Goal: Task Accomplishment & Management: Use online tool/utility

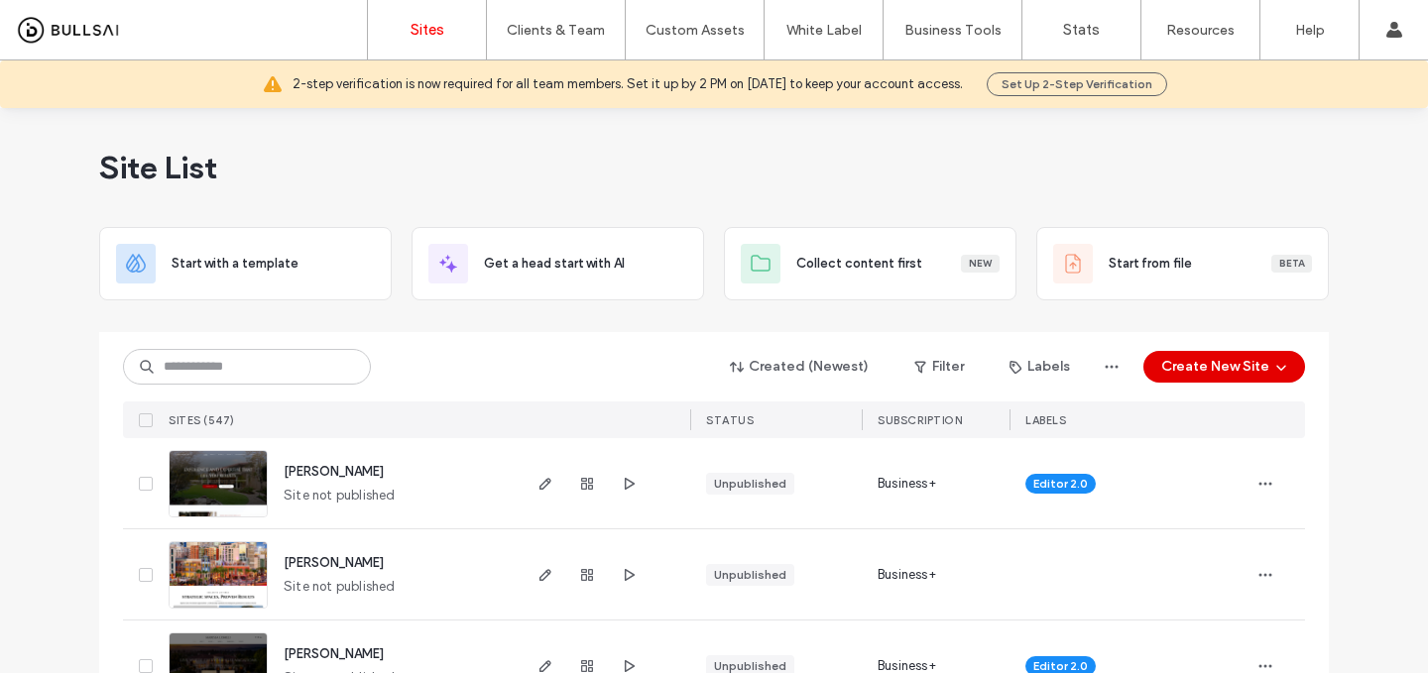
click at [1232, 370] on button "Create New Site" at bounding box center [1225, 367] width 162 height 32
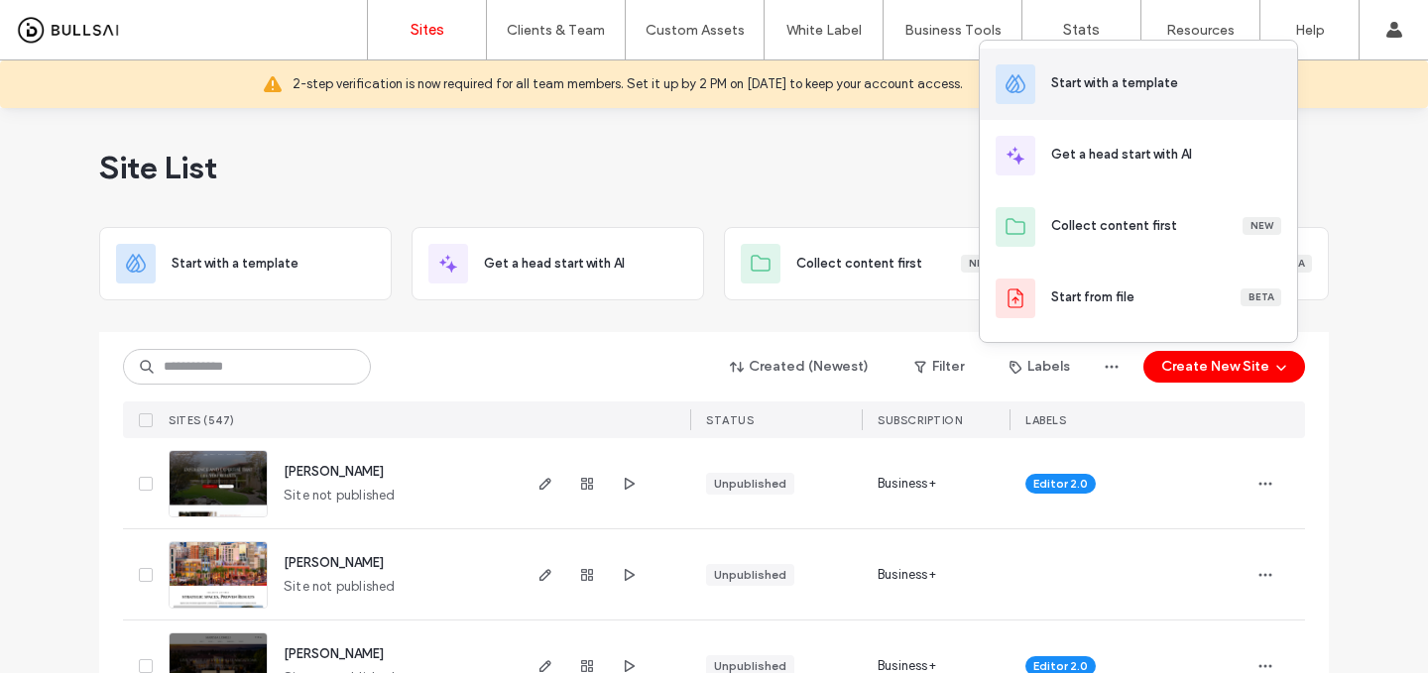
click at [1147, 101] on div "Start with a template" at bounding box center [1138, 84] width 317 height 71
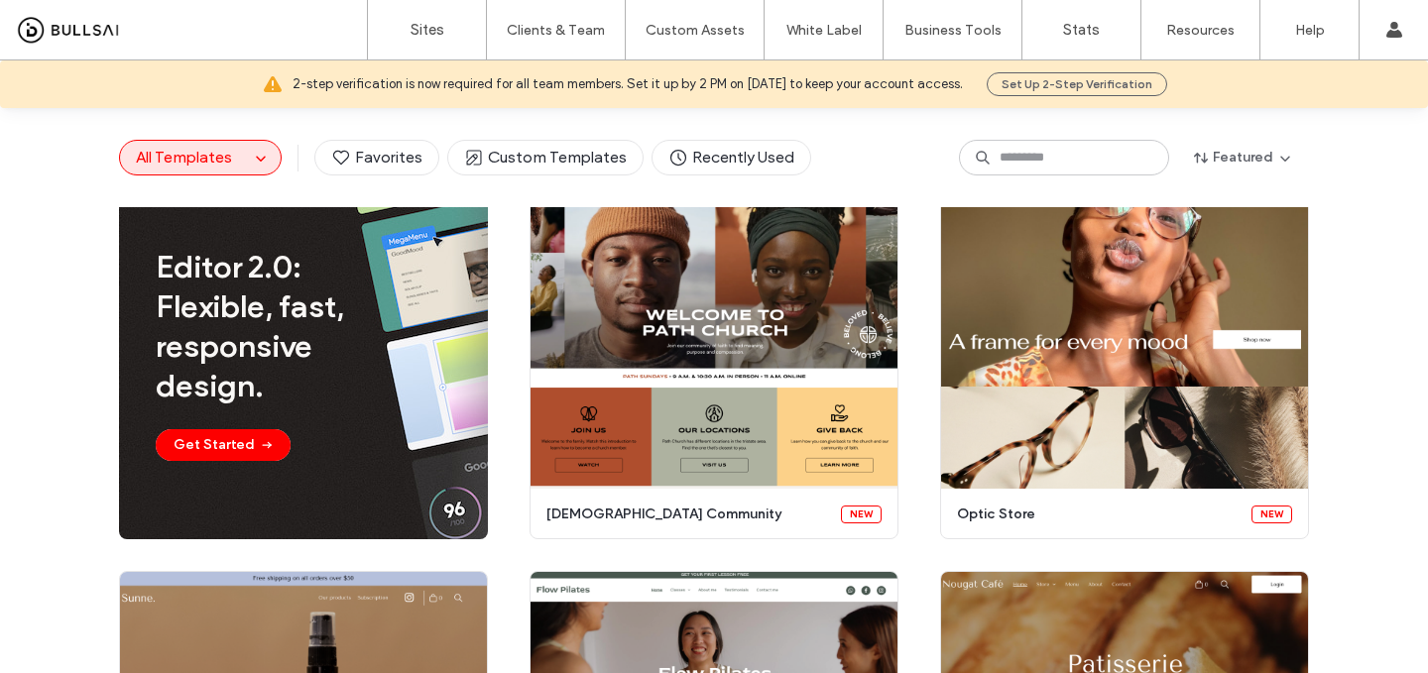
scroll to position [298, 0]
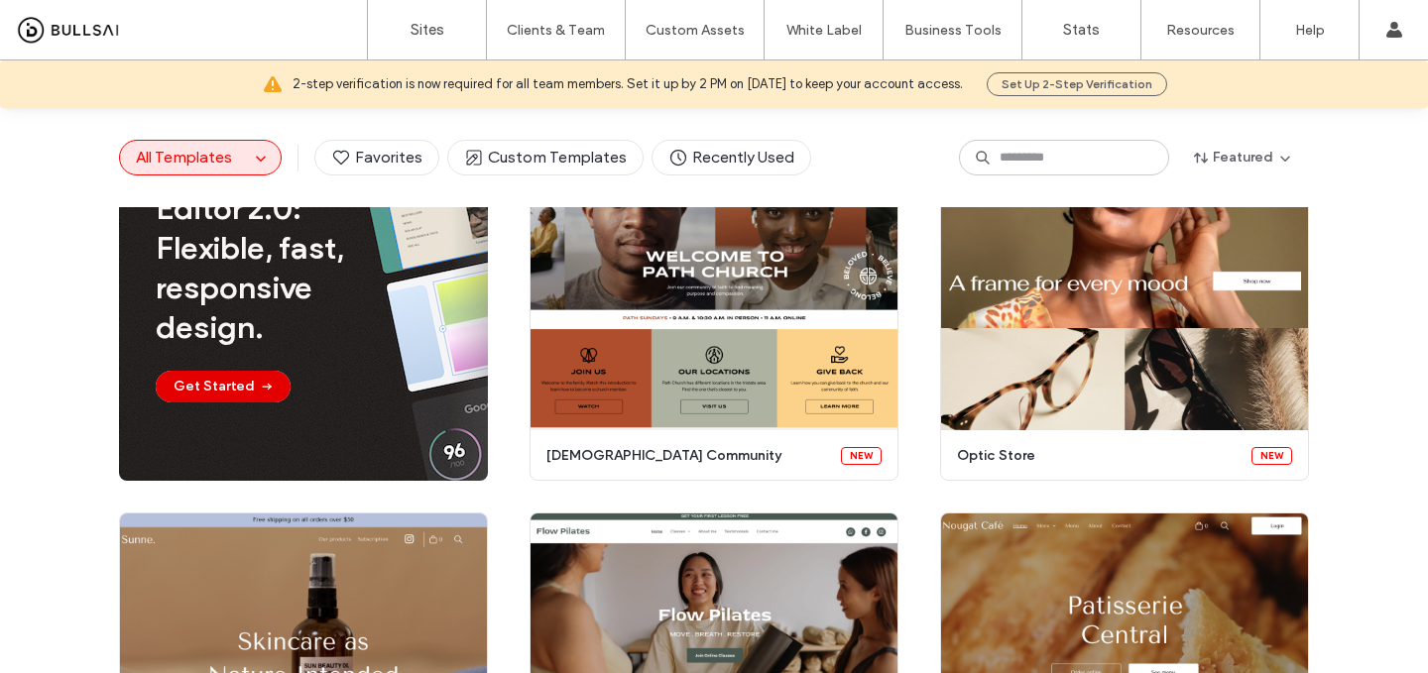
click at [232, 393] on button "Get Started" at bounding box center [223, 387] width 135 height 32
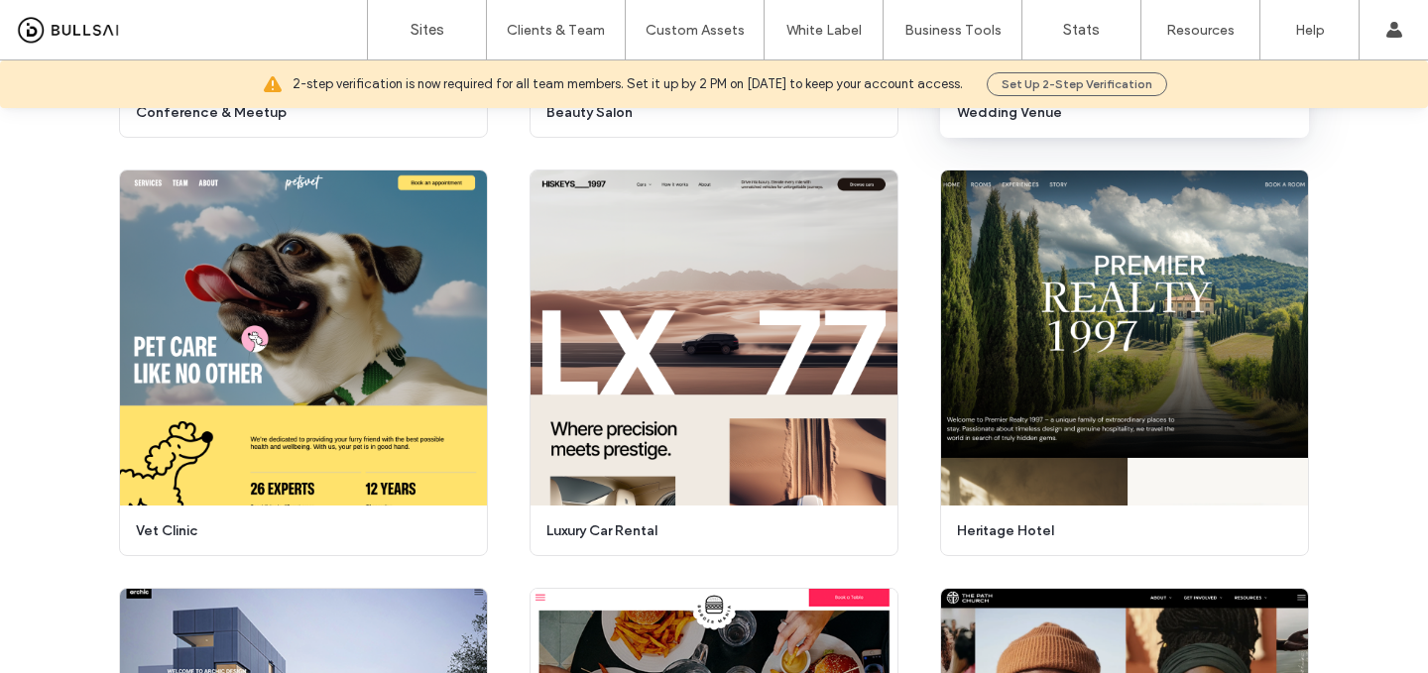
scroll to position [552, 0]
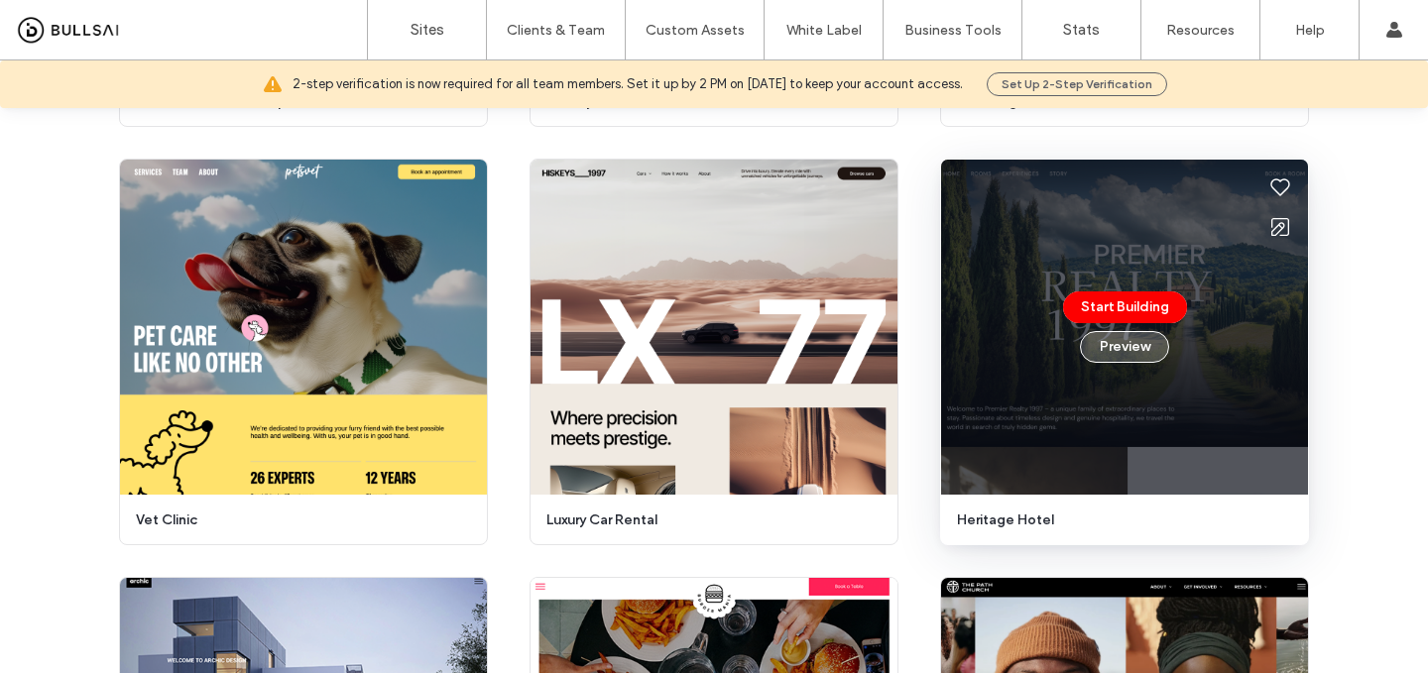
click at [1103, 353] on button "Preview" at bounding box center [1124, 347] width 89 height 32
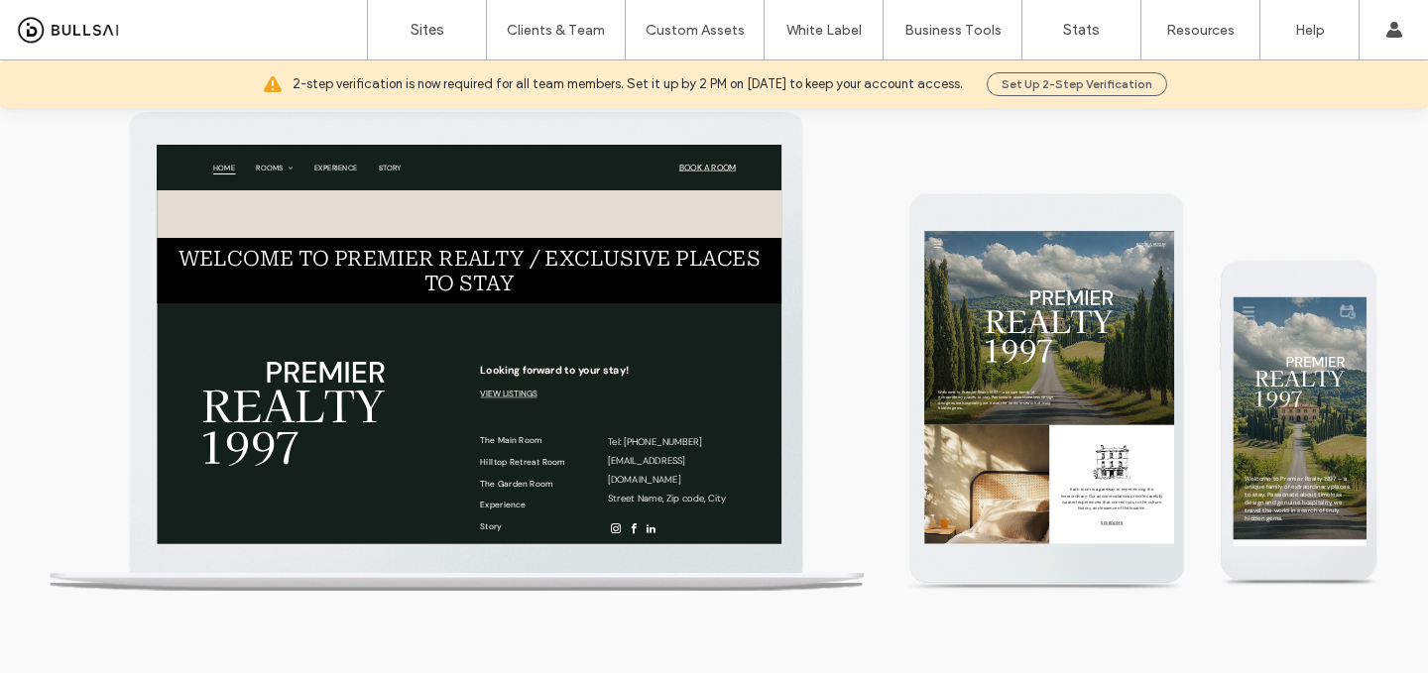
scroll to position [0, 0]
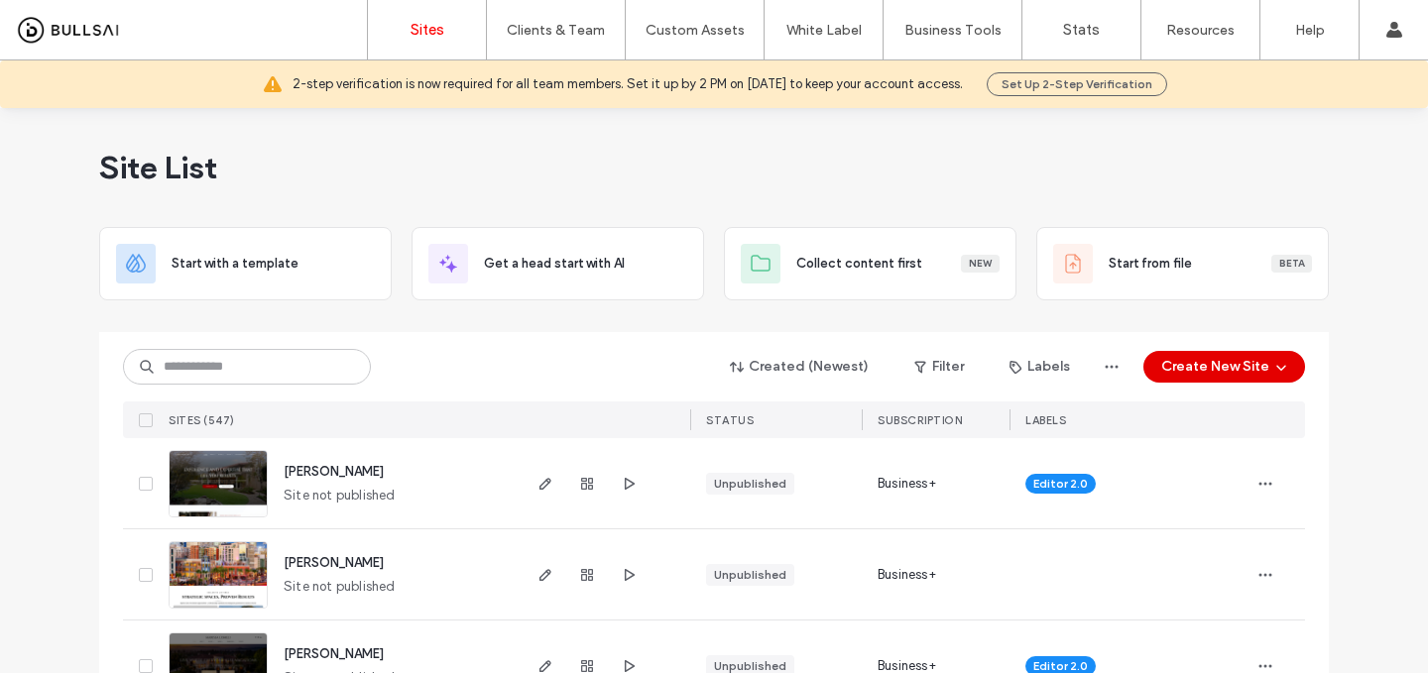
click at [1171, 372] on button "Create New Site" at bounding box center [1225, 367] width 162 height 32
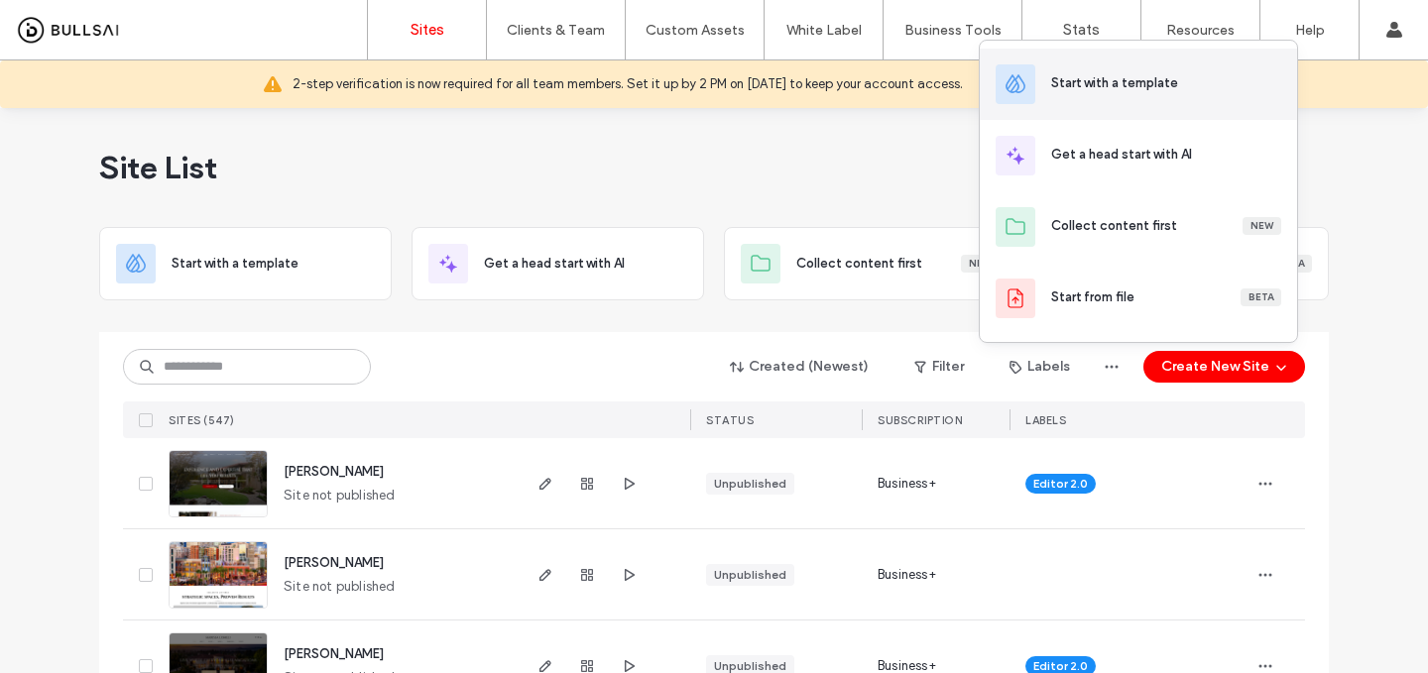
click at [1132, 88] on div "Start with a template" at bounding box center [1114, 83] width 127 height 20
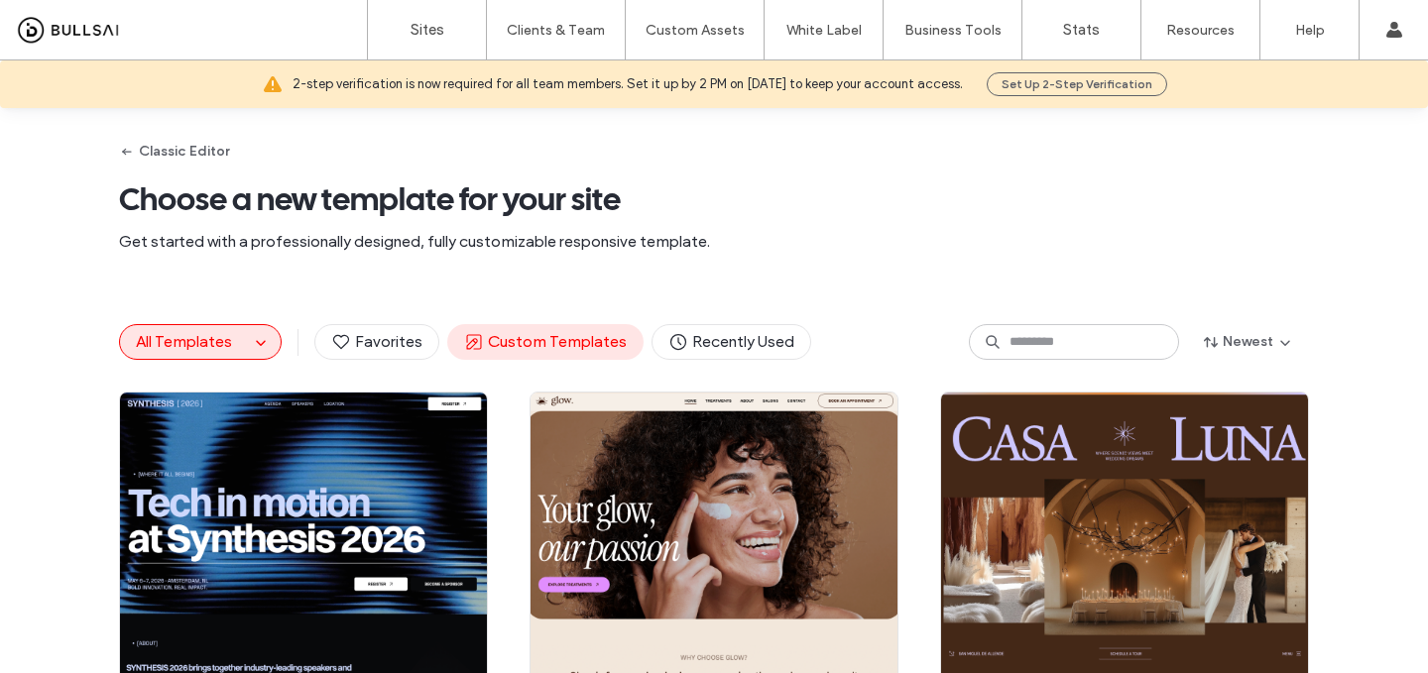
click at [522, 342] on span "Custom Templates" at bounding box center [545, 342] width 163 height 22
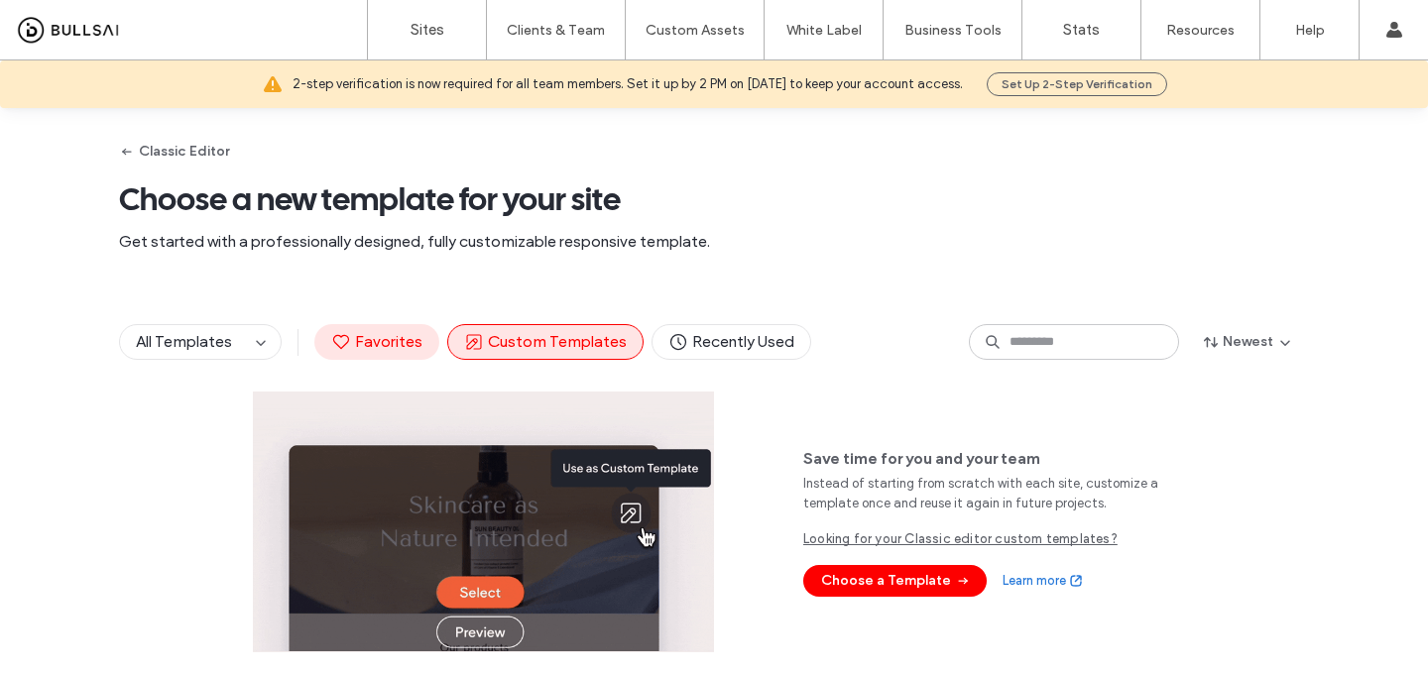
click at [383, 334] on span "Favorites" at bounding box center [376, 342] width 91 height 22
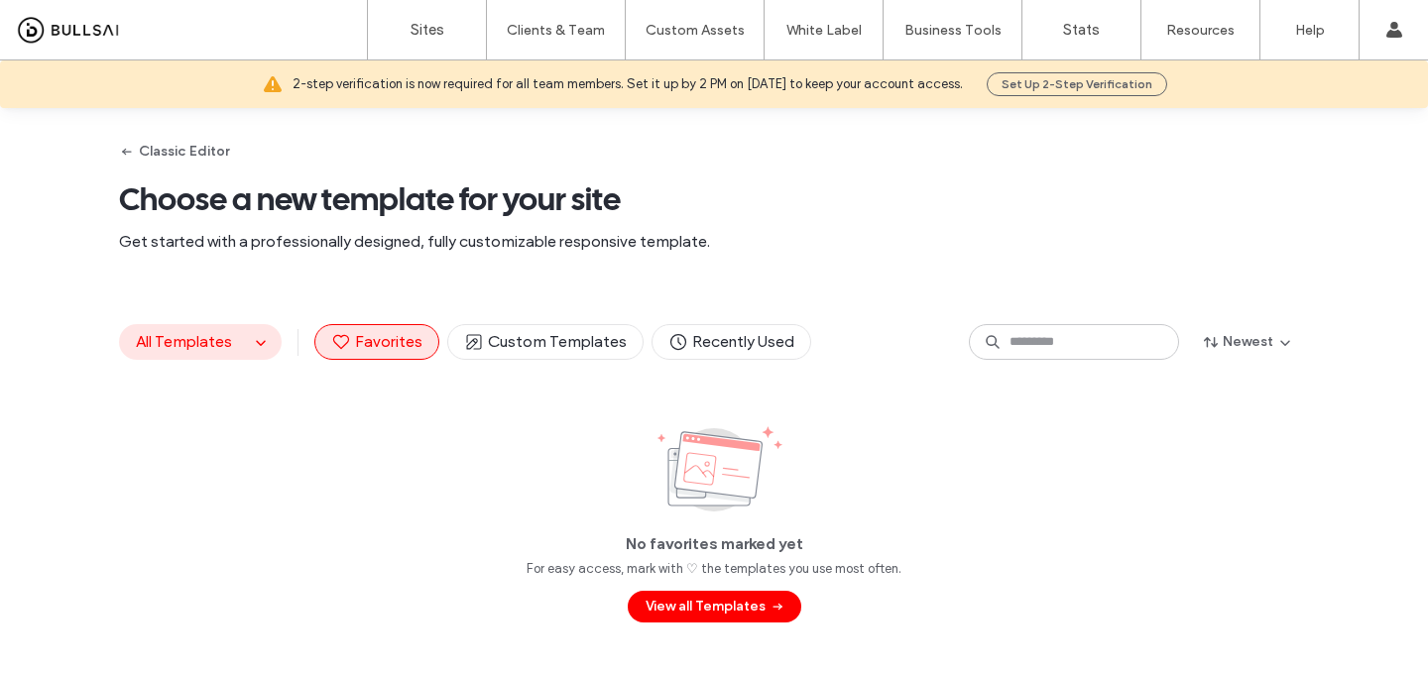
click at [196, 343] on span "All Templates" at bounding box center [184, 341] width 96 height 19
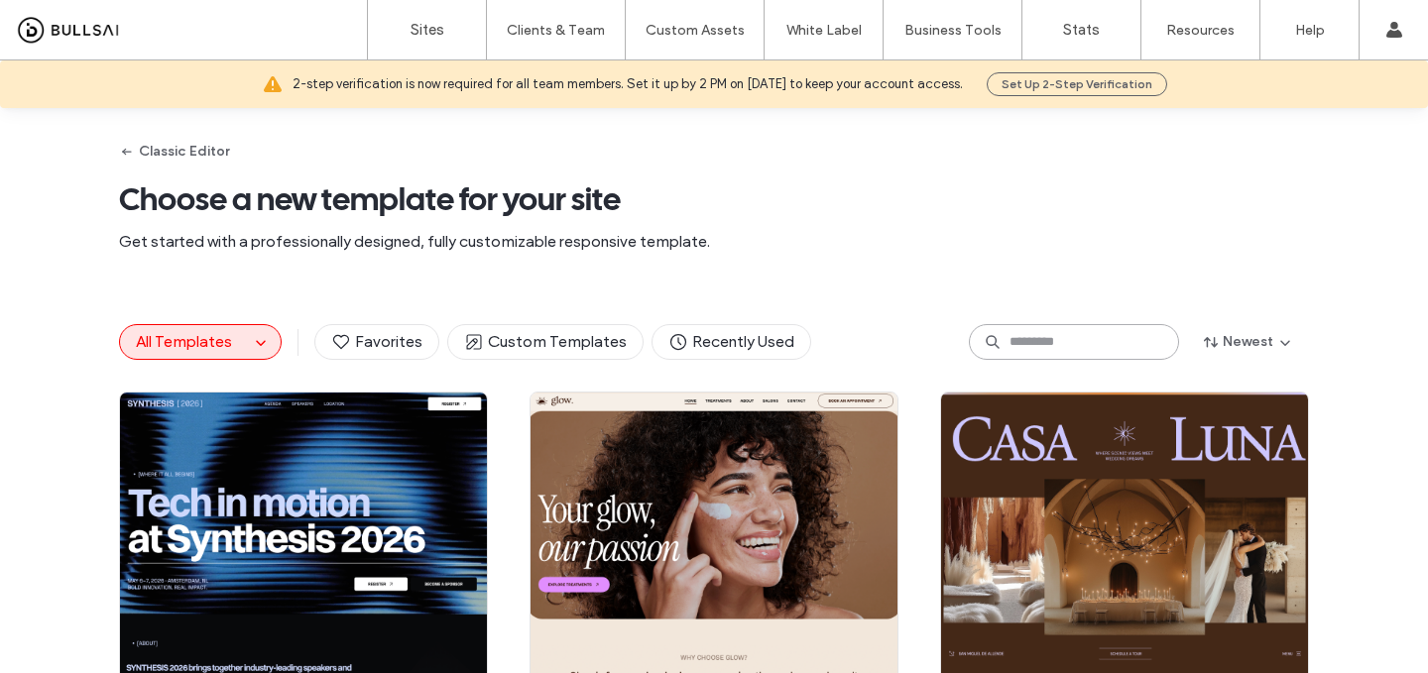
click at [1048, 338] on input at bounding box center [1074, 342] width 210 height 36
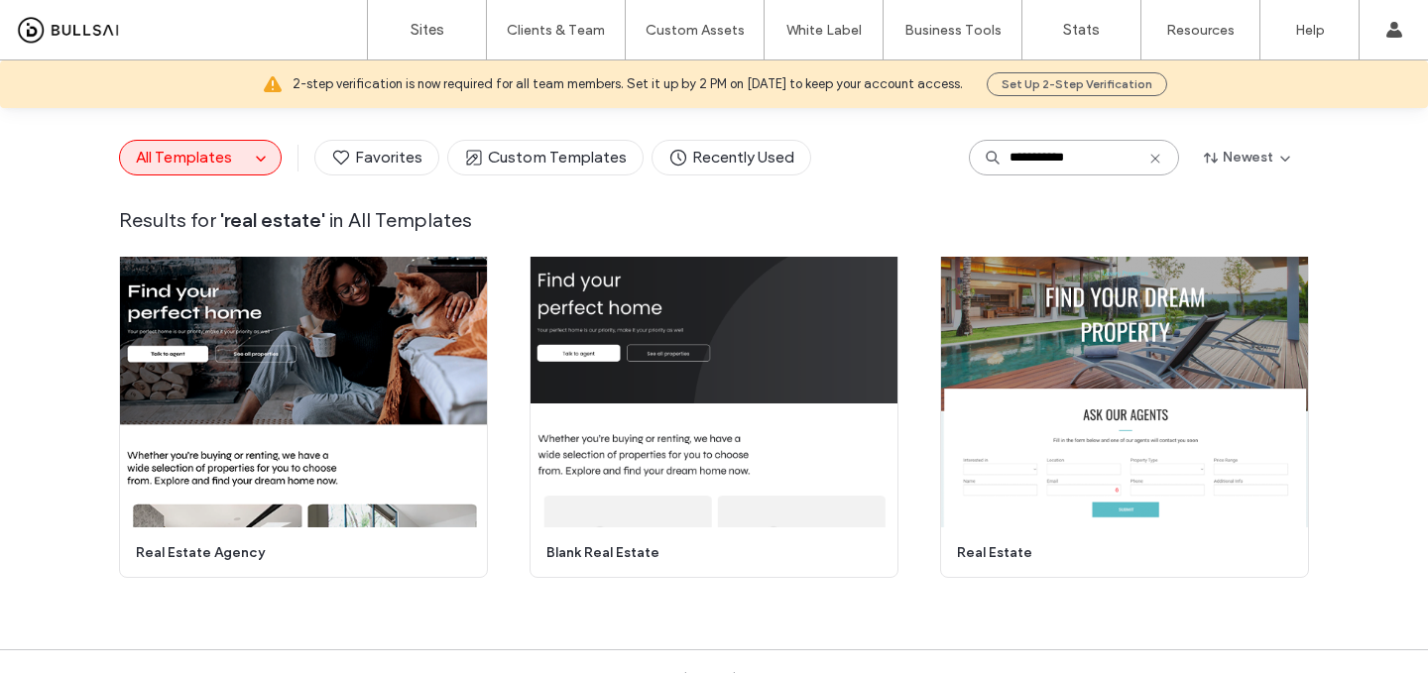
scroll to position [253, 0]
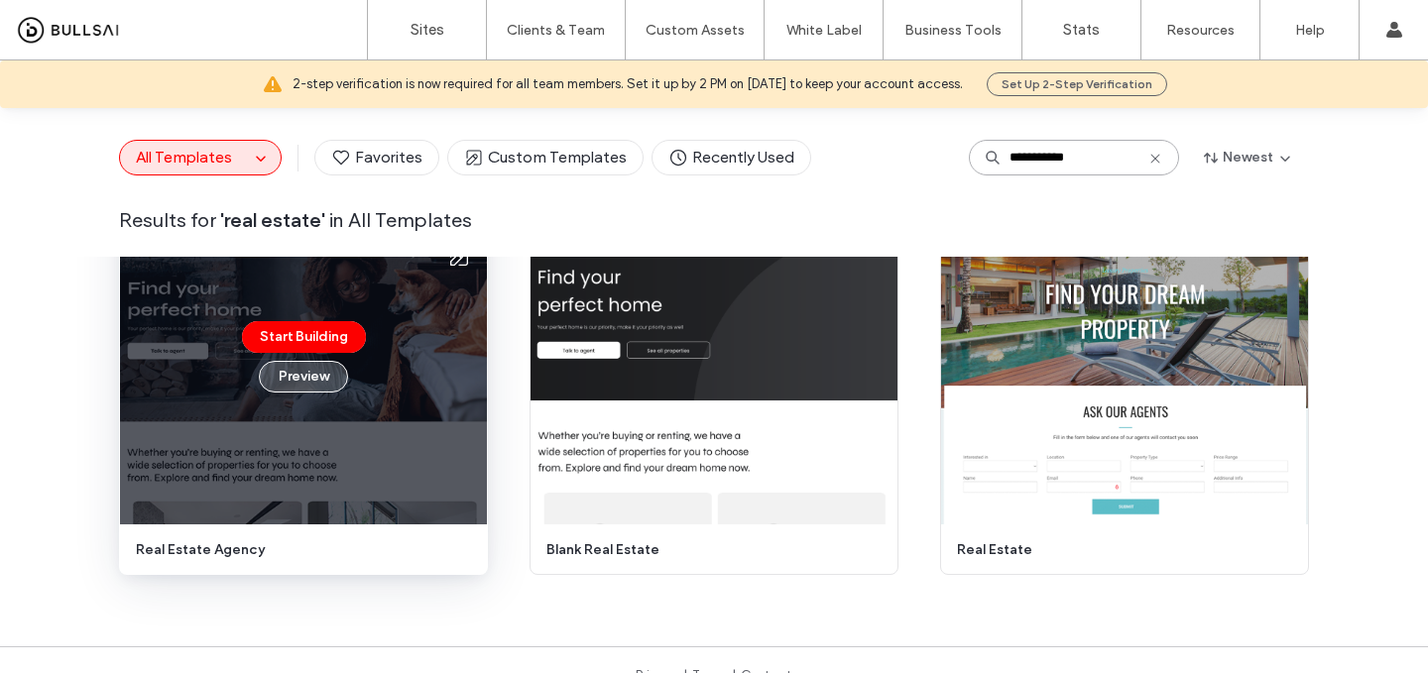
type input "**********"
click at [312, 384] on button "Preview" at bounding box center [303, 377] width 89 height 32
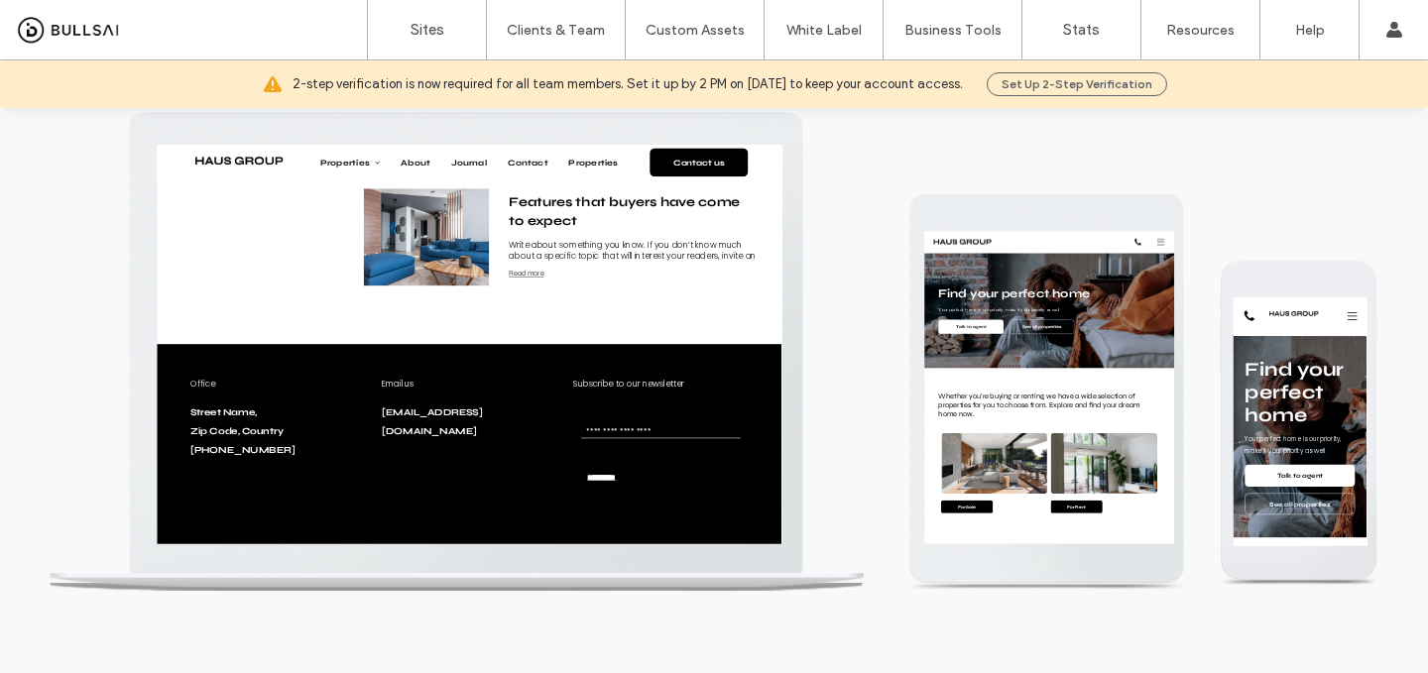
scroll to position [0, 0]
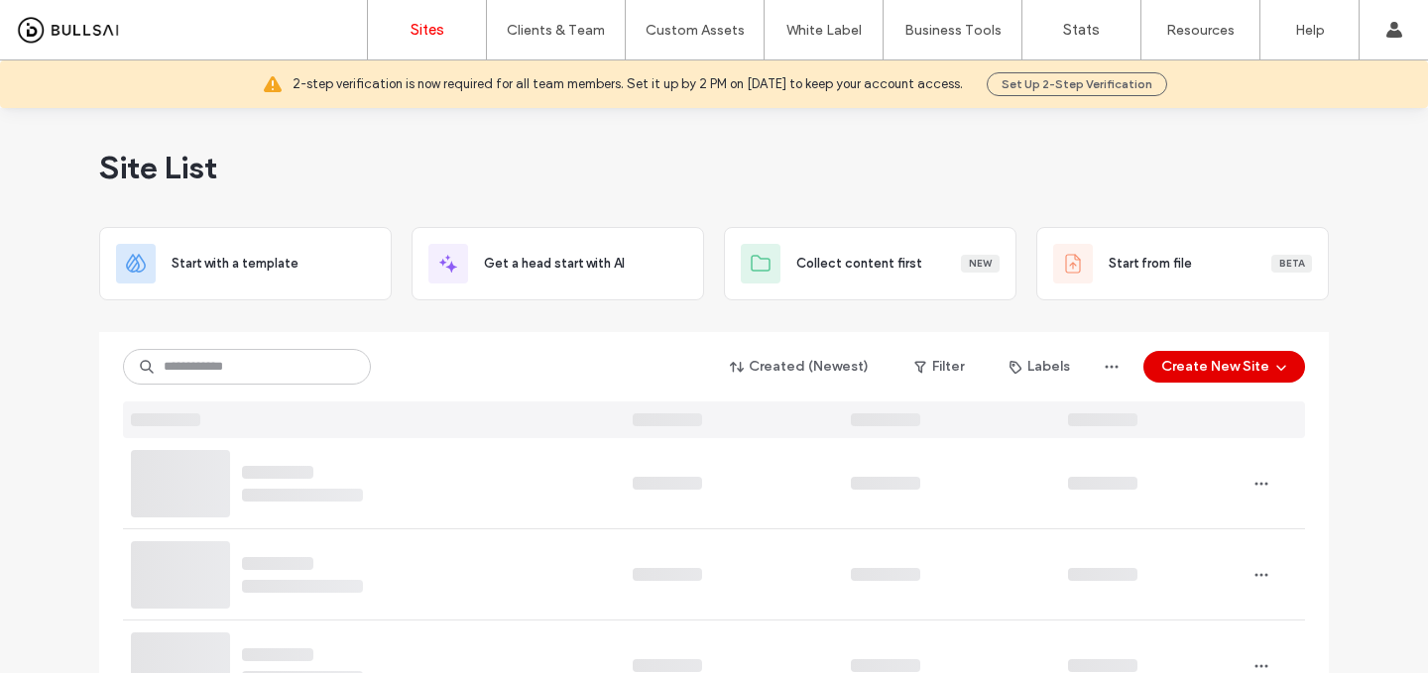
click at [1203, 371] on button "Create New Site" at bounding box center [1225, 367] width 162 height 32
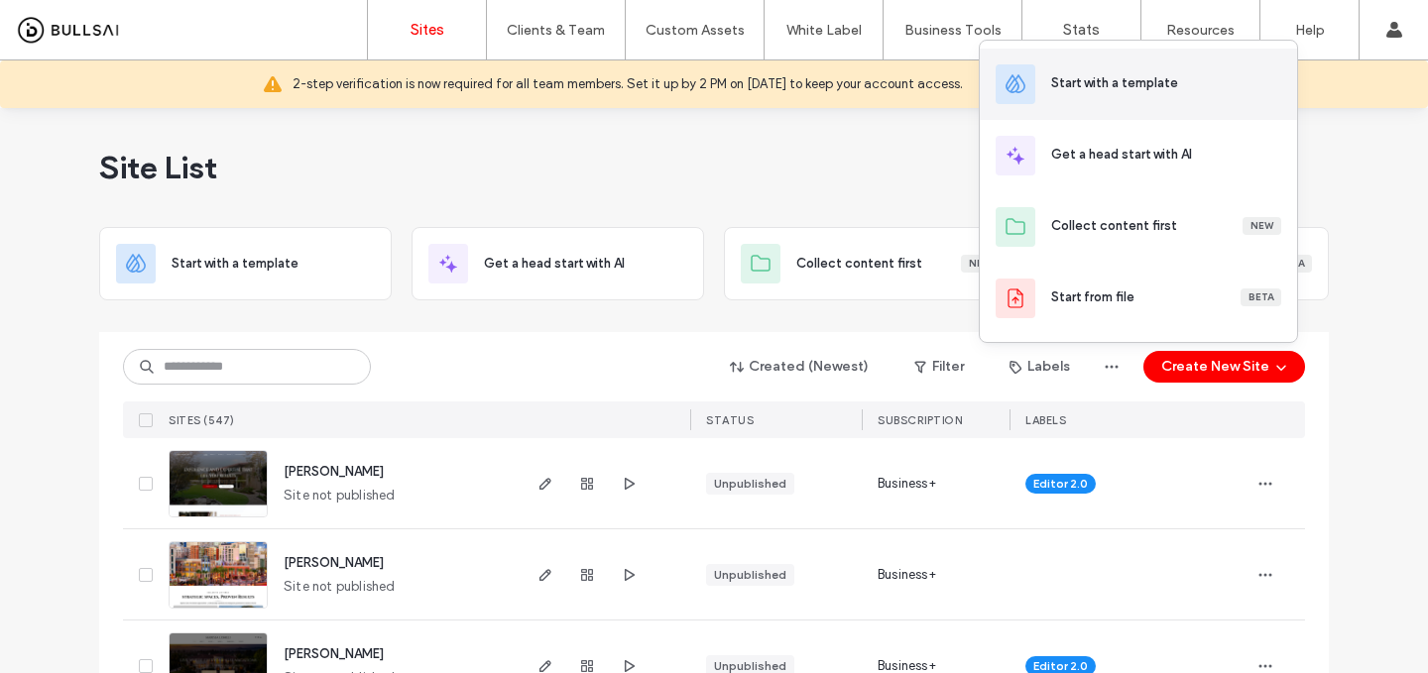
click at [1110, 112] on div "Start with a template" at bounding box center [1138, 84] width 317 height 71
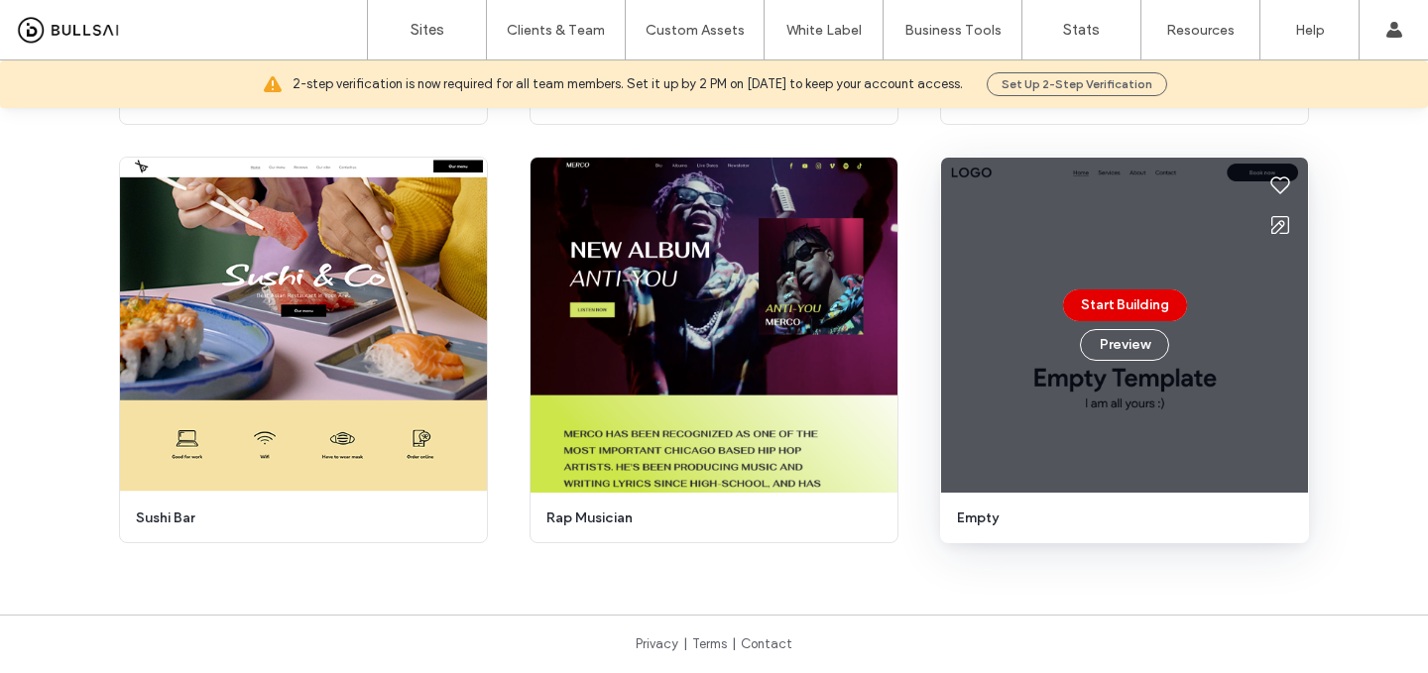
click at [1155, 303] on button "Start Building" at bounding box center [1125, 306] width 124 height 32
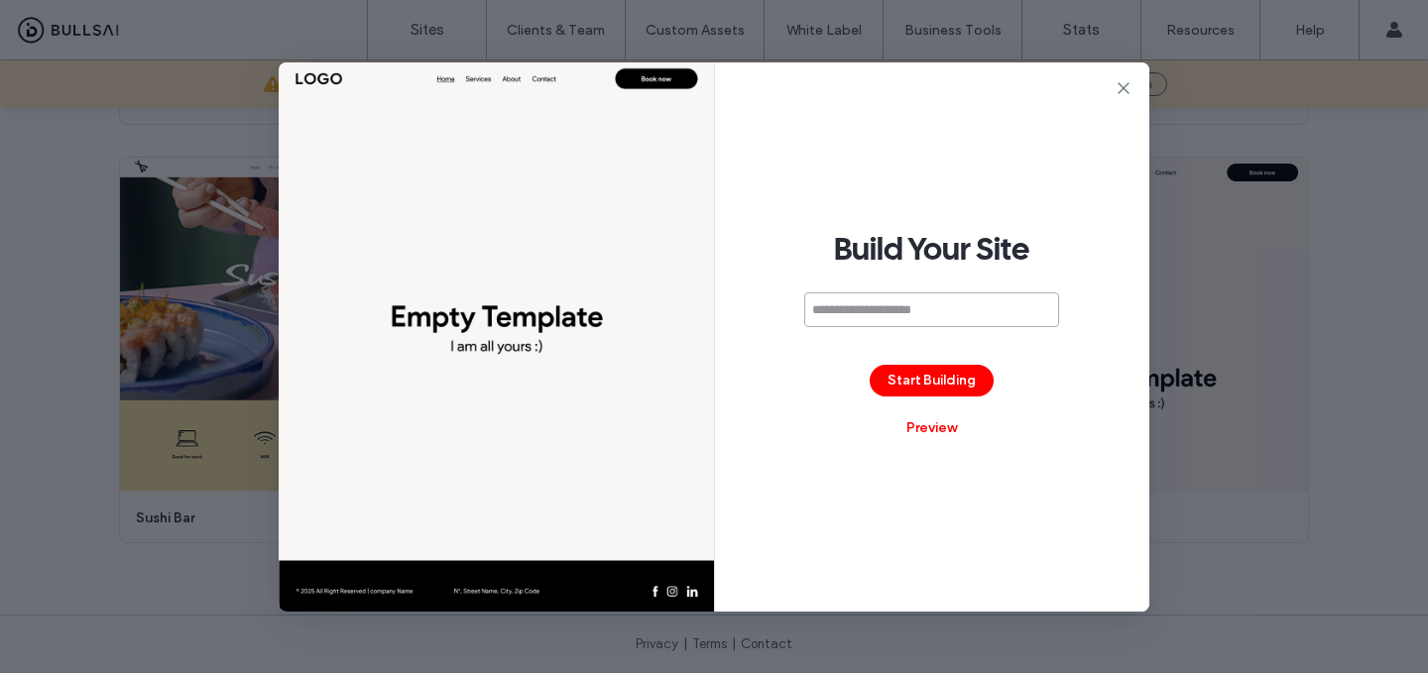
click at [863, 302] on input at bounding box center [931, 310] width 255 height 35
paste input "**********"
type input "**********"
click at [934, 382] on button "Start Building" at bounding box center [932, 381] width 124 height 32
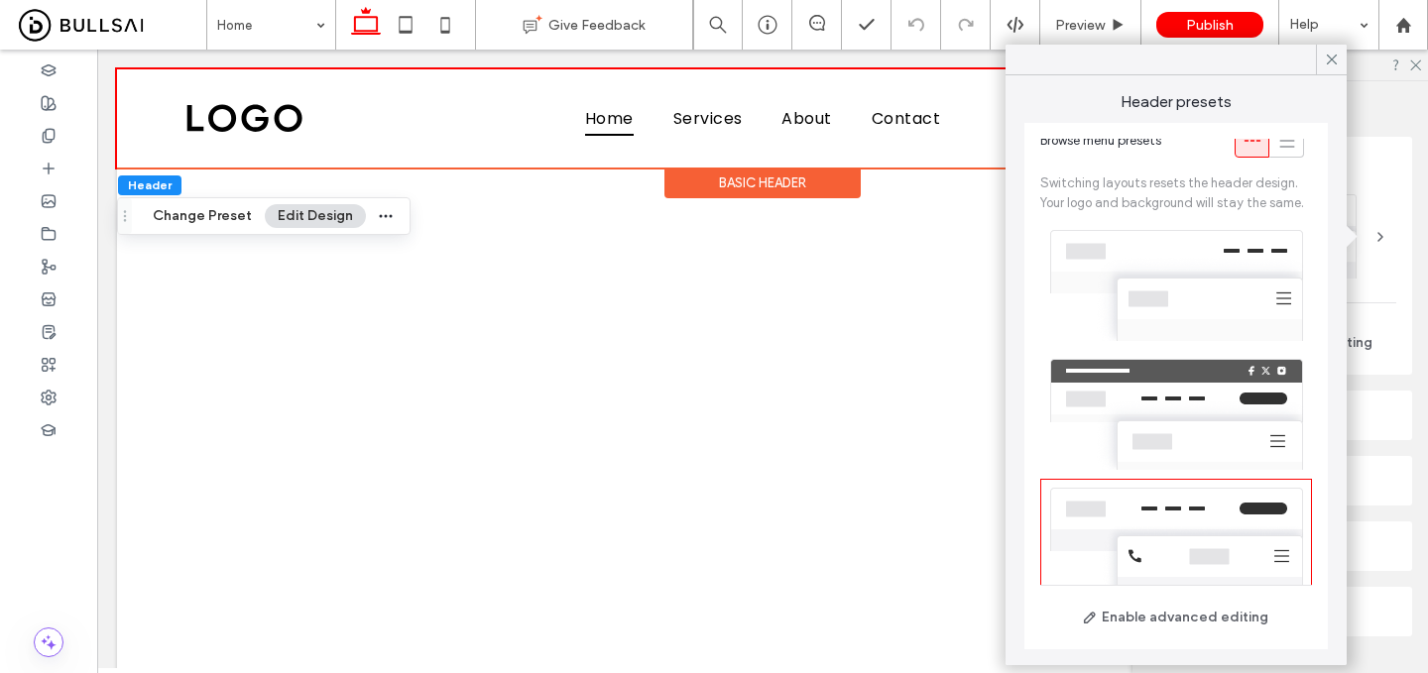
scroll to position [32, 0]
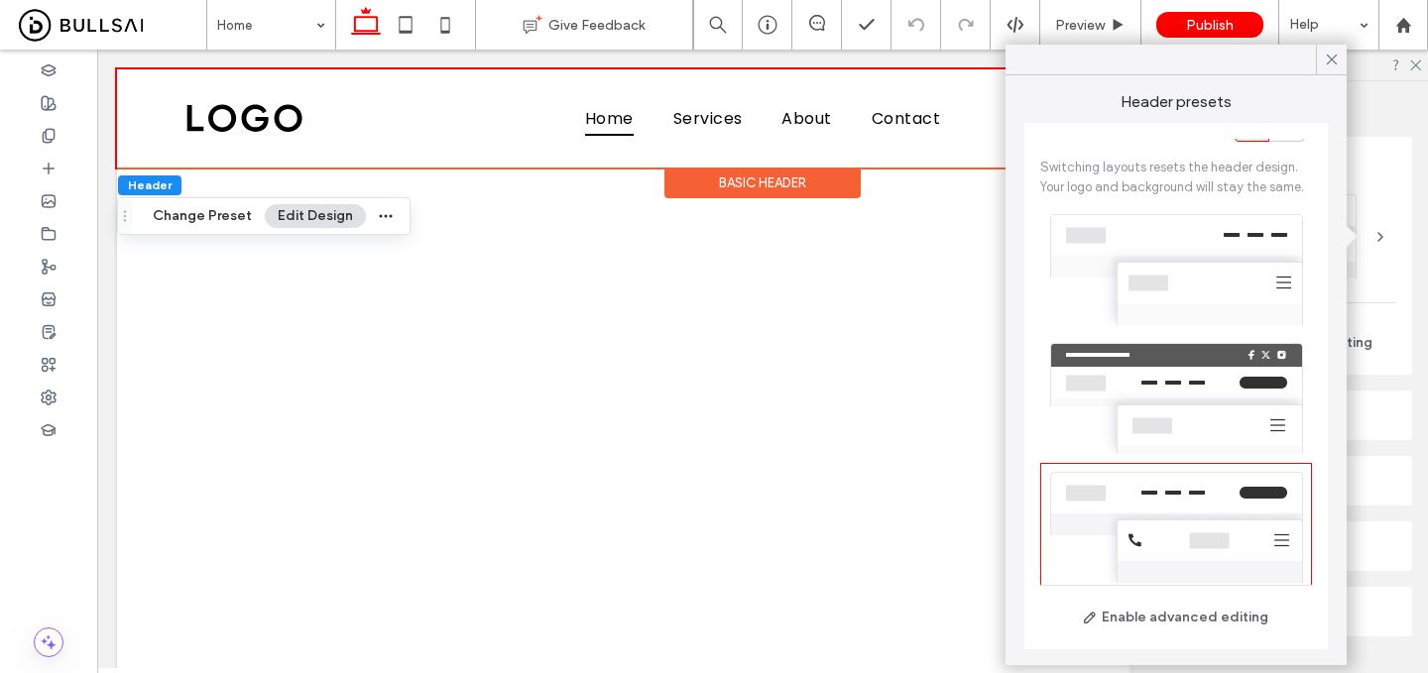
click at [1202, 268] on div at bounding box center [1176, 269] width 272 height 129
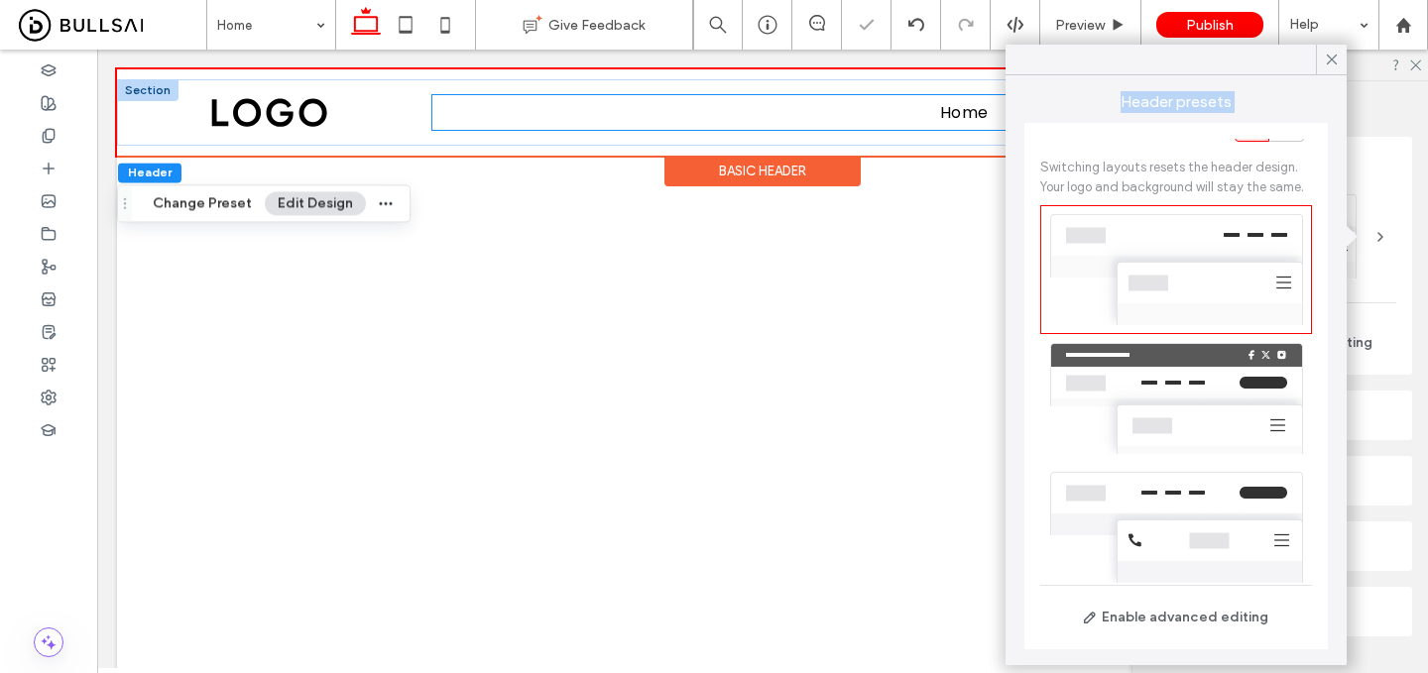
drag, startPoint x: 1340, startPoint y: 108, endPoint x: 895, endPoint y: 113, distance: 445.3
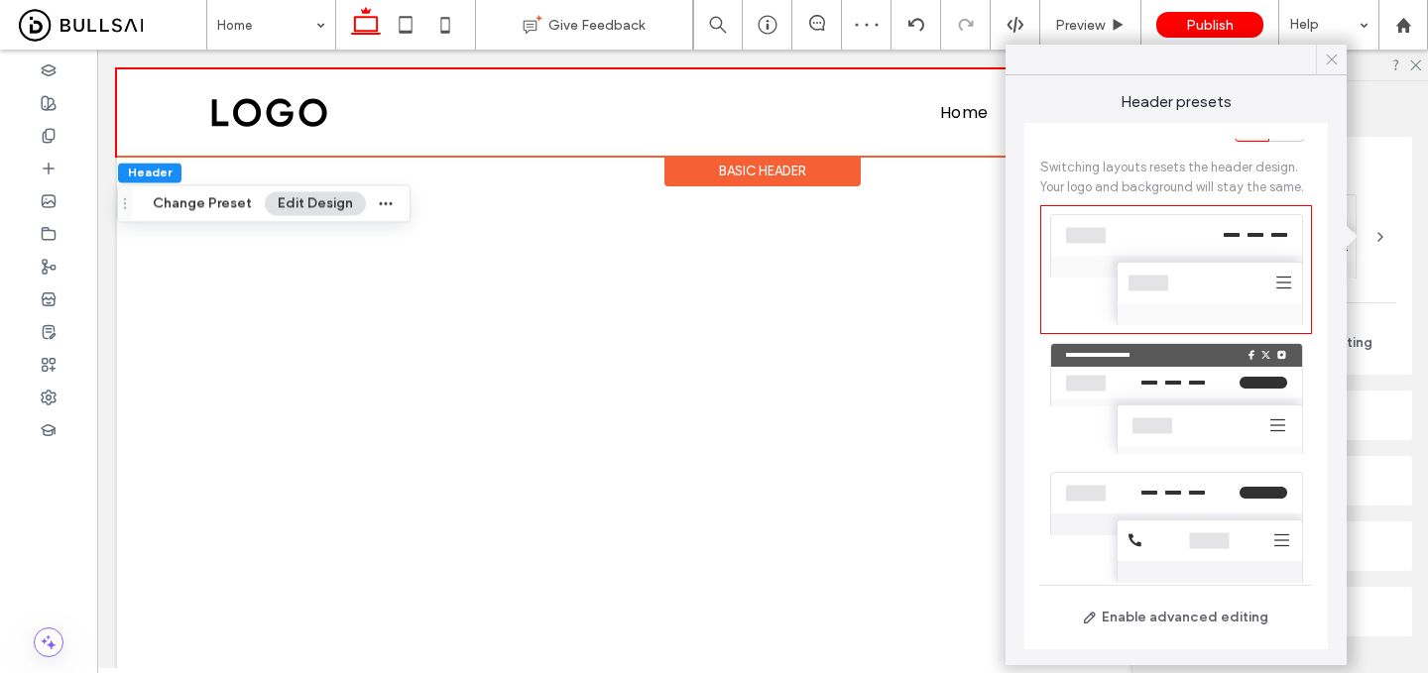
click at [1338, 61] on icon at bounding box center [1332, 60] width 18 height 18
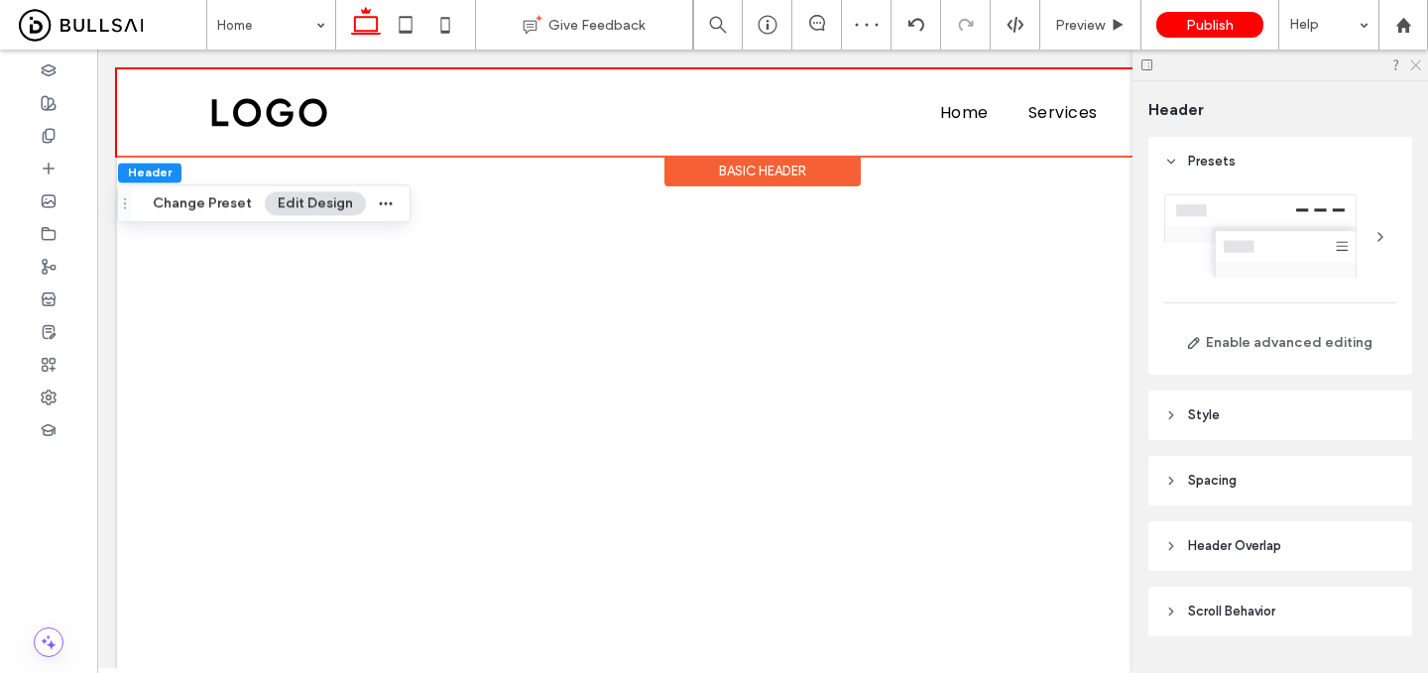
click at [1420, 66] on icon at bounding box center [1414, 64] width 13 height 13
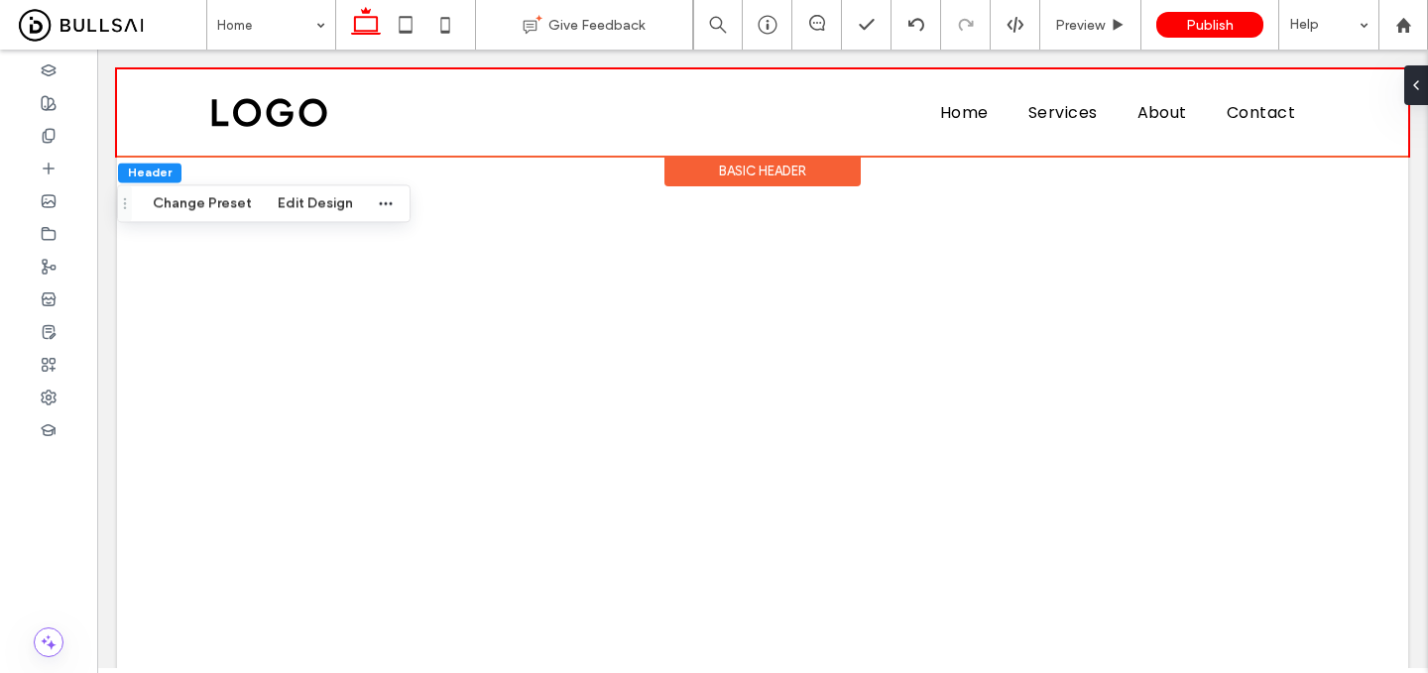
click at [829, 170] on div "Basic Header" at bounding box center [763, 171] width 196 height 31
click at [800, 174] on div "Basic Header" at bounding box center [763, 171] width 196 height 31
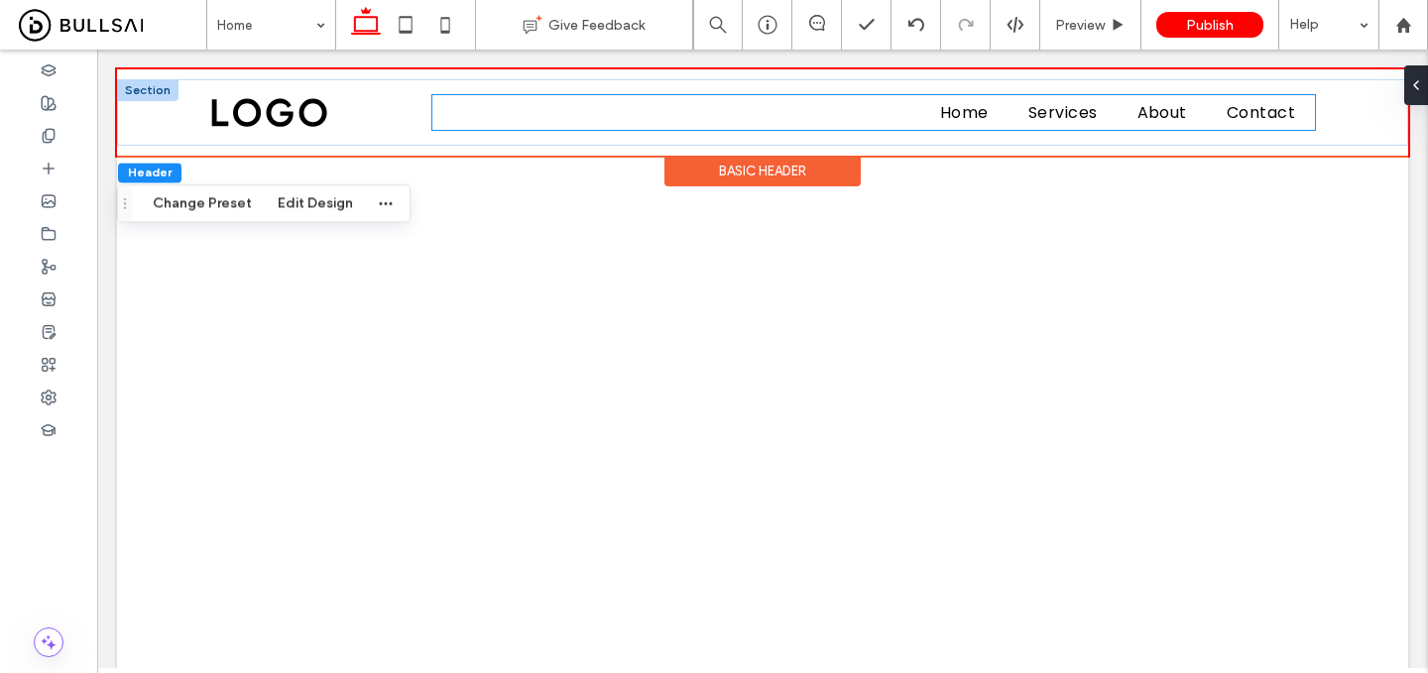
click at [838, 111] on ul "Home Services About Contact" at bounding box center [874, 112] width 884 height 35
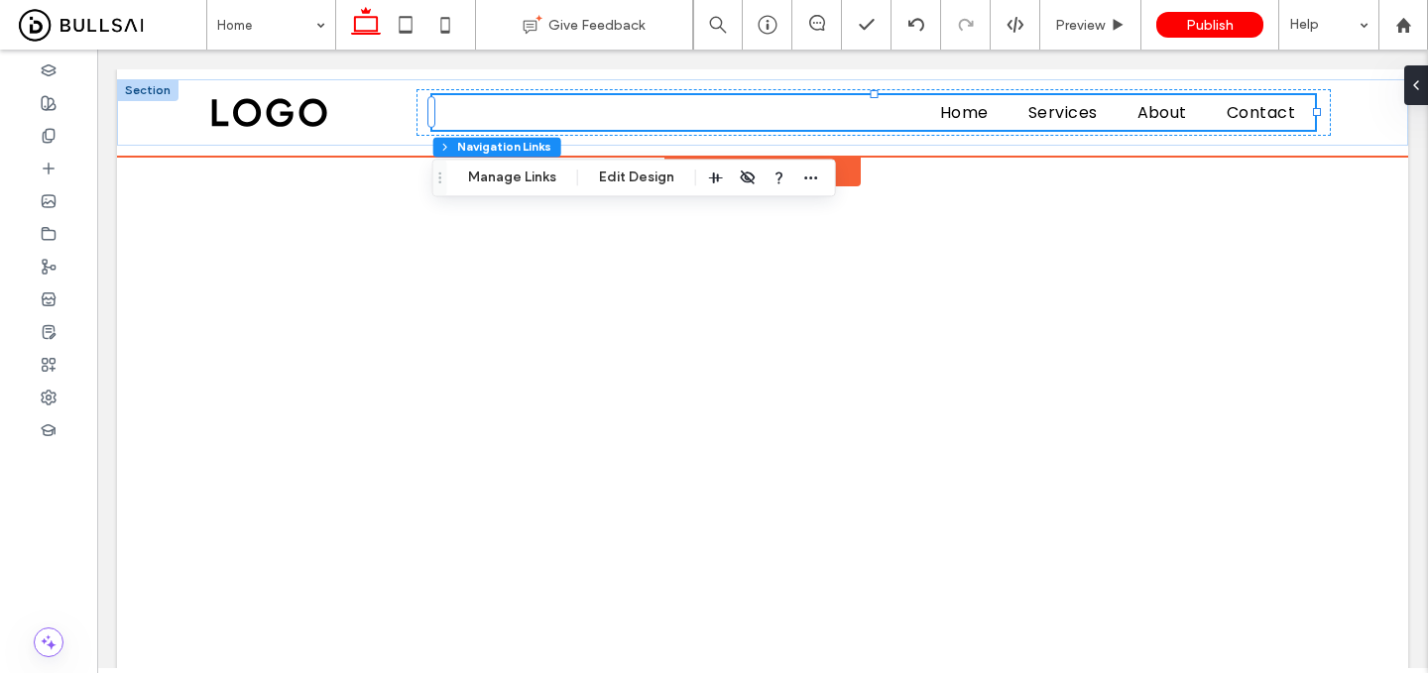
click at [851, 175] on div "Basic Header" at bounding box center [763, 171] width 196 height 31
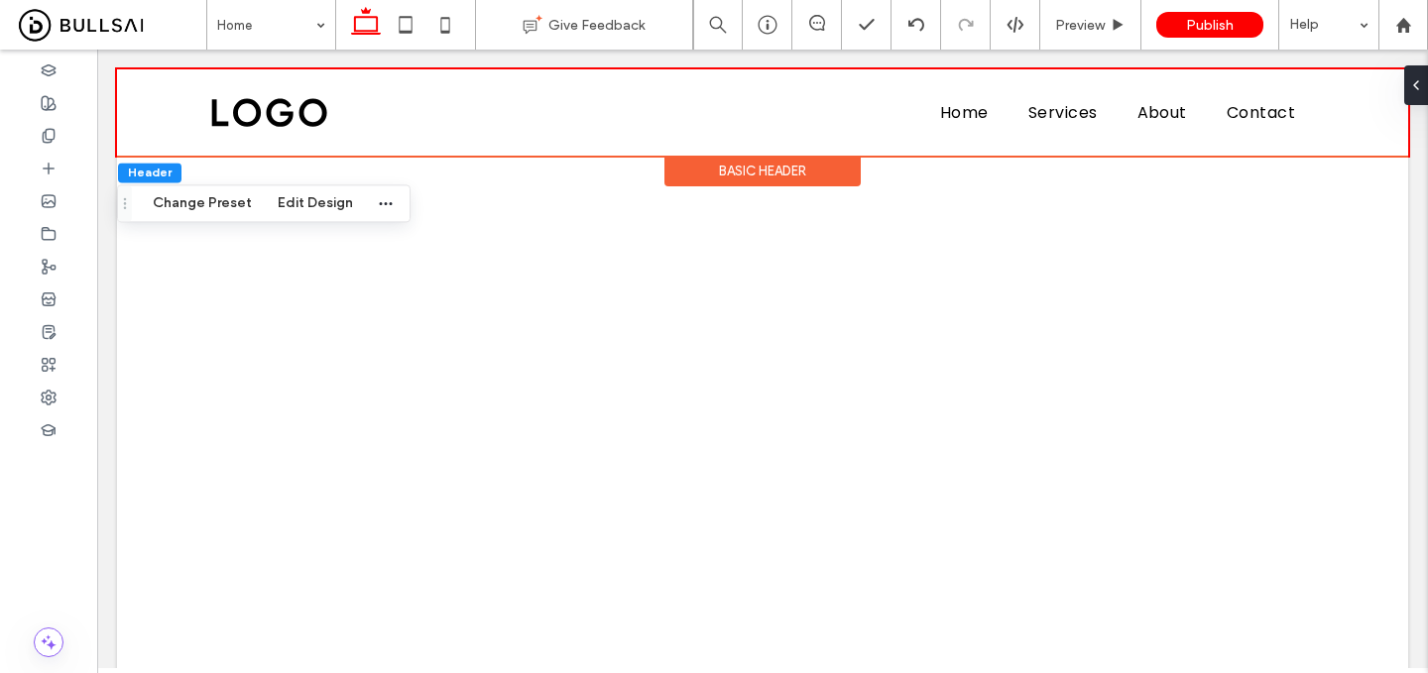
click at [851, 175] on div "Basic Header" at bounding box center [763, 171] width 196 height 31
click at [1420, 87] on div at bounding box center [1412, 85] width 32 height 40
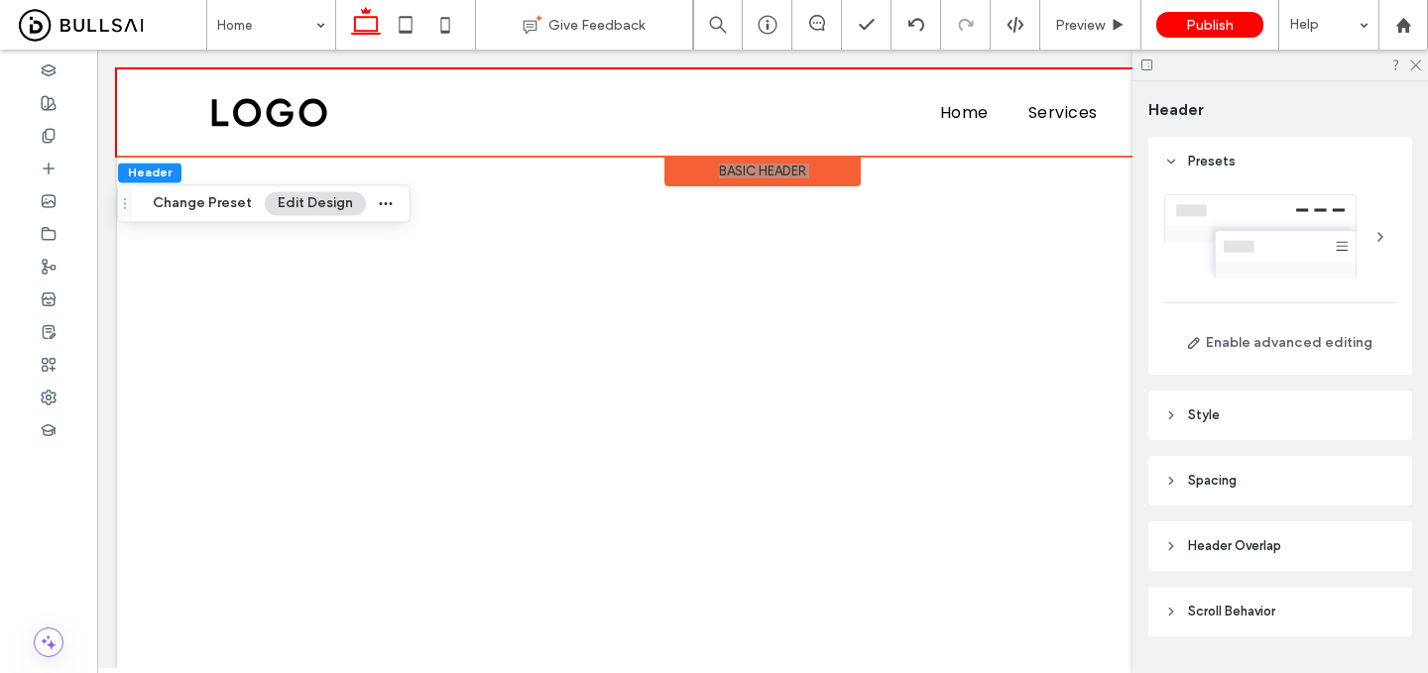
click at [1361, 246] on div at bounding box center [1280, 236] width 232 height 84
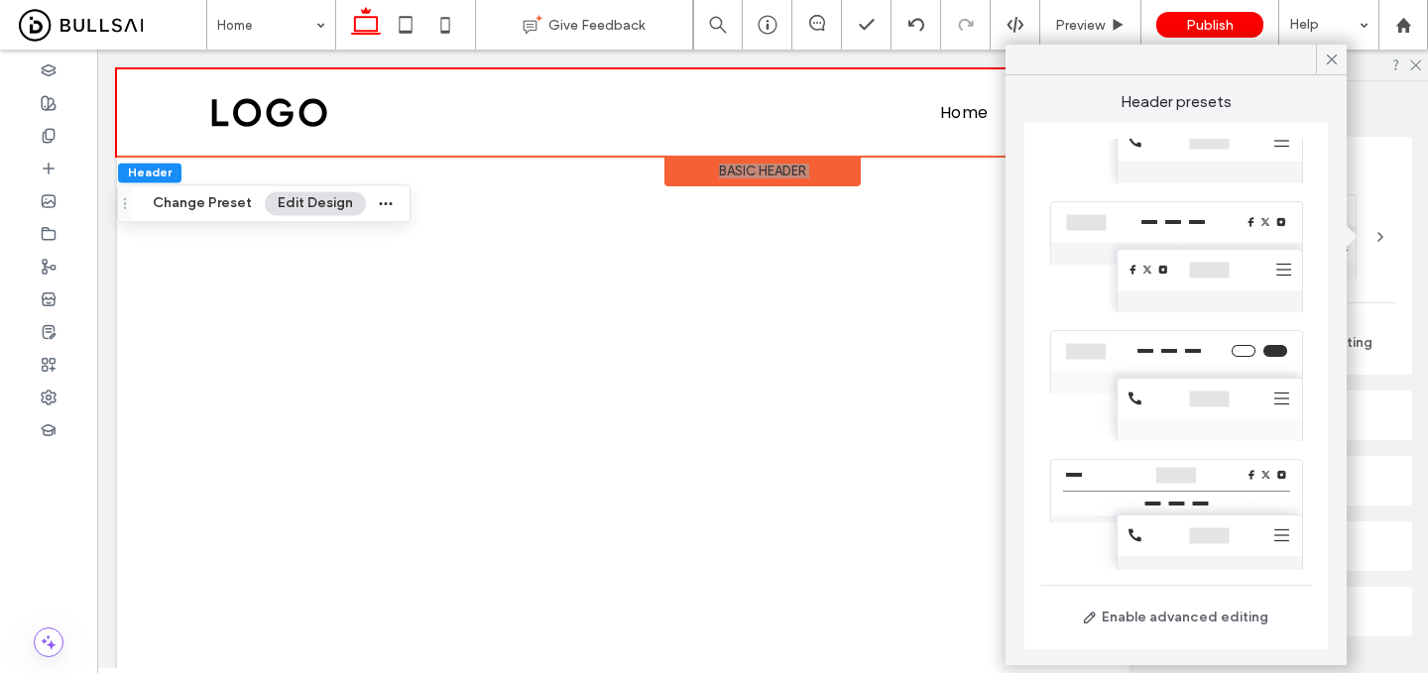
scroll to position [433, 0]
click at [1188, 403] on div at bounding box center [1176, 383] width 272 height 129
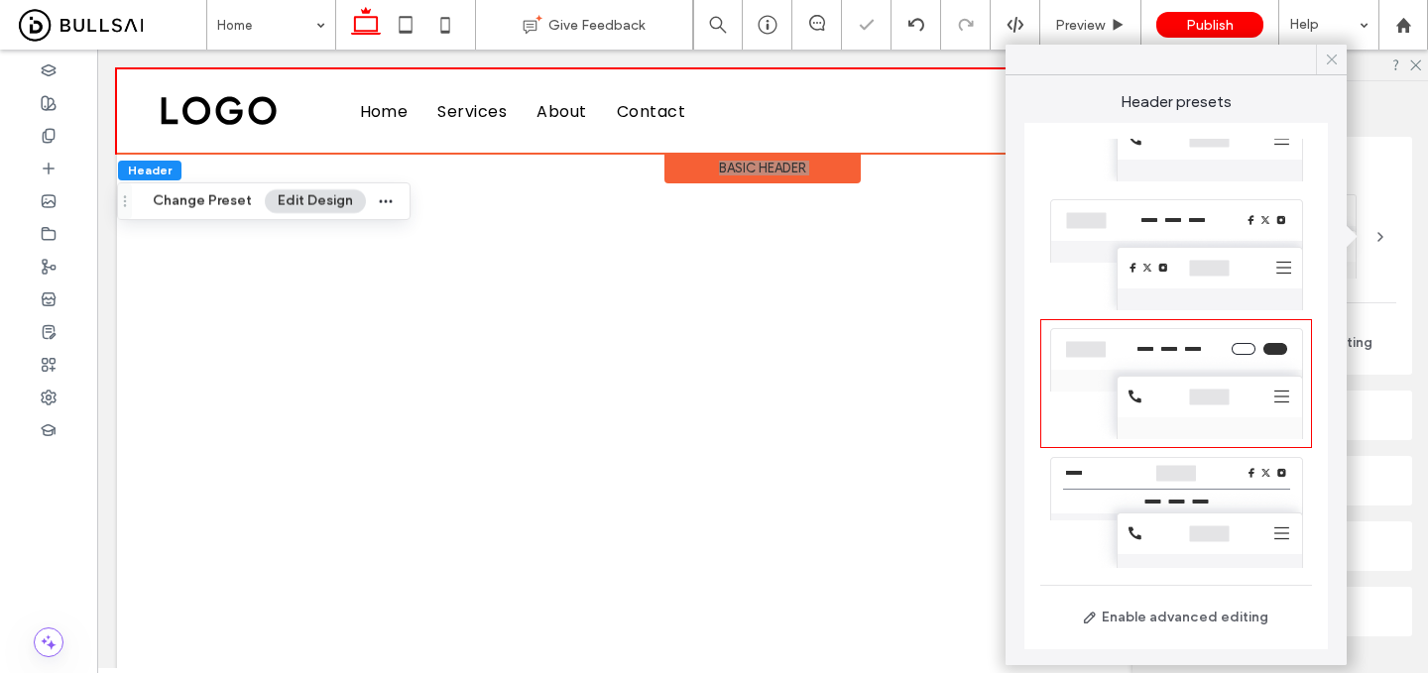
click at [1332, 63] on icon at bounding box center [1332, 60] width 18 height 18
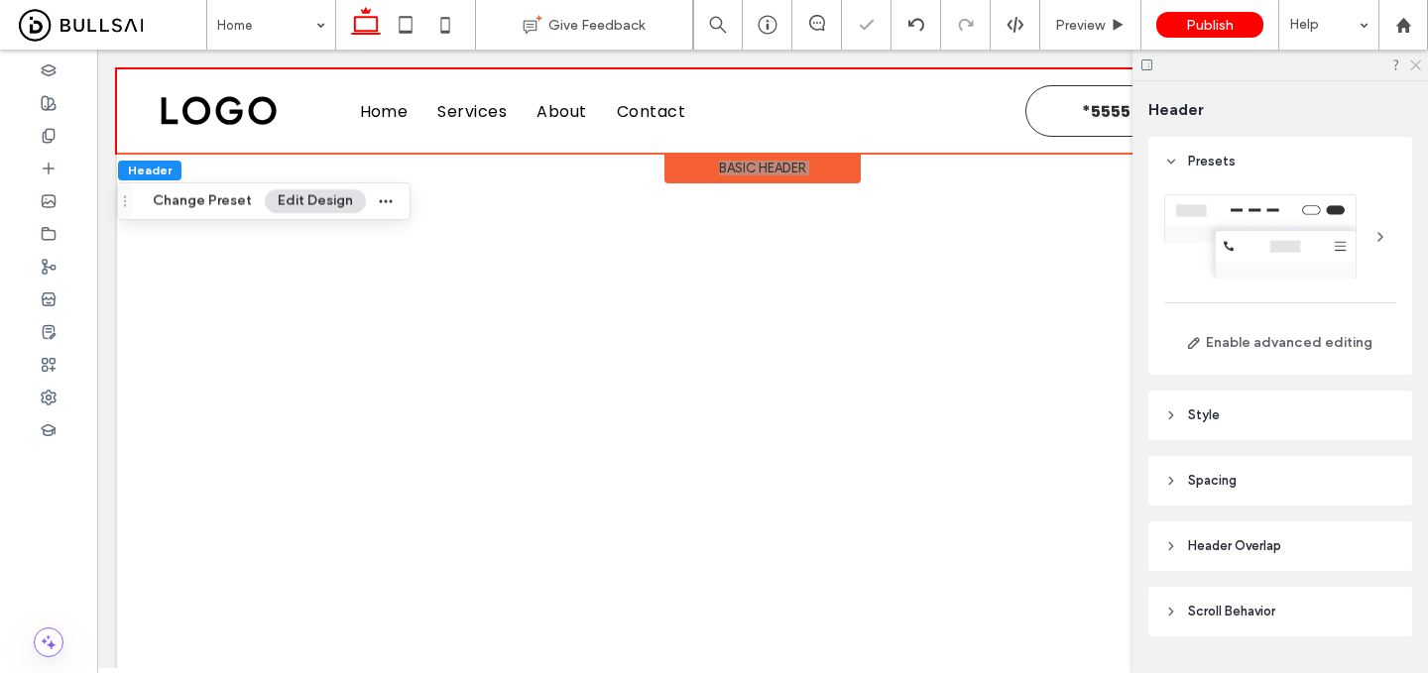
click at [1416, 69] on icon at bounding box center [1414, 64] width 13 height 13
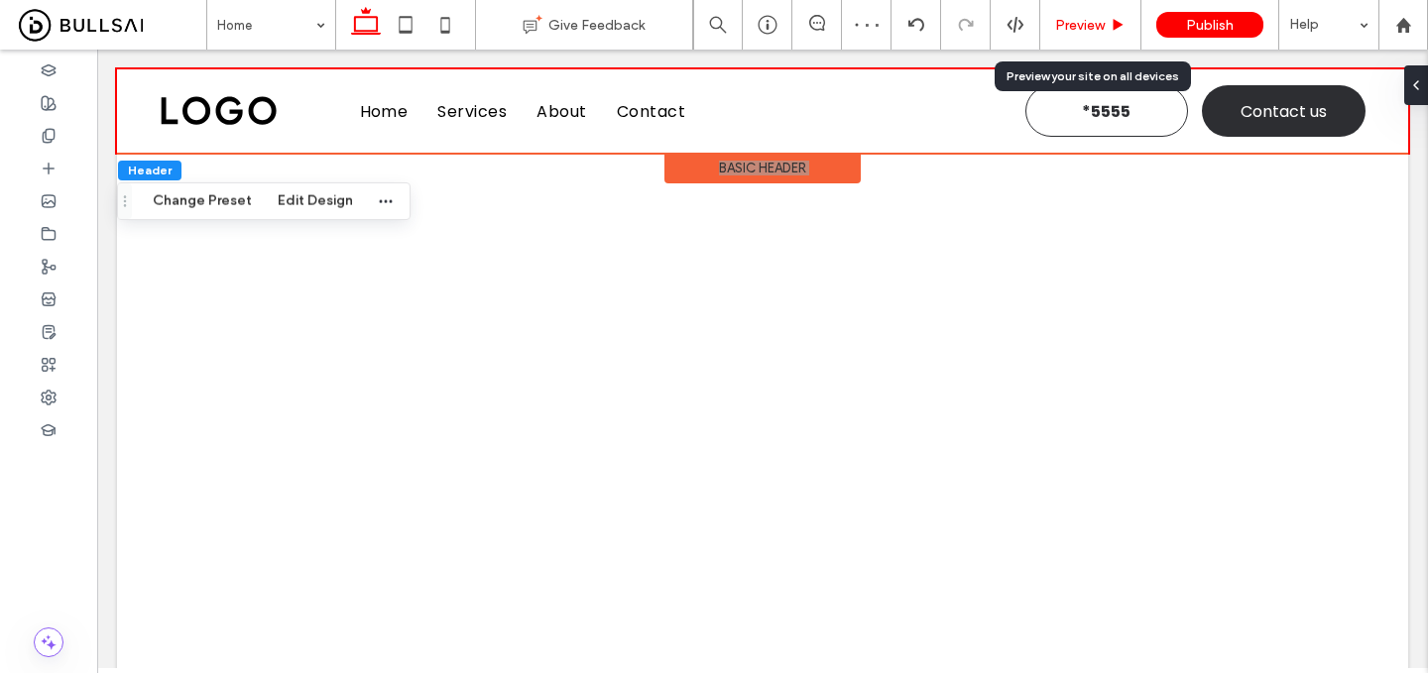
click at [1096, 28] on span "Preview" at bounding box center [1080, 25] width 50 height 17
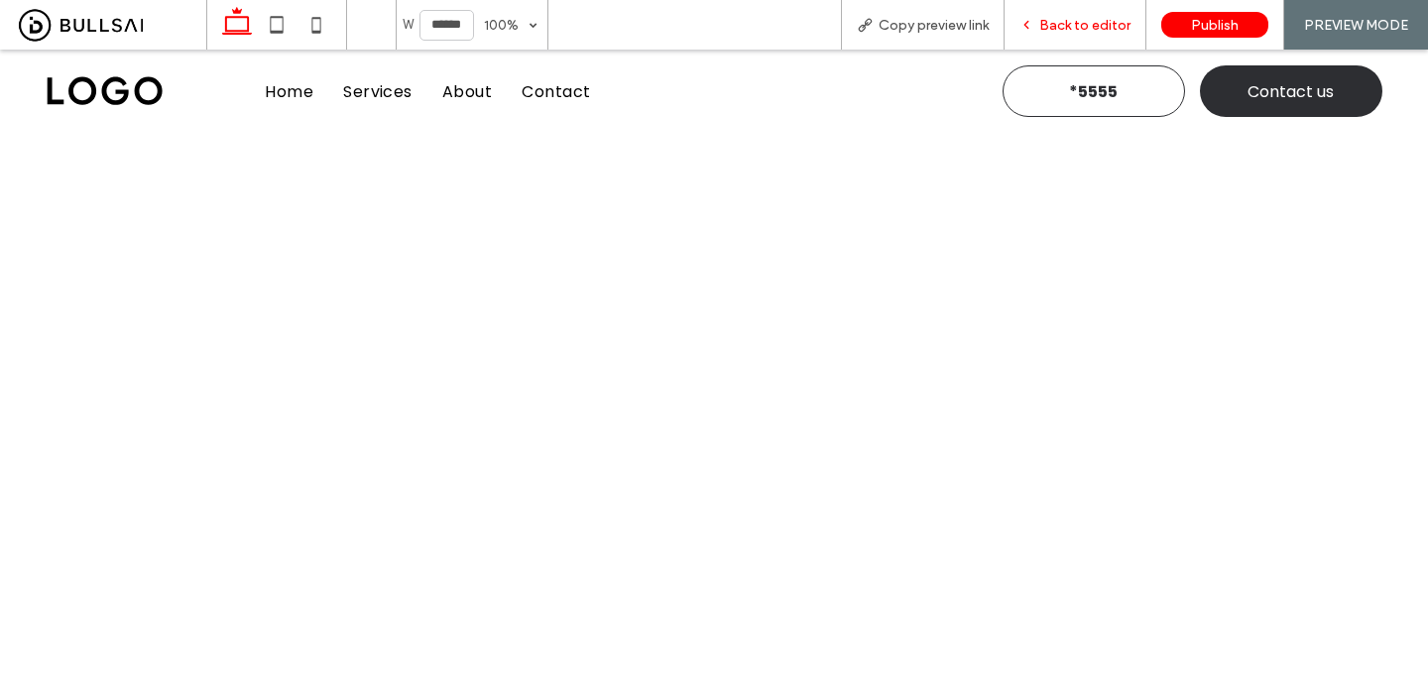
click at [1086, 22] on span "Back to editor" at bounding box center [1084, 25] width 91 height 17
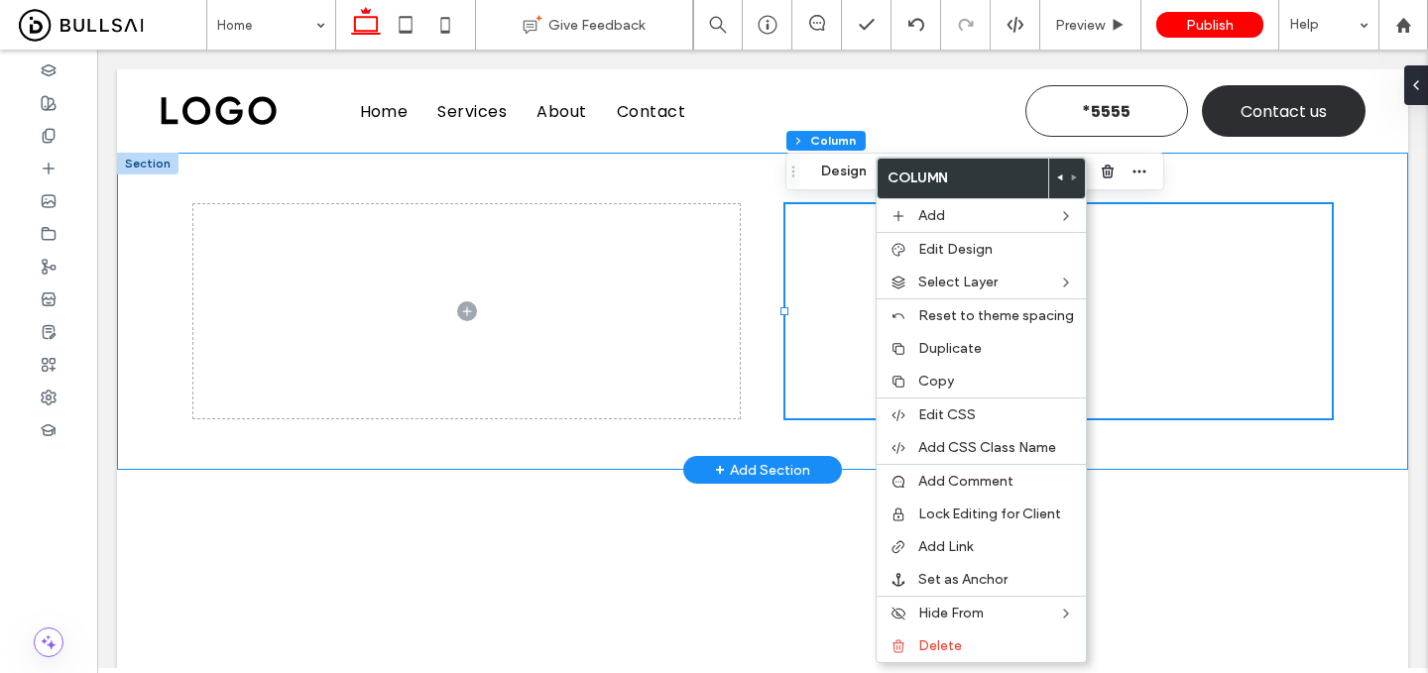
click at [842, 446] on div at bounding box center [763, 311] width 1190 height 317
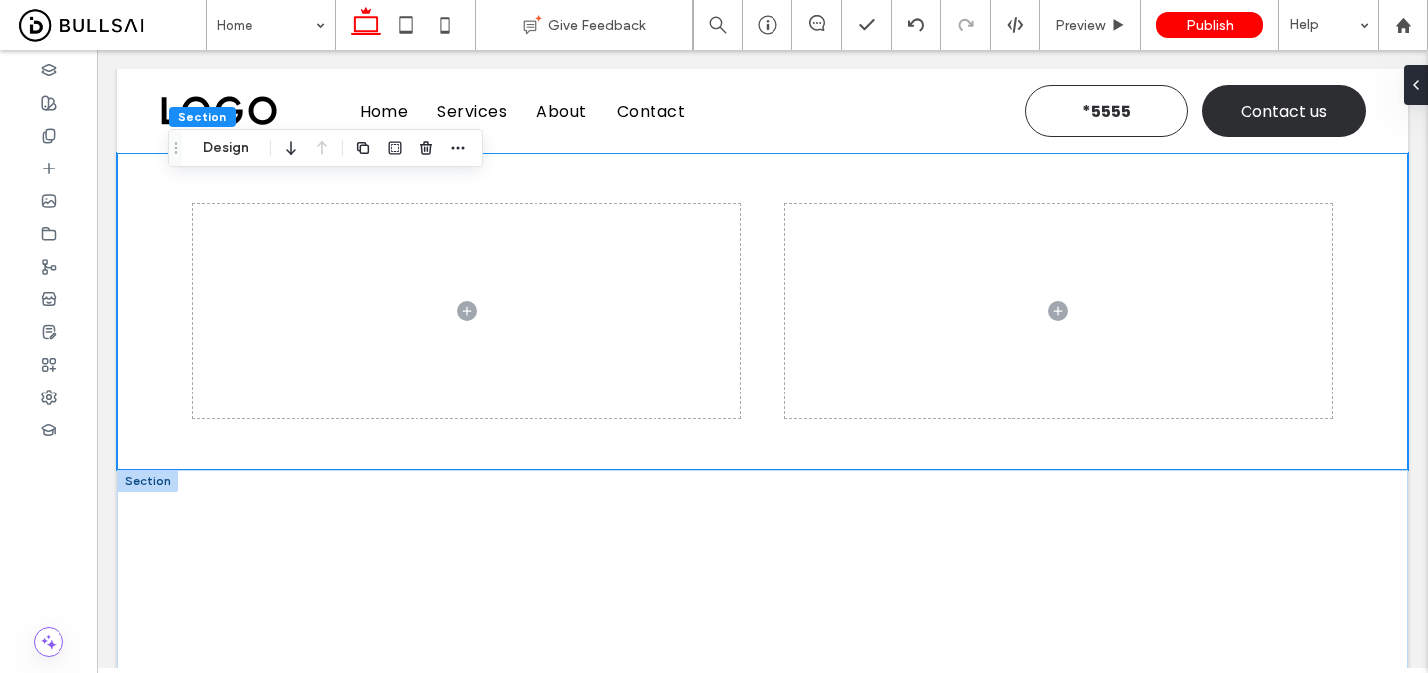
click at [163, 478] on div at bounding box center [147, 481] width 61 height 22
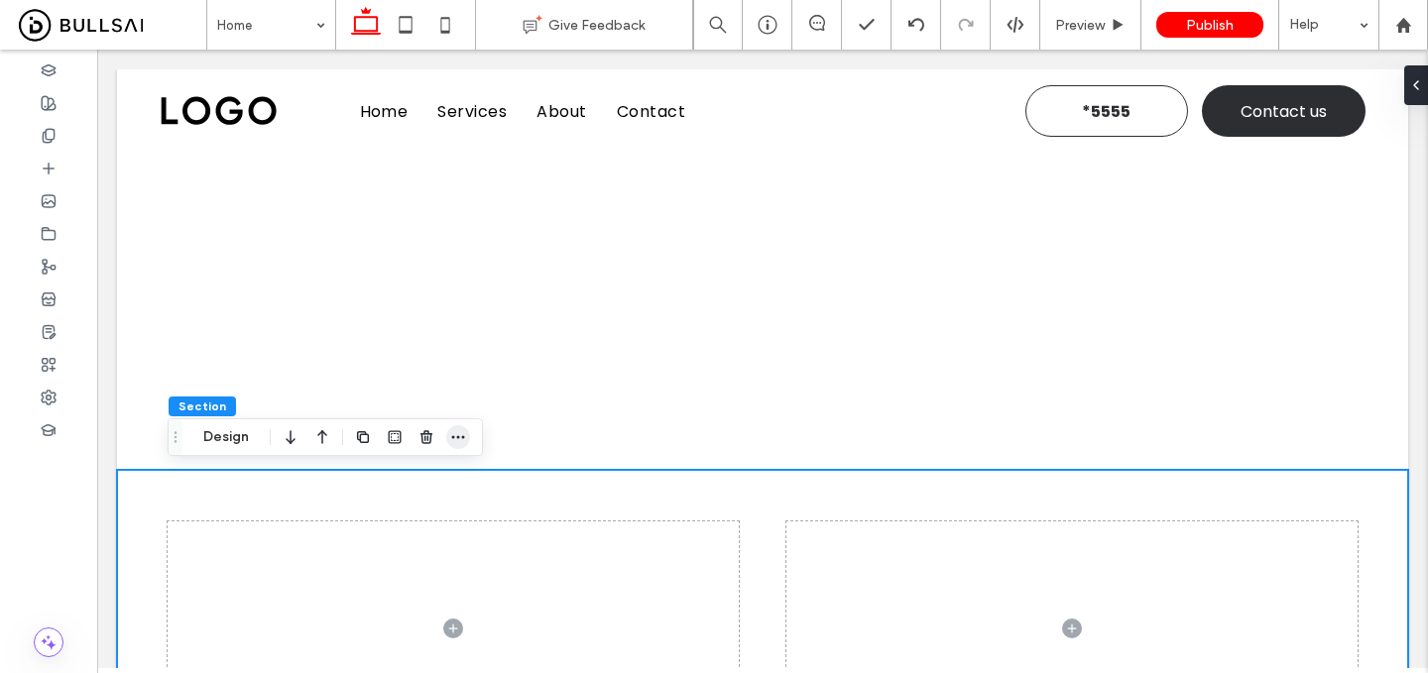
click at [459, 433] on icon "button" at bounding box center [458, 437] width 16 height 16
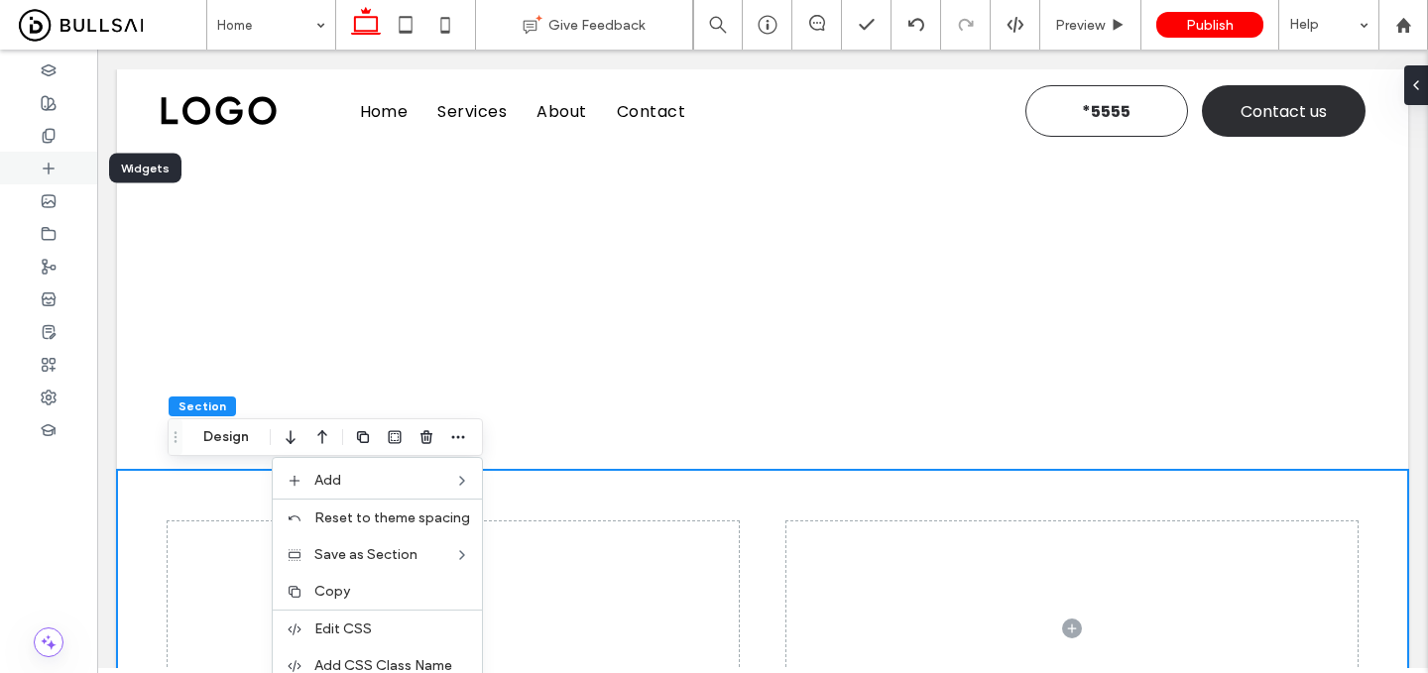
click at [41, 166] on icon at bounding box center [49, 169] width 16 height 16
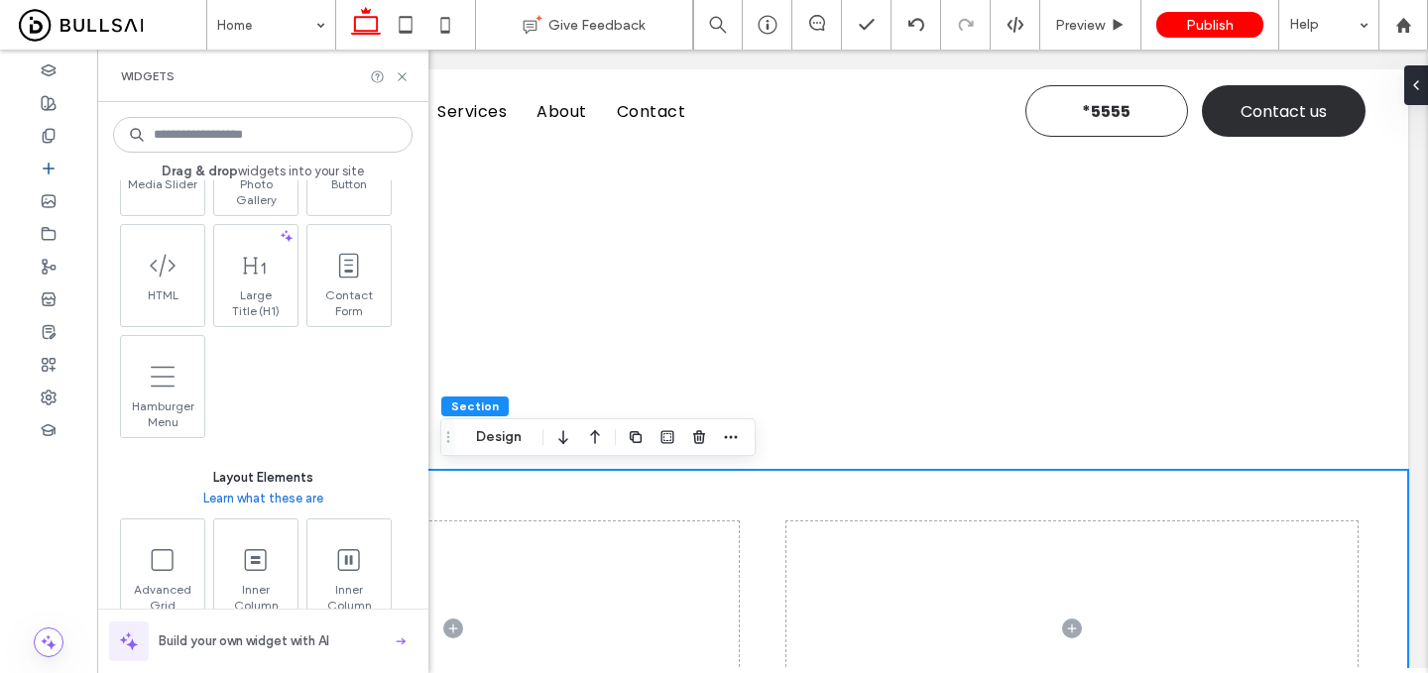
scroll to position [714, 0]
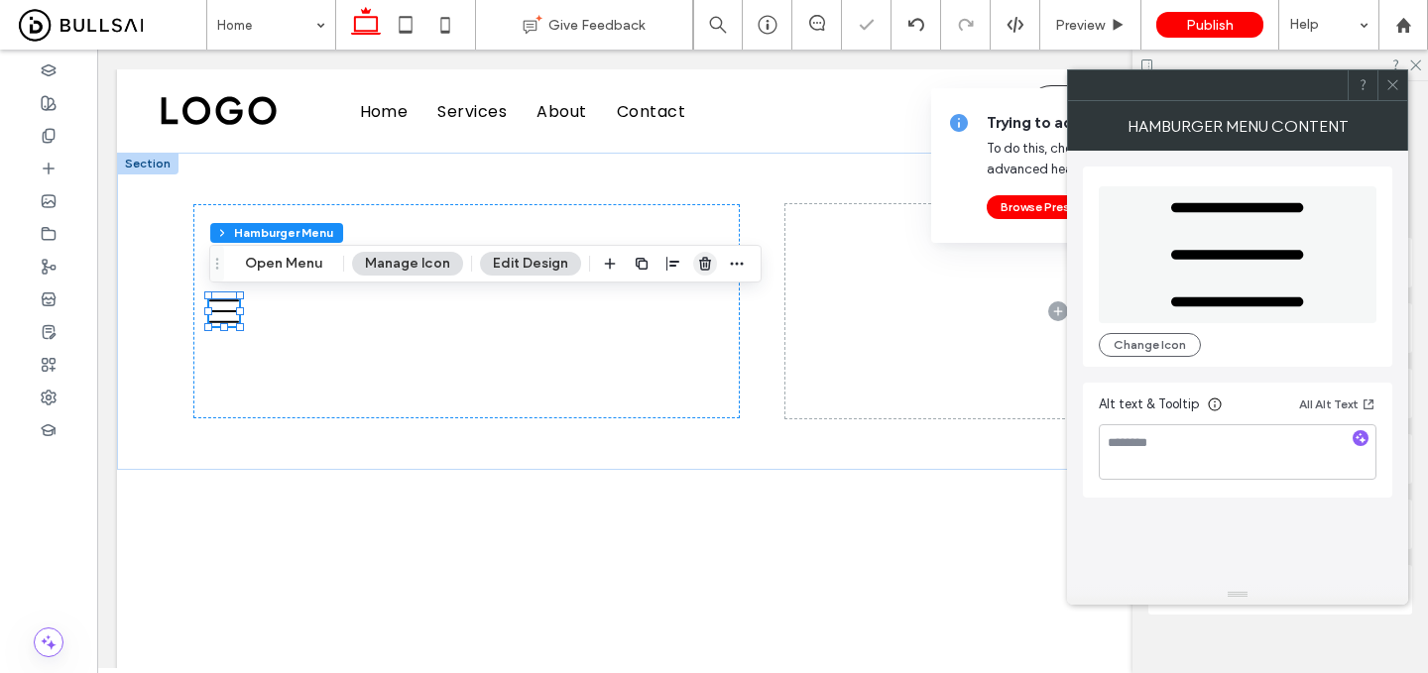
click at [697, 266] on icon "button" at bounding box center [705, 264] width 16 height 16
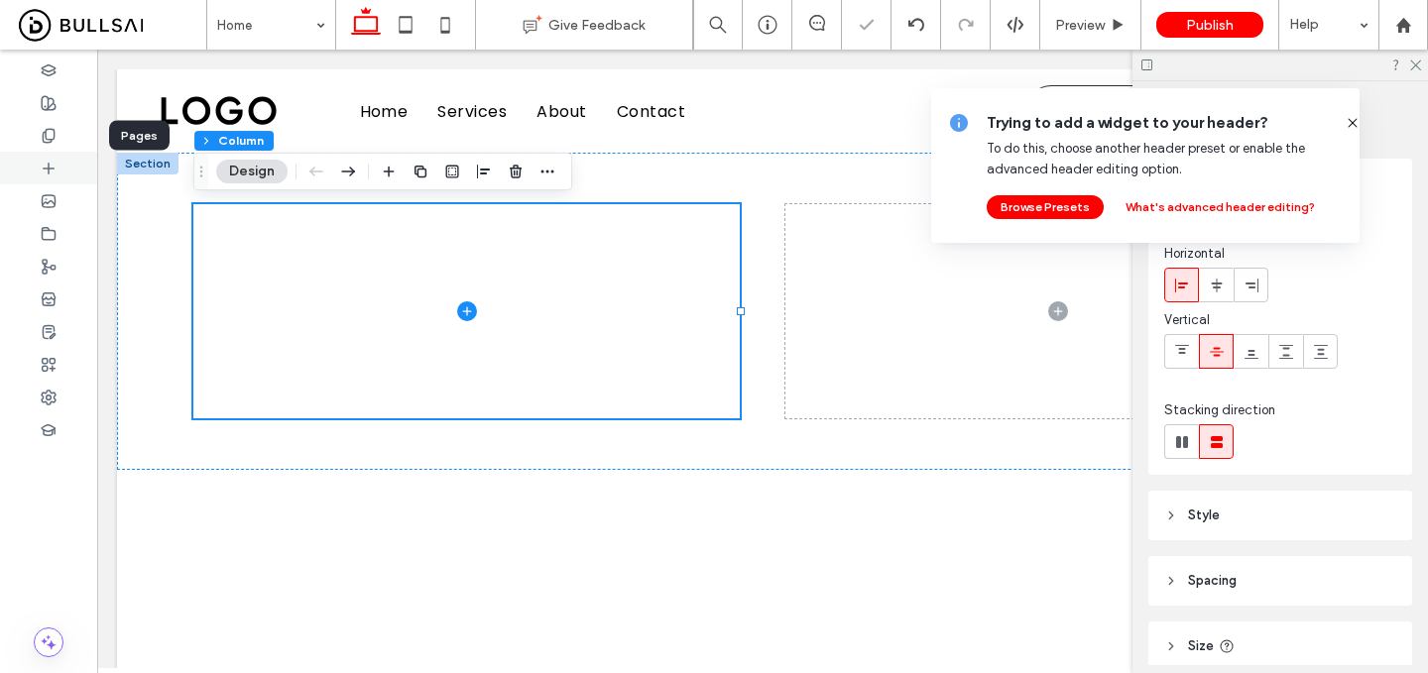
click at [45, 161] on icon at bounding box center [49, 169] width 16 height 16
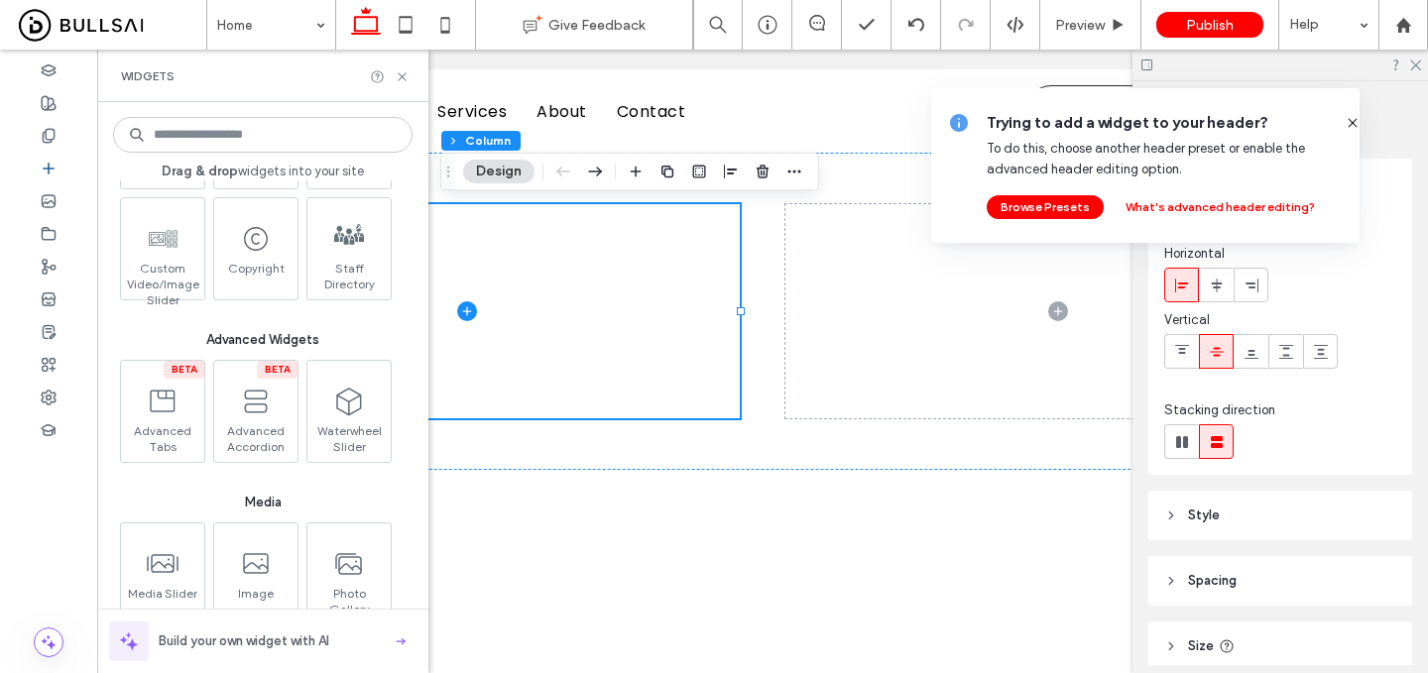
scroll to position [1877, 0]
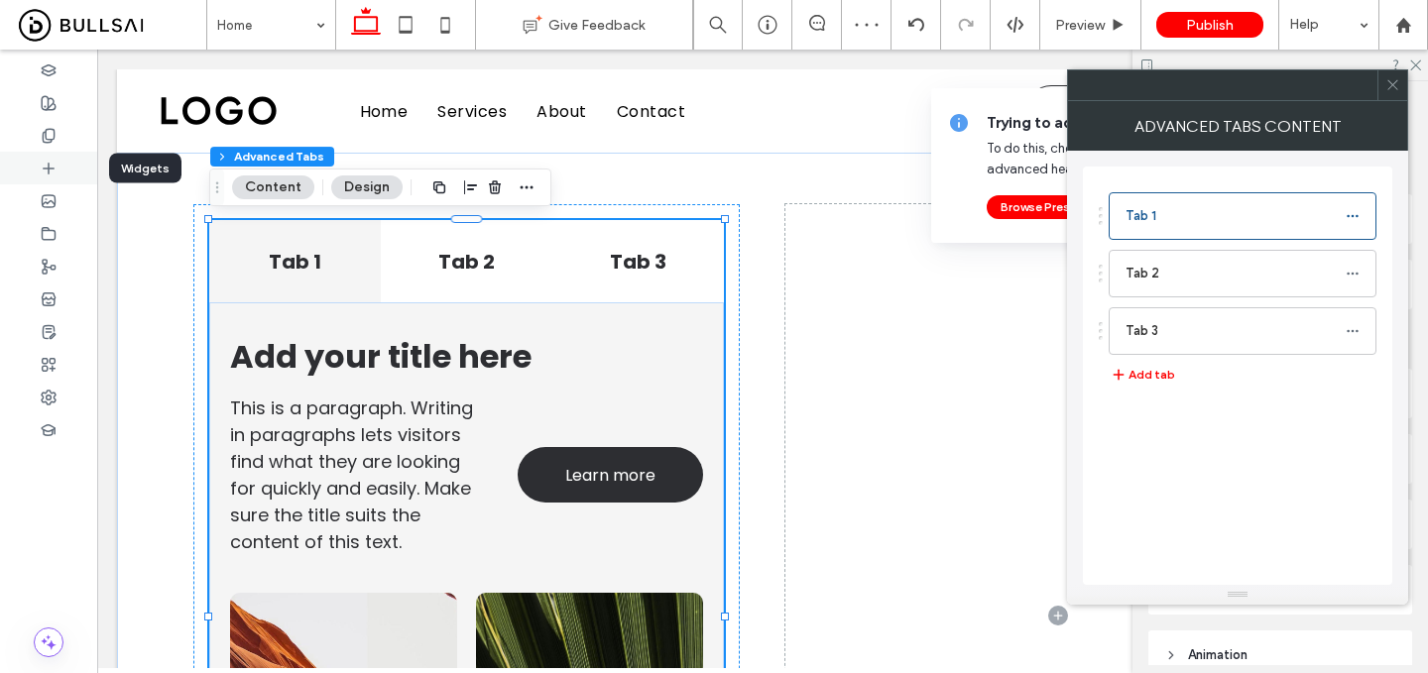
click at [60, 178] on div at bounding box center [48, 168] width 97 height 33
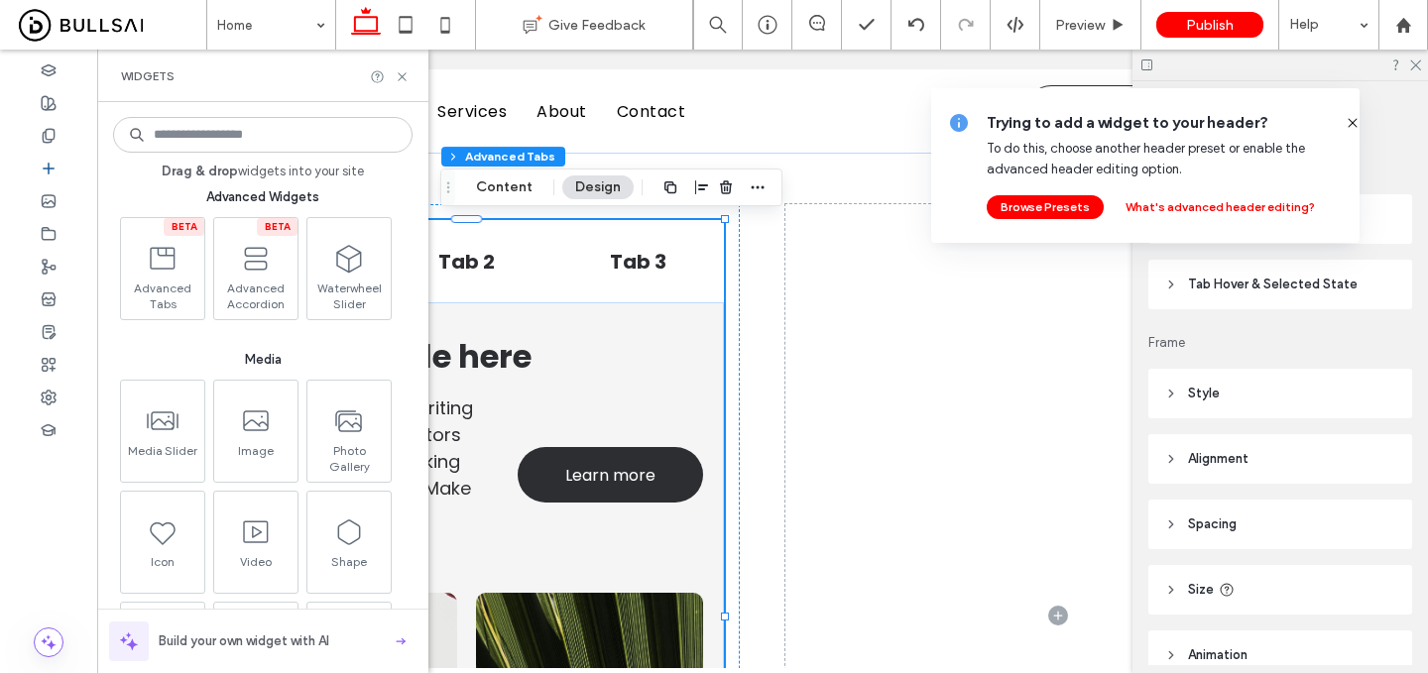
scroll to position [2016, 0]
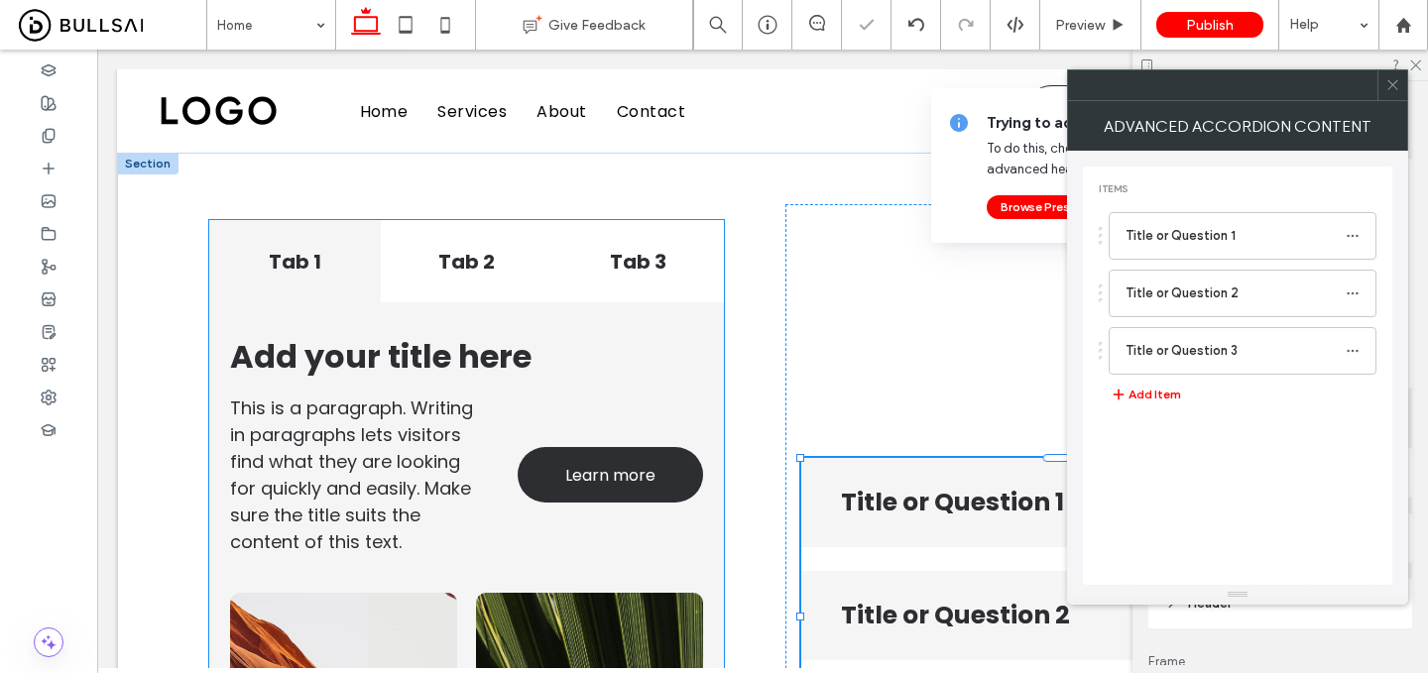
type input "**"
type input "****"
type input "*"
type input "**"
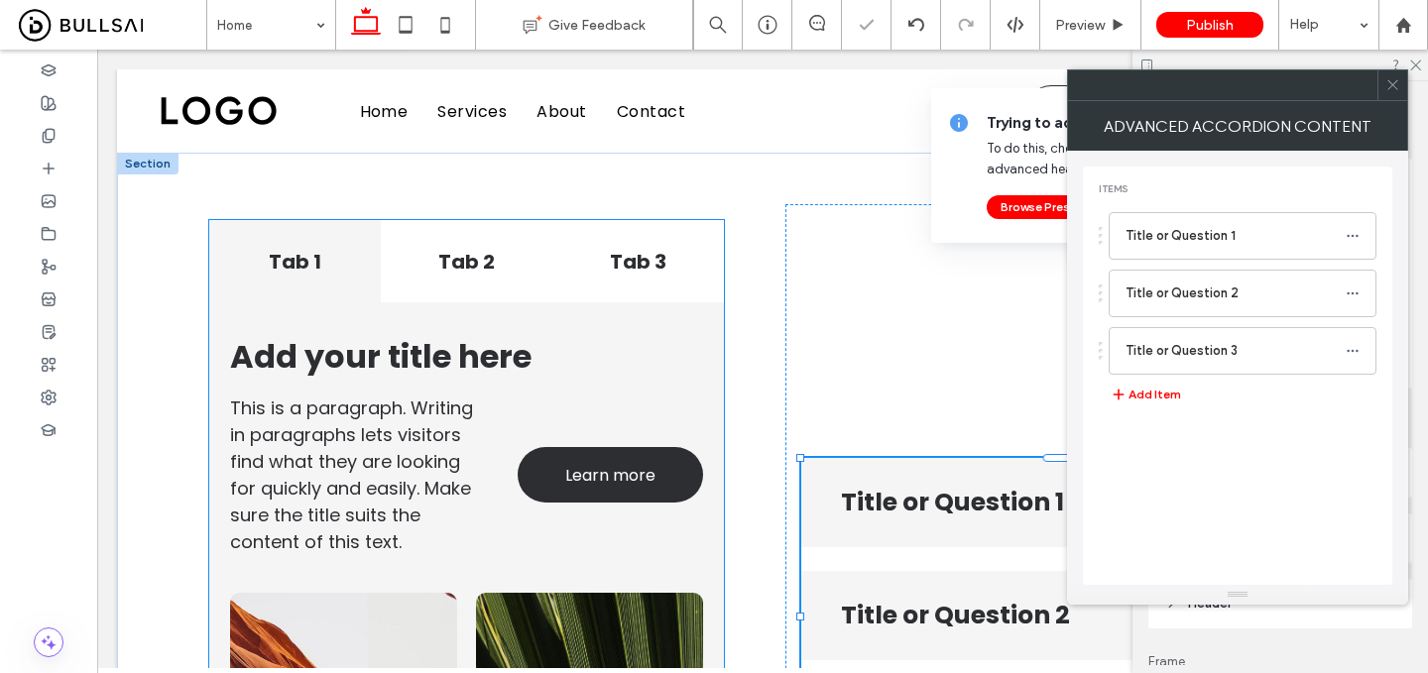
type input "****"
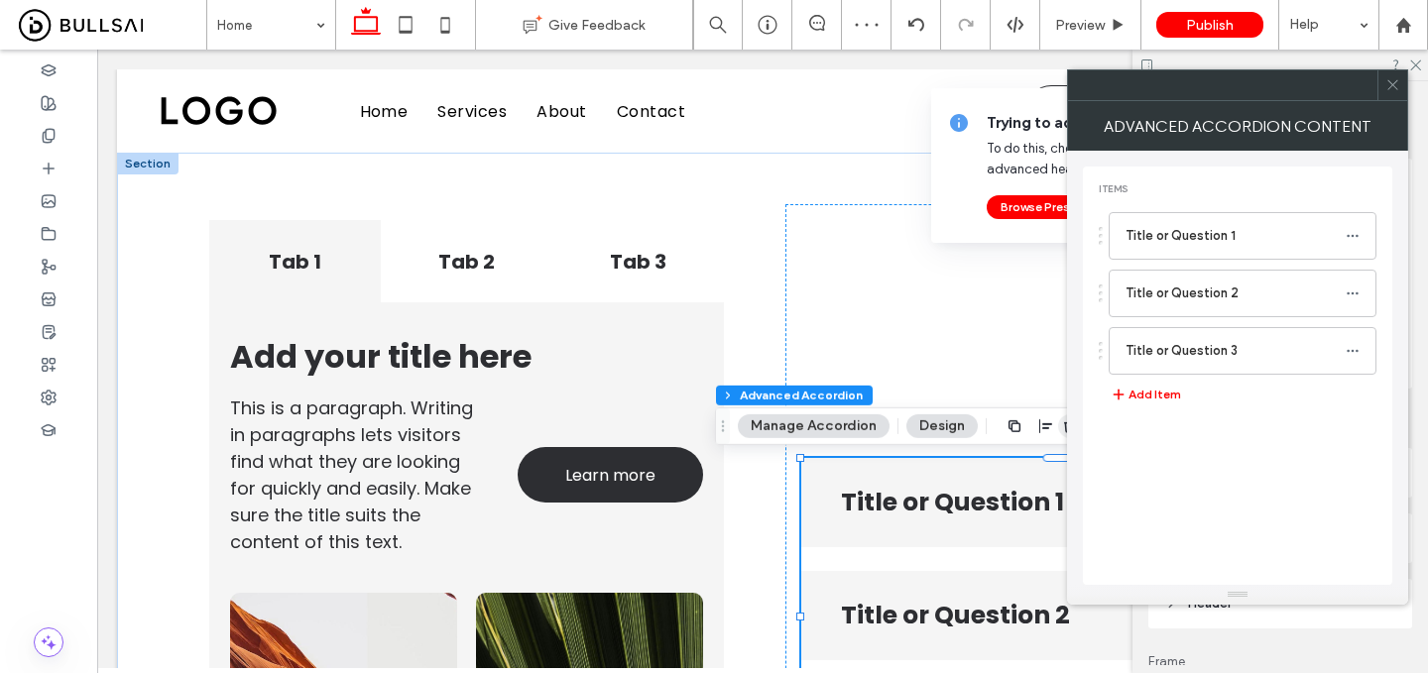
click at [1064, 430] on use "button" at bounding box center [1070, 426] width 12 height 13
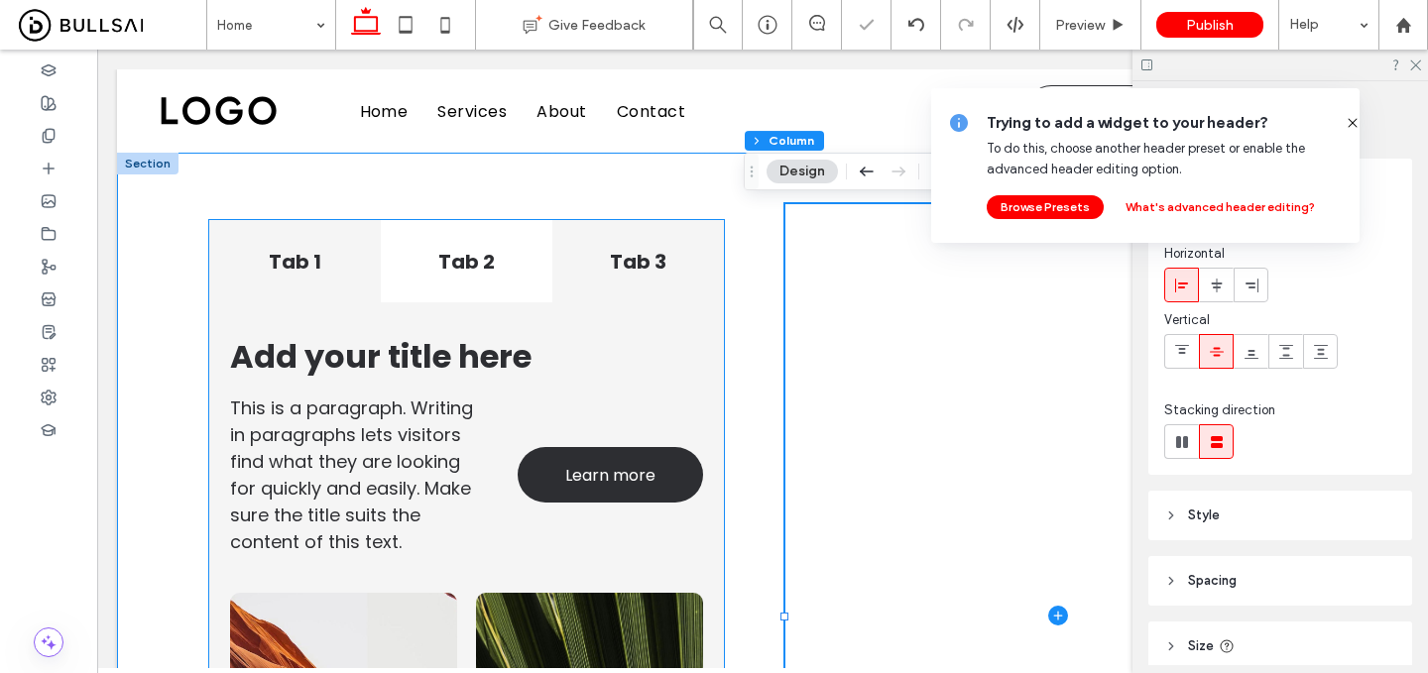
click at [672, 232] on div "Tab 3" at bounding box center [638, 261] width 172 height 82
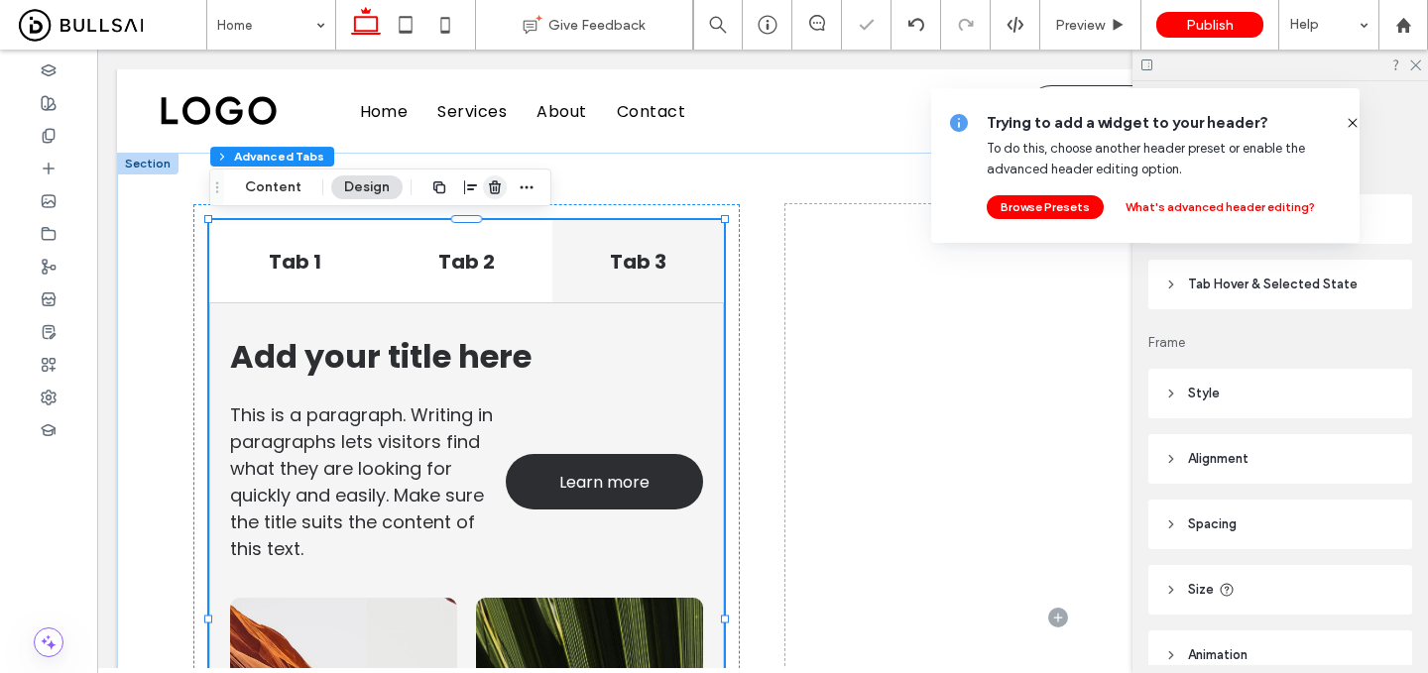
click at [494, 188] on use "button" at bounding box center [495, 187] width 12 height 13
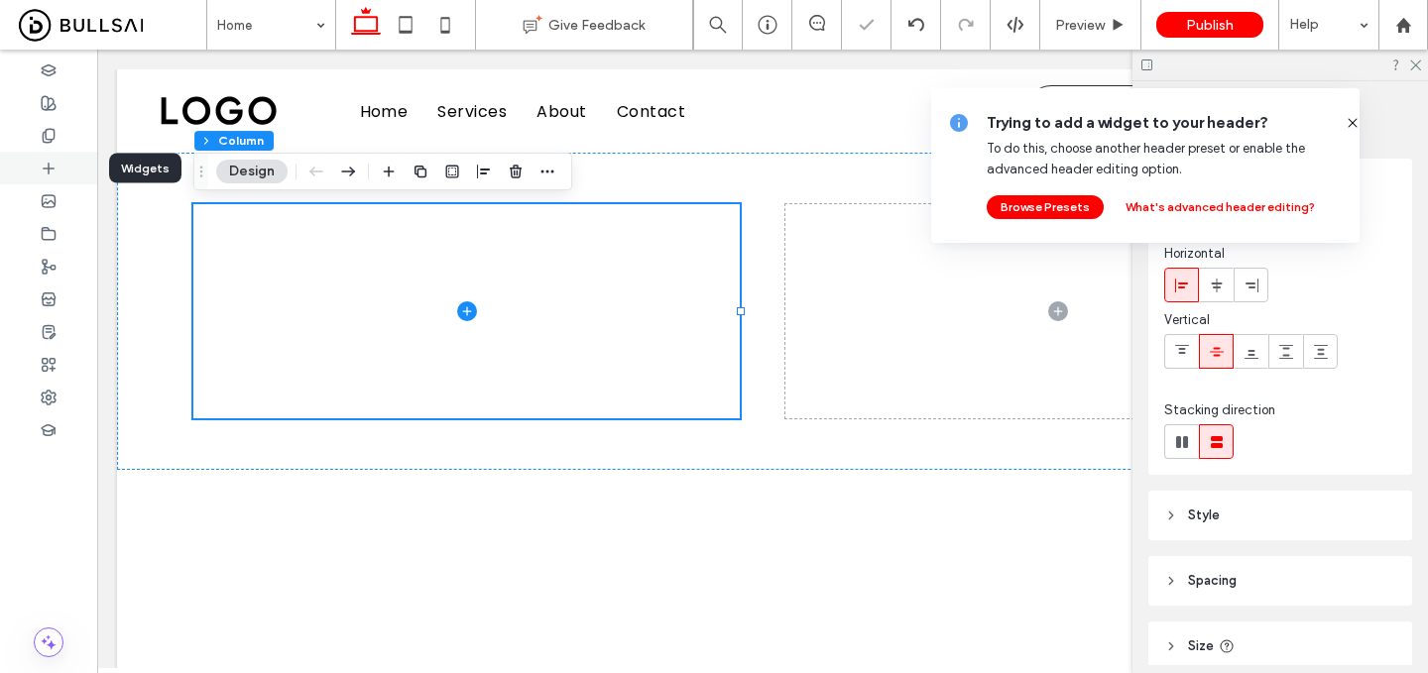
click at [58, 177] on div at bounding box center [48, 168] width 97 height 33
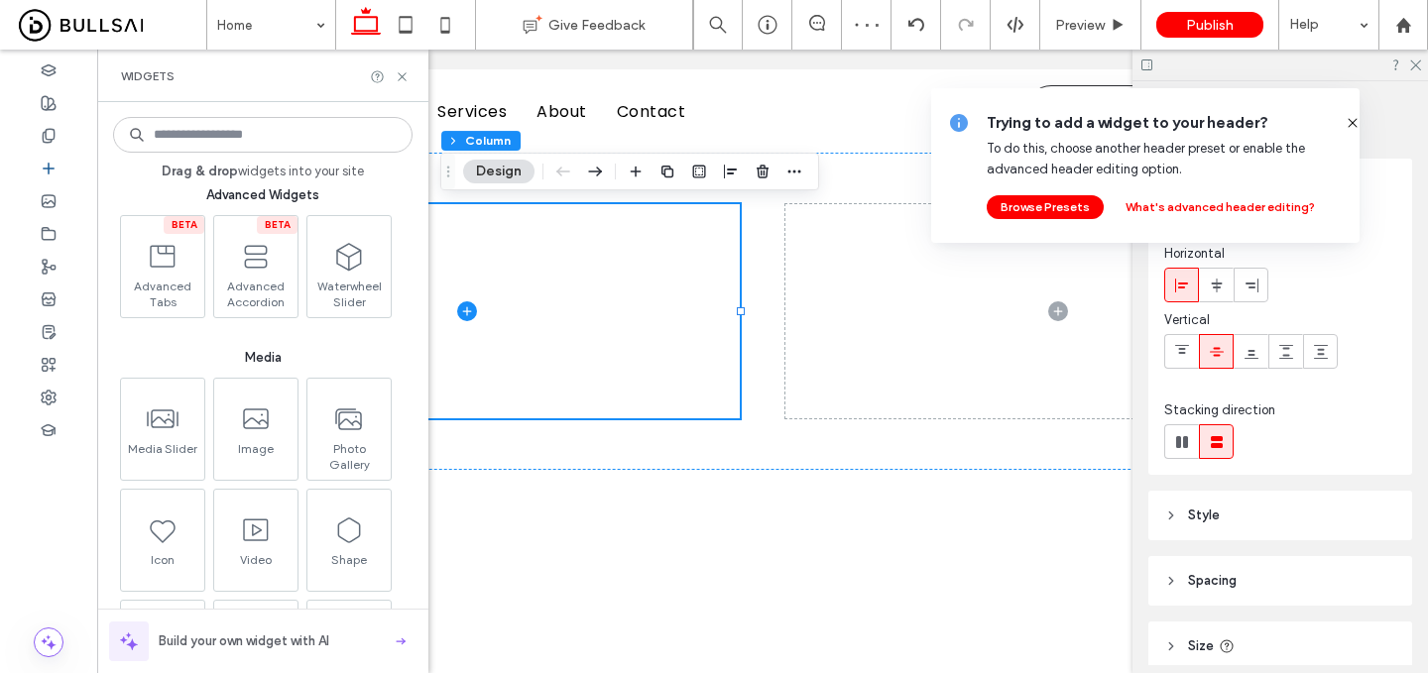
scroll to position [2020, 0]
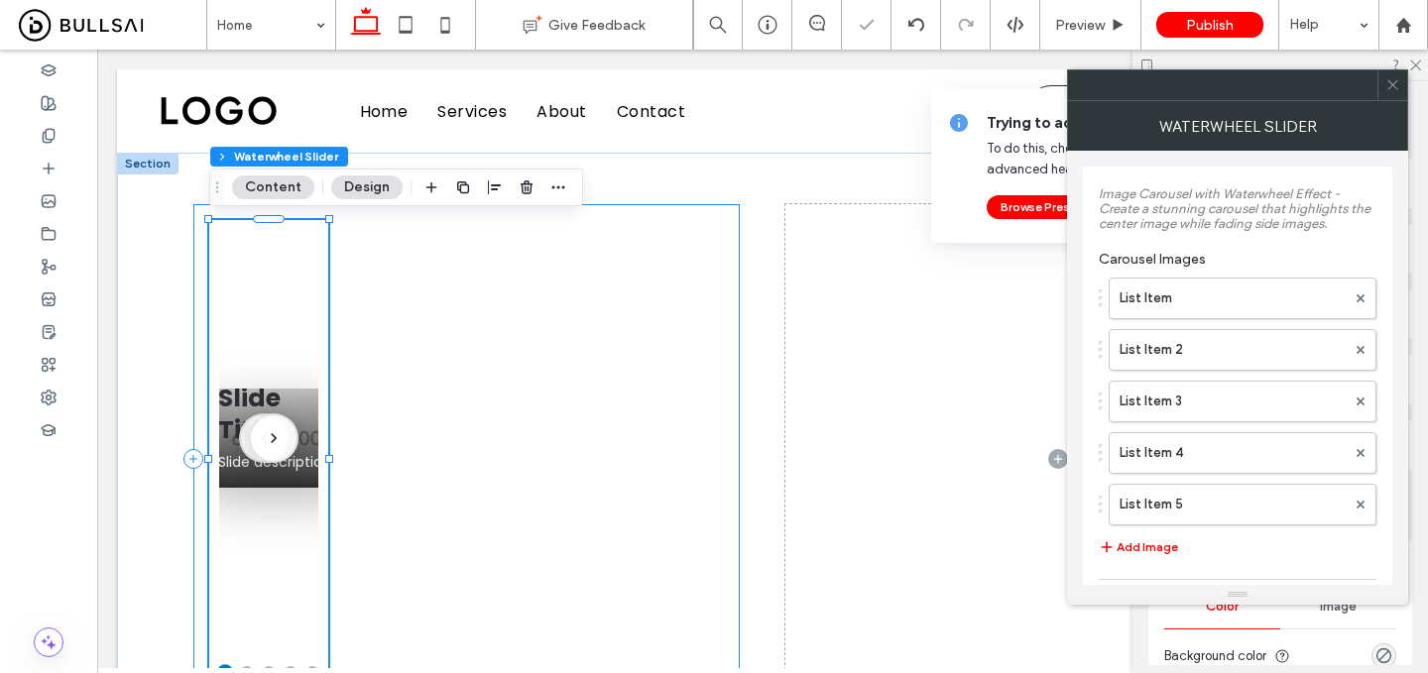
type input "**"
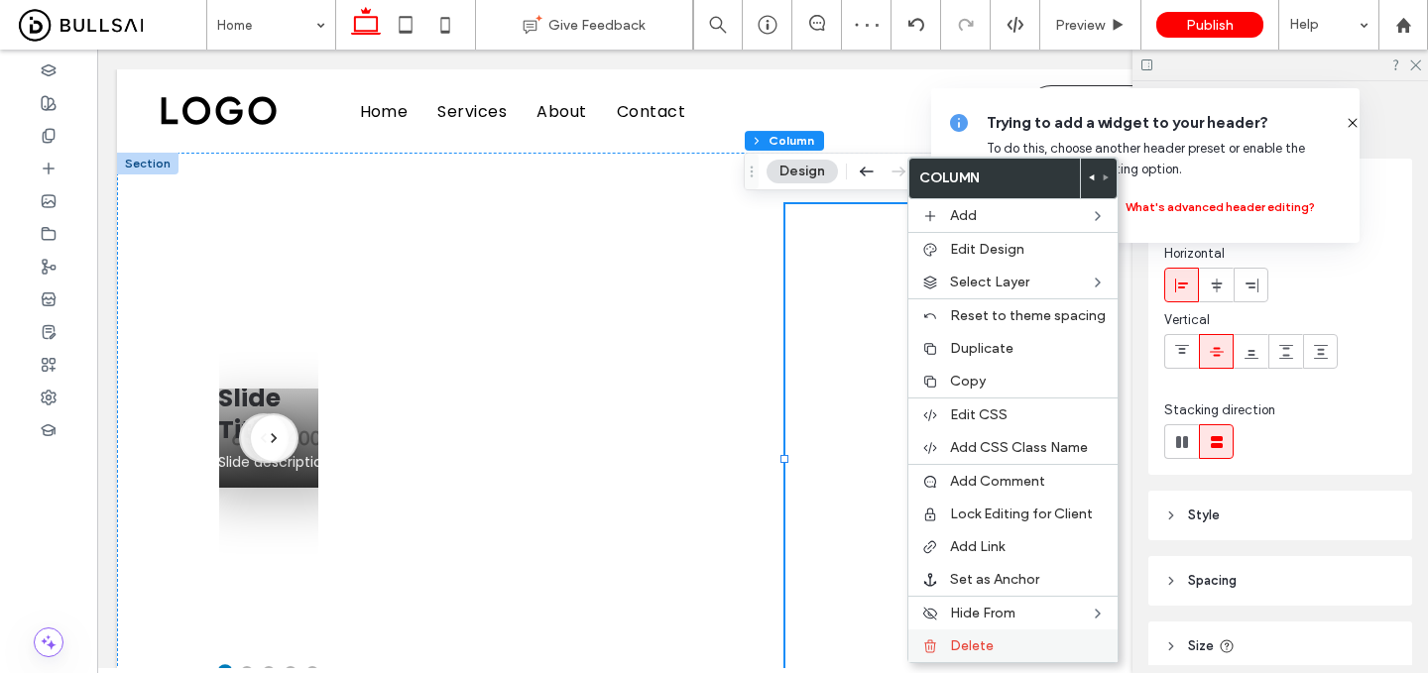
click at [959, 641] on span "Delete" at bounding box center [972, 646] width 44 height 17
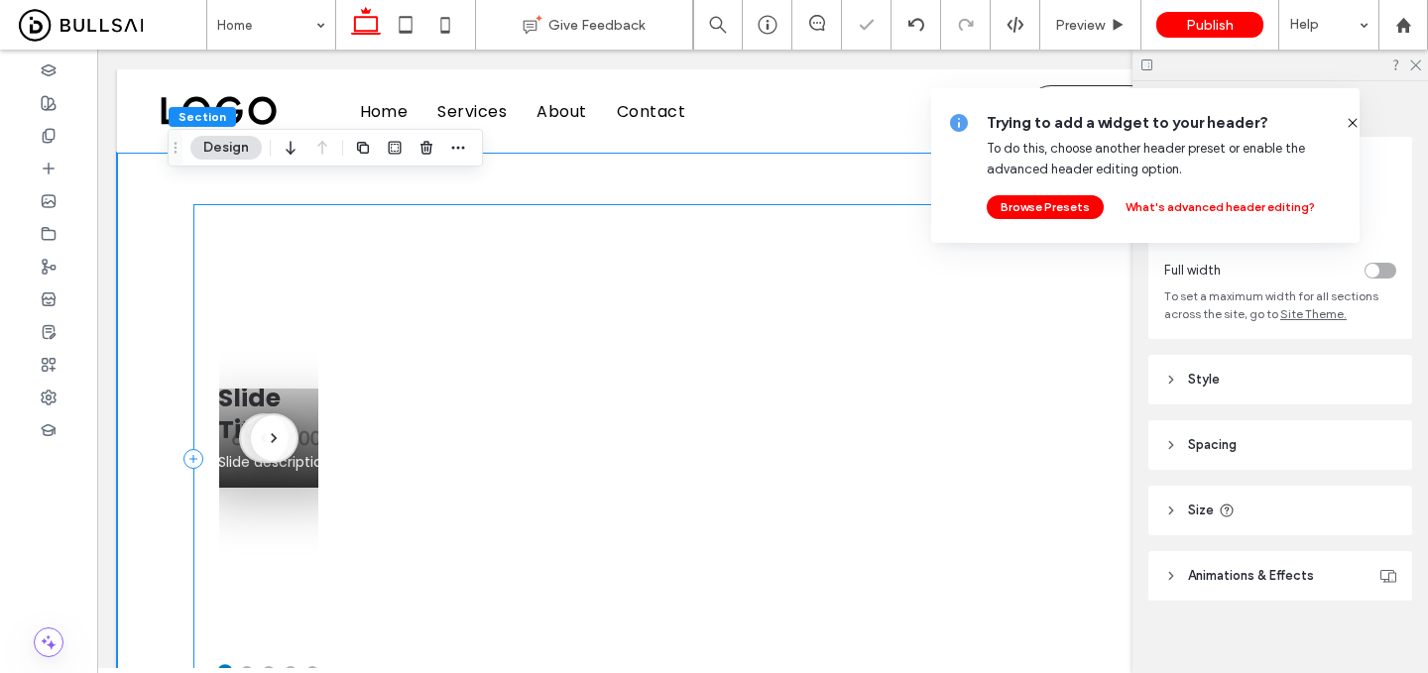
click at [321, 390] on div "Slide Title Slide description Slide Title Slide description Slide Title Slide d…" at bounding box center [268, 459] width 119 height 478
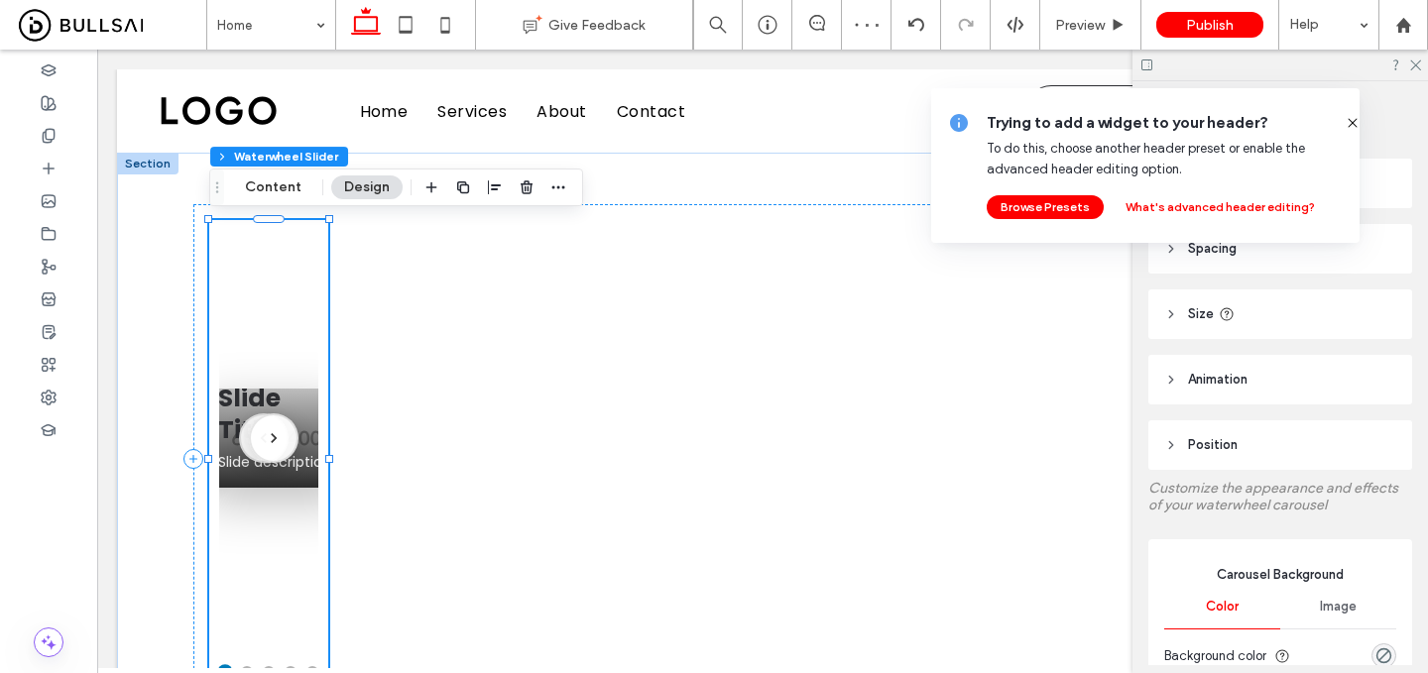
type input "**"
drag, startPoint x: 327, startPoint y: 454, endPoint x: 411, endPoint y: 461, distance: 83.6
click at [411, 461] on div "Slide Title Slide description Slide Title Slide description Slide Title Slide d…" at bounding box center [763, 459] width 1190 height 613
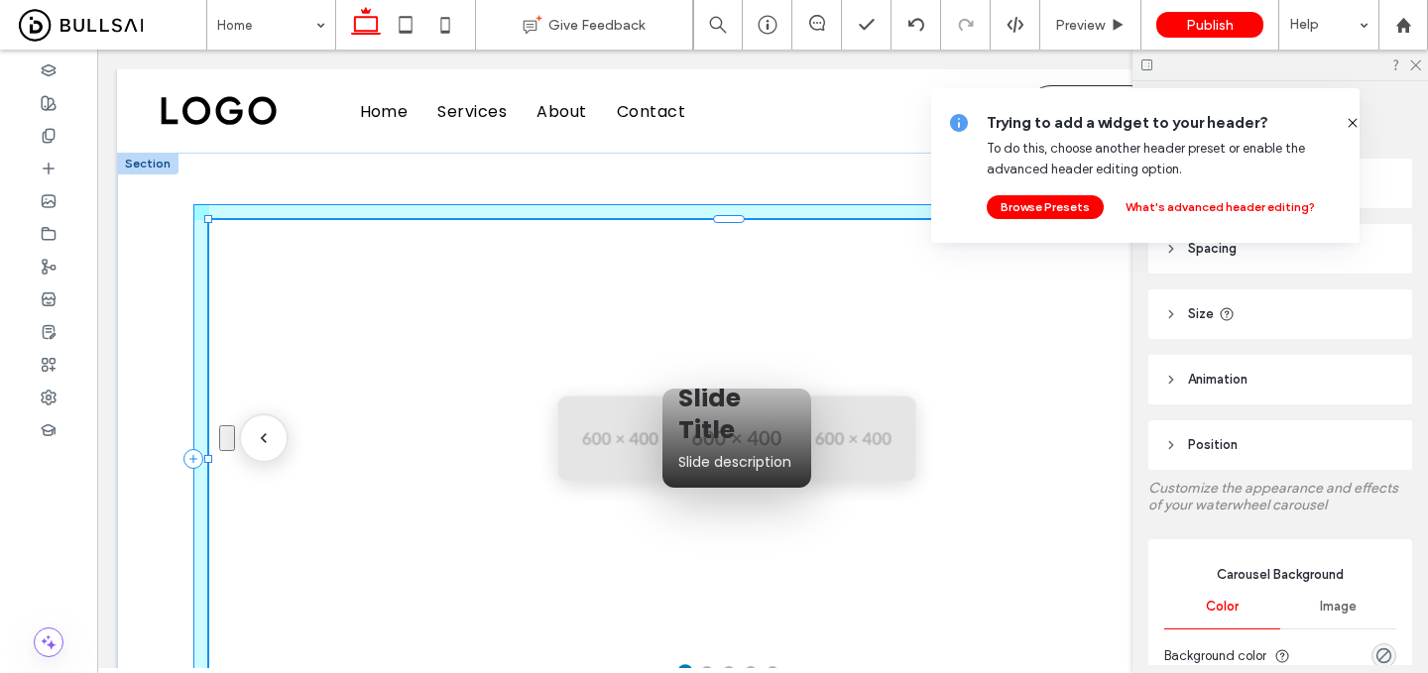
drag, startPoint x: 349, startPoint y: 461, endPoint x: 1284, endPoint y: 522, distance: 937.2
click at [1284, 522] on div "Slide Title Slide description Slide Title Slide description Slide Title Slide d…" at bounding box center [763, 459] width 1190 height 613
type input "****"
type input "**"
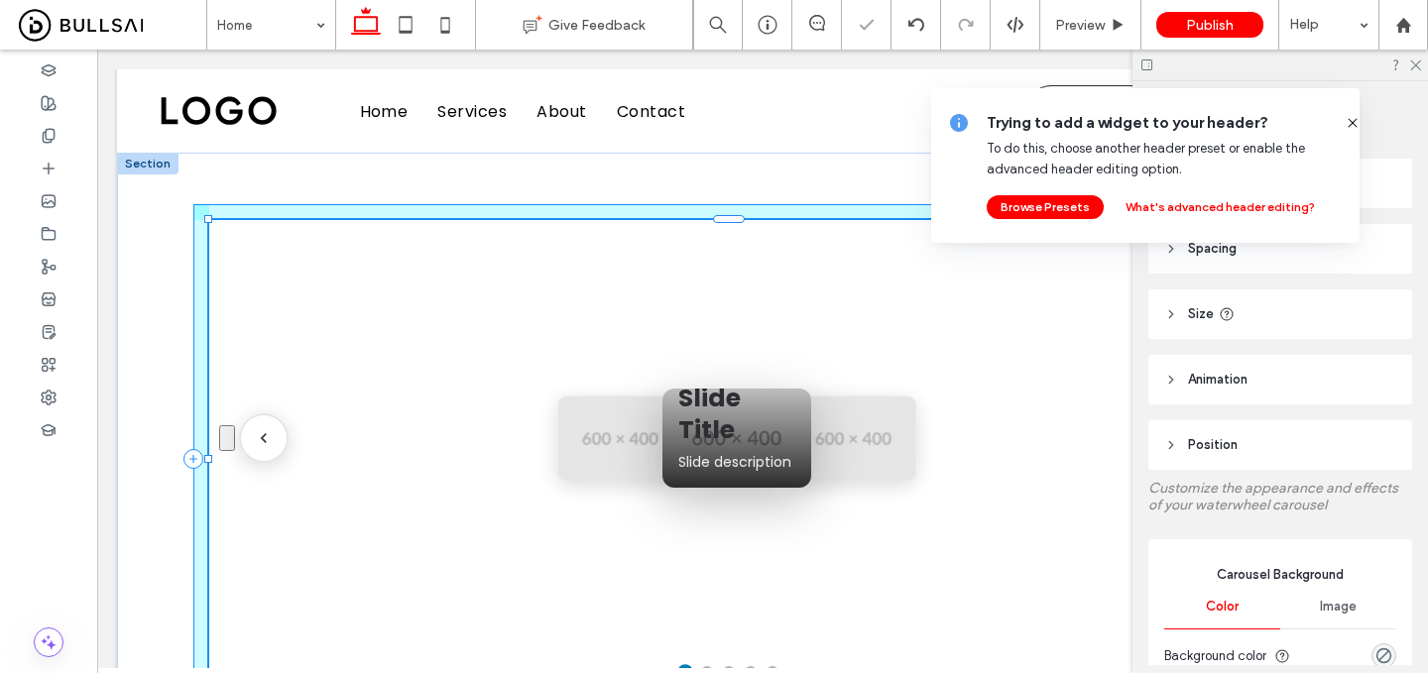
type input "**"
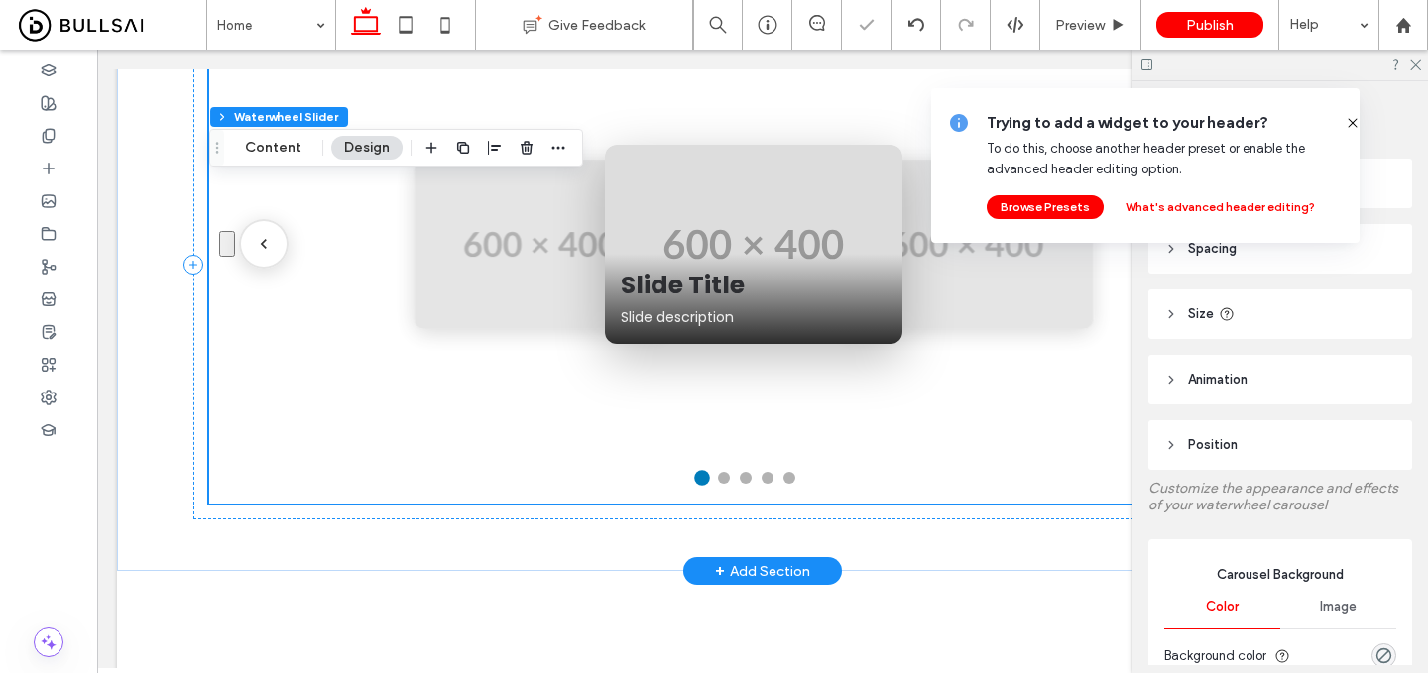
scroll to position [193, 0]
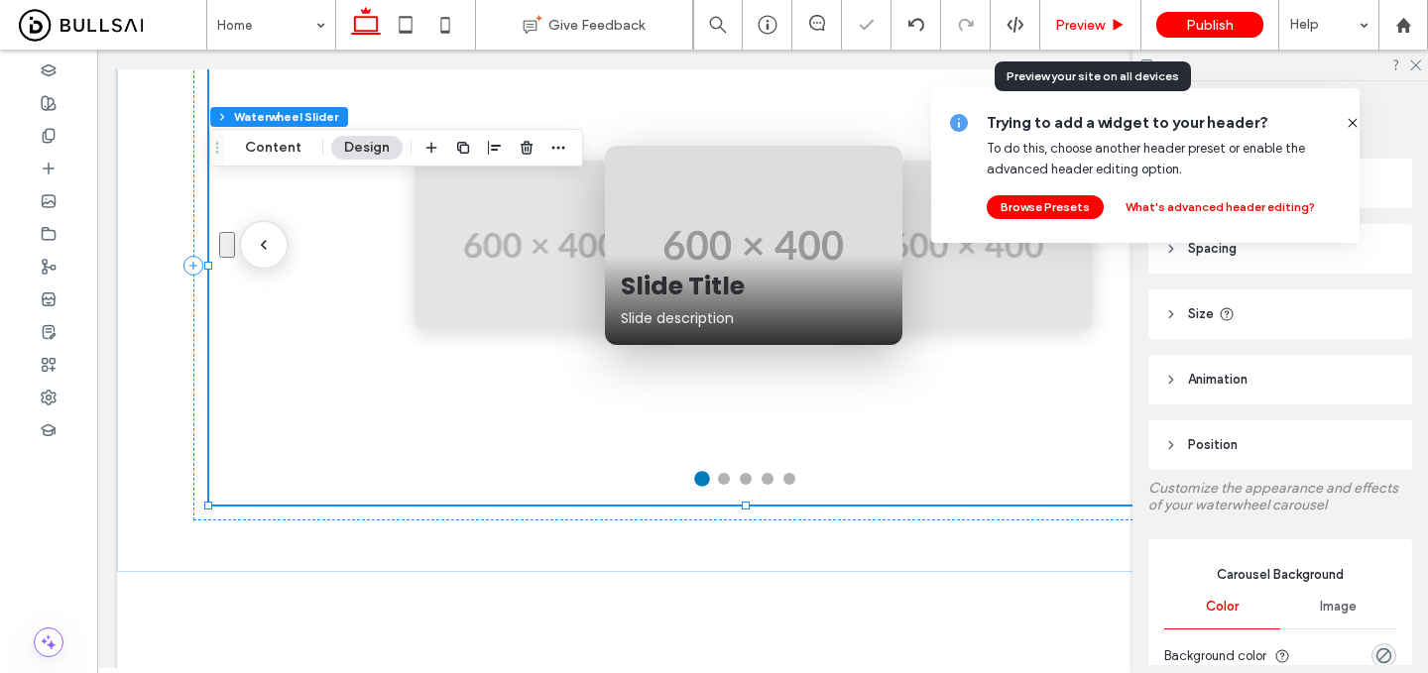
click at [1085, 33] on div "Preview" at bounding box center [1090, 25] width 101 height 50
click at [1089, 28] on span "Preview" at bounding box center [1080, 25] width 50 height 17
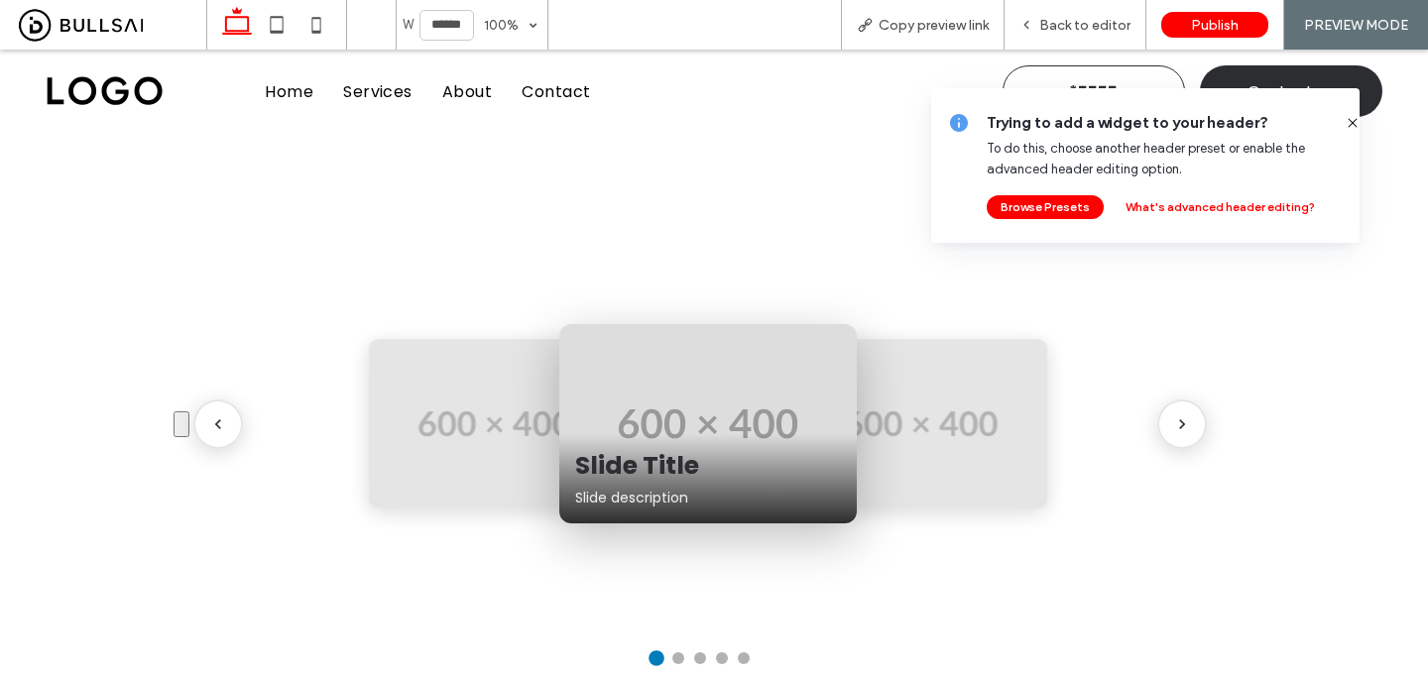
click at [1178, 429] on icon "Next slide" at bounding box center [1182, 425] width 20 height 20
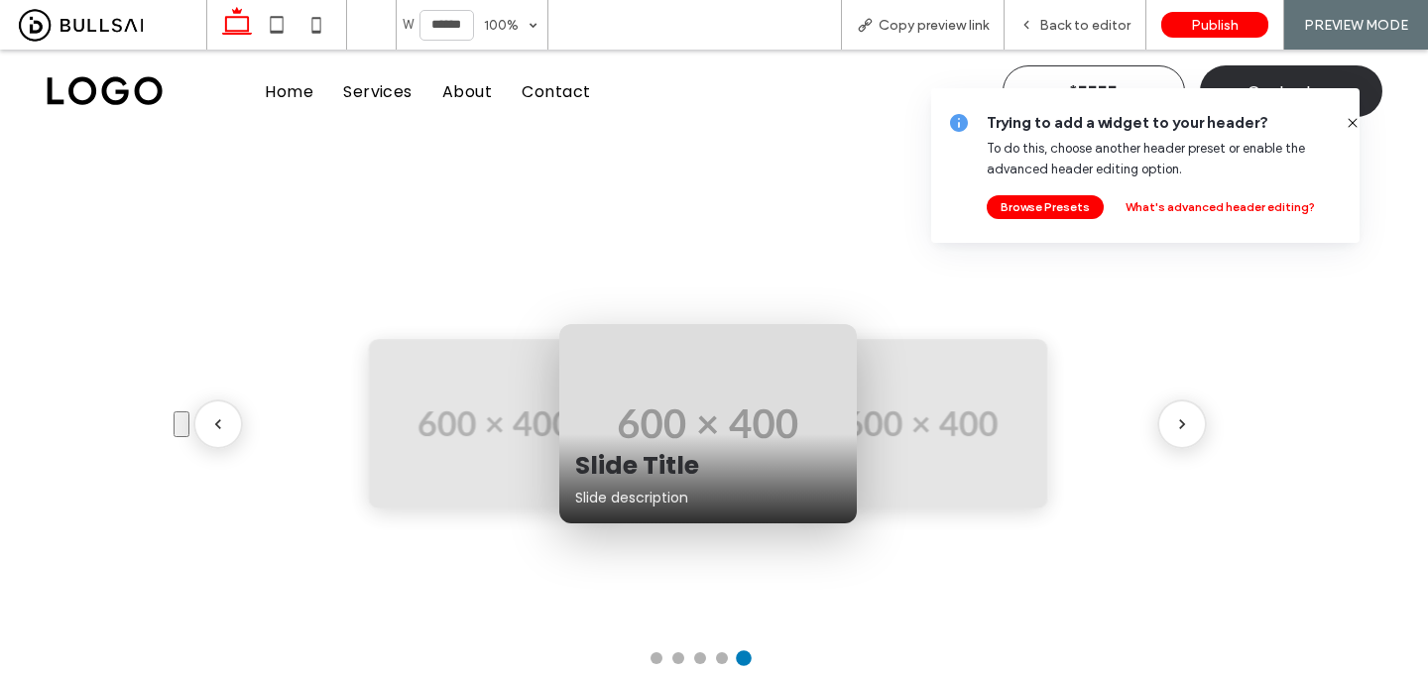
click at [1178, 429] on icon "Next slide" at bounding box center [1182, 425] width 20 height 20
click at [1099, 27] on span "Back to editor" at bounding box center [1084, 25] width 91 height 17
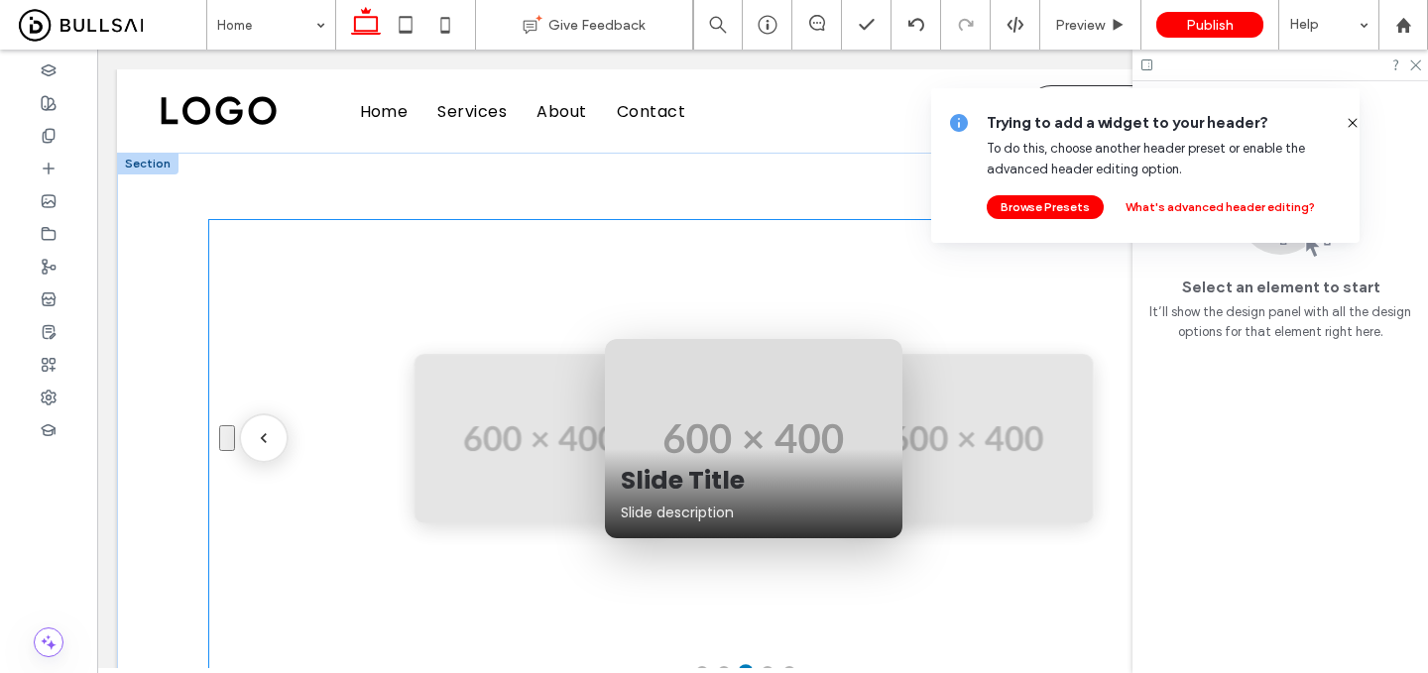
click at [810, 360] on img at bounding box center [754, 438] width 298 height 199
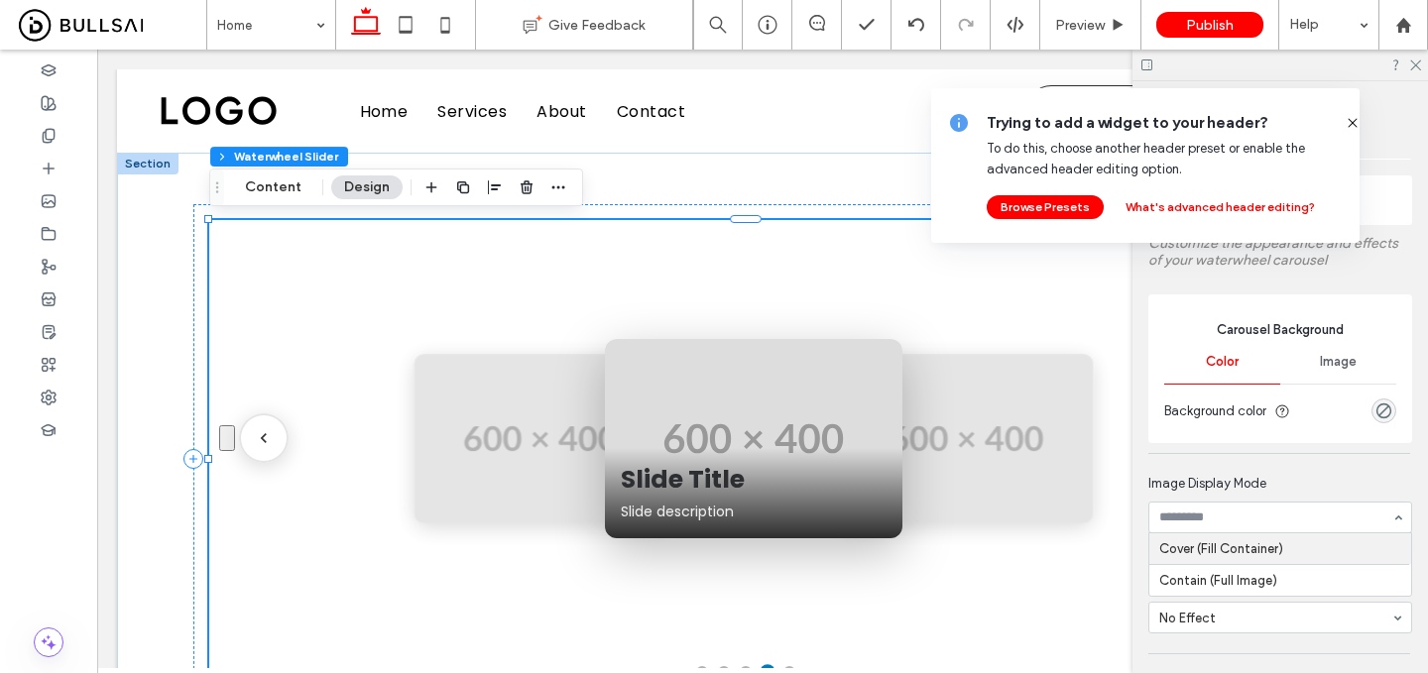
scroll to position [246, 0]
click at [1236, 534] on section "Image Display Mode Contain (Full Image)" at bounding box center [1281, 502] width 264 height 79
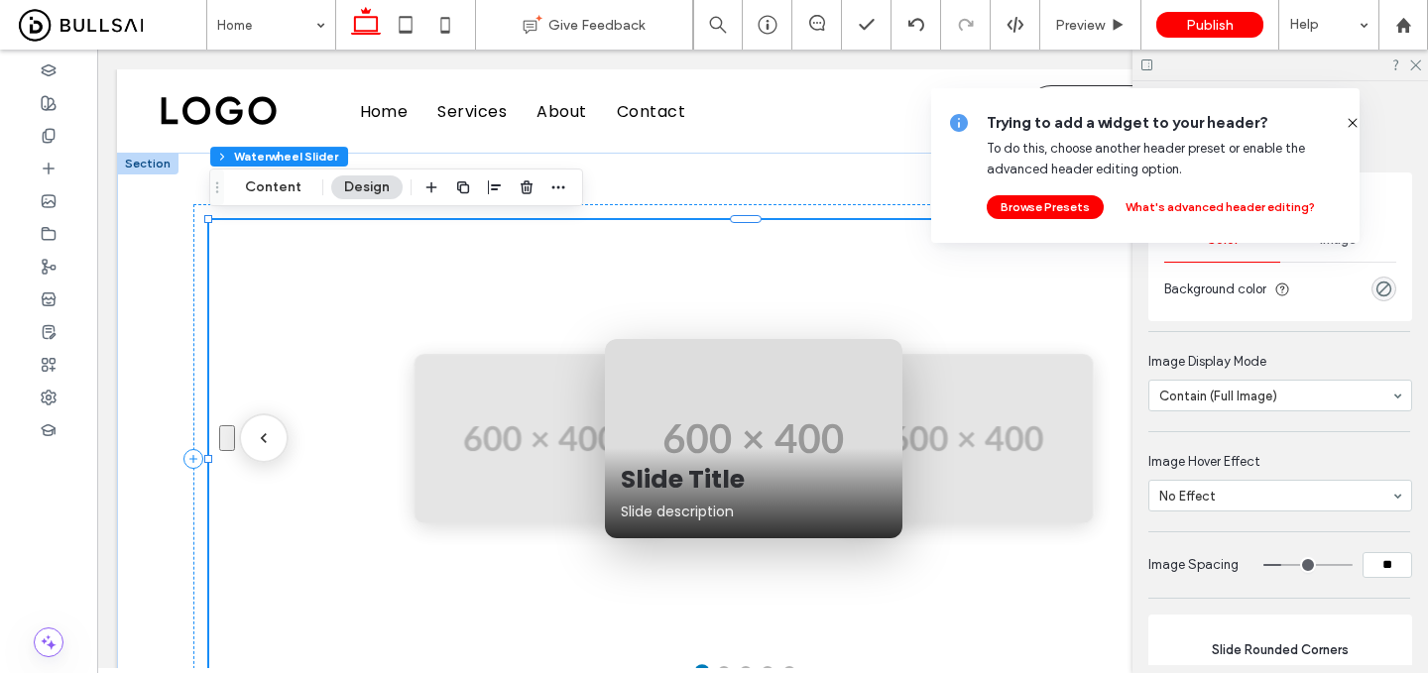
scroll to position [386, 0]
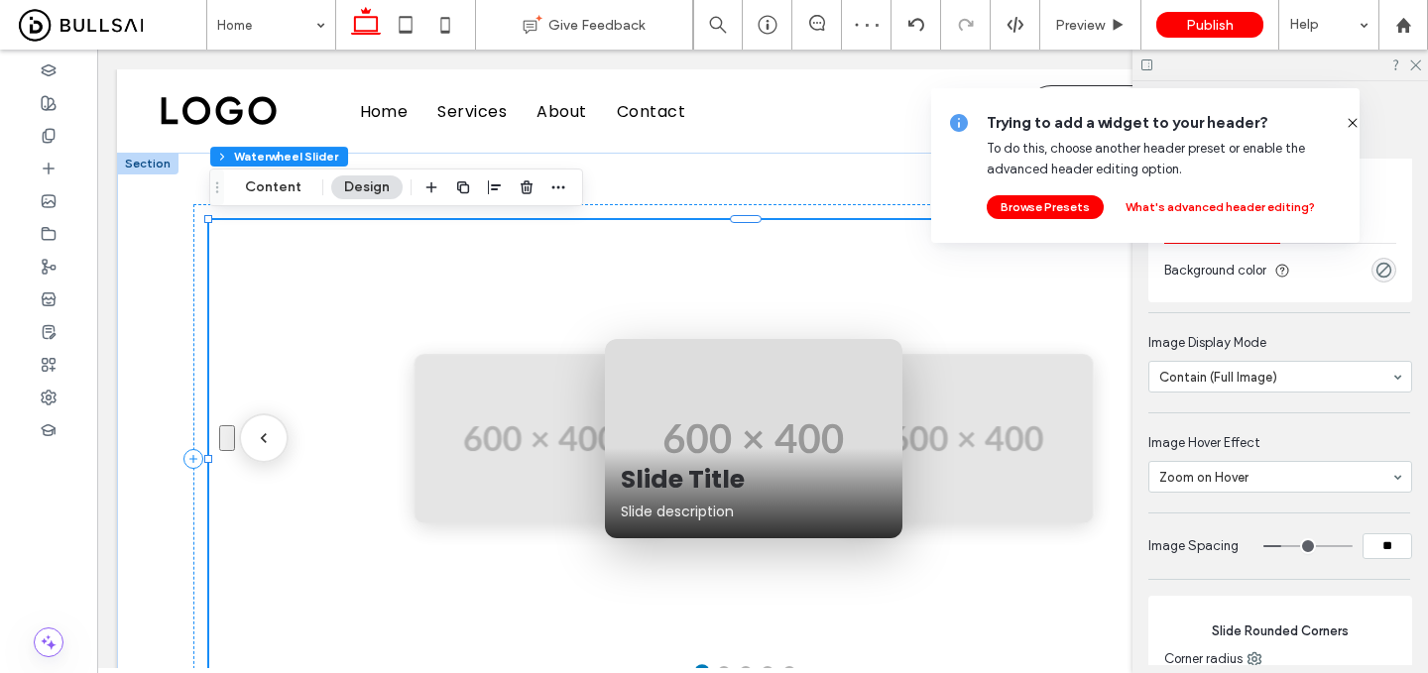
click at [1274, 473] on input at bounding box center [1275, 477] width 232 height 14
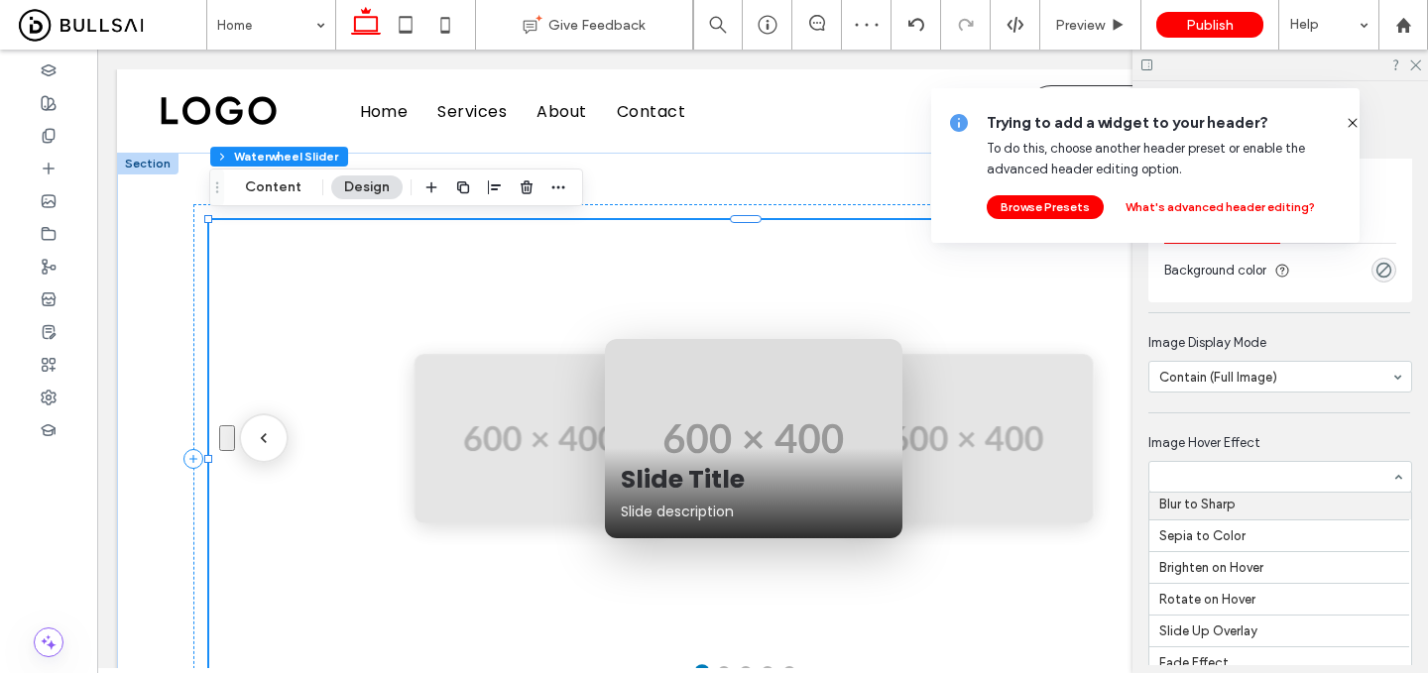
scroll to position [102, 0]
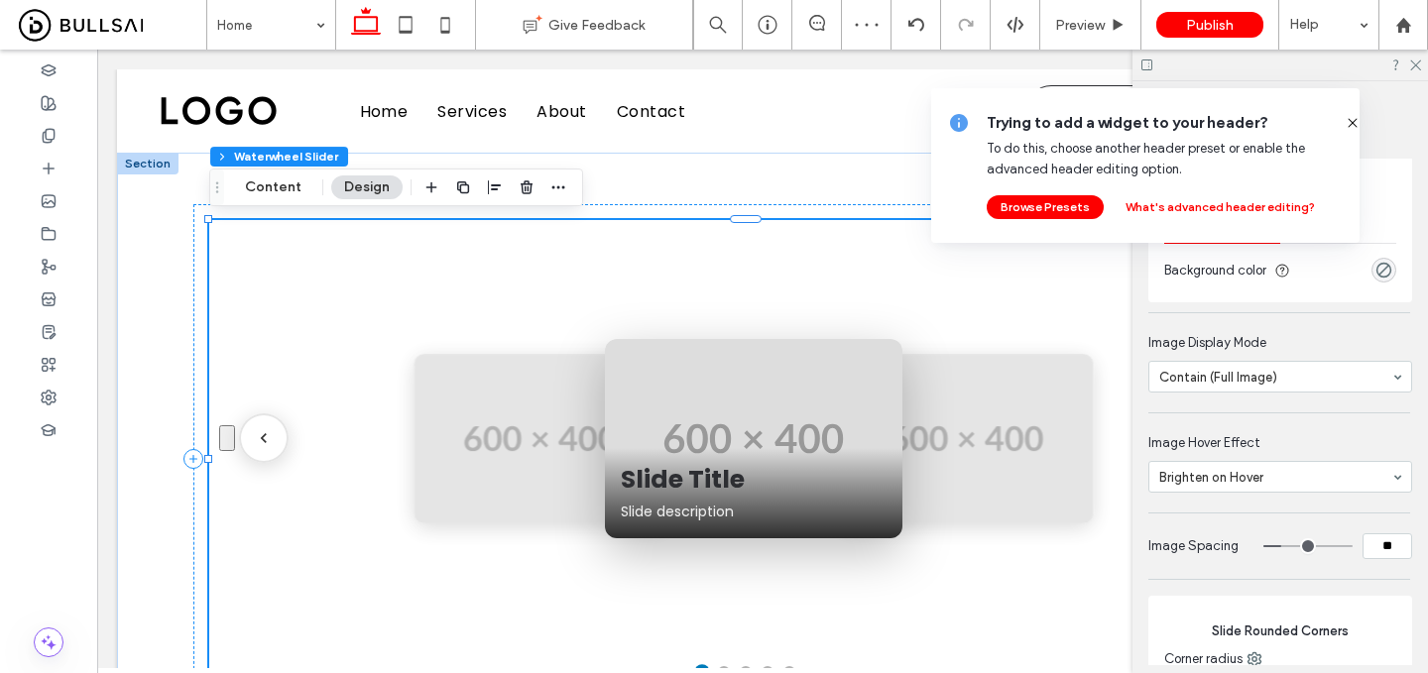
click at [1222, 476] on input at bounding box center [1275, 477] width 232 height 14
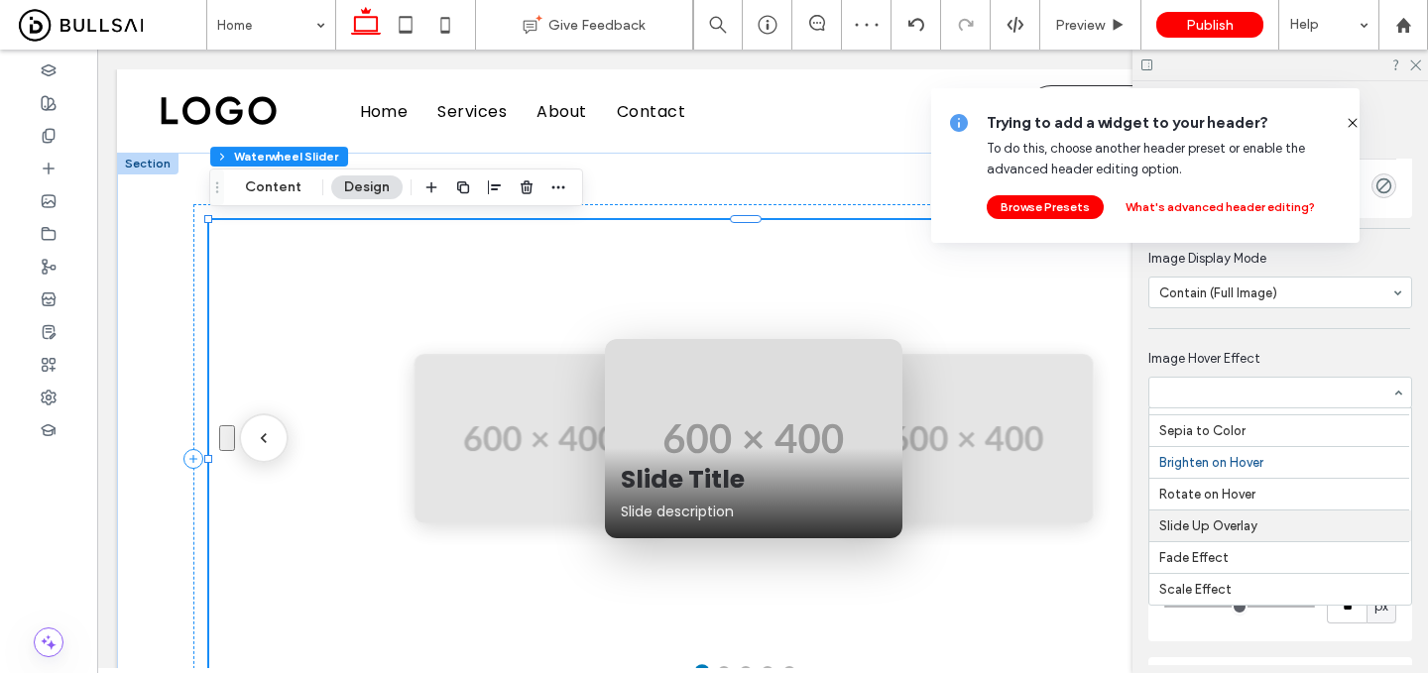
scroll to position [543, 0]
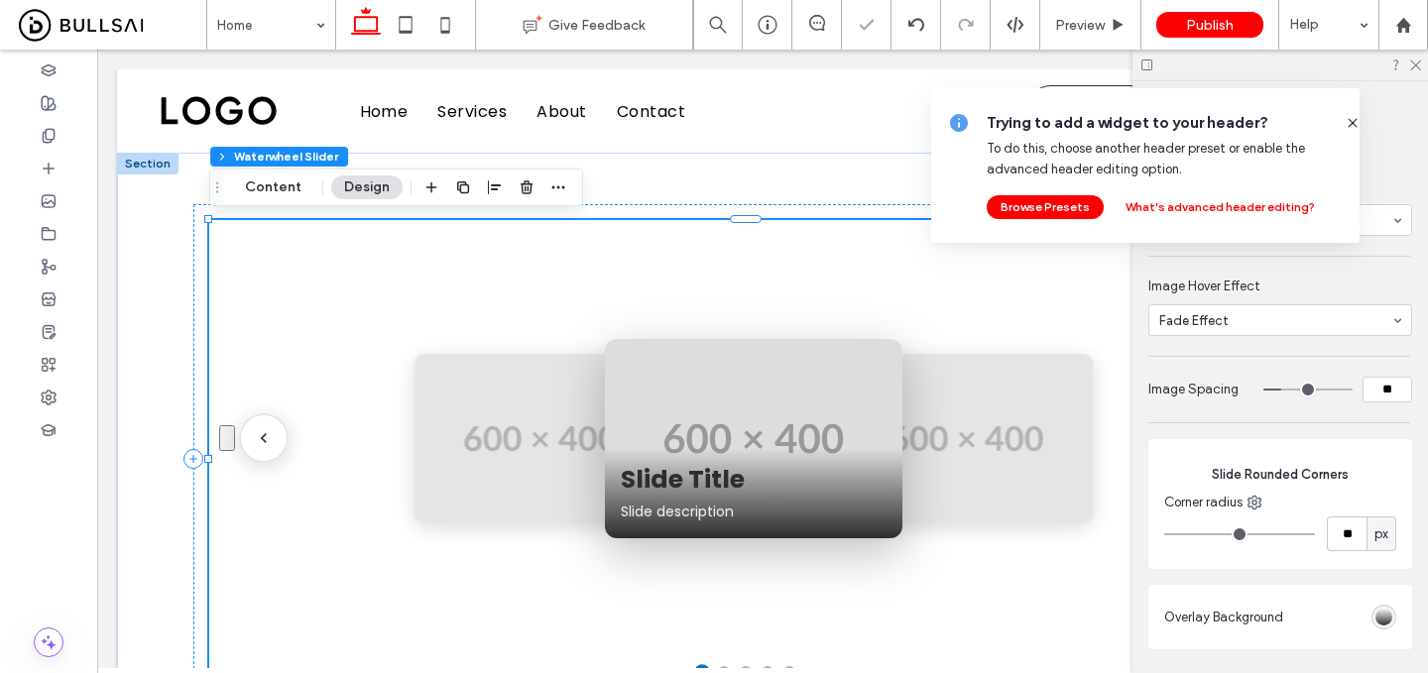
click at [1260, 329] on div at bounding box center [1281, 320] width 262 height 30
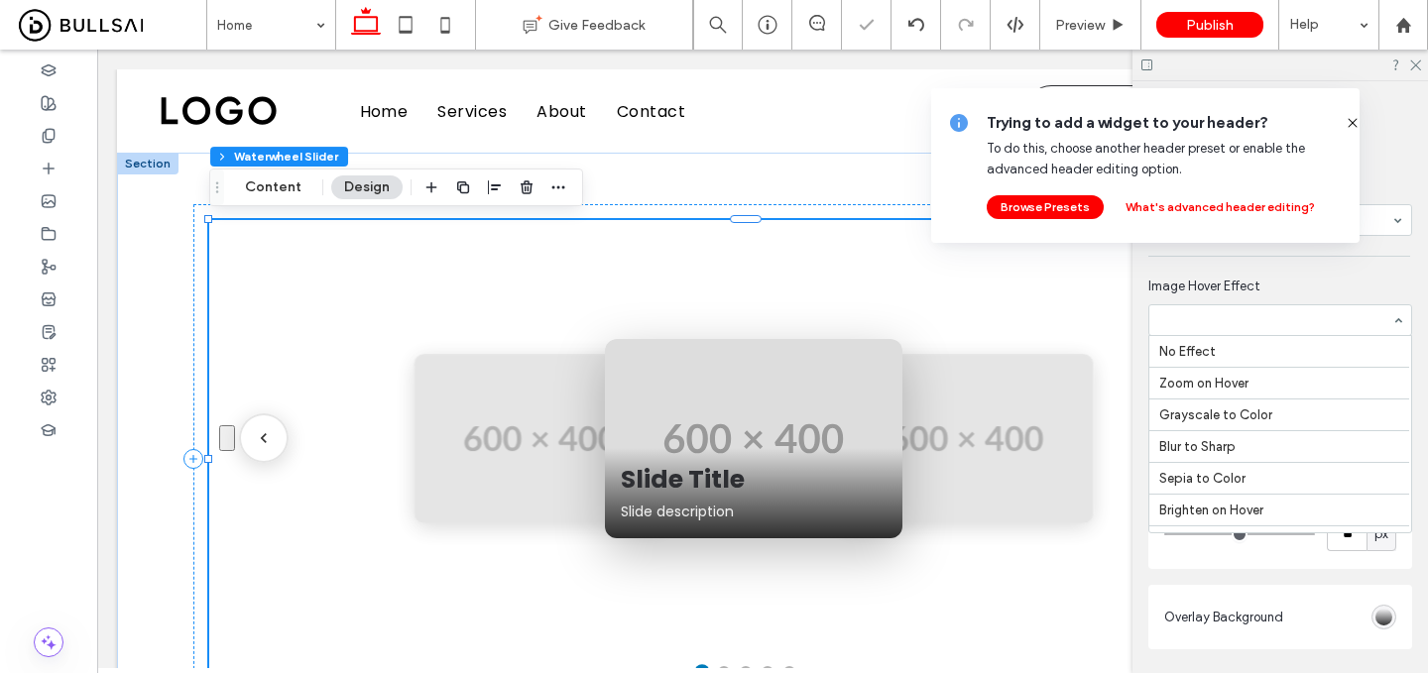
scroll to position [130, 0]
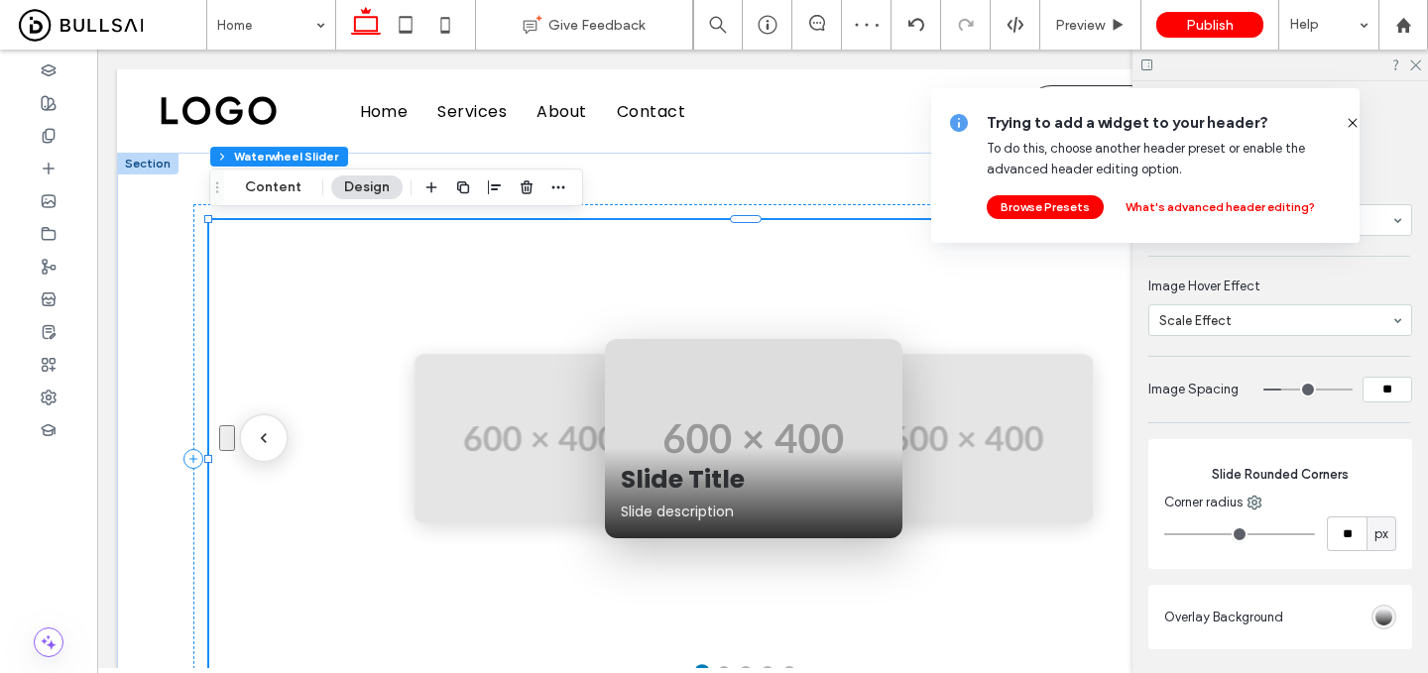
click at [1345, 118] on icon at bounding box center [1353, 123] width 16 height 16
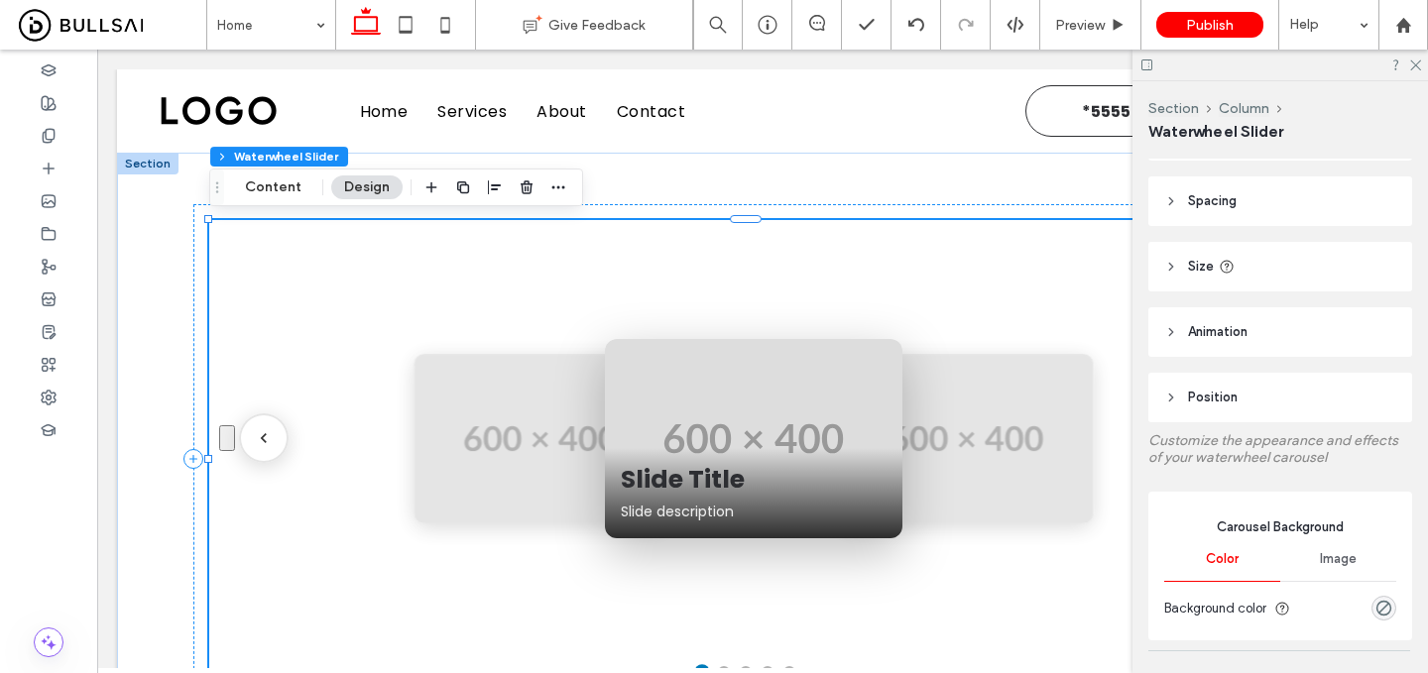
scroll to position [0, 0]
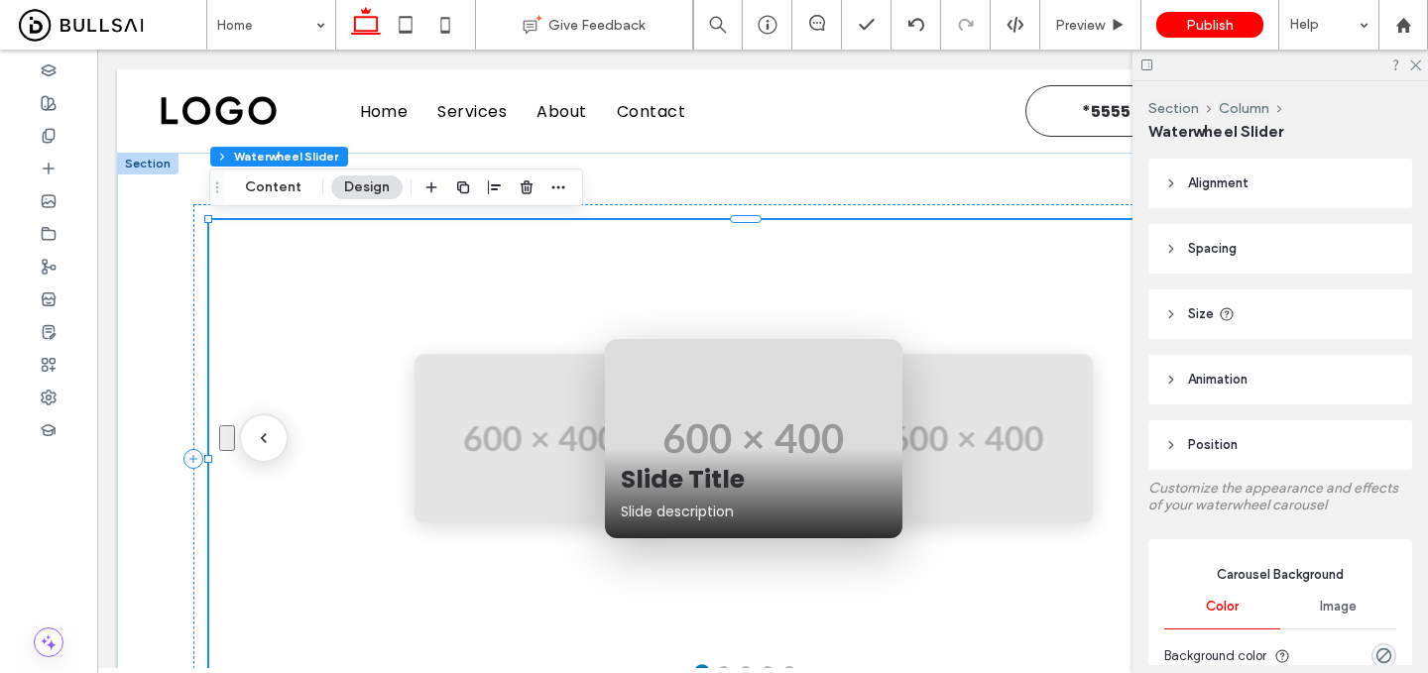
click at [1202, 181] on span "Alignment" at bounding box center [1218, 184] width 61 height 20
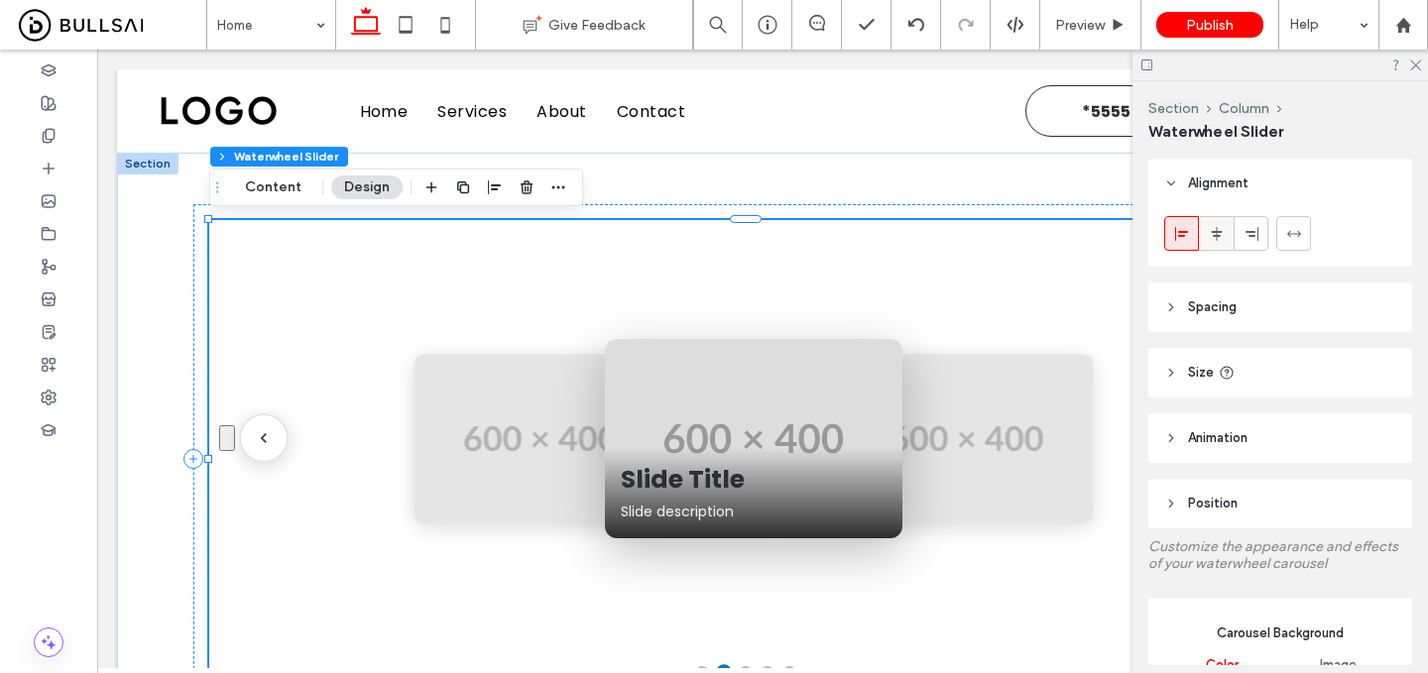
click at [1213, 235] on use at bounding box center [1216, 233] width 11 height 14
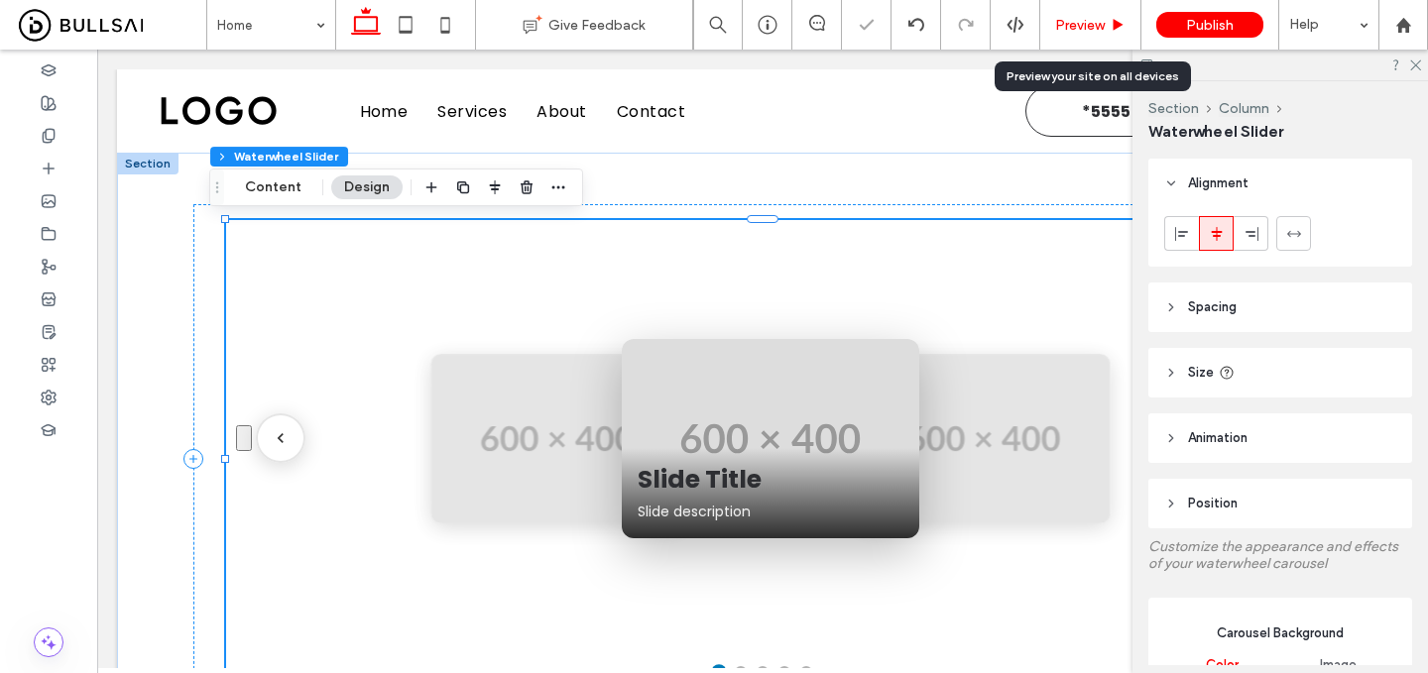
click at [1083, 28] on span "Preview" at bounding box center [1080, 25] width 50 height 17
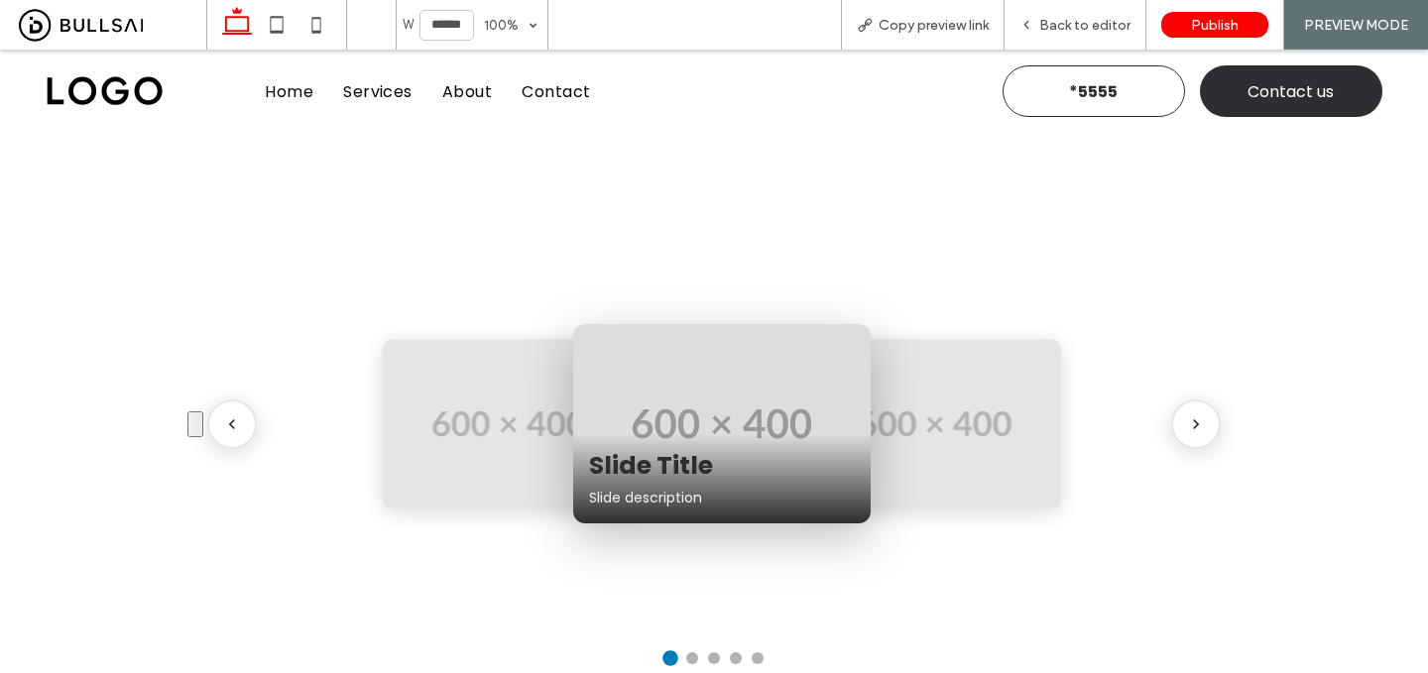
click at [1195, 404] on button "Next slide" at bounding box center [1196, 425] width 50 height 50
click at [1090, 8] on div "Back to editor" at bounding box center [1076, 25] width 142 height 50
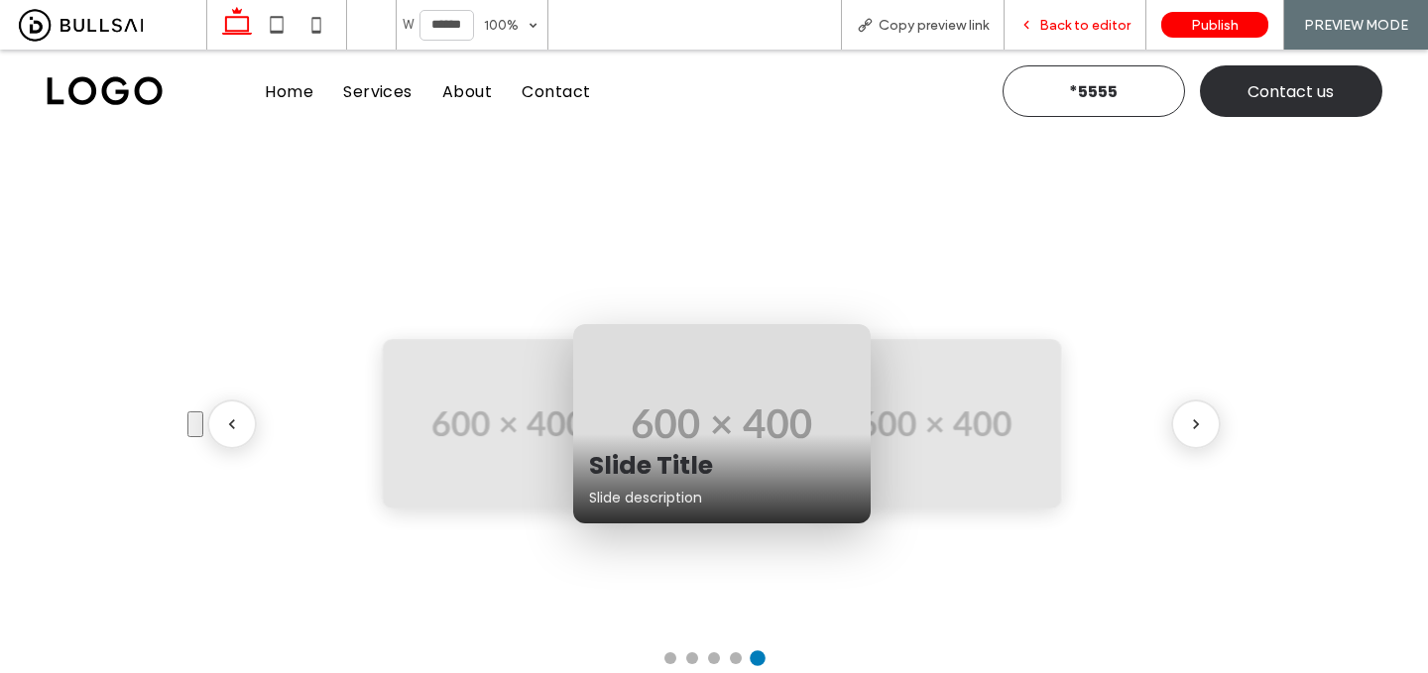
click at [1089, 21] on span "Back to editor" at bounding box center [1084, 25] width 91 height 17
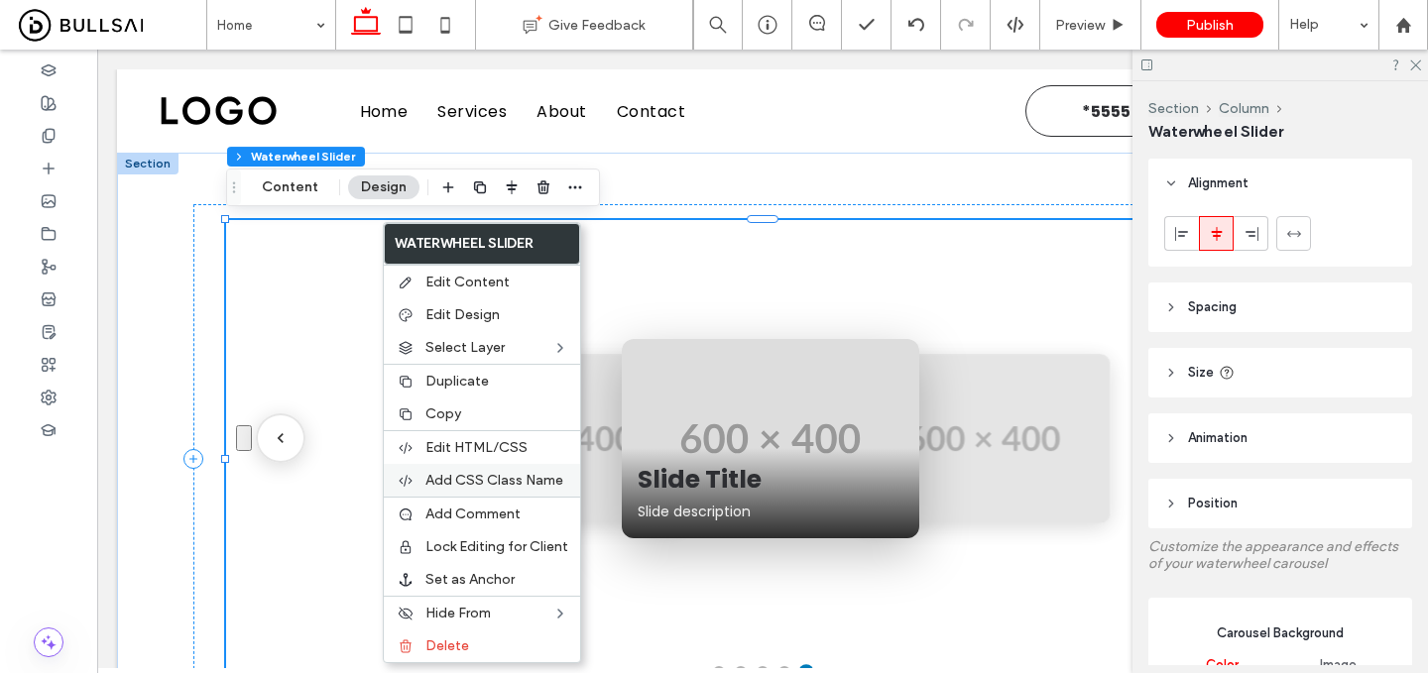
type input "**"
click at [450, 664] on div "Slide Title Slide description Slide Title Slide description Slide Title Slide d…" at bounding box center [762, 459] width 1073 height 478
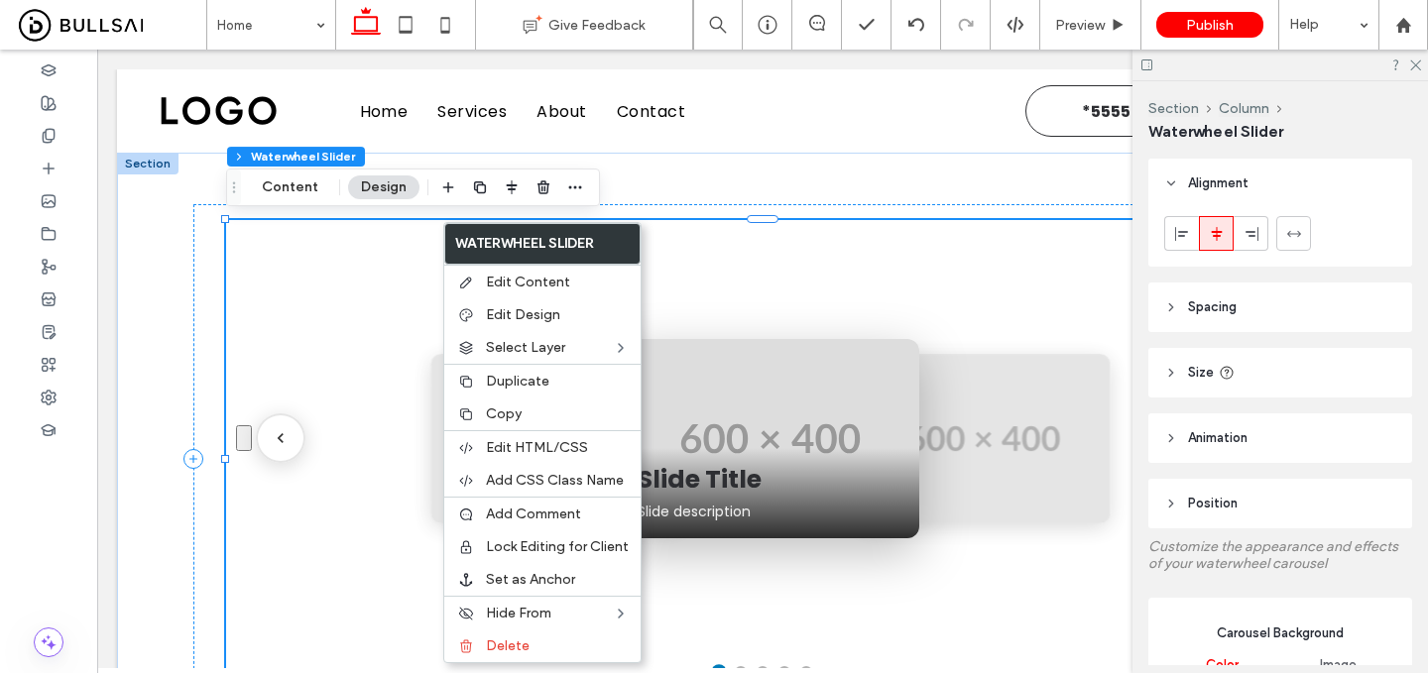
click at [251, 447] on button "Toggle text visibility" at bounding box center [244, 438] width 16 height 26
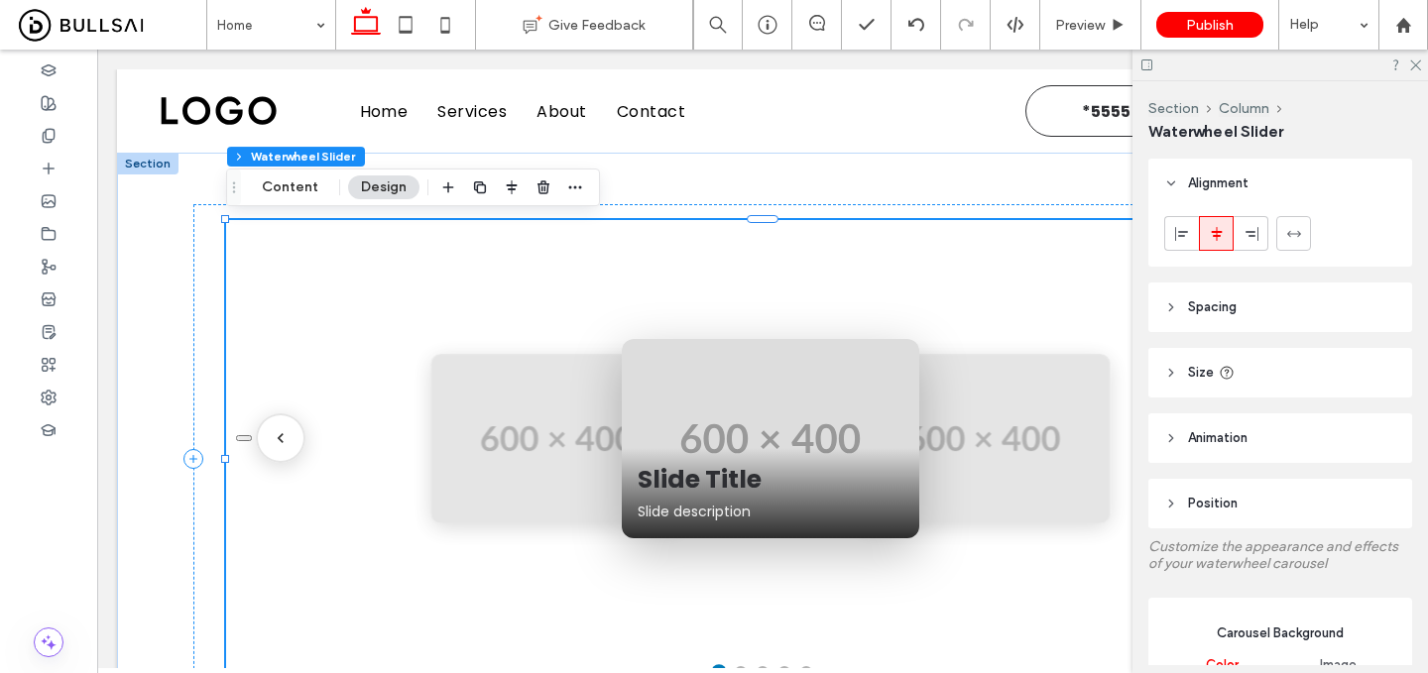
click at [251, 447] on div "Slide Title Slide description Slide Title Slide description Slide Title Slide d…" at bounding box center [762, 438] width 1053 height 397
click at [246, 448] on div "Slide Title Slide description Slide Title Slide description Slide Title Slide d…" at bounding box center [762, 438] width 1053 height 397
click at [246, 443] on div "Slide Title Slide description Slide Title Slide description Slide Title Slide d…" at bounding box center [762, 438] width 1053 height 397
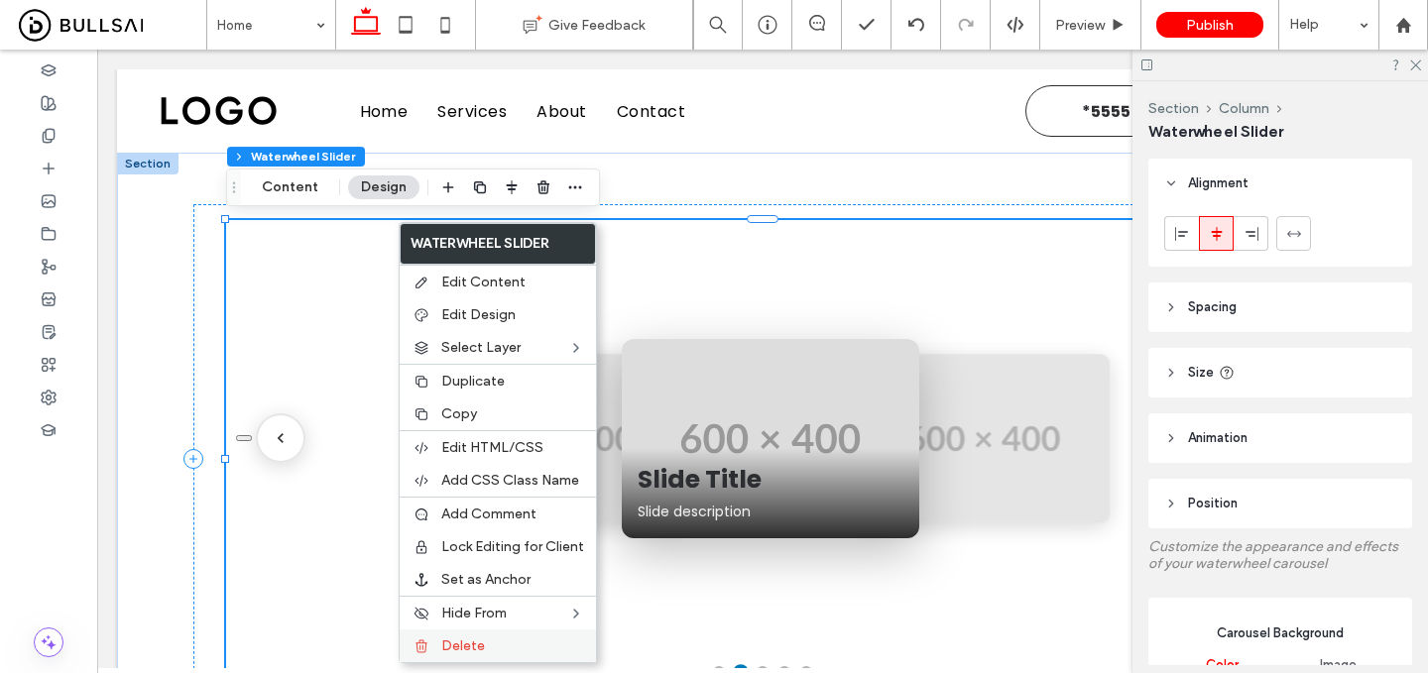
click at [455, 650] on span "Delete" at bounding box center [463, 646] width 44 height 17
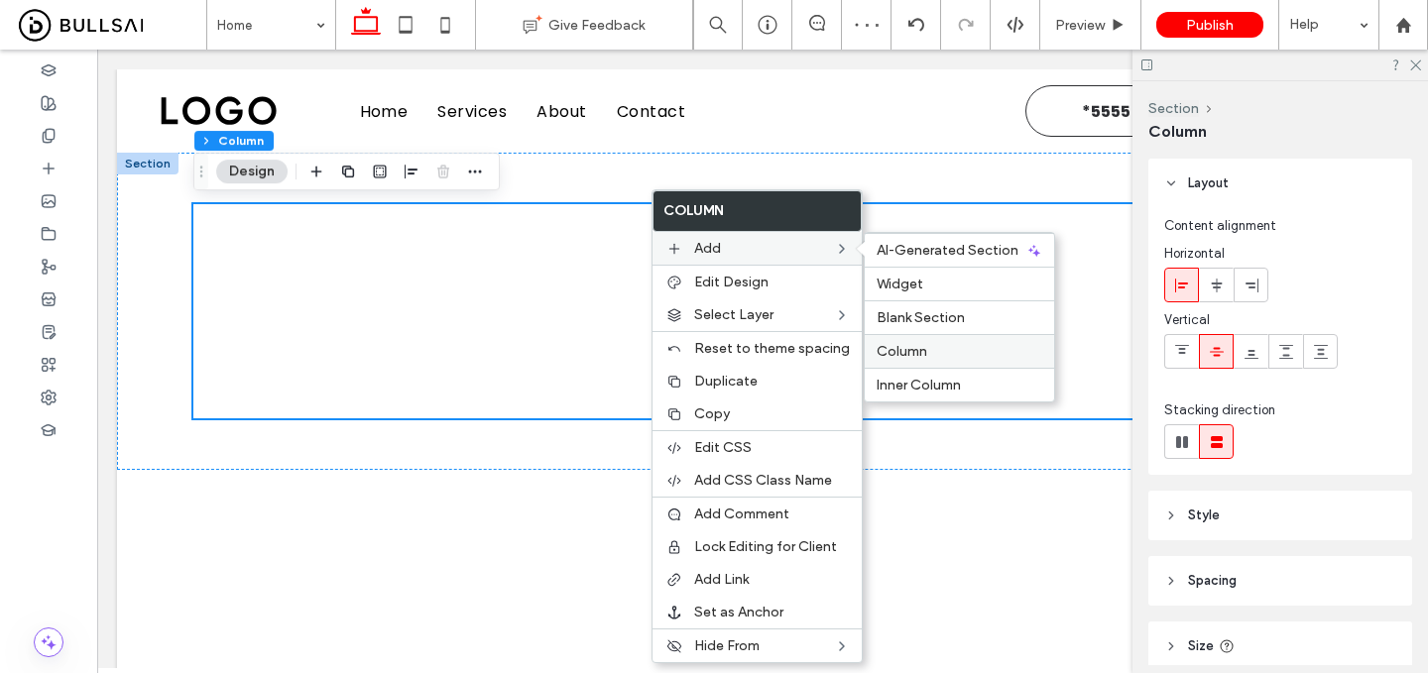
click at [887, 357] on span "Column" at bounding box center [902, 351] width 51 height 17
type input "**"
type input "***"
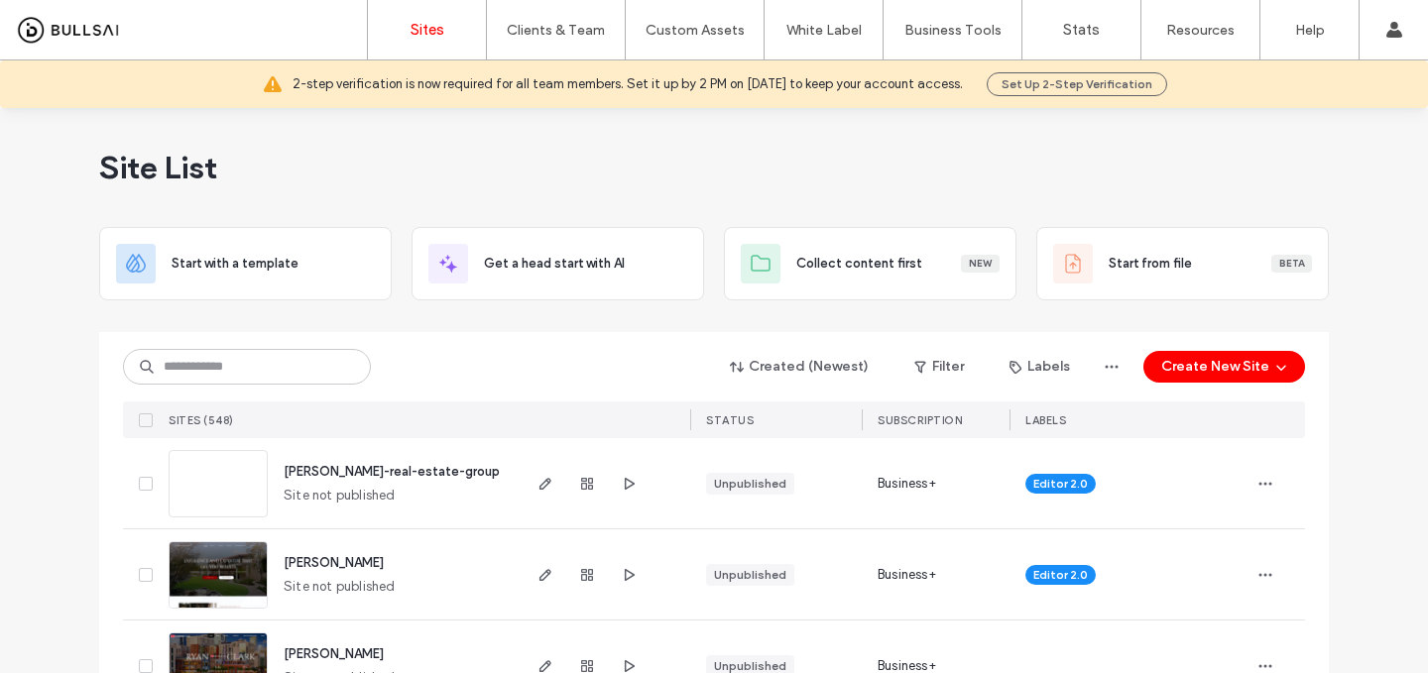
click at [321, 346] on div "Created (Newest) Filter Labels Create New Site SITES (548) STATUS SUBSCRIPTION …" at bounding box center [714, 385] width 1182 height 106
click at [305, 365] on input at bounding box center [247, 367] width 248 height 36
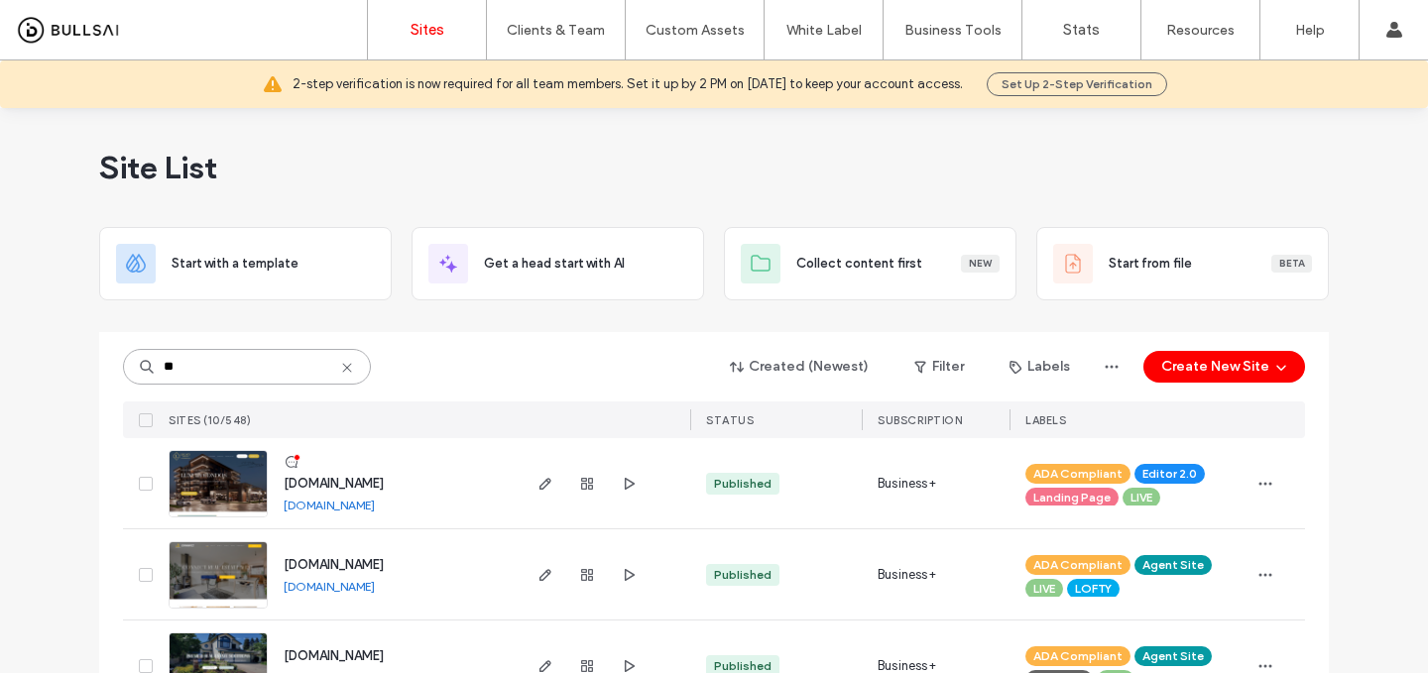
click at [271, 376] on input "**" at bounding box center [247, 367] width 248 height 36
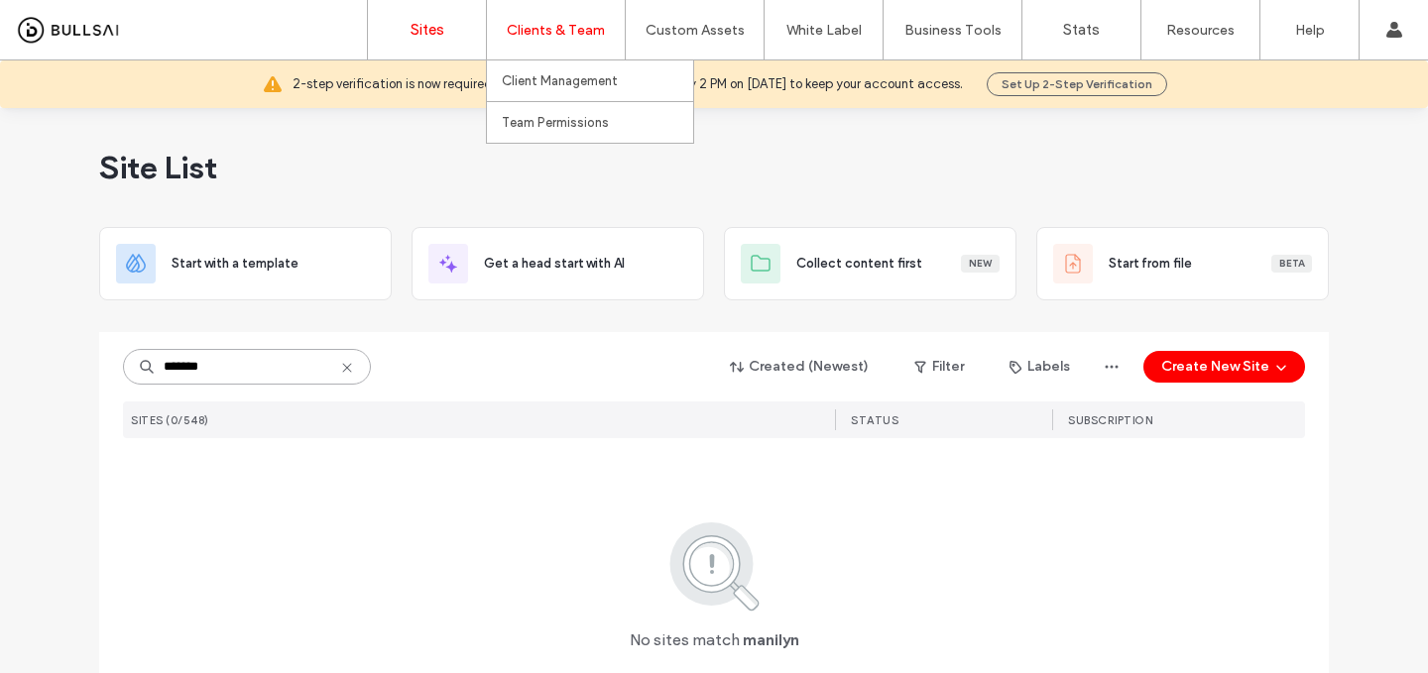
type input "*******"
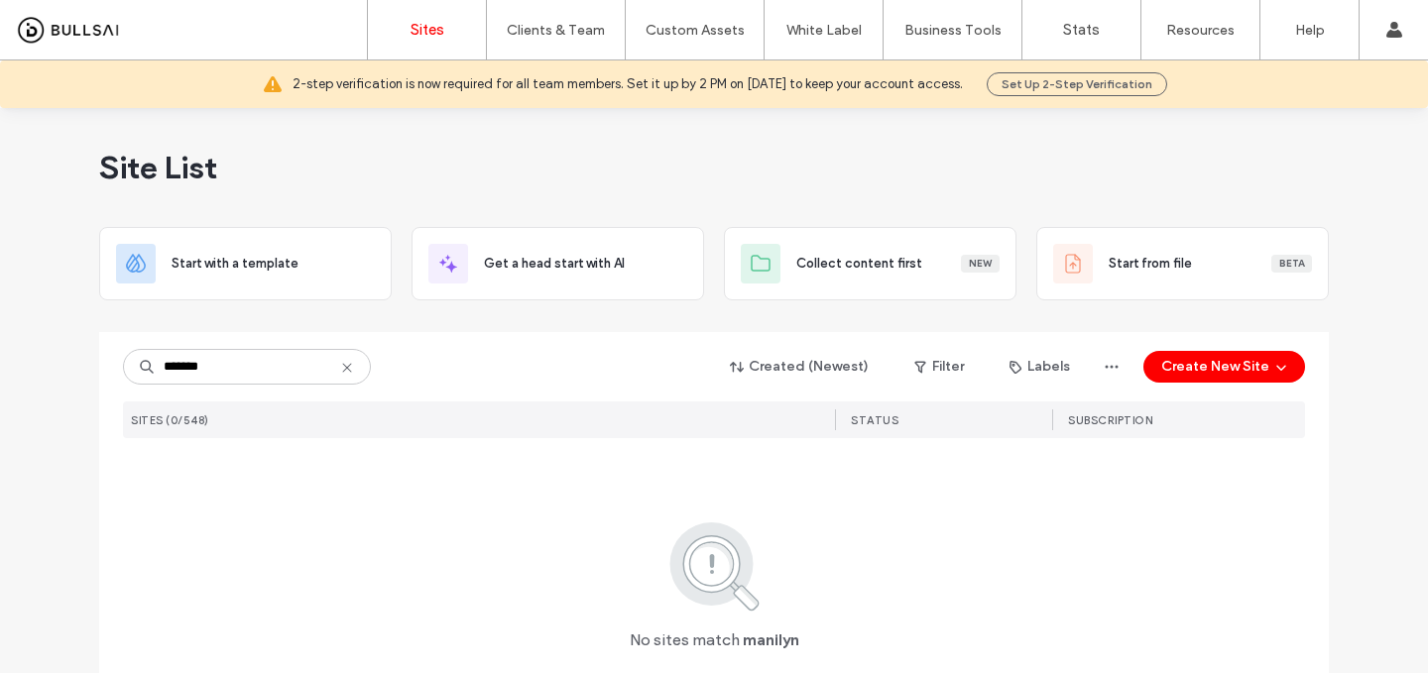
click at [340, 363] on icon at bounding box center [347, 368] width 16 height 16
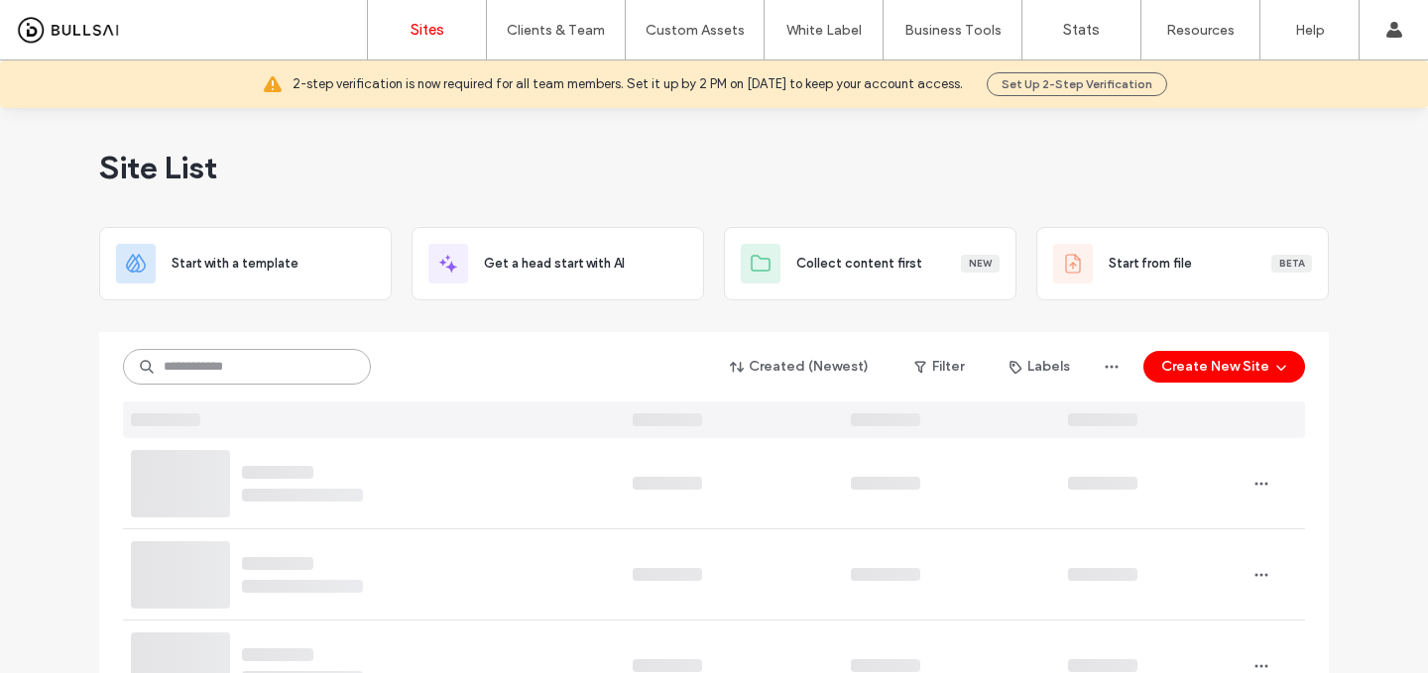
click at [298, 364] on input at bounding box center [247, 367] width 248 height 36
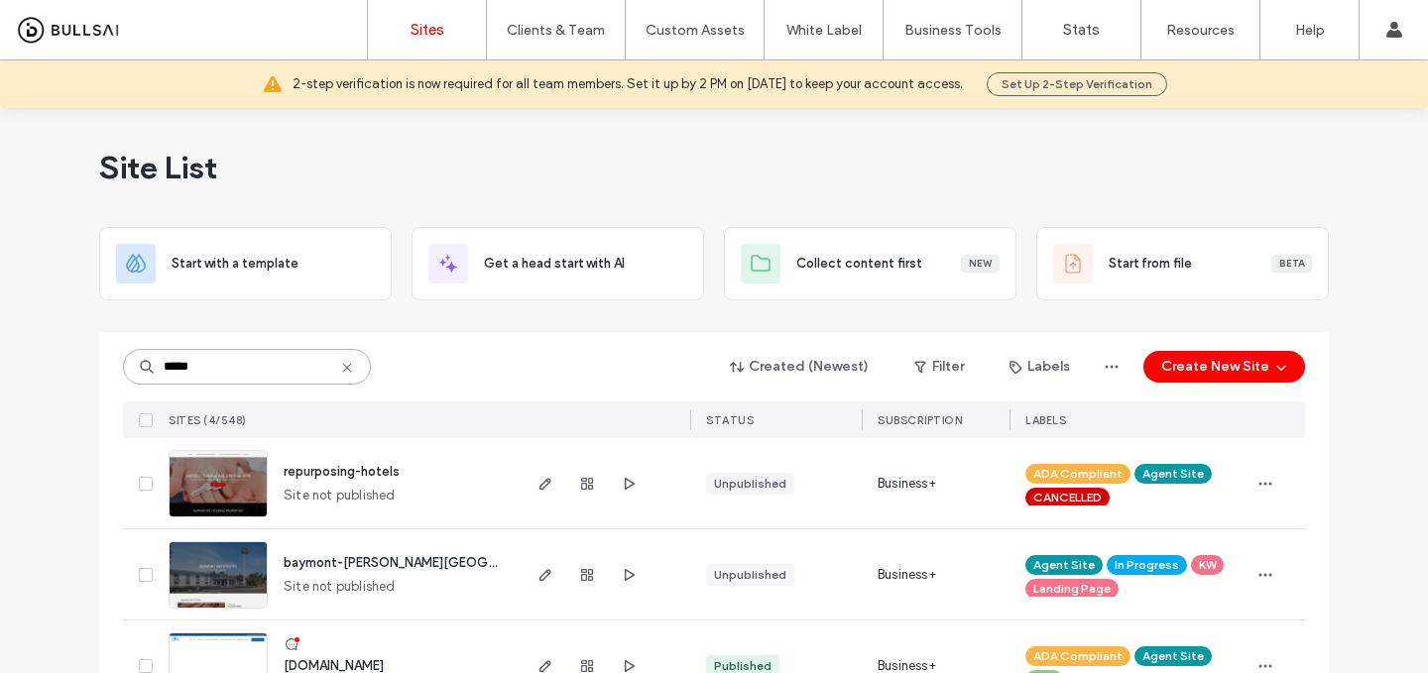
type input "*****"
click at [384, 664] on span "www.hotelinnvestments.com" at bounding box center [334, 666] width 100 height 15
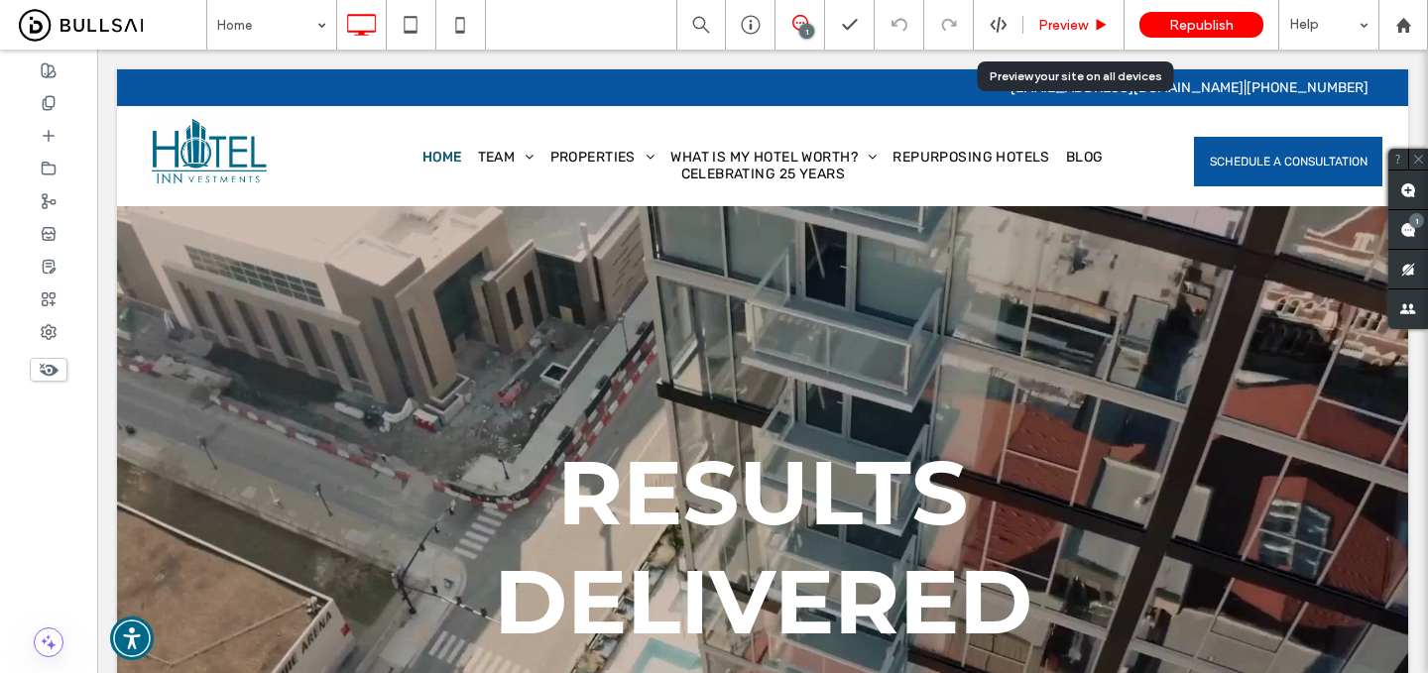
click at [1065, 21] on span "Preview" at bounding box center [1063, 25] width 50 height 17
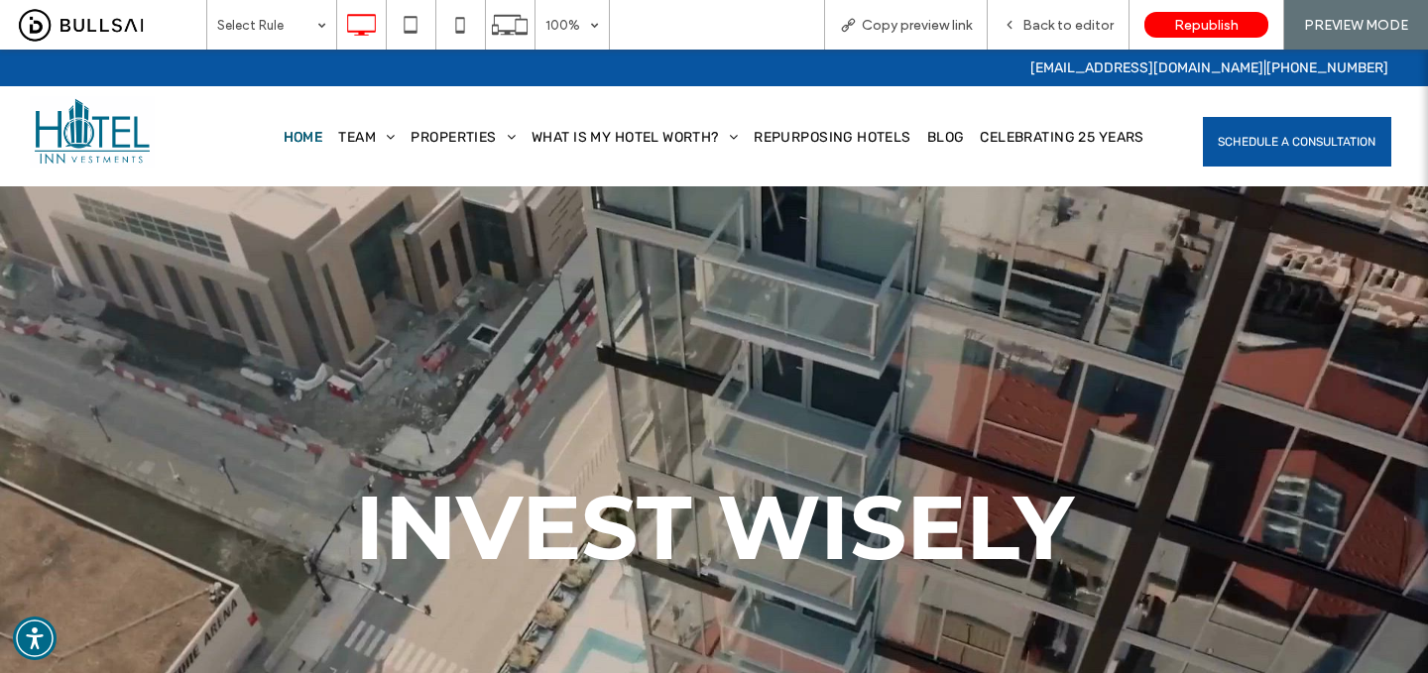
scroll to position [88, 0]
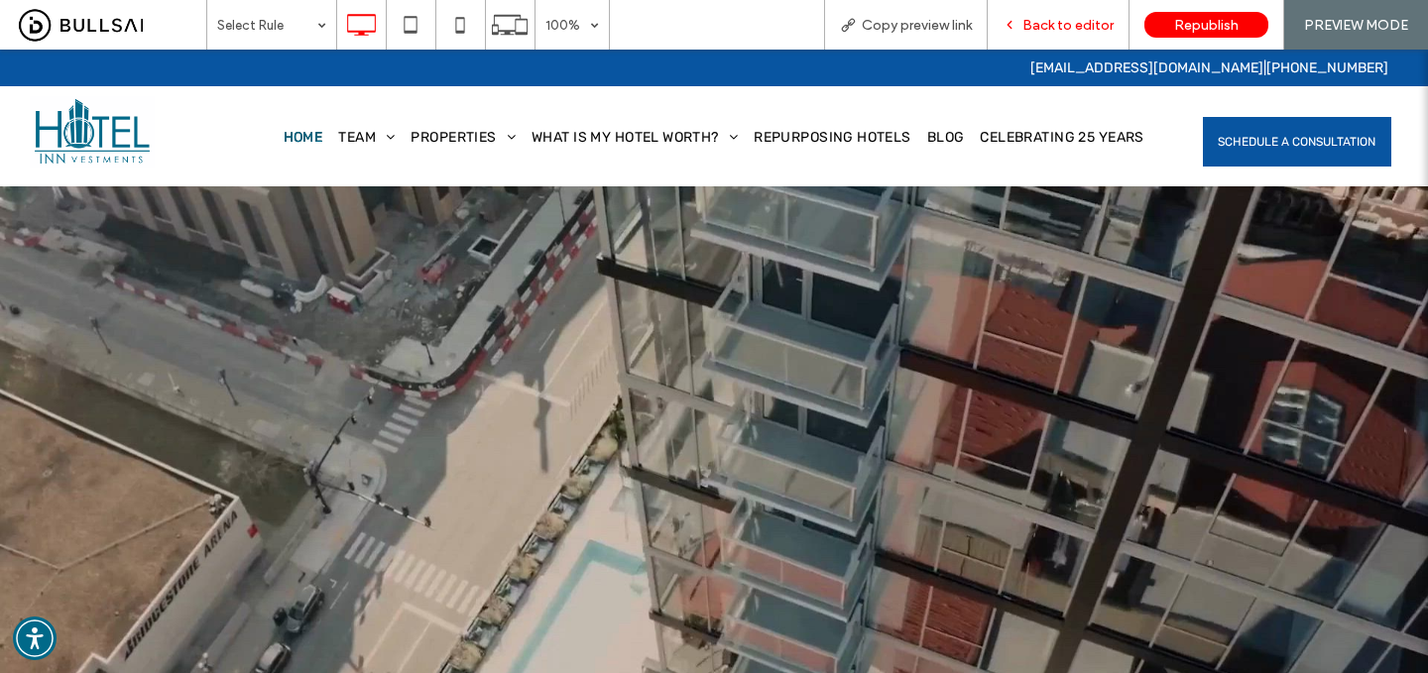
click at [1086, 25] on span "Back to editor" at bounding box center [1068, 25] width 91 height 17
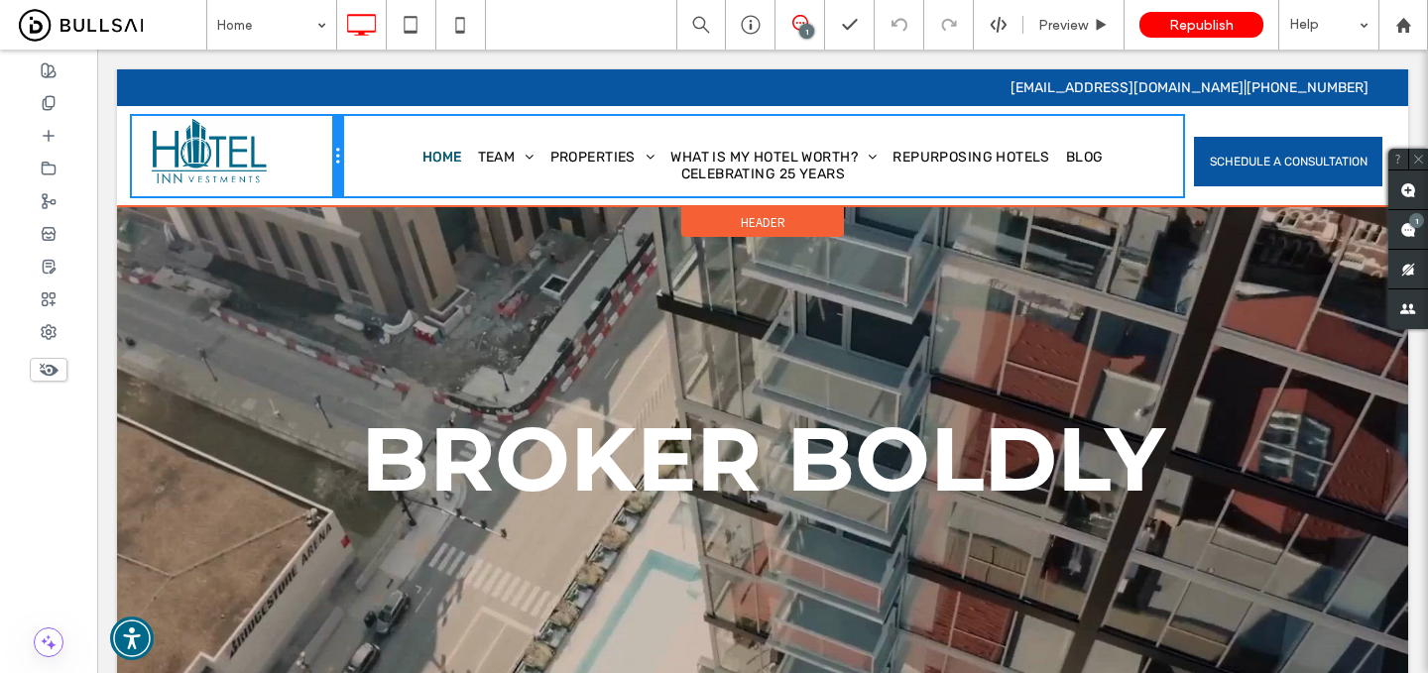
drag, startPoint x: 336, startPoint y: 152, endPoint x: 304, endPoint y: 154, distance: 31.8
click at [304, 154] on div "Click To Paste" at bounding box center [237, 156] width 210 height 80
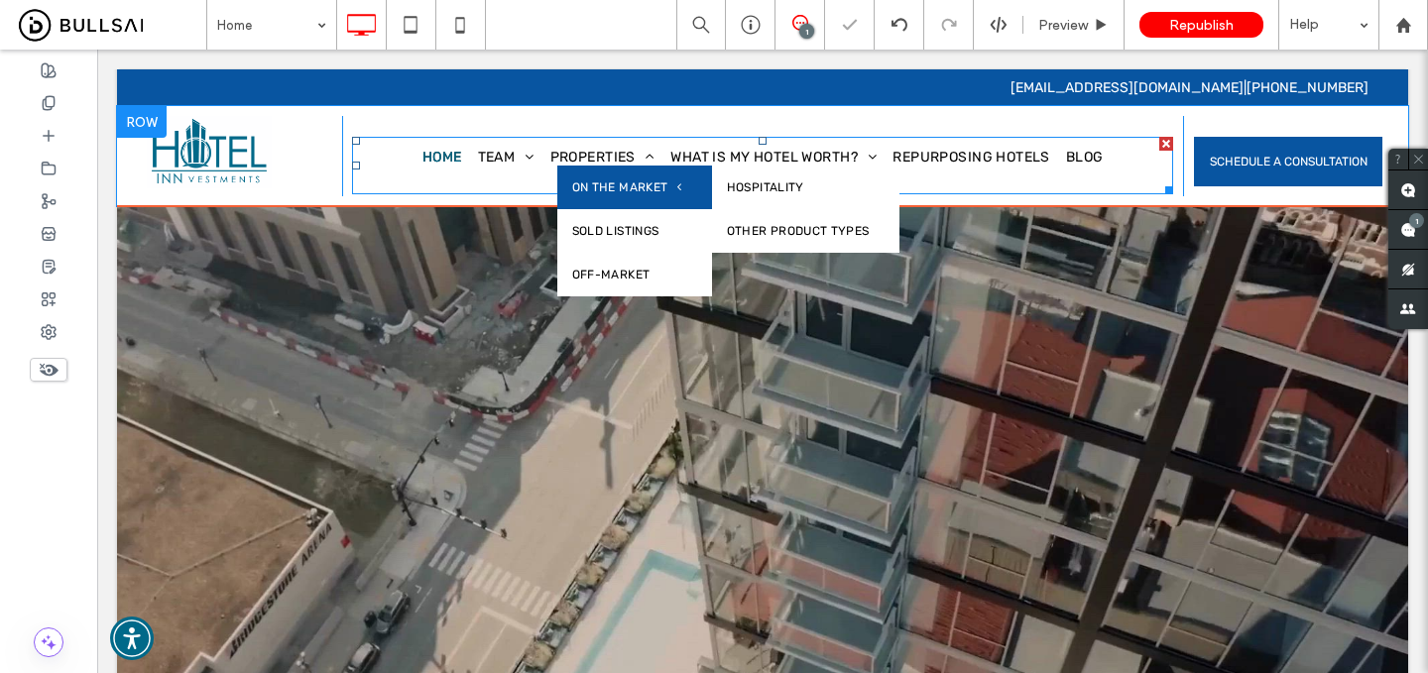
click at [638, 163] on li "Properties On The Market Hospitality Other Product Types Sold Listings Off-Mark…" at bounding box center [603, 157] width 121 height 17
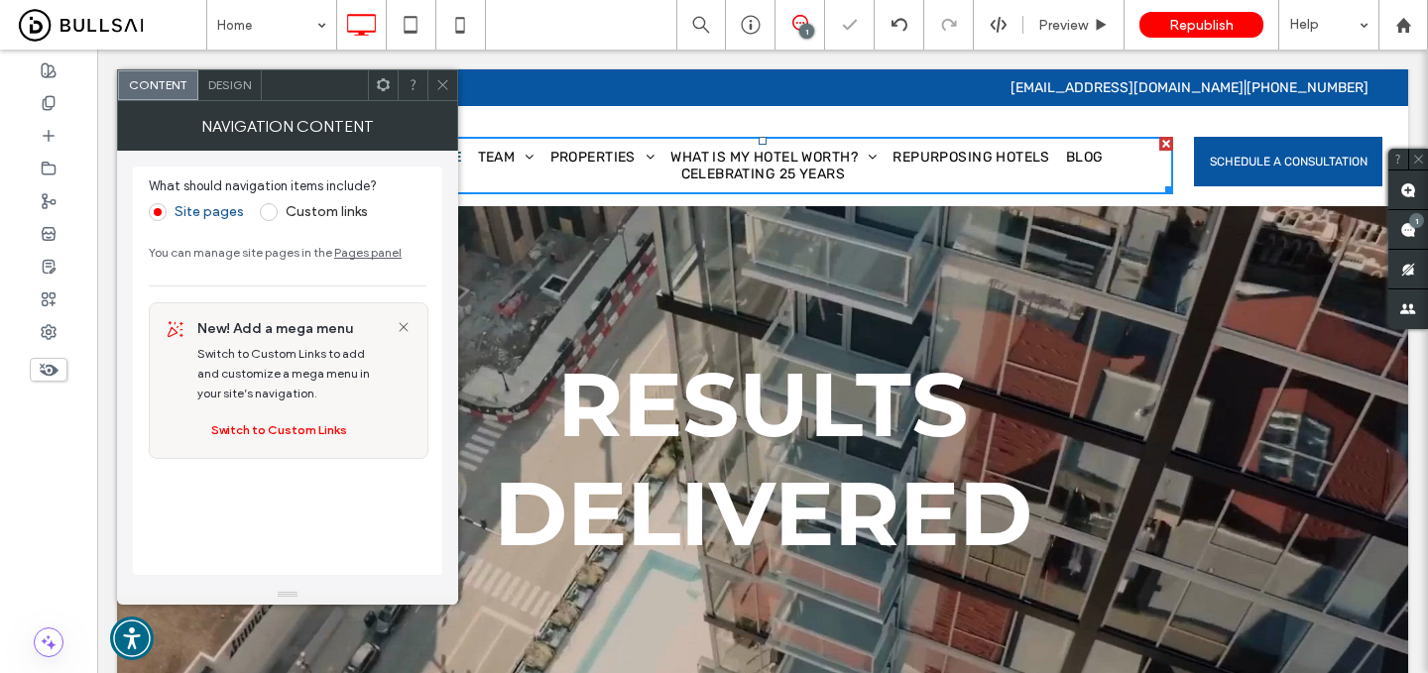
click at [246, 96] on div "Design" at bounding box center [229, 85] width 63 height 30
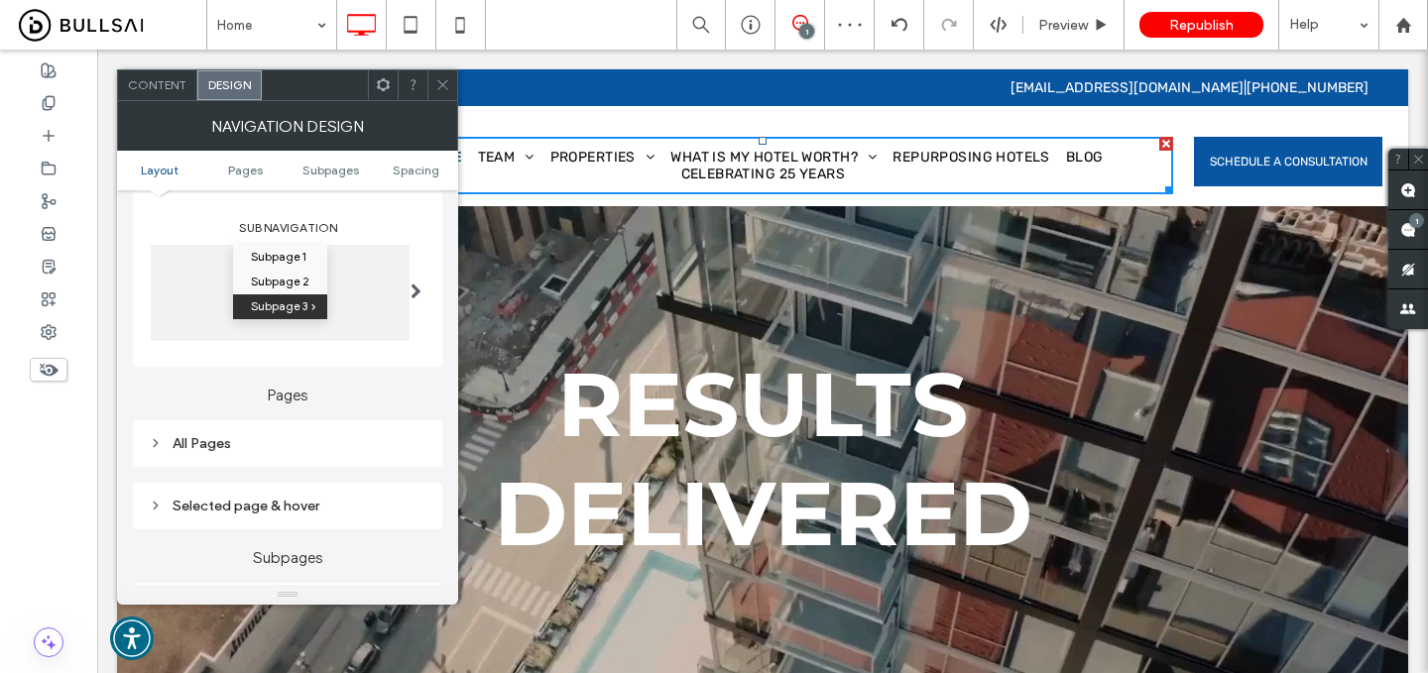
scroll to position [387, 0]
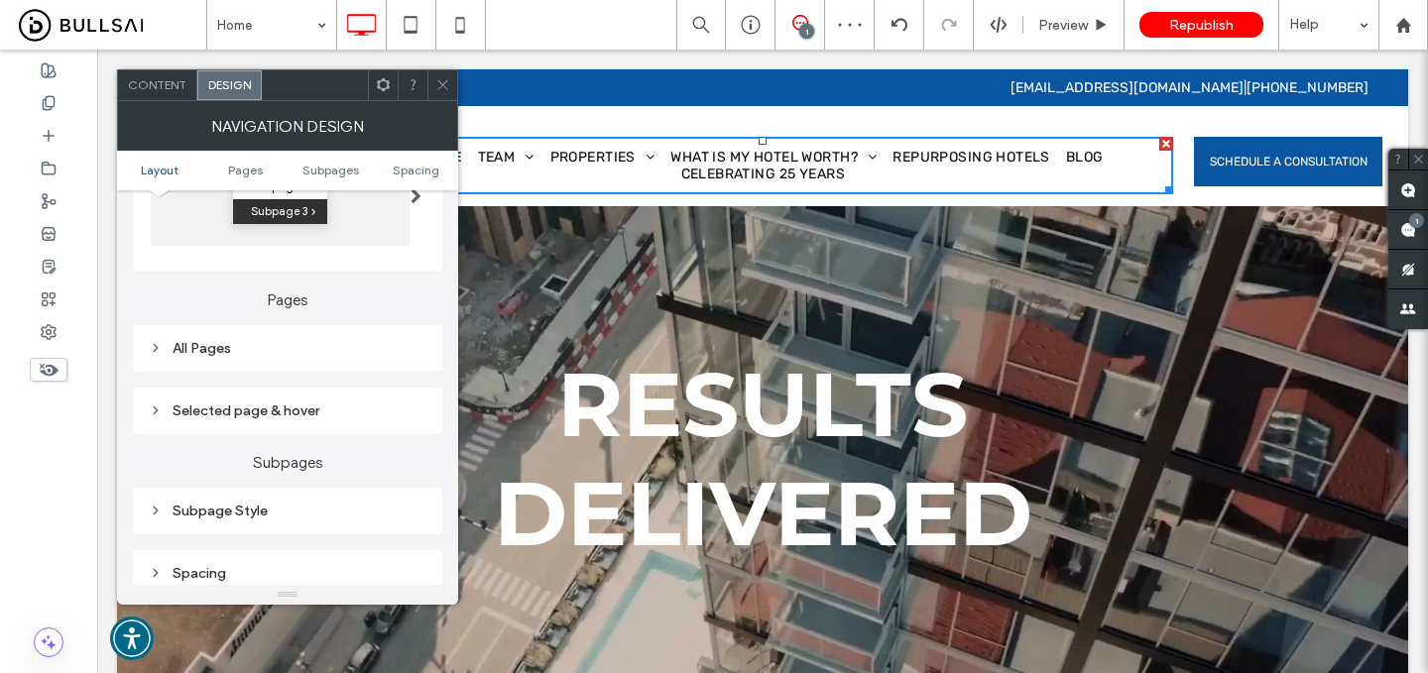
click at [323, 343] on div "All Pages" at bounding box center [288, 348] width 278 height 17
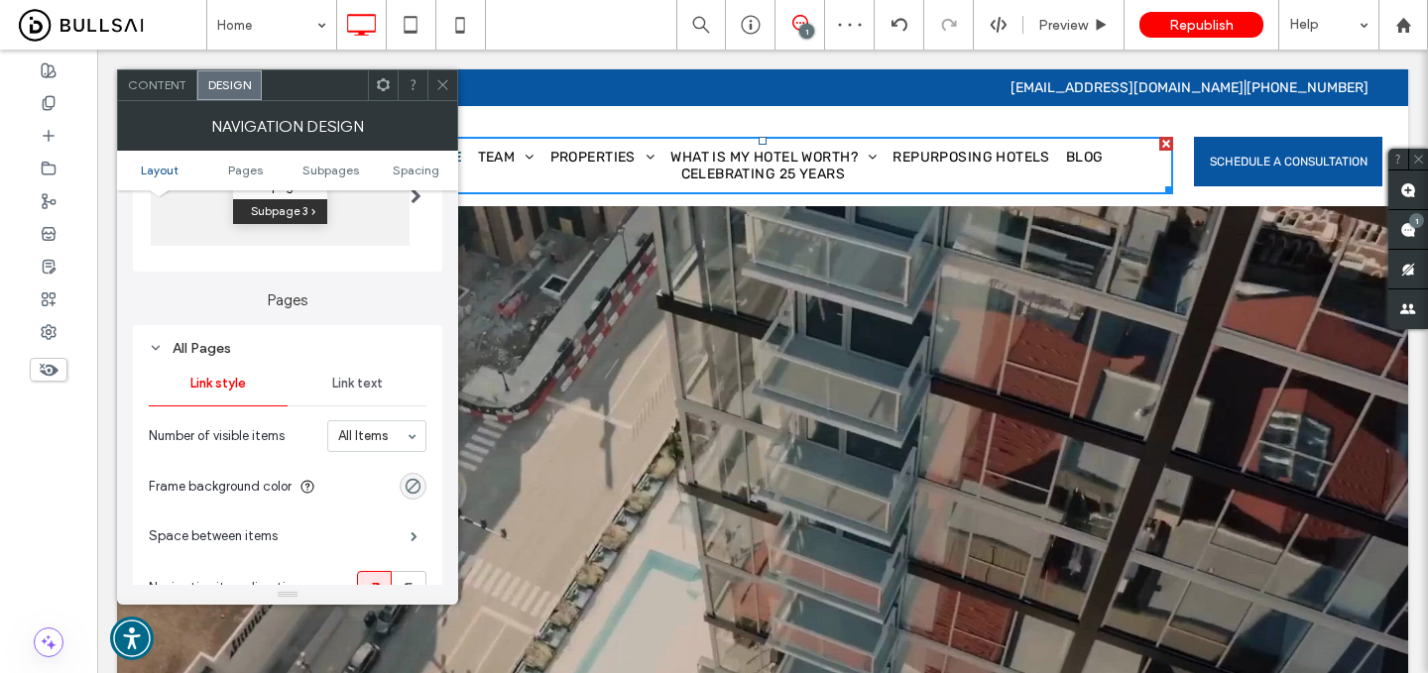
click at [356, 392] on span "Link text" at bounding box center [357, 384] width 51 height 16
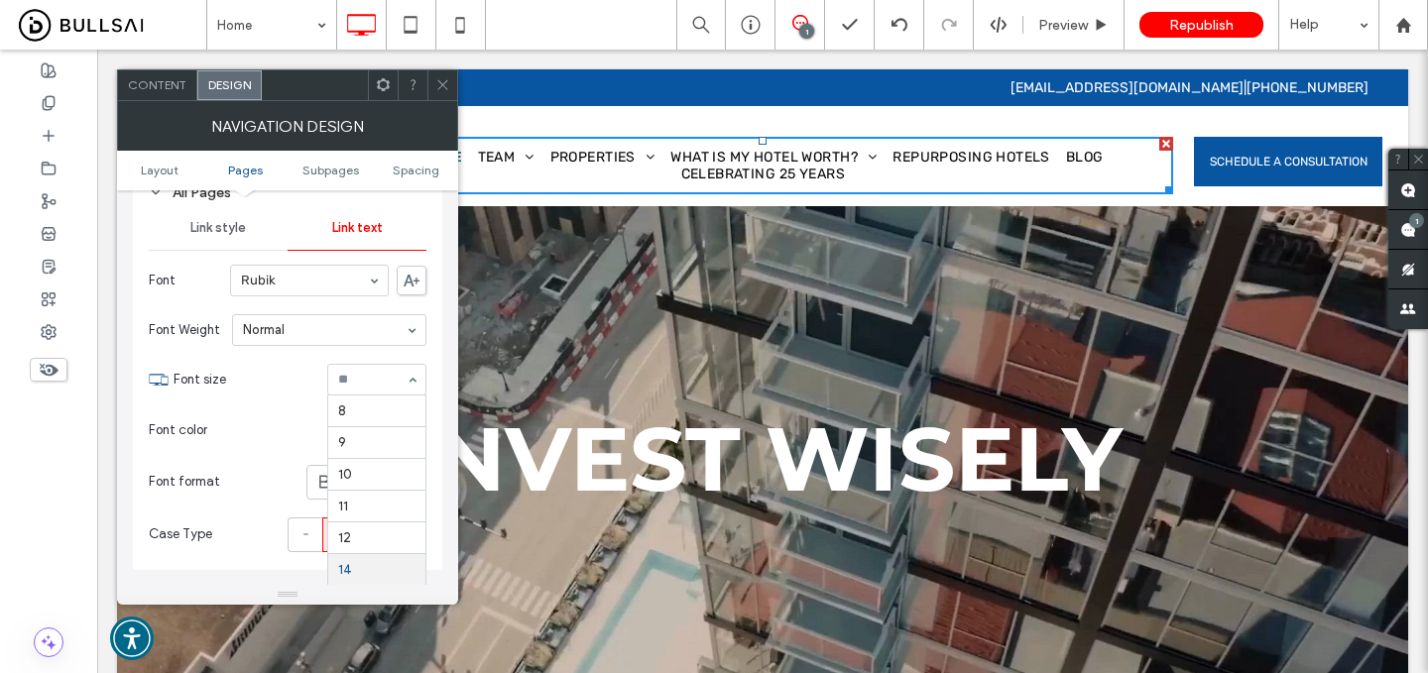
scroll to position [164, 0]
type input "*"
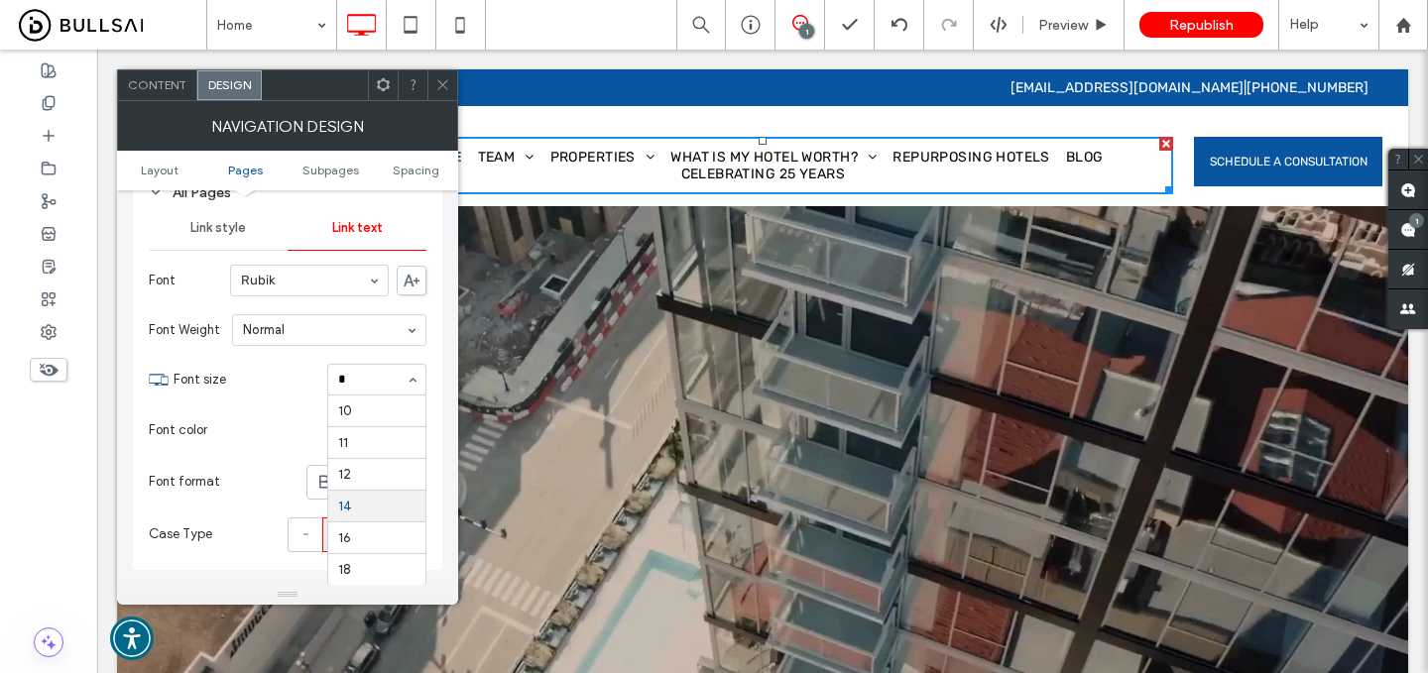
type input "**"
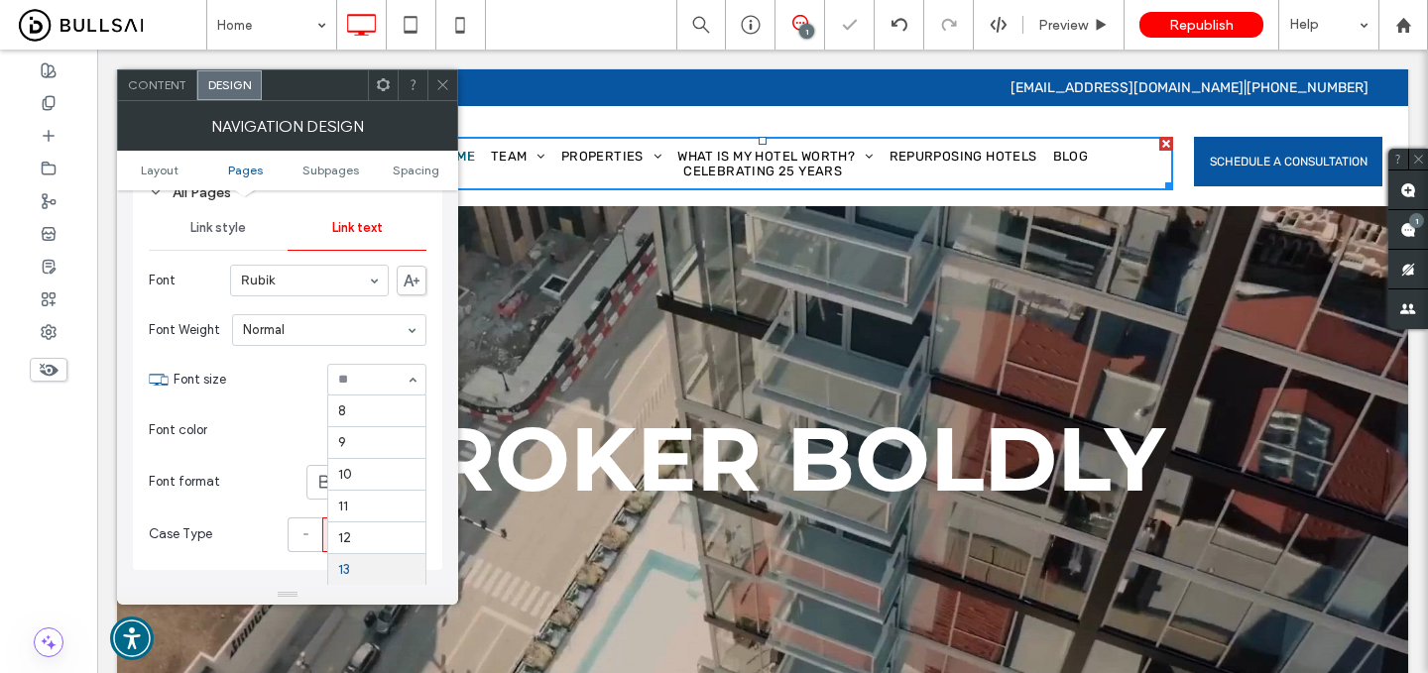
click at [364, 387] on input at bounding box center [371, 380] width 67 height 14
type input "**"
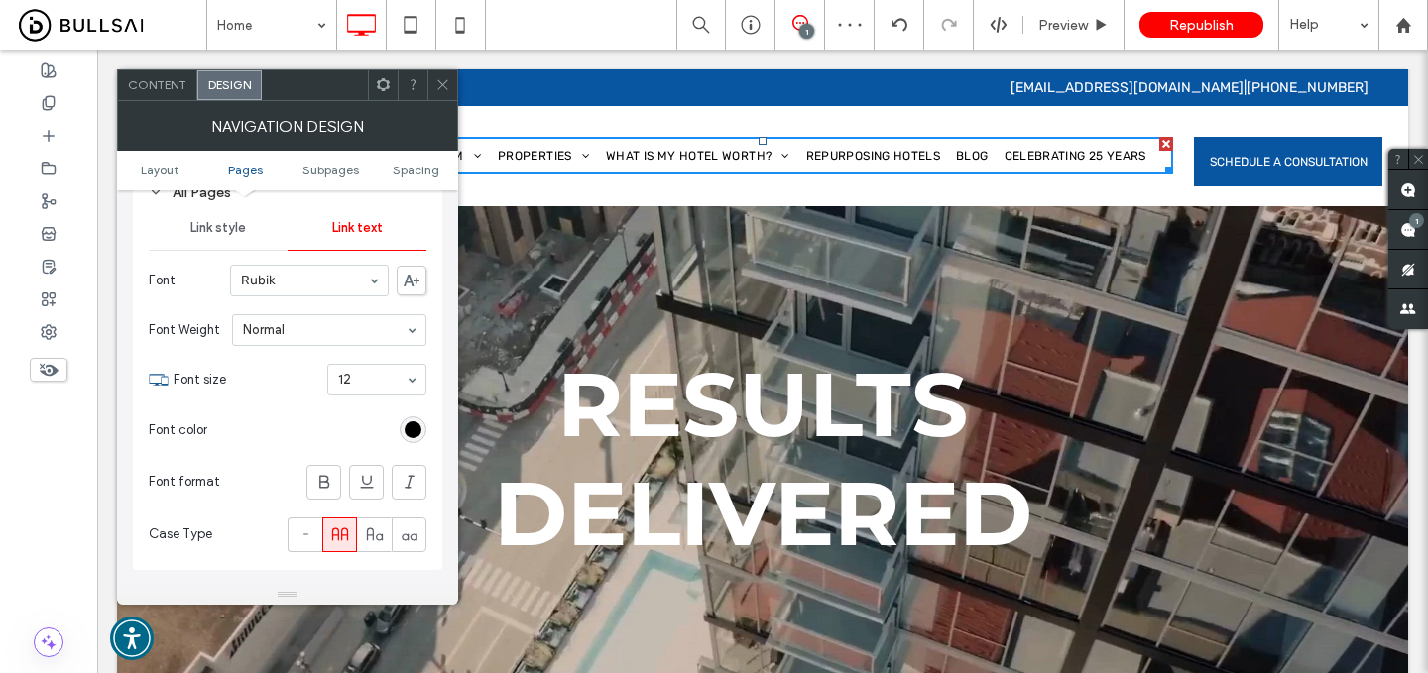
click at [341, 387] on input at bounding box center [371, 380] width 67 height 14
type input "**"
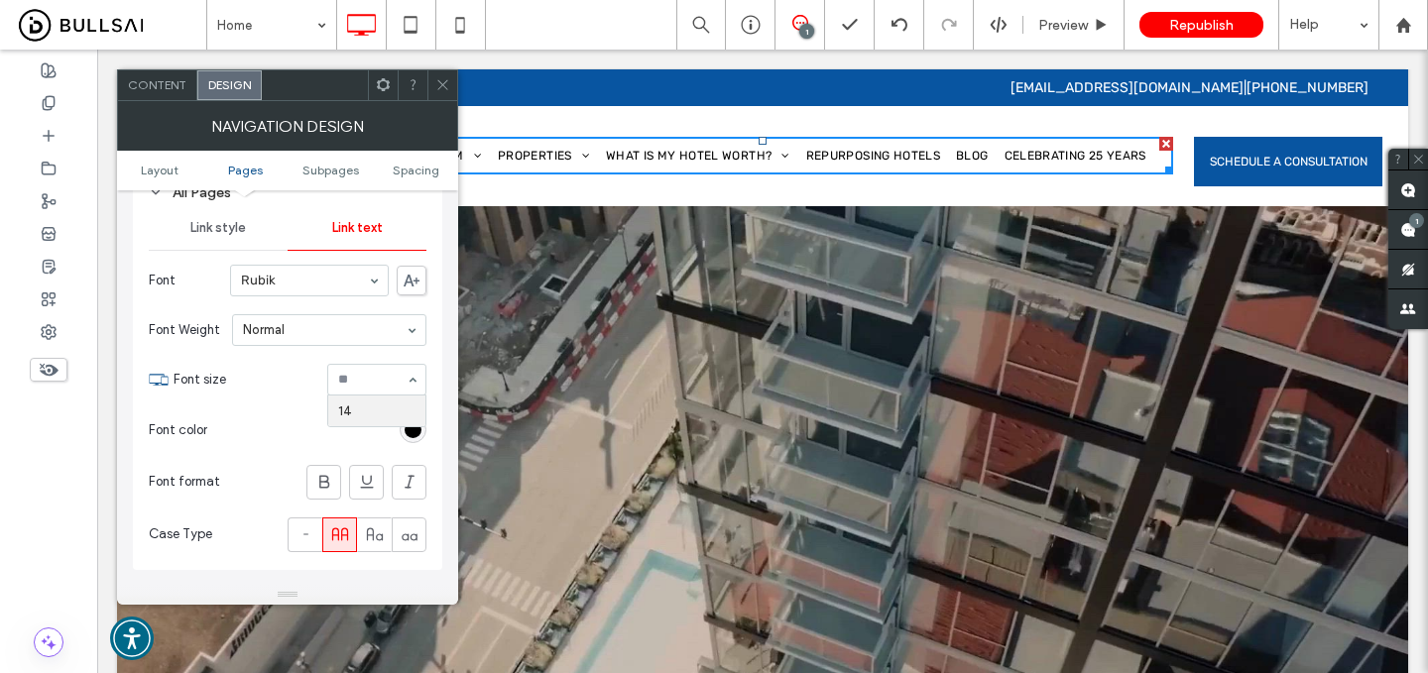
scroll to position [0, 0]
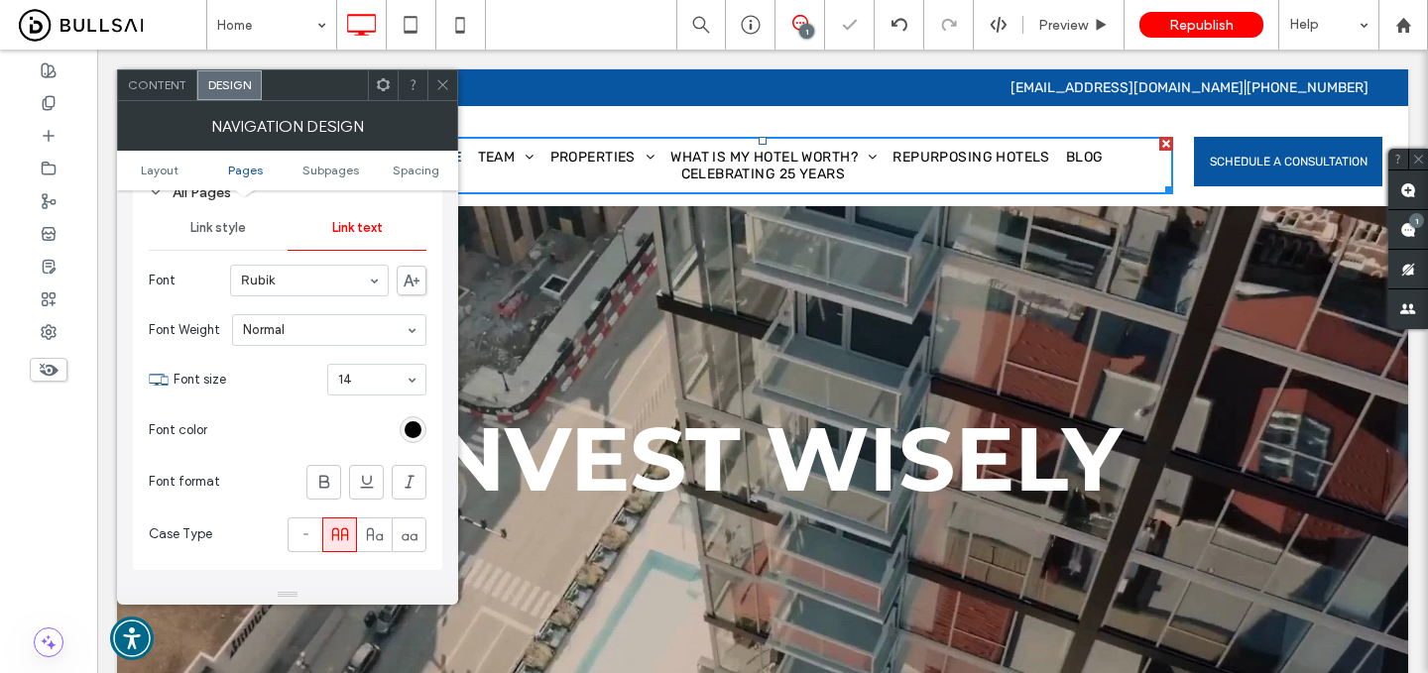
click at [444, 79] on icon at bounding box center [442, 84] width 15 height 15
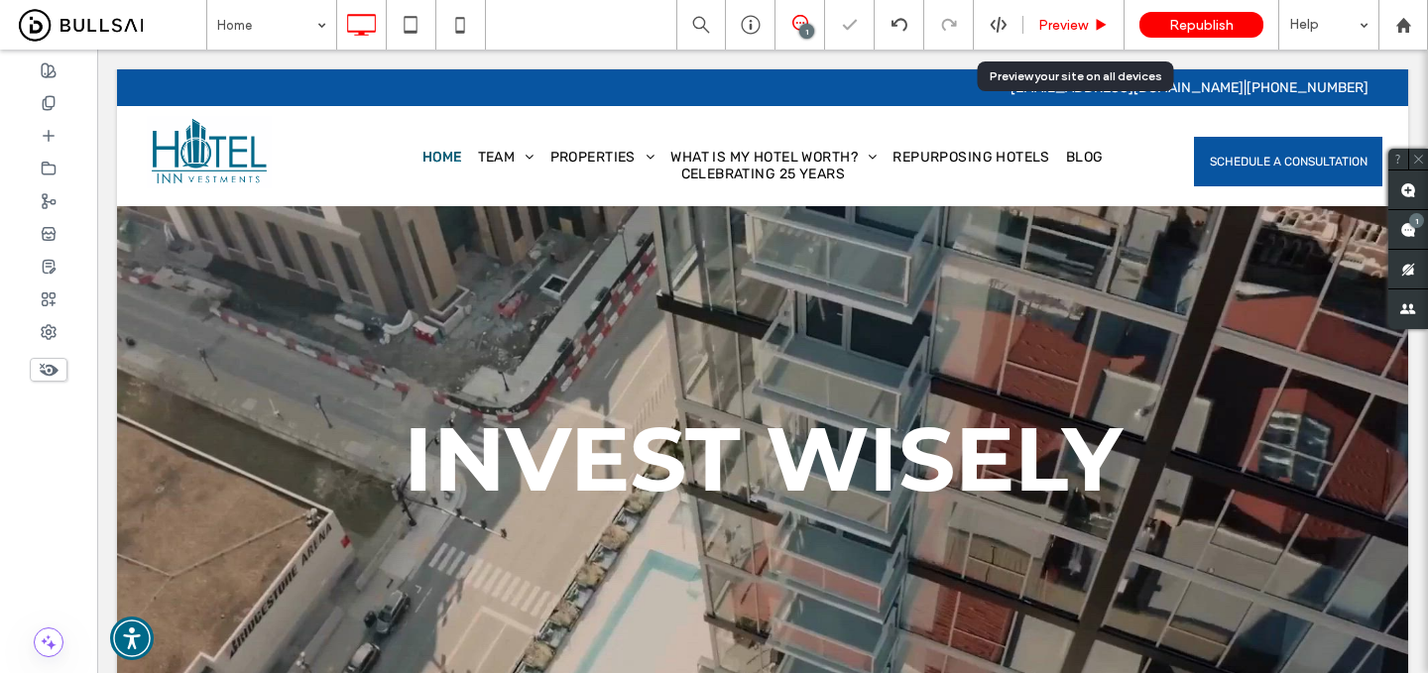
click at [1048, 28] on span "Preview" at bounding box center [1063, 25] width 50 height 17
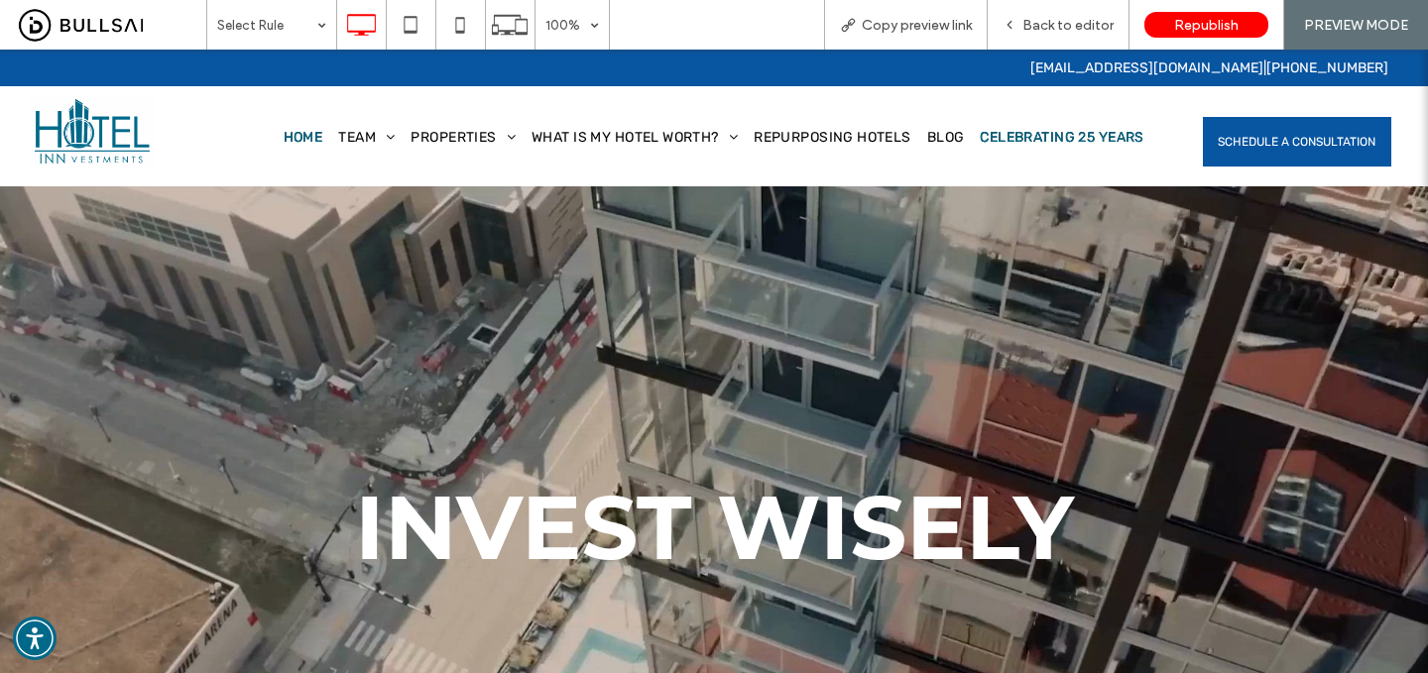
click at [980, 146] on span "Celebrating 25 Years" at bounding box center [1062, 137] width 164 height 17
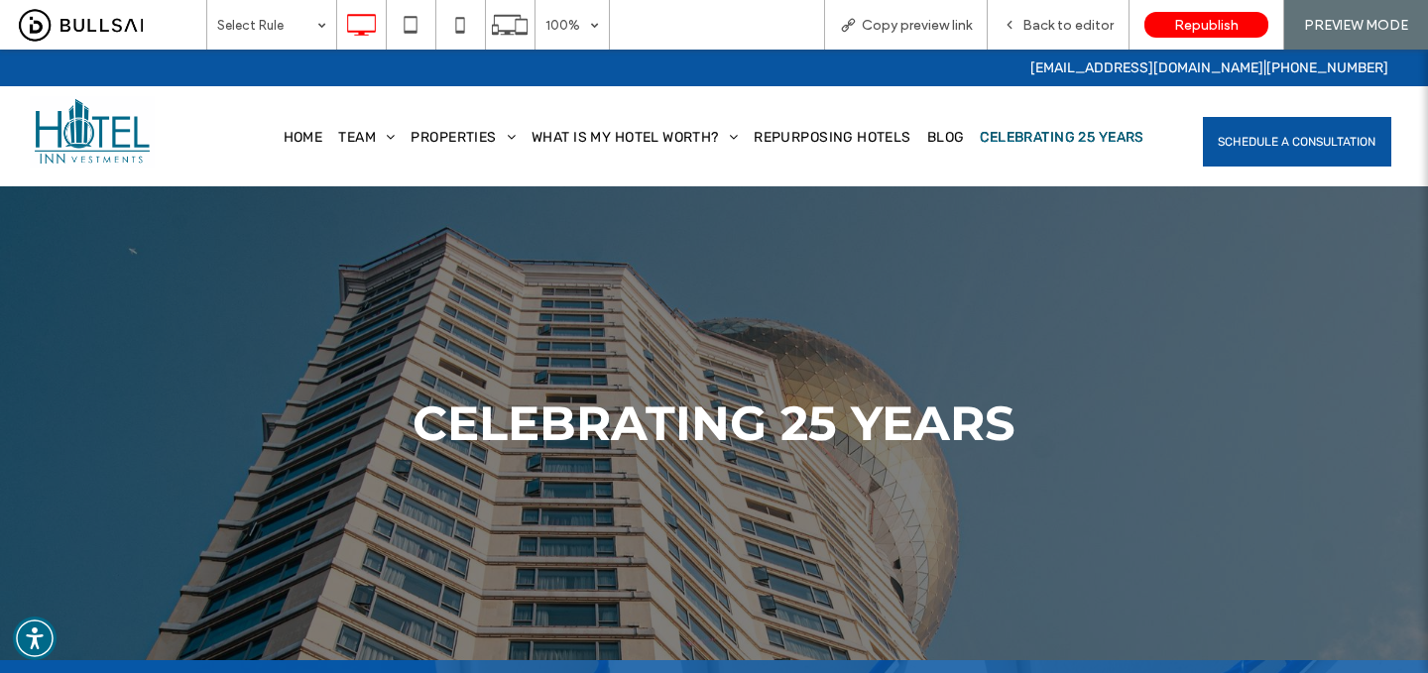
click at [115, 135] on img at bounding box center [92, 132] width 125 height 72
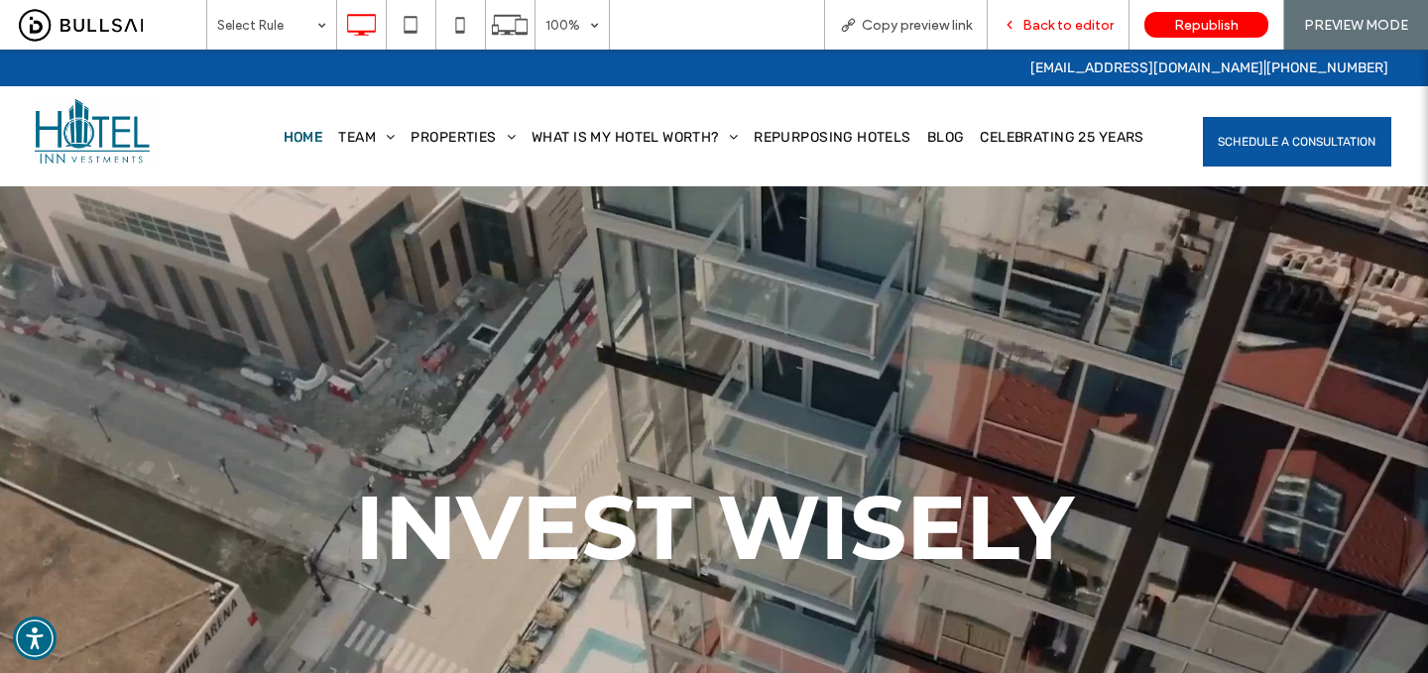
click at [1062, 34] on div "Back to editor" at bounding box center [1059, 25] width 142 height 50
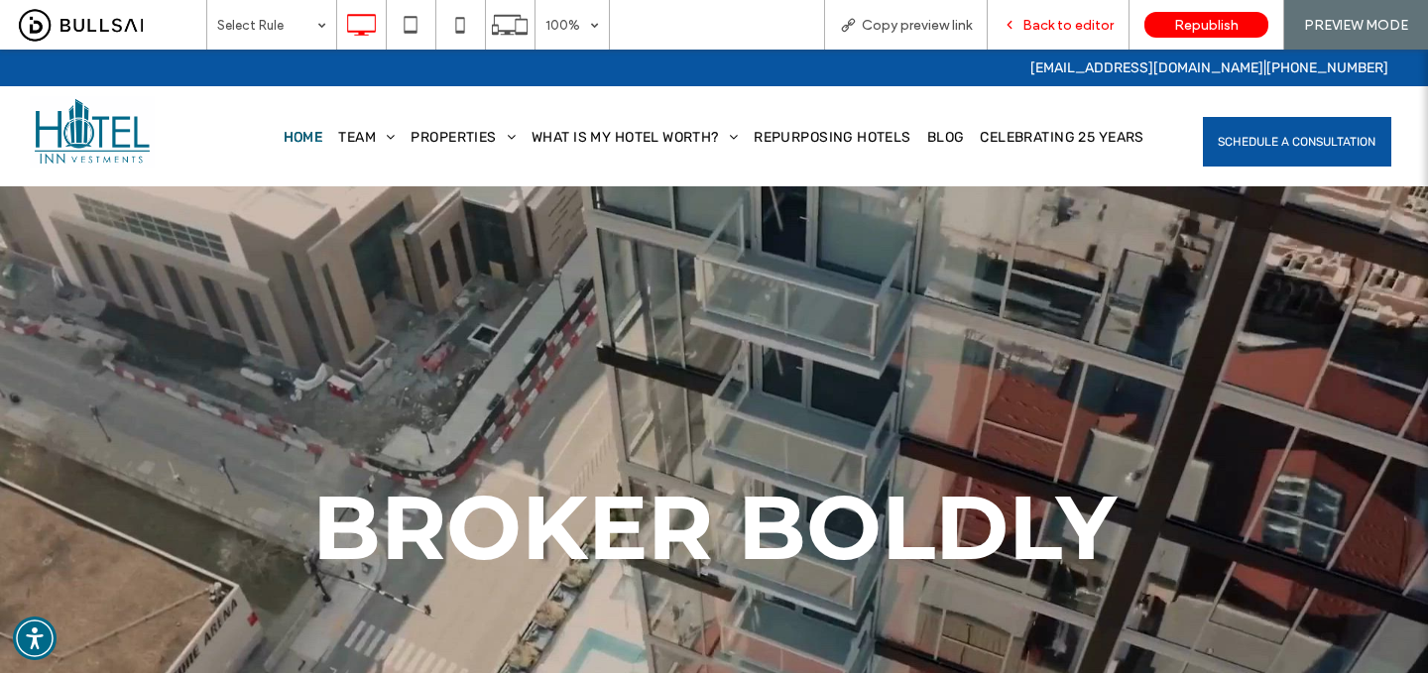
click at [1056, 27] on span "Back to editor" at bounding box center [1068, 25] width 91 height 17
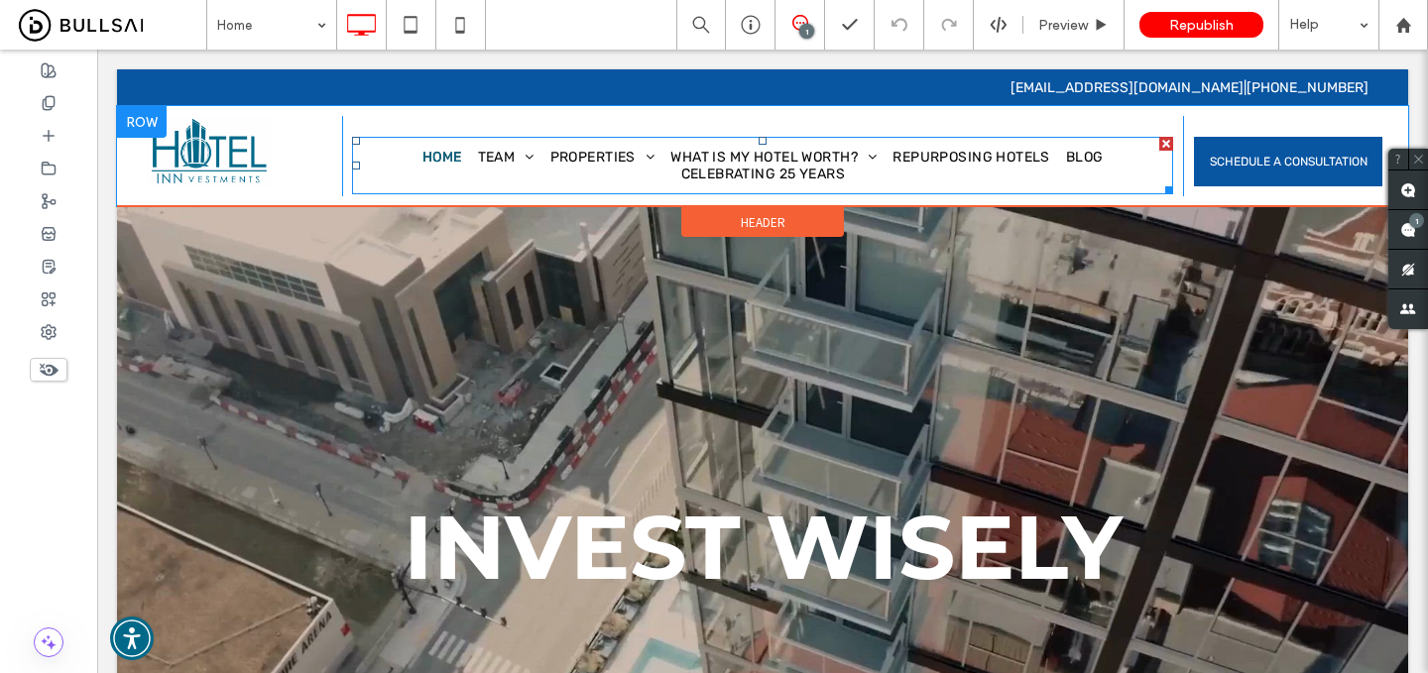
click at [1160, 173] on nav "Home Team Dan Hayward Tim McCaffrey Nick Patel Lyn Del Mundo Properties On The …" at bounding box center [762, 166] width 821 height 58
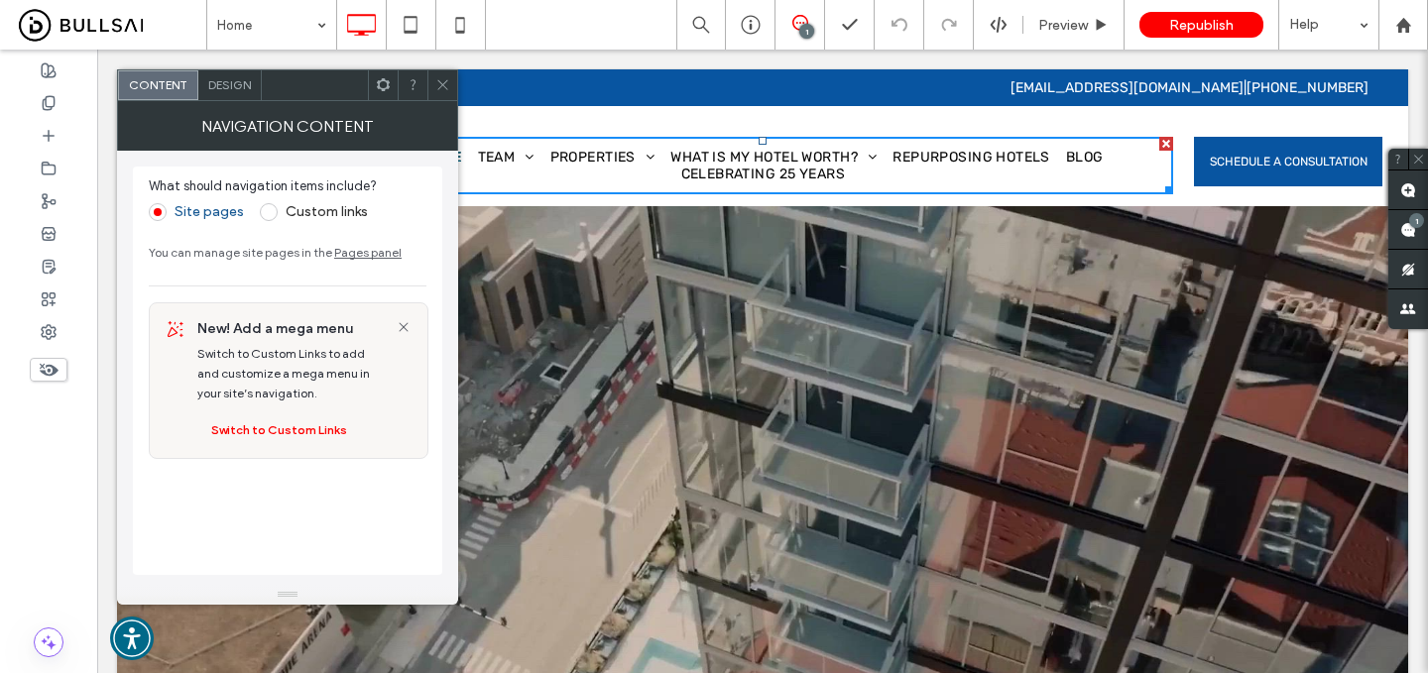
click at [255, 96] on div "Design" at bounding box center [229, 85] width 63 height 30
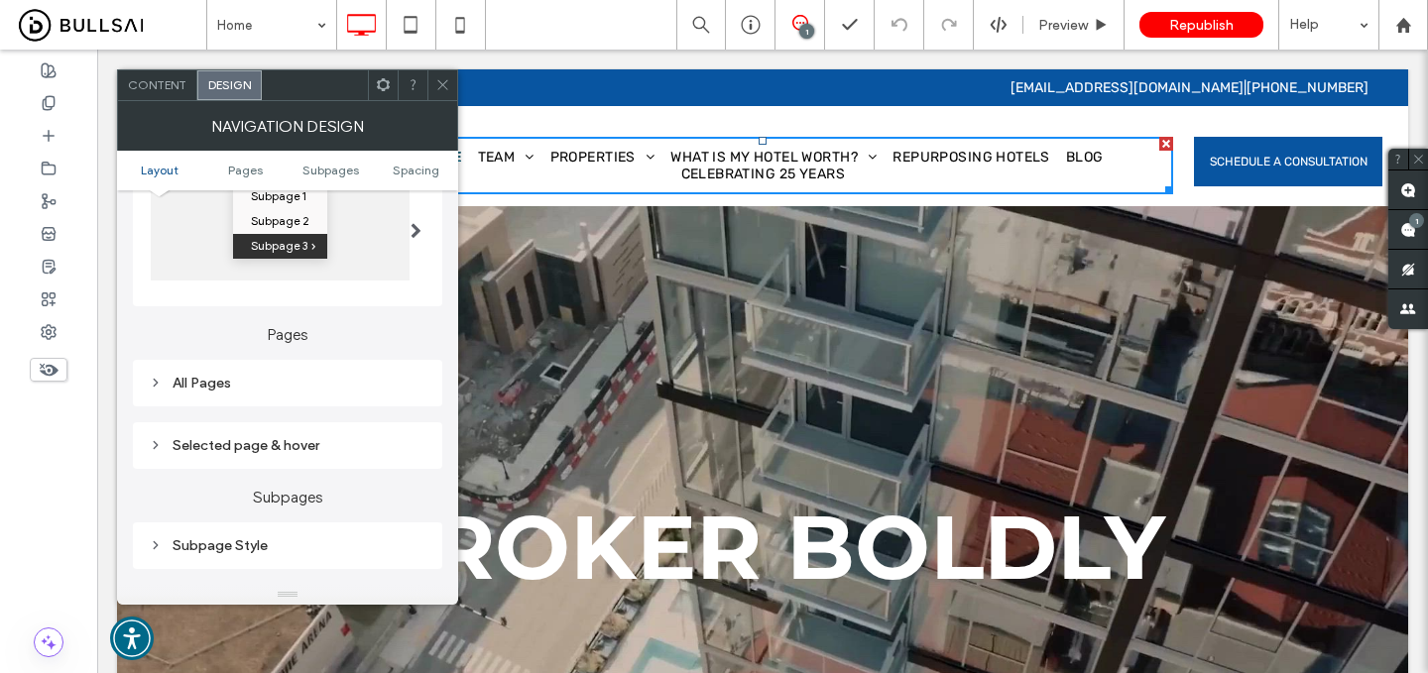
scroll to position [354, 0]
click at [254, 390] on div "All Pages" at bounding box center [288, 381] width 278 height 17
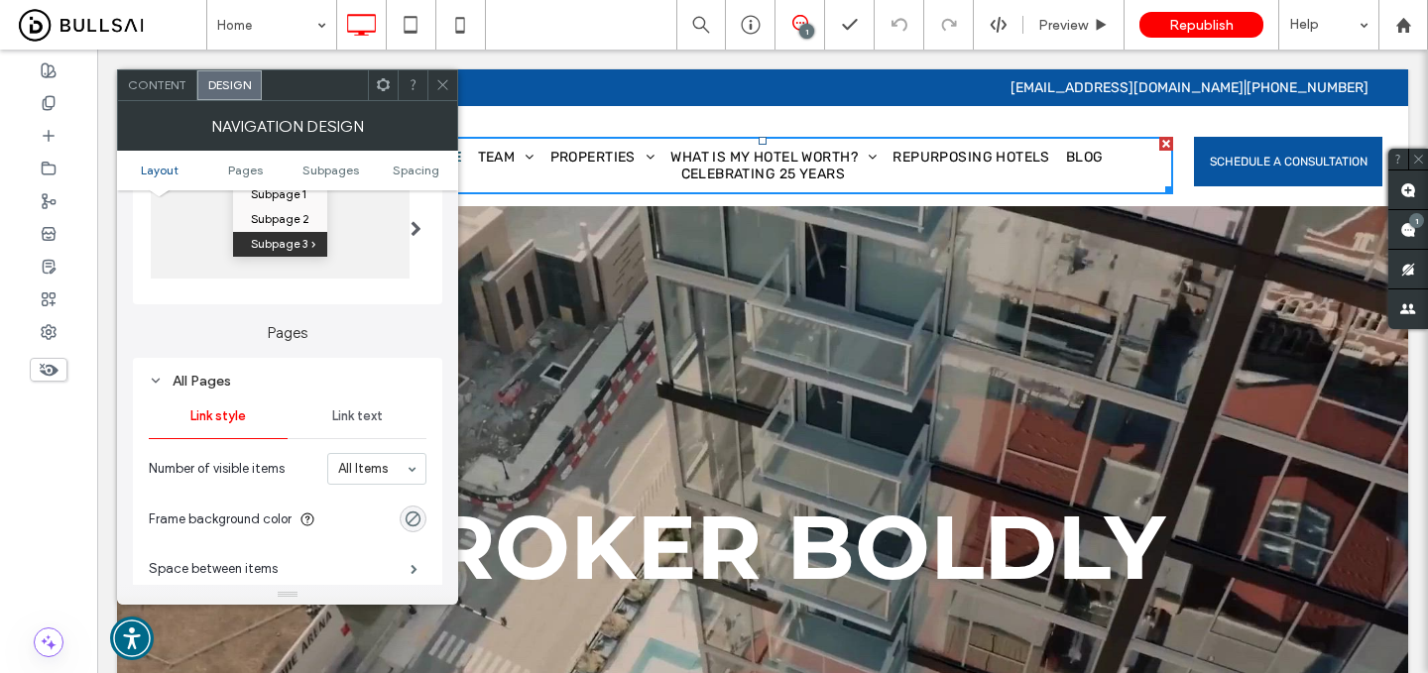
click at [450, 86] on div at bounding box center [442, 85] width 30 height 30
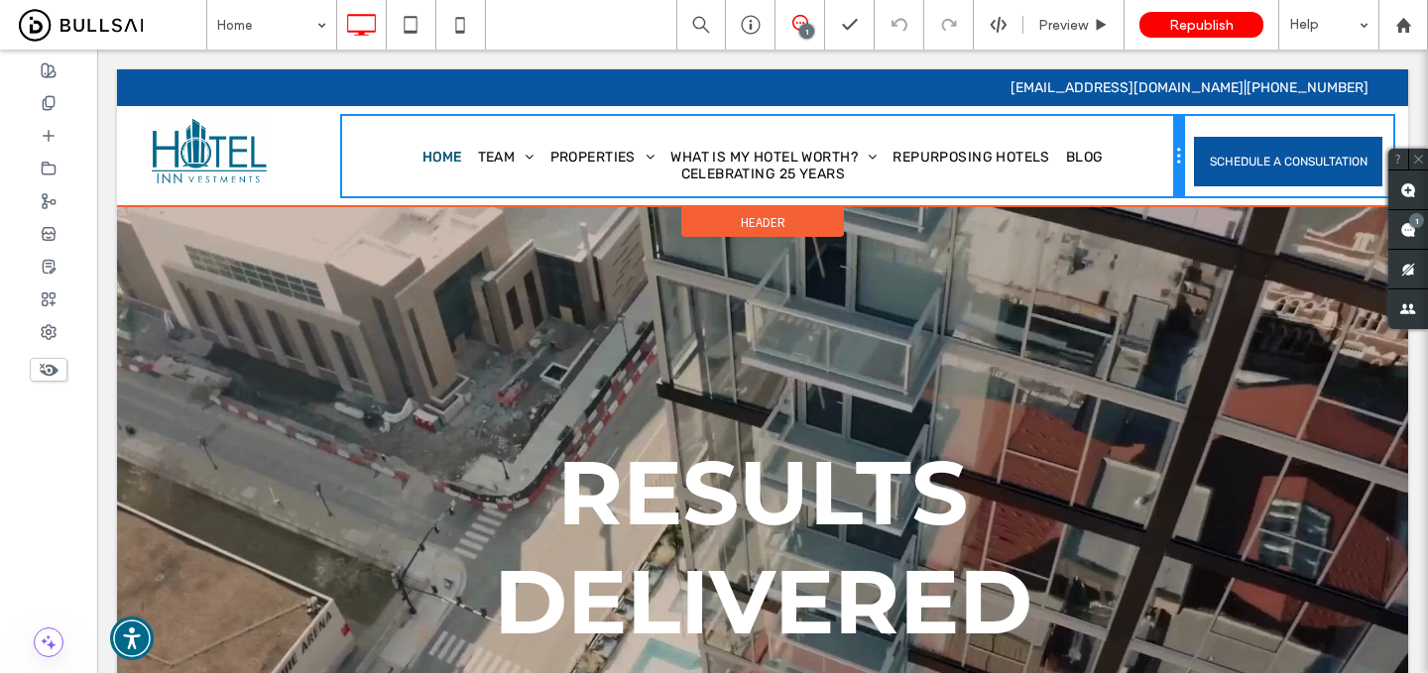
drag, startPoint x: 1178, startPoint y: 145, endPoint x: 1183, endPoint y: 158, distance: 13.8
click at [1183, 158] on div at bounding box center [1178, 156] width 10 height 80
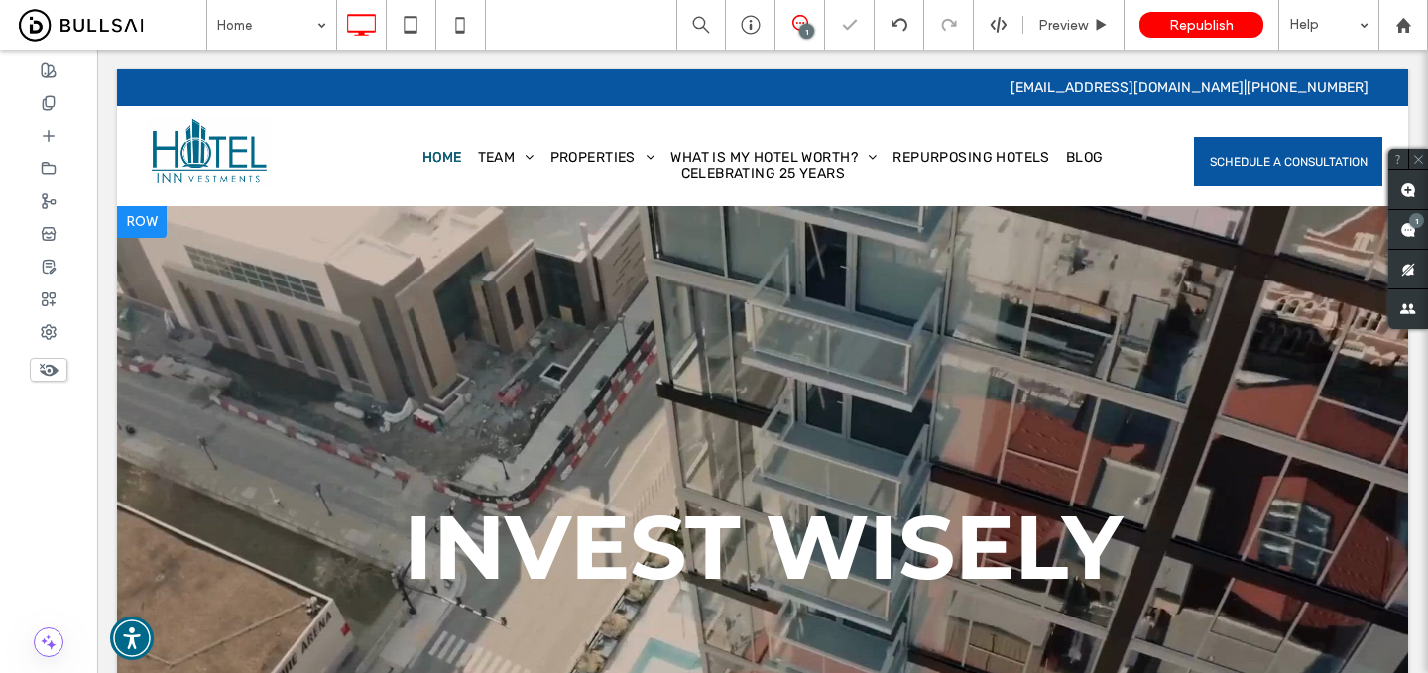
scroll to position [36, 0]
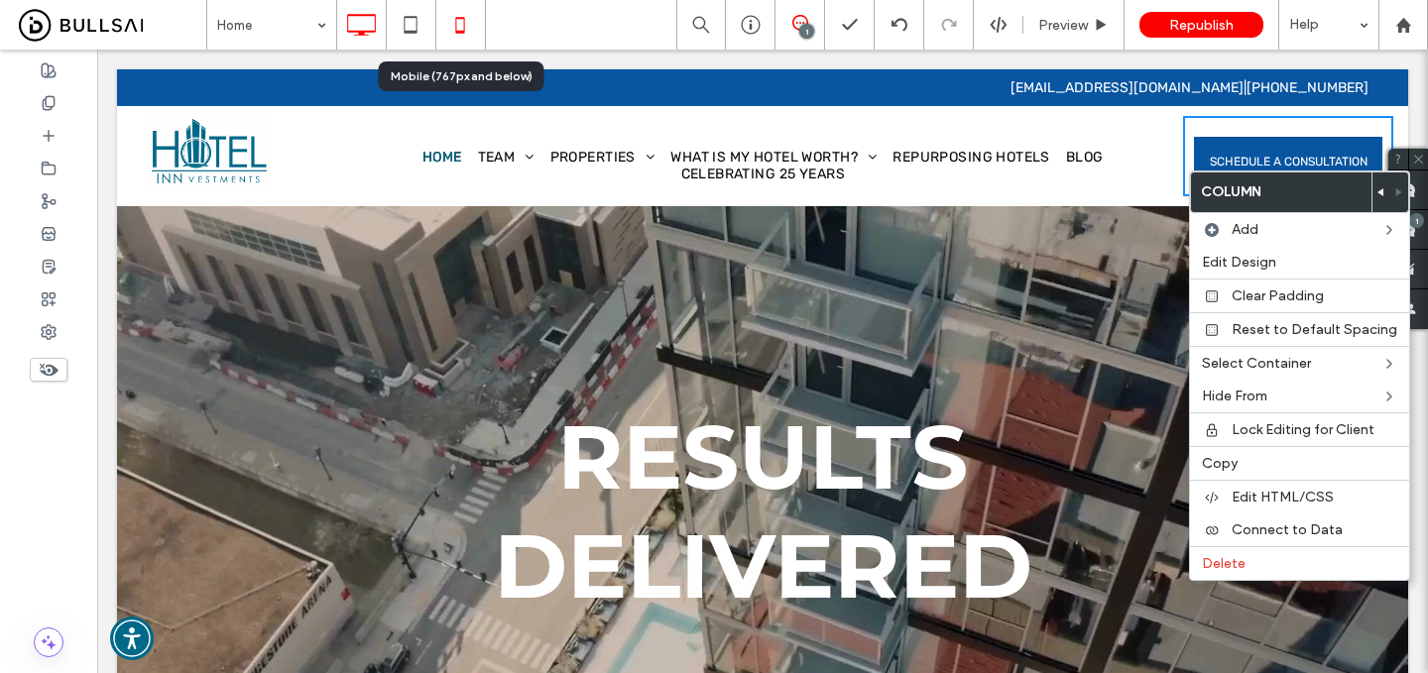
click at [459, 28] on icon at bounding box center [460, 25] width 40 height 40
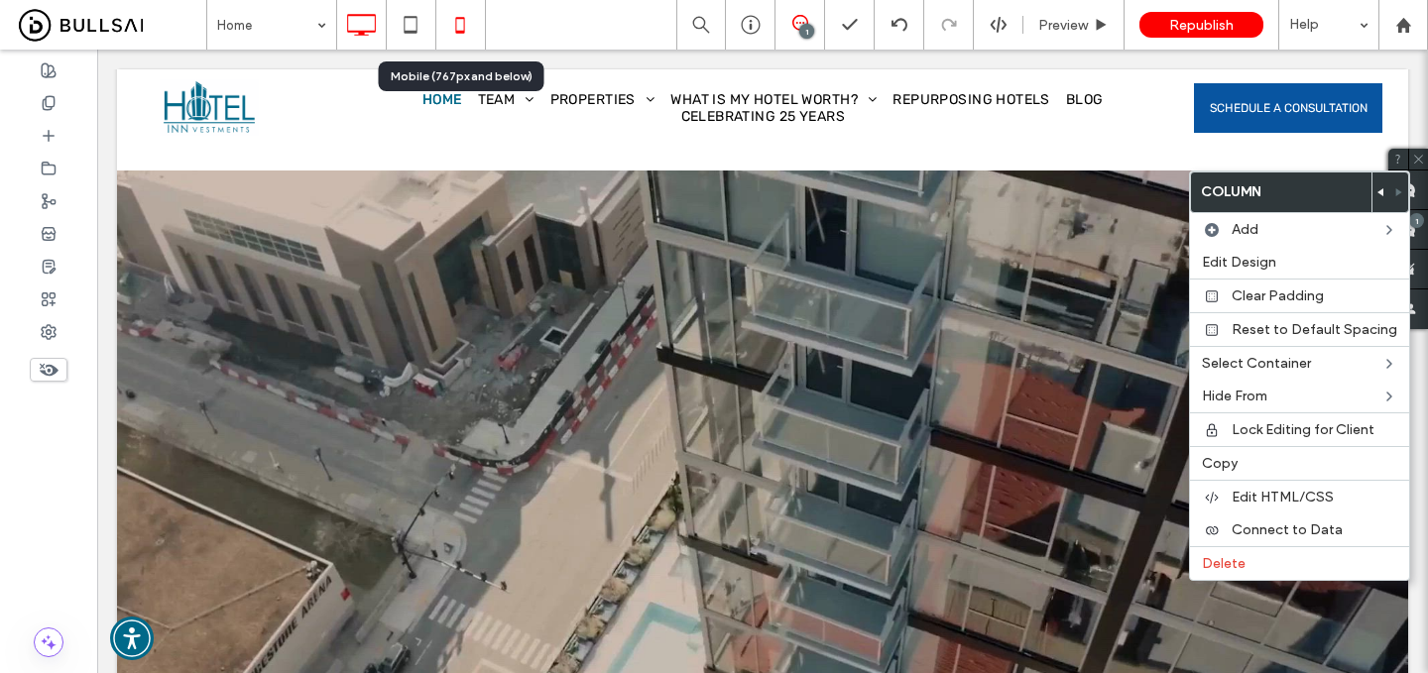
scroll to position [0, 0]
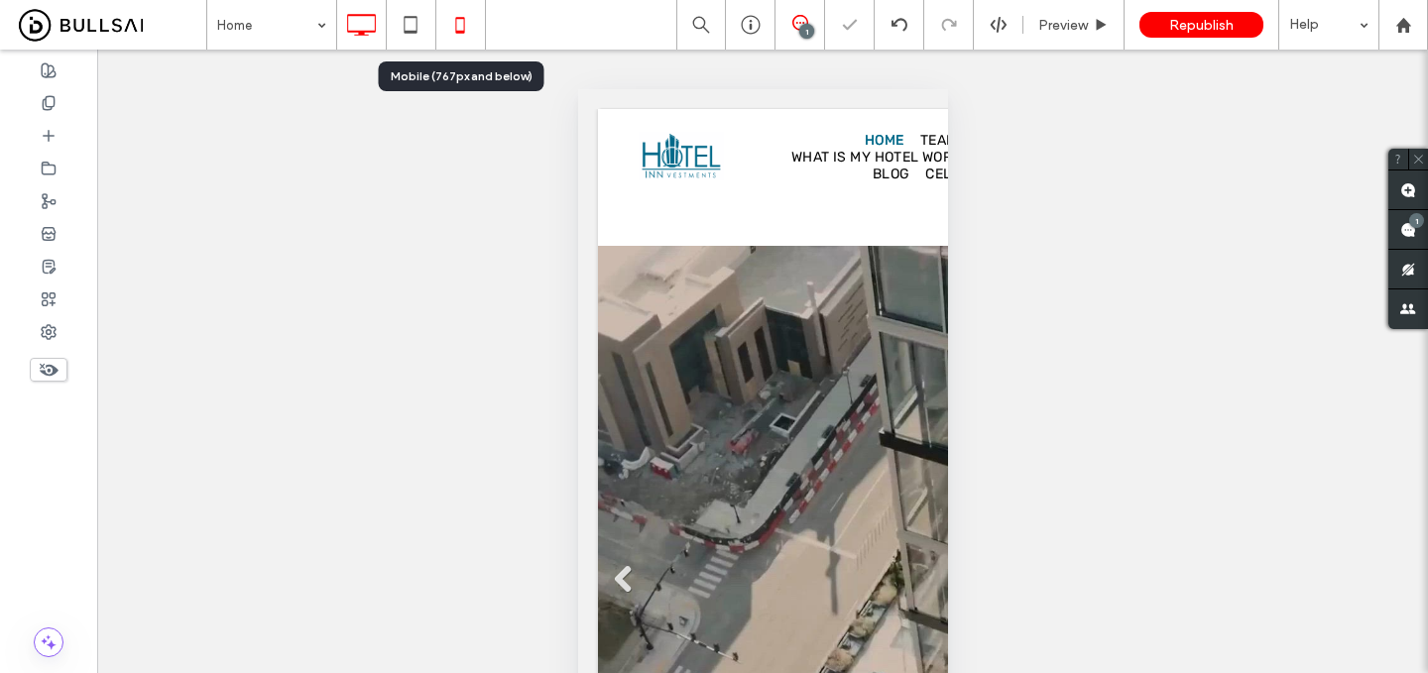
click at [372, 27] on icon at bounding box center [361, 25] width 40 height 40
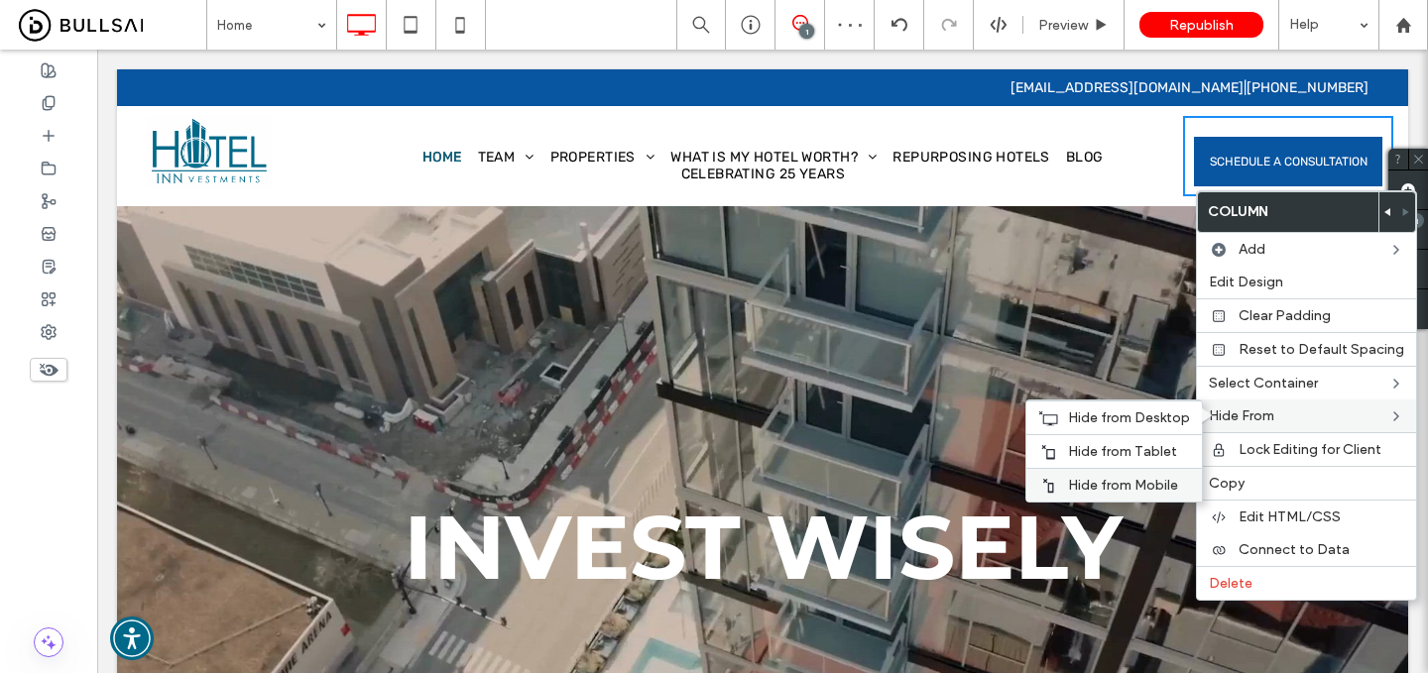
click at [1131, 475] on div "Hide from Mobile" at bounding box center [1115, 485] width 176 height 34
click at [1134, 453] on span "Hide from Tablet" at bounding box center [1122, 451] width 109 height 17
click at [1138, 415] on span "Hide from Desktop" at bounding box center [1129, 418] width 122 height 17
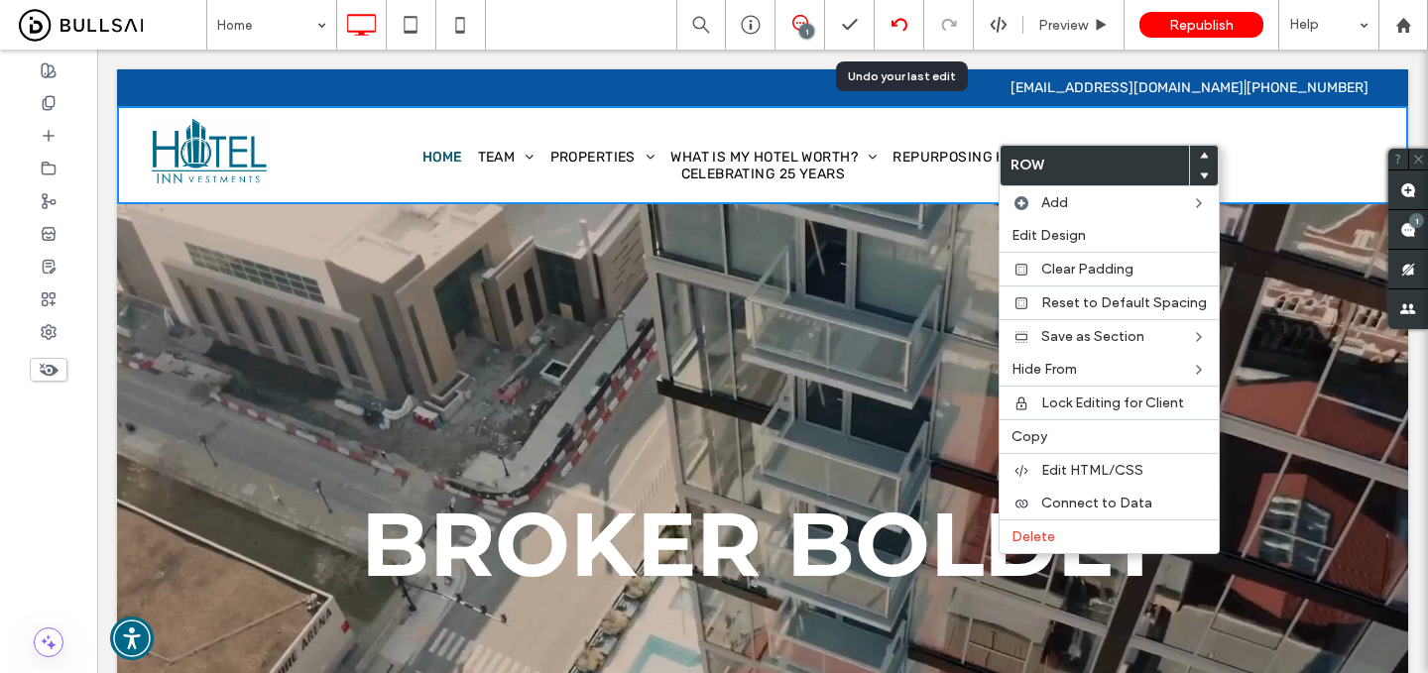
click at [898, 24] on icon at bounding box center [900, 25] width 16 height 16
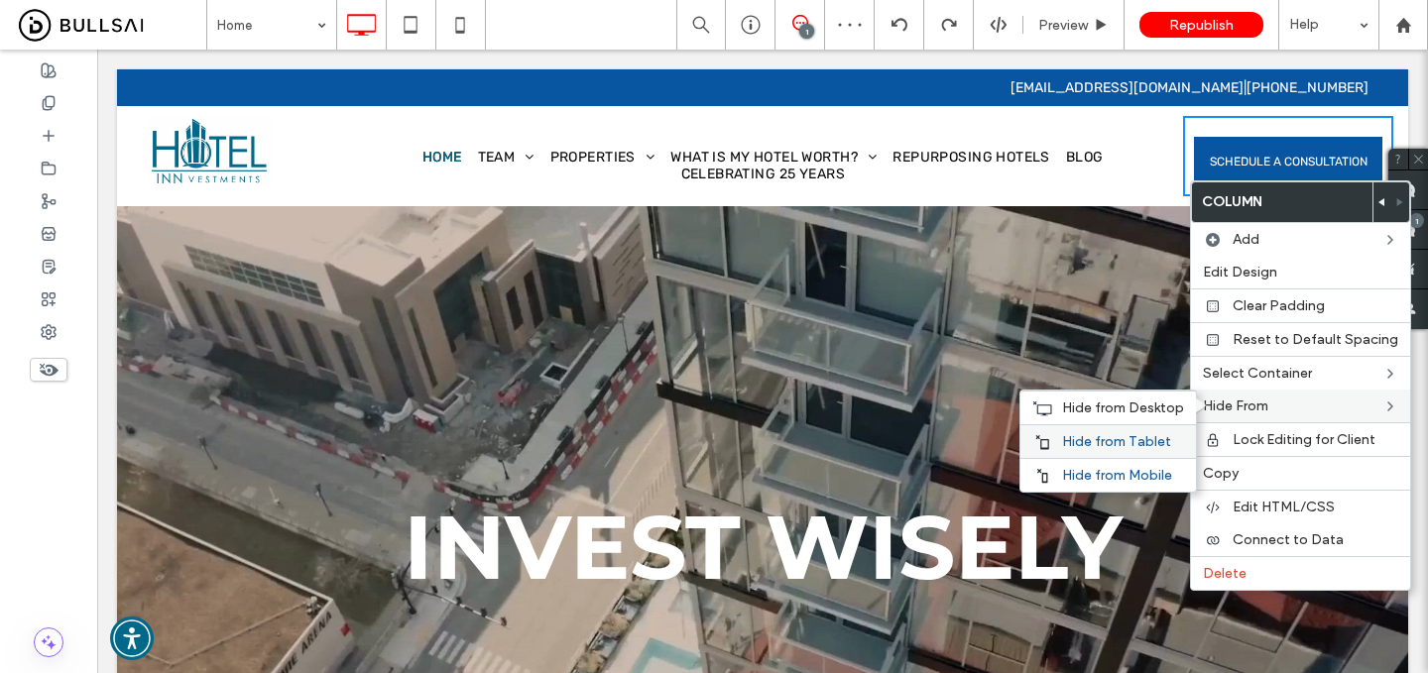
click at [1135, 437] on span "Hide from Tablet" at bounding box center [1116, 441] width 109 height 17
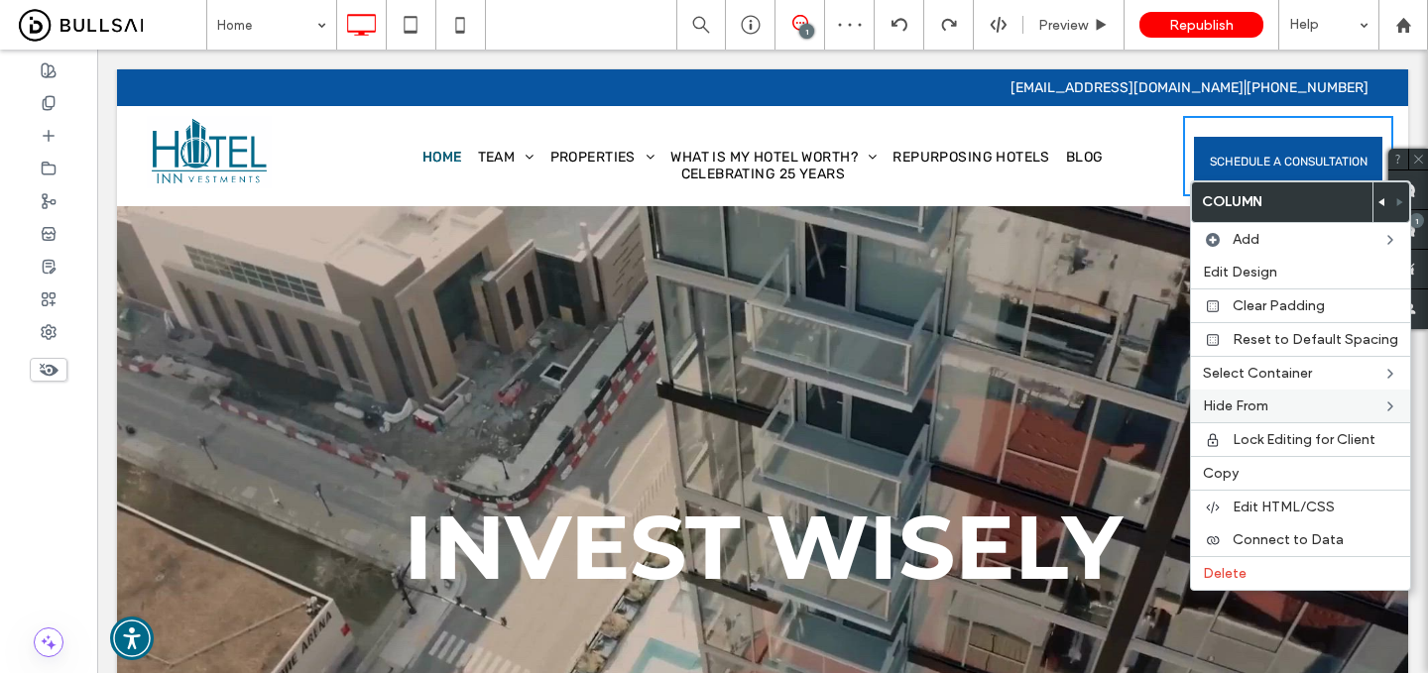
click at [1119, 471] on div at bounding box center [714, 336] width 1428 height 673
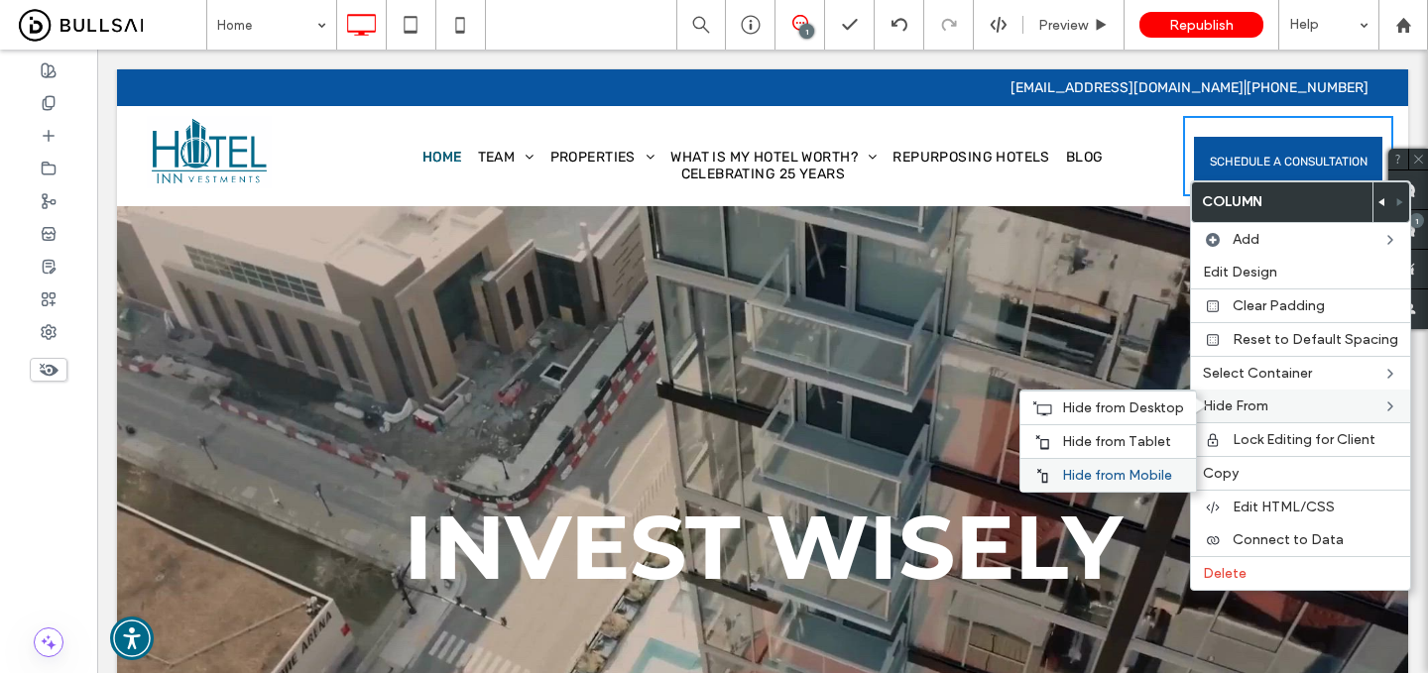
click at [1110, 471] on span "Hide from Mobile" at bounding box center [1117, 475] width 110 height 17
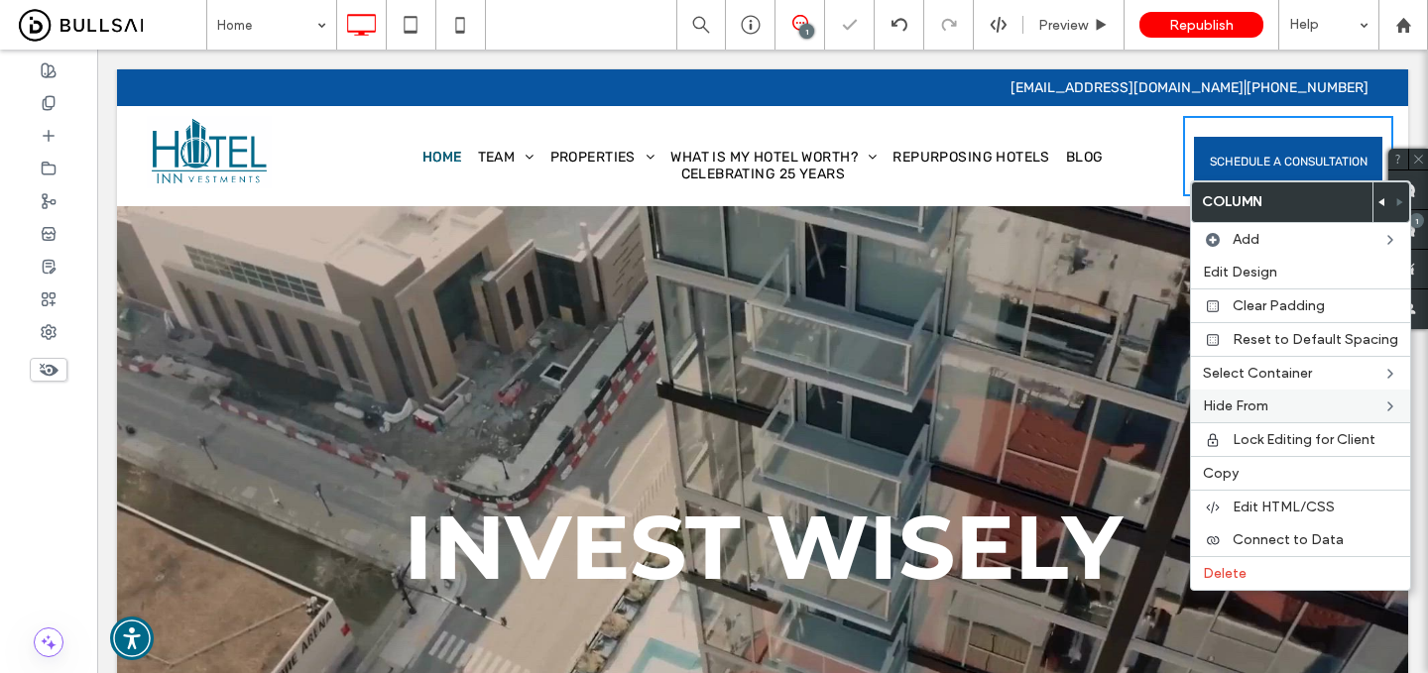
click at [1196, 128] on div "SCHEDULE A CONSULTATION Click To Paste" at bounding box center [1288, 156] width 210 height 80
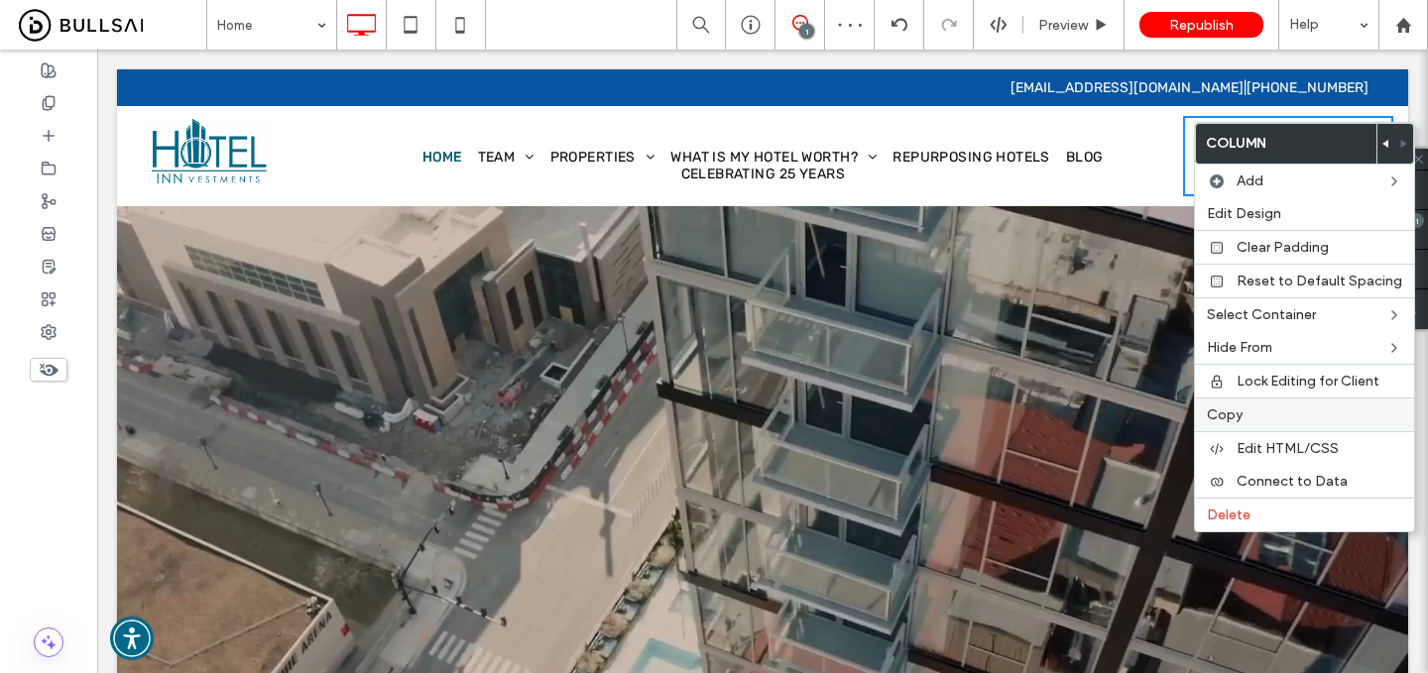
click at [1243, 414] on label "Copy" at bounding box center [1304, 415] width 195 height 17
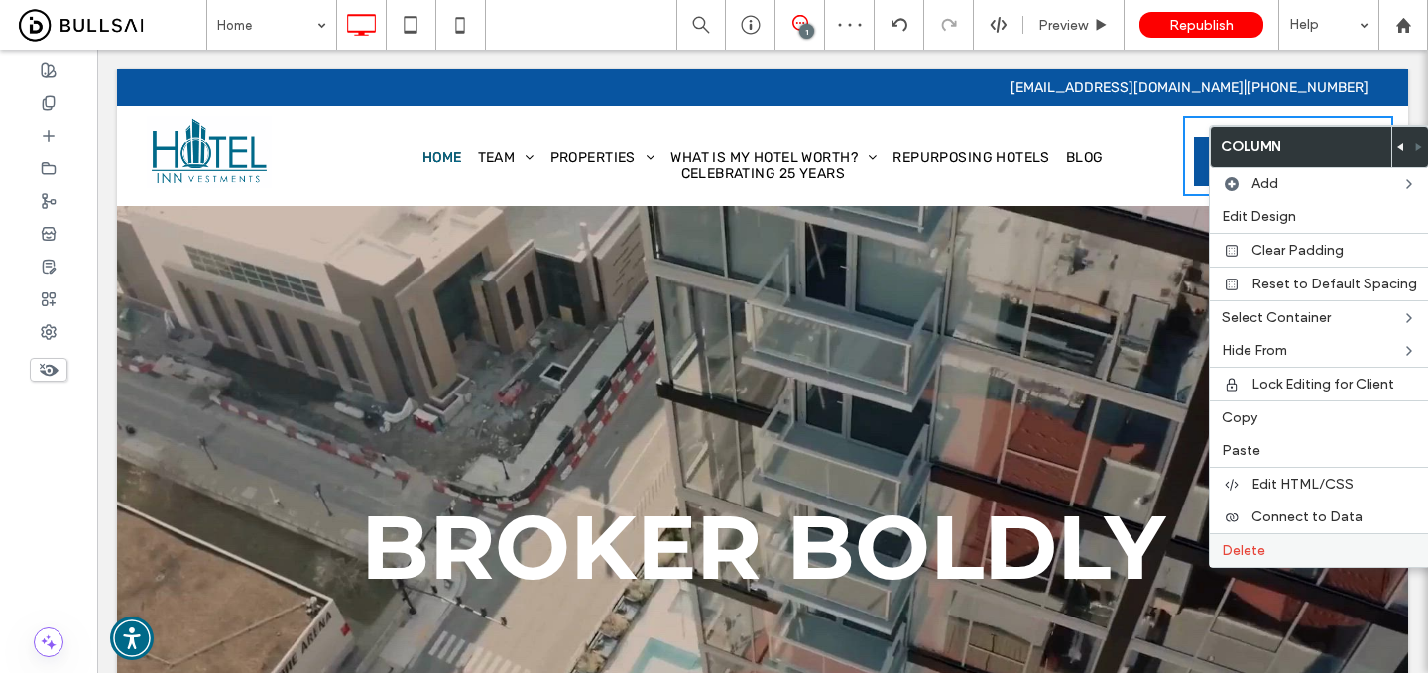
click at [1261, 550] on span "Delete" at bounding box center [1244, 551] width 44 height 17
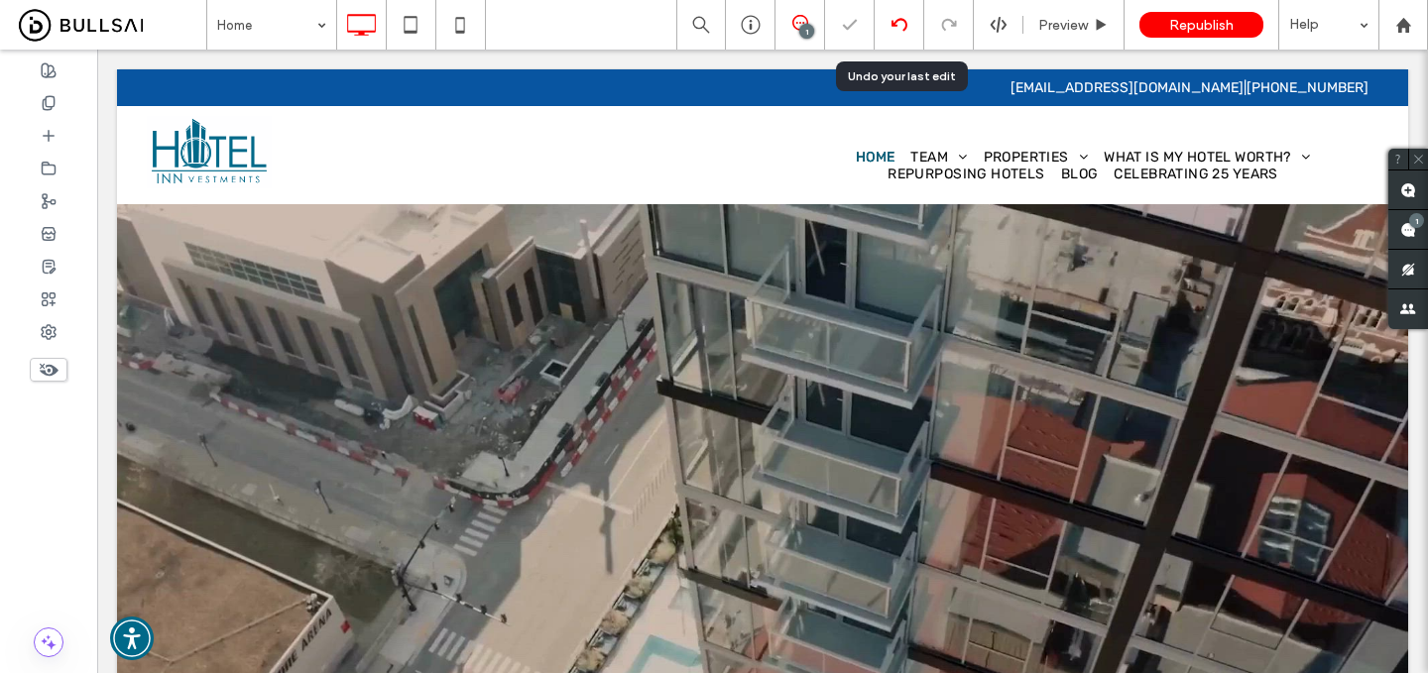
click at [888, 24] on div at bounding box center [899, 25] width 49 height 16
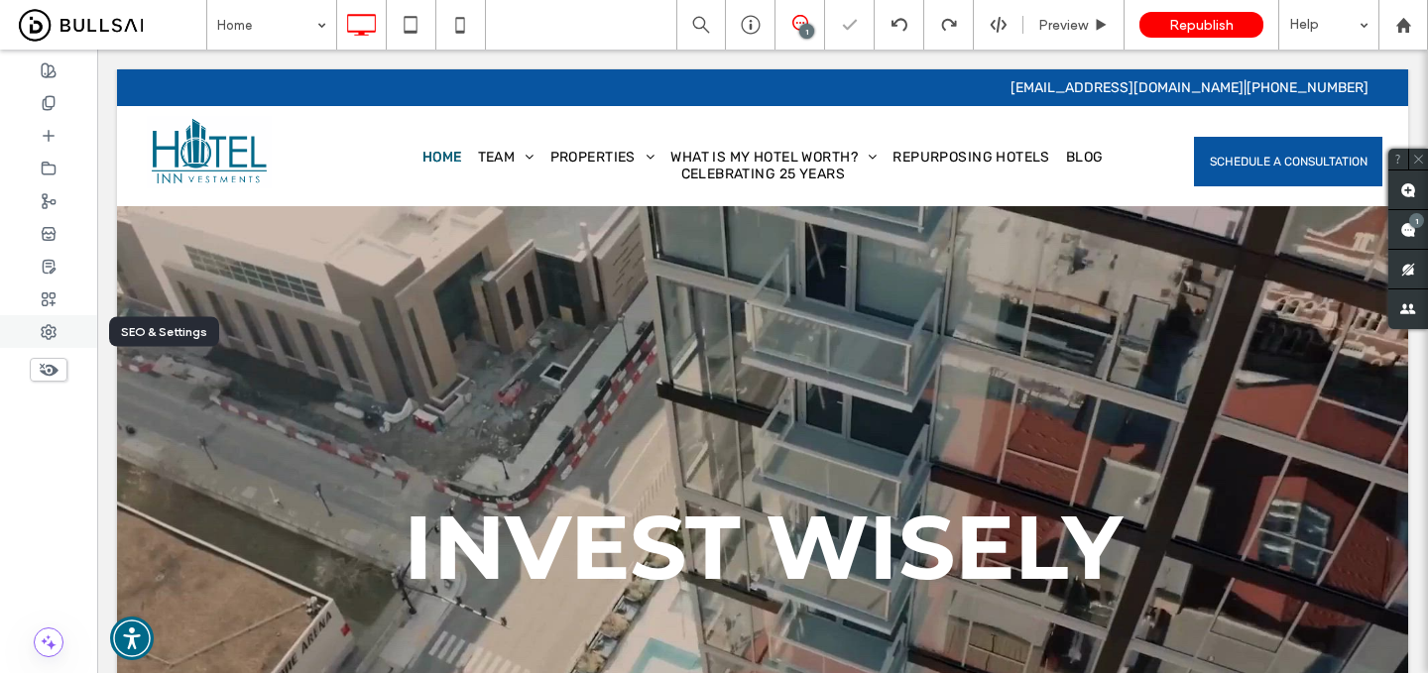
click at [64, 334] on div at bounding box center [48, 331] width 97 height 33
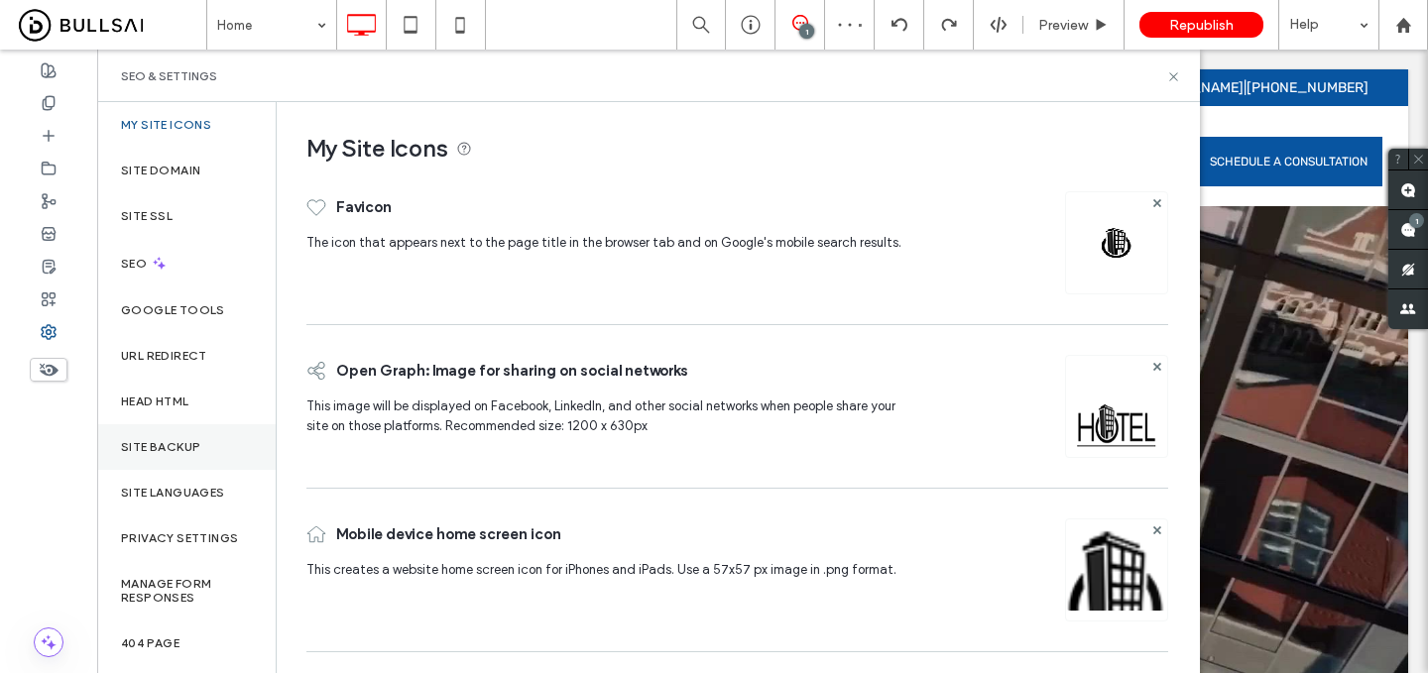
click at [186, 459] on div "Site Backup" at bounding box center [186, 447] width 179 height 46
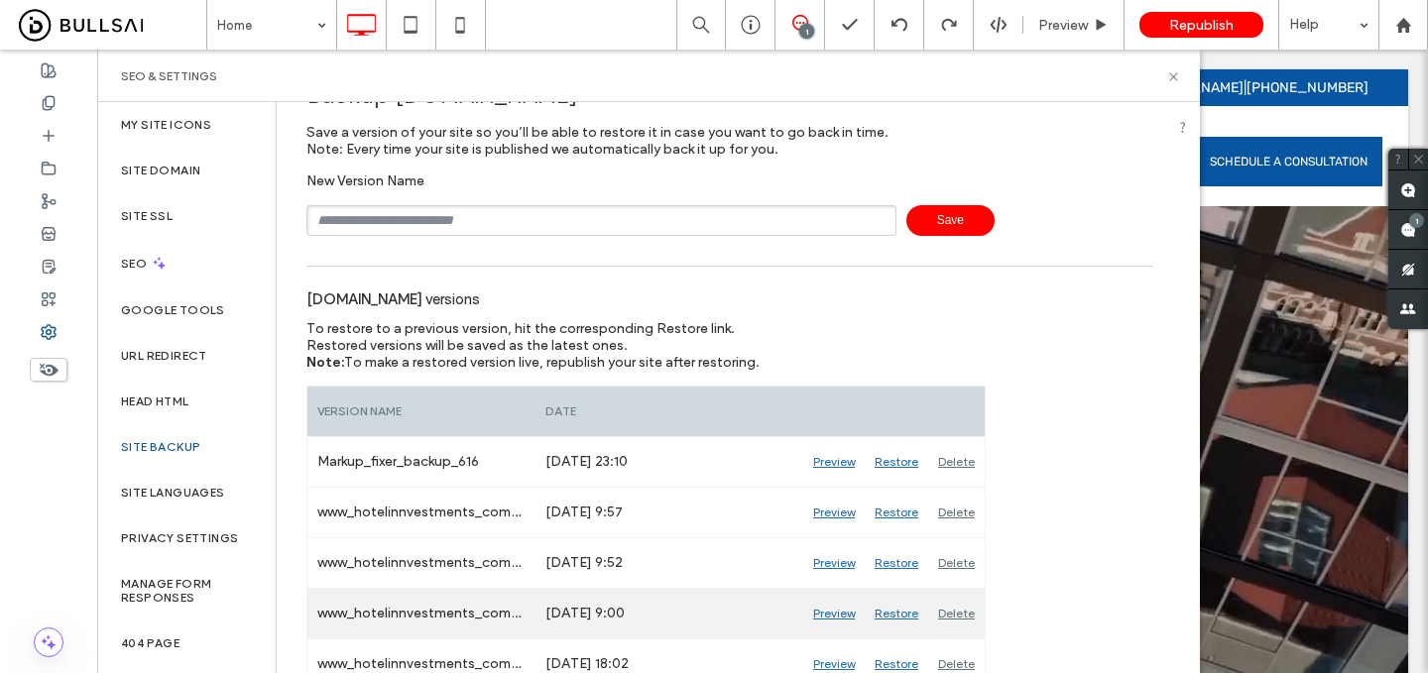
scroll to position [42, 0]
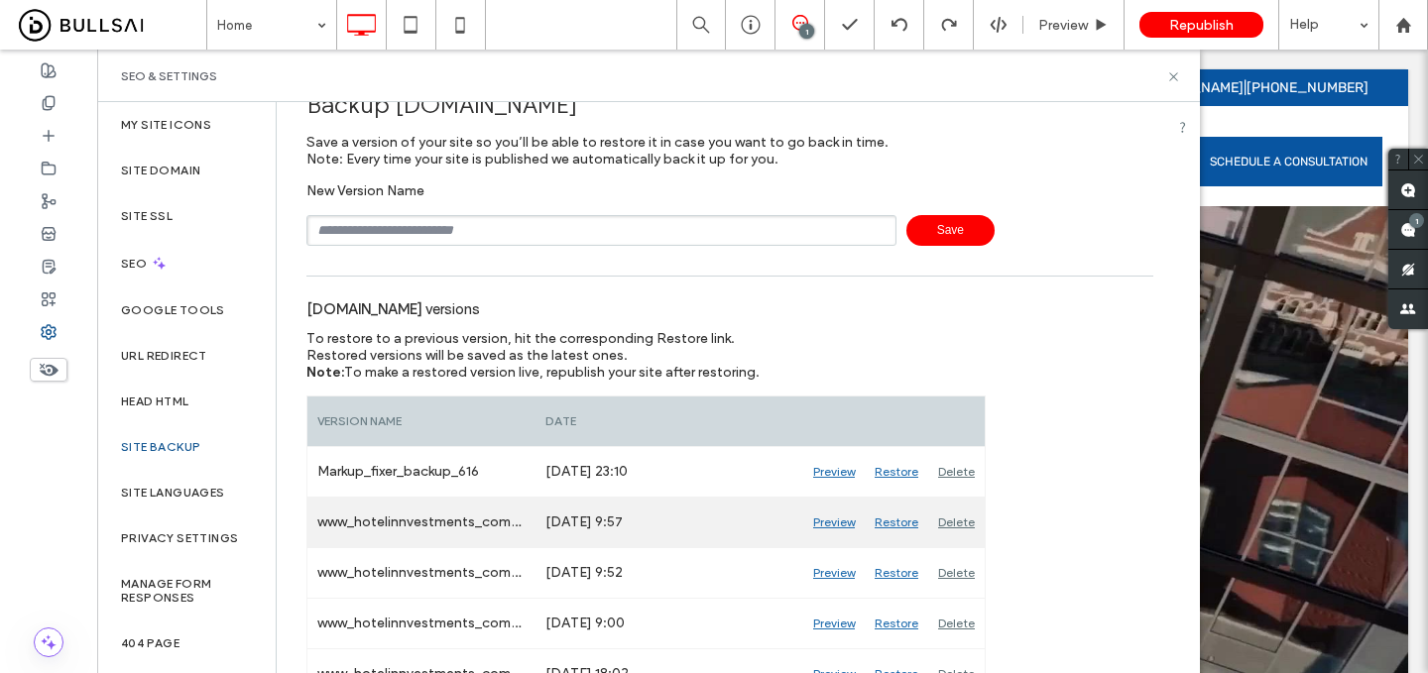
click at [489, 522] on div "www_hotelinnvestments_com_Auto_615" at bounding box center [421, 523] width 228 height 50
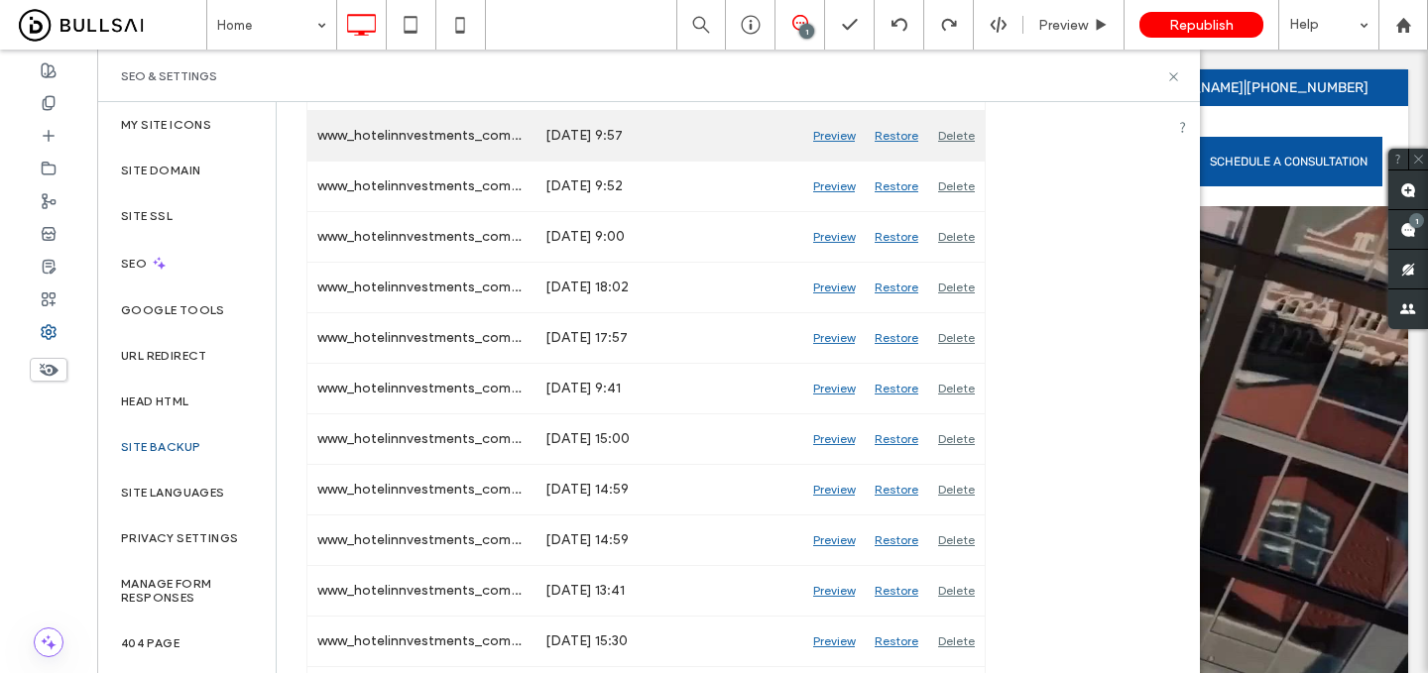
scroll to position [0, 0]
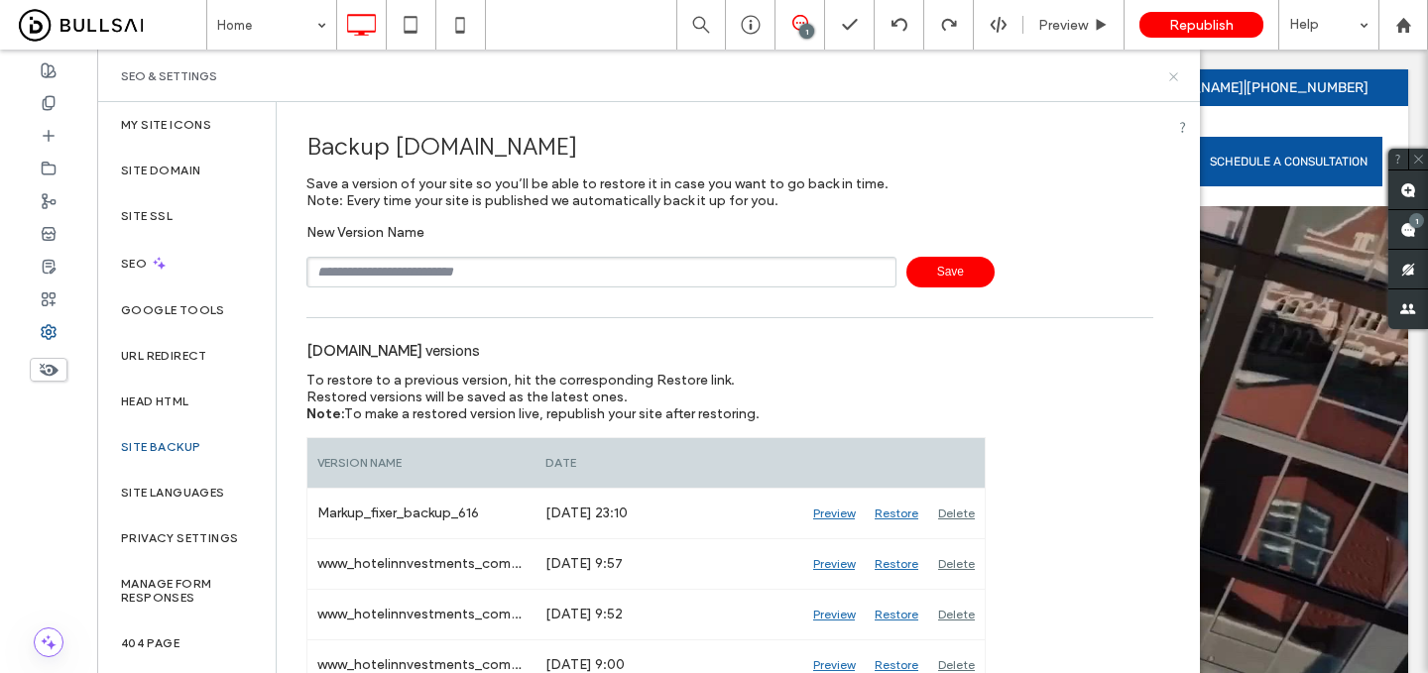
click at [1169, 76] on icon at bounding box center [1173, 76] width 15 height 15
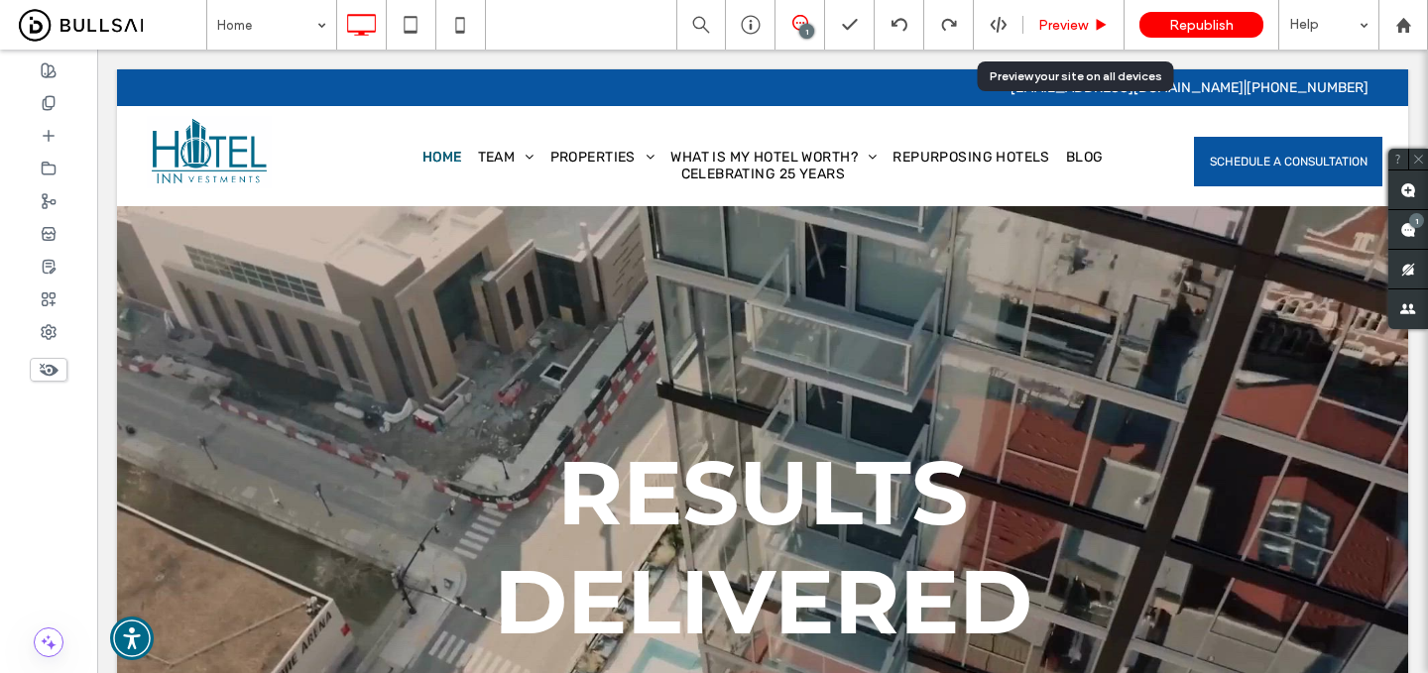
click at [1085, 34] on div "Preview" at bounding box center [1074, 25] width 101 height 50
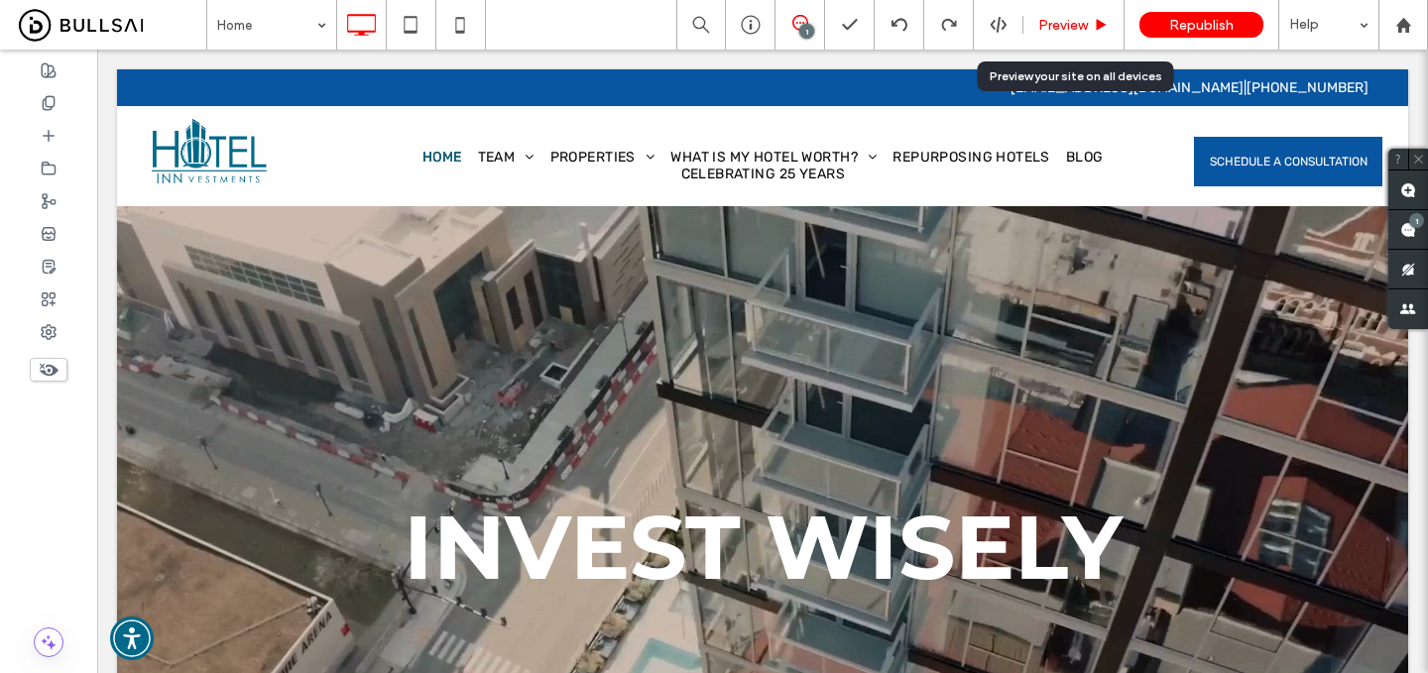
click at [1081, 25] on span "Preview" at bounding box center [1063, 25] width 50 height 17
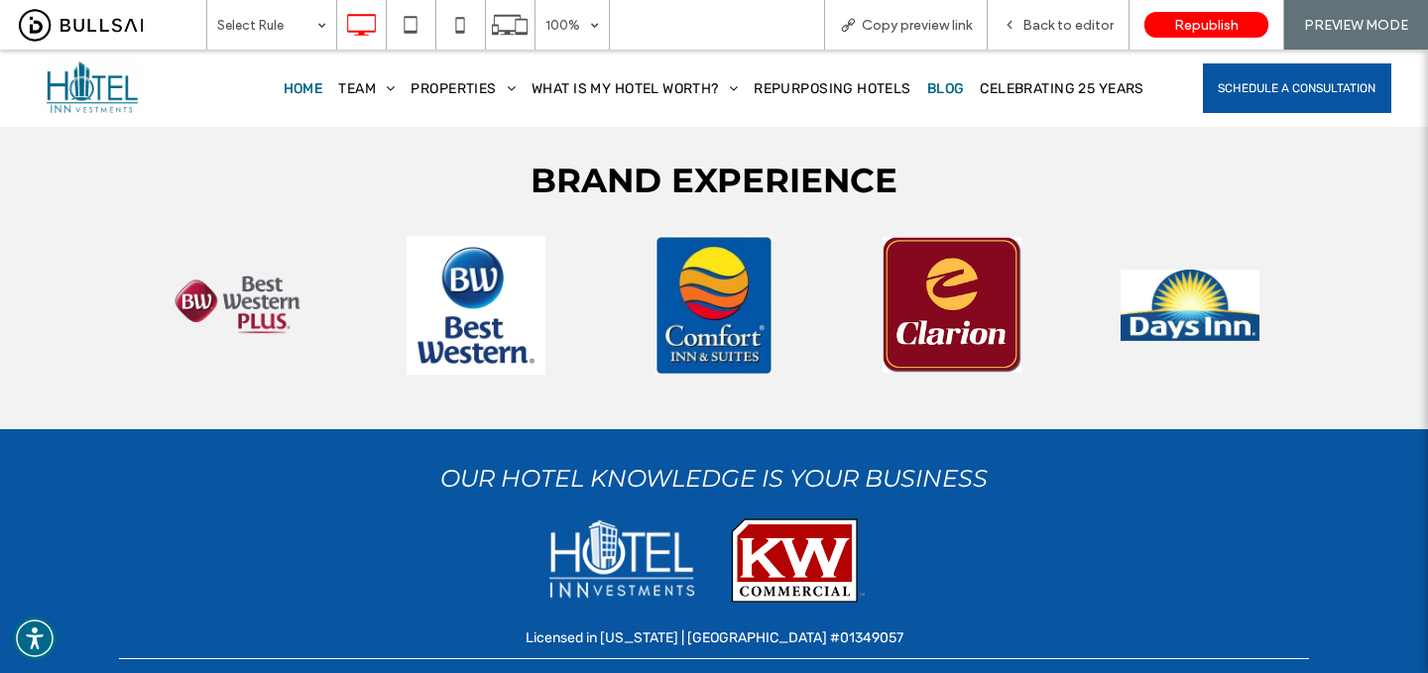
scroll to position [4420, 0]
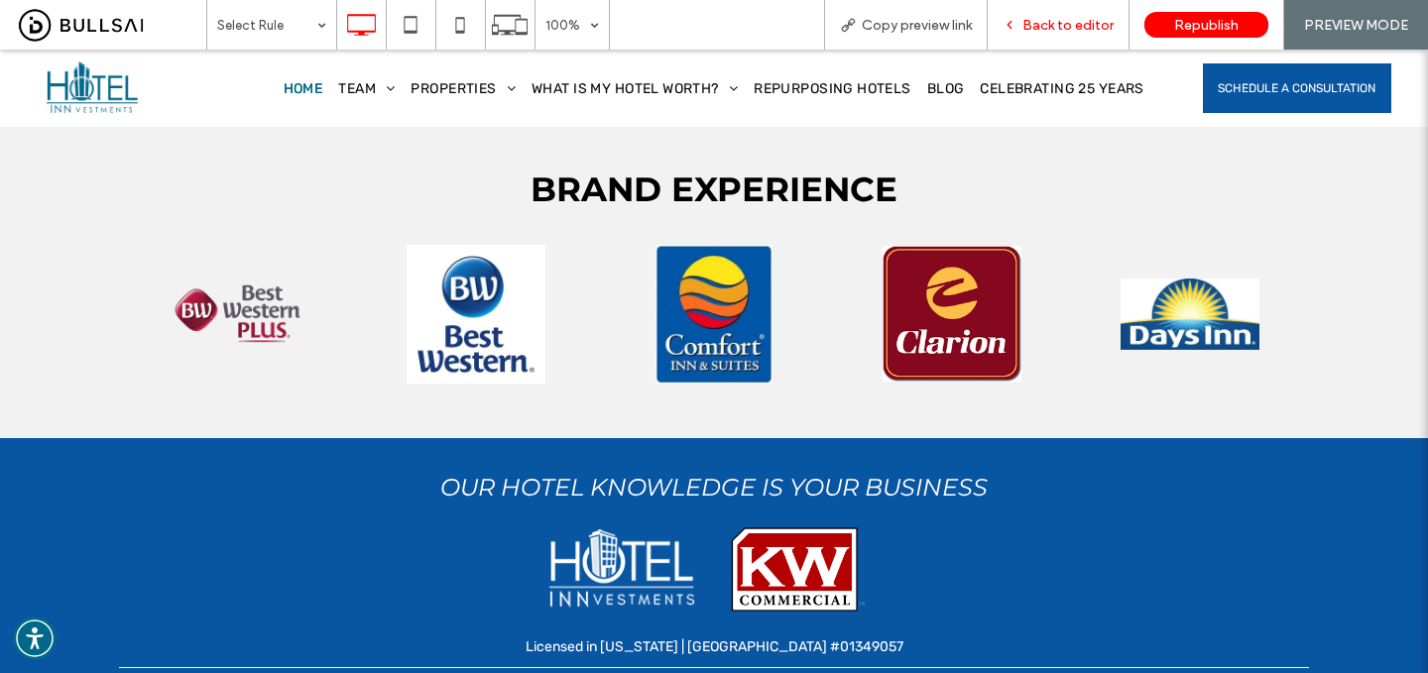
click at [1039, 27] on span "Back to editor" at bounding box center [1068, 25] width 91 height 17
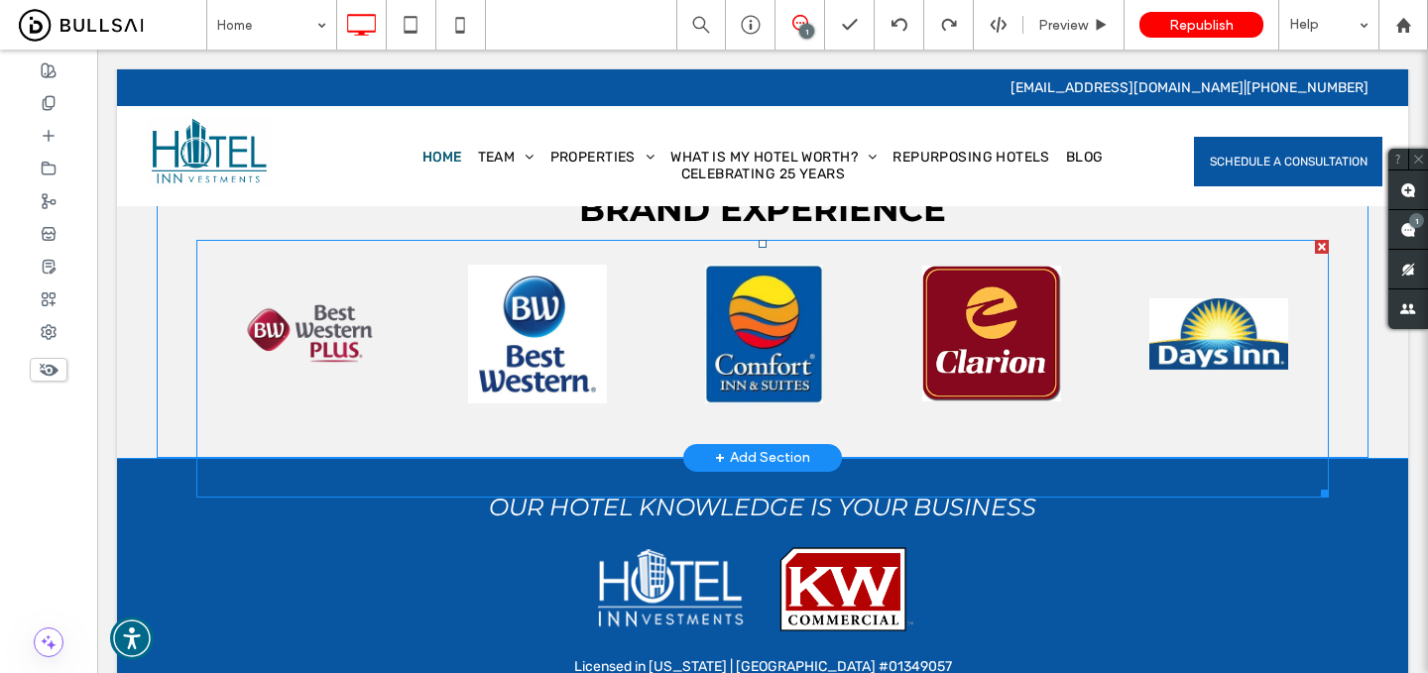
scroll to position [4418, 0]
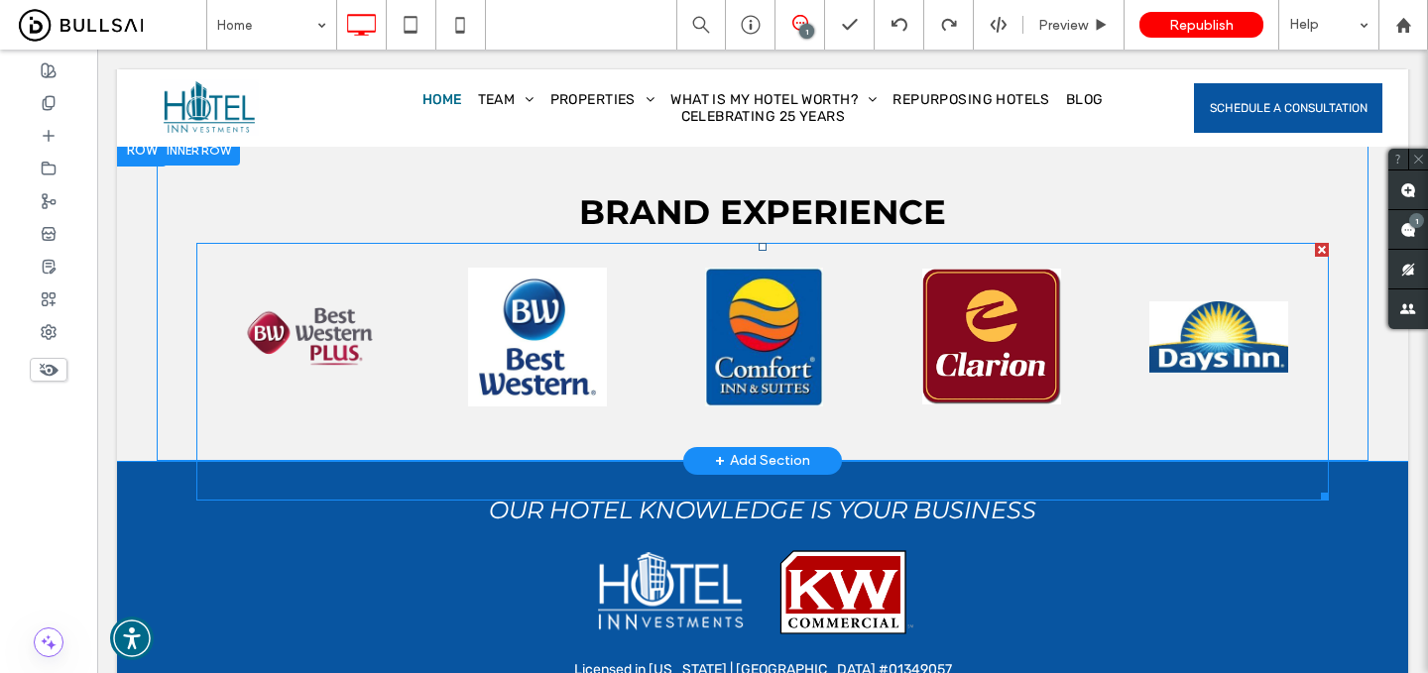
click at [766, 313] on span at bounding box center [762, 372] width 1133 height 258
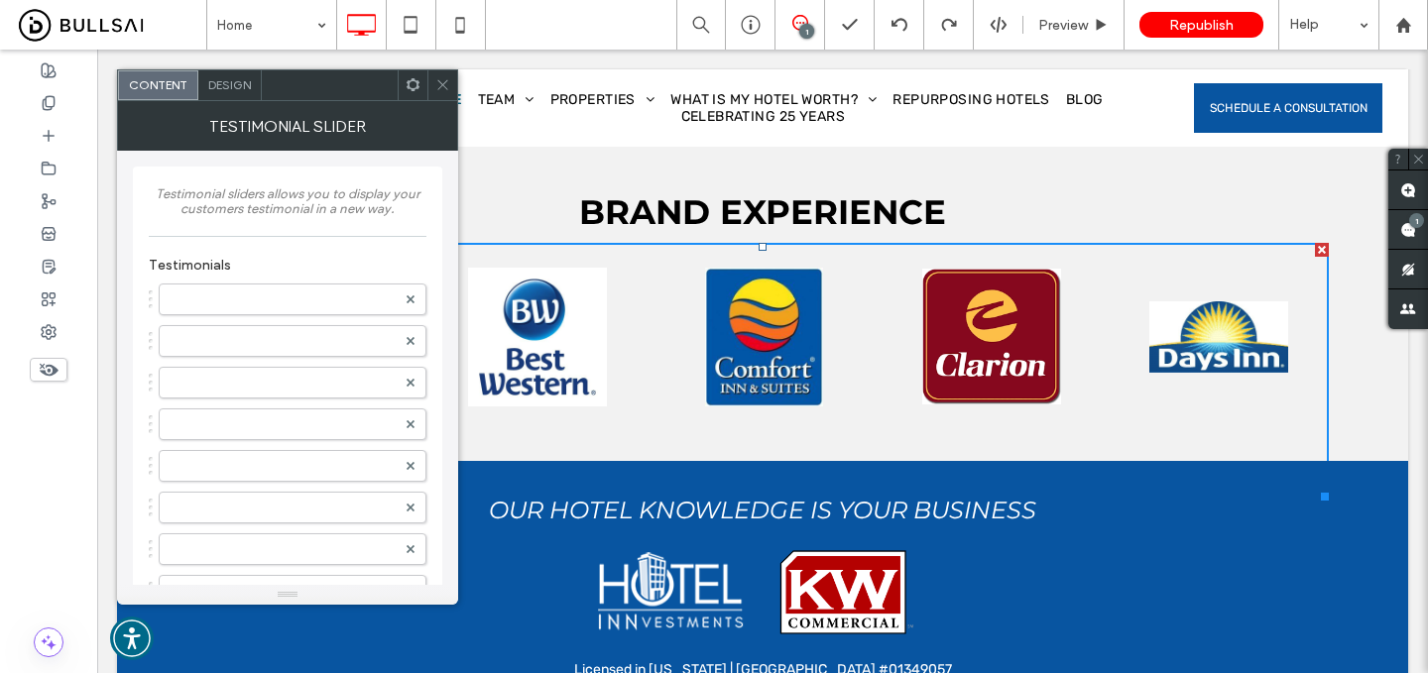
click at [441, 75] on span at bounding box center [442, 85] width 15 height 30
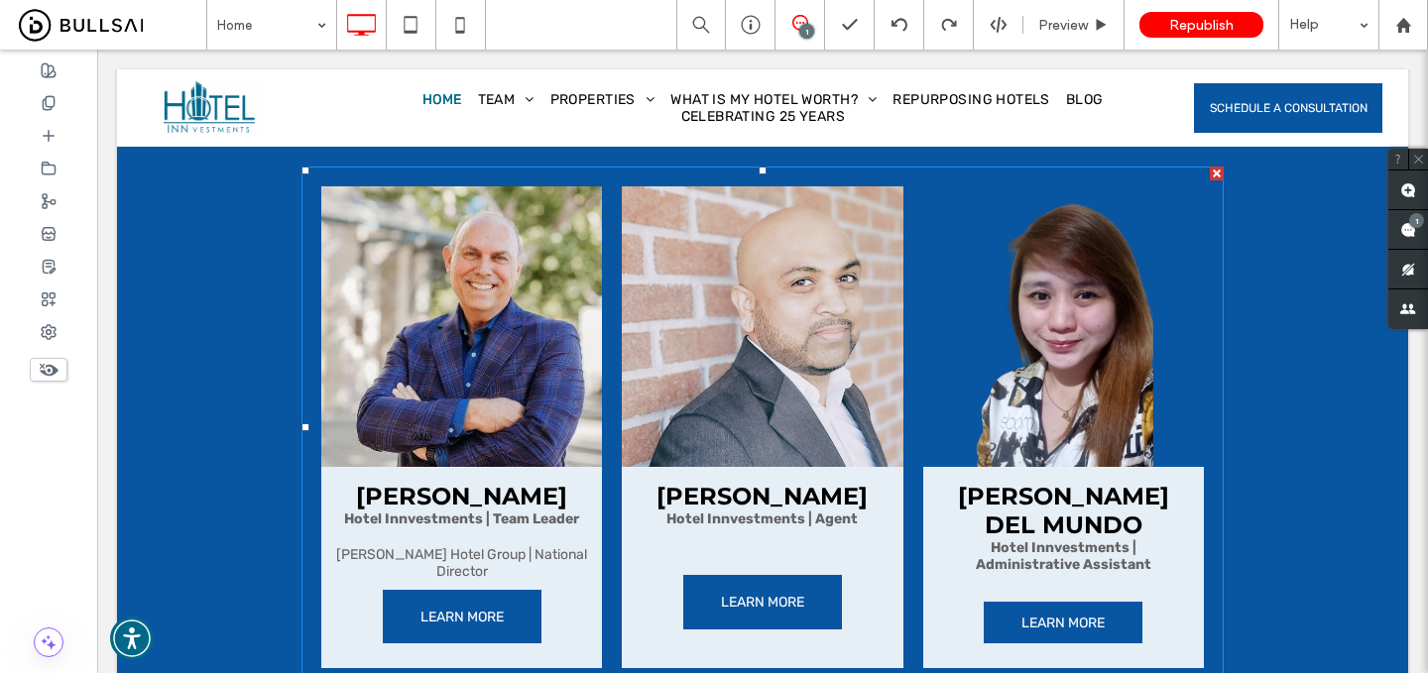
scroll to position [3228, 0]
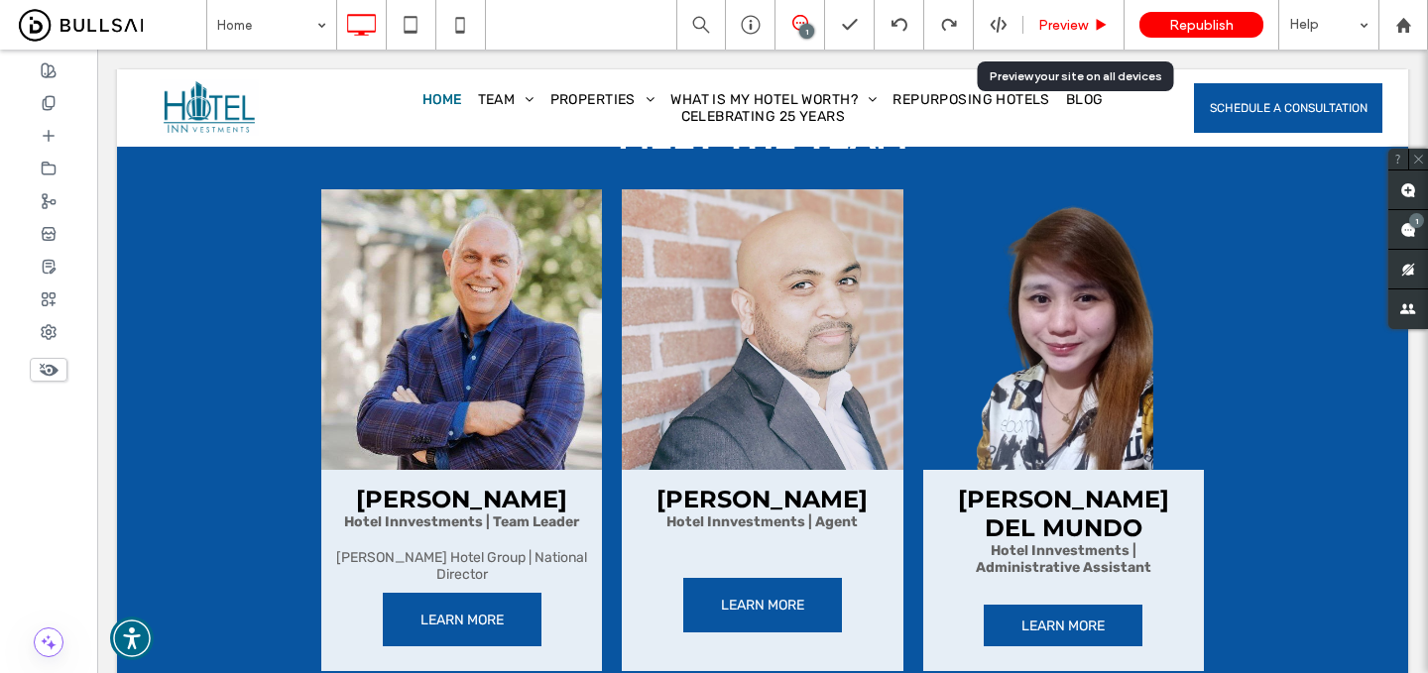
click at [1058, 25] on span "Preview" at bounding box center [1063, 25] width 50 height 17
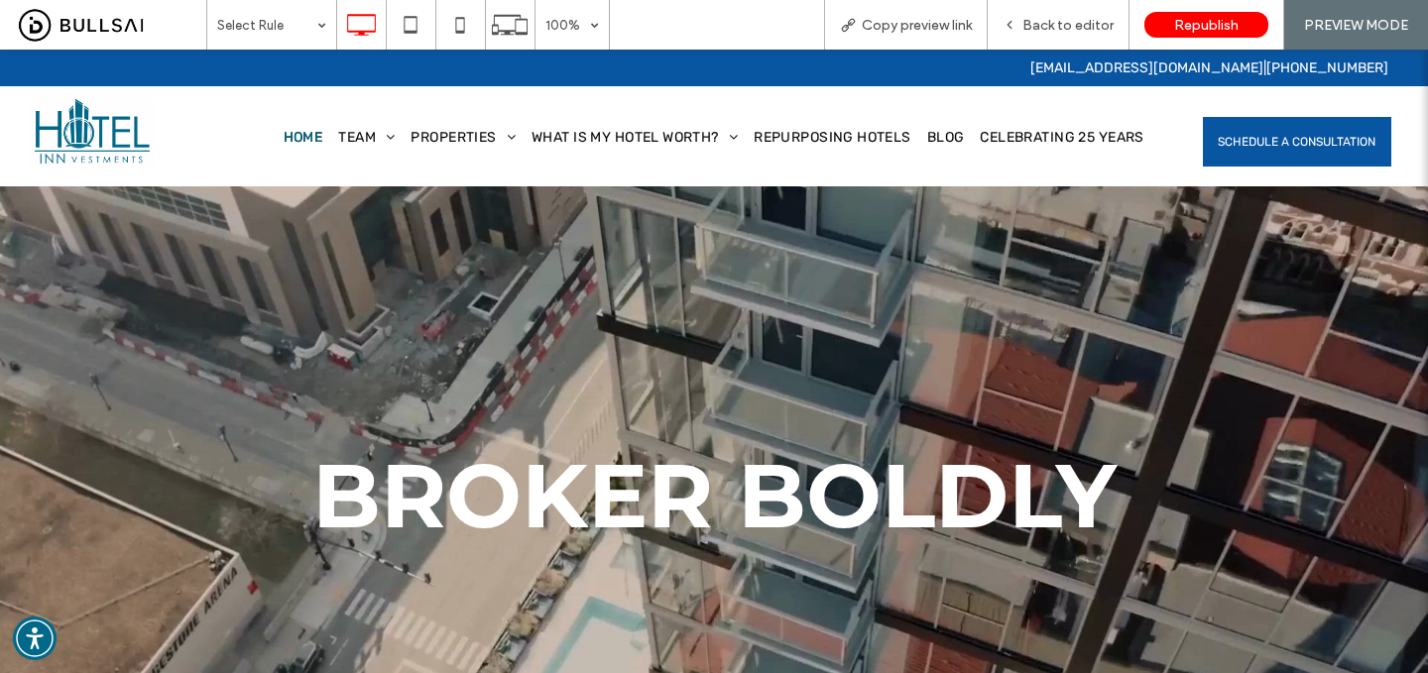
scroll to position [33, 0]
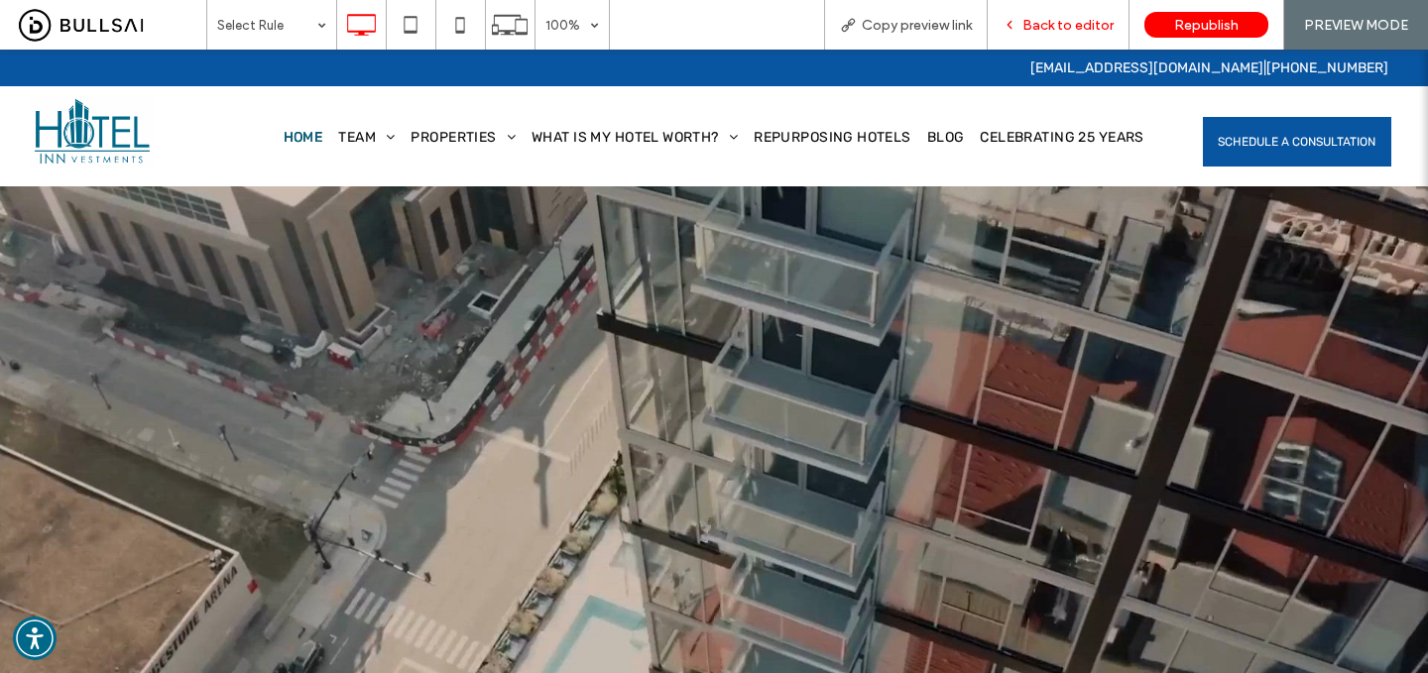
drag, startPoint x: 1026, startPoint y: 19, endPoint x: 80, endPoint y: 32, distance: 945.3
click at [1026, 19] on span "Back to editor" at bounding box center [1068, 25] width 91 height 17
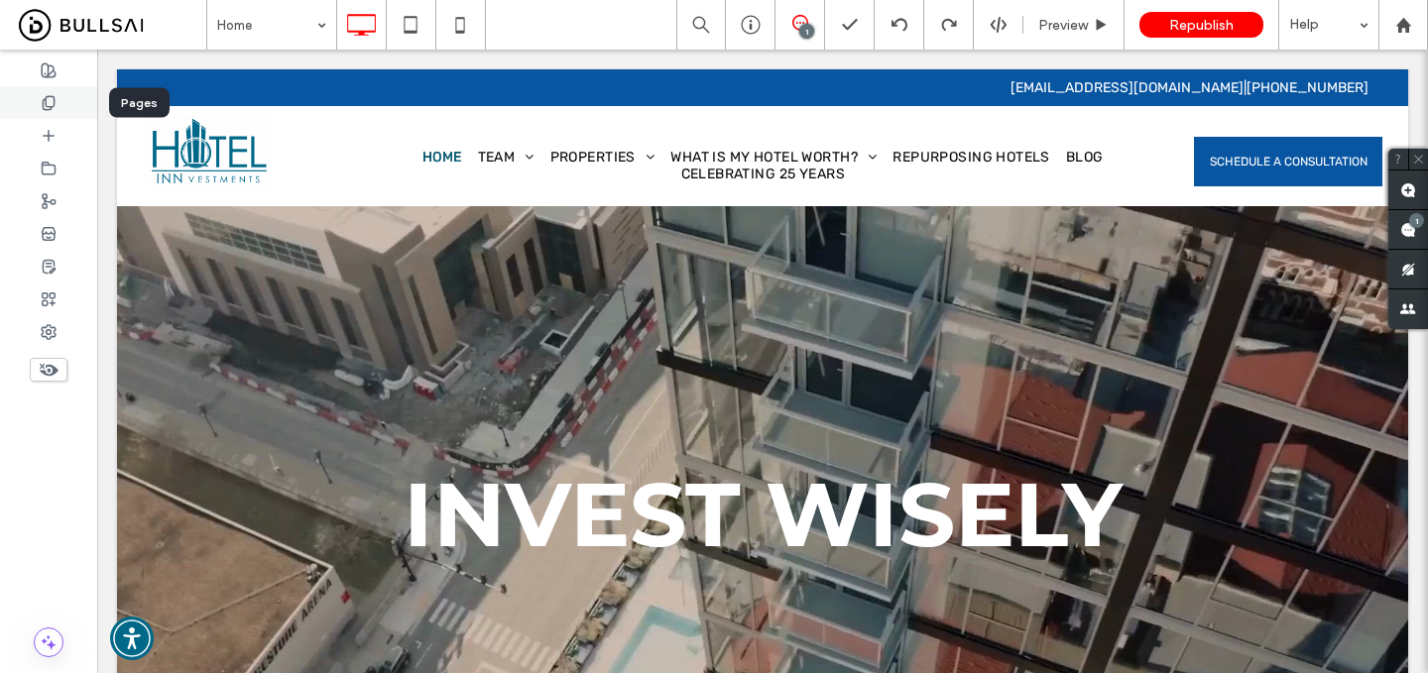
click at [66, 104] on div at bounding box center [48, 102] width 97 height 33
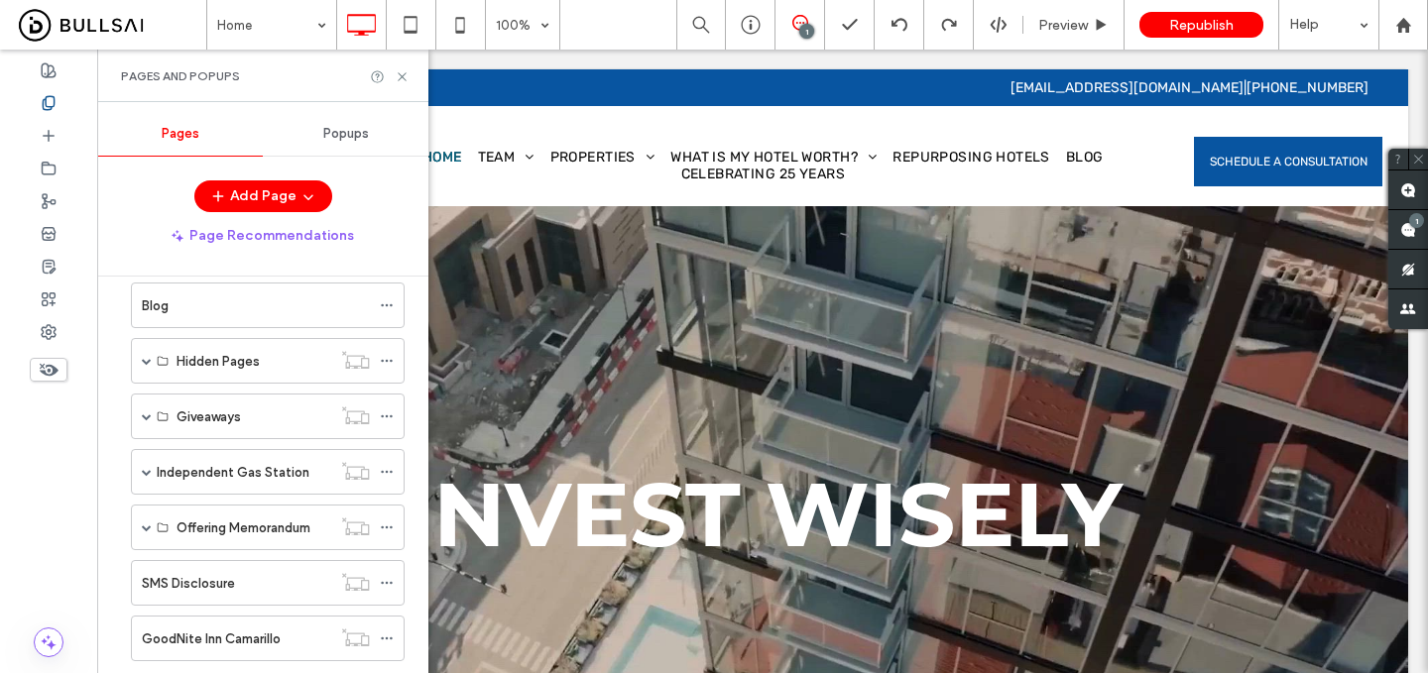
scroll to position [686, 0]
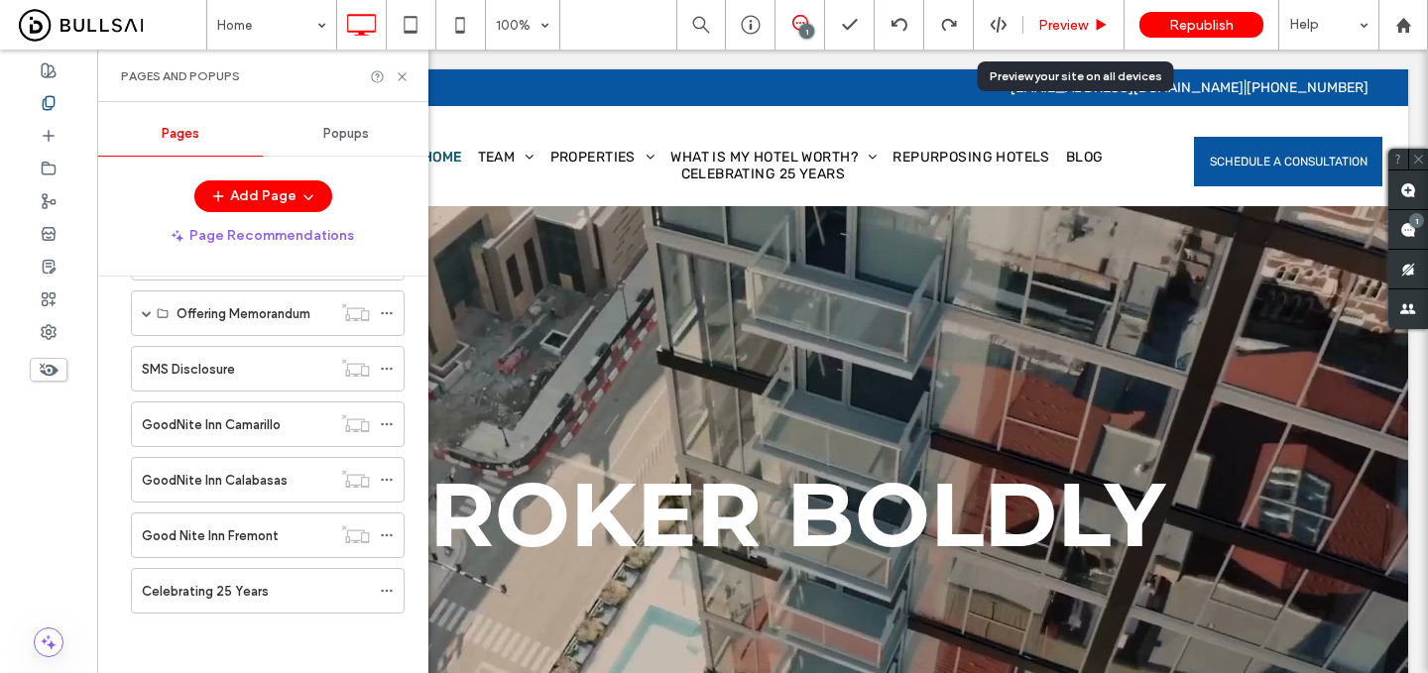
click at [1048, 19] on span "Preview" at bounding box center [1063, 25] width 50 height 17
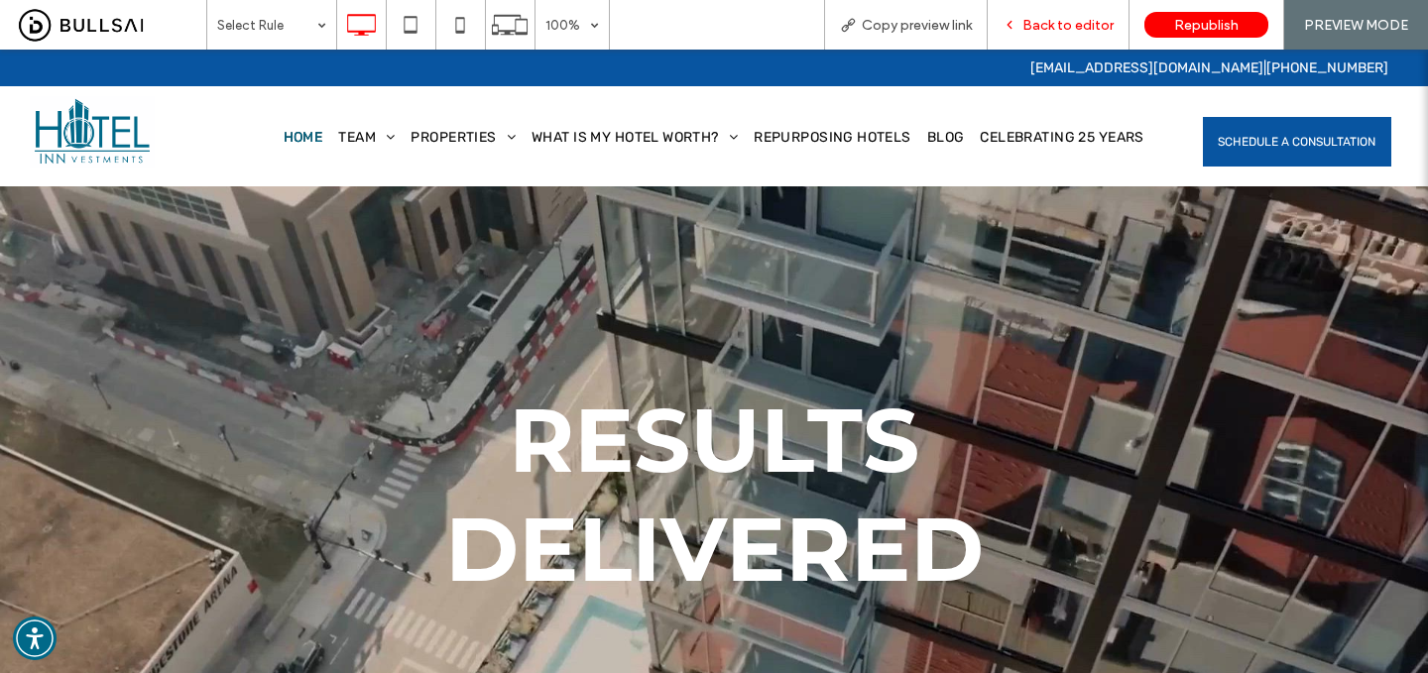
click at [1044, 34] on div "Back to editor" at bounding box center [1059, 25] width 142 height 50
click at [1047, 25] on span "Back to editor" at bounding box center [1068, 25] width 91 height 17
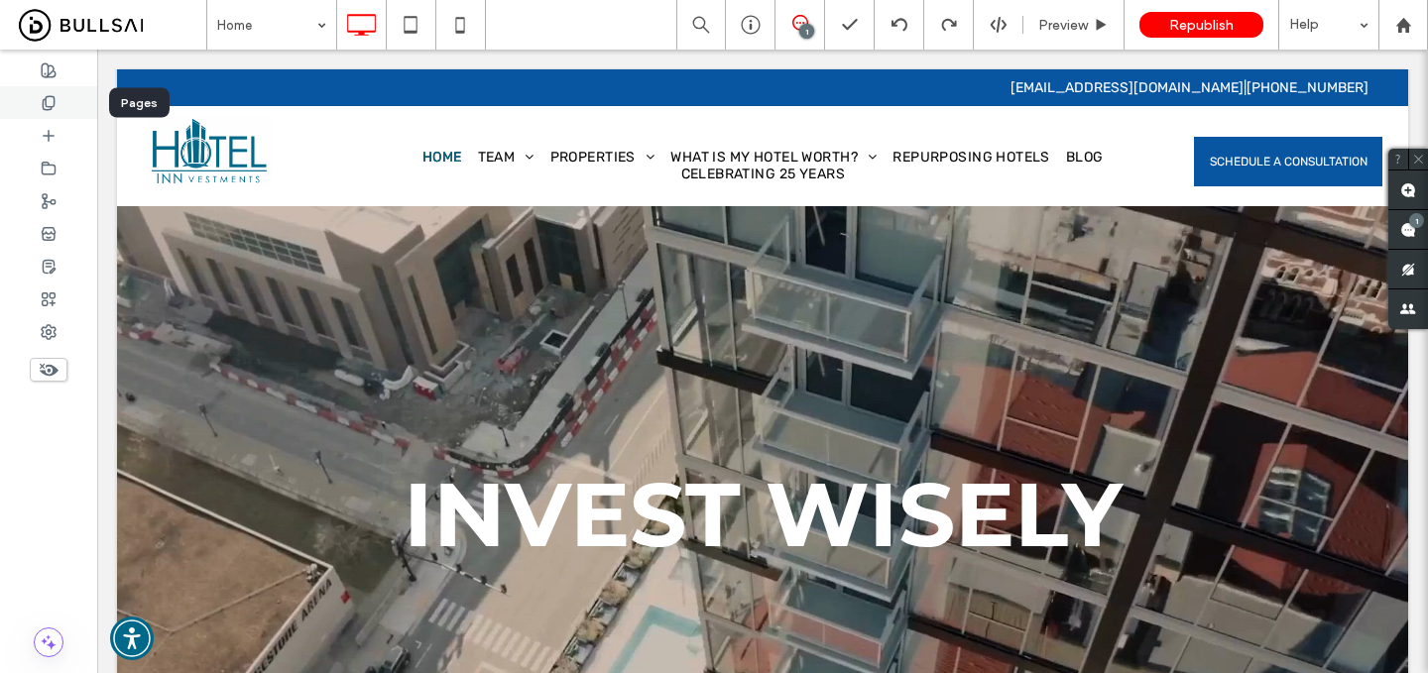
click at [60, 110] on div at bounding box center [48, 102] width 97 height 33
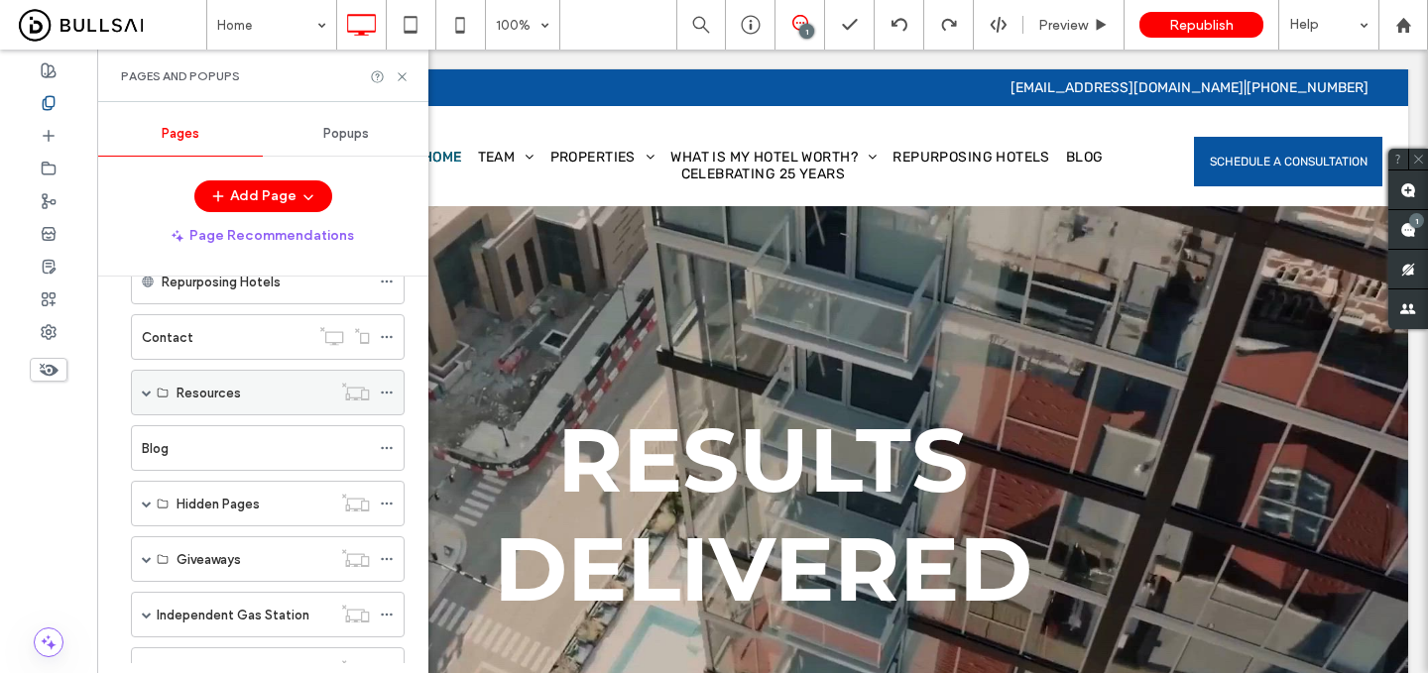
scroll to position [498, 0]
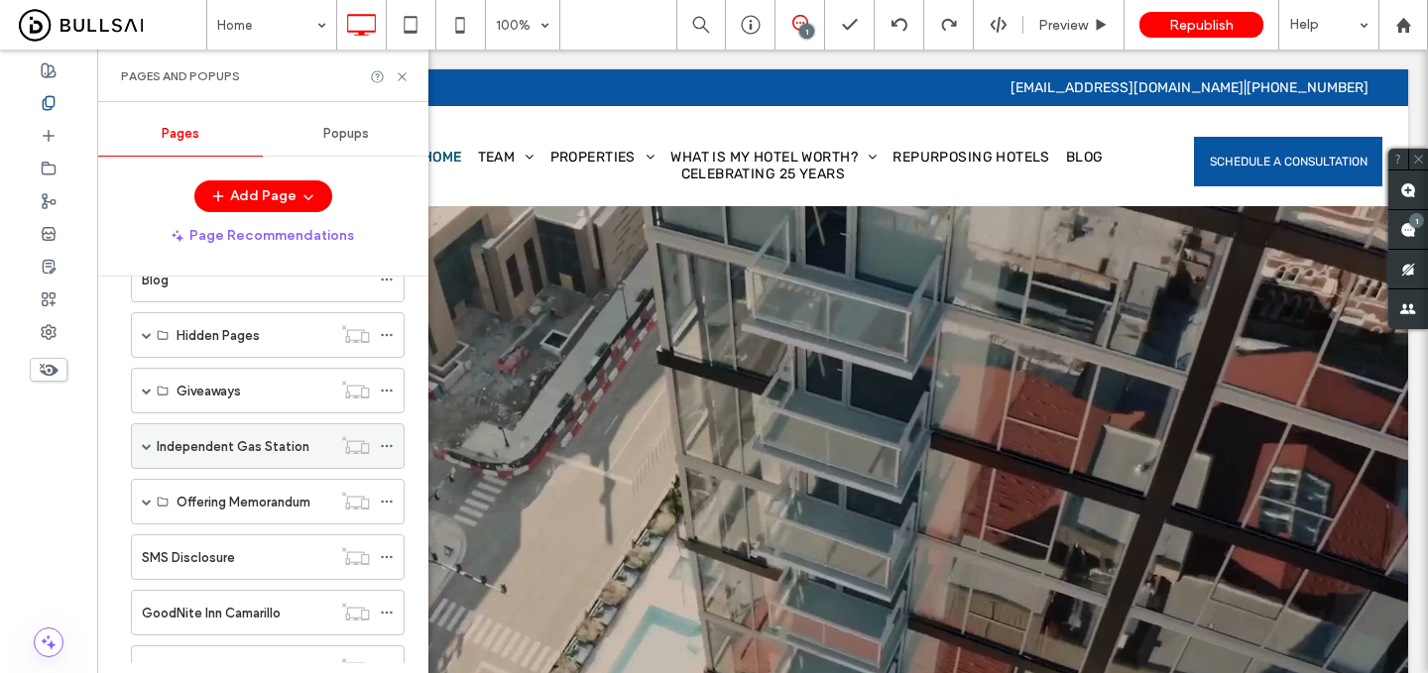
click at [146, 450] on span at bounding box center [147, 446] width 10 height 10
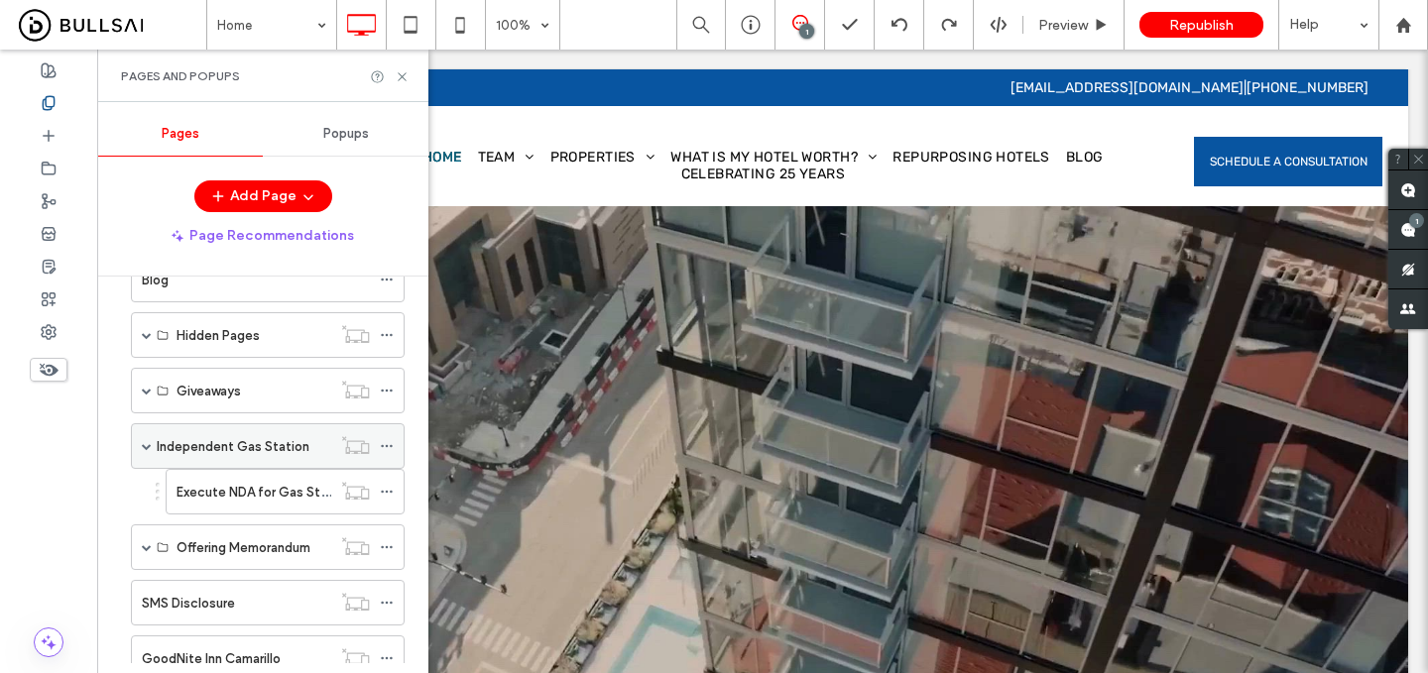
click at [146, 450] on span at bounding box center [147, 446] width 10 height 10
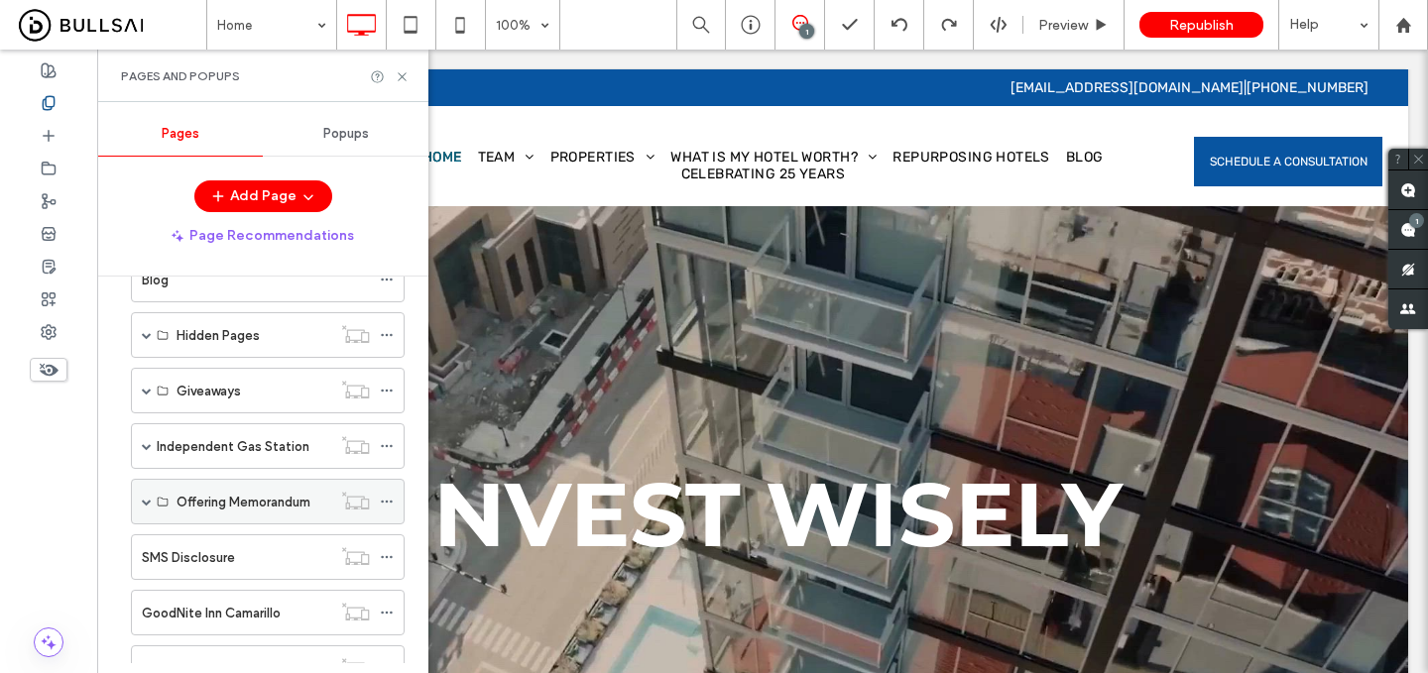
click at [144, 500] on span at bounding box center [147, 502] width 10 height 10
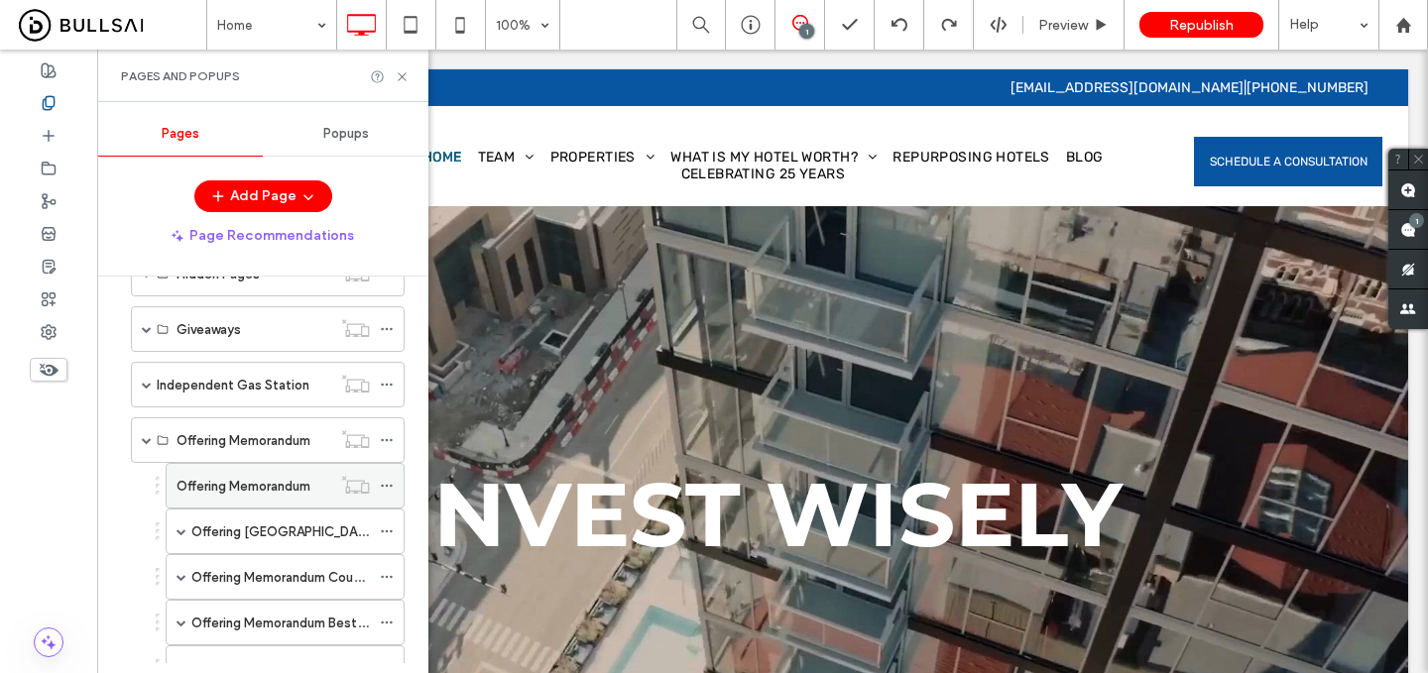
scroll to position [568, 0]
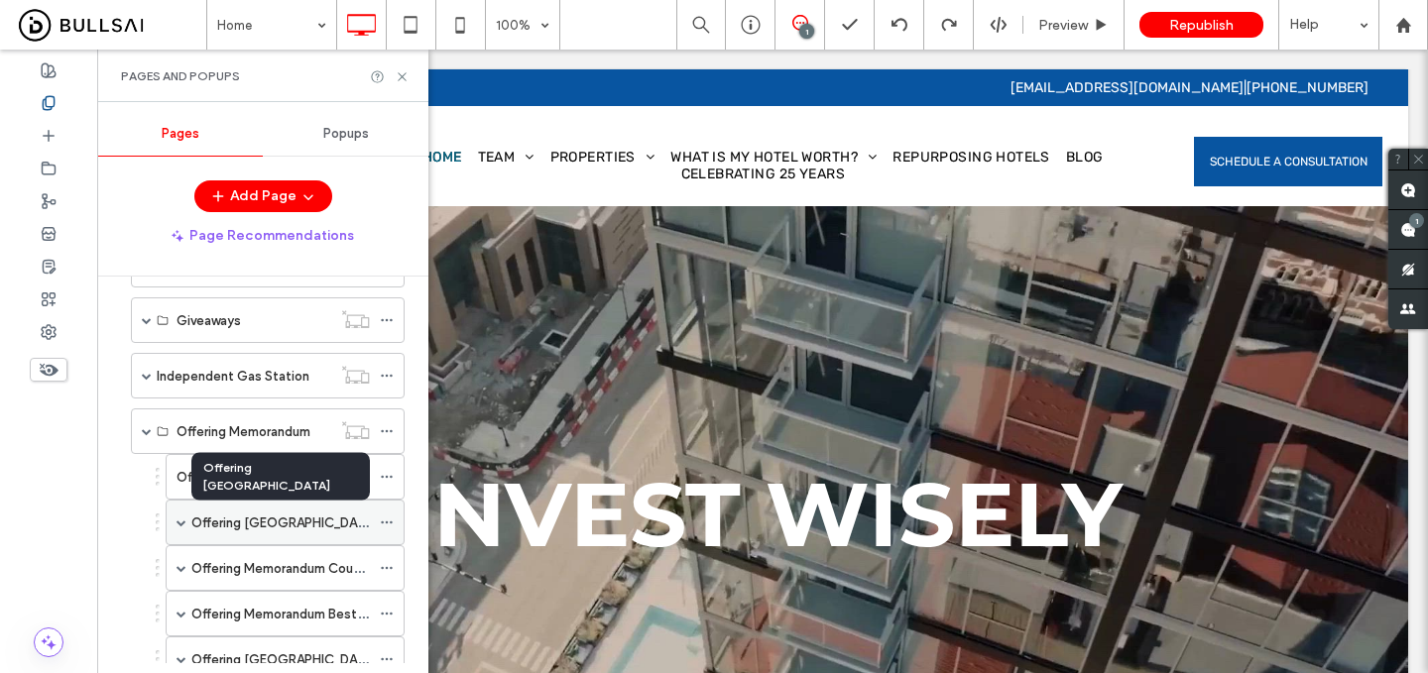
click at [184, 525] on span at bounding box center [182, 523] width 10 height 10
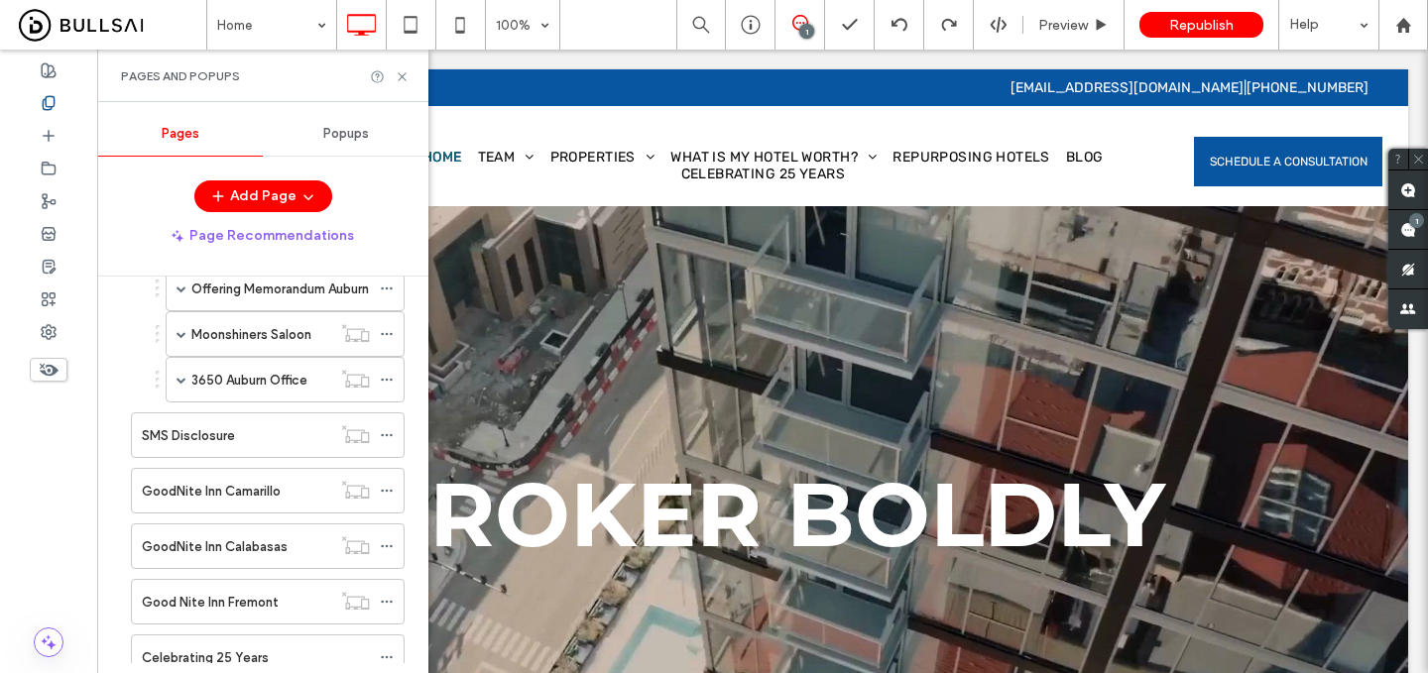
scroll to position [1075, 0]
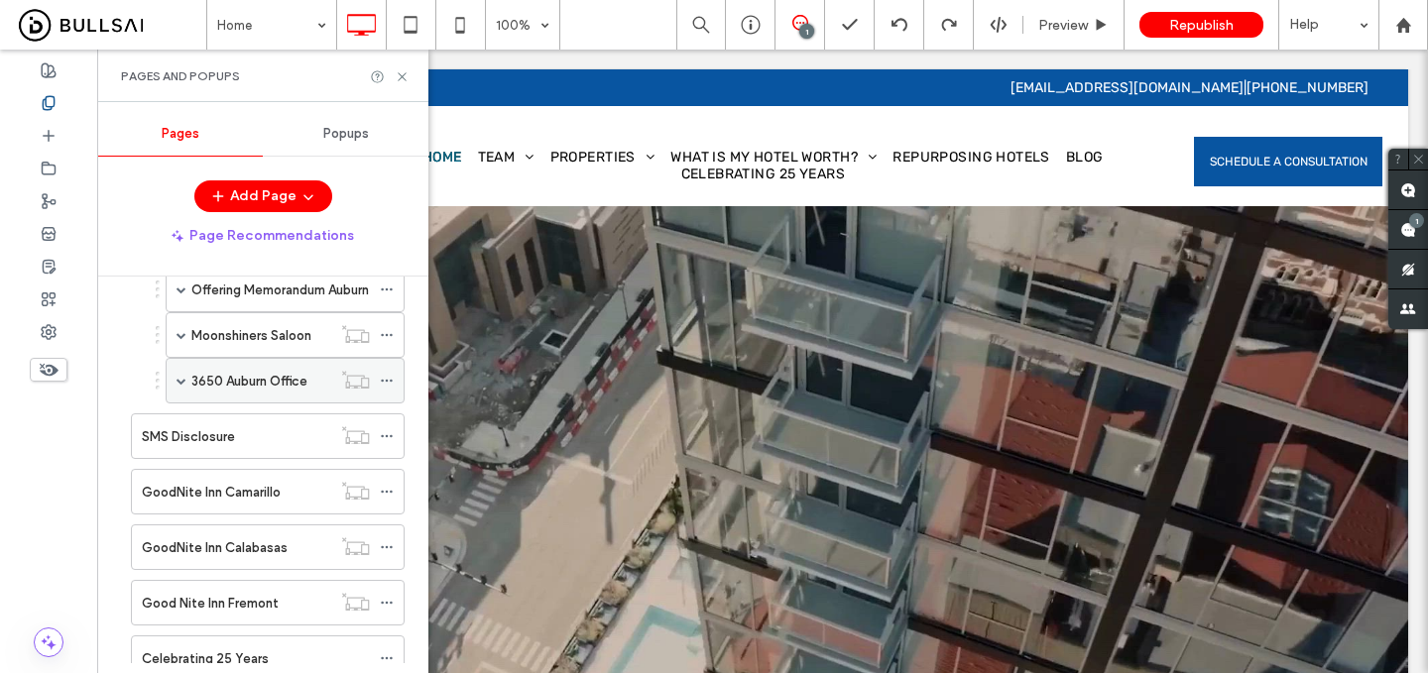
click at [263, 383] on label "3650 Auburn Office" at bounding box center [249, 381] width 116 height 35
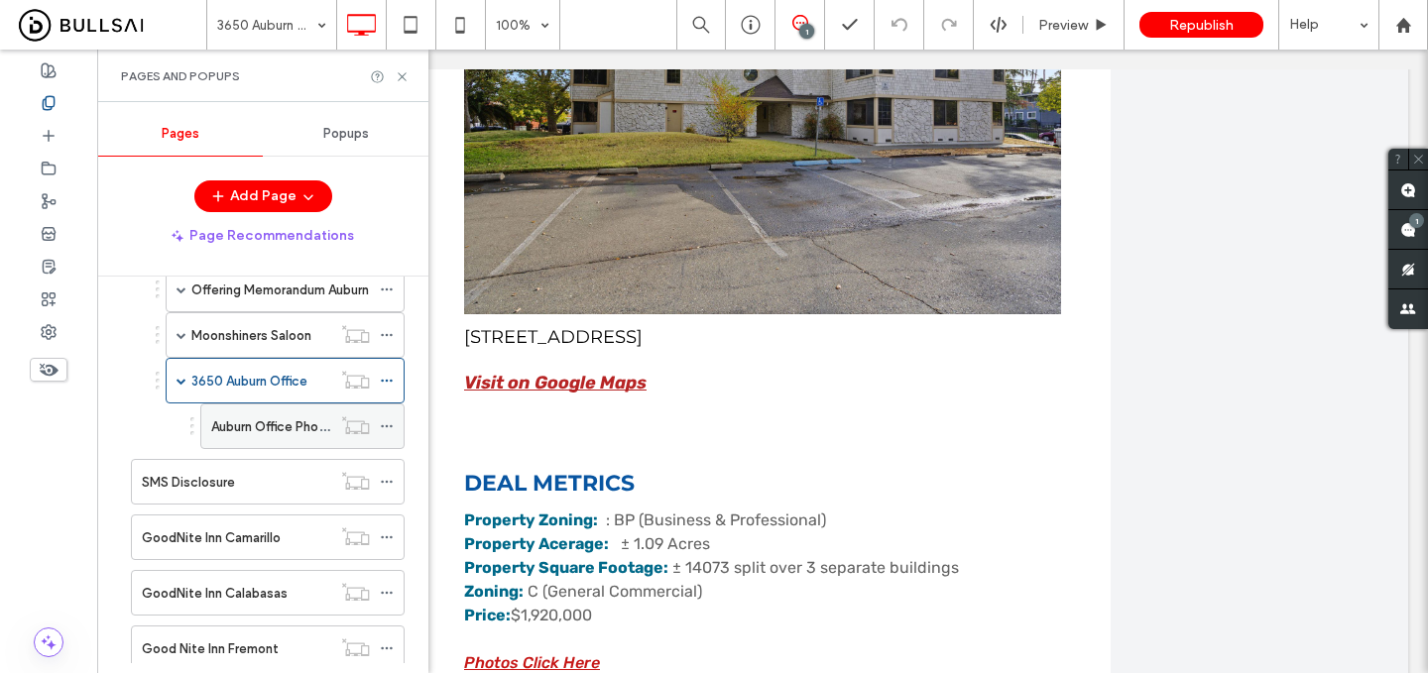
scroll to position [1105, 0]
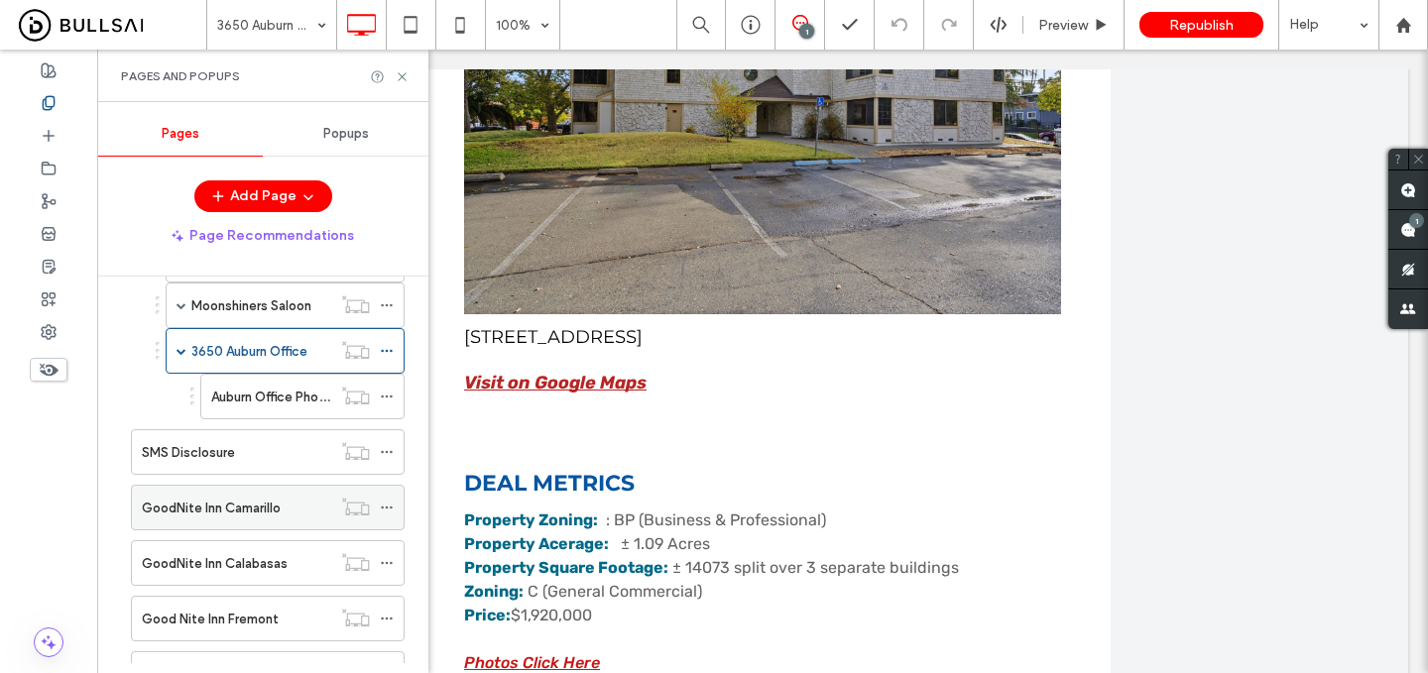
click at [275, 507] on label "GoodNite Inn Camarillo" at bounding box center [211, 508] width 139 height 35
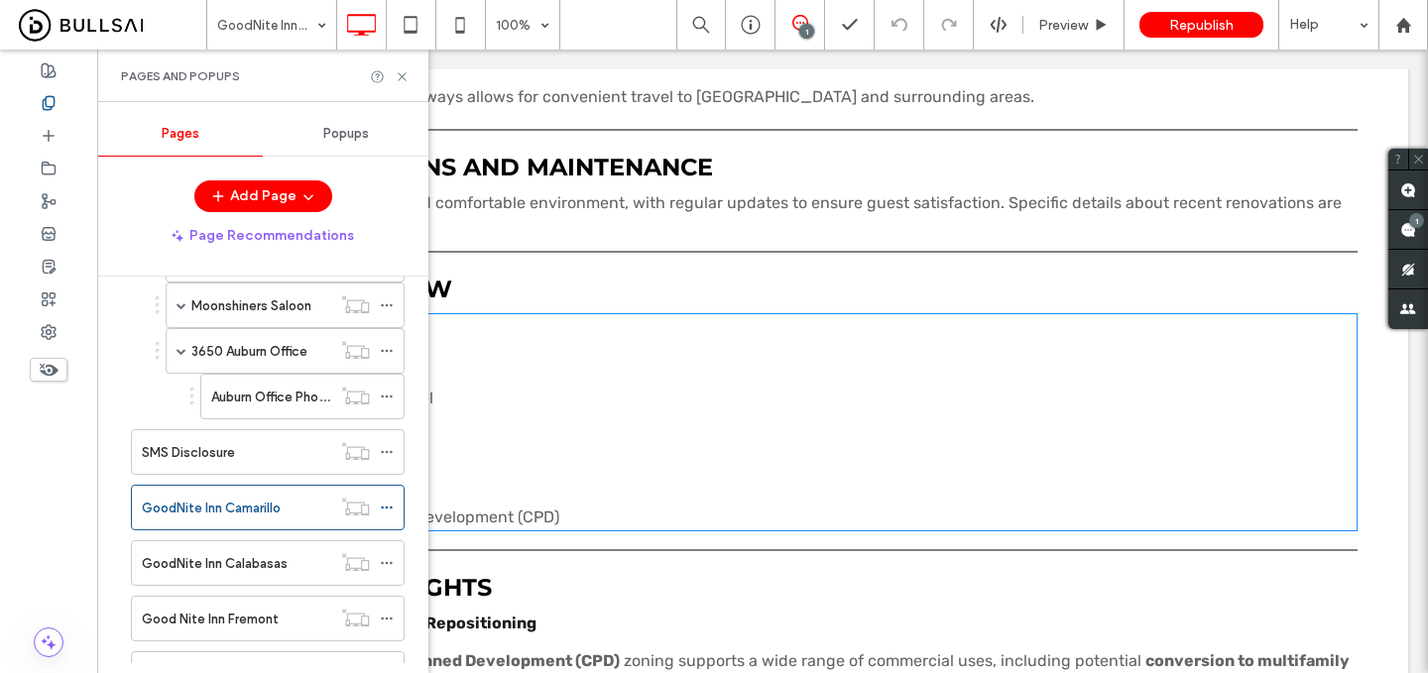
scroll to position [871, 0]
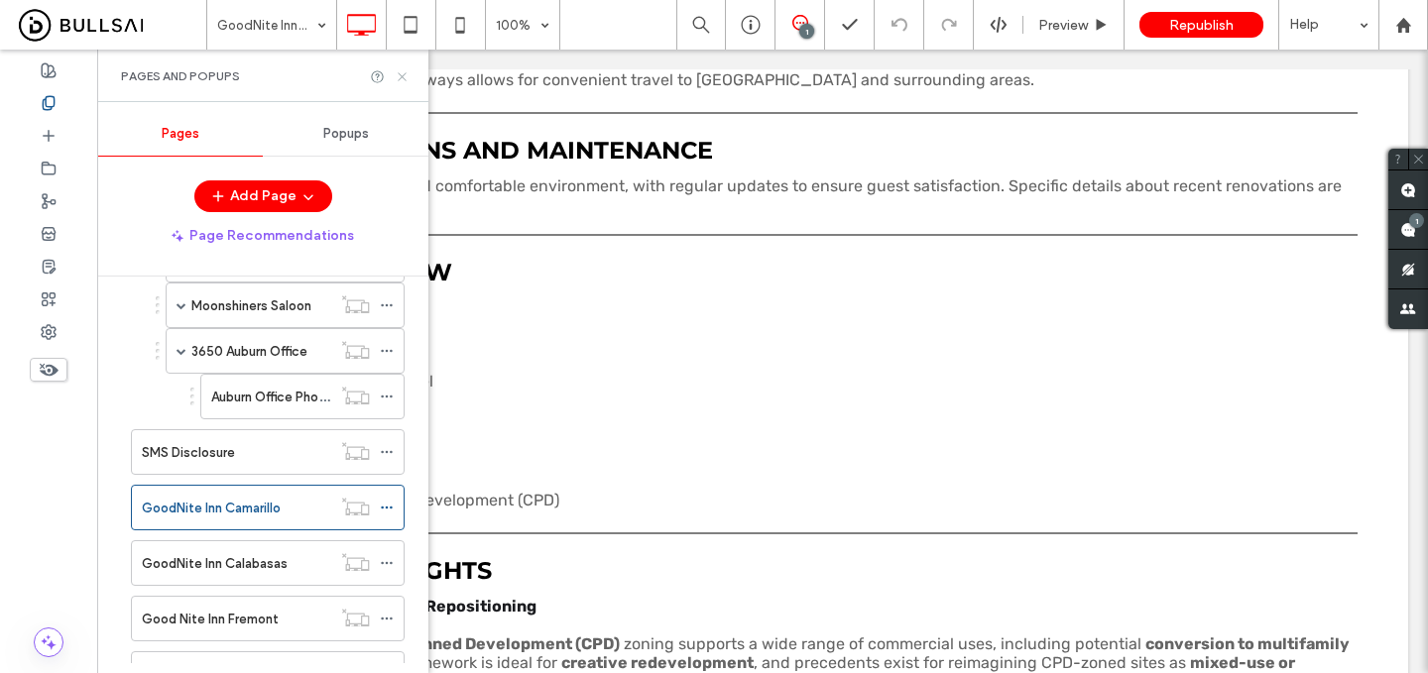
click at [405, 72] on use at bounding box center [402, 76] width 8 height 8
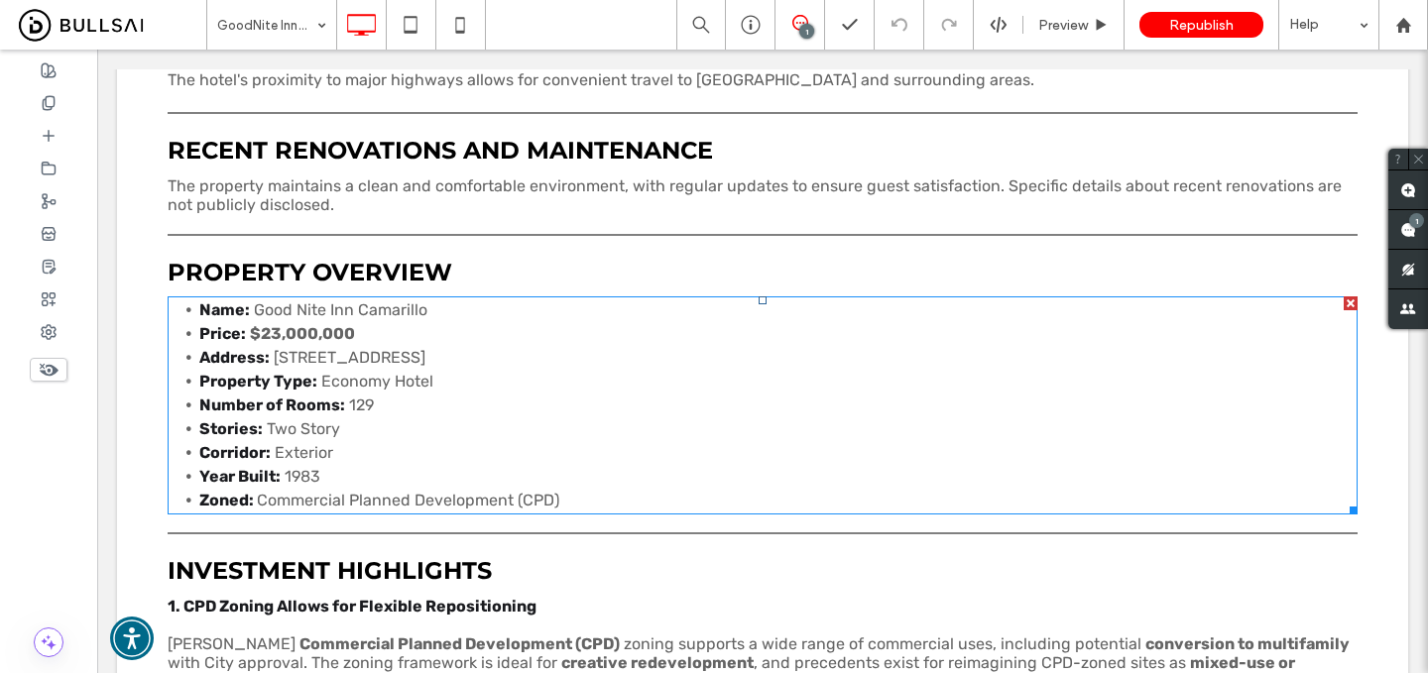
click at [358, 333] on li "Price: $23,000,000" at bounding box center [778, 334] width 1158 height 24
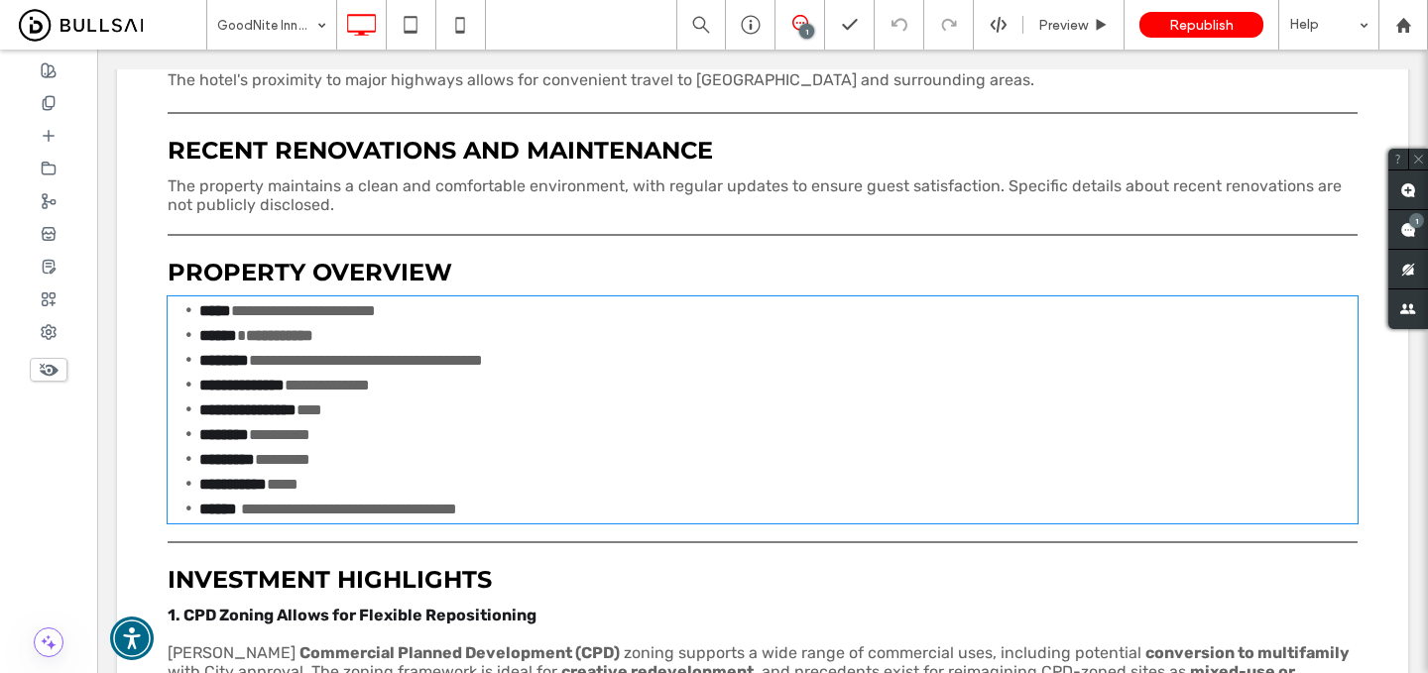
type input "*****"
type input "**"
click at [367, 332] on li "**********" at bounding box center [778, 335] width 1158 height 25
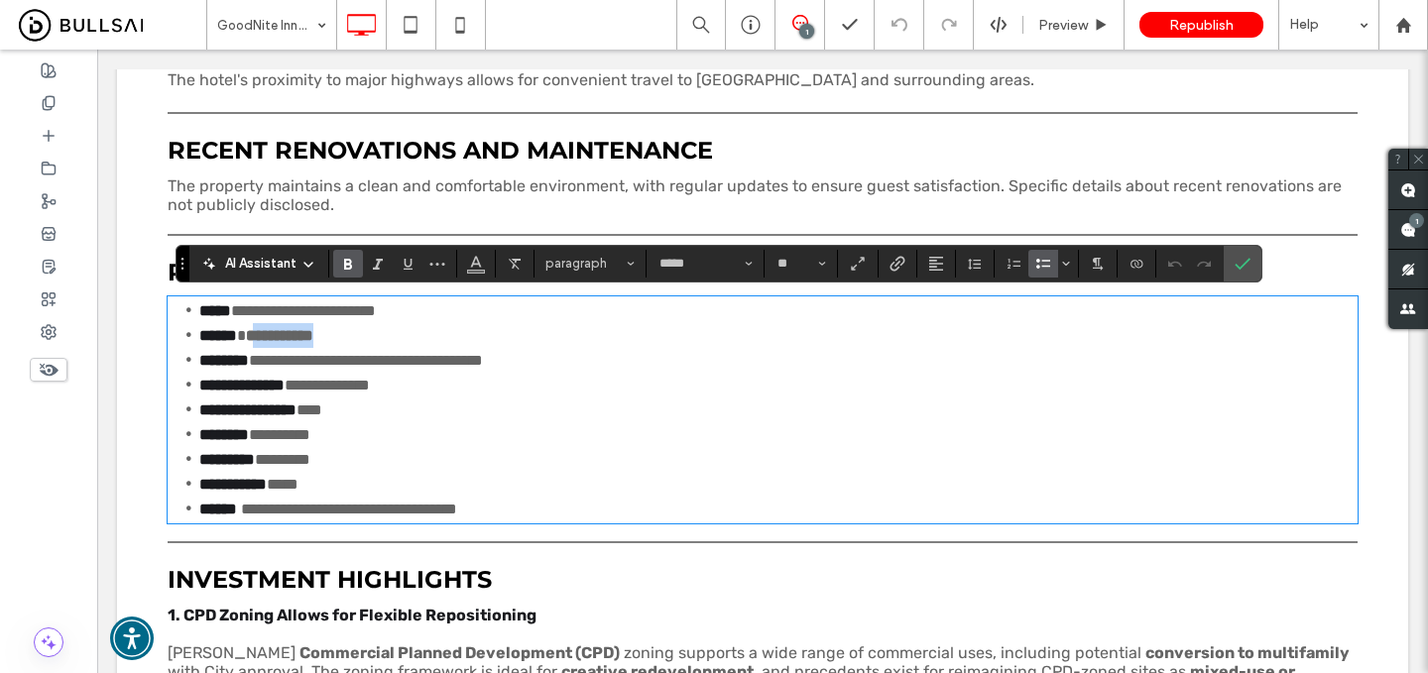
drag, startPoint x: 361, startPoint y: 336, endPoint x: 260, endPoint y: 336, distance: 101.2
click at [260, 336] on li "**********" at bounding box center [778, 335] width 1158 height 25
click at [1260, 260] on section at bounding box center [1243, 264] width 38 height 36
click at [1260, 253] on section at bounding box center [1243, 264] width 38 height 36
click at [1252, 257] on label "Confirm" at bounding box center [1243, 264] width 30 height 36
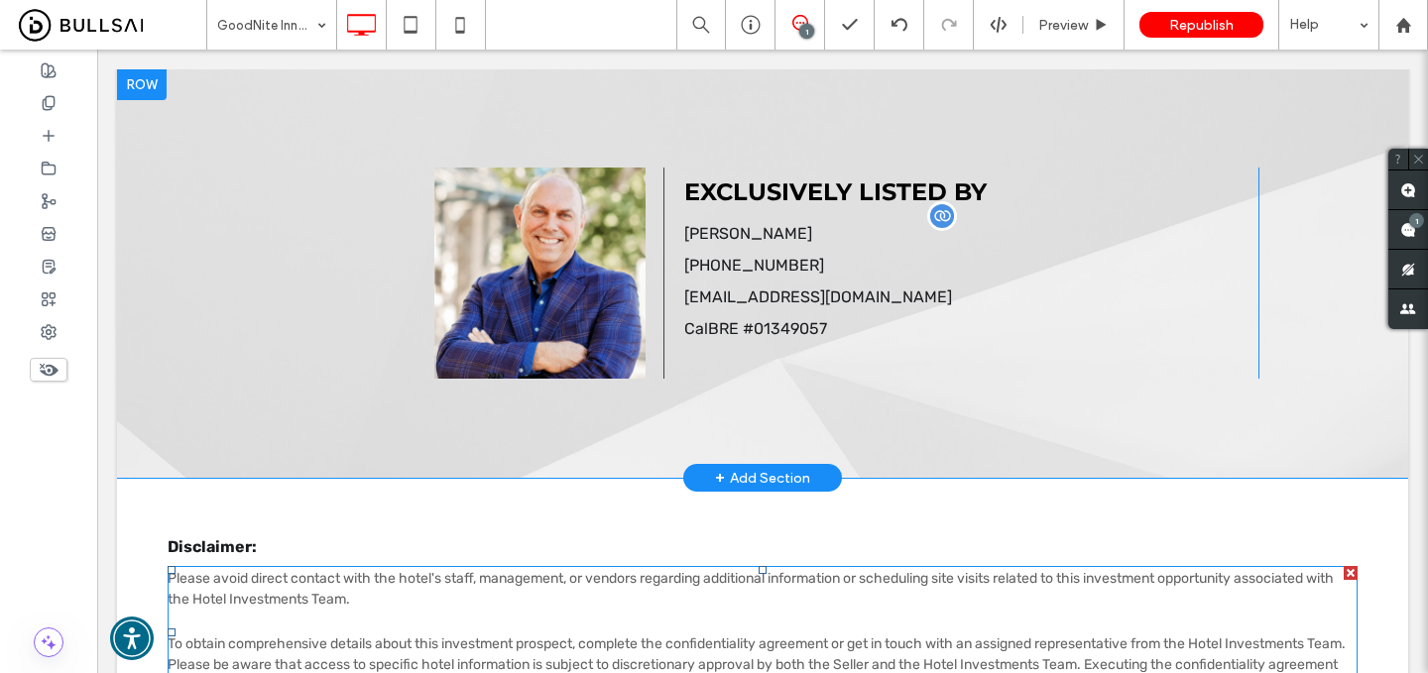
scroll to position [2898, 0]
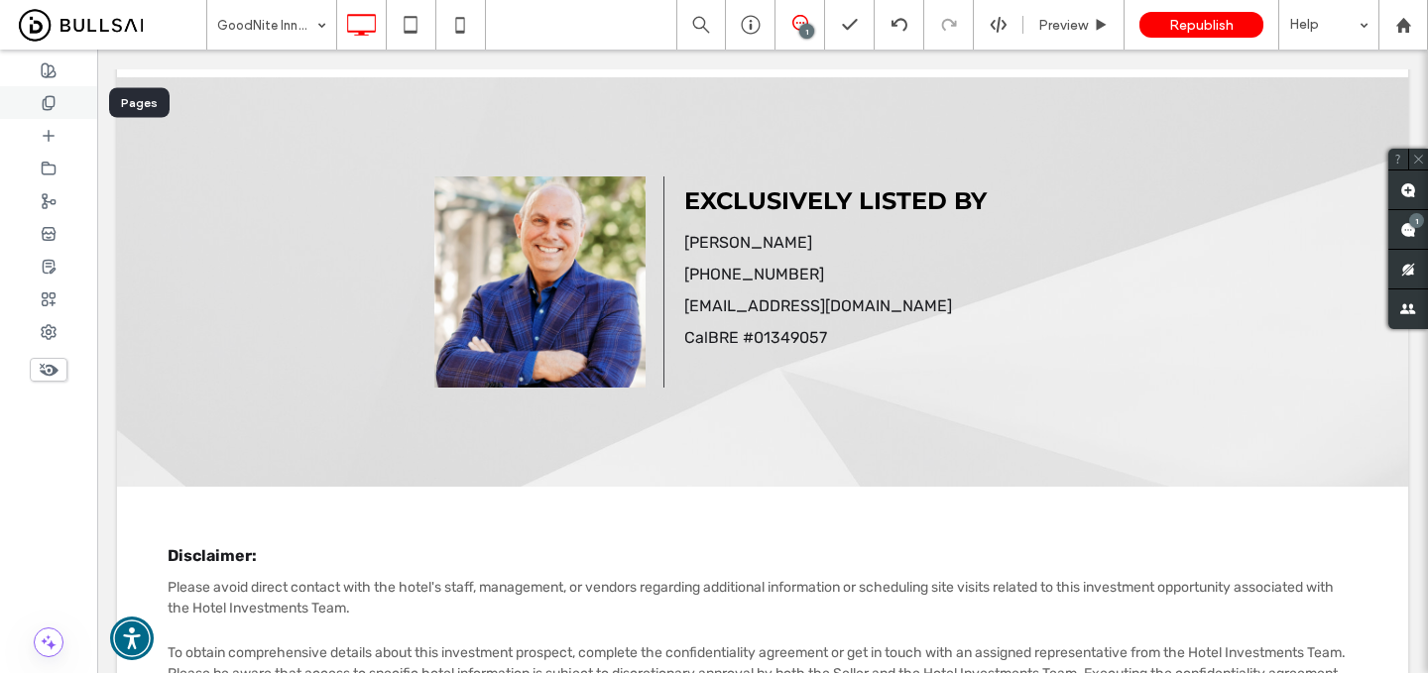
click at [49, 98] on icon at bounding box center [49, 103] width 16 height 16
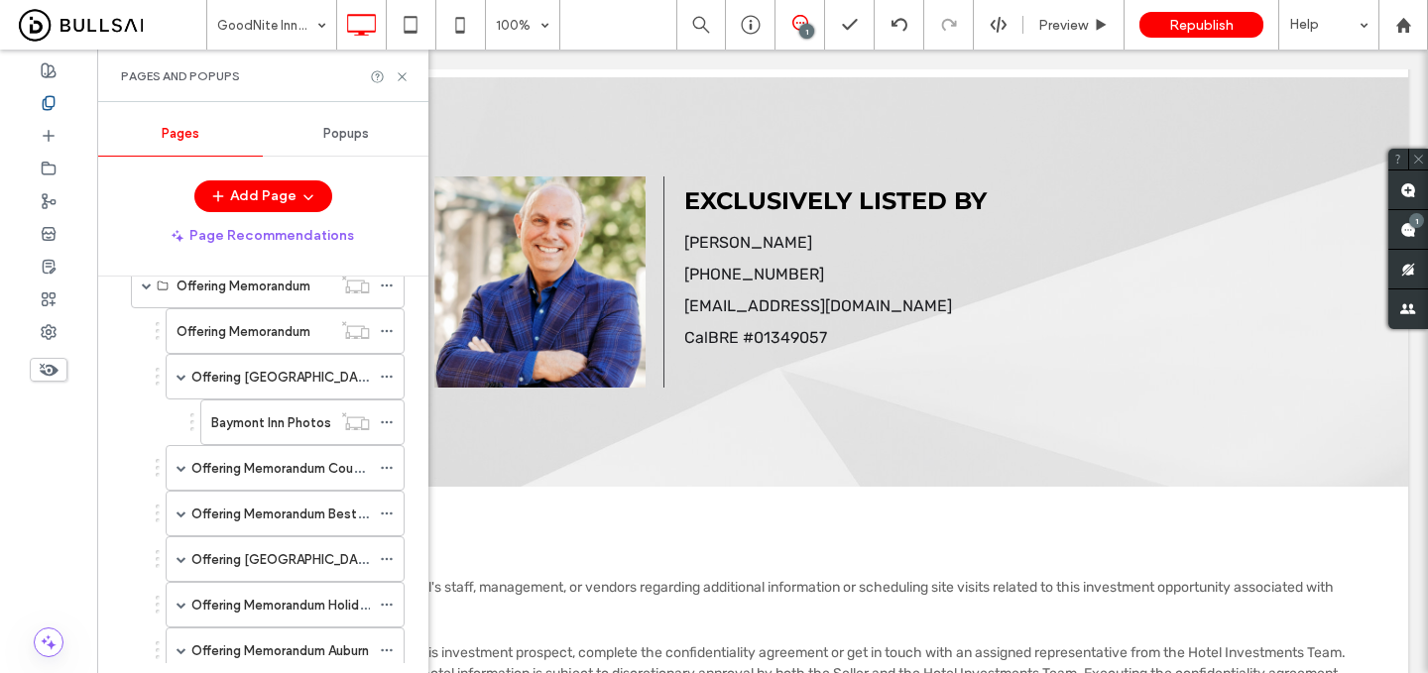
scroll to position [1188, 0]
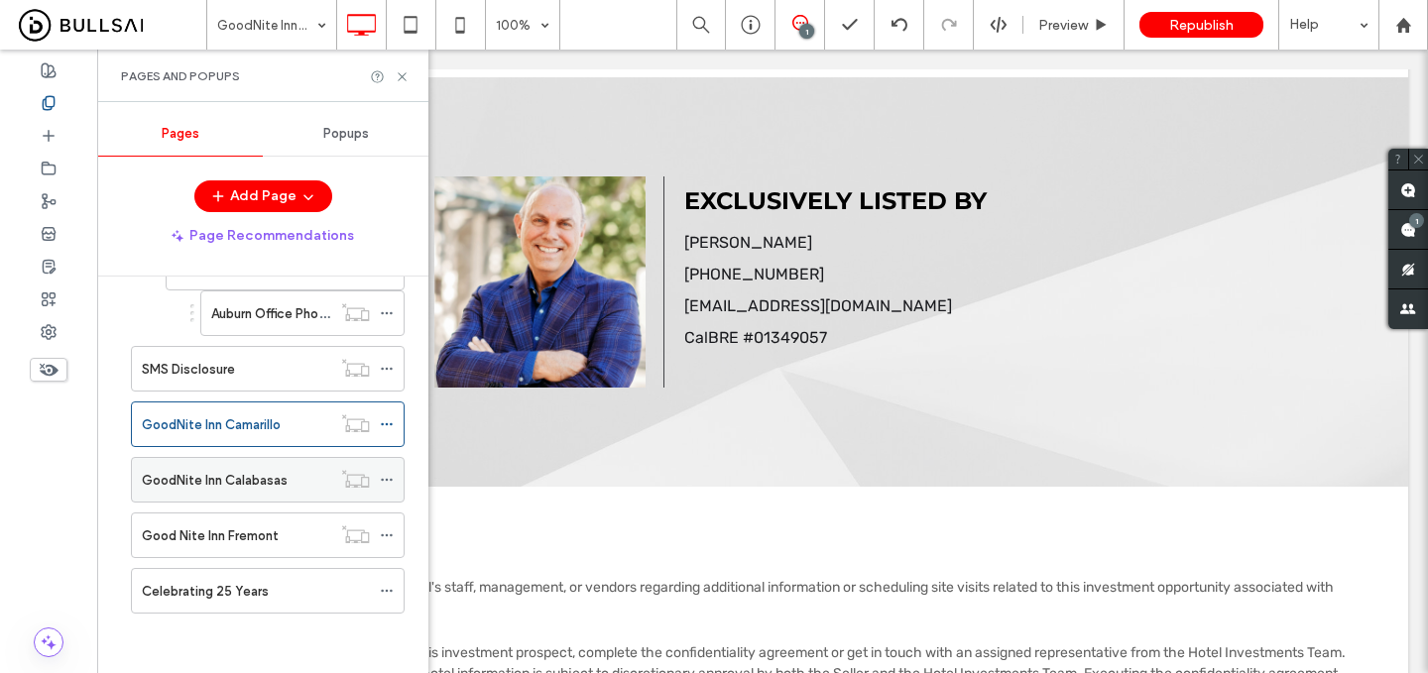
click at [258, 473] on label "GoodNite Inn Calabasas" at bounding box center [215, 480] width 146 height 35
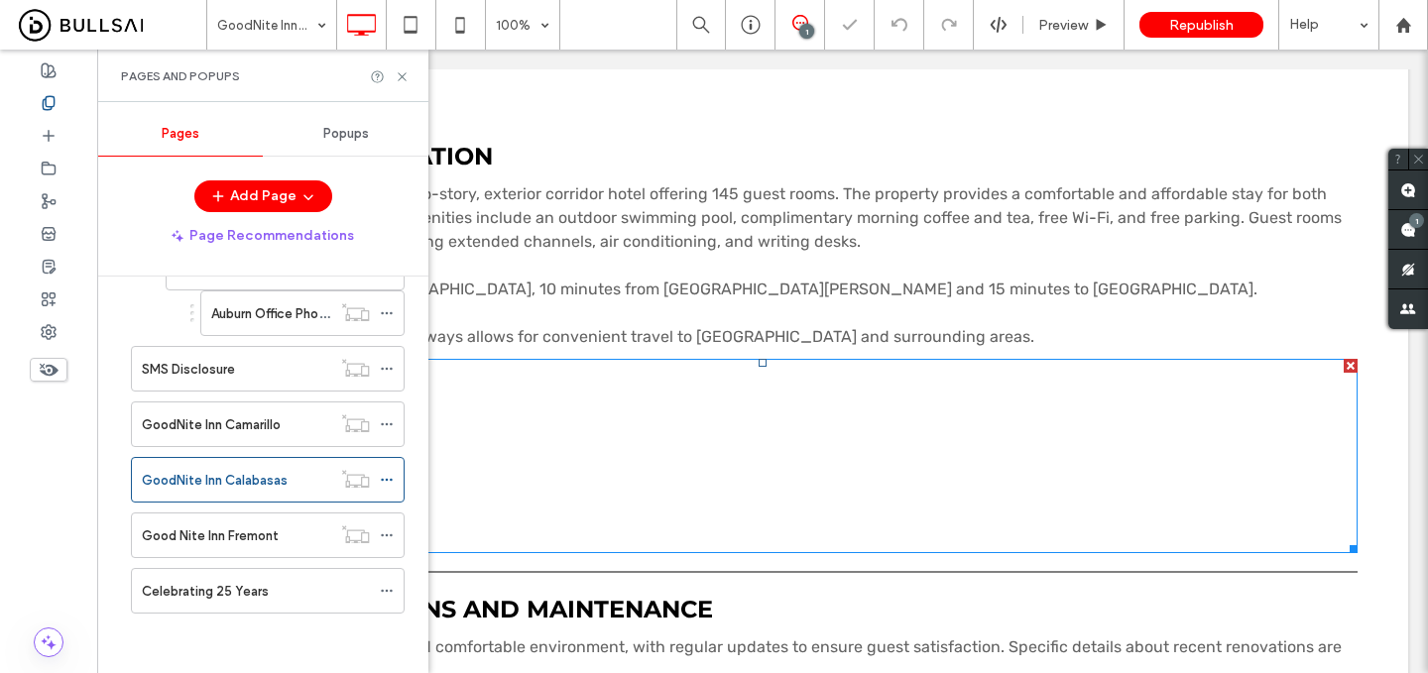
scroll to position [688, 0]
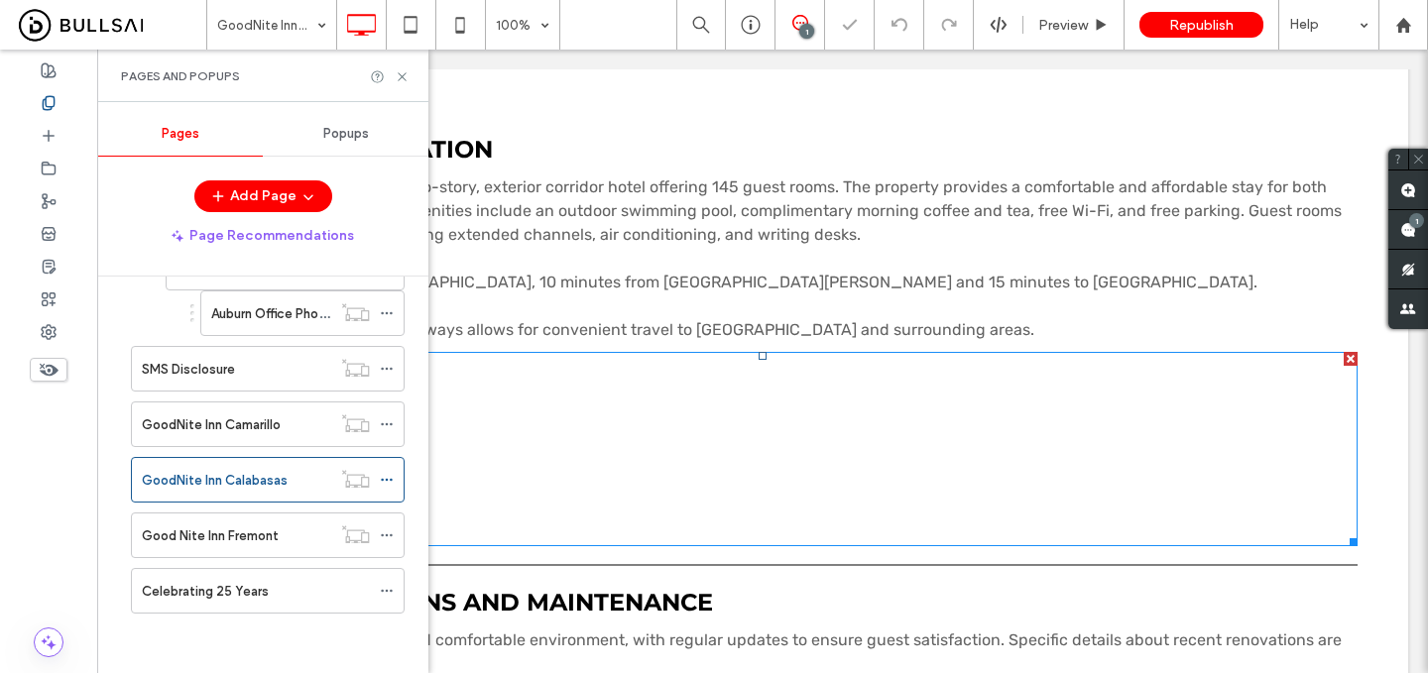
click at [670, 402] on p "Property Type: Economy Hotel" at bounding box center [763, 414] width 1190 height 24
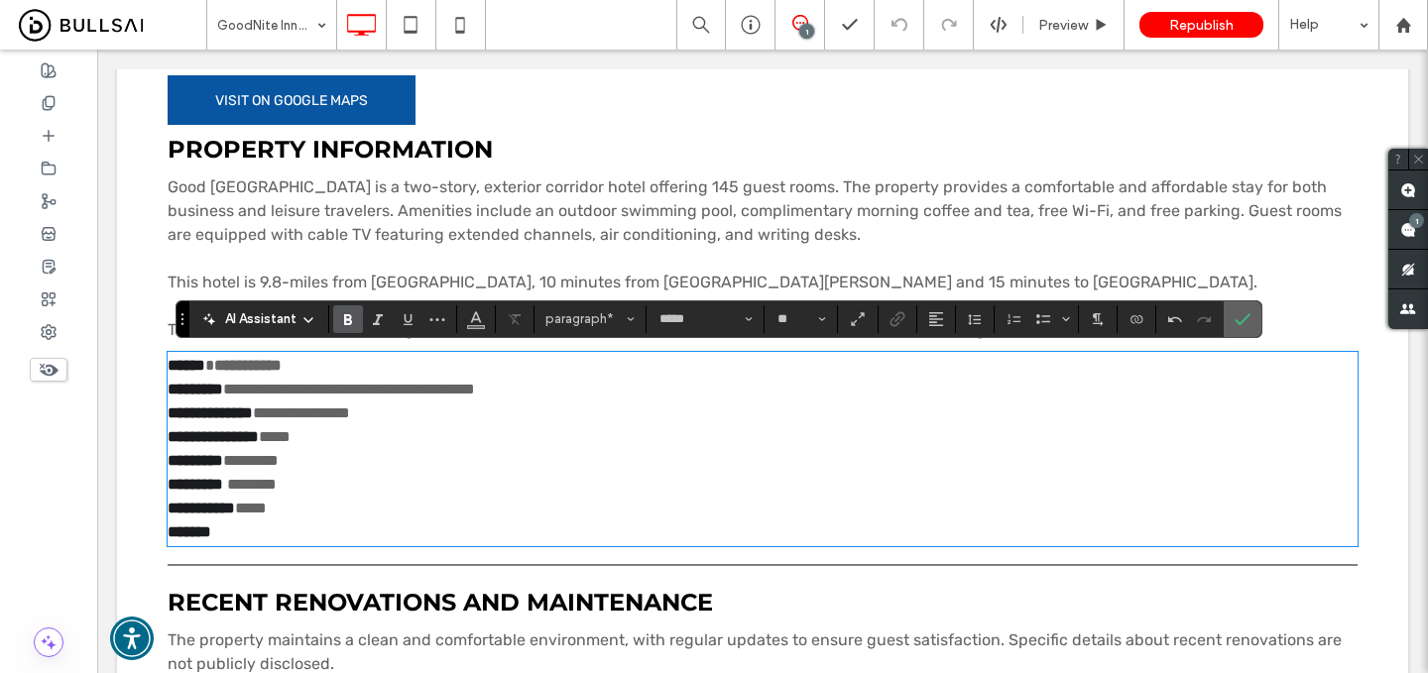
click at [1259, 311] on section at bounding box center [1243, 320] width 38 height 36
click at [1254, 312] on label "Confirm" at bounding box center [1243, 320] width 30 height 36
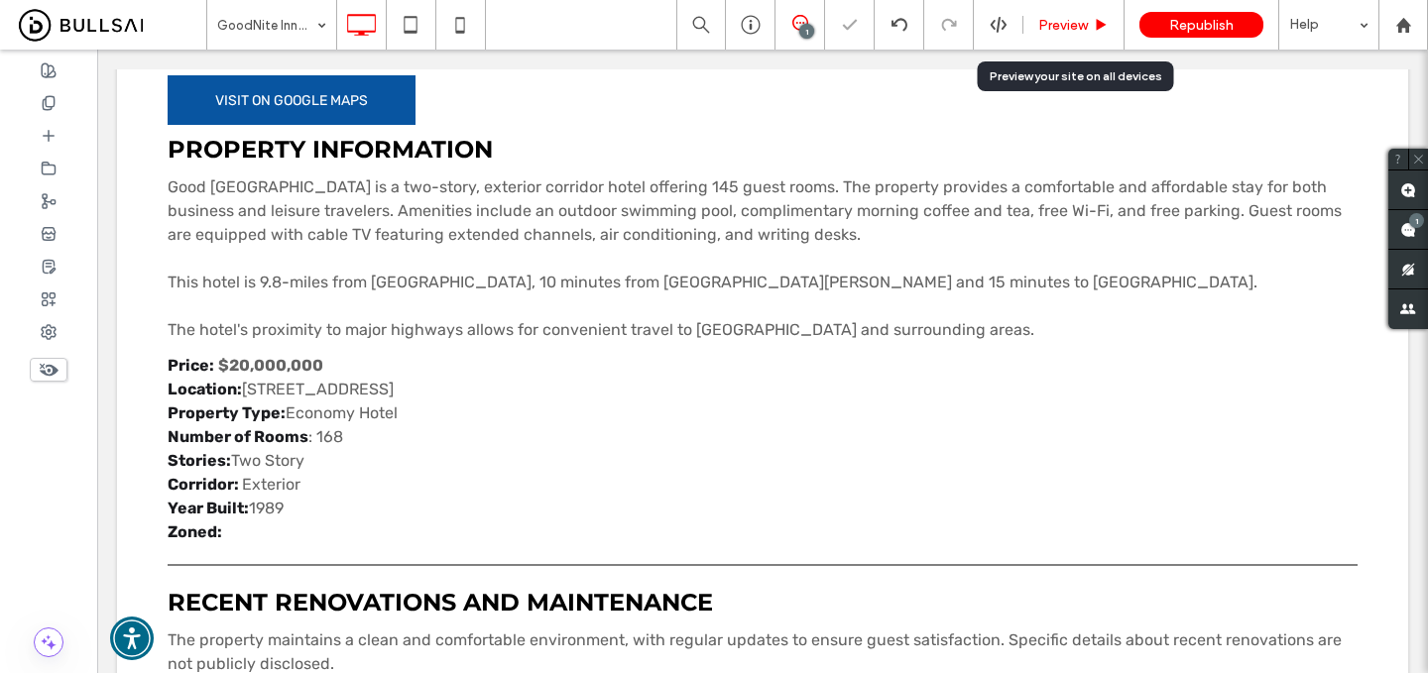
click at [1067, 18] on span "Preview" at bounding box center [1063, 25] width 50 height 17
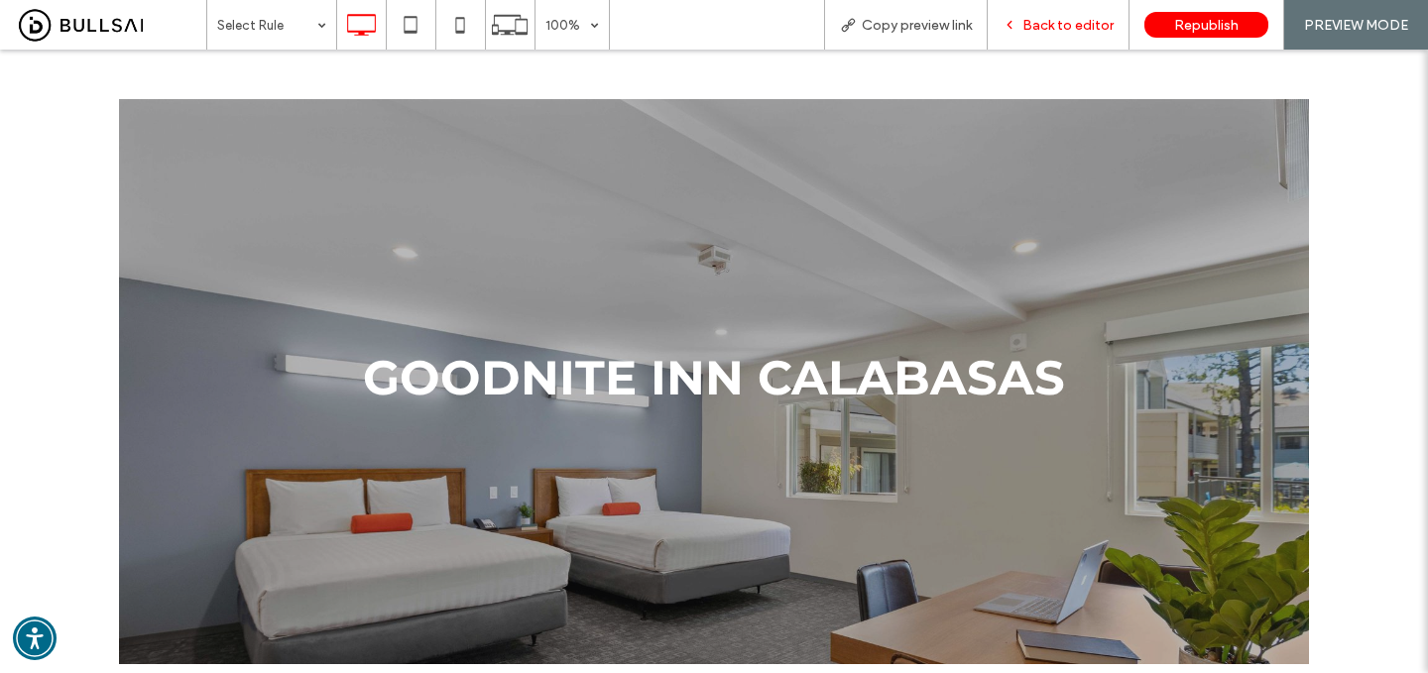
click at [1080, 24] on span "Back to editor" at bounding box center [1068, 25] width 91 height 17
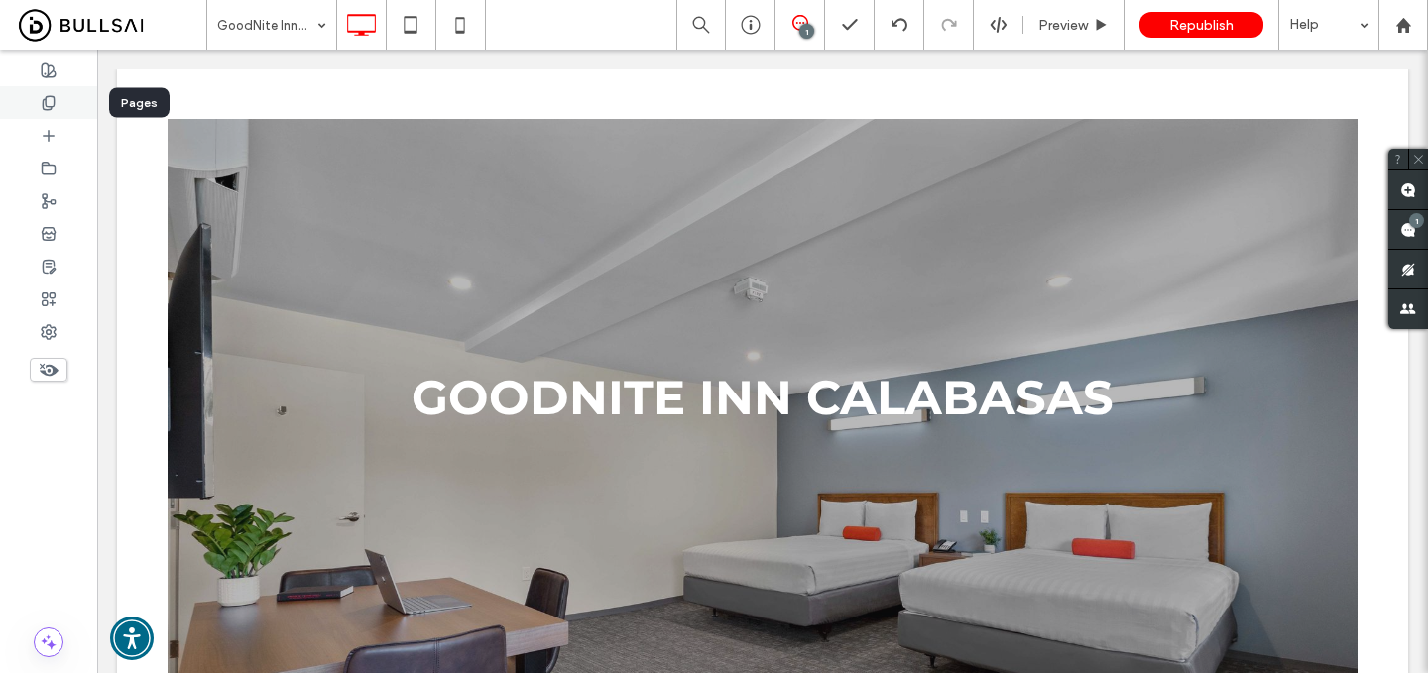
click at [45, 101] on icon at bounding box center [49, 103] width 16 height 16
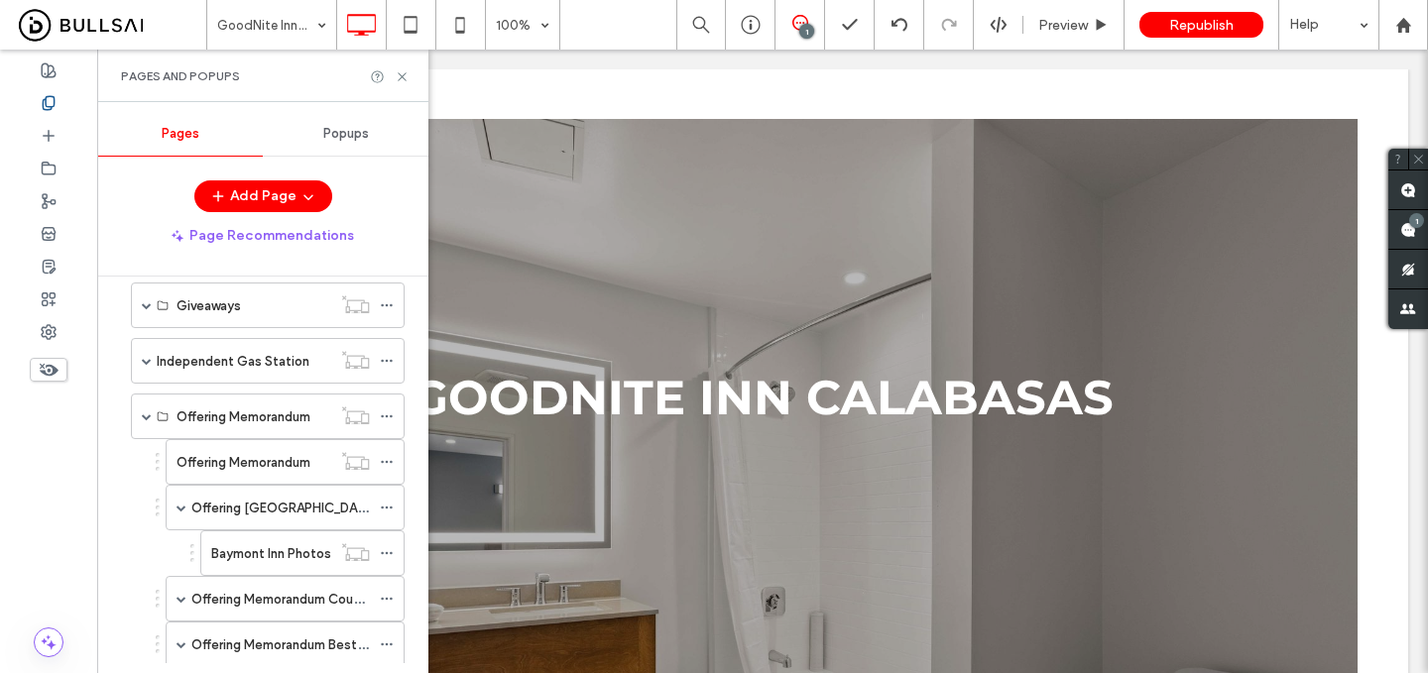
scroll to position [862, 0]
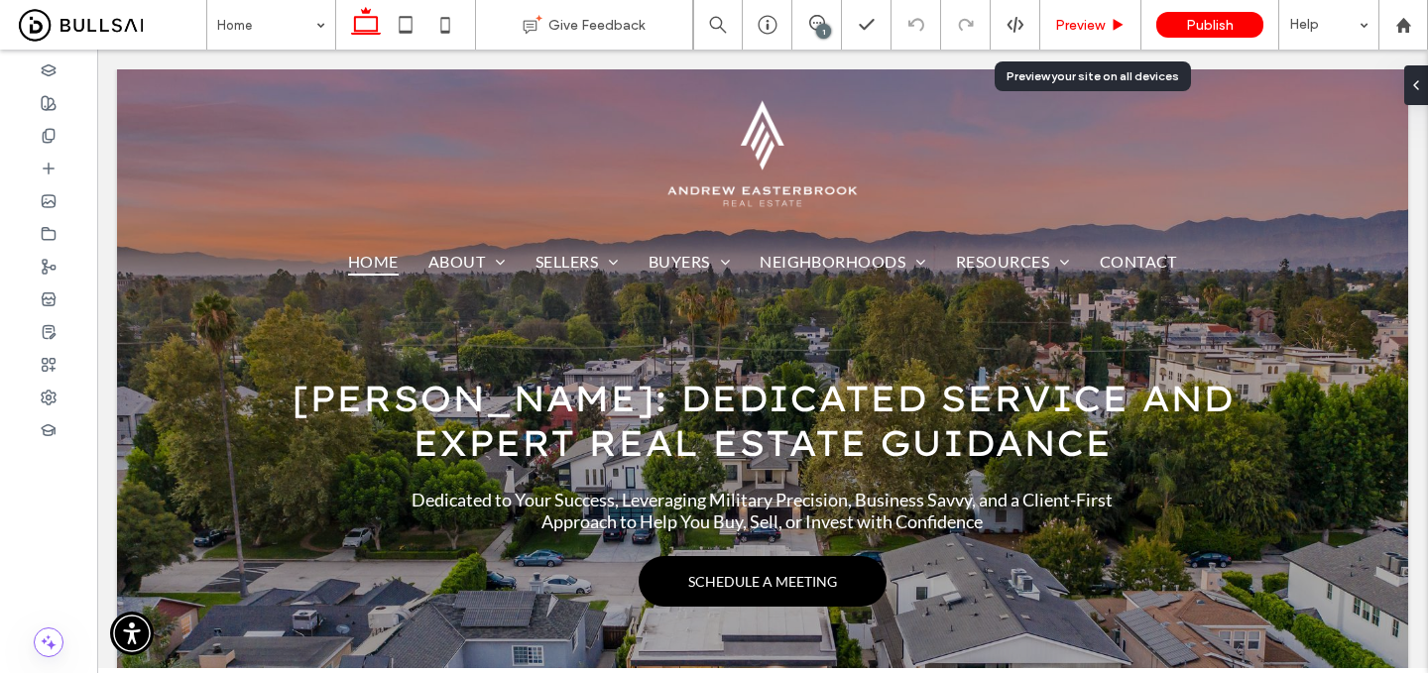
click at [1068, 29] on span "Preview" at bounding box center [1080, 25] width 50 height 17
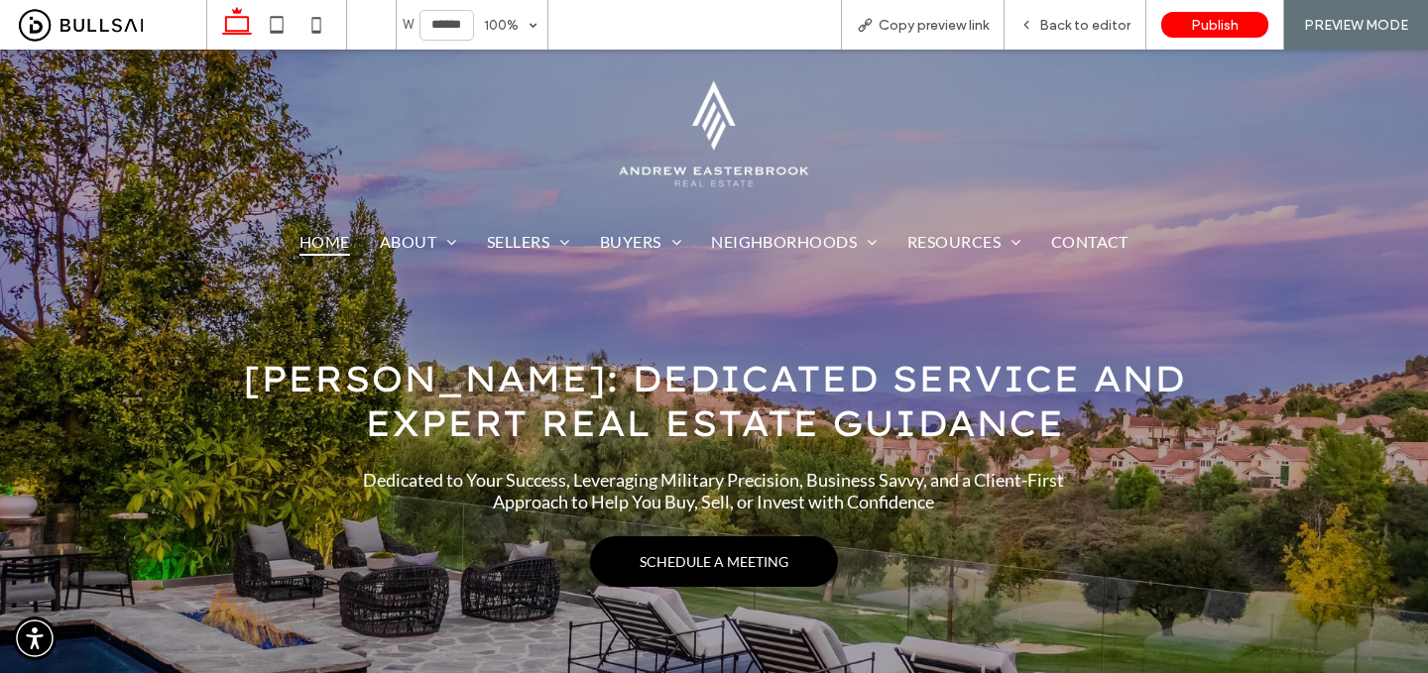
click at [1068, 29] on span "Back to editor" at bounding box center [1084, 25] width 91 height 17
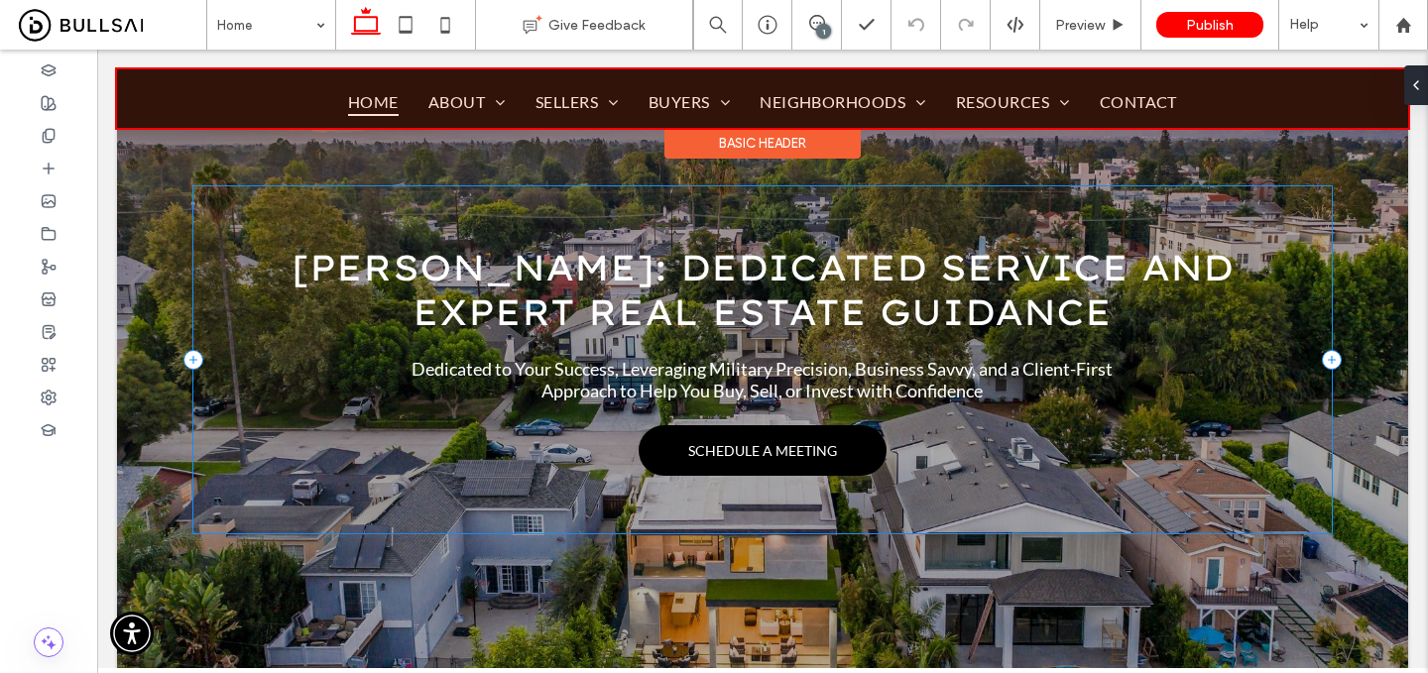
scroll to position [143, 0]
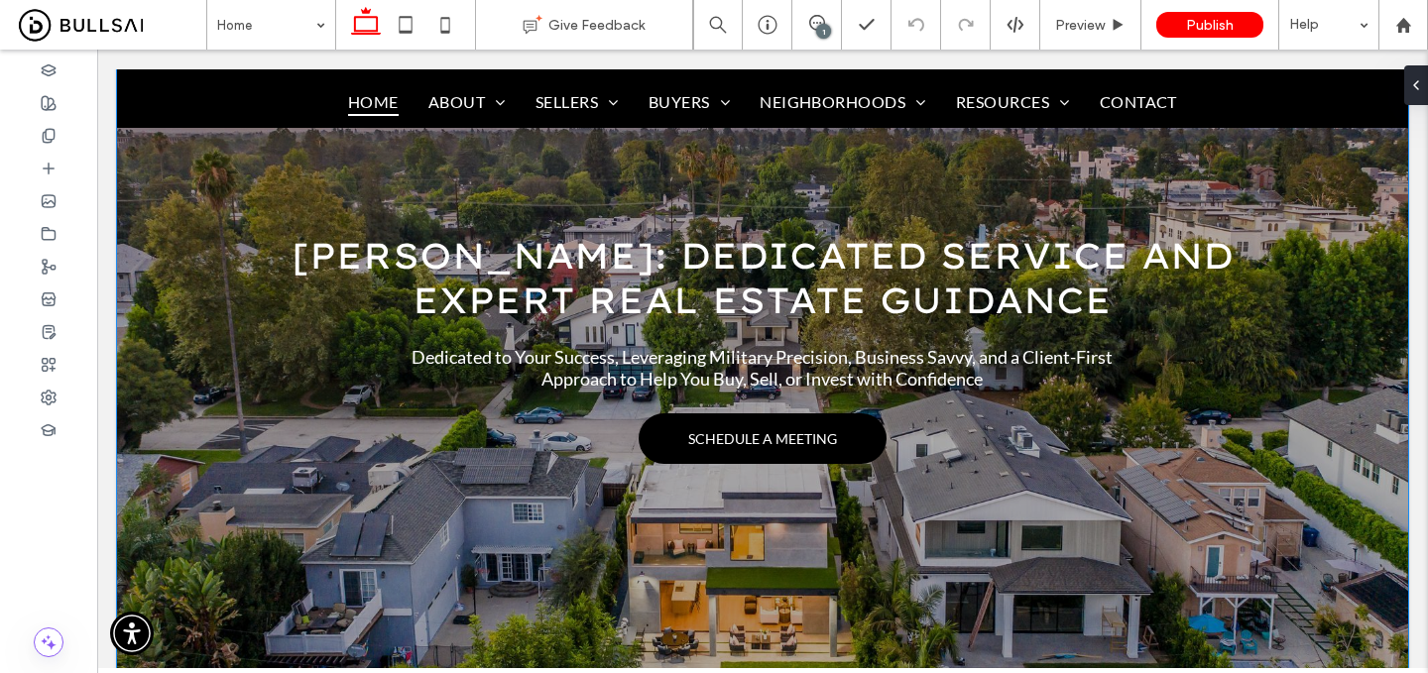
click at [561, 607] on div "[PERSON_NAME]: Dedicated Service and Expert Real Estate Guidance Dedicated to Y…" at bounding box center [763, 323] width 1190 height 793
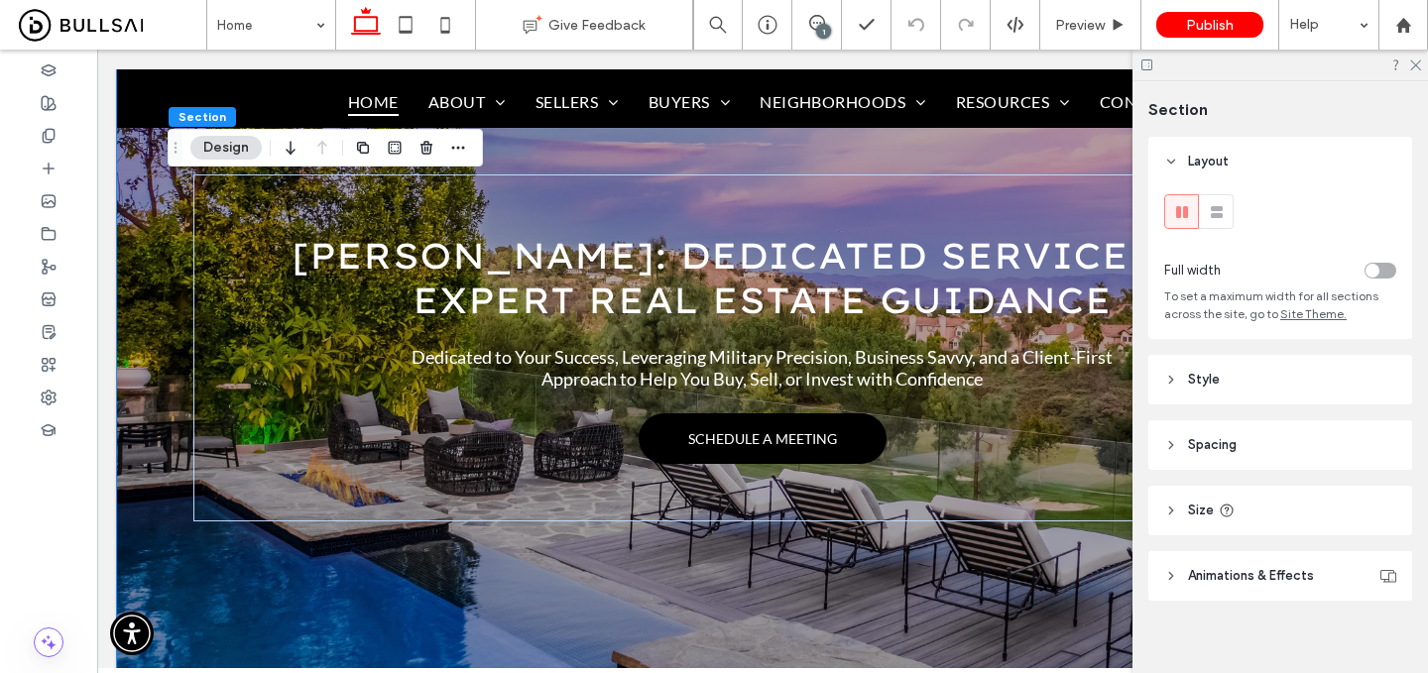
click at [1246, 575] on span "Animations & Effects" at bounding box center [1251, 576] width 126 height 20
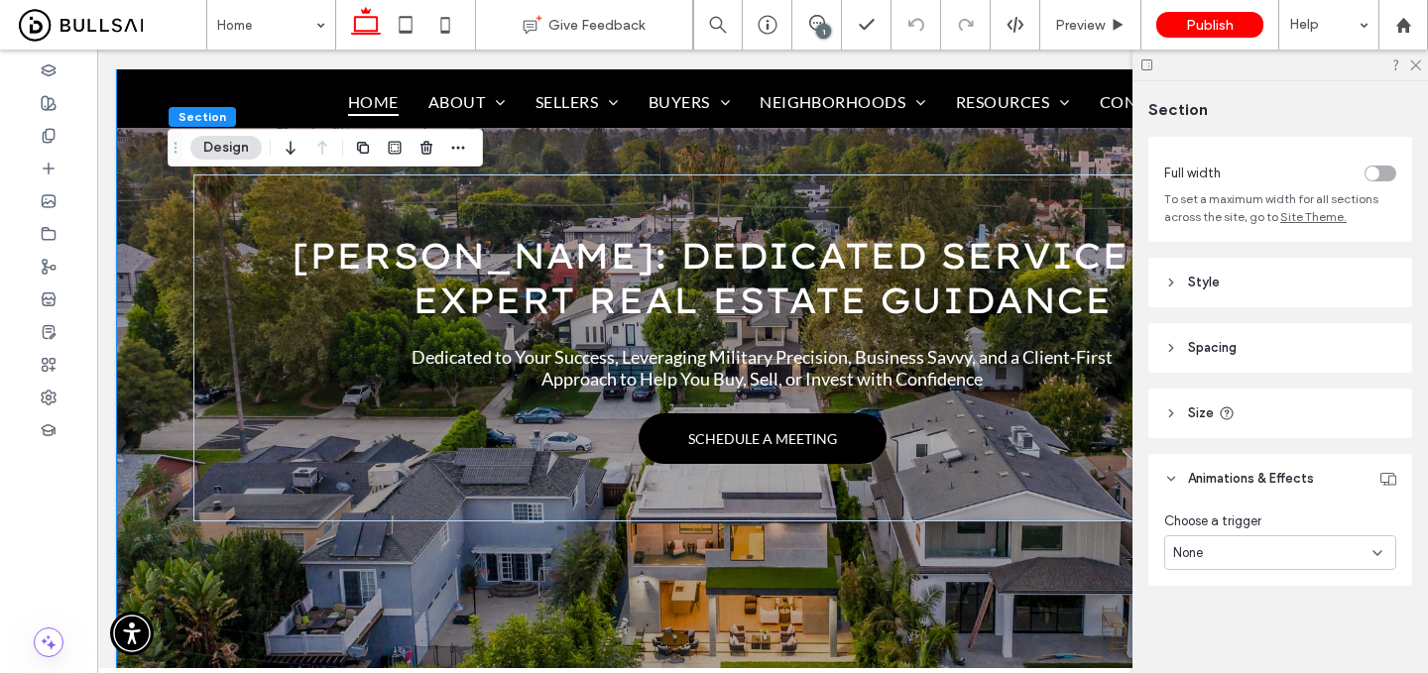
click at [1242, 470] on span "Animations & Effects" at bounding box center [1251, 479] width 126 height 20
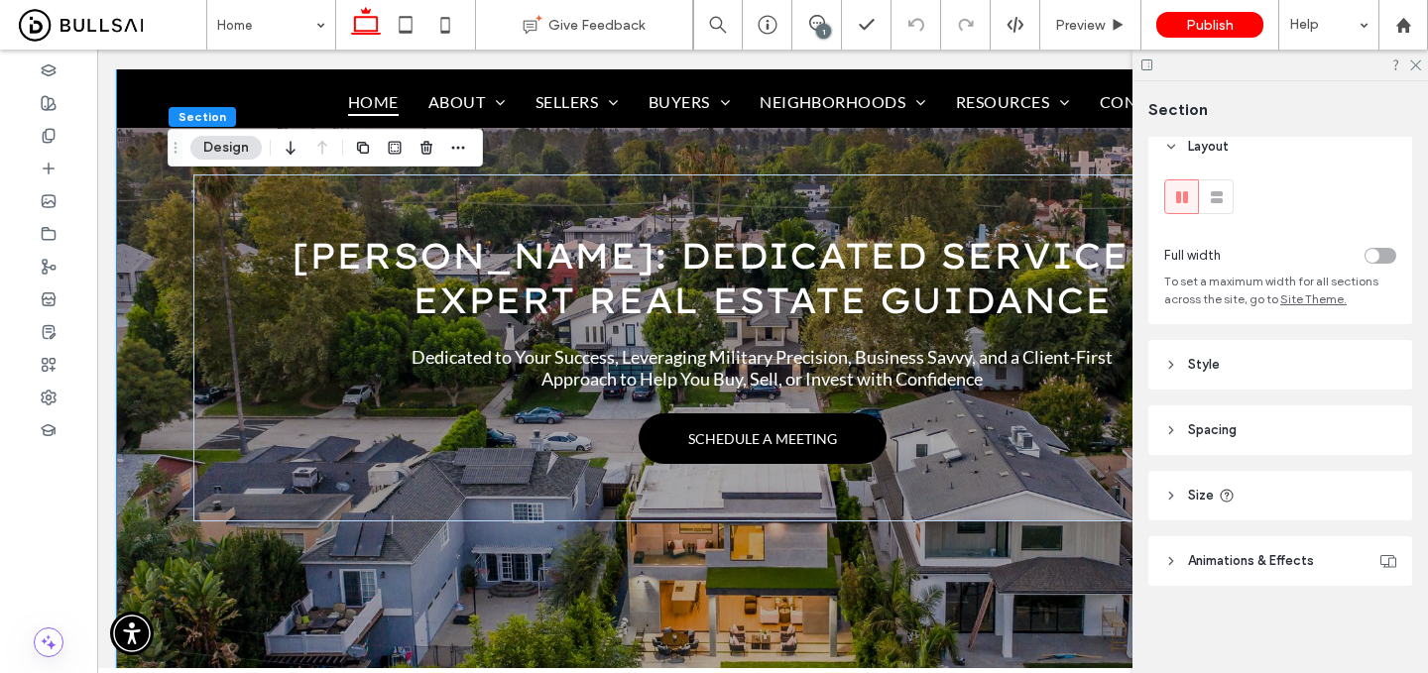
scroll to position [16, 0]
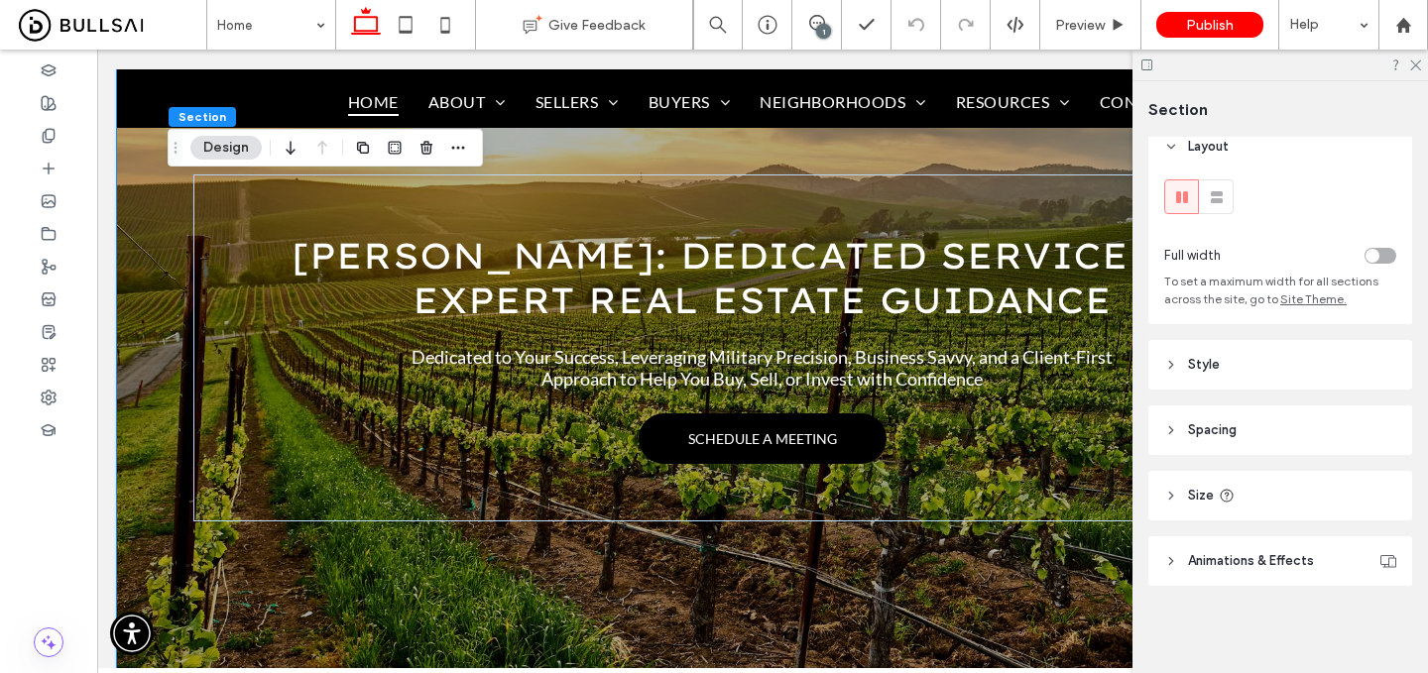
click at [1224, 364] on header "Style" at bounding box center [1281, 365] width 264 height 50
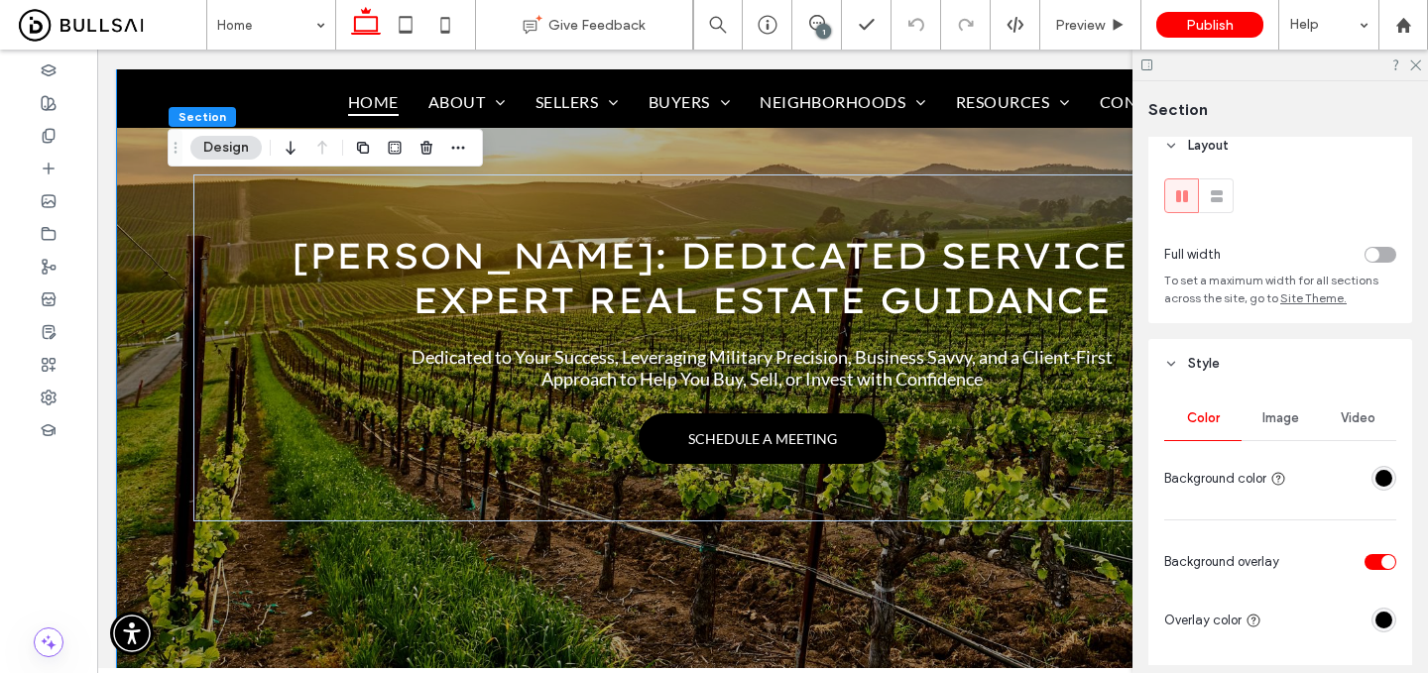
scroll to position [98, 0]
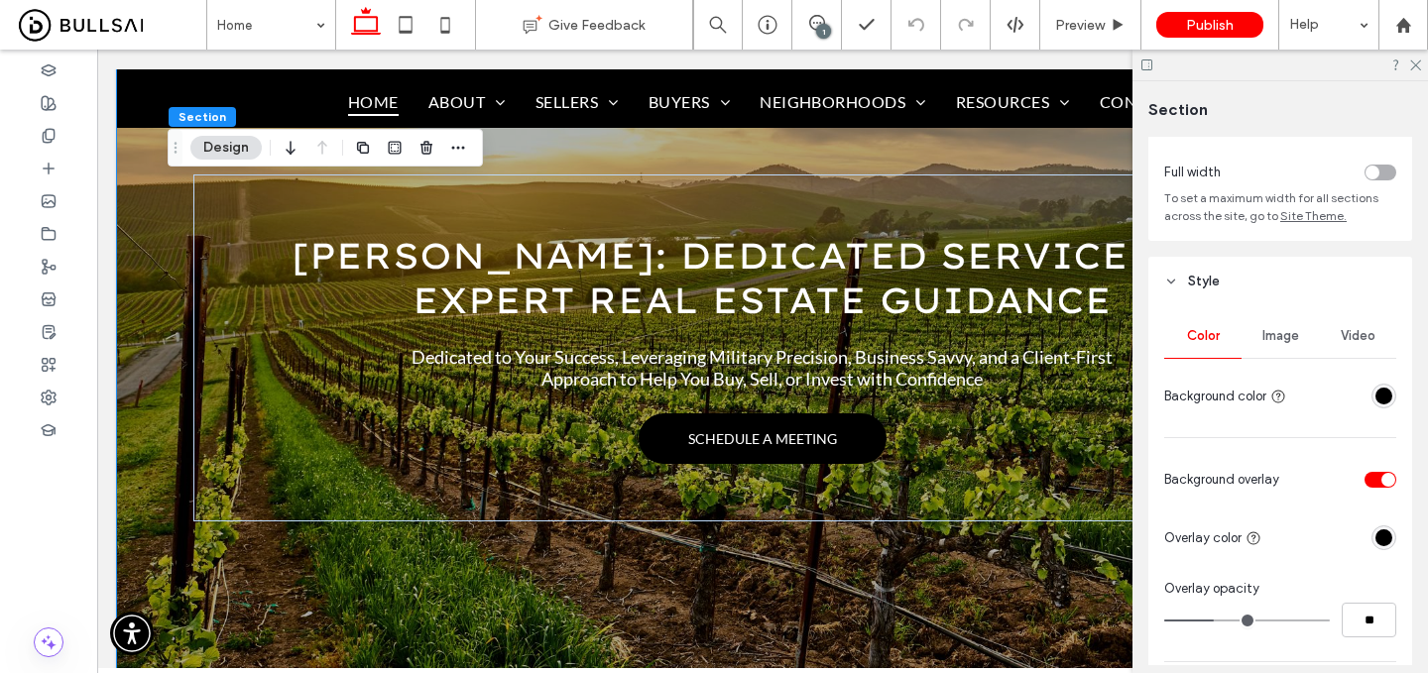
click at [1269, 341] on span "Image" at bounding box center [1281, 336] width 37 height 16
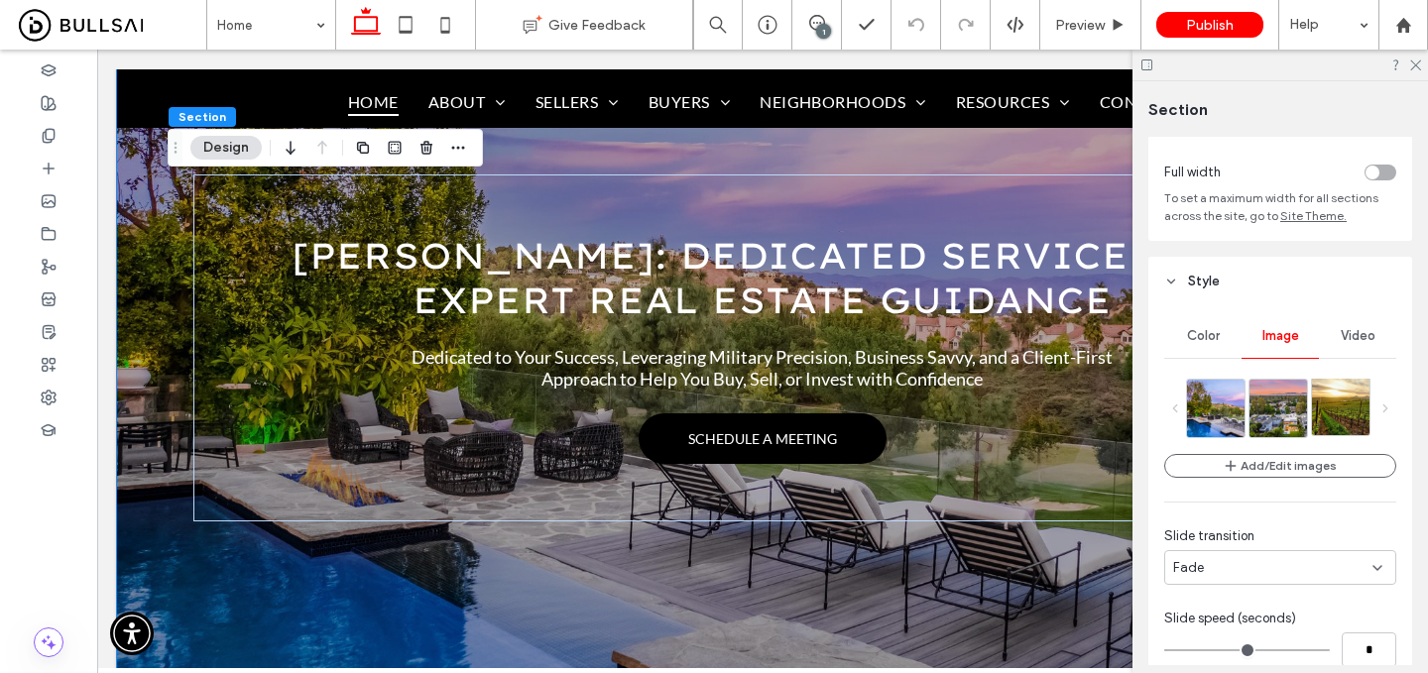
click at [1337, 412] on img at bounding box center [1355, 407] width 86 height 58
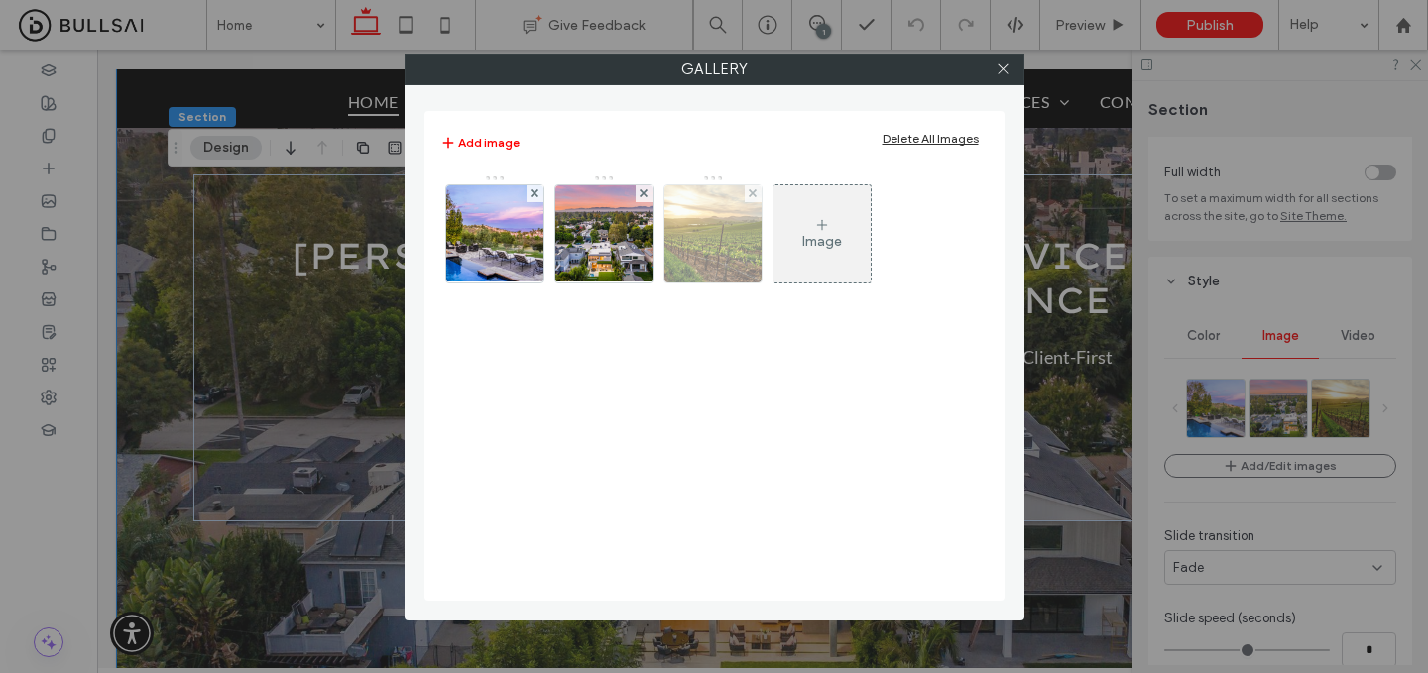
click at [718, 252] on img at bounding box center [713, 233] width 146 height 97
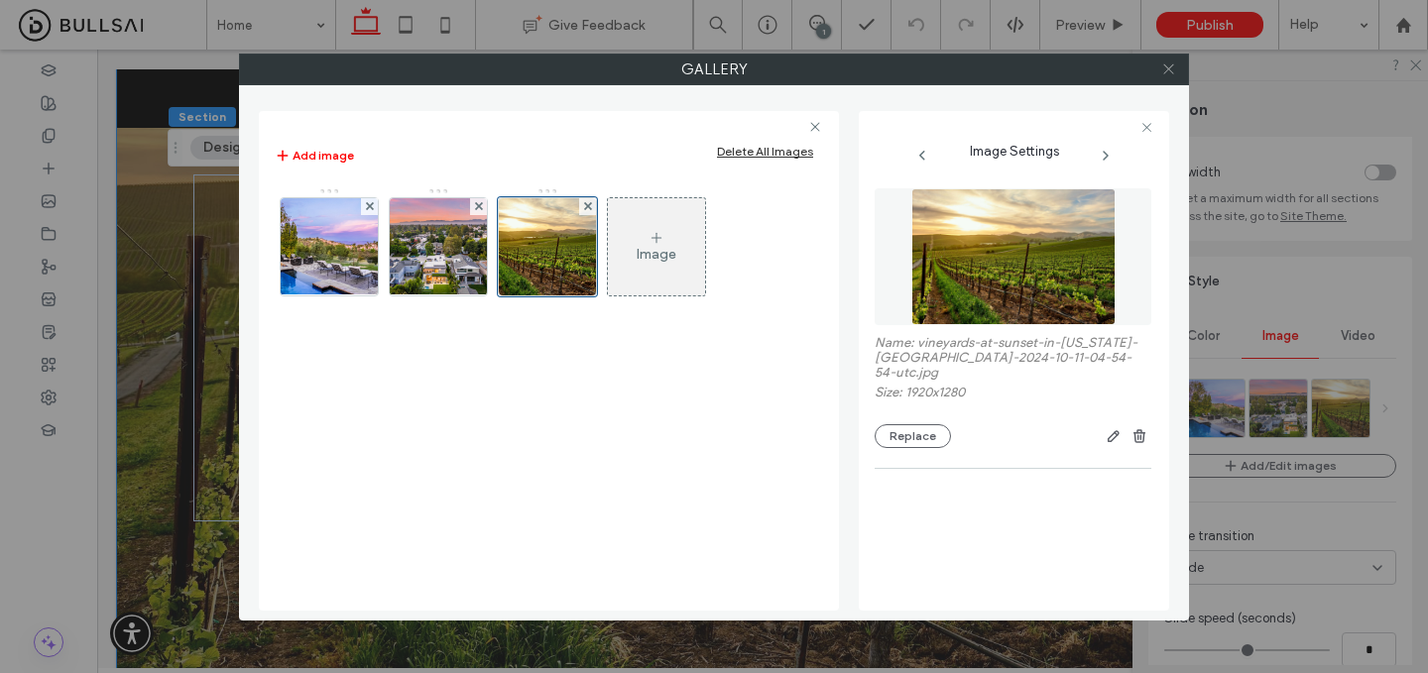
click at [1168, 71] on icon at bounding box center [1168, 68] width 15 height 15
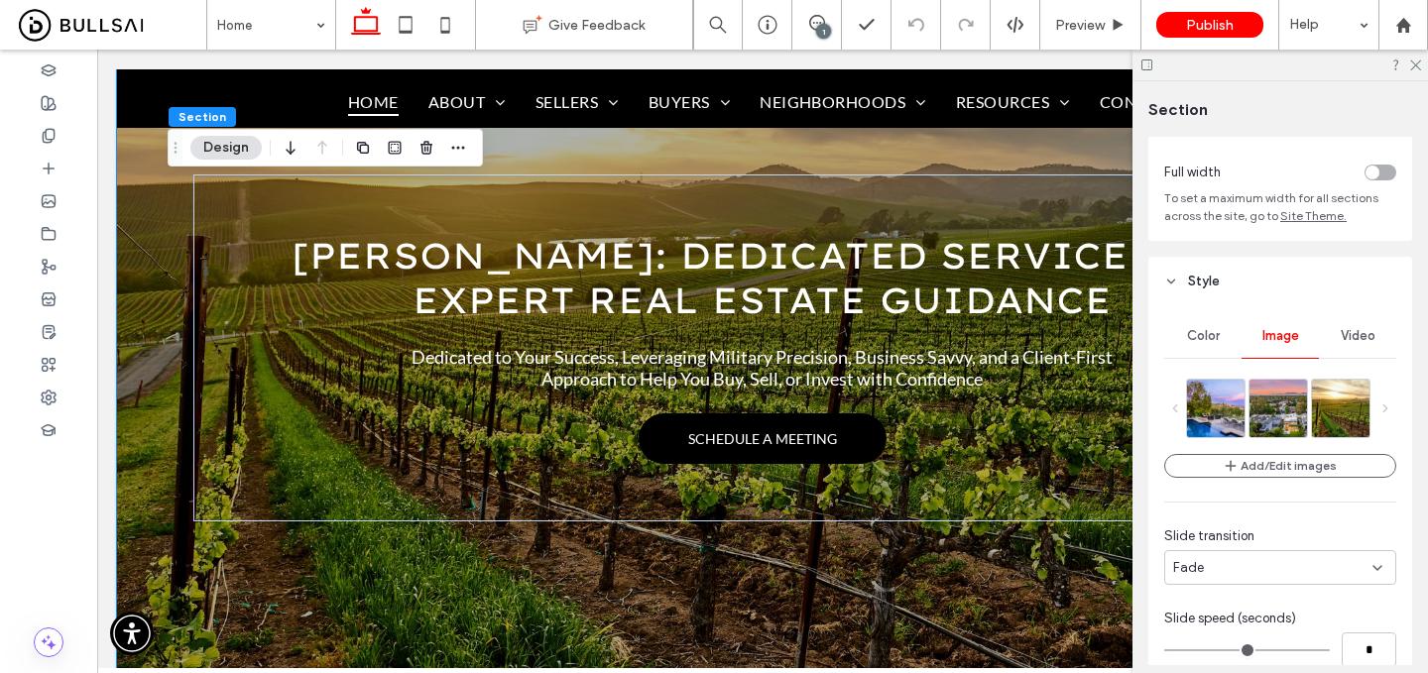
click at [1426, 62] on div at bounding box center [1281, 65] width 296 height 31
click at [1420, 65] on icon at bounding box center [1414, 64] width 13 height 13
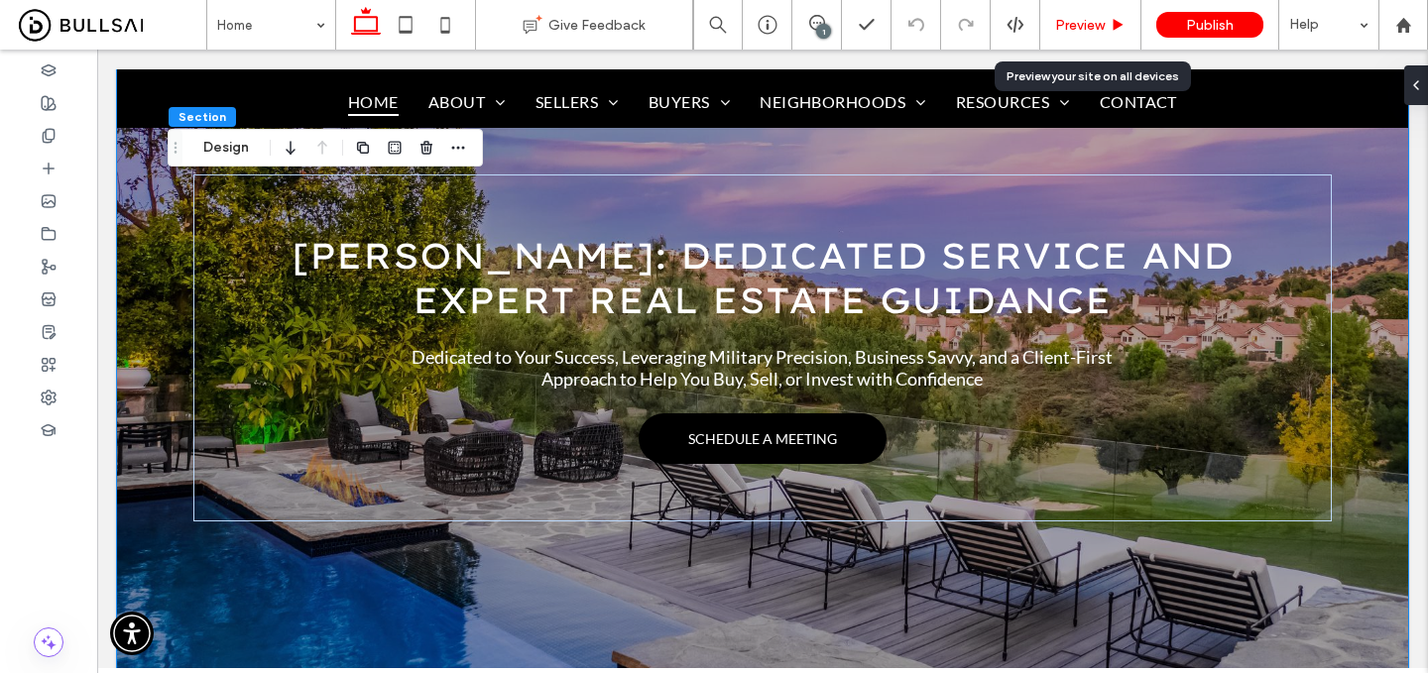
click at [1103, 13] on div "Preview" at bounding box center [1090, 25] width 101 height 50
click at [1100, 15] on div "Preview" at bounding box center [1090, 25] width 101 height 50
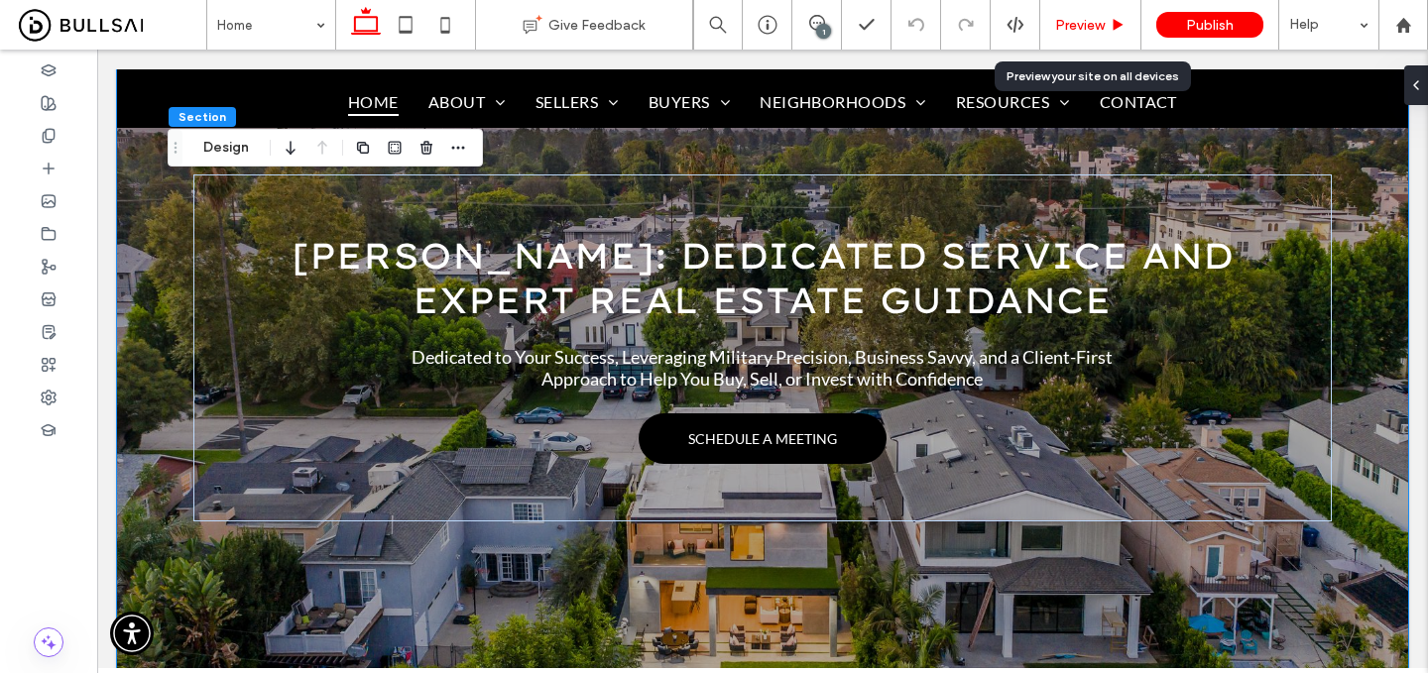
click at [1100, 23] on span "Preview" at bounding box center [1080, 25] width 50 height 17
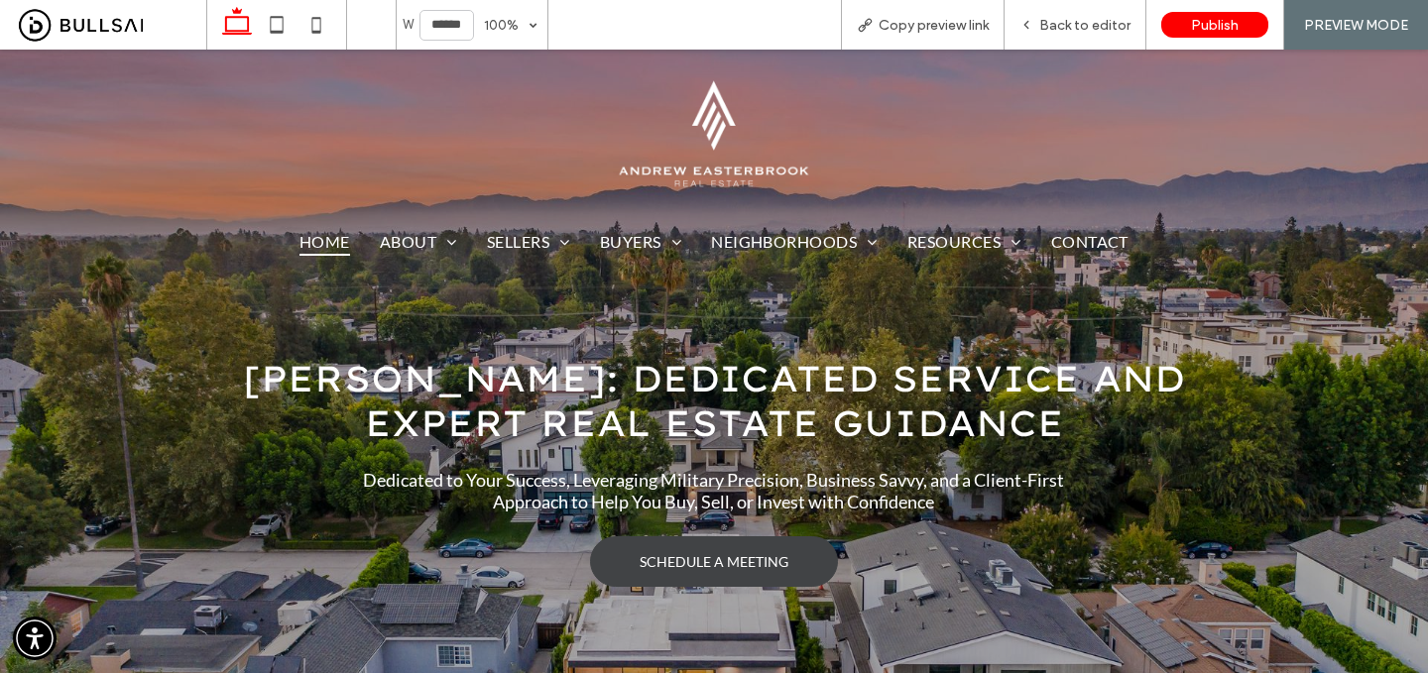
click at [697, 551] on link "SCHEDULE A MEETING" at bounding box center [714, 562] width 248 height 51
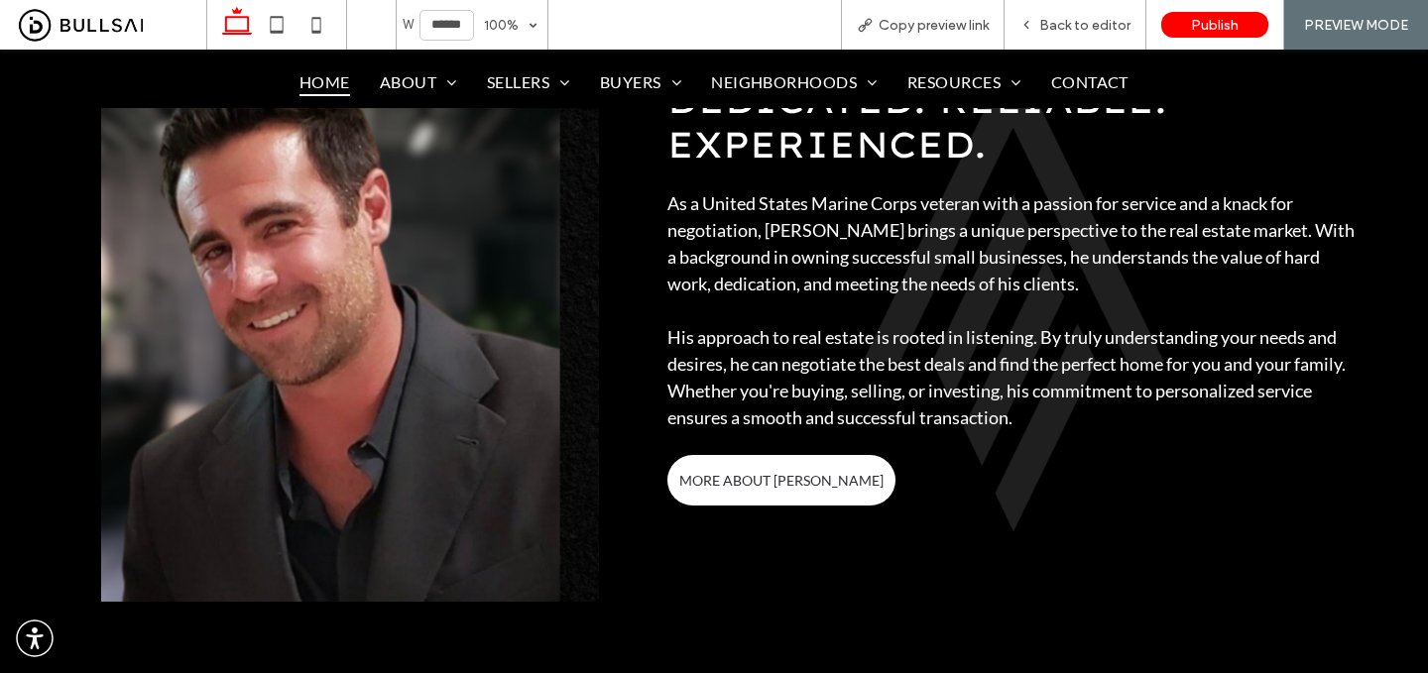
scroll to position [1038, 0]
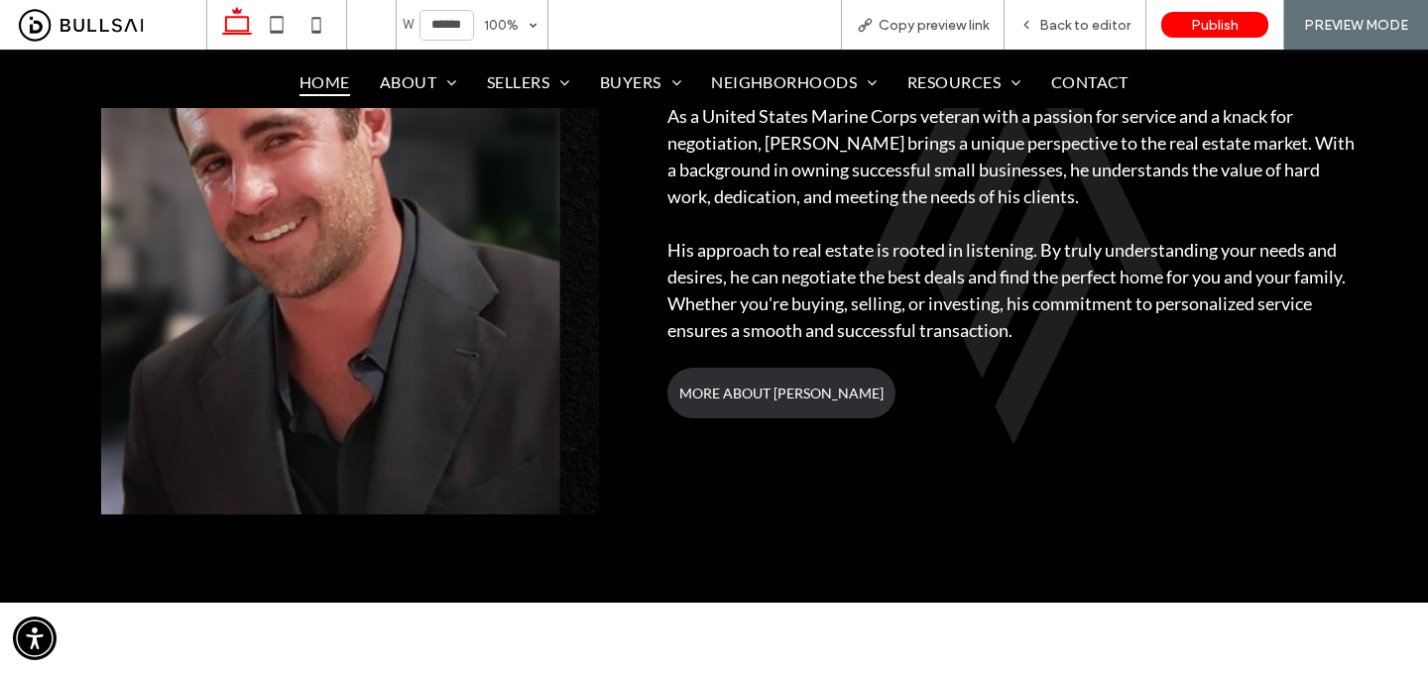
click at [748, 392] on span "MORE ABOUT [PERSON_NAME]" at bounding box center [781, 393] width 204 height 17
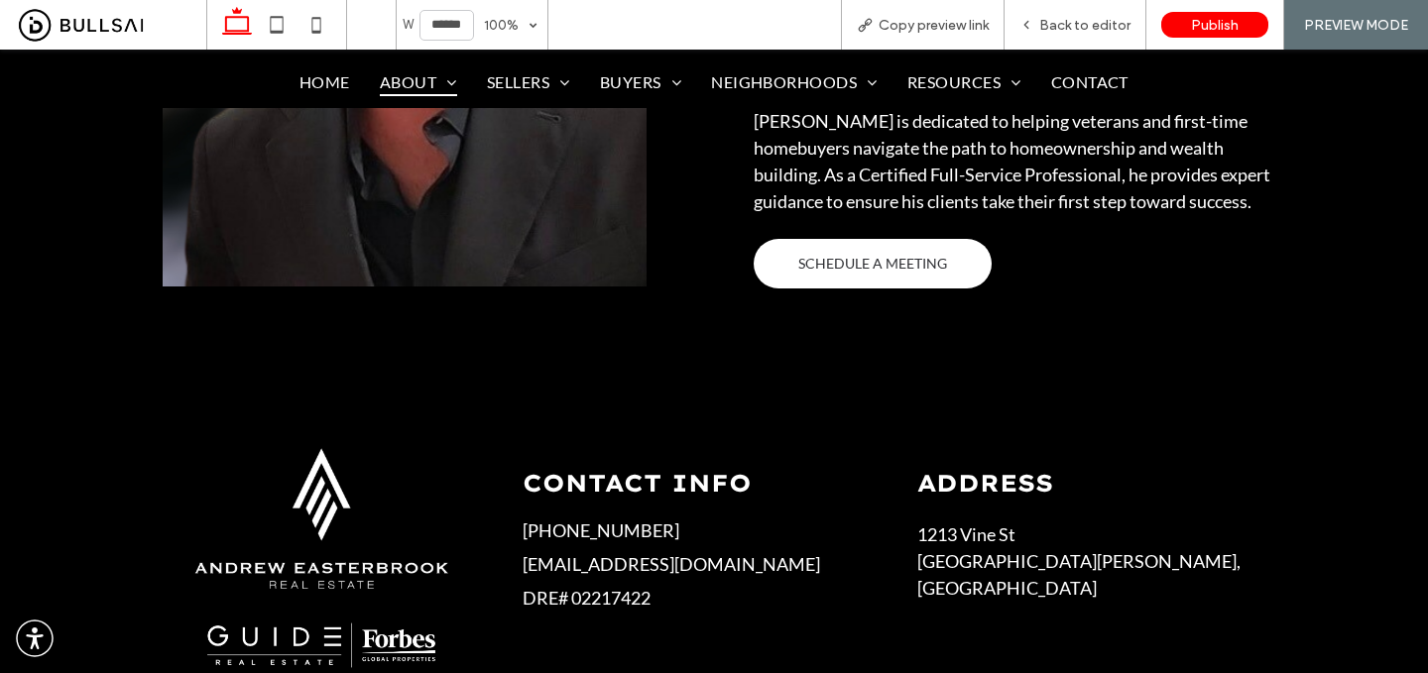
scroll to position [911, 0]
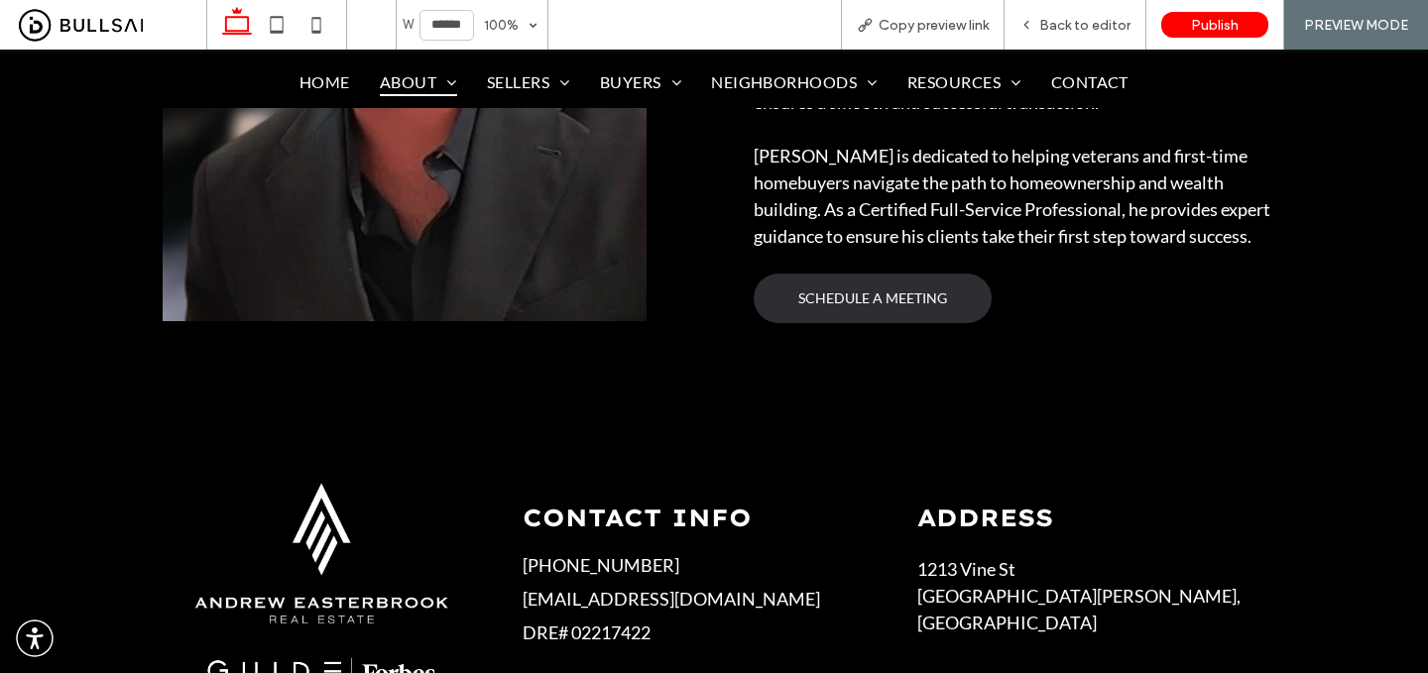
click at [871, 309] on link "SCHEDULE A MEETING" at bounding box center [873, 299] width 238 height 50
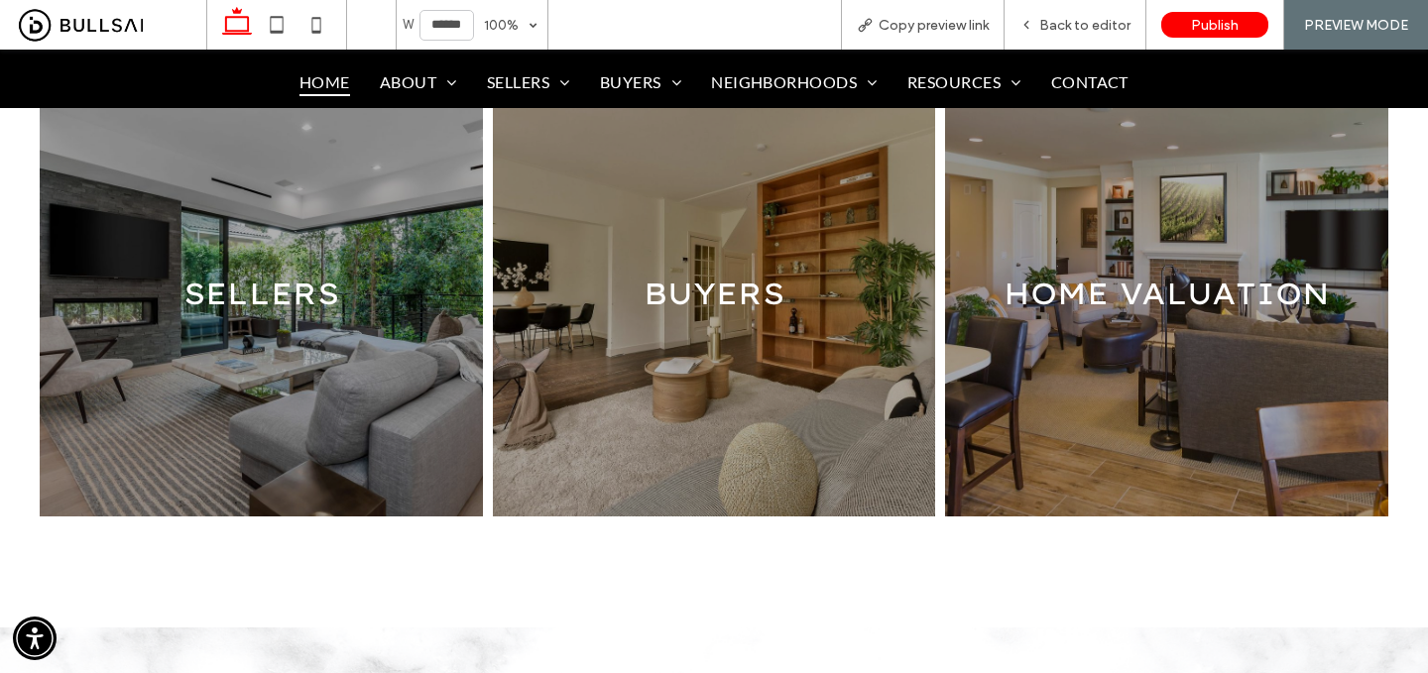
scroll to position [1620, 0]
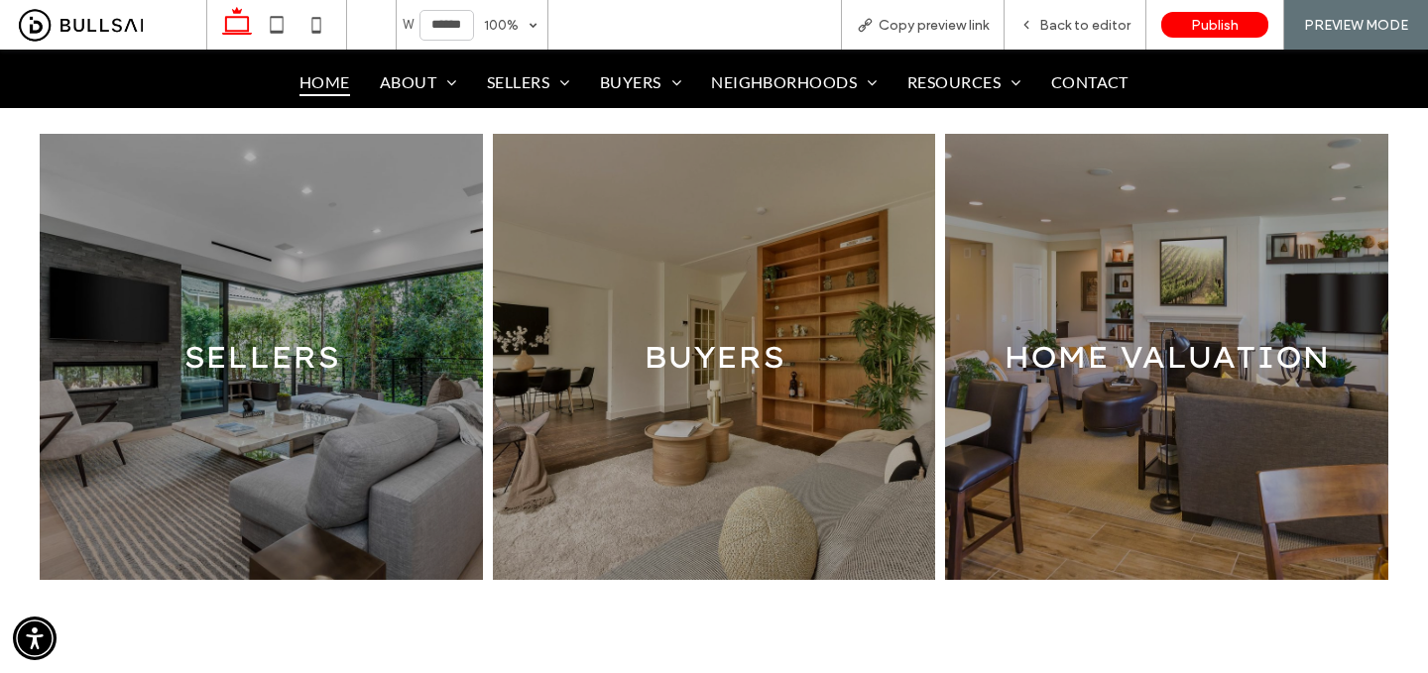
click at [367, 377] on link at bounding box center [261, 356] width 469 height 473
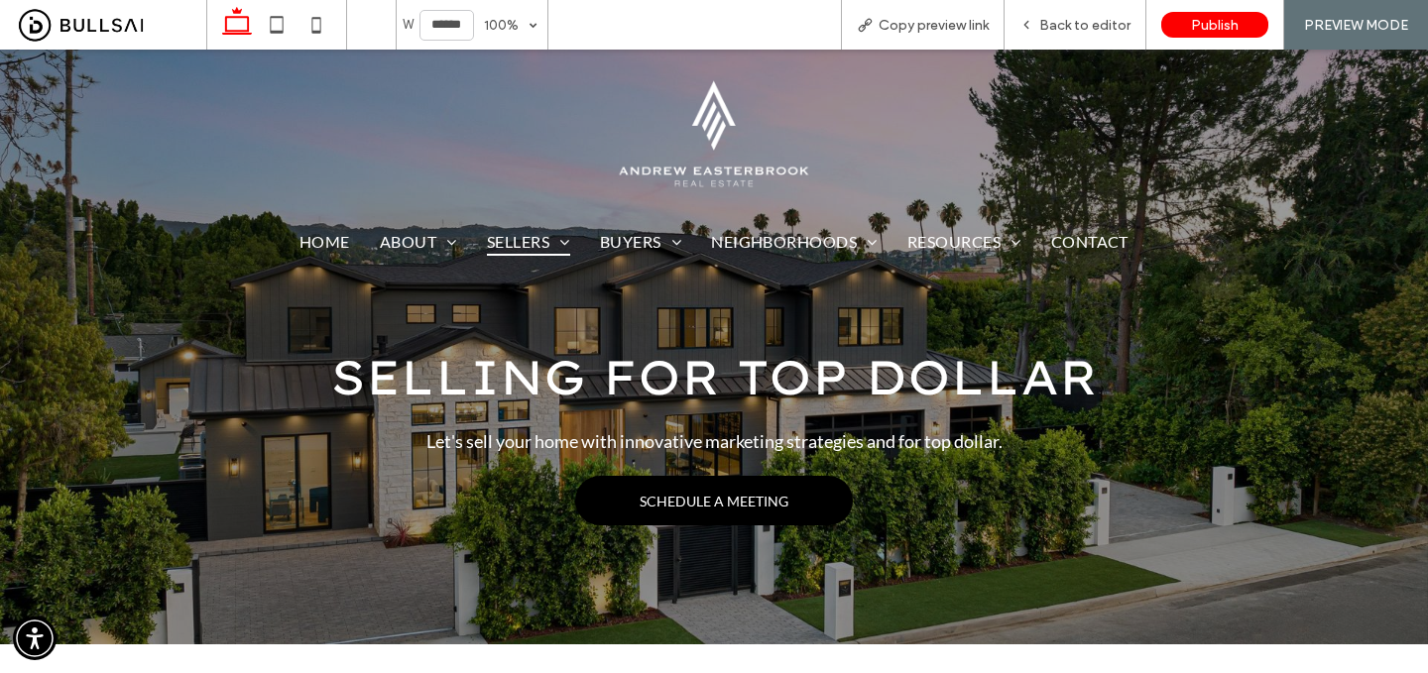
click at [716, 125] on img at bounding box center [714, 134] width 216 height 116
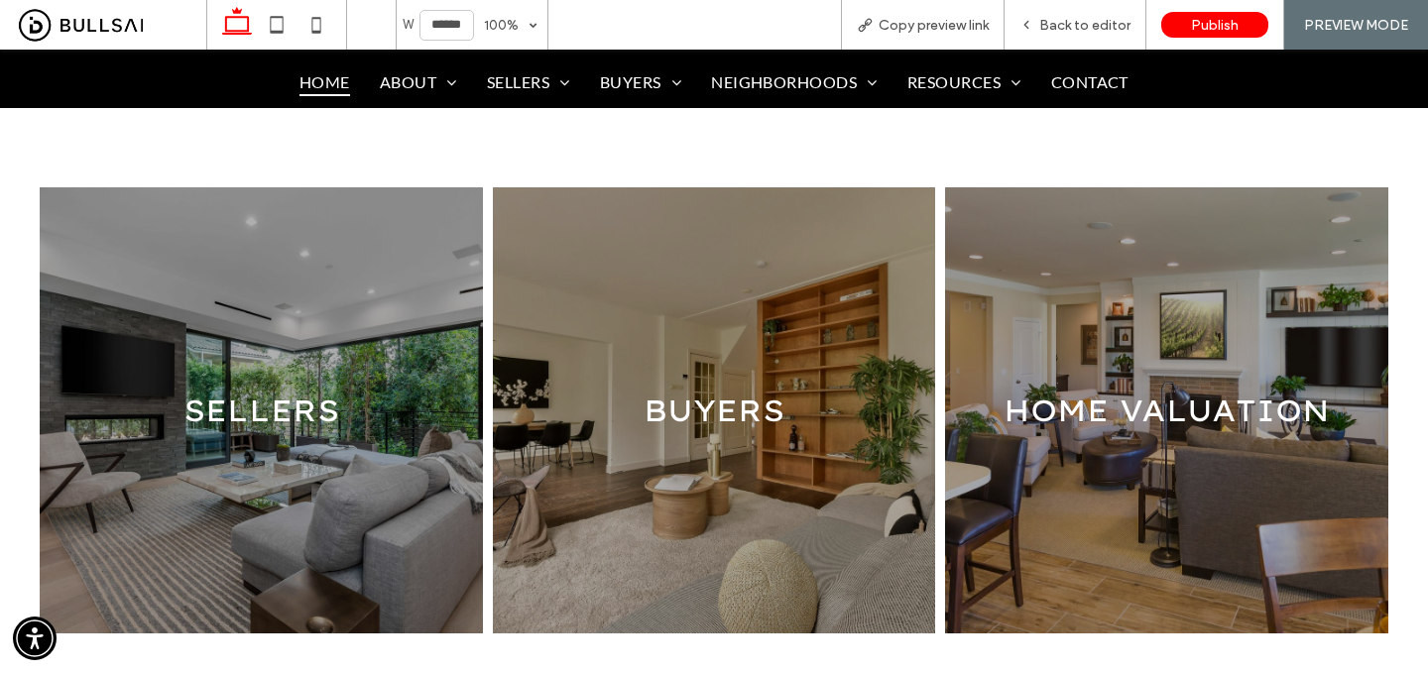
scroll to position [1577, 0]
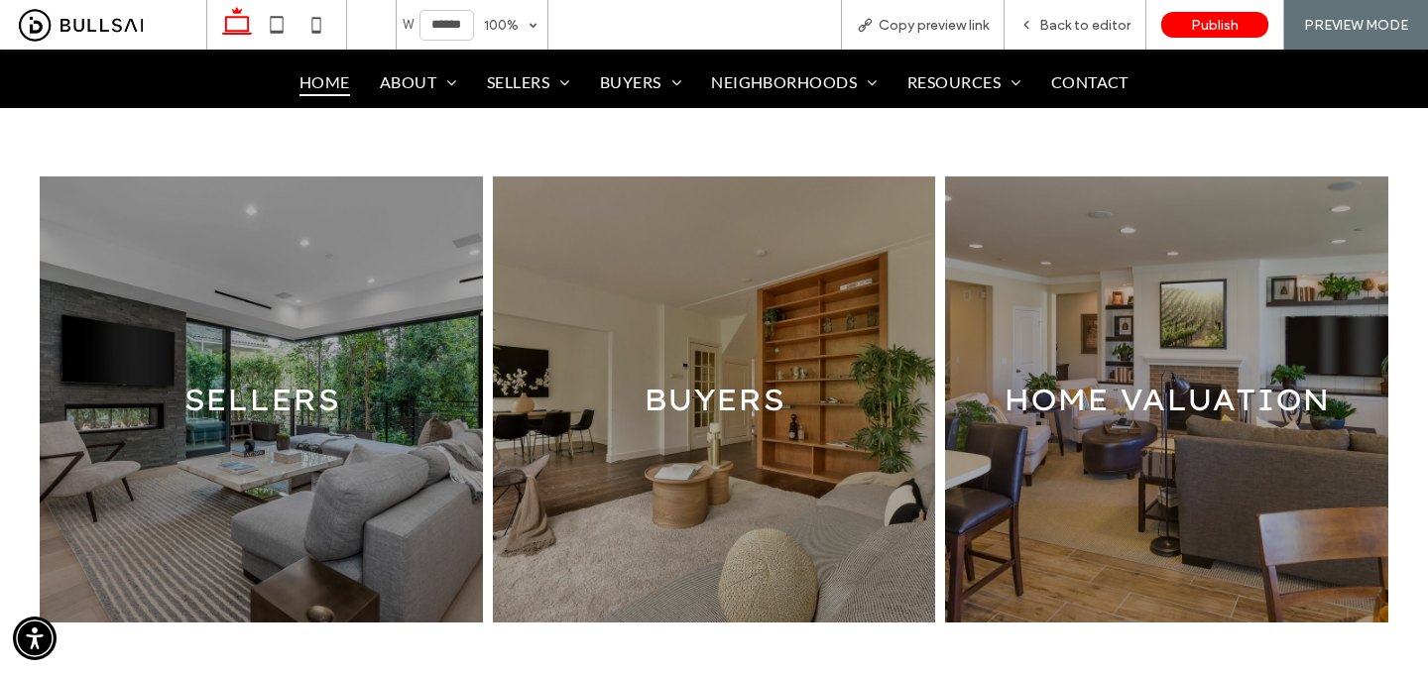
click at [696, 391] on link at bounding box center [714, 400] width 442 height 446
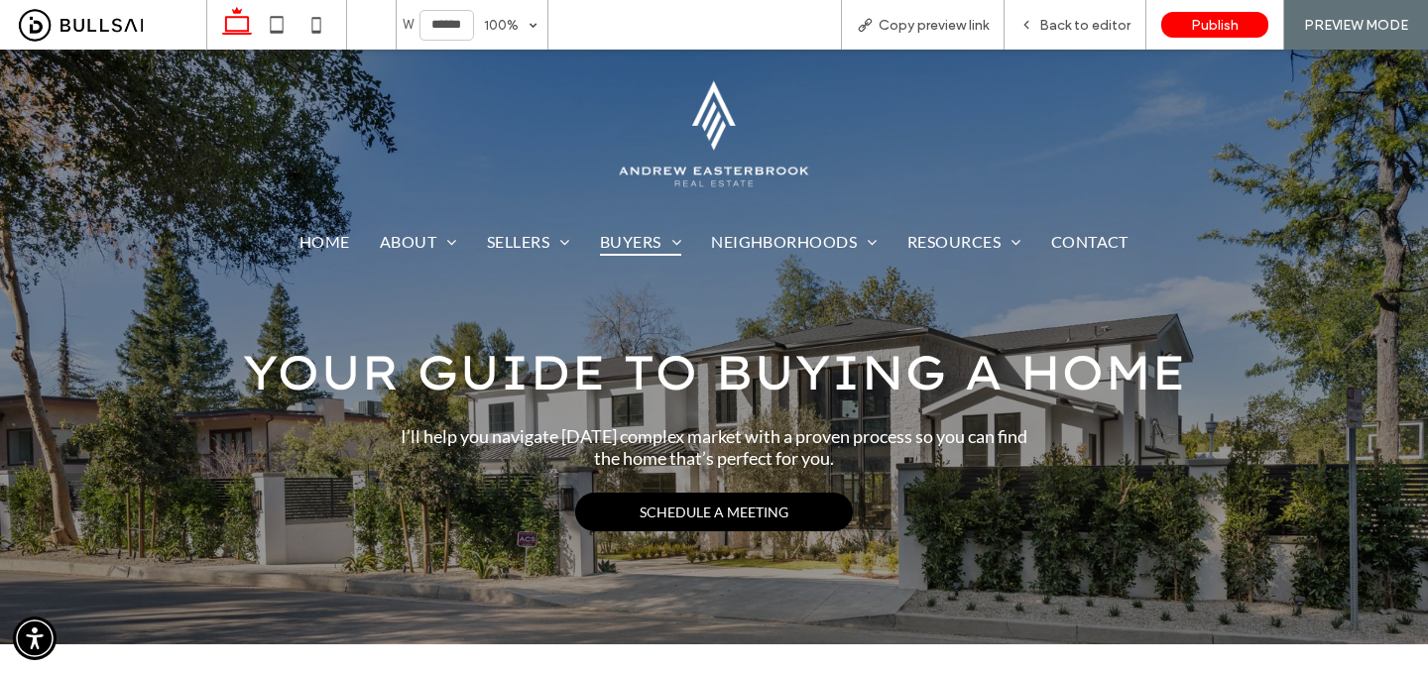
click at [717, 204] on div at bounding box center [714, 135] width 438 height 150
click at [721, 161] on img at bounding box center [714, 134] width 216 height 116
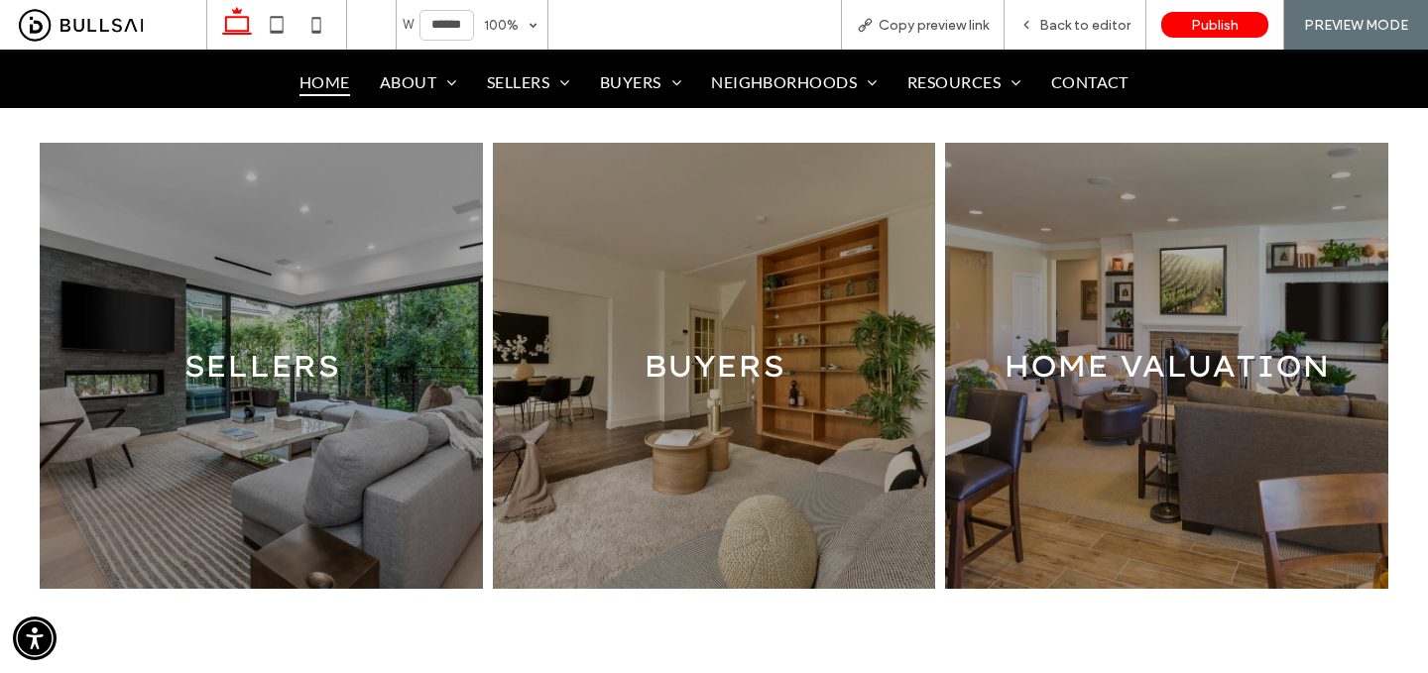
scroll to position [1723, 0]
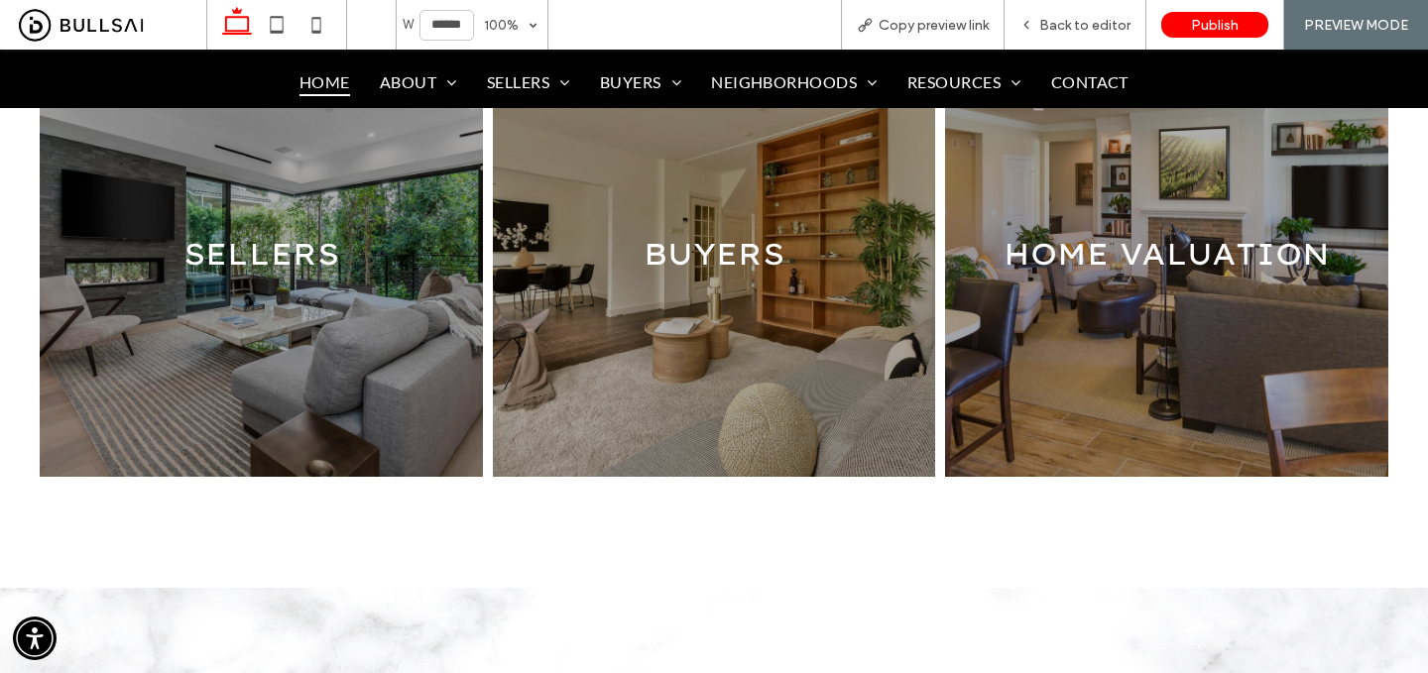
click at [1159, 332] on link at bounding box center [1166, 253] width 469 height 473
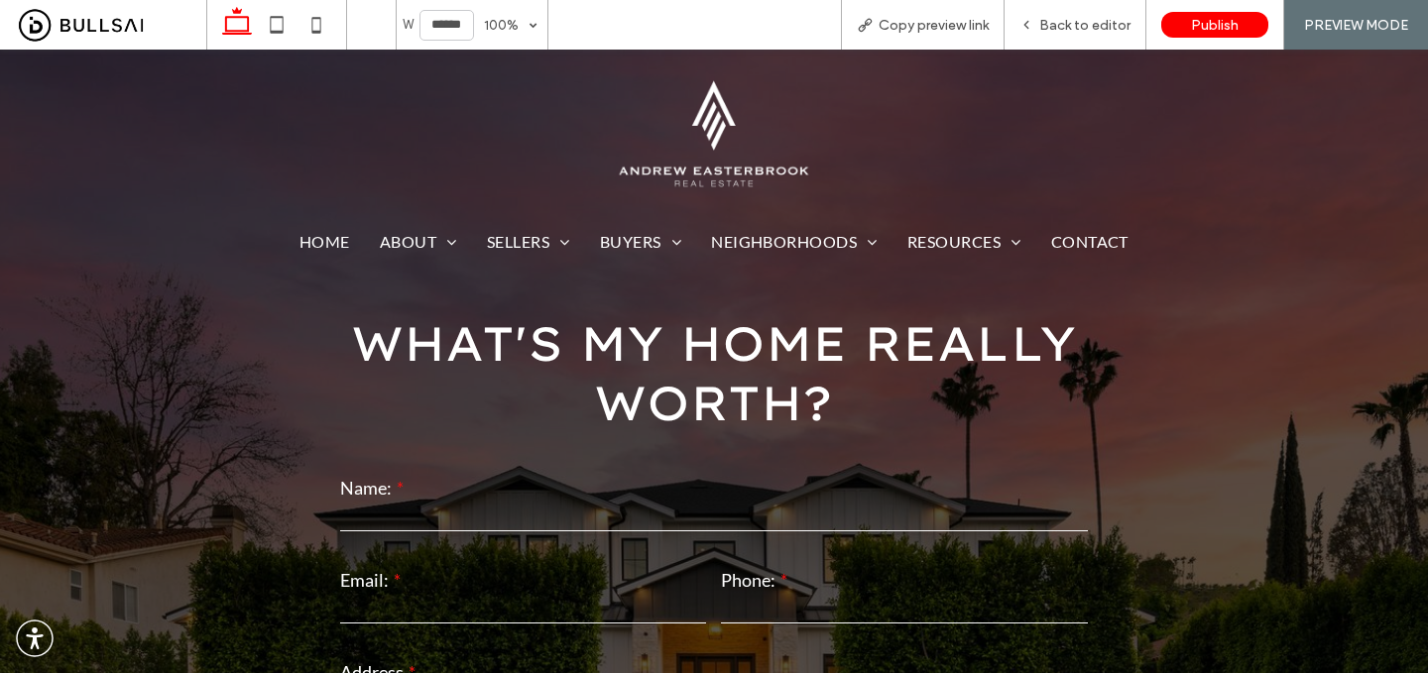
click at [751, 125] on img at bounding box center [714, 134] width 216 height 116
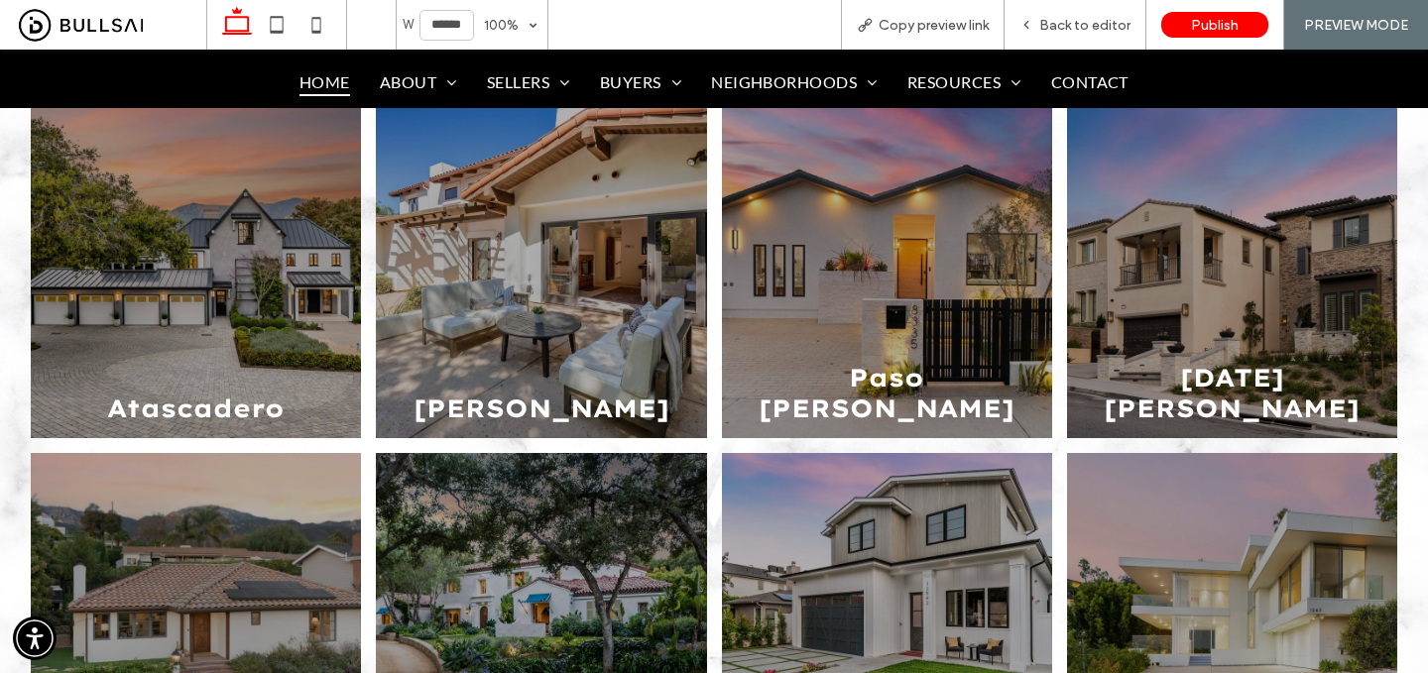
scroll to position [2340, 0]
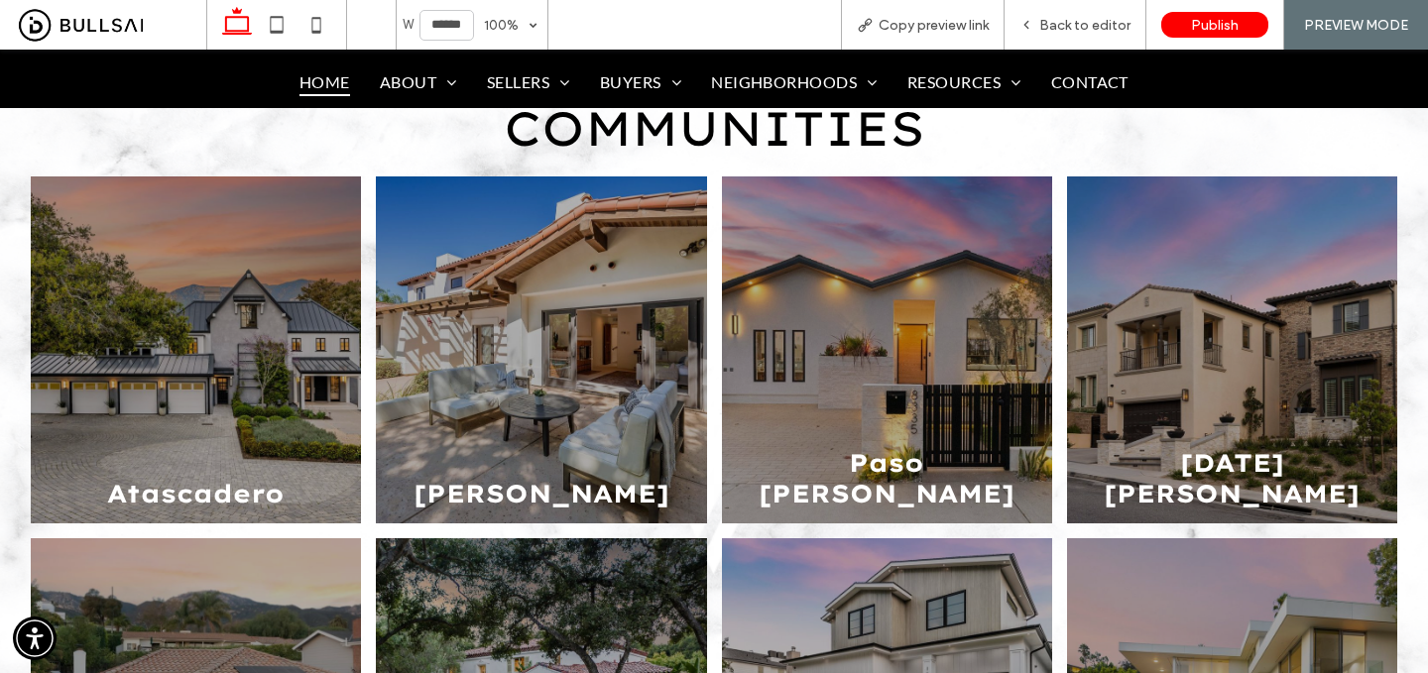
click at [236, 314] on link at bounding box center [196, 351] width 350 height 368
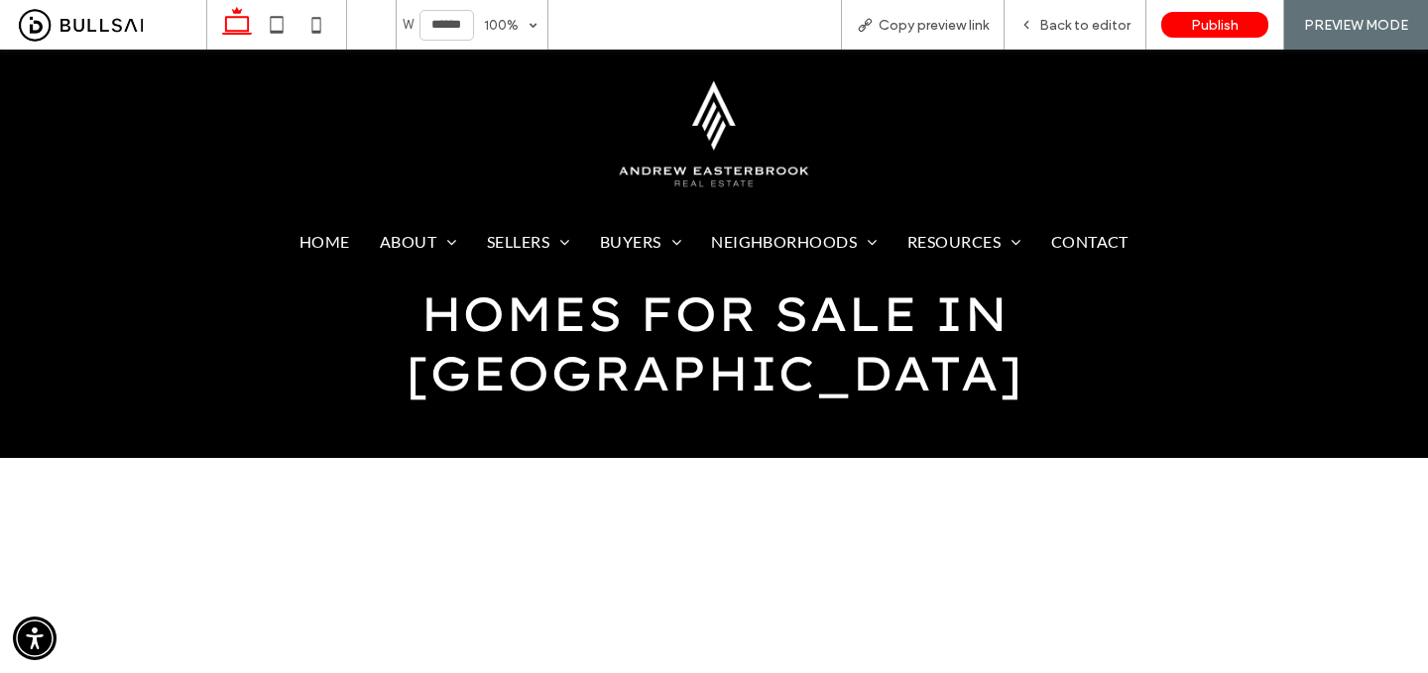
click at [667, 134] on img at bounding box center [714, 134] width 216 height 116
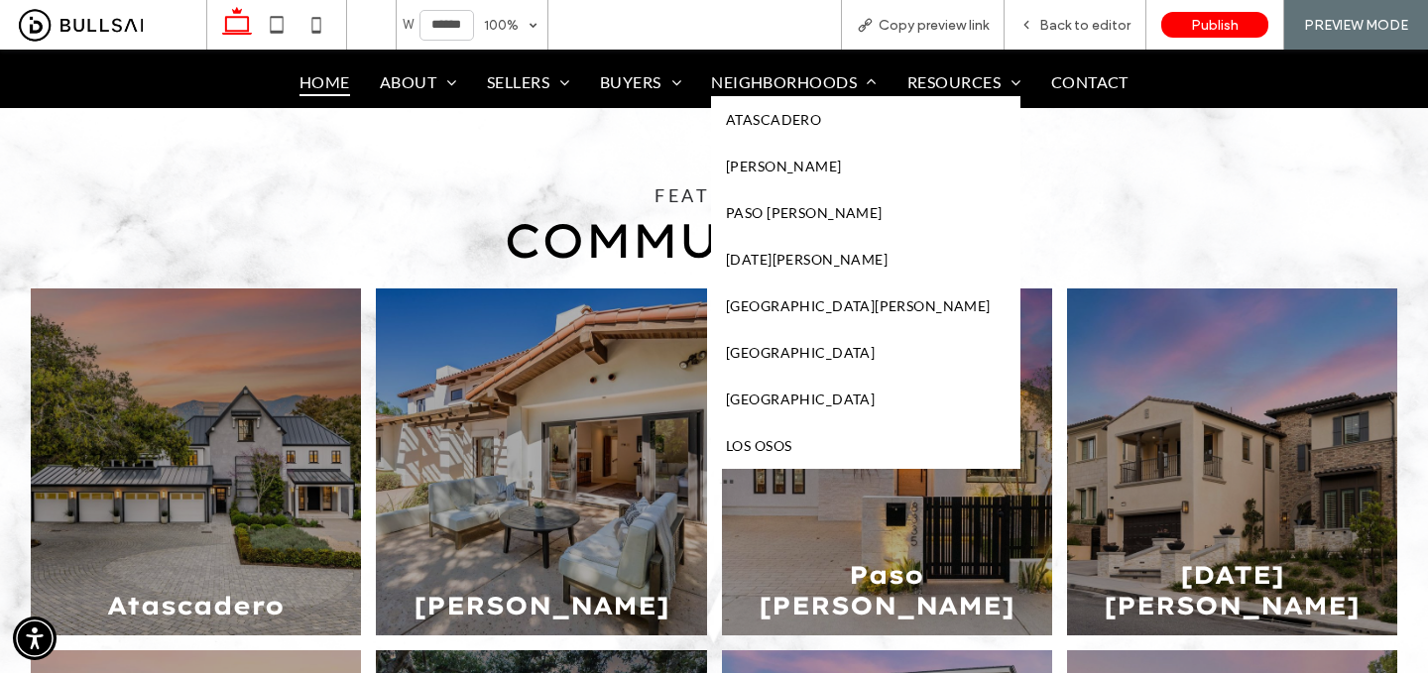
scroll to position [2227, 0]
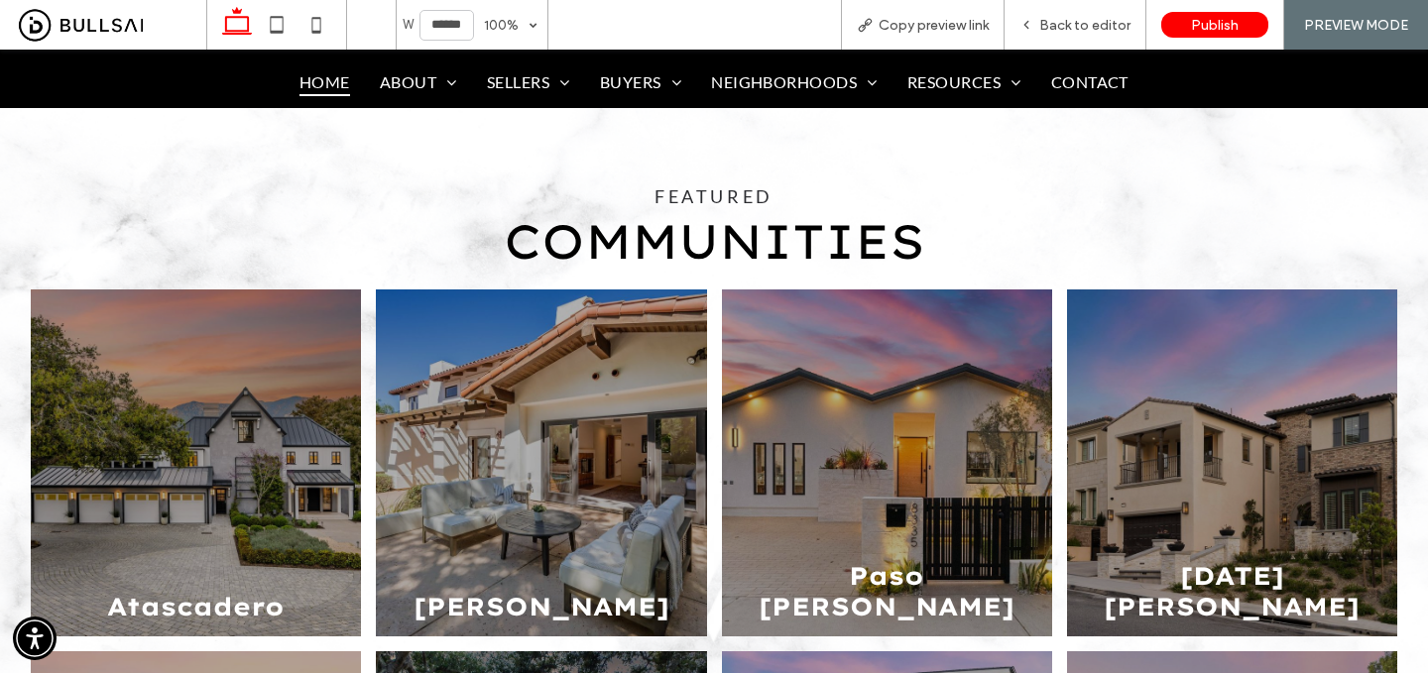
click at [549, 469] on link at bounding box center [541, 464] width 350 height 368
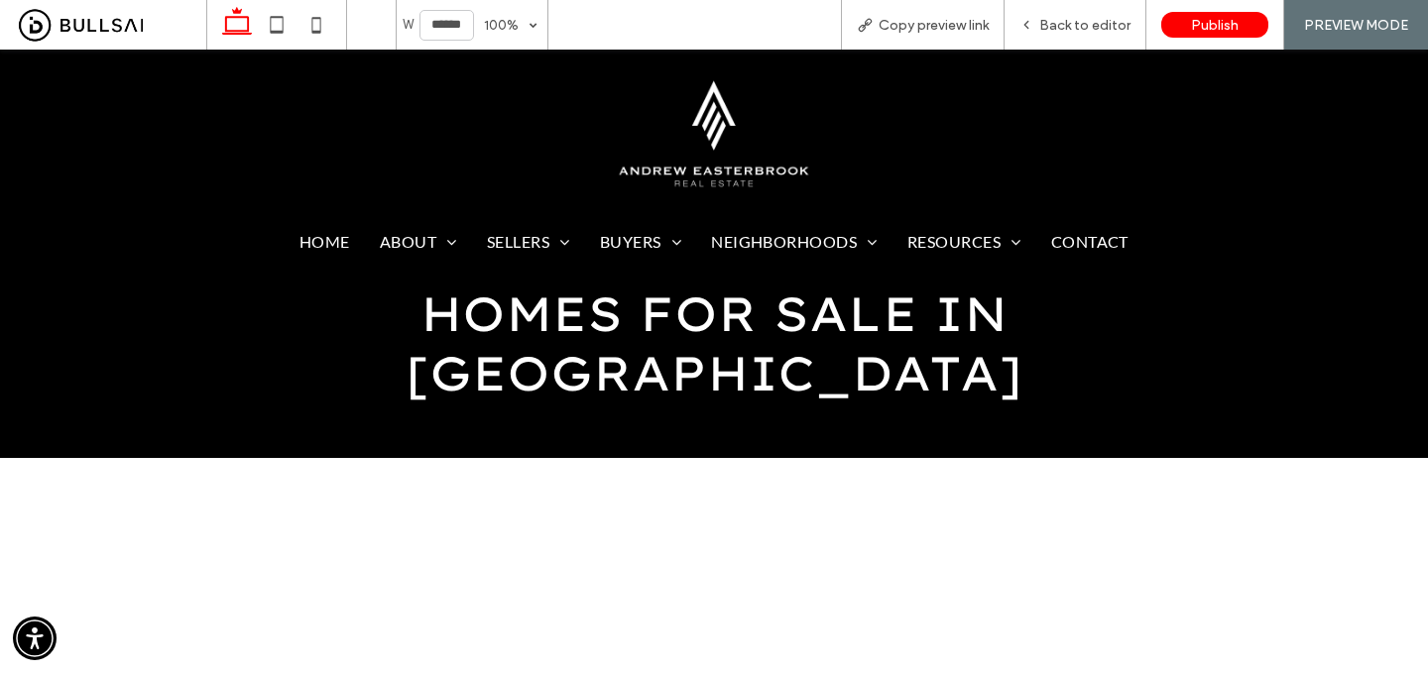
click at [761, 142] on img at bounding box center [714, 134] width 216 height 116
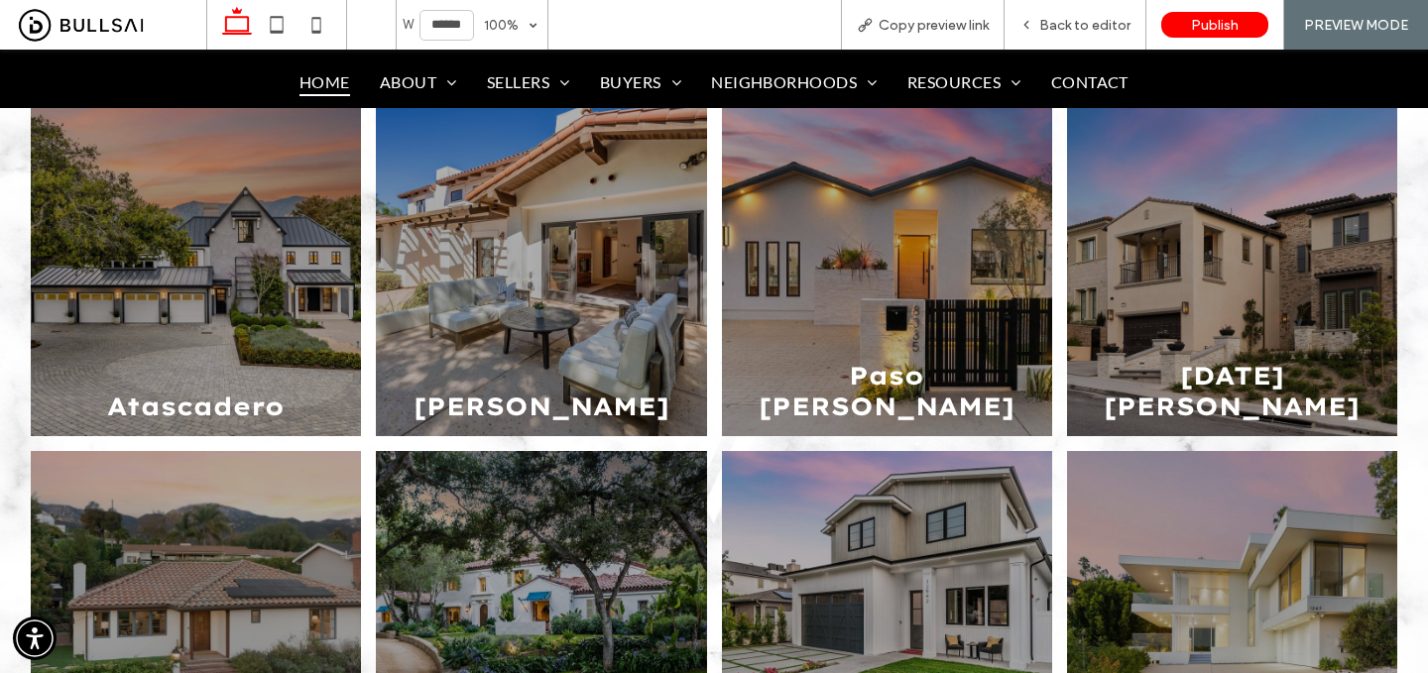
scroll to position [2407, 0]
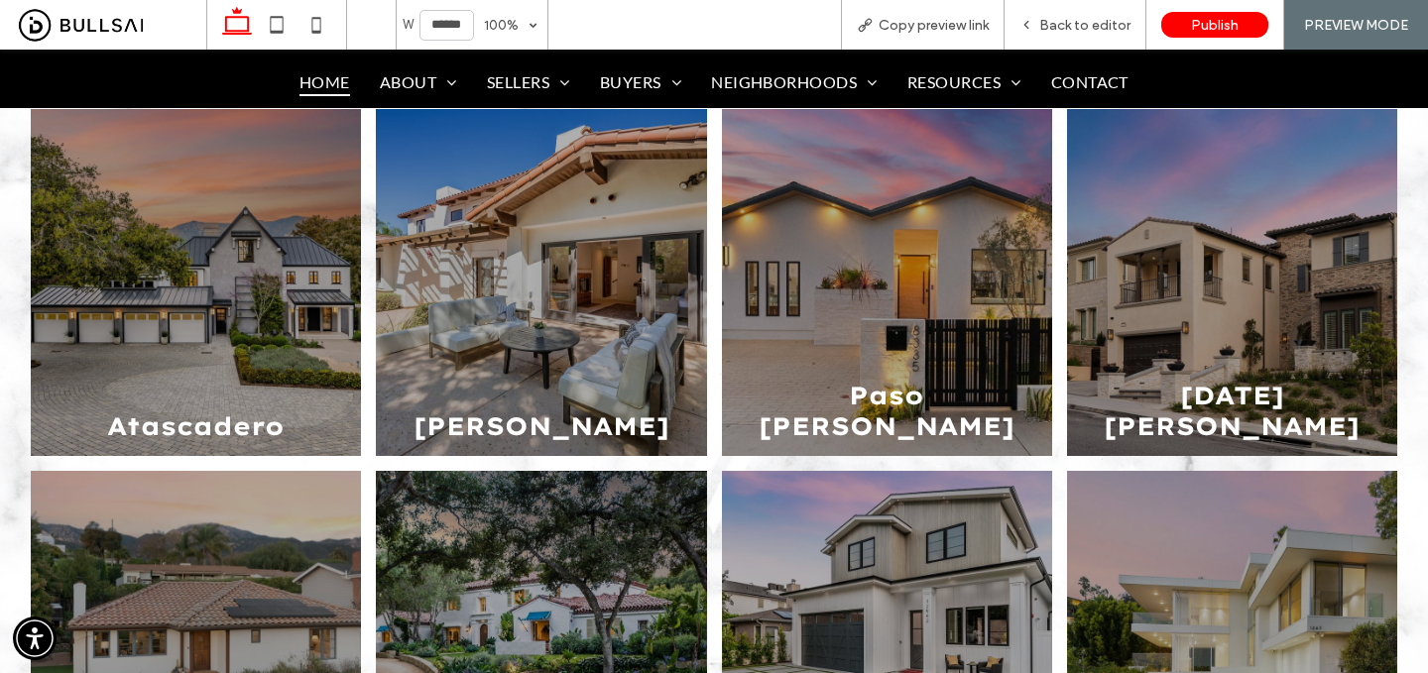
click at [872, 330] on link at bounding box center [887, 283] width 350 height 368
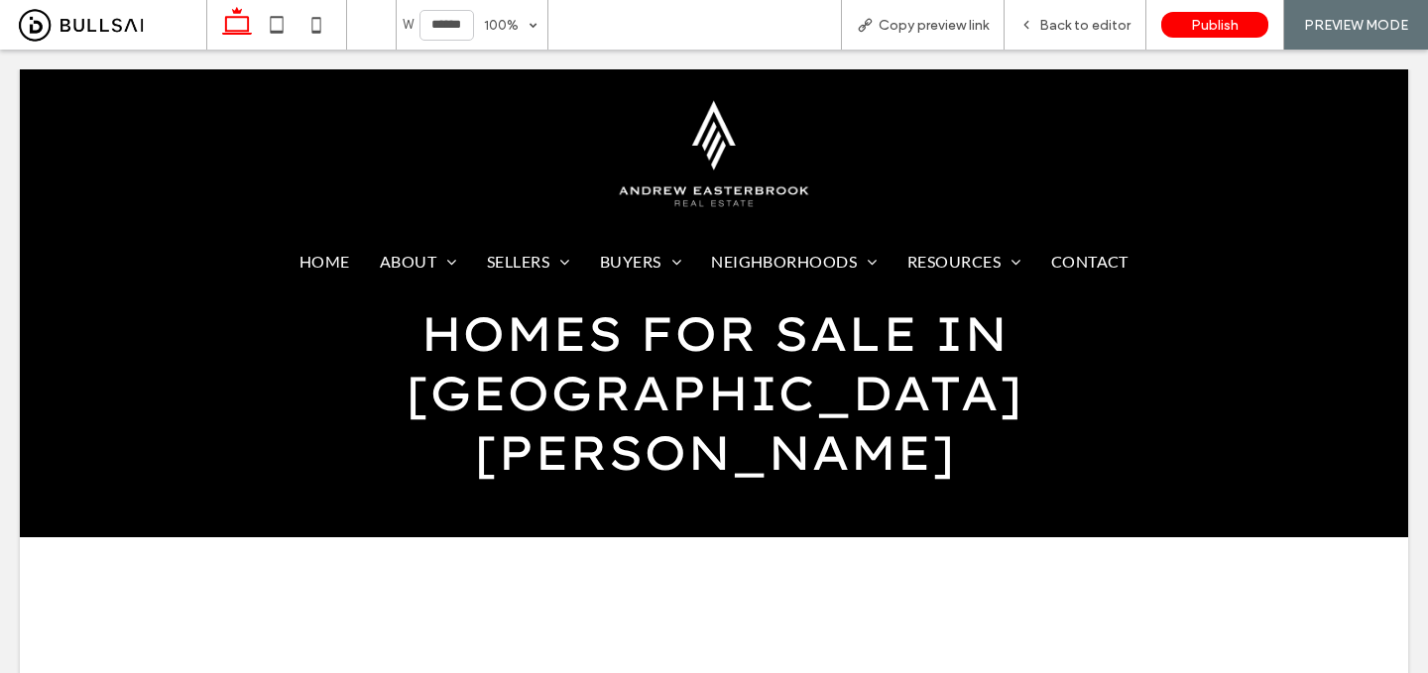
scroll to position [0, 0]
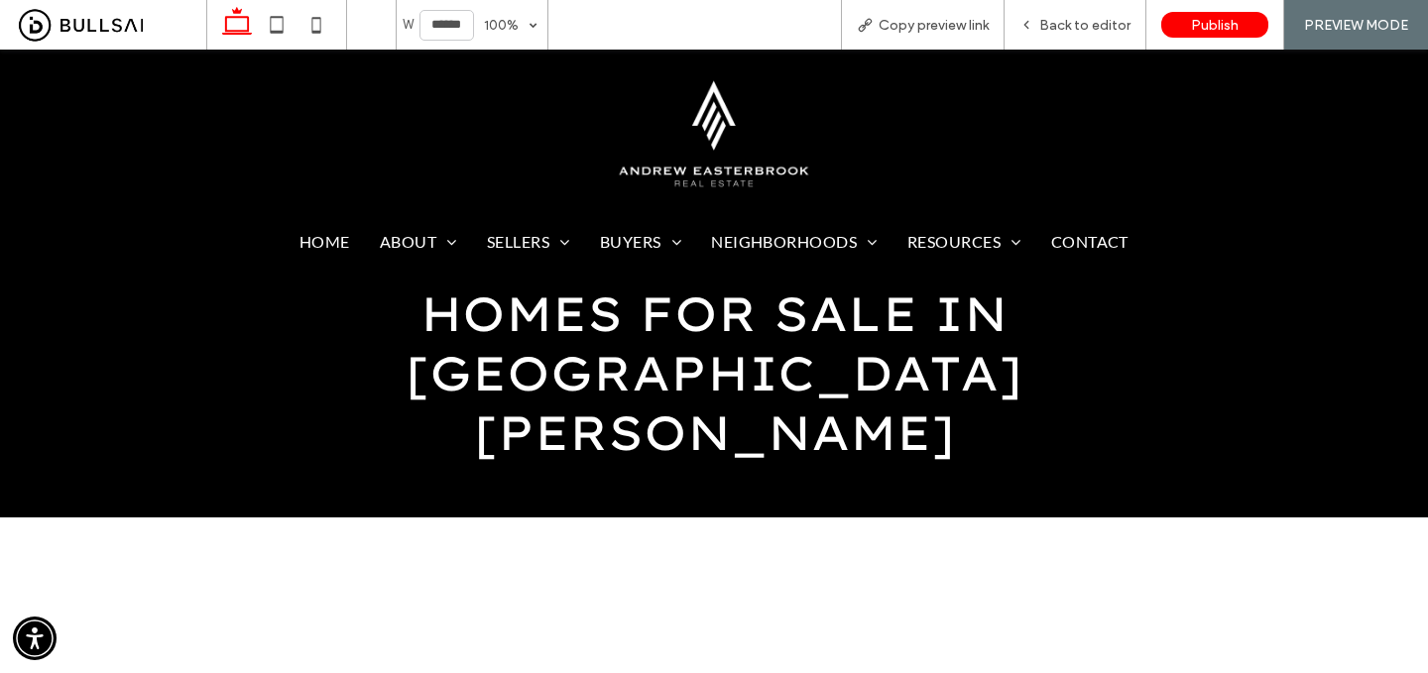
click at [676, 108] on img at bounding box center [714, 134] width 216 height 116
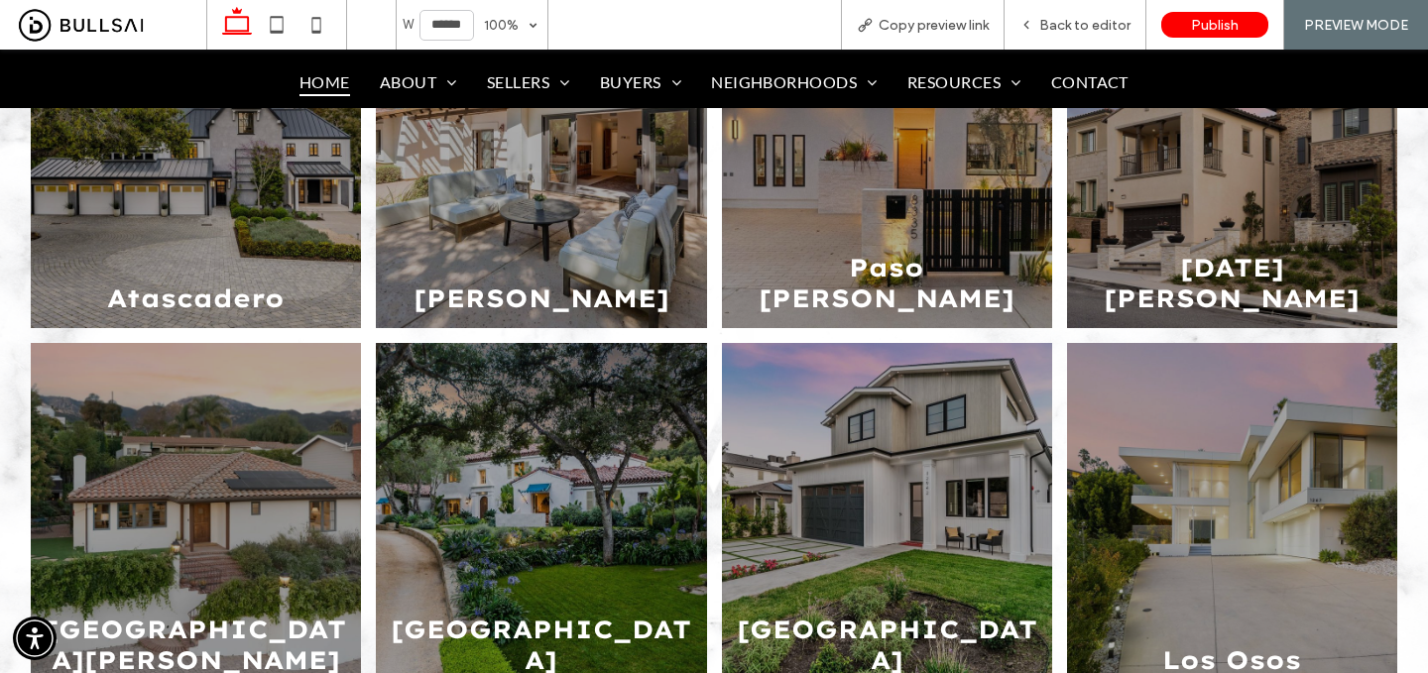
scroll to position [2431, 0]
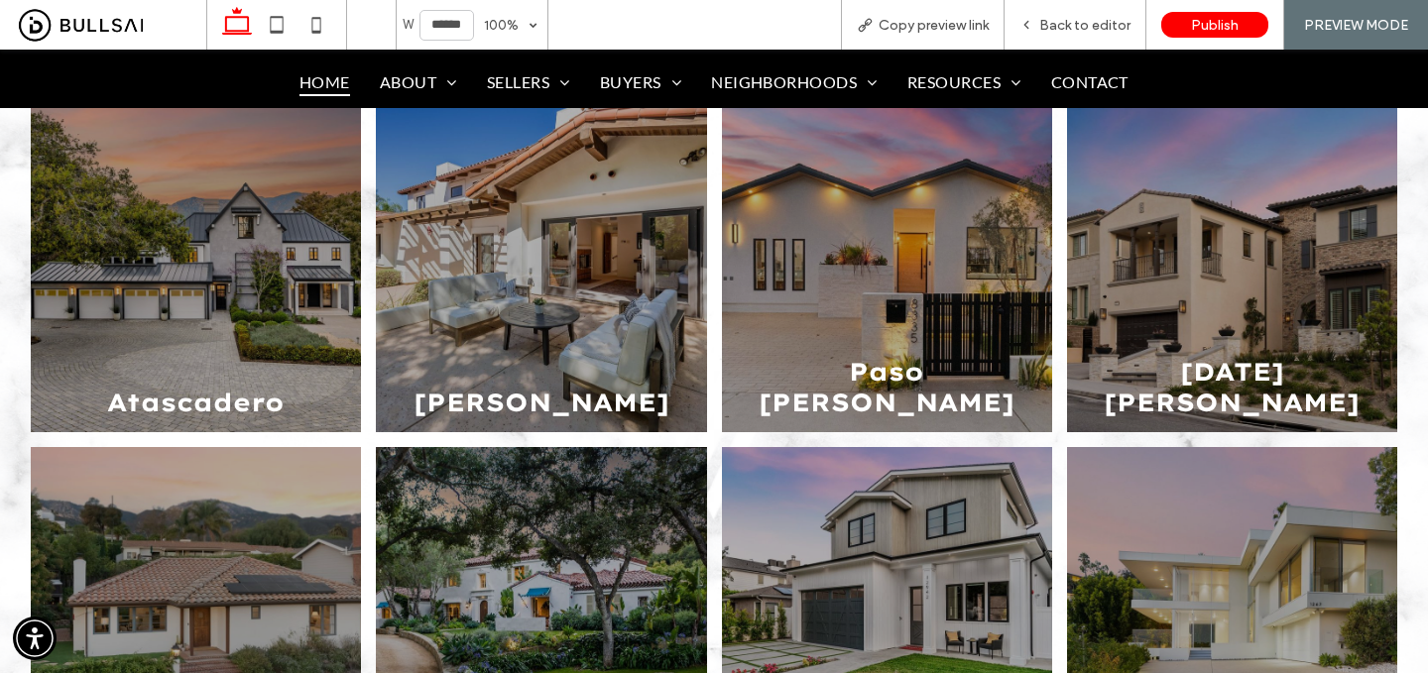
click at [1325, 303] on link at bounding box center [1232, 259] width 350 height 368
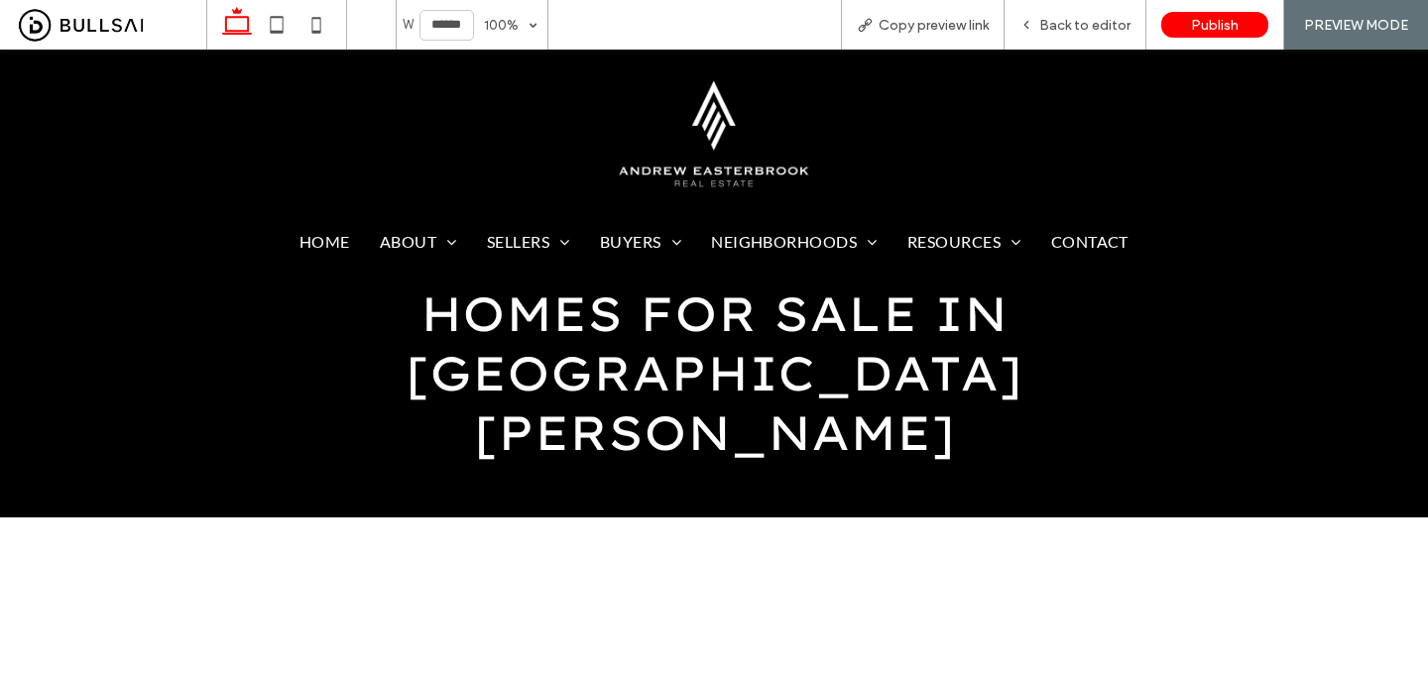
click at [698, 148] on img at bounding box center [714, 134] width 216 height 116
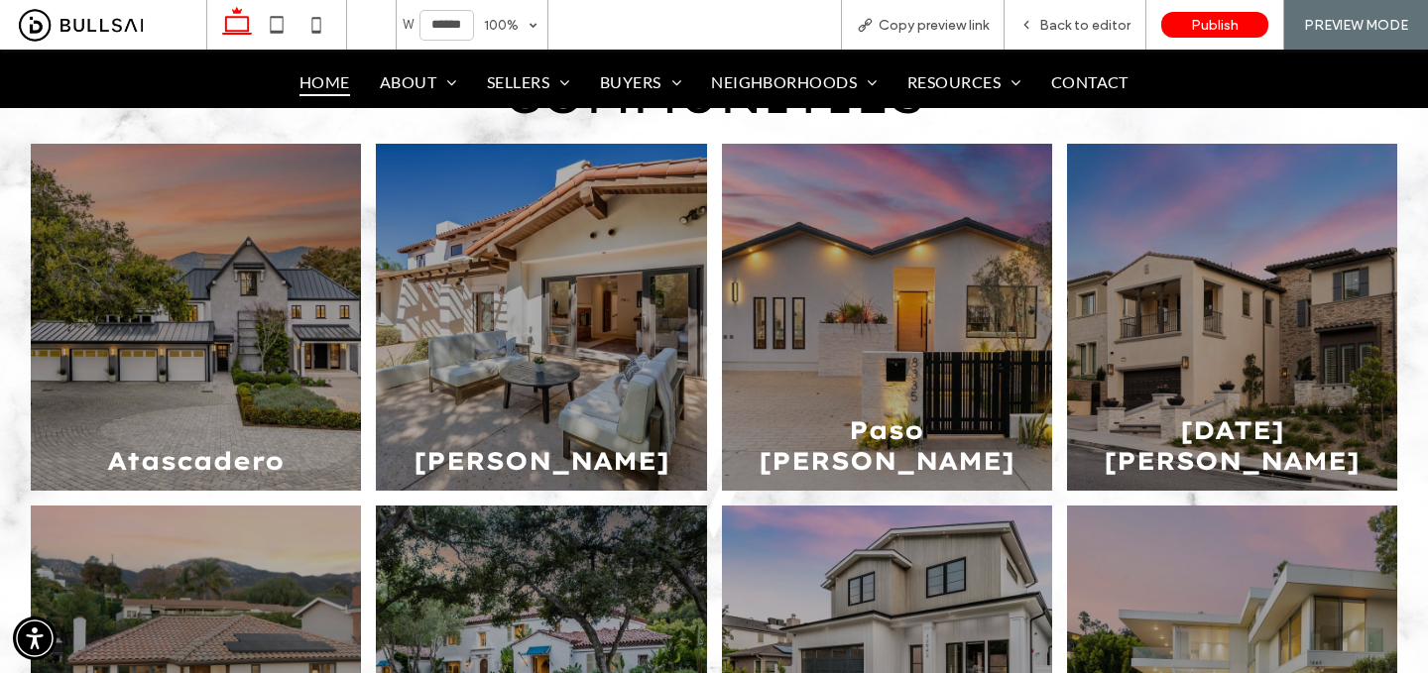
scroll to position [2716, 0]
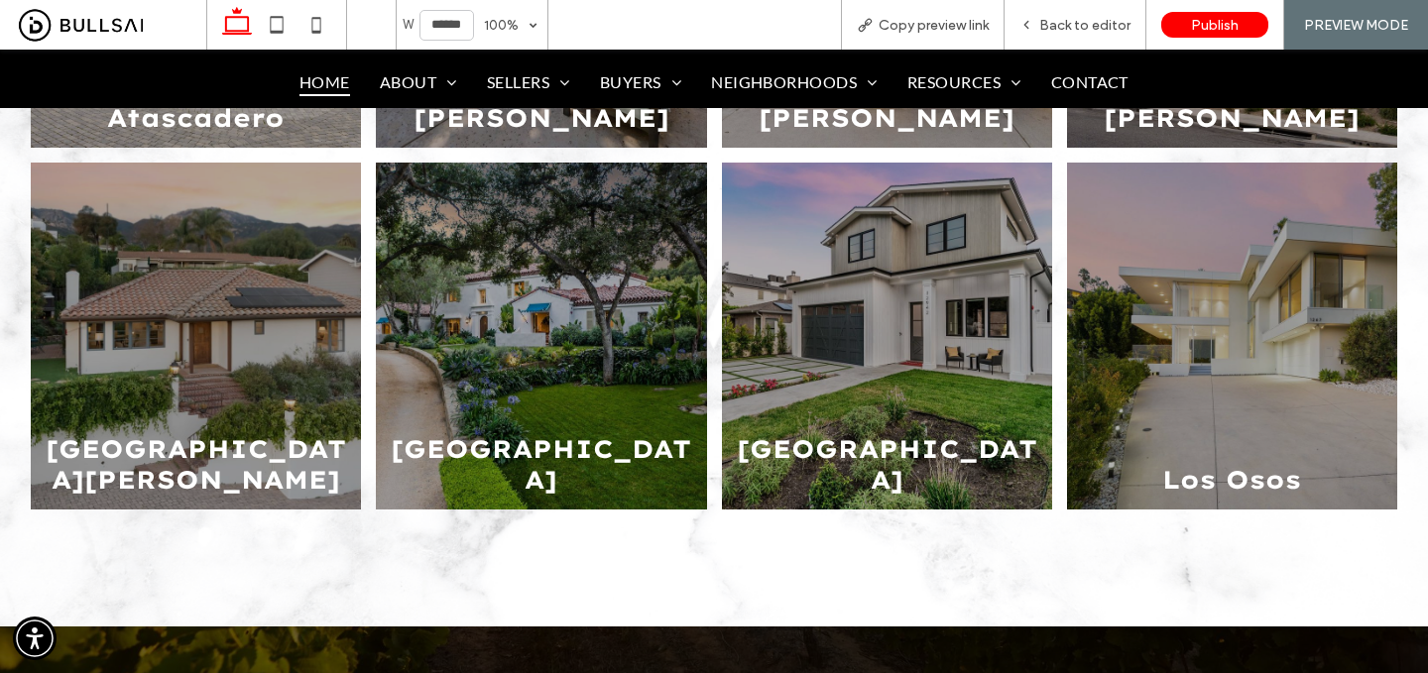
click at [257, 396] on link at bounding box center [196, 337] width 350 height 368
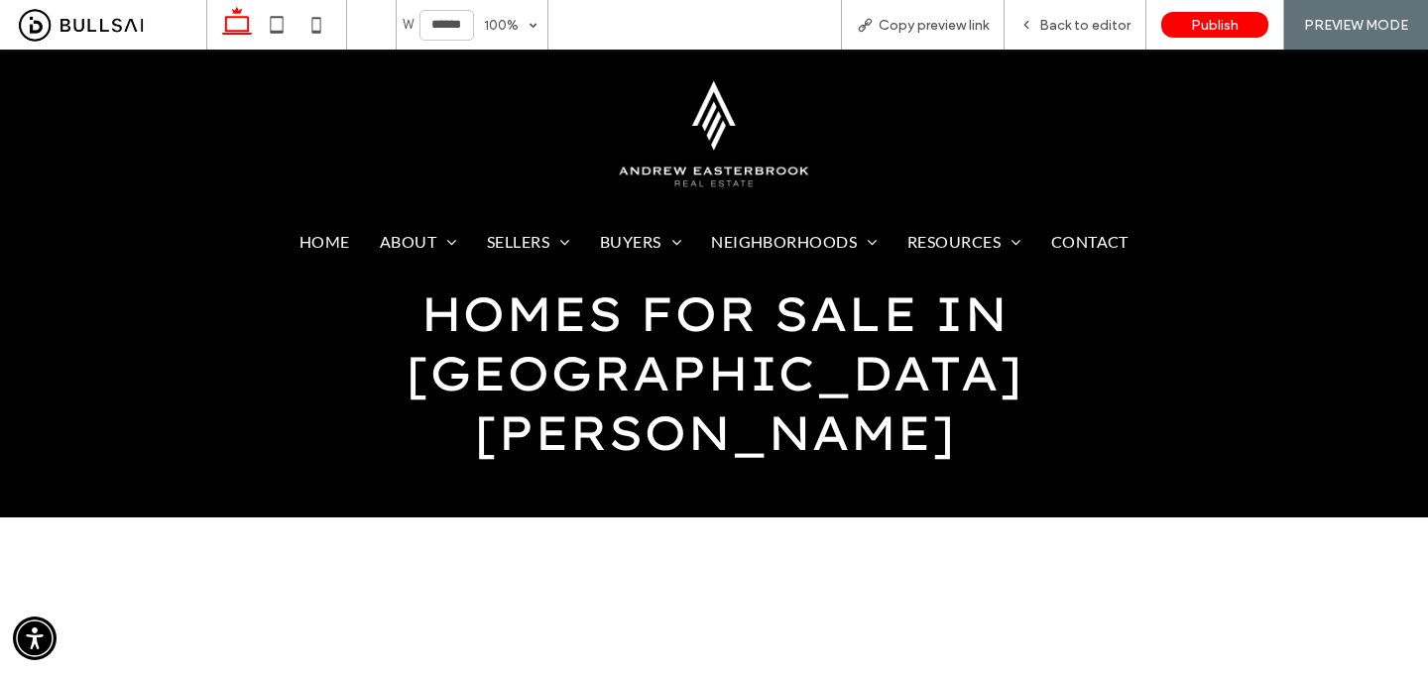
click at [710, 161] on img at bounding box center [714, 134] width 216 height 116
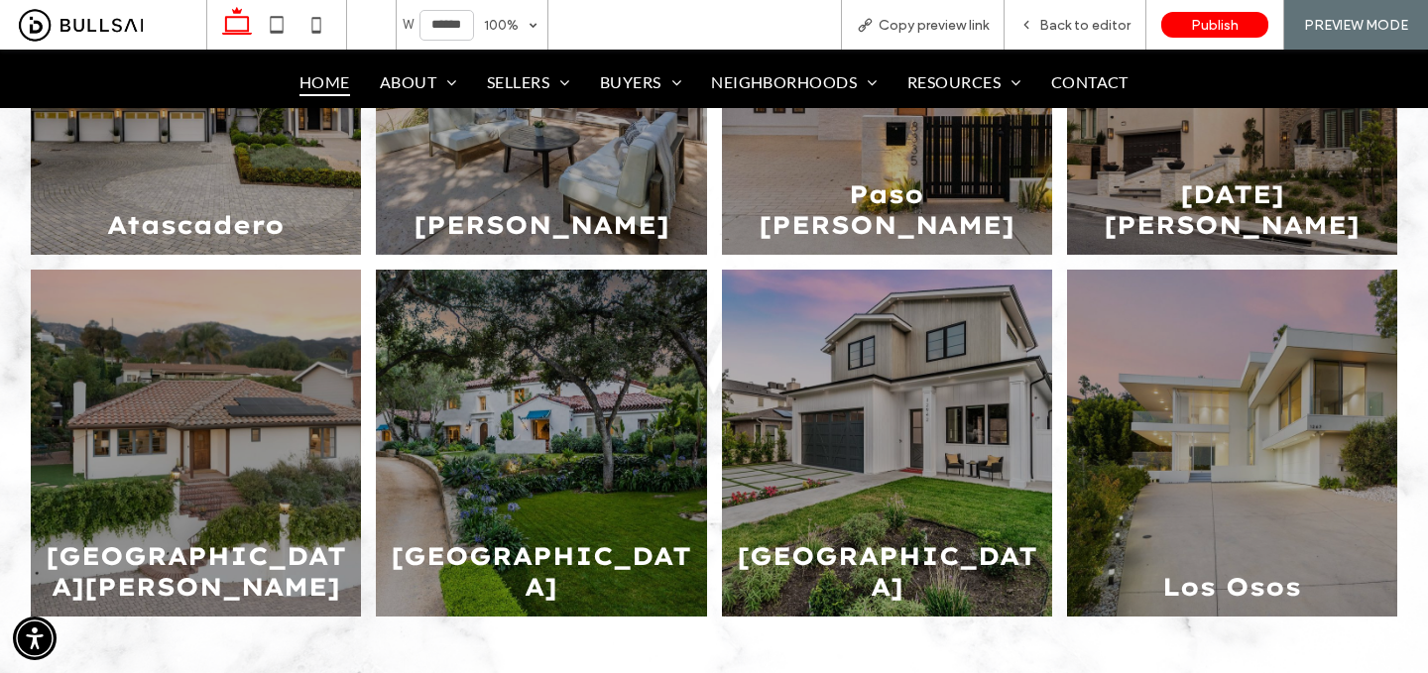
scroll to position [2561, 0]
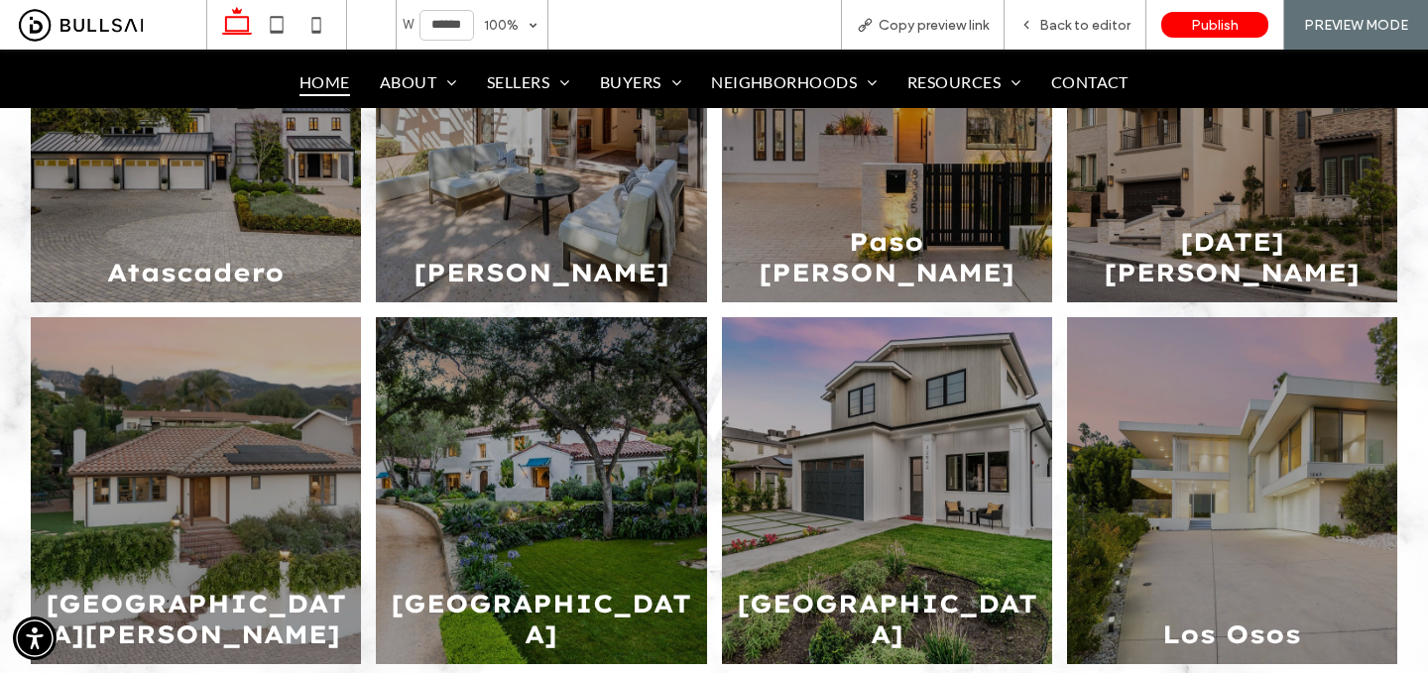
click at [666, 435] on link at bounding box center [541, 490] width 330 height 347
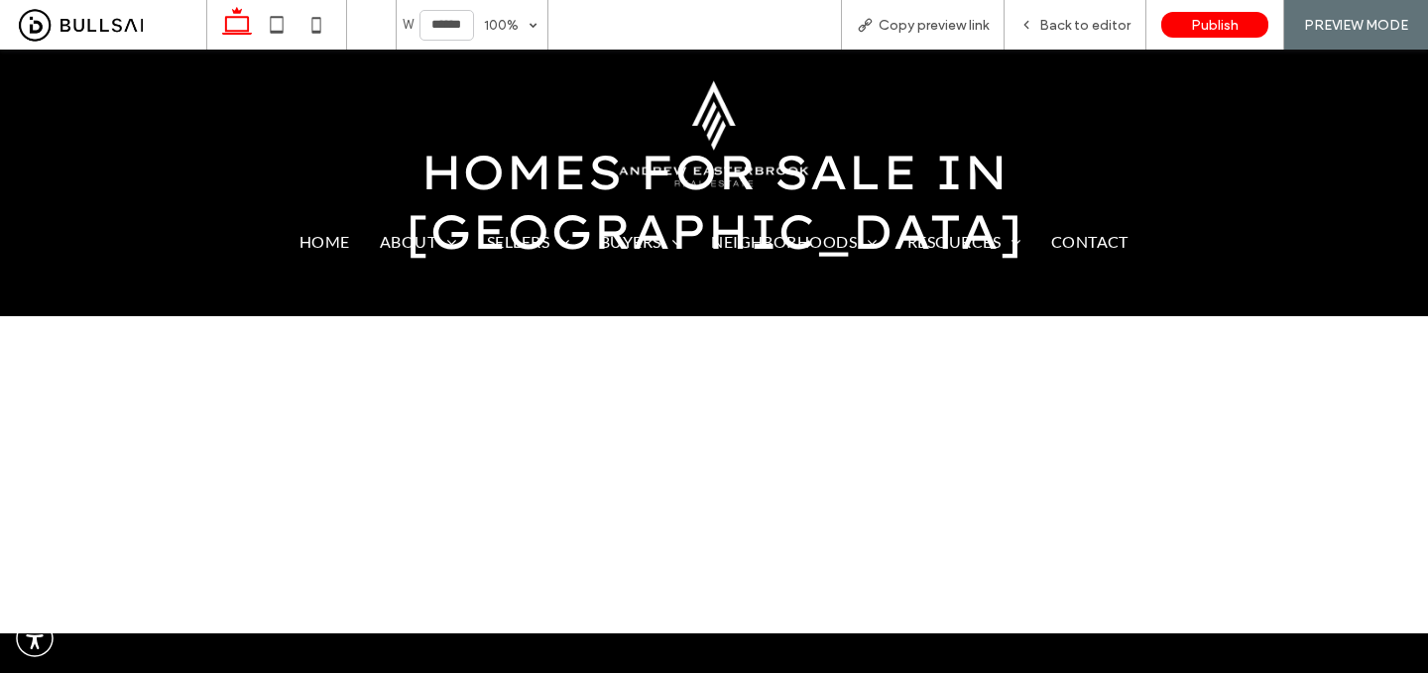
scroll to position [206, 0]
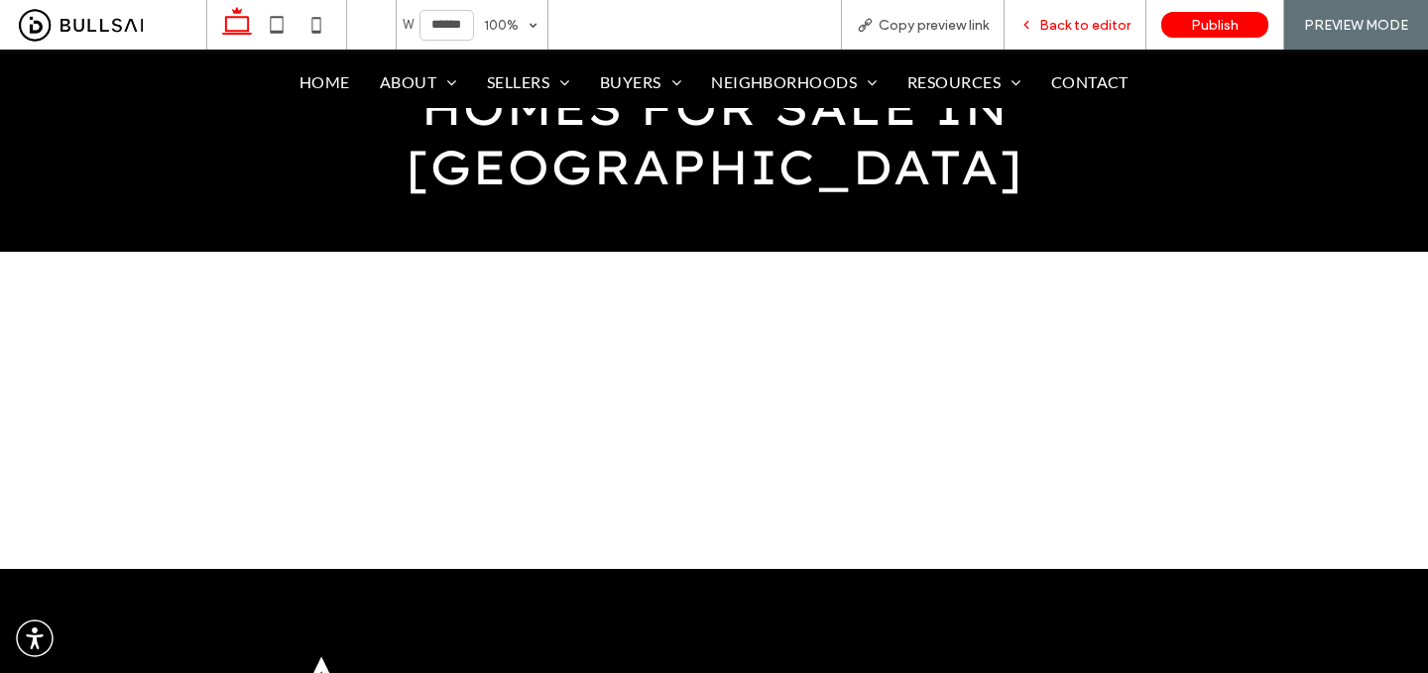
click at [1070, 18] on span "Back to editor" at bounding box center [1084, 25] width 91 height 17
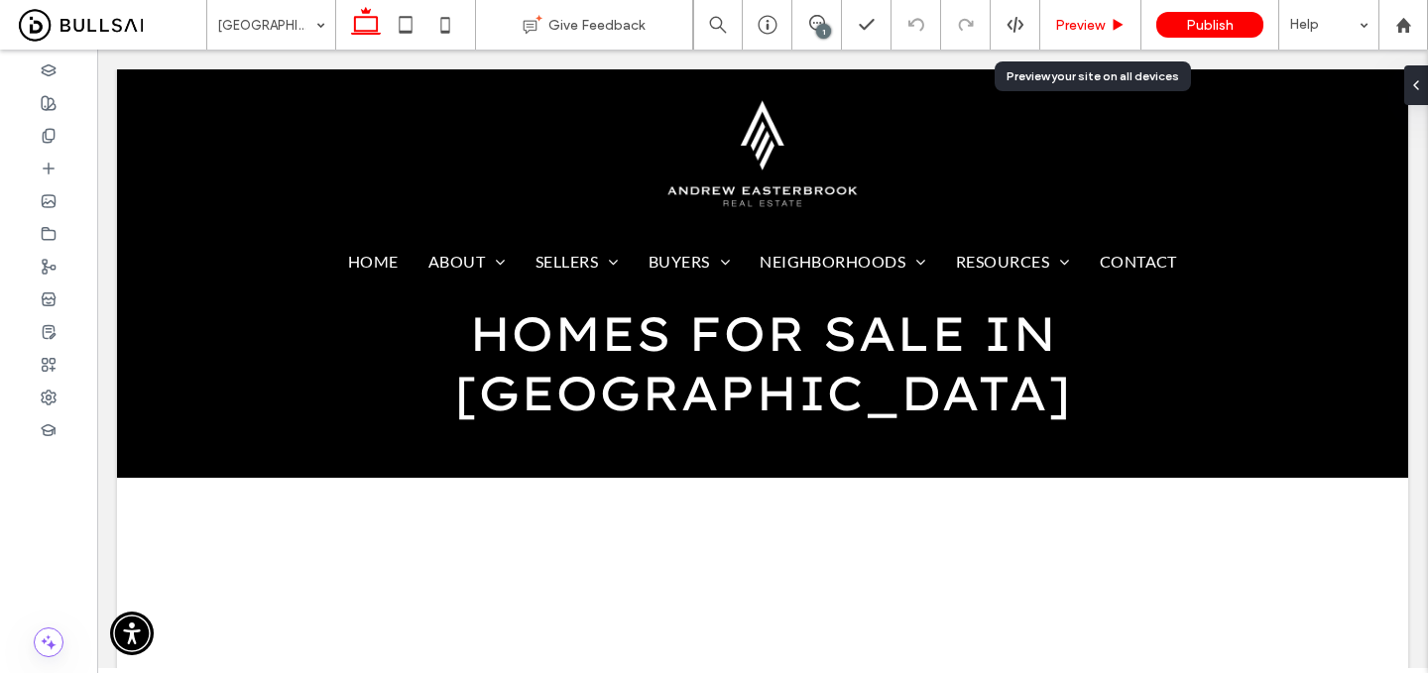
drag, startPoint x: 1072, startPoint y: 18, endPoint x: 609, endPoint y: 84, distance: 467.9
click at [1072, 18] on span "Preview" at bounding box center [1080, 25] width 50 height 17
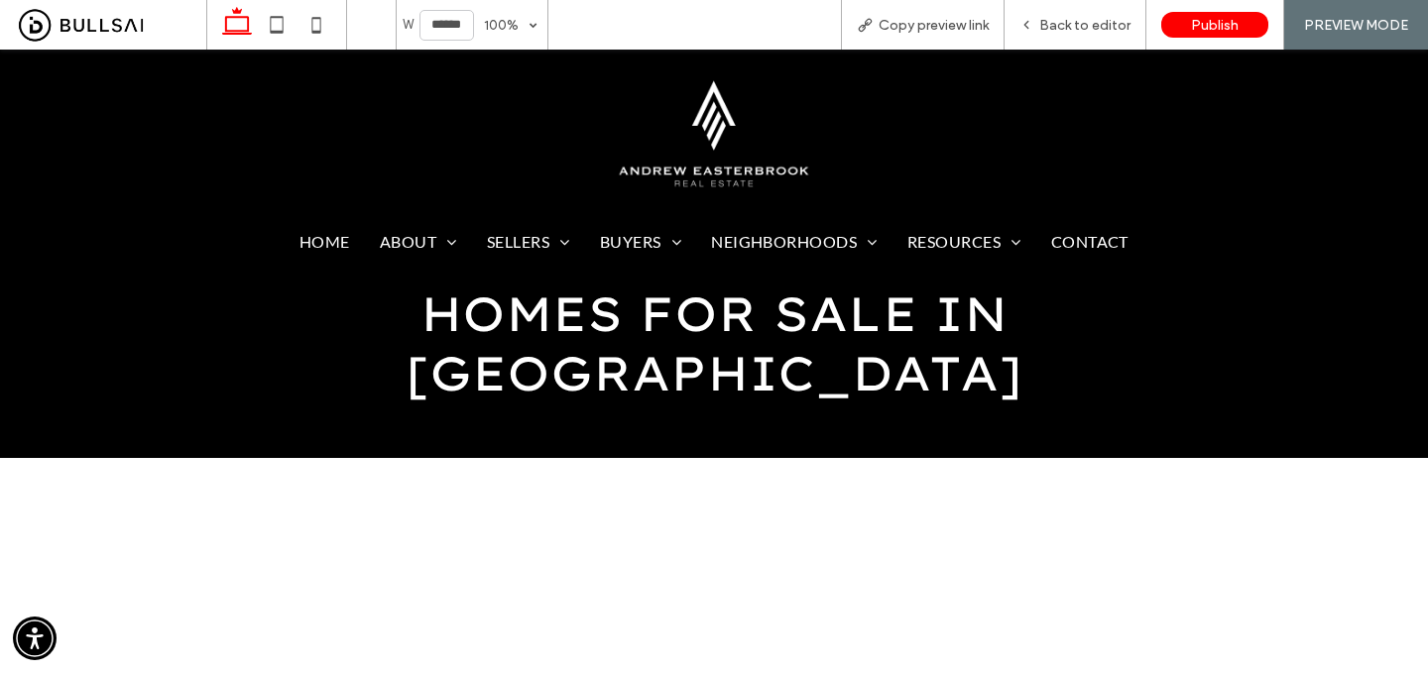
click at [695, 142] on img at bounding box center [714, 134] width 216 height 116
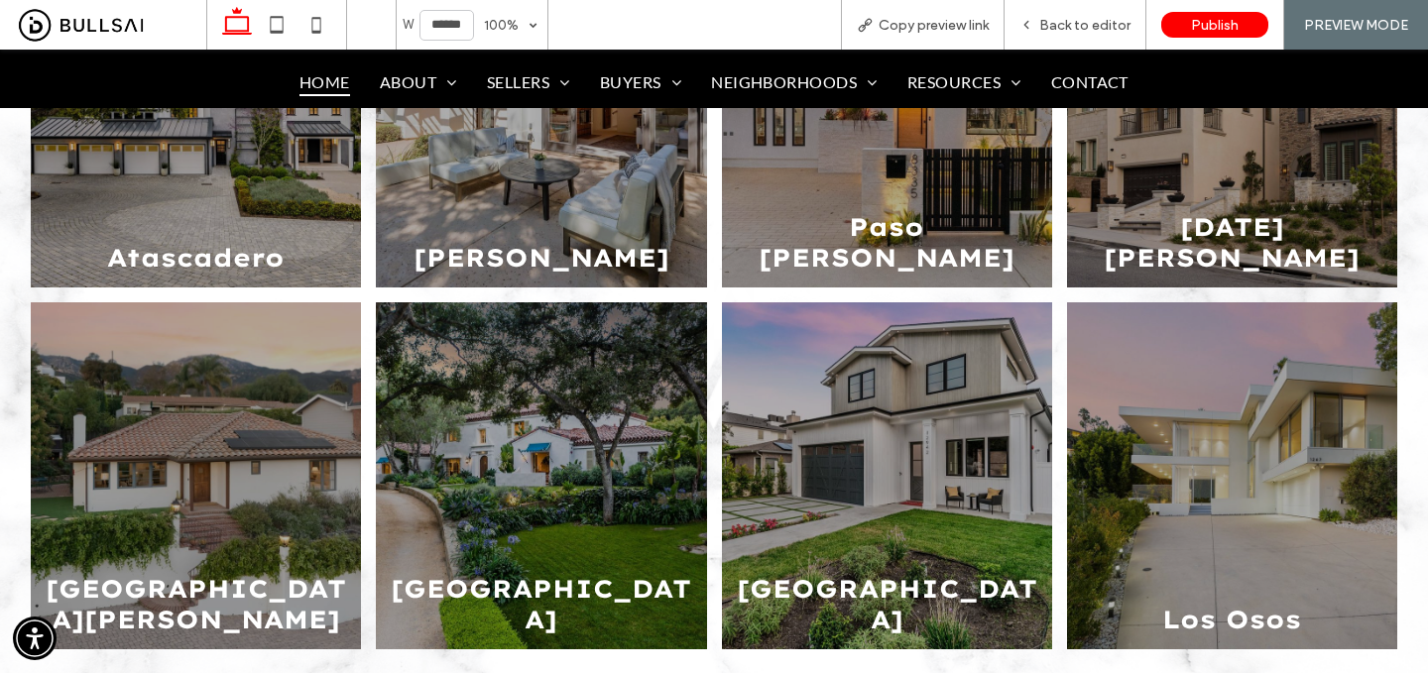
scroll to position [2568, 0]
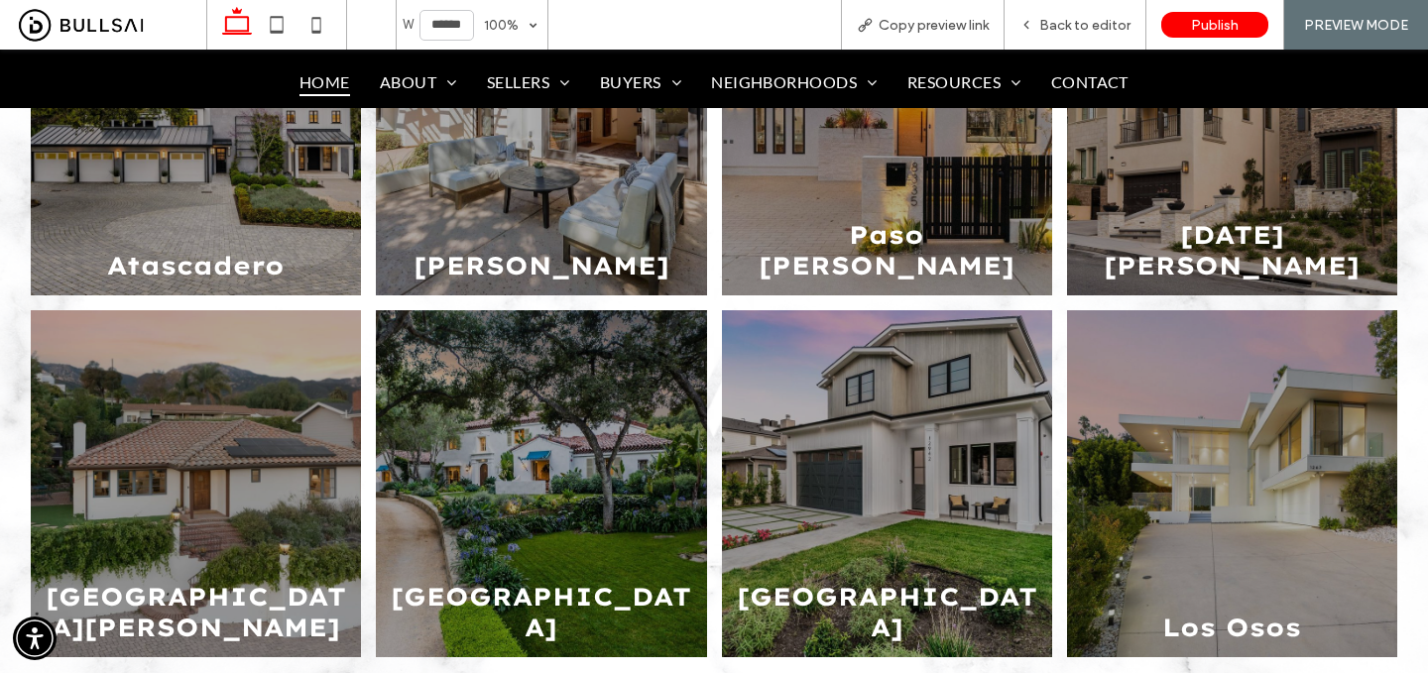
click at [946, 446] on link at bounding box center [887, 485] width 350 height 368
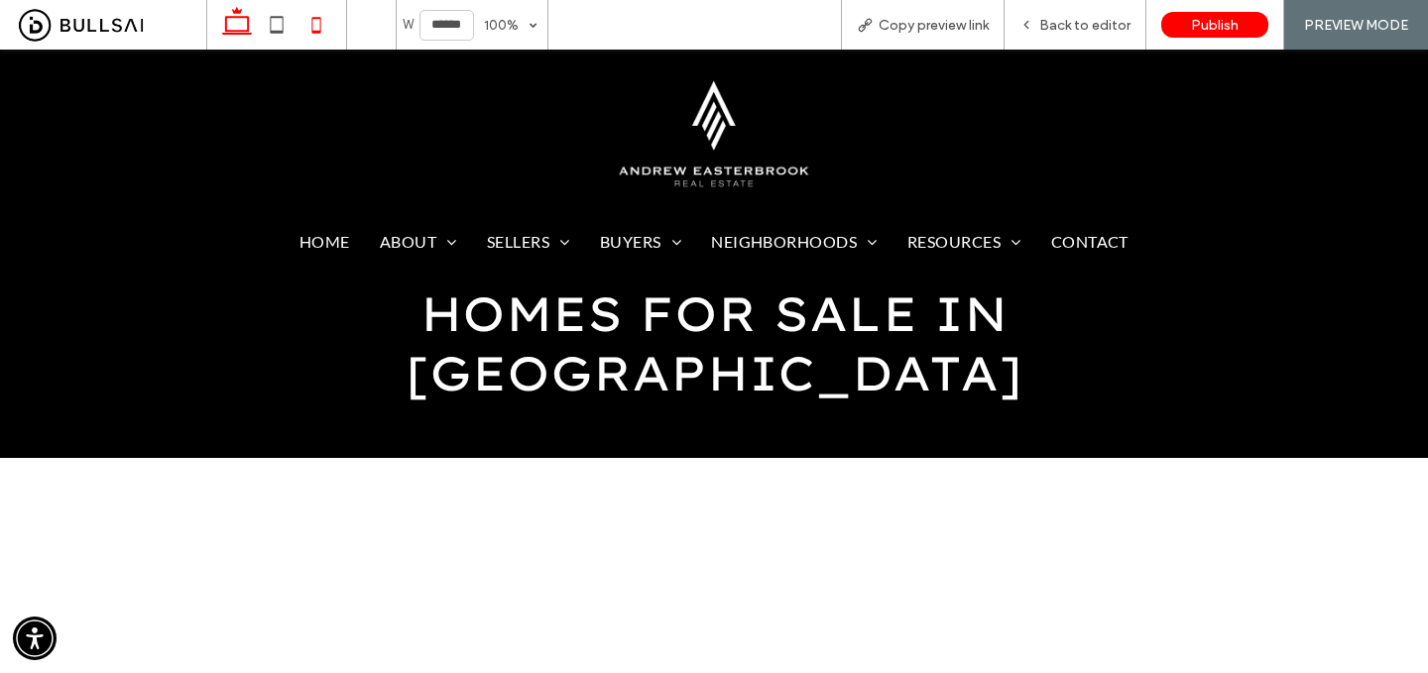
click at [314, 34] on icon at bounding box center [317, 25] width 40 height 40
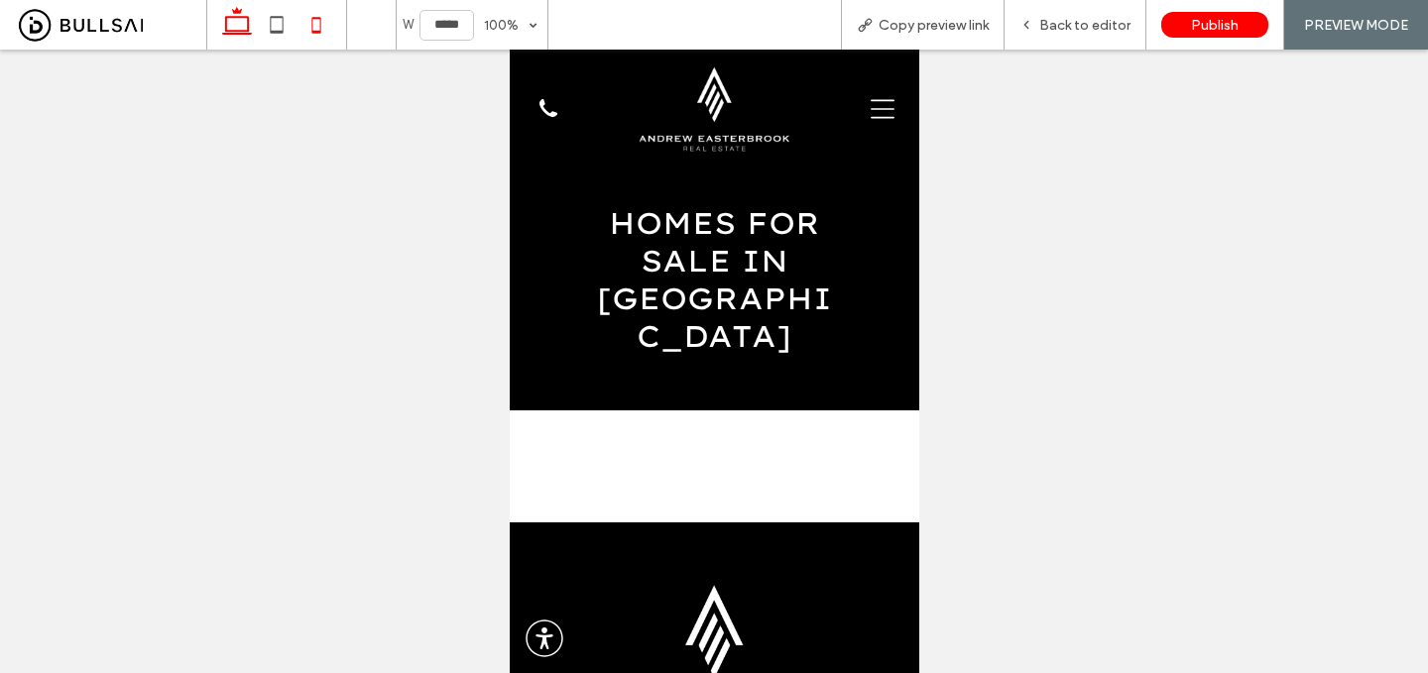
click at [236, 15] on icon at bounding box center [237, 25] width 40 height 40
type input "******"
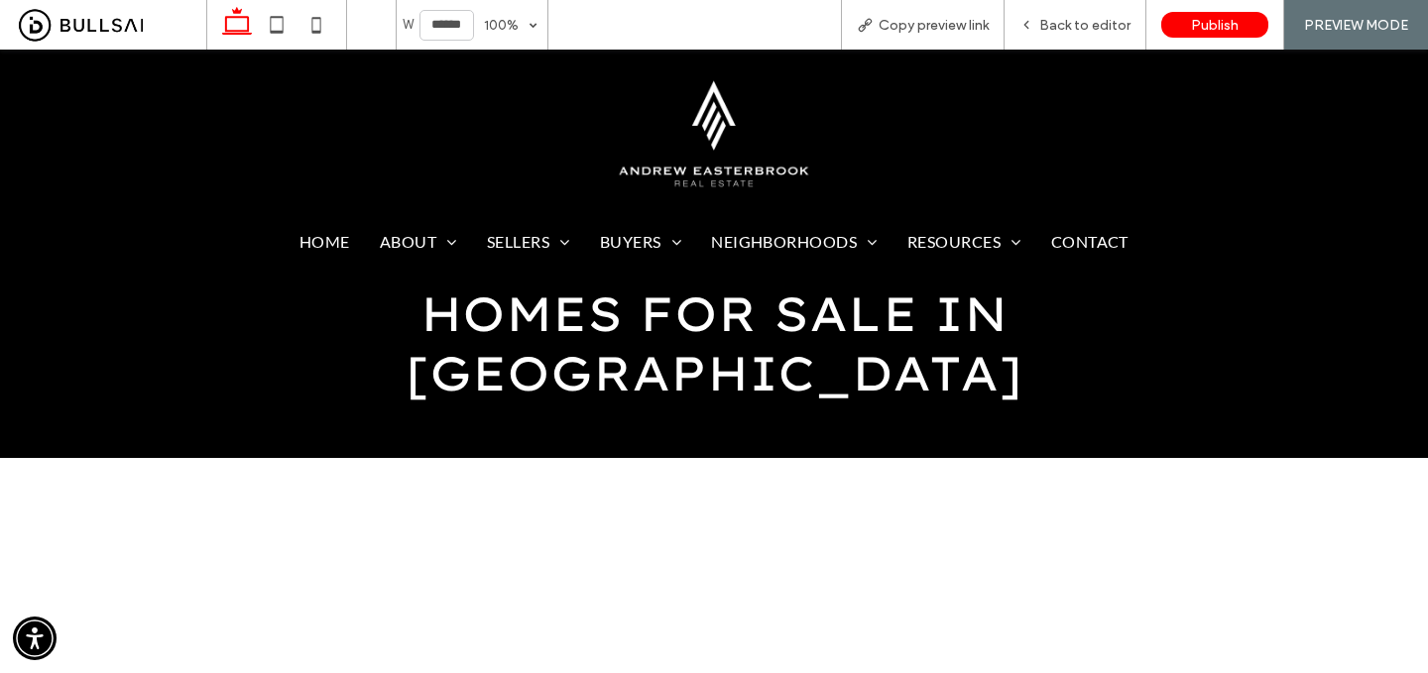
click at [739, 169] on img at bounding box center [714, 134] width 216 height 116
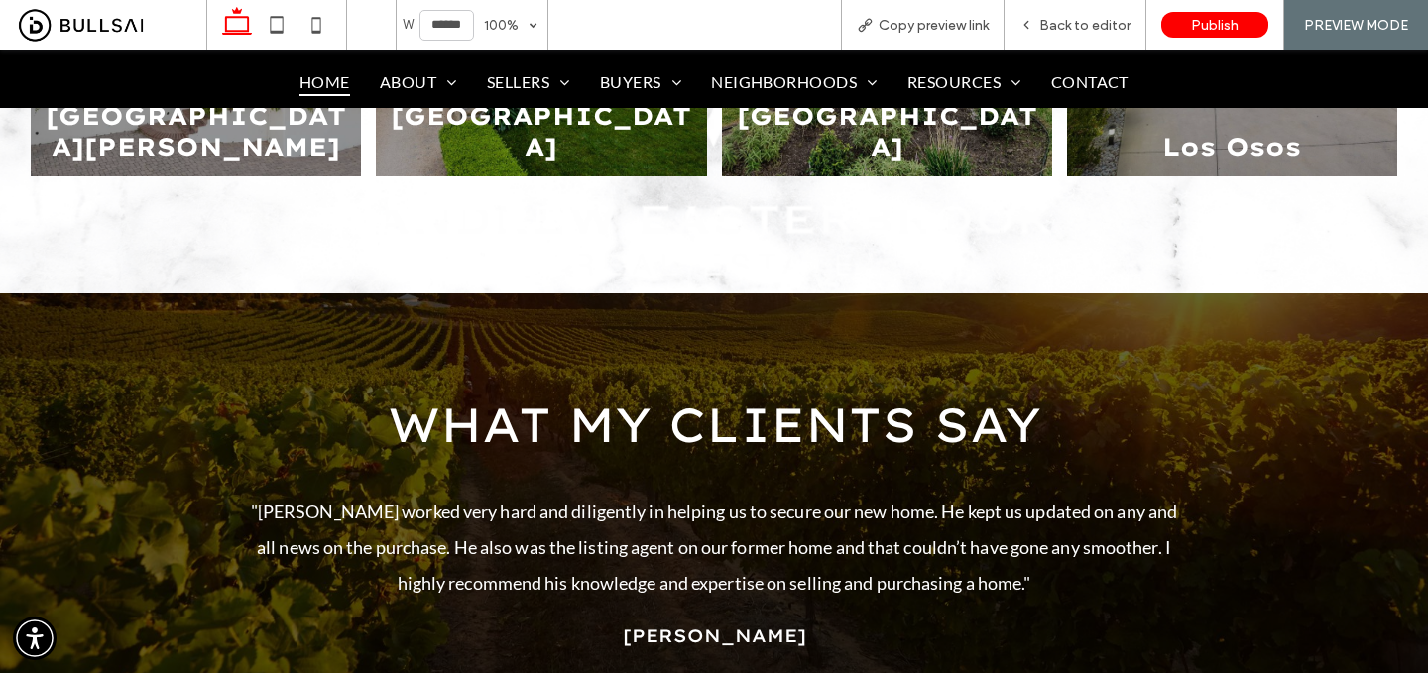
scroll to position [3055, 0]
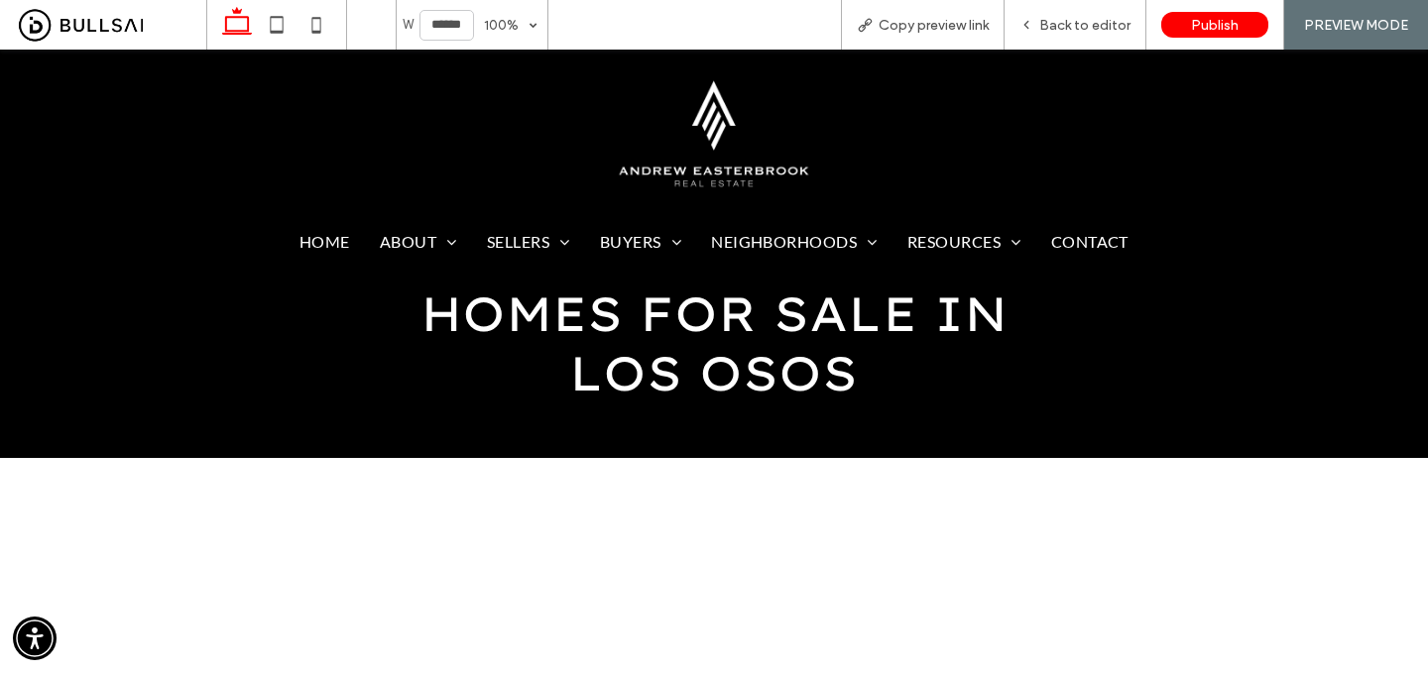
click at [734, 131] on img at bounding box center [714, 134] width 216 height 116
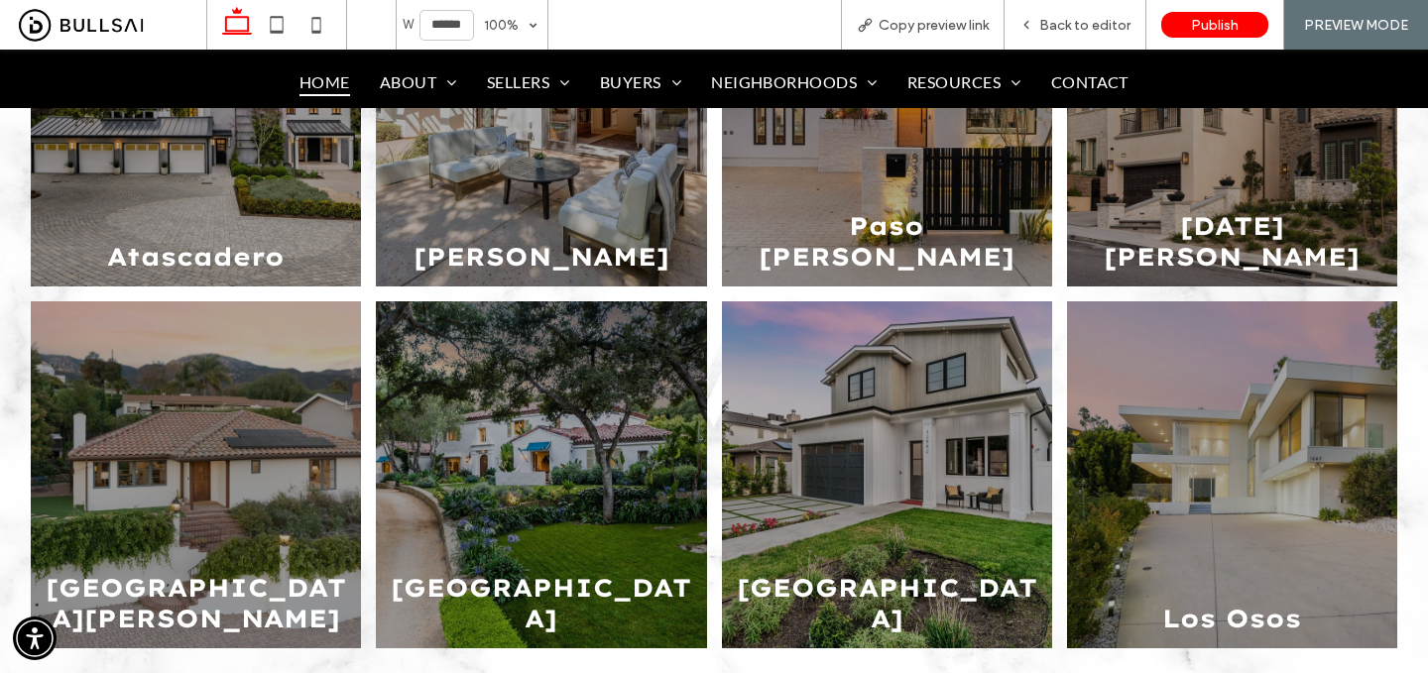
scroll to position [2555, 0]
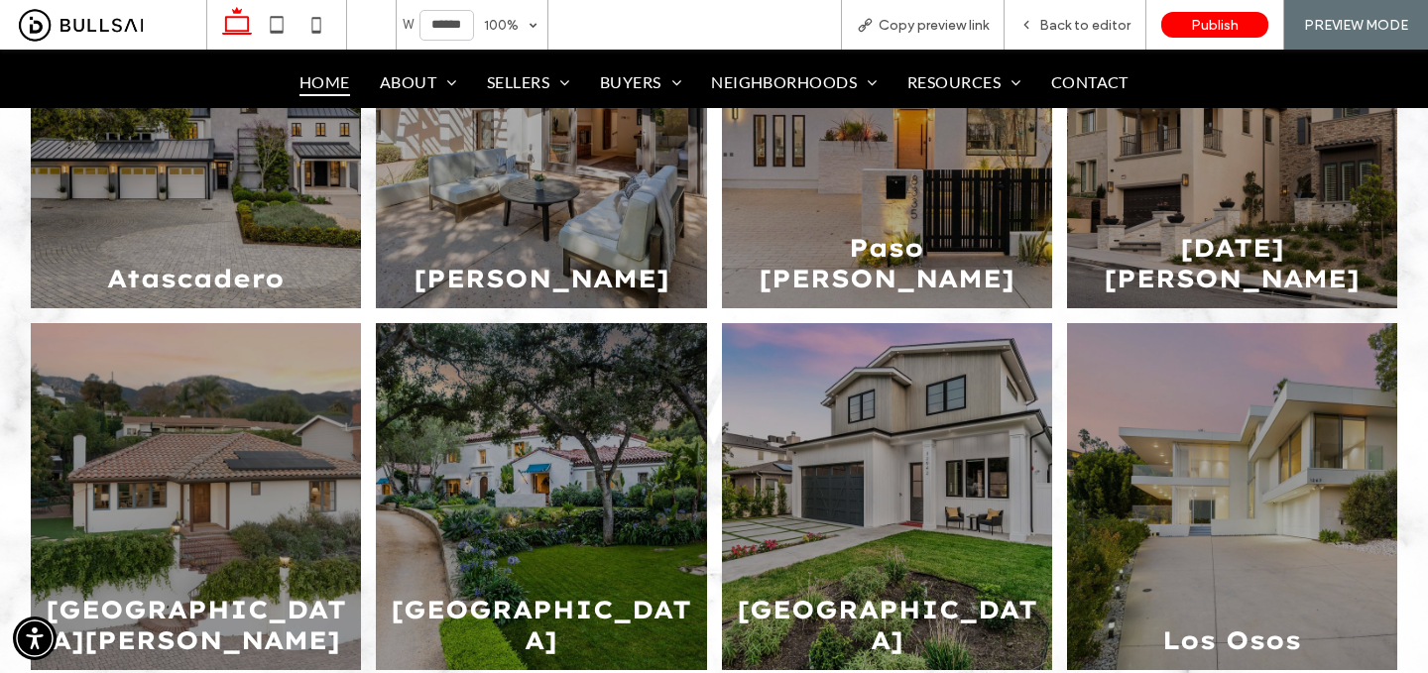
click at [175, 202] on link at bounding box center [196, 135] width 350 height 368
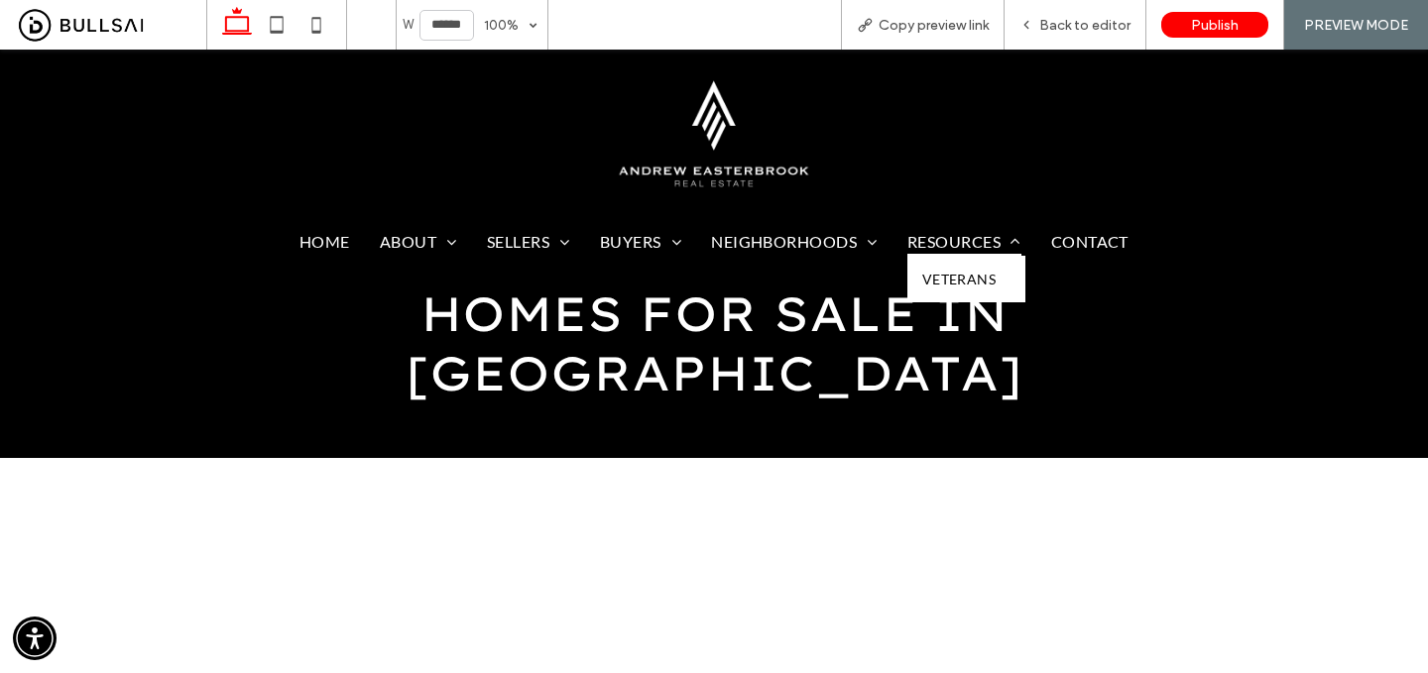
click at [957, 247] on span "Resources" at bounding box center [965, 241] width 114 height 29
click at [740, 153] on img at bounding box center [714, 134] width 216 height 116
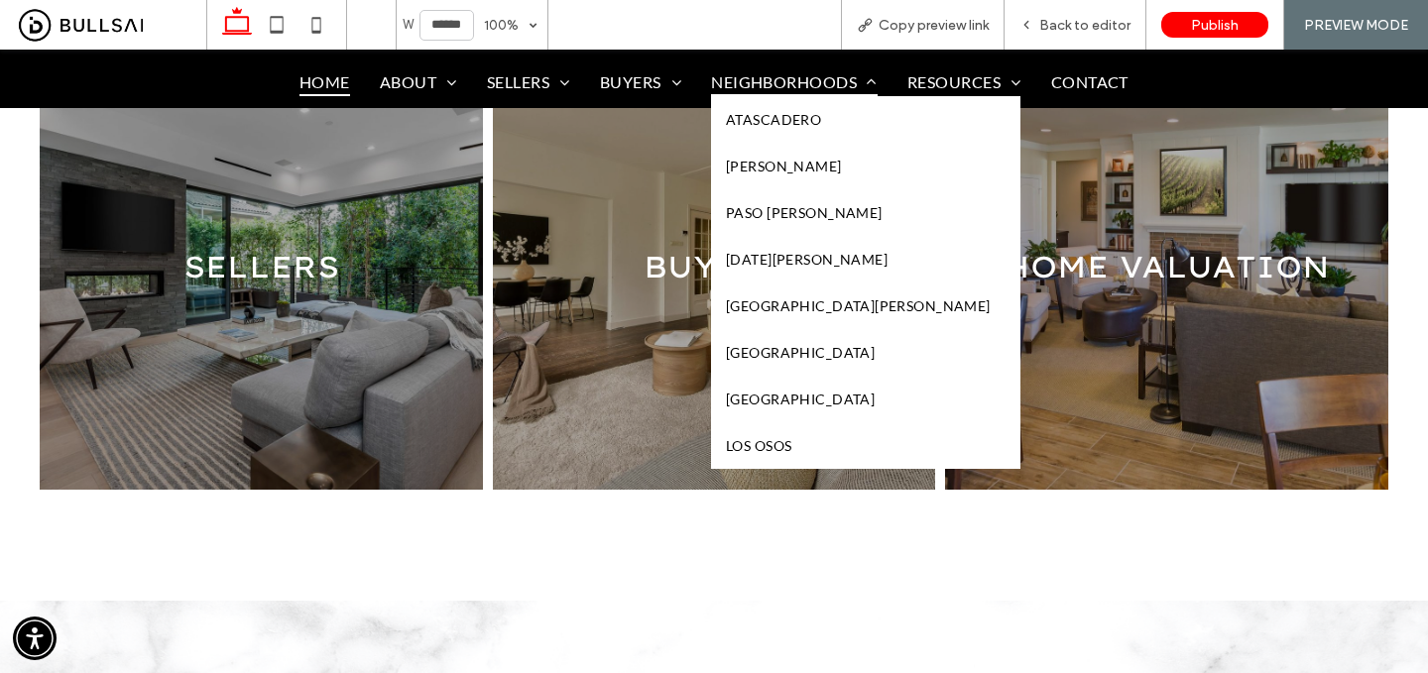
scroll to position [1712, 0]
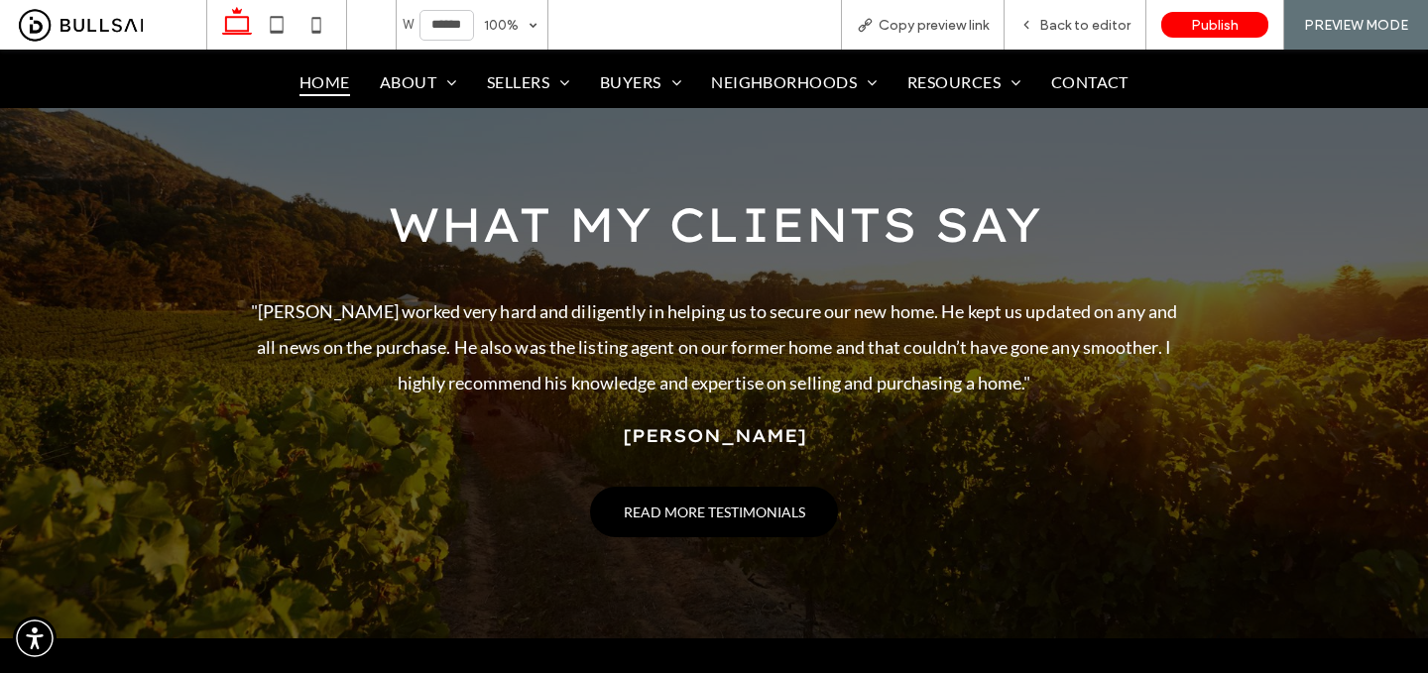
scroll to position [3269, 0]
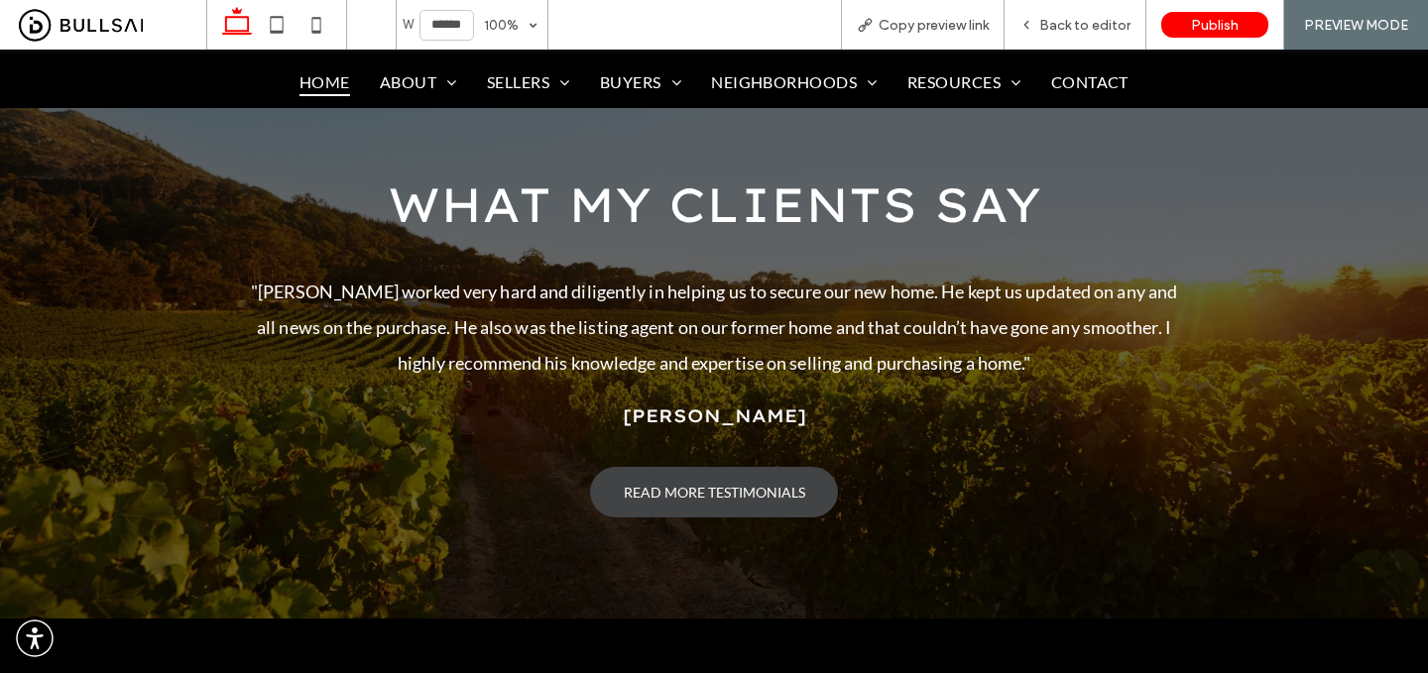
click at [732, 496] on span "READ MORE TESTIMONIALS" at bounding box center [715, 492] width 182 height 17
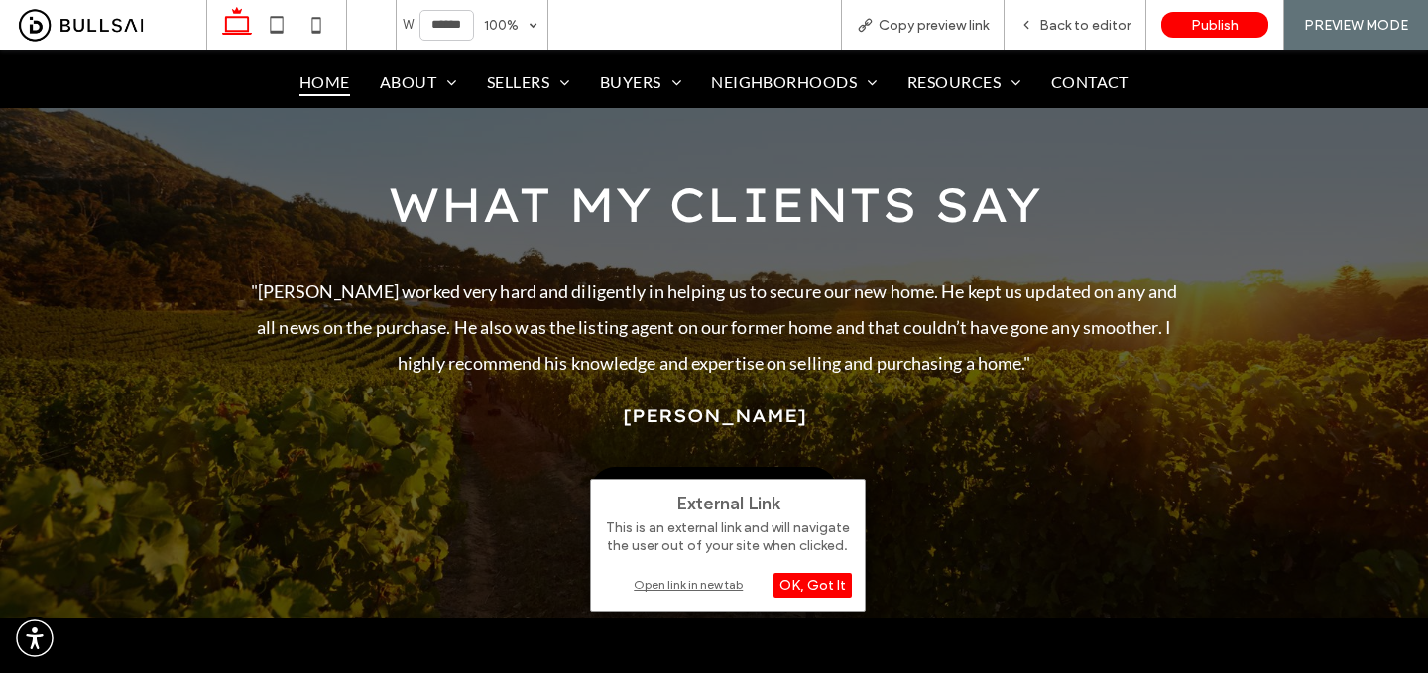
click at [738, 587] on div "Open link in new tab" at bounding box center [728, 584] width 248 height 21
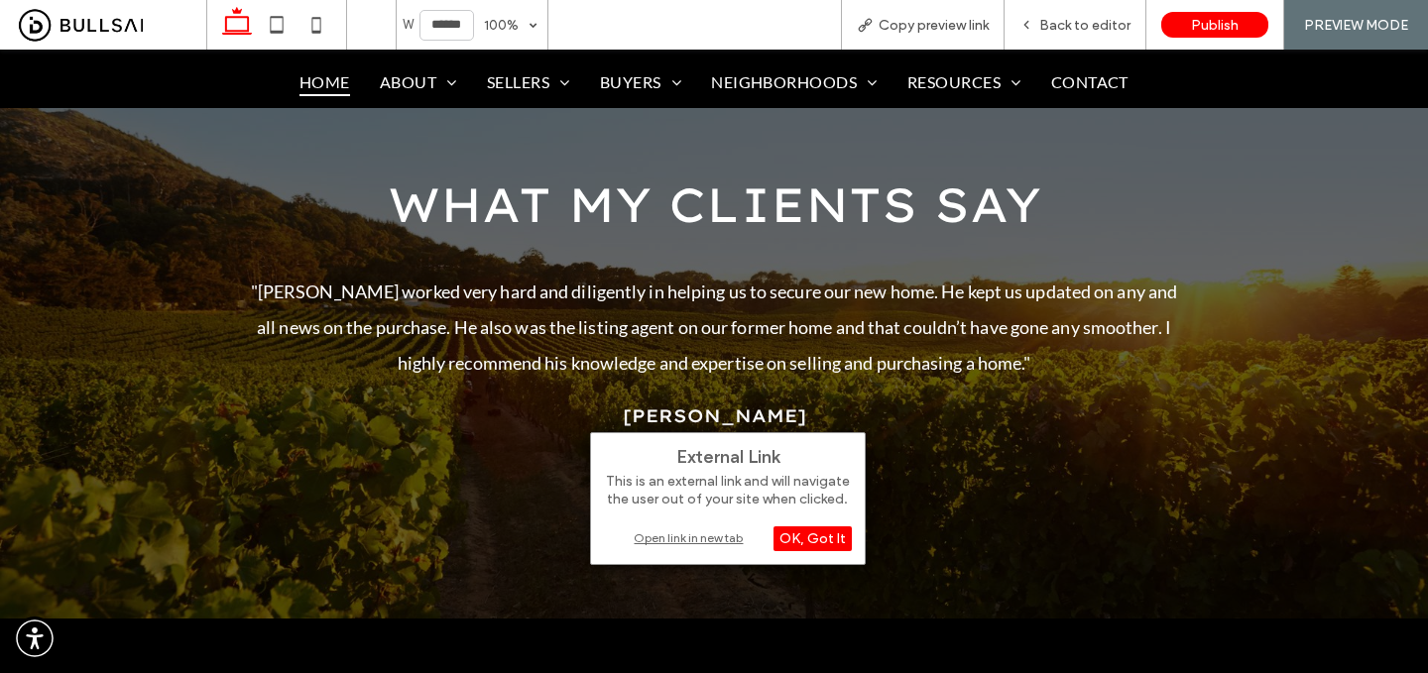
click at [724, 540] on div "Open link in new tab" at bounding box center [728, 538] width 248 height 21
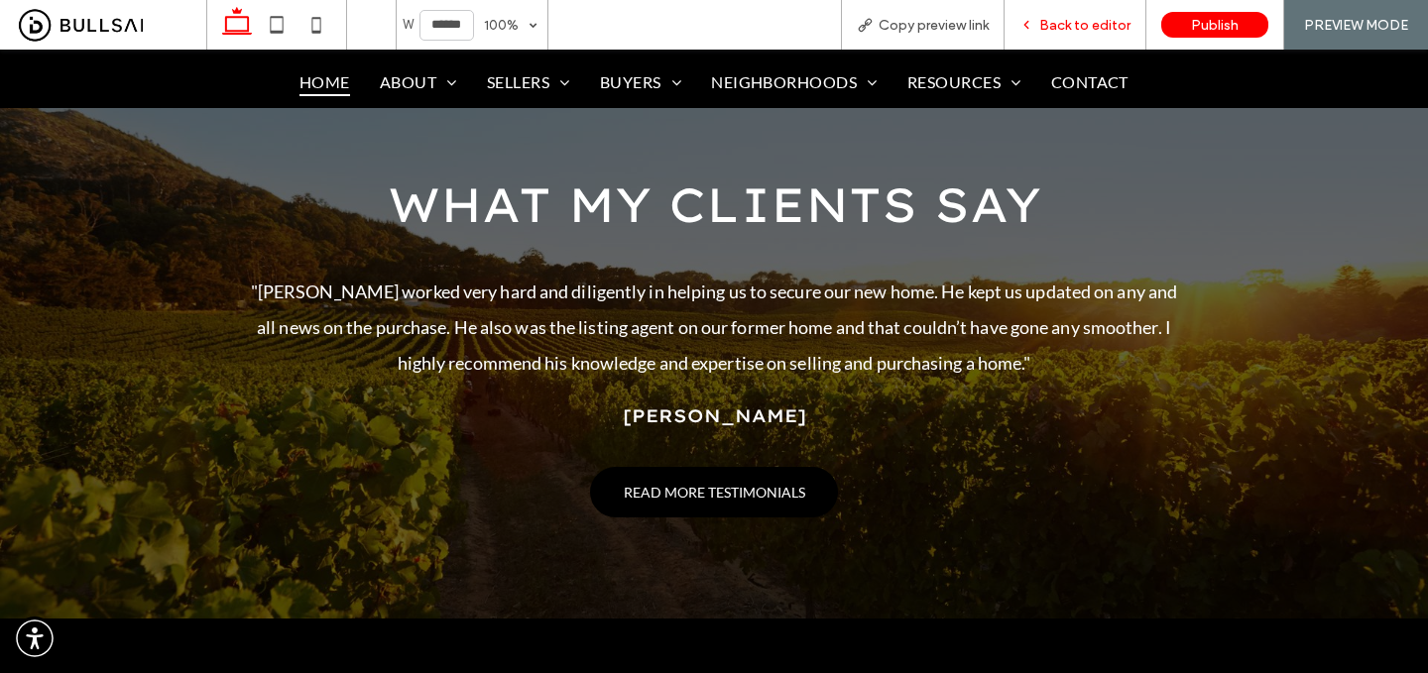
click at [1073, 22] on span "Back to editor" at bounding box center [1084, 25] width 91 height 17
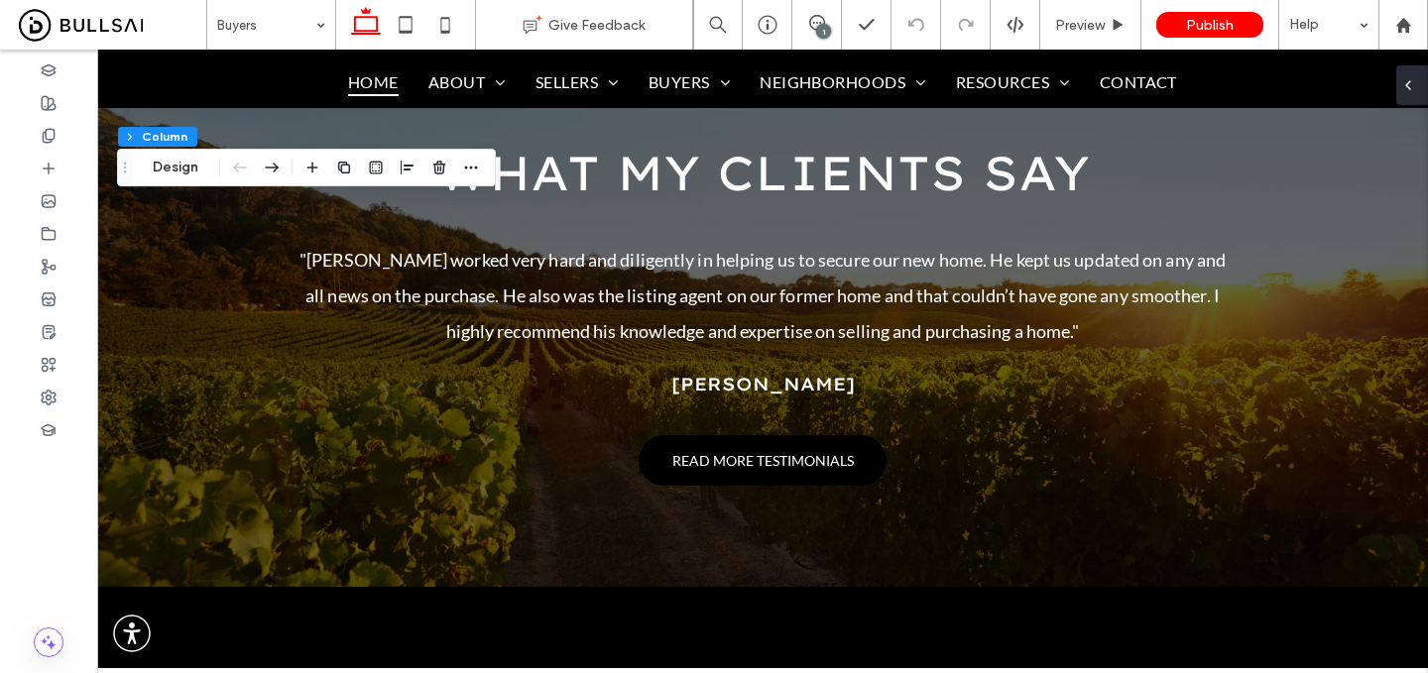
click at [1427, 82] on div at bounding box center [1412, 85] width 32 height 40
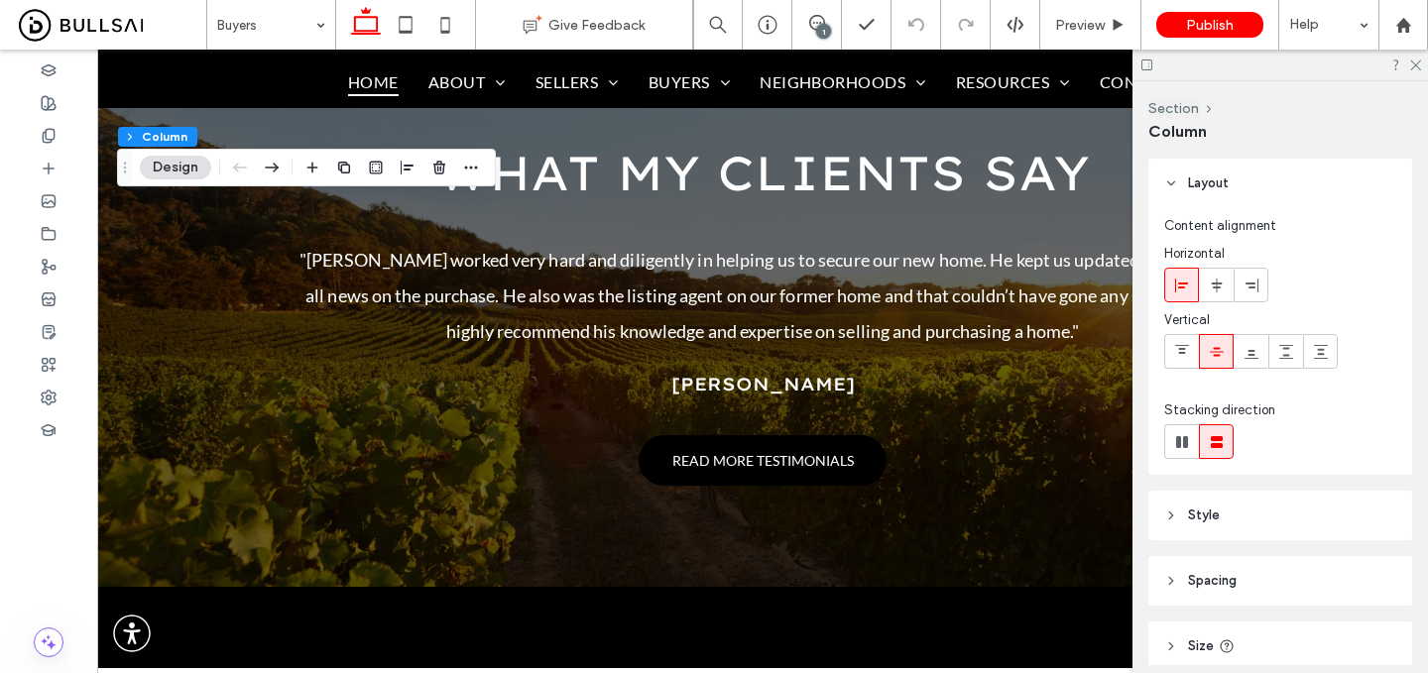
click at [1420, 82] on div "Section Column Layout Content alignment Horizontal Vertical Stacking direction …" at bounding box center [1281, 377] width 296 height 592
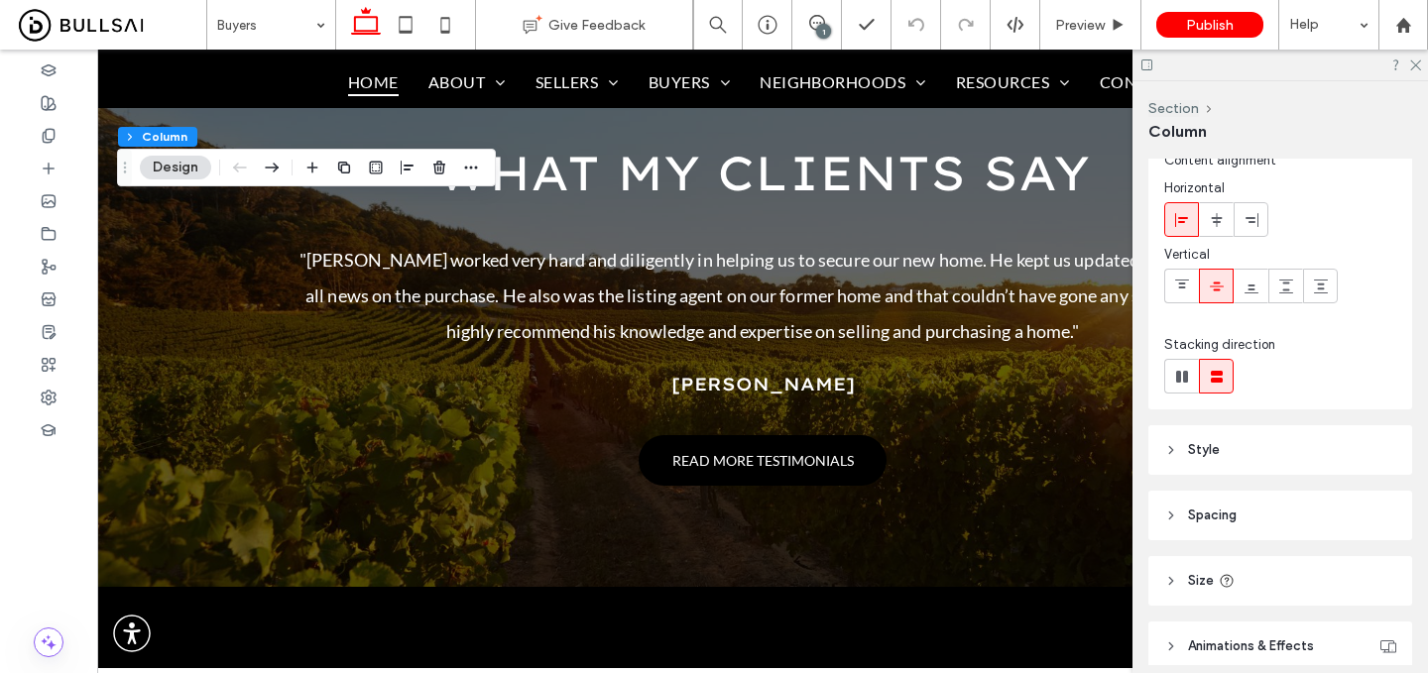
scroll to position [151, 0]
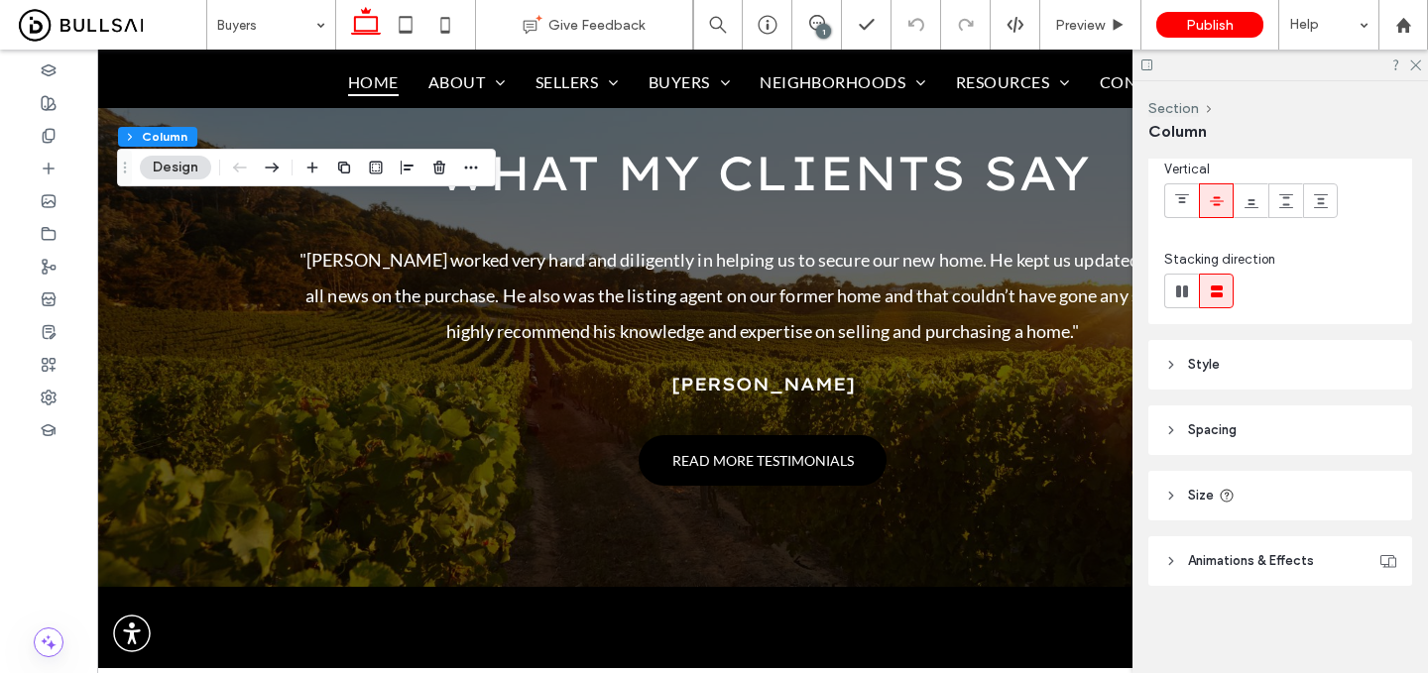
click at [1223, 365] on header "Style" at bounding box center [1281, 365] width 264 height 50
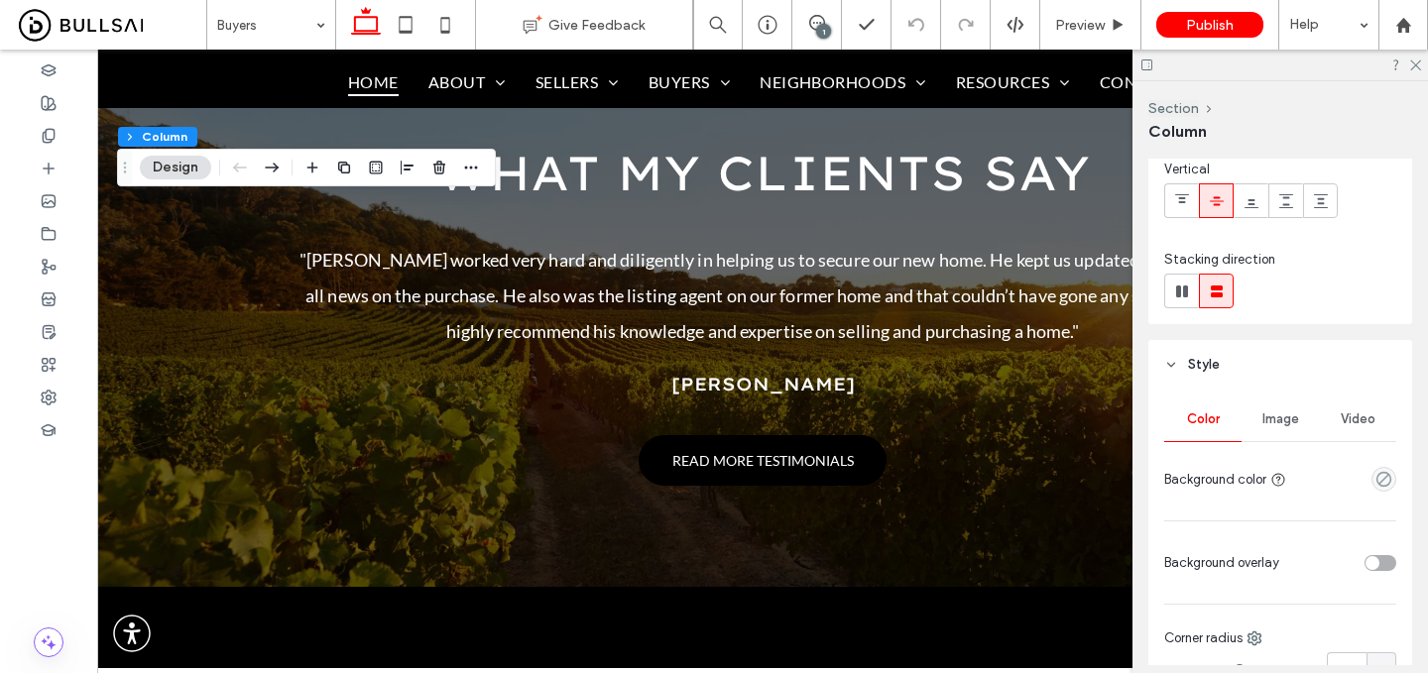
click at [1270, 407] on div "Image" at bounding box center [1280, 420] width 77 height 44
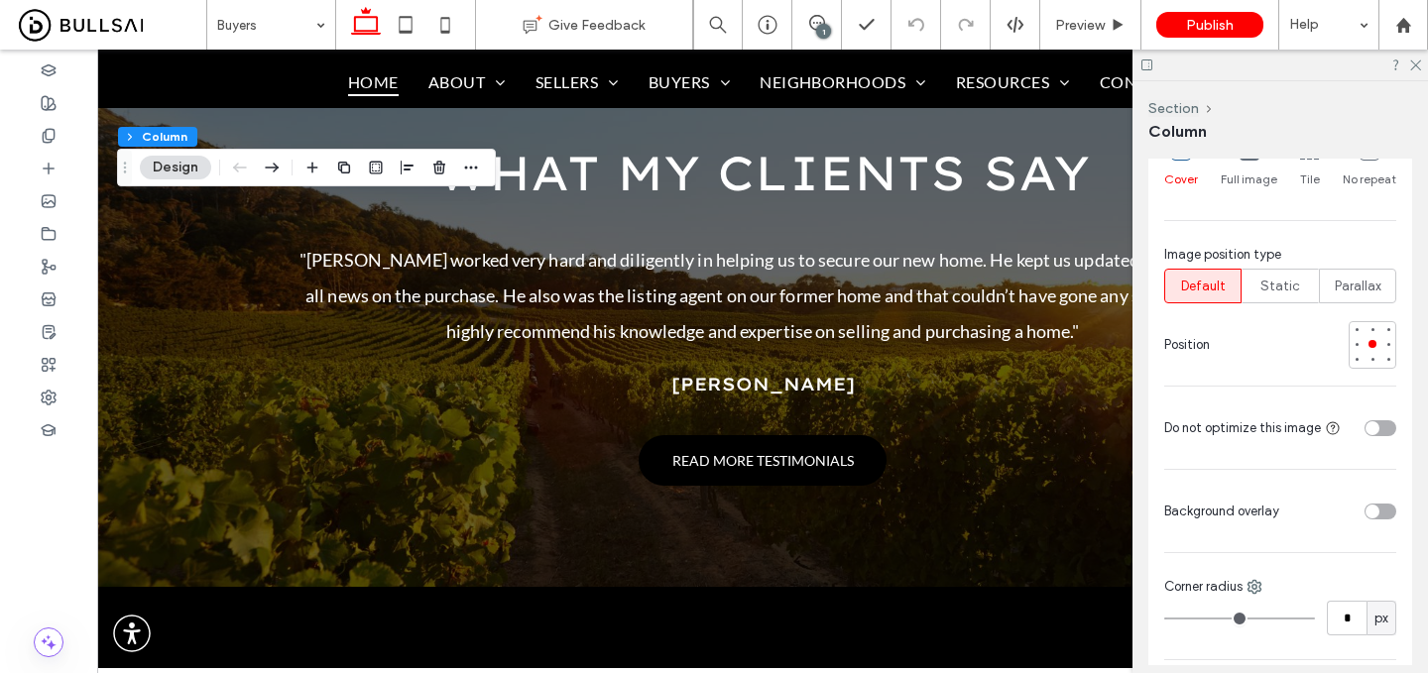
scroll to position [832, 0]
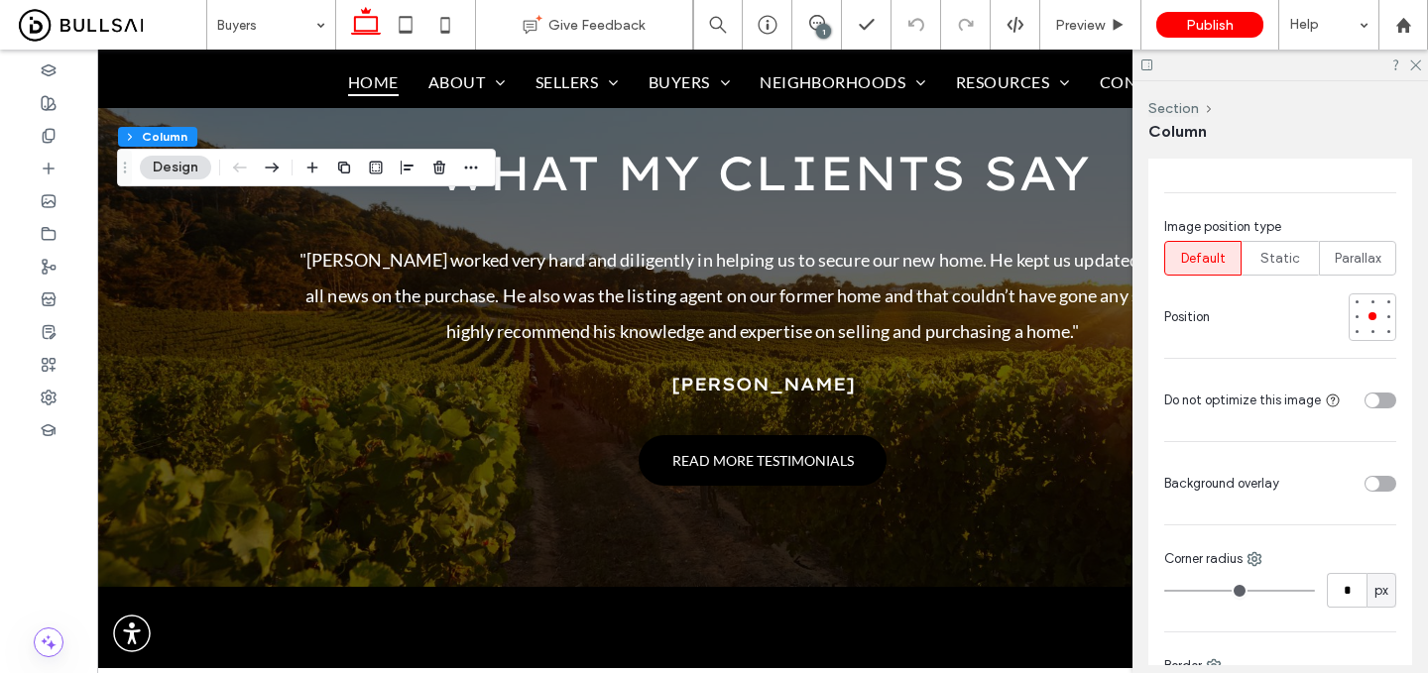
click at [1384, 403] on div "toggle" at bounding box center [1381, 401] width 32 height 16
click at [1424, 62] on div at bounding box center [1281, 65] width 296 height 31
click at [1102, 30] on span "Preview" at bounding box center [1080, 25] width 50 height 17
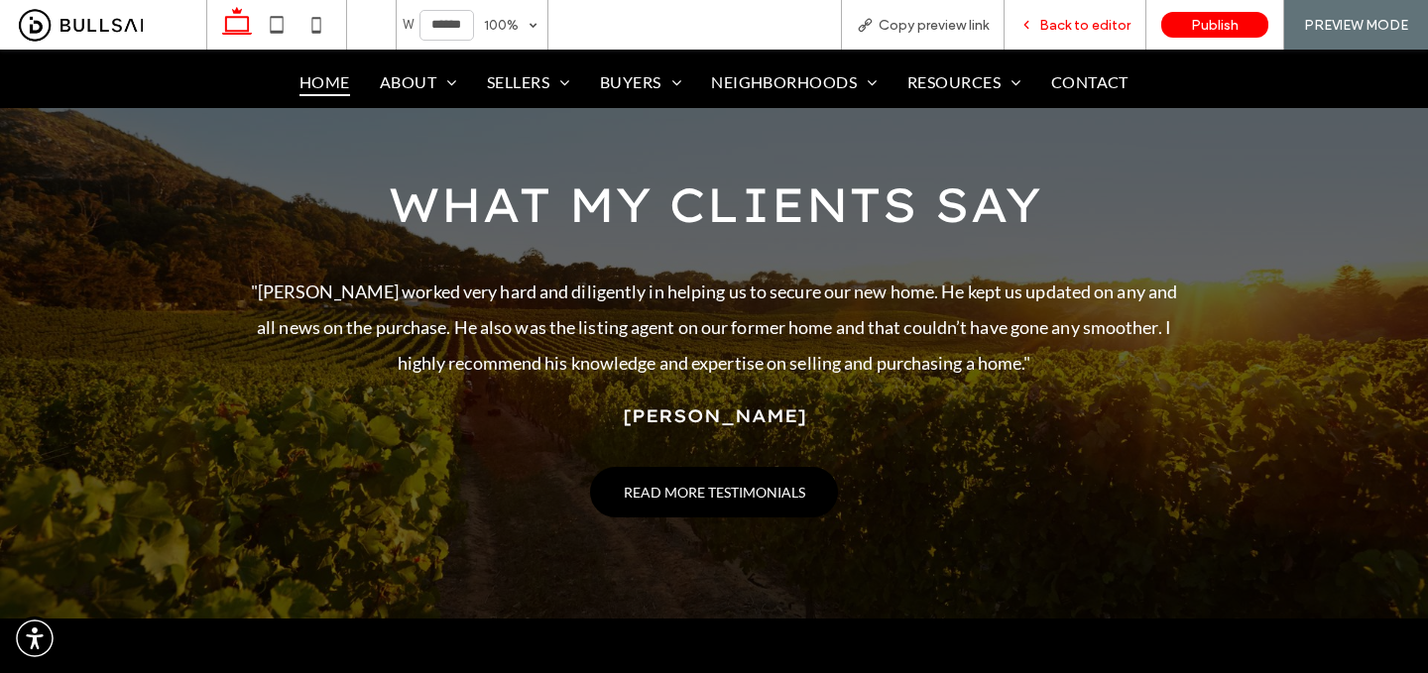
click at [1088, 34] on div "Back to editor" at bounding box center [1076, 25] width 142 height 50
click at [1088, 29] on span "Back to editor" at bounding box center [1084, 25] width 91 height 17
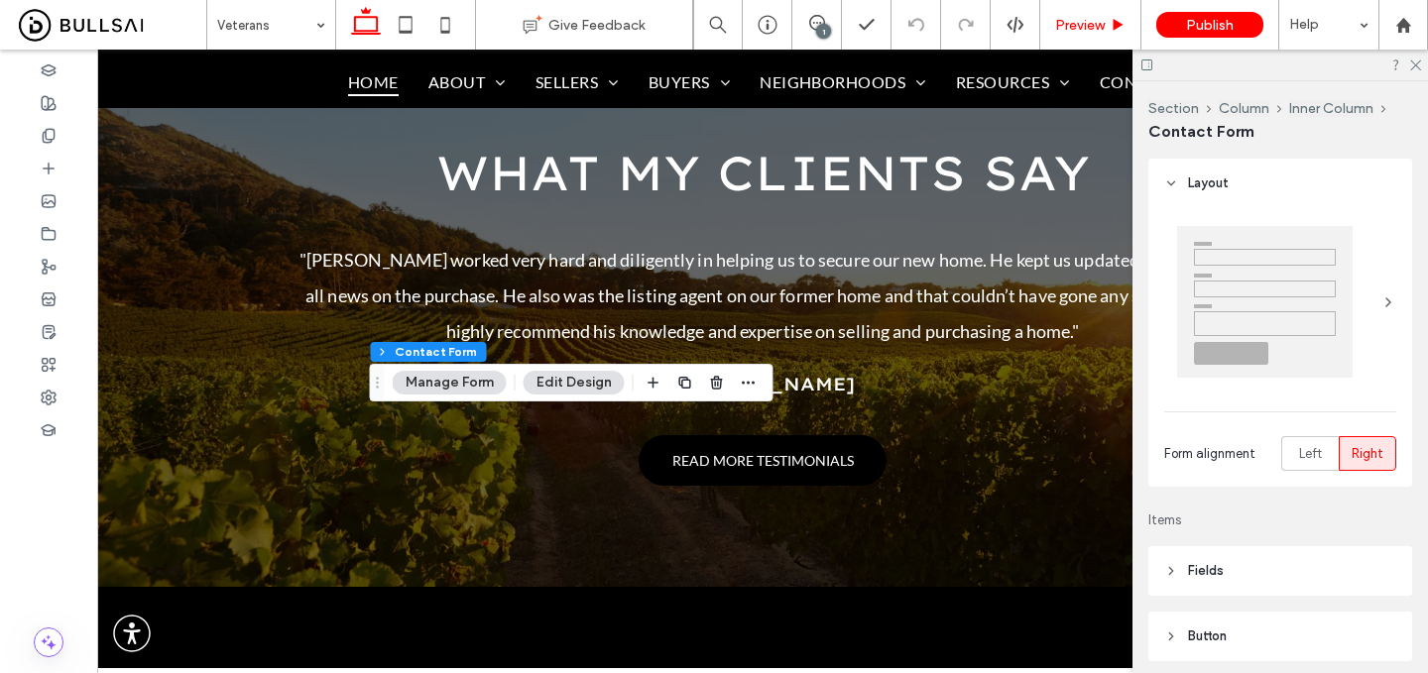
type input "*"
type input "***"
click at [1270, 560] on header "Fields" at bounding box center [1281, 571] width 264 height 50
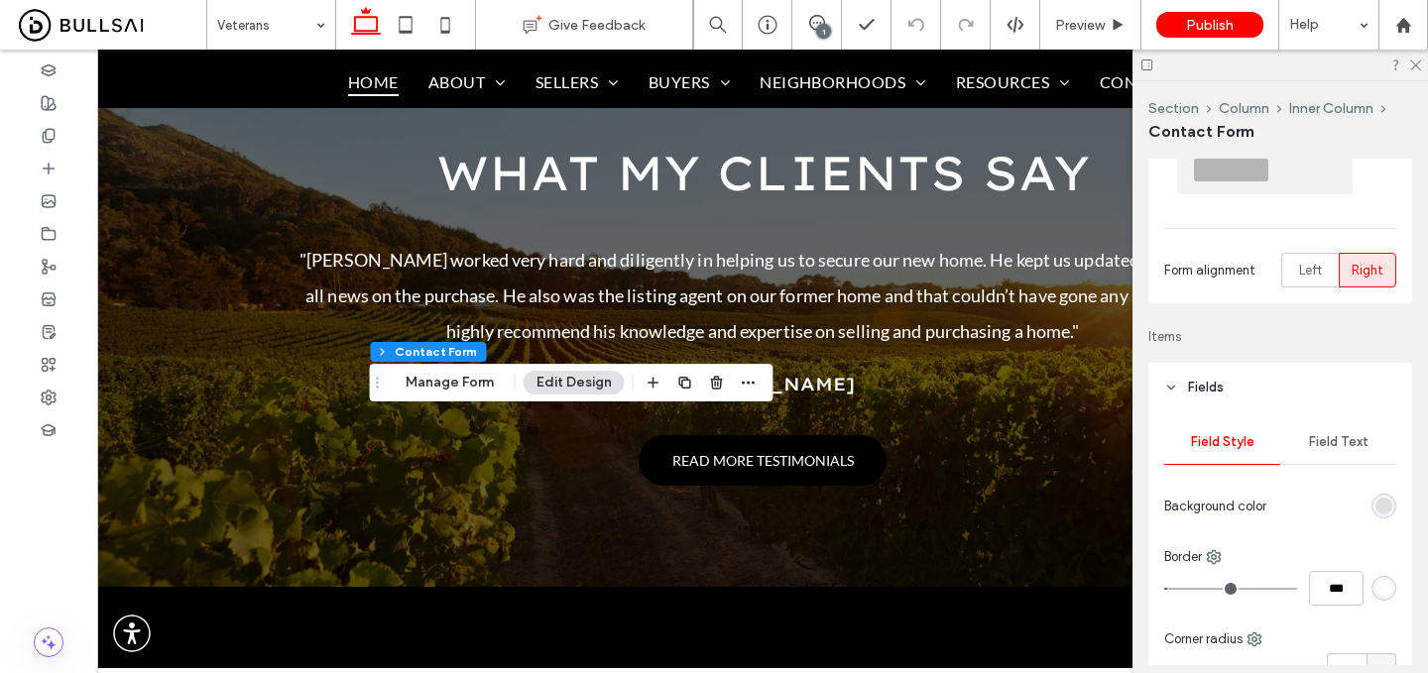
scroll to position [241, 0]
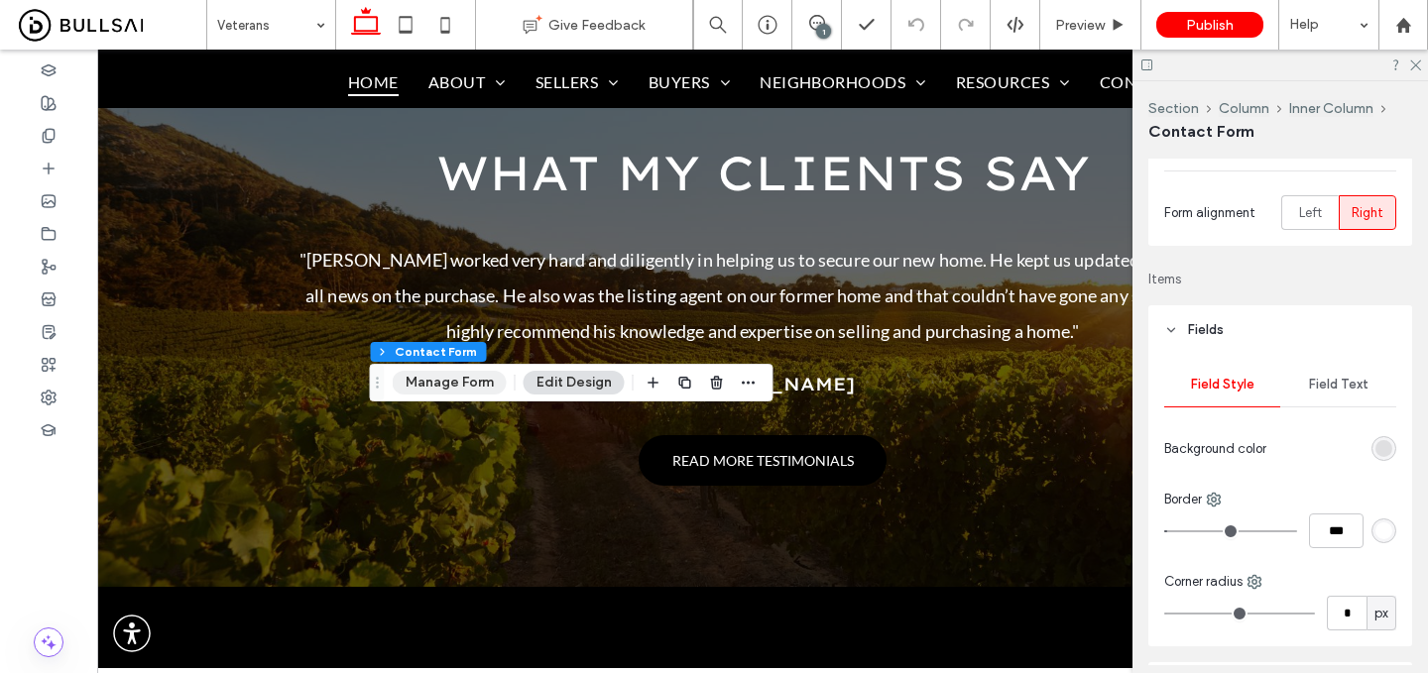
click at [465, 383] on button "Manage Form" at bounding box center [450, 383] width 114 height 24
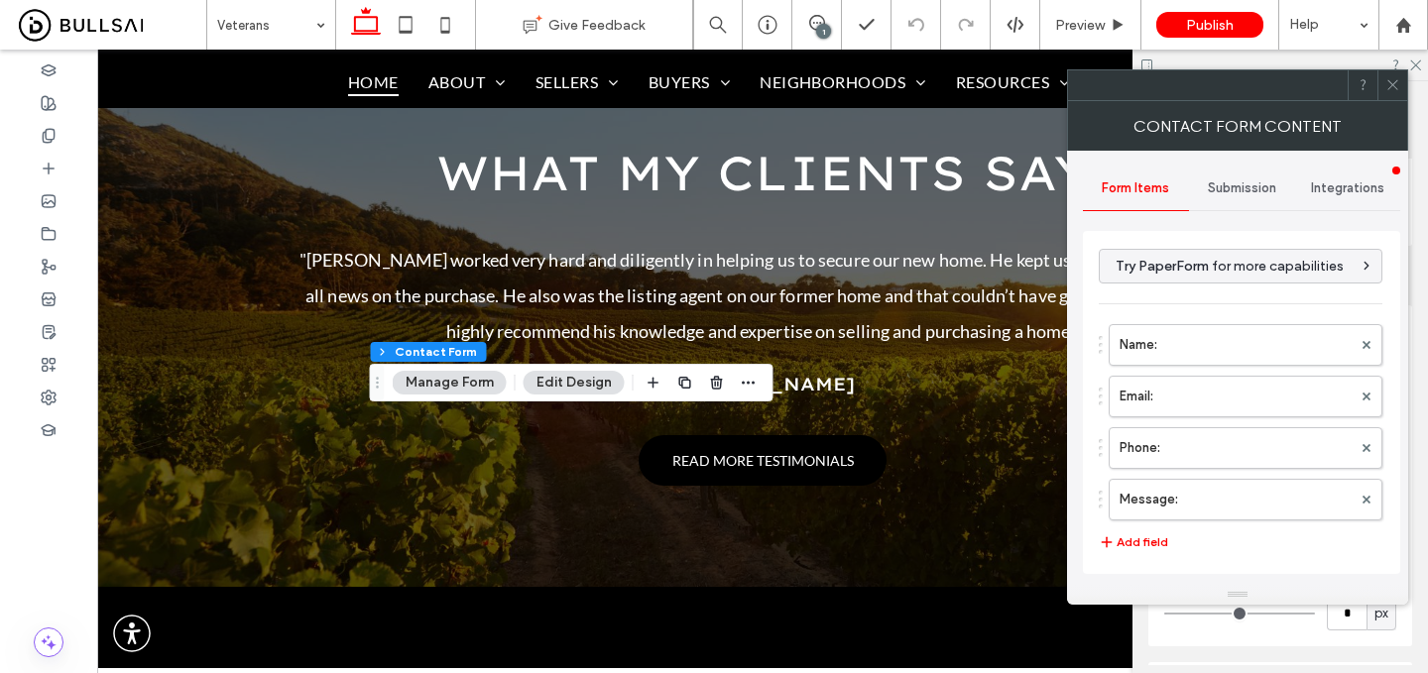
click at [1253, 191] on span "Submission" at bounding box center [1242, 189] width 68 height 16
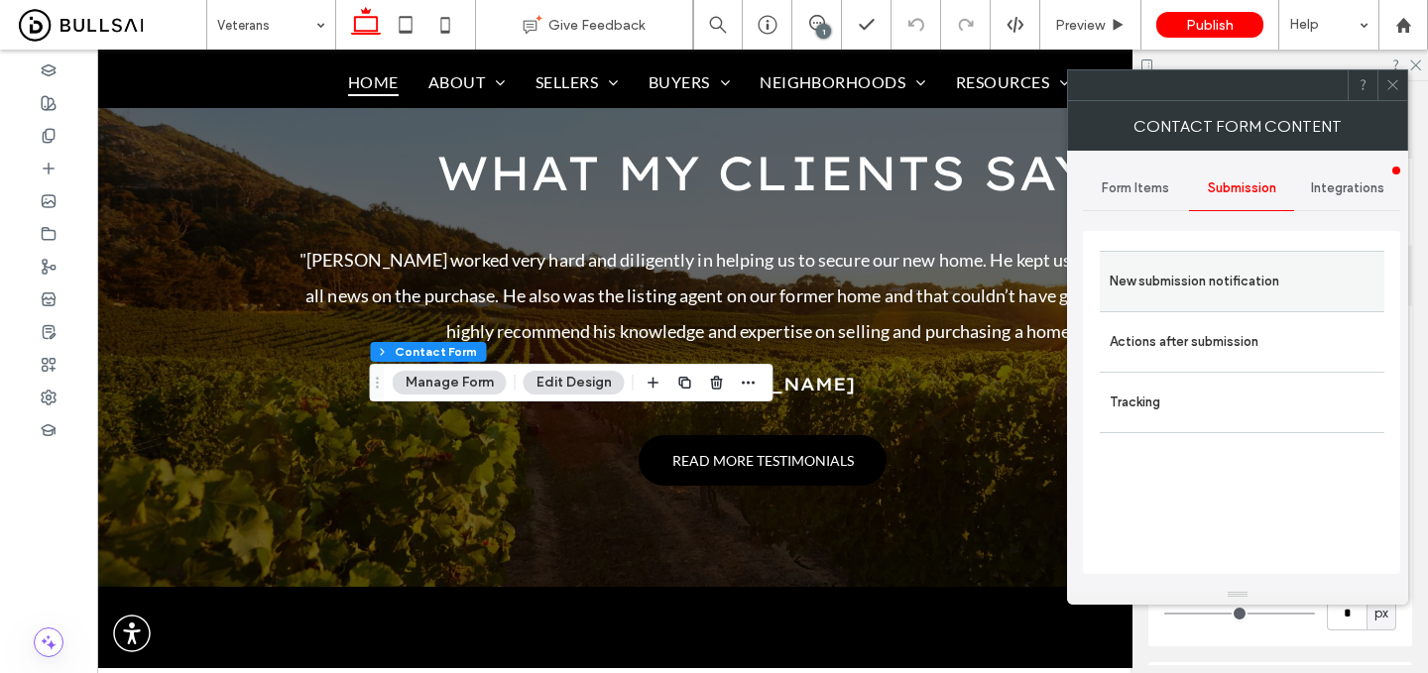
click at [1230, 258] on div "New submission notification" at bounding box center [1242, 281] width 285 height 61
click at [1267, 290] on label "New submission notification" at bounding box center [1242, 282] width 265 height 40
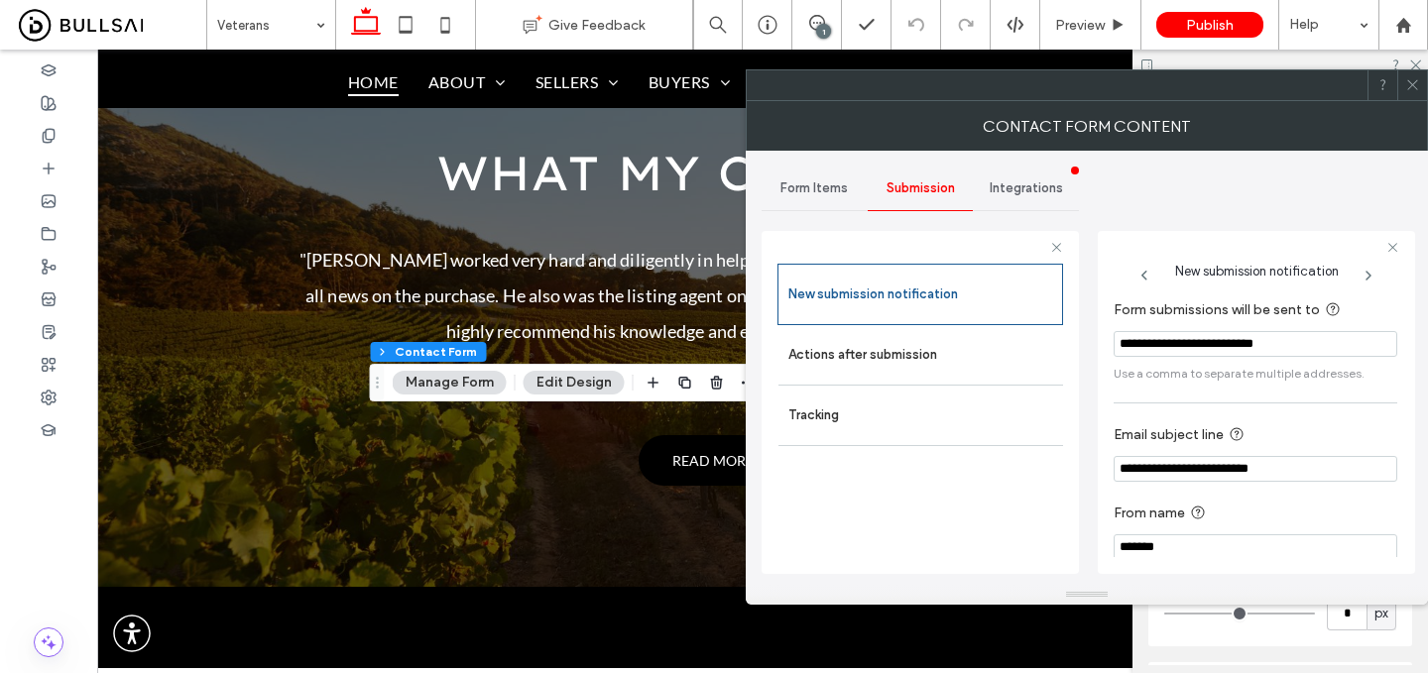
scroll to position [20, 0]
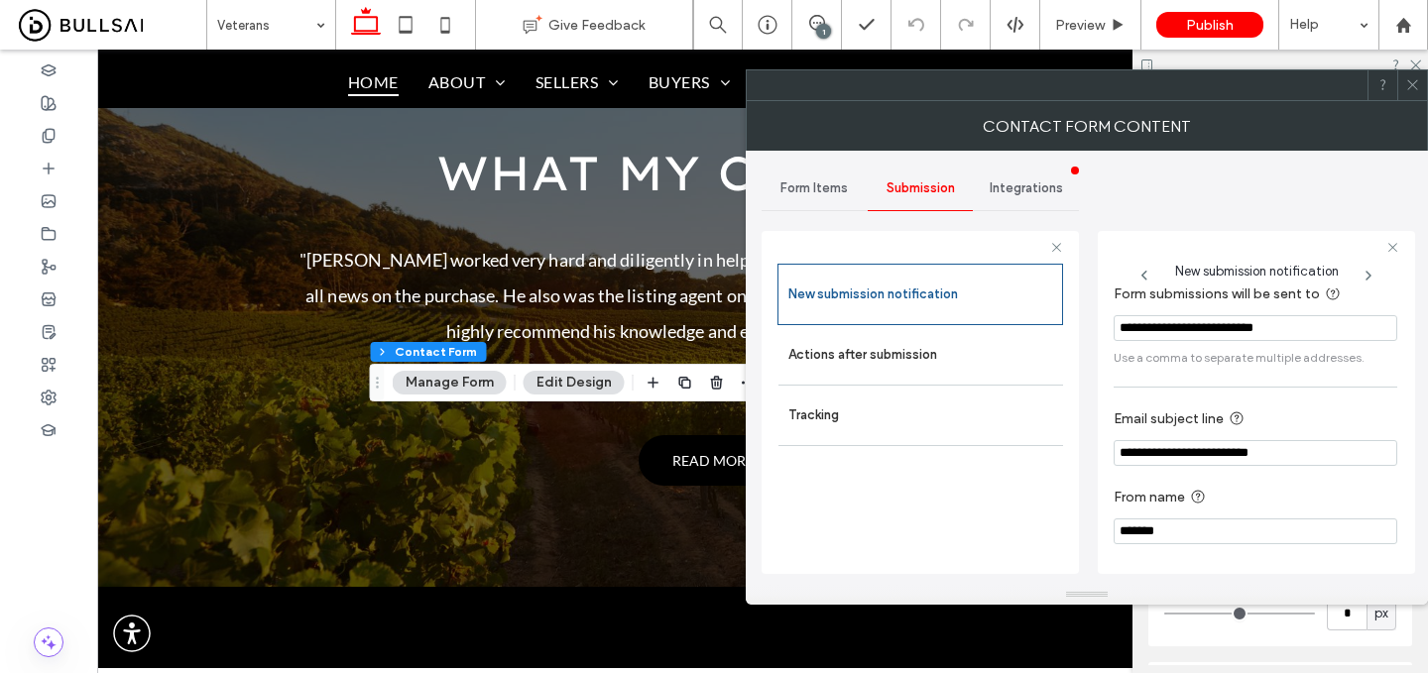
click at [1232, 542] on input "*******" at bounding box center [1256, 532] width 284 height 26
type input "**********"
click at [834, 347] on label "Actions after submission" at bounding box center [920, 355] width 265 height 40
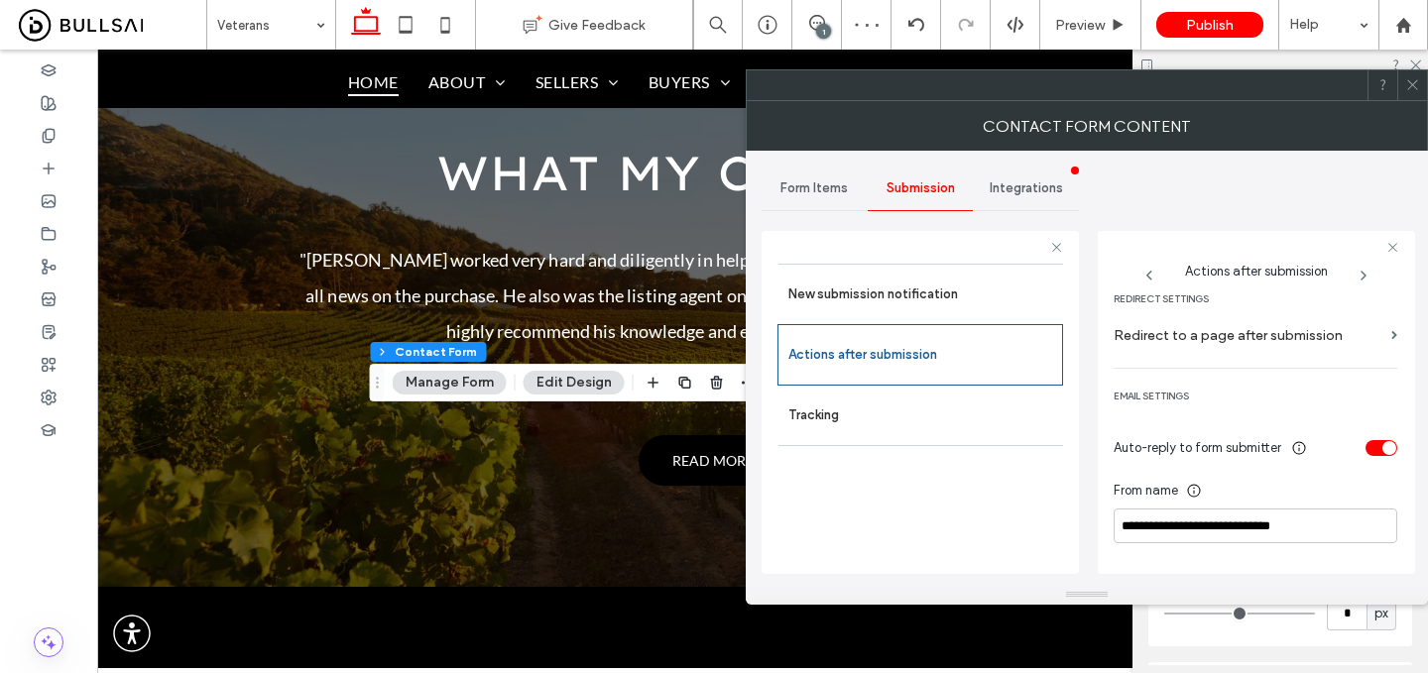
scroll to position [490, 0]
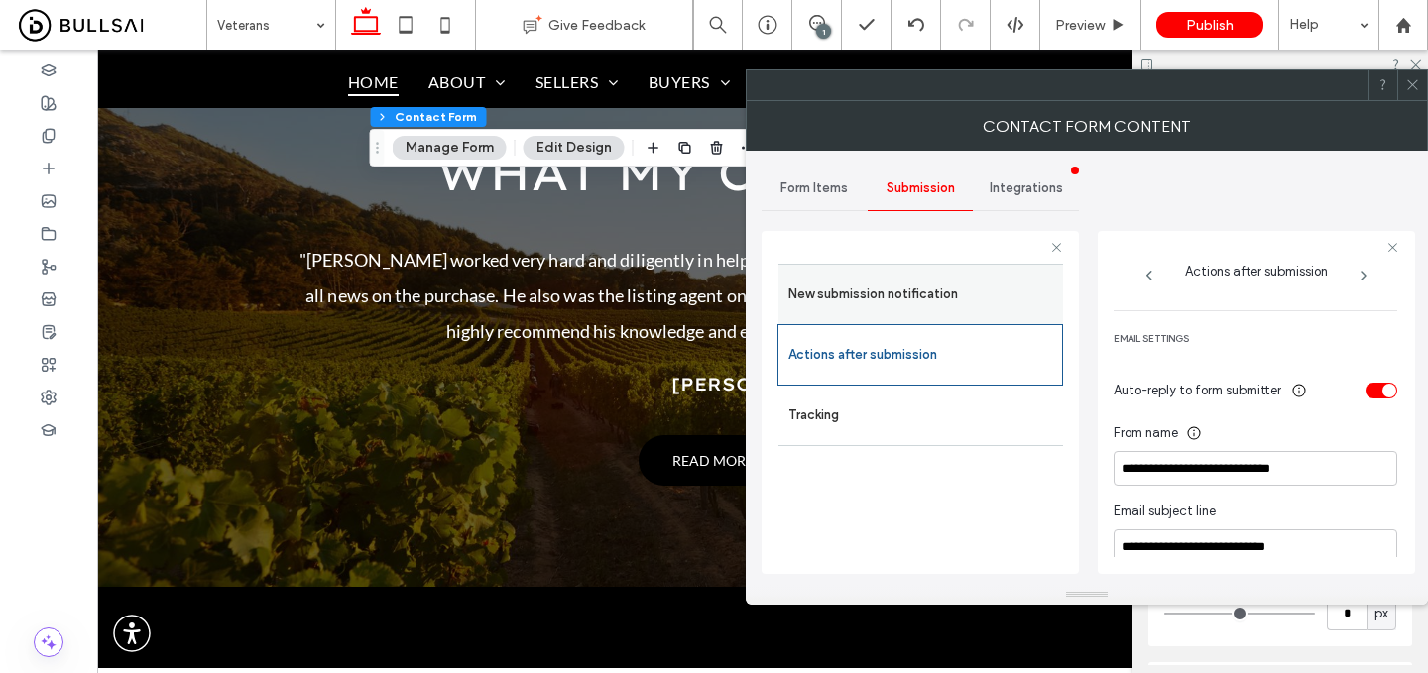
click at [860, 279] on label "New submission notification" at bounding box center [920, 295] width 265 height 40
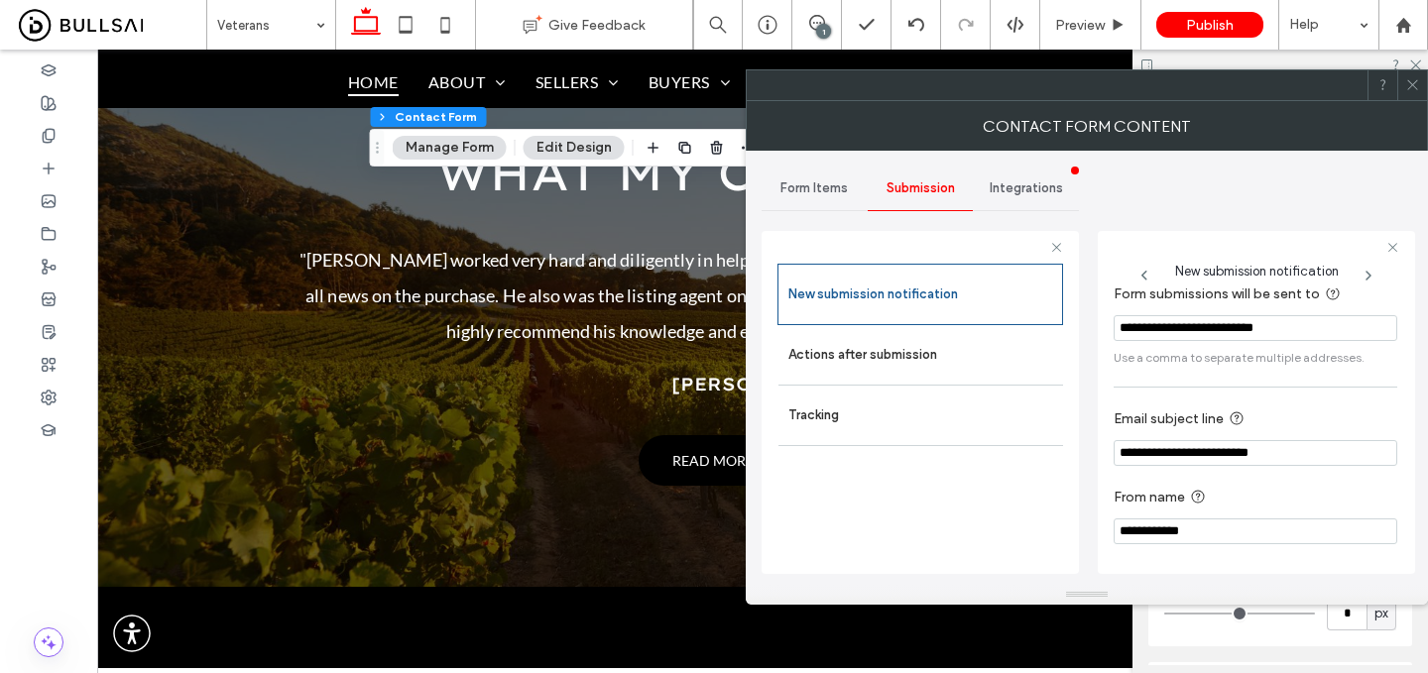
click at [824, 181] on span "Form Items" at bounding box center [814, 189] width 67 height 16
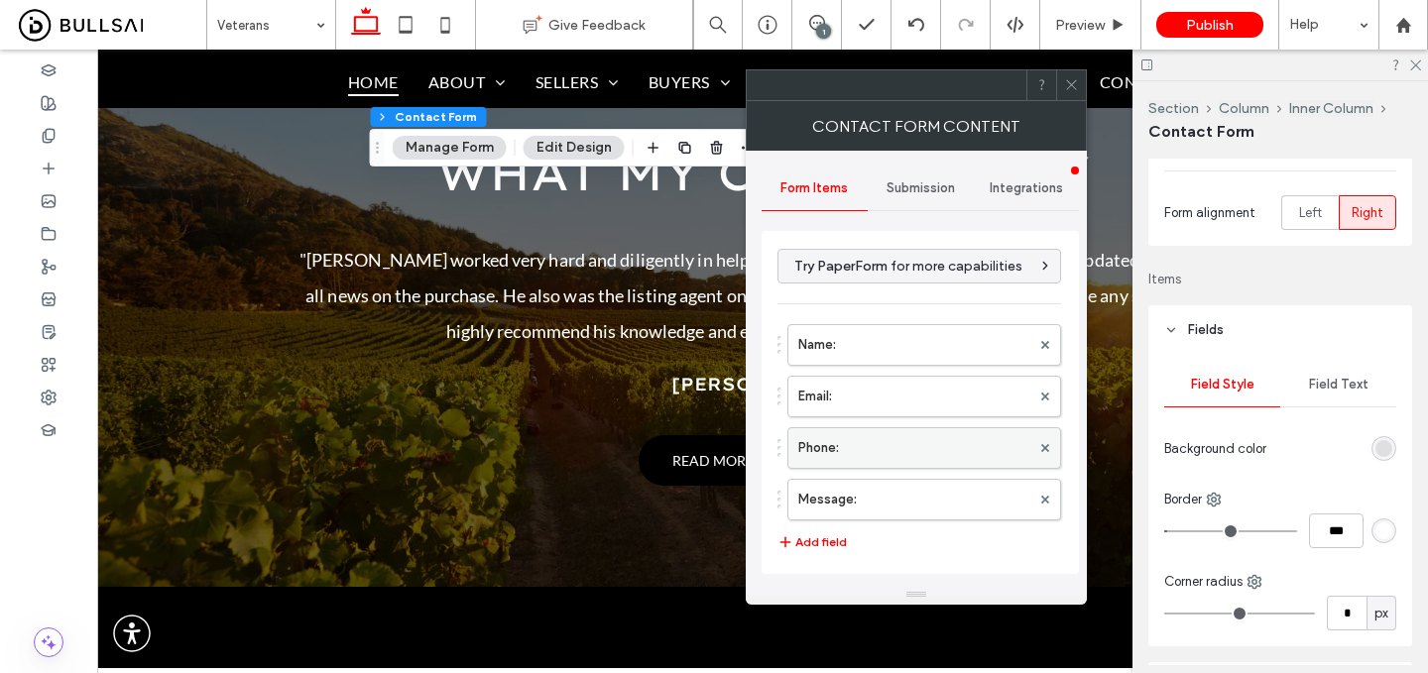
scroll to position [403, 0]
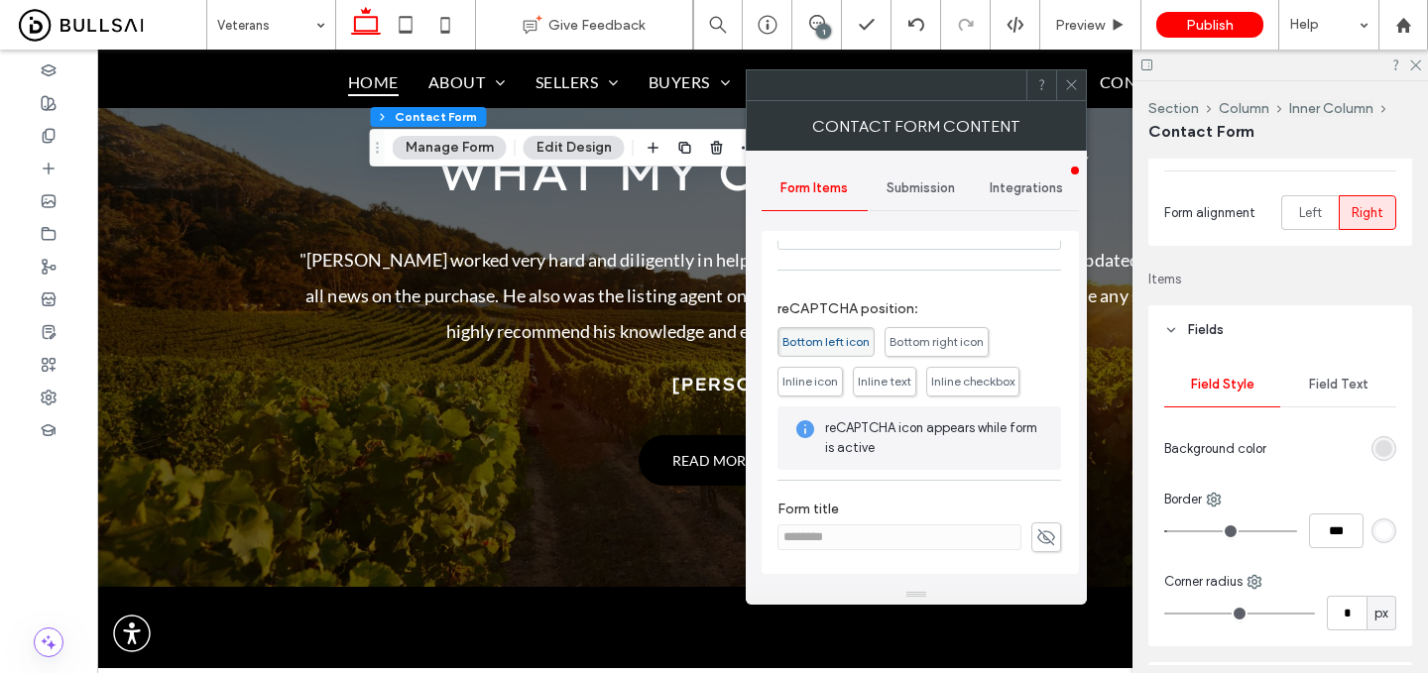
click at [1077, 83] on icon at bounding box center [1071, 84] width 15 height 15
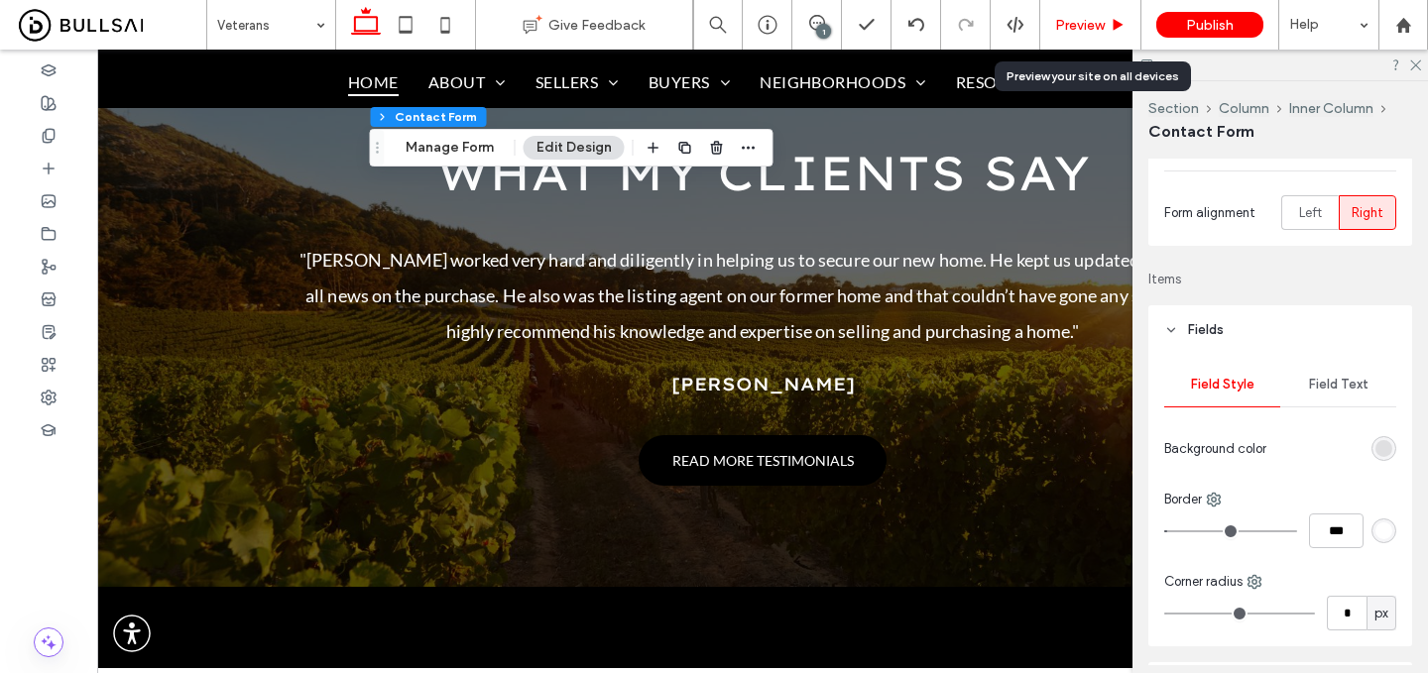
click at [1091, 25] on span "Preview" at bounding box center [1080, 25] width 50 height 17
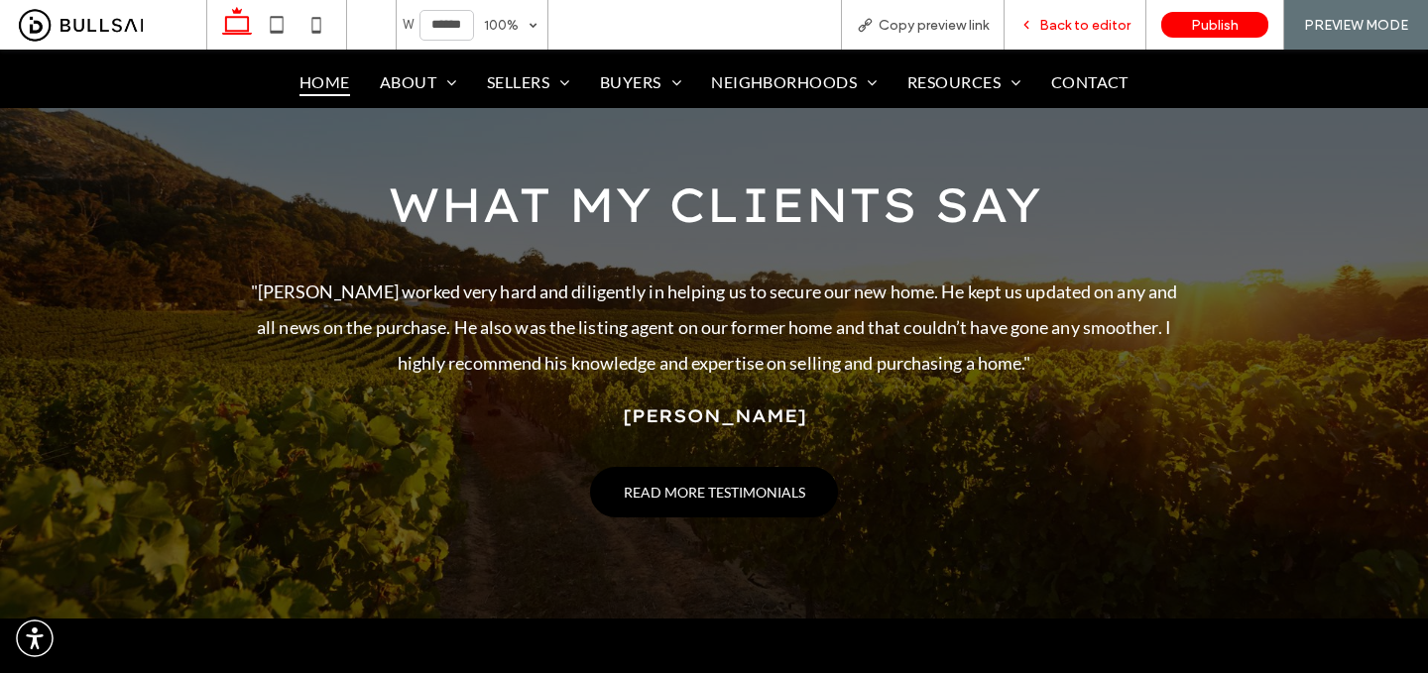
click at [1102, 13] on div "Back to editor" at bounding box center [1076, 25] width 142 height 50
click at [1102, 23] on span "Back to editor" at bounding box center [1084, 25] width 91 height 17
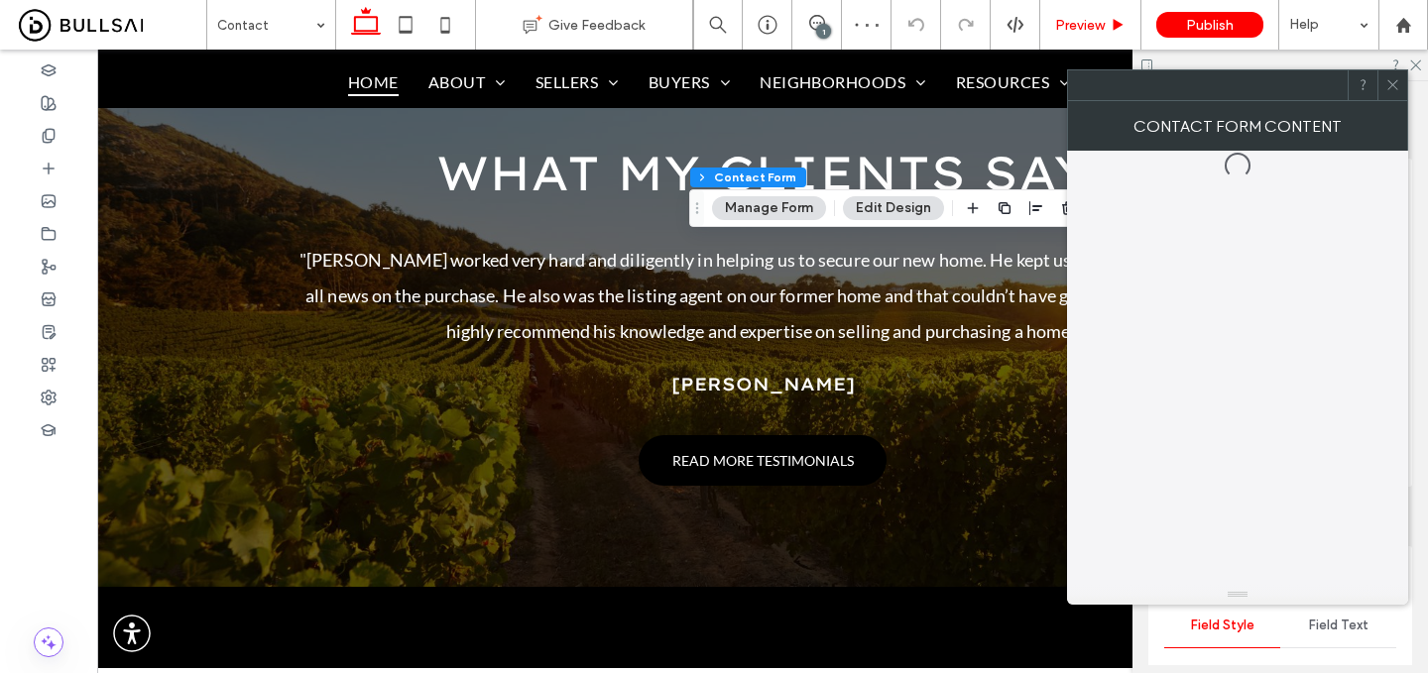
type input "*"
type input "***"
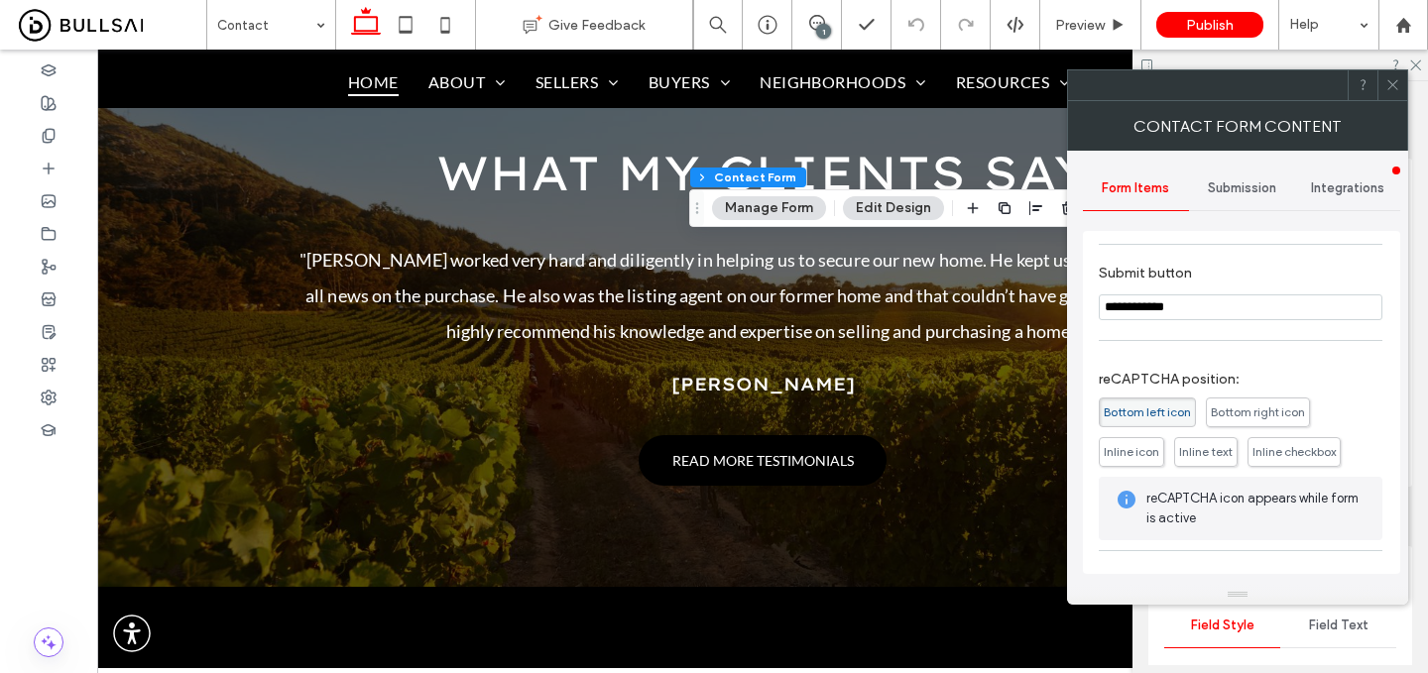
scroll to position [403, 0]
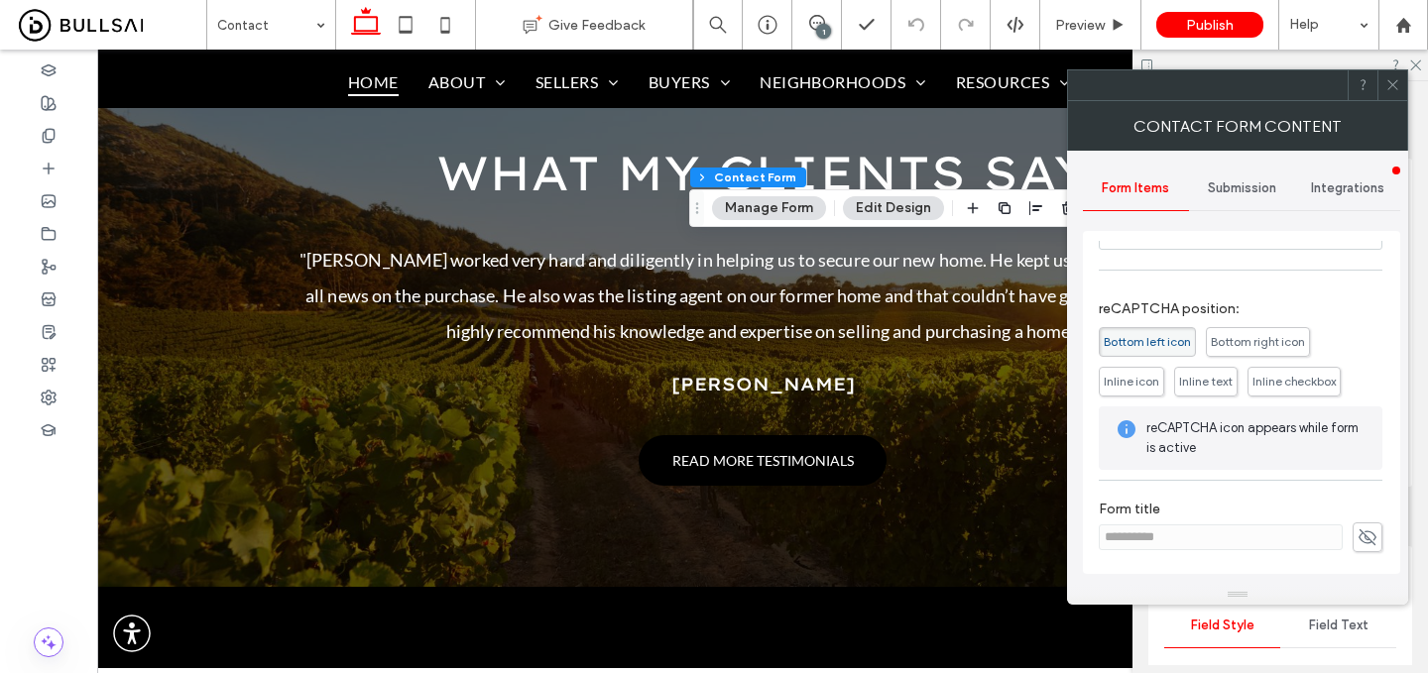
click at [1240, 176] on div "Submission" at bounding box center [1242, 189] width 106 height 44
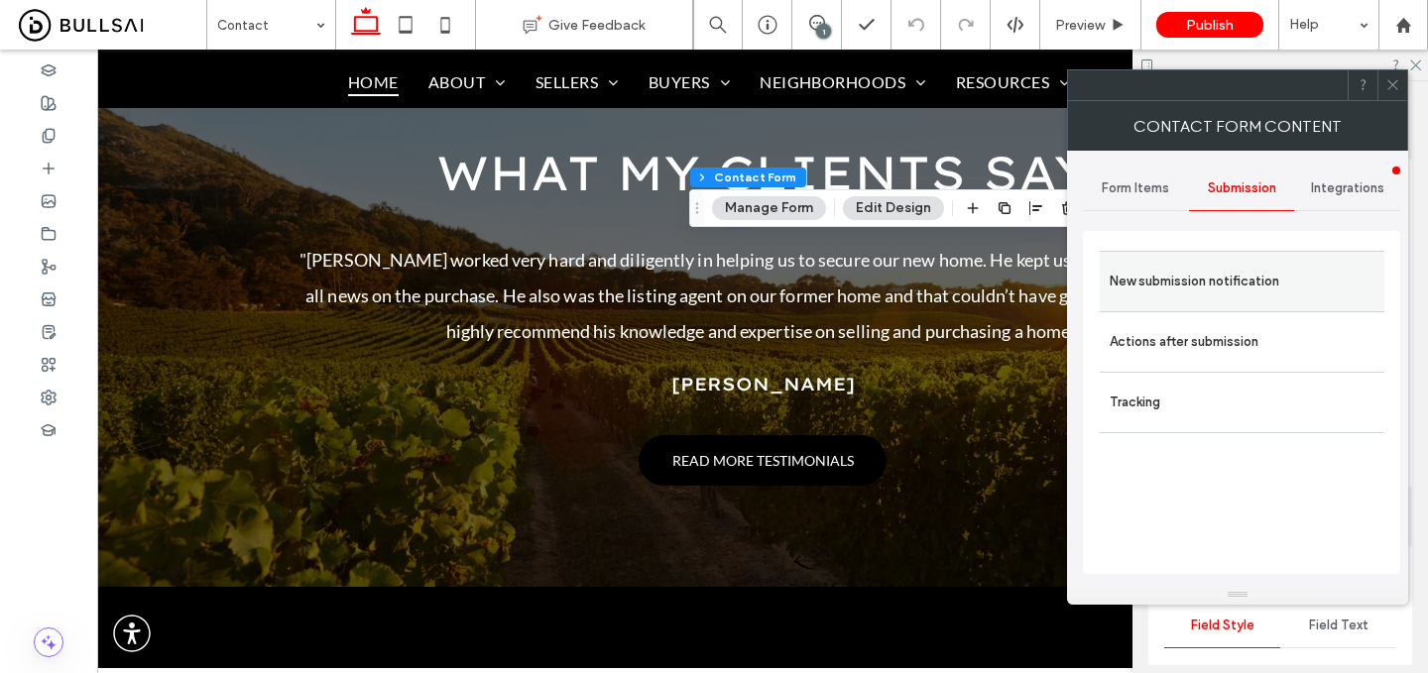
click at [1236, 275] on label "New submission notification" at bounding box center [1242, 282] width 265 height 40
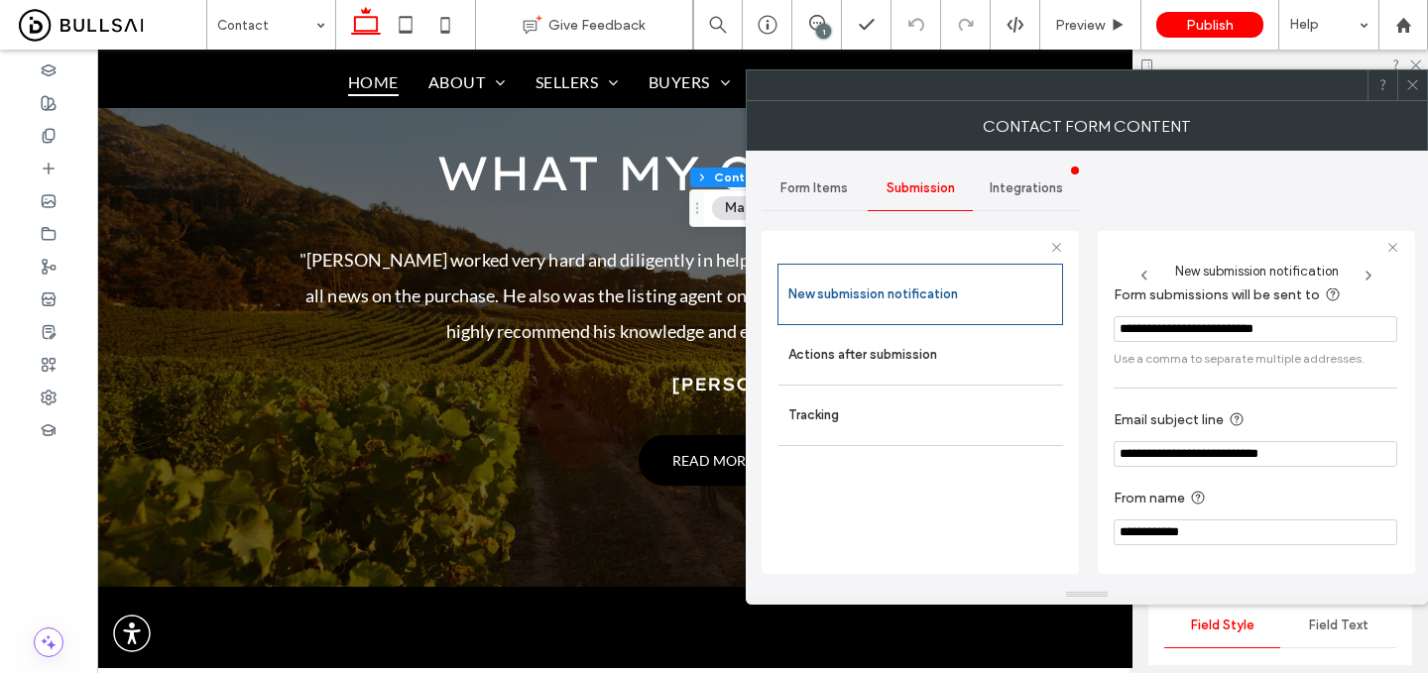
scroll to position [20, 0]
click at [947, 377] on div "Actions after submission" at bounding box center [921, 355] width 285 height 60
click at [947, 372] on label "Actions after submission" at bounding box center [920, 355] width 265 height 40
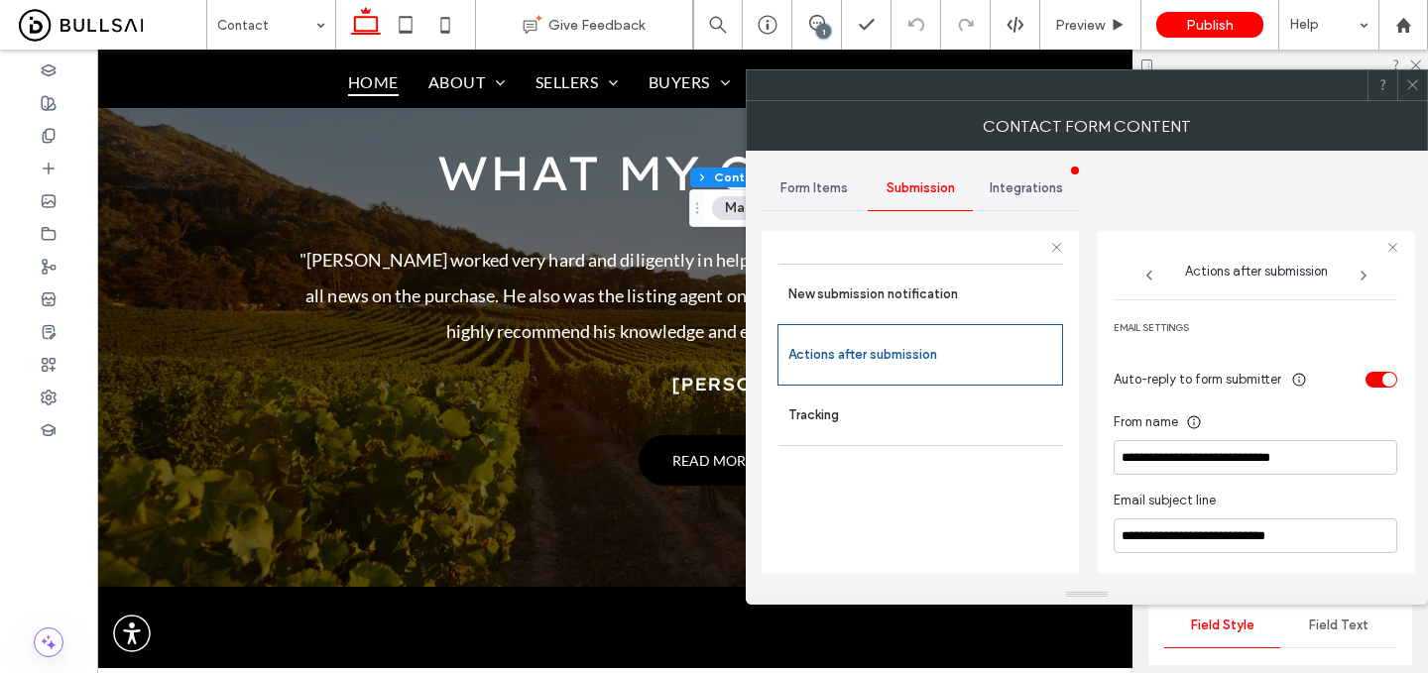
scroll to position [520, 0]
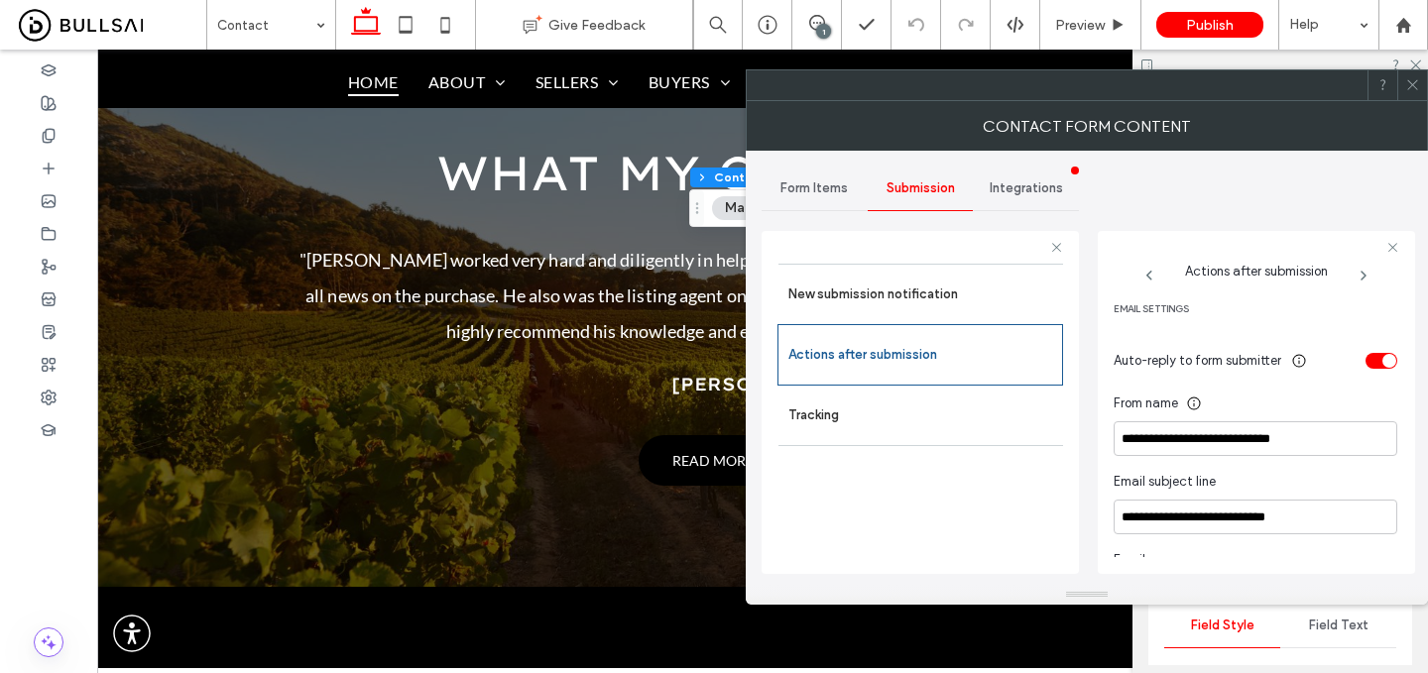
click at [1421, 86] on div at bounding box center [1412, 85] width 30 height 30
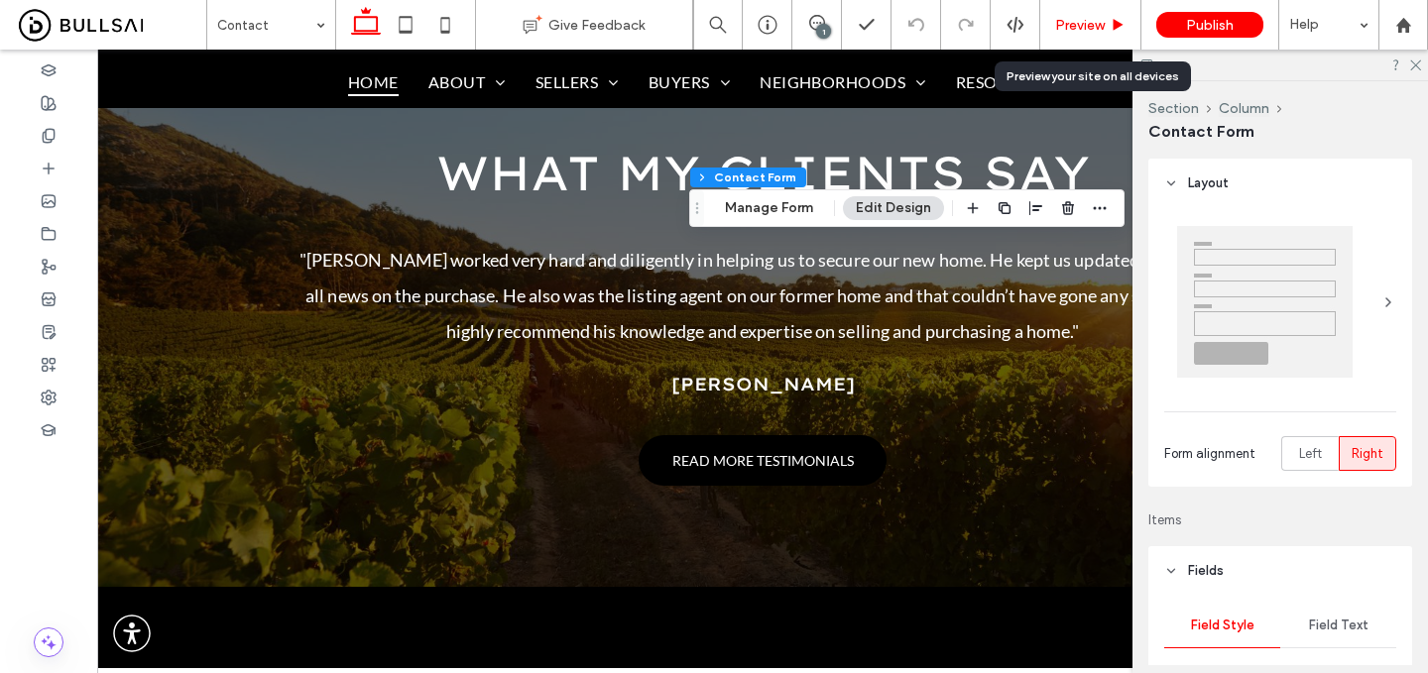
click at [1083, 22] on span "Preview" at bounding box center [1080, 25] width 50 height 17
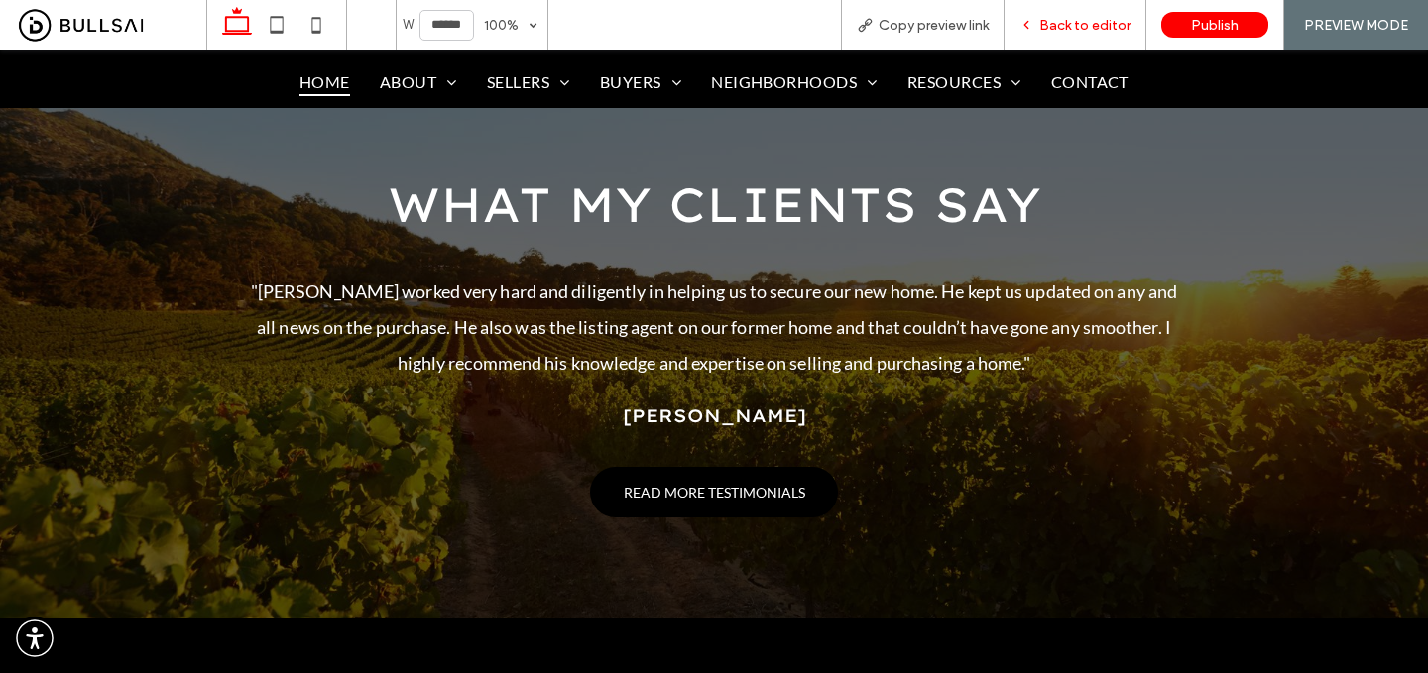
click at [1101, 24] on span "Back to editor" at bounding box center [1084, 25] width 91 height 17
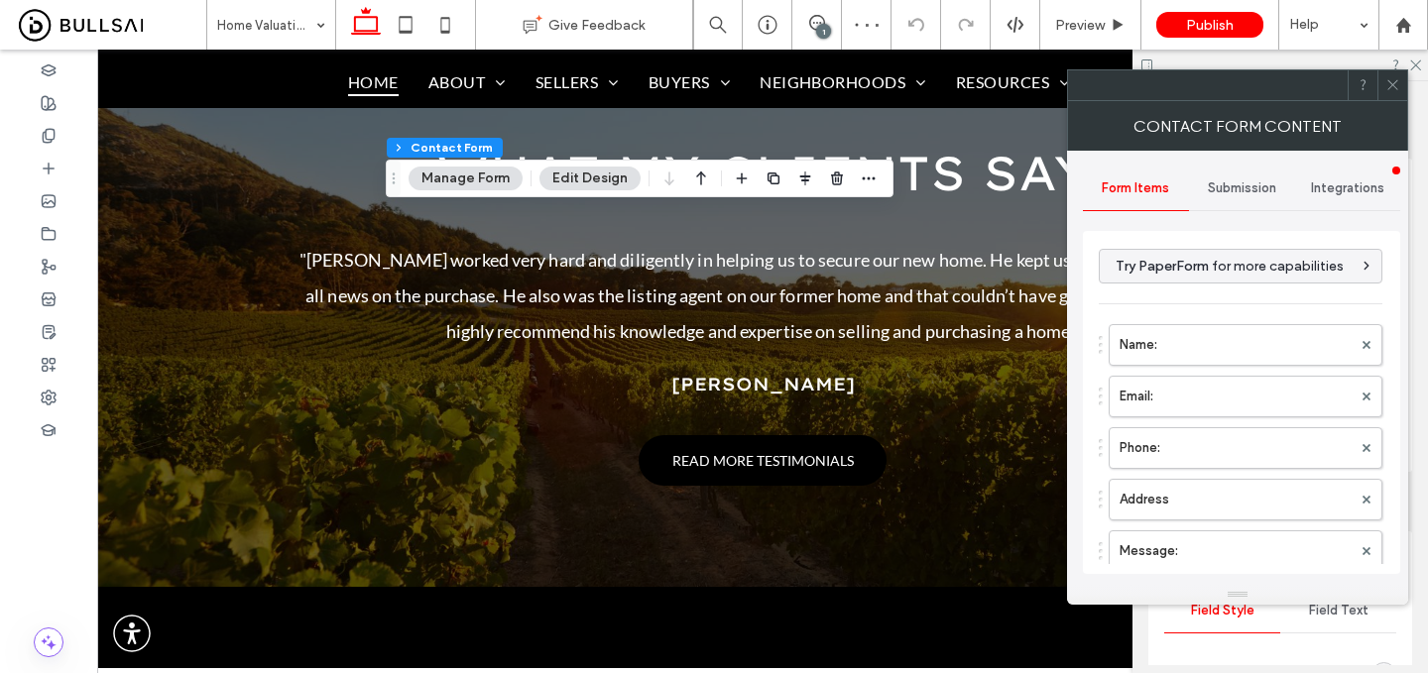
type input "*"
type input "***"
click at [1243, 167] on div "Submission" at bounding box center [1242, 189] width 106 height 44
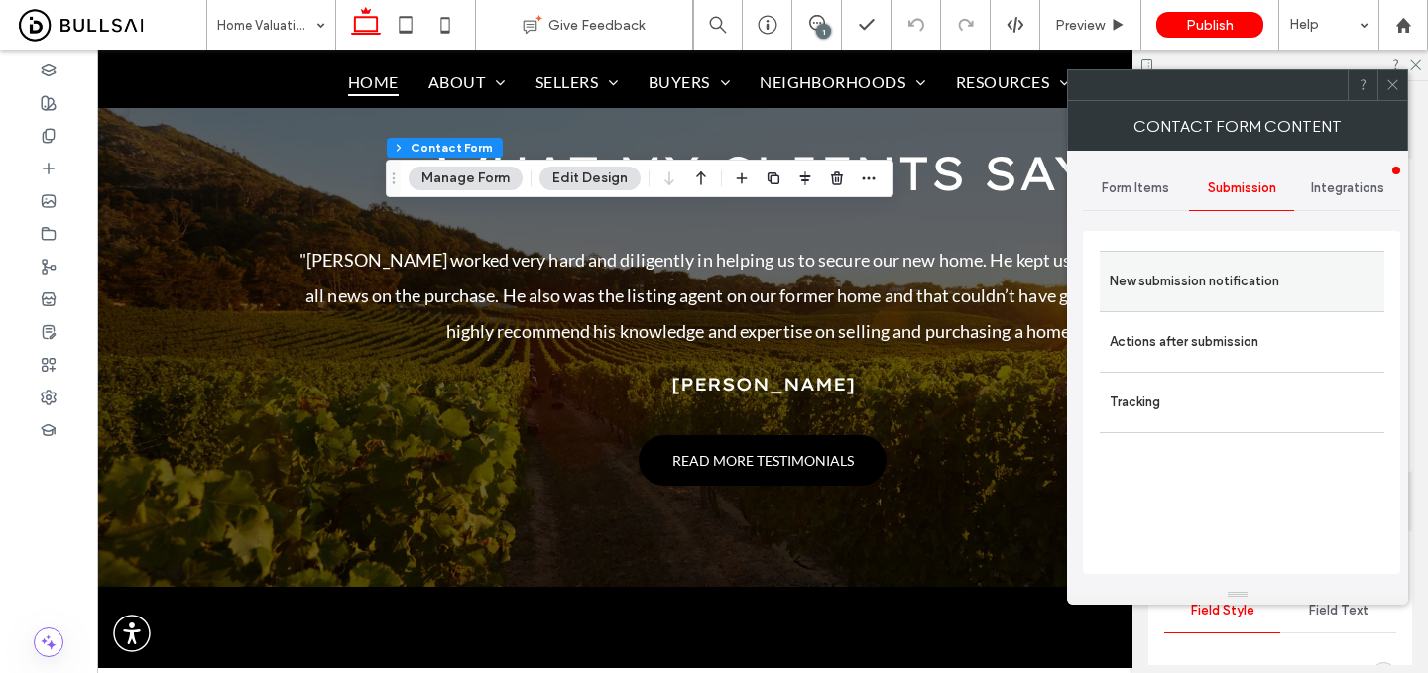
click at [1236, 278] on label "New submission notification" at bounding box center [1242, 282] width 265 height 40
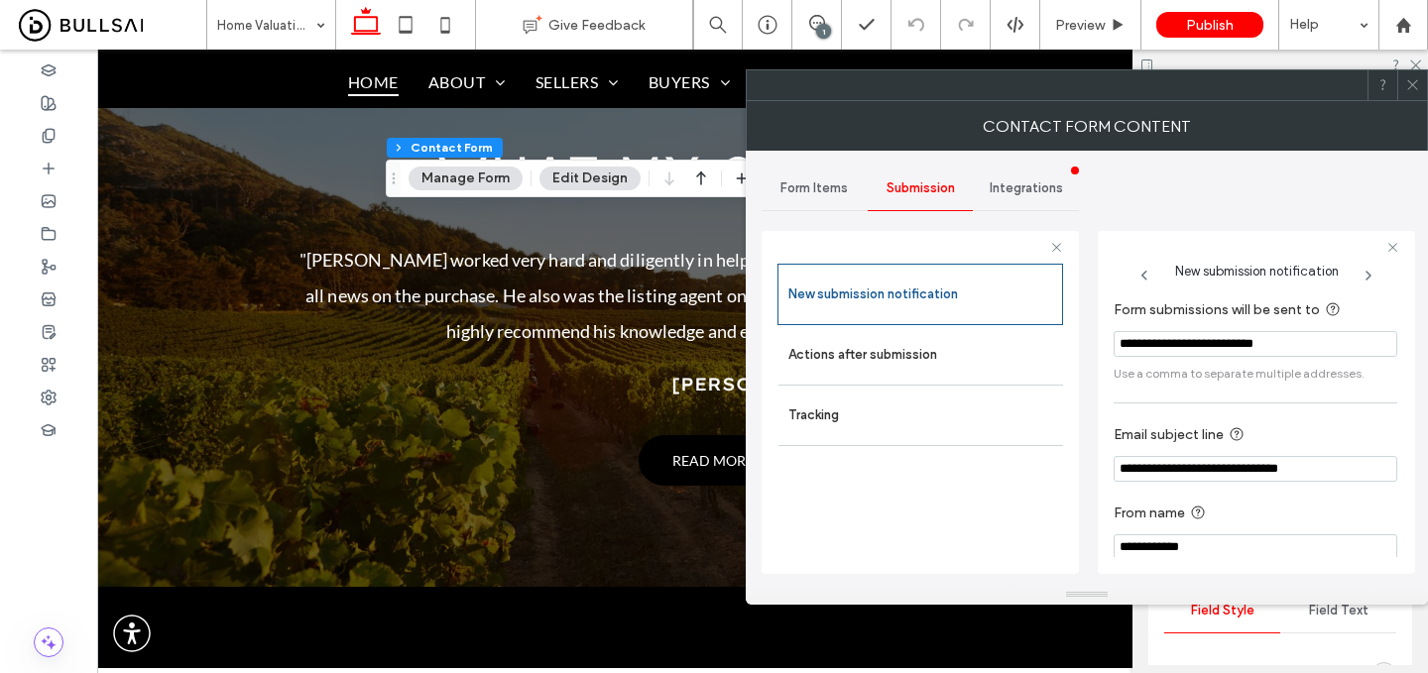
scroll to position [20, 0]
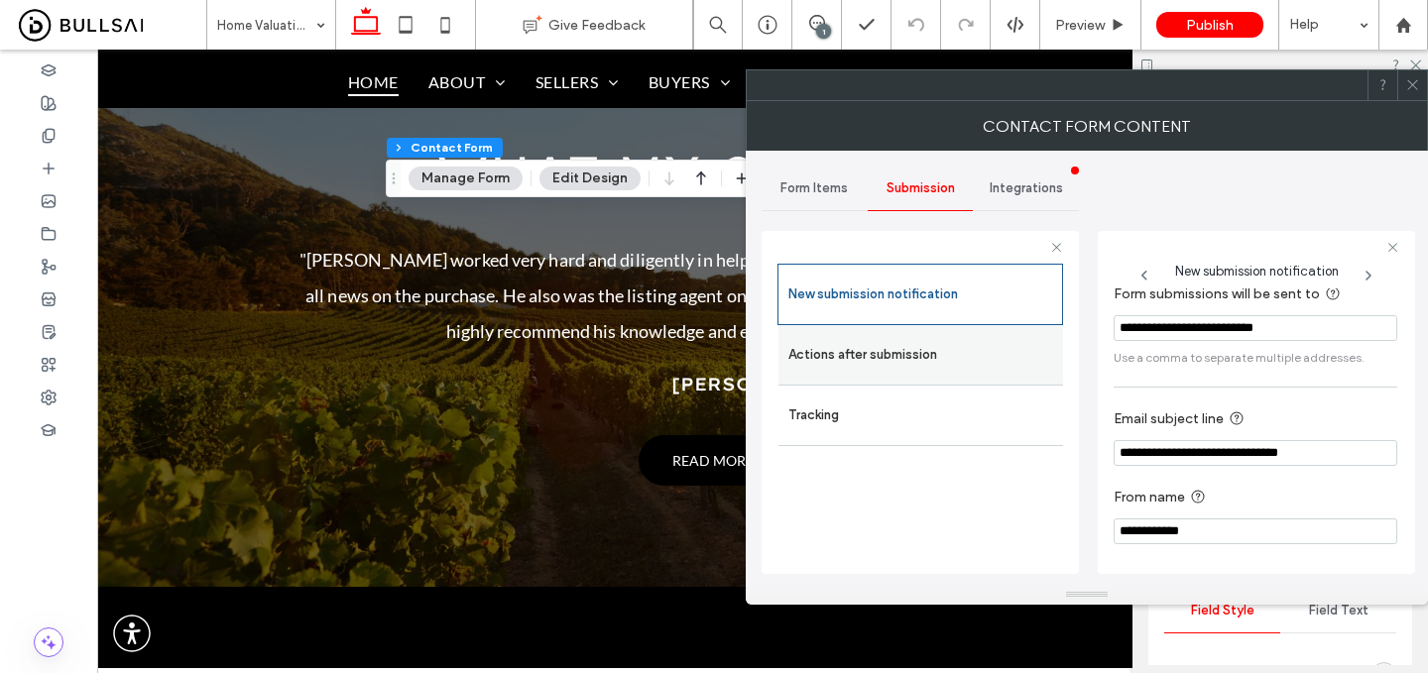
click at [920, 337] on label "Actions after submission" at bounding box center [920, 355] width 265 height 40
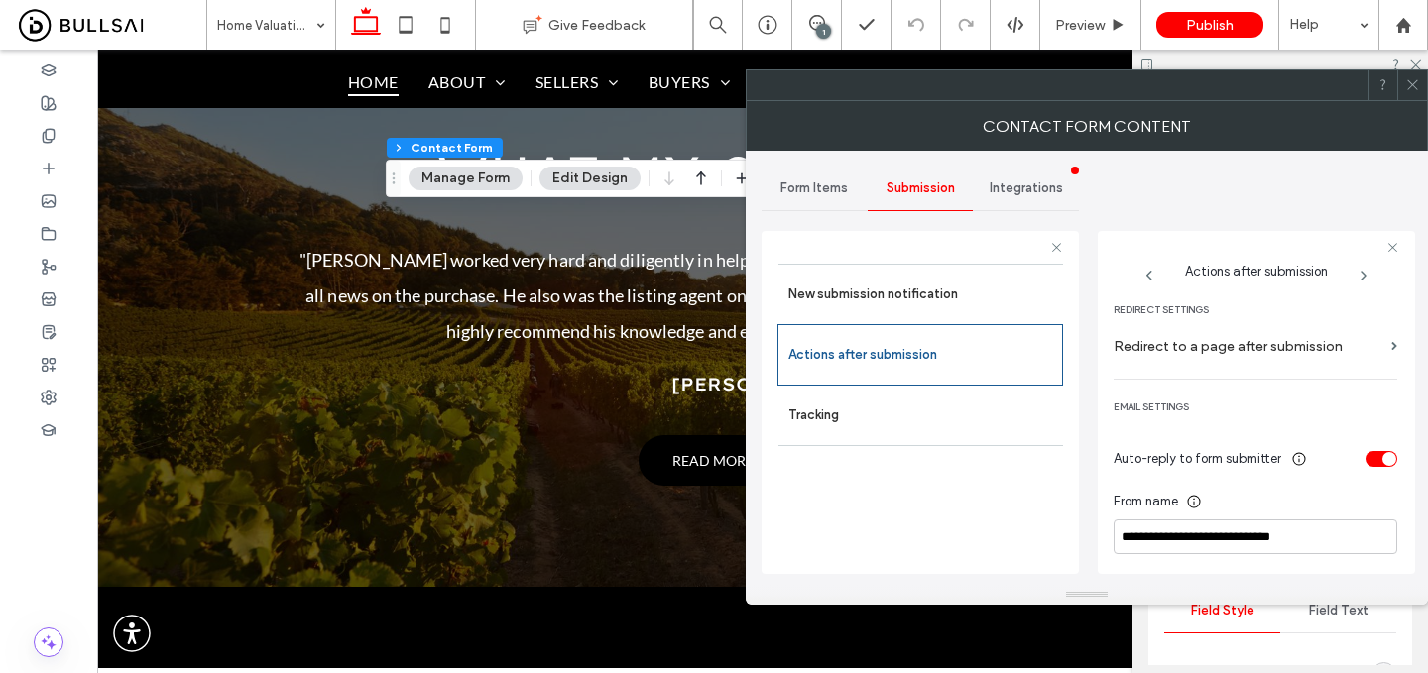
scroll to position [453, 0]
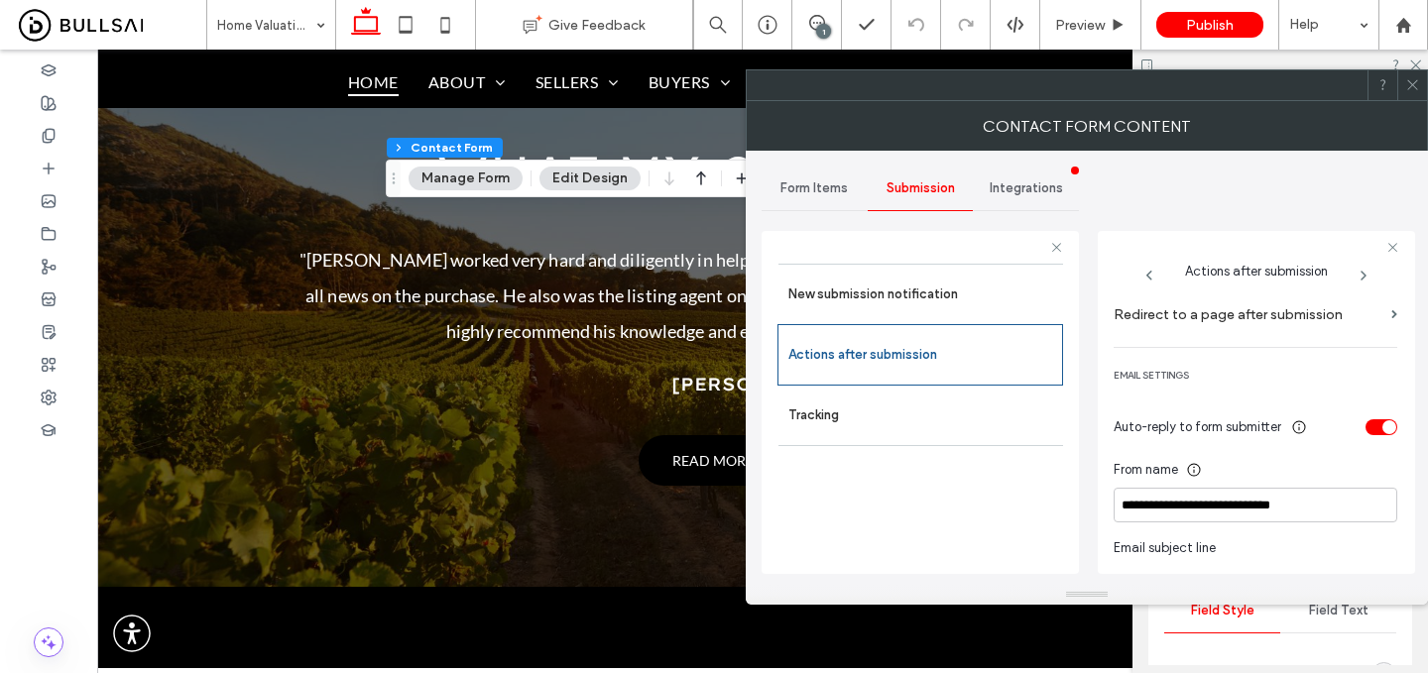
click at [825, 184] on span "Form Items" at bounding box center [814, 189] width 67 height 16
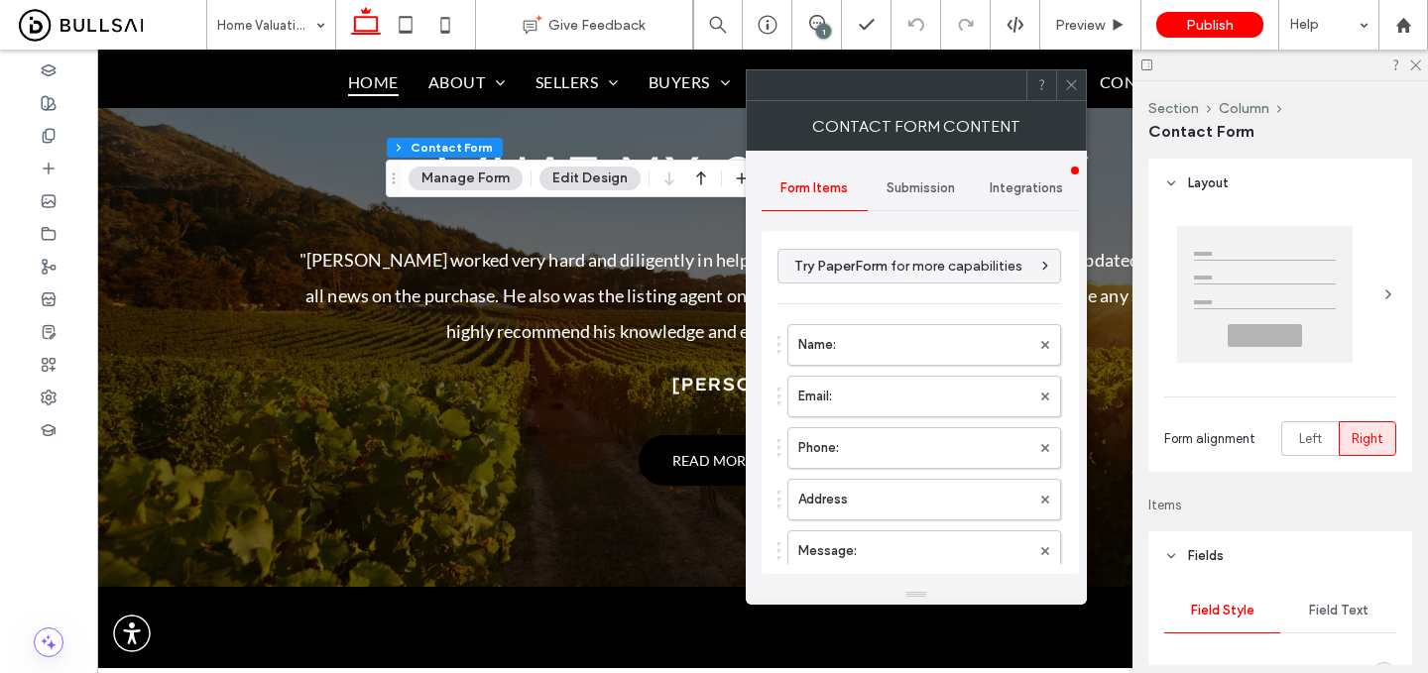
scroll to position [454, 0]
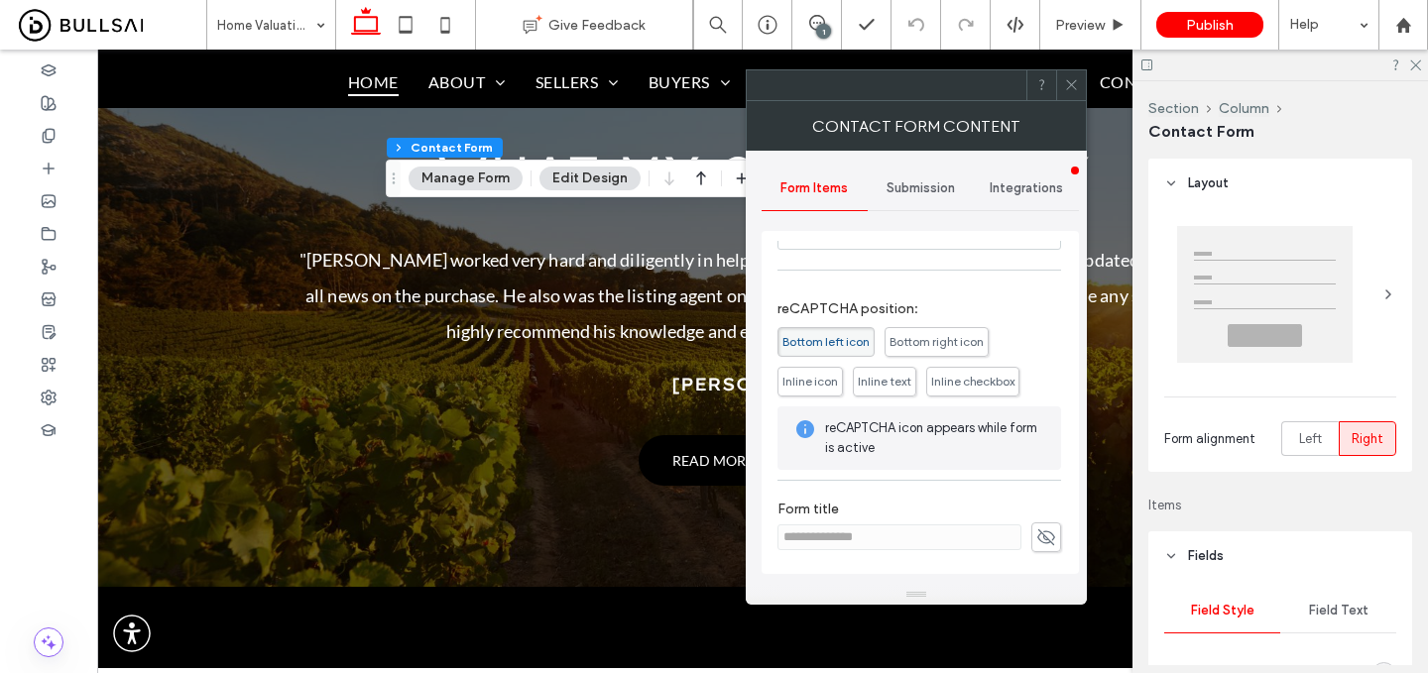
click at [1073, 85] on icon at bounding box center [1071, 84] width 15 height 15
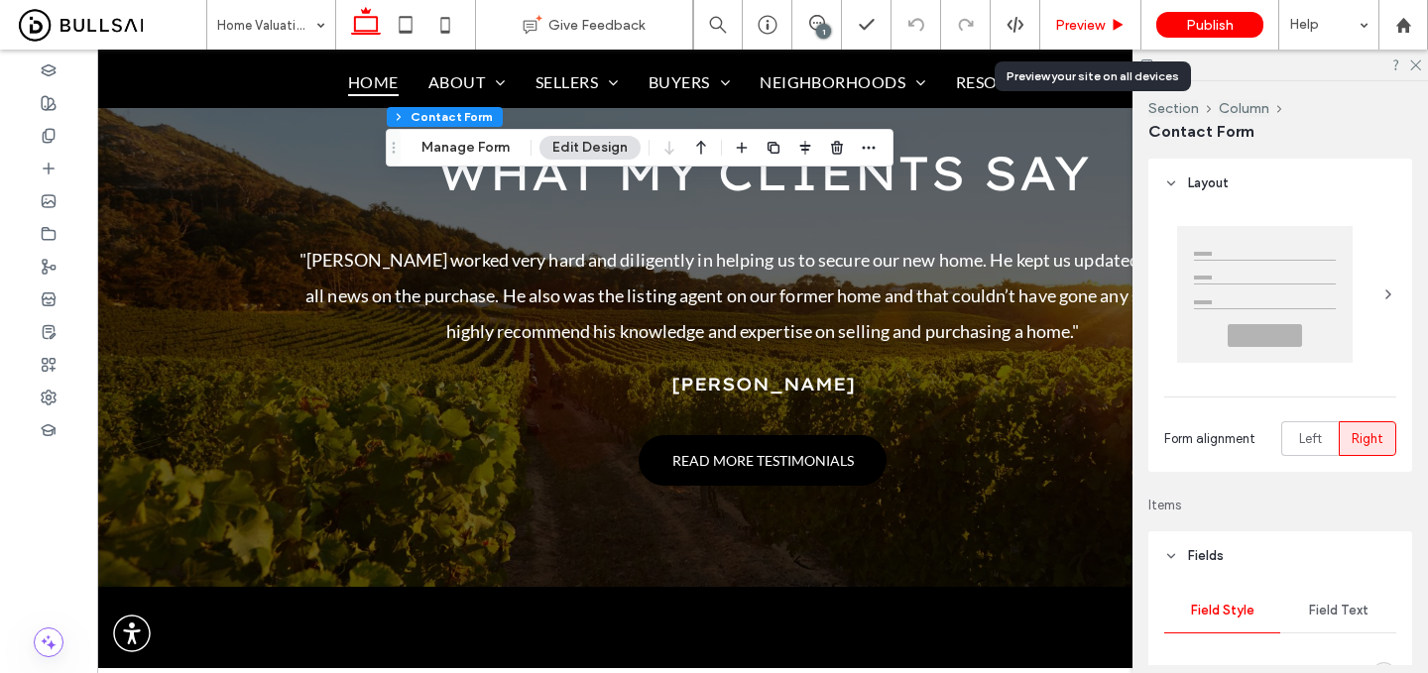
click at [1084, 8] on div "Preview" at bounding box center [1090, 25] width 101 height 50
click at [1084, 12] on div "Preview" at bounding box center [1090, 25] width 101 height 50
click at [1080, 25] on span "Preview" at bounding box center [1080, 25] width 50 height 17
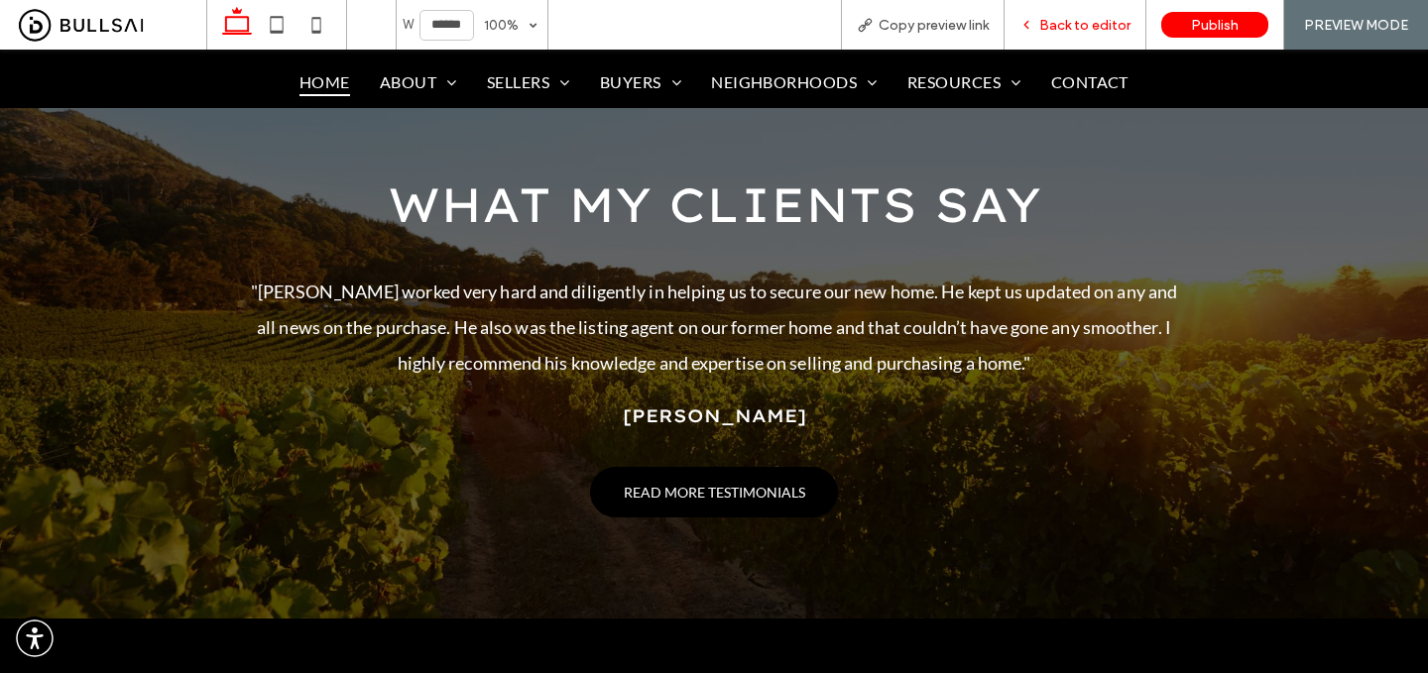
click at [1062, 34] on div "Back to editor" at bounding box center [1076, 25] width 142 height 50
click at [1074, 21] on span "Back to editor" at bounding box center [1084, 25] width 91 height 17
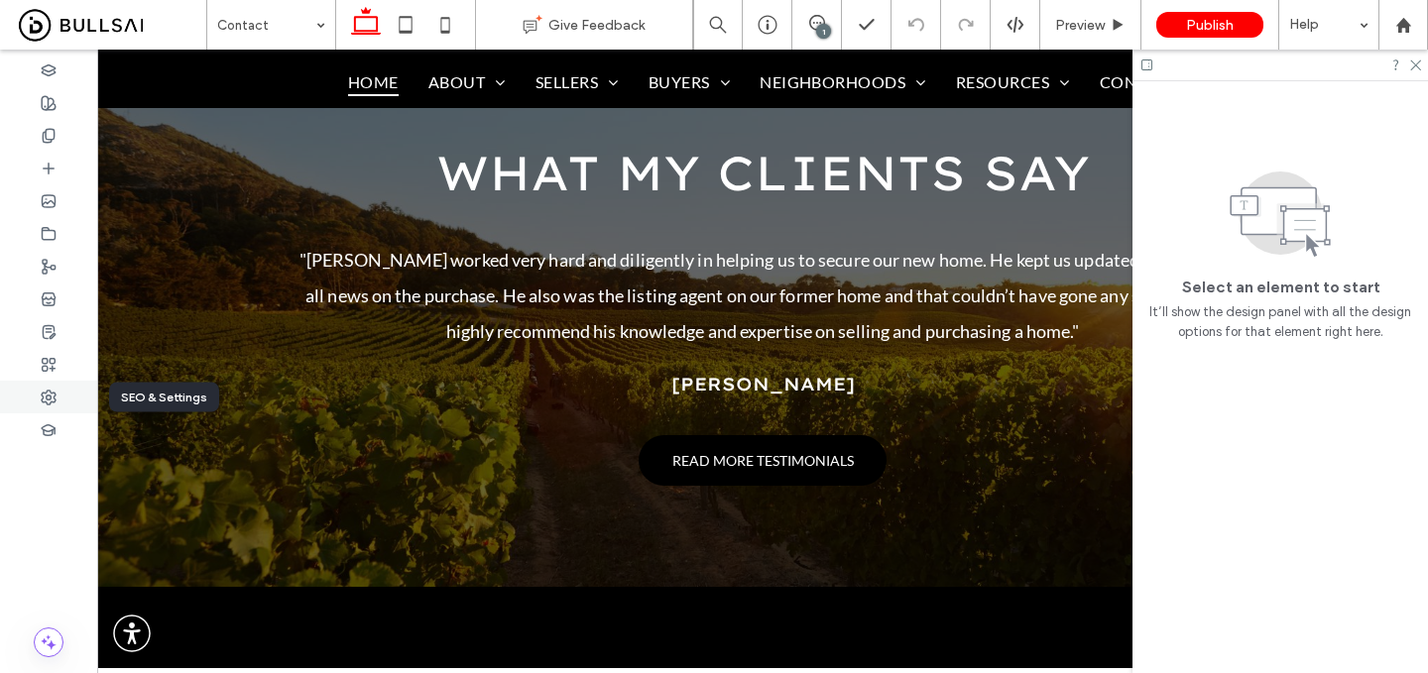
click at [46, 408] on div at bounding box center [48, 397] width 97 height 33
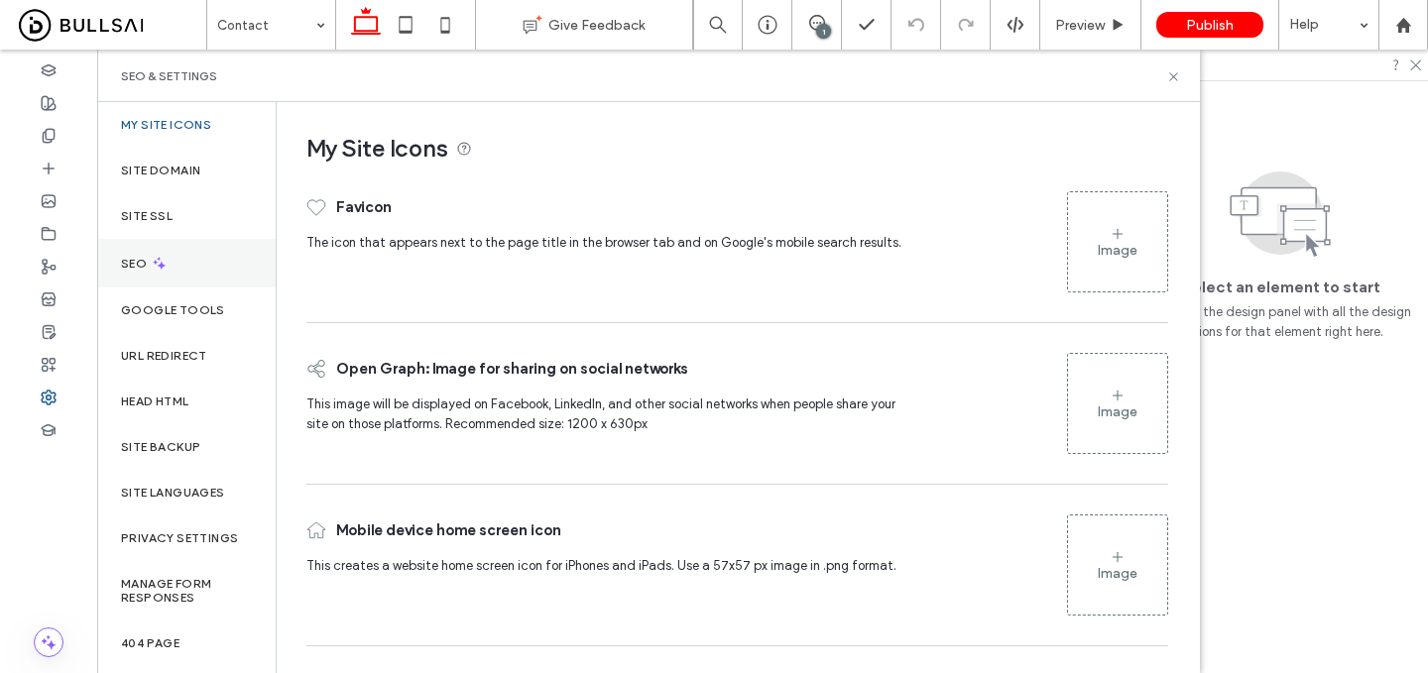
click at [206, 274] on div "SEO" at bounding box center [186, 263] width 179 height 49
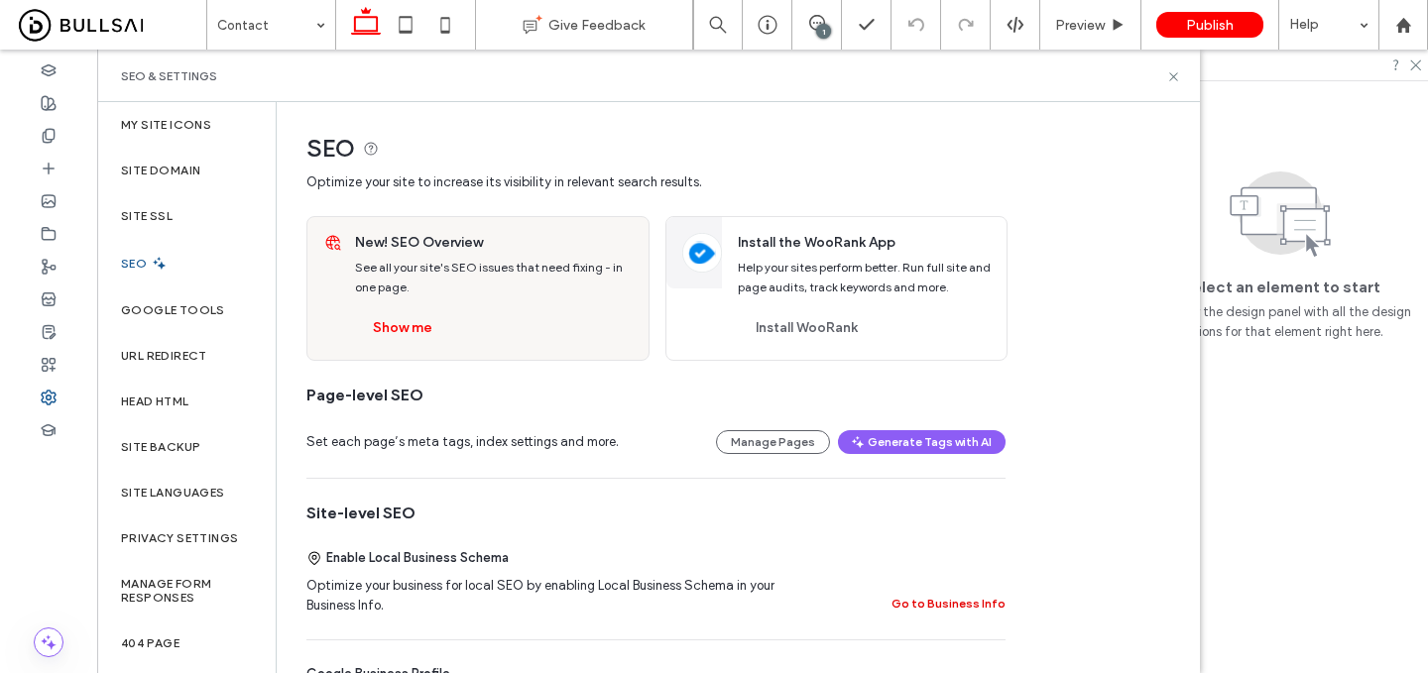
click at [938, 597] on button "Go to Business Info" at bounding box center [949, 604] width 114 height 24
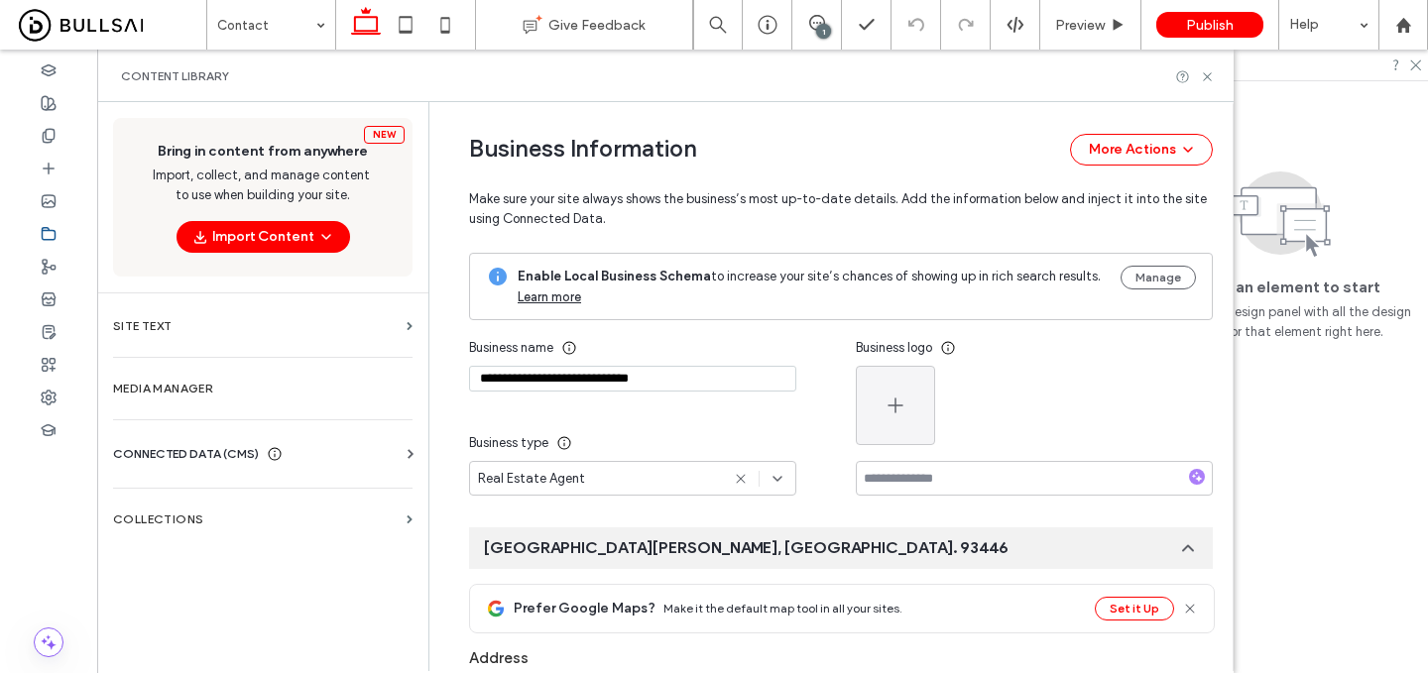
type input "**********"
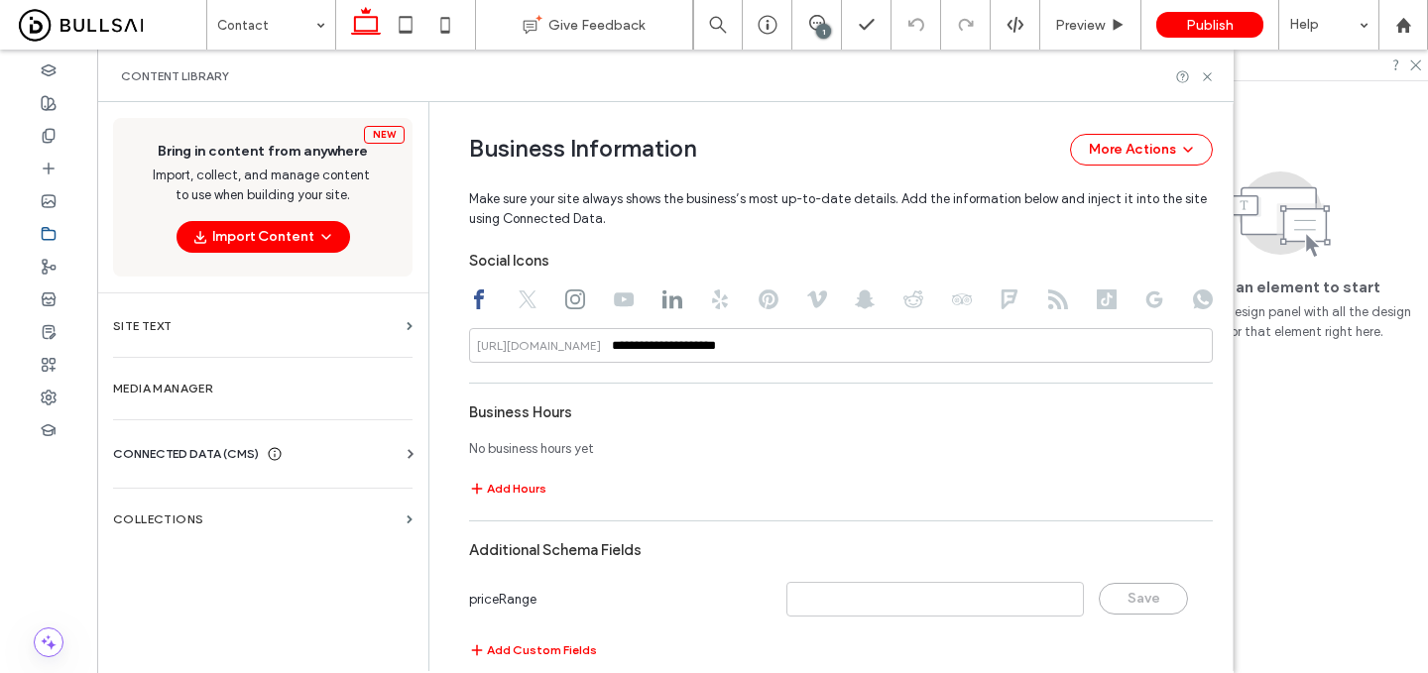
scroll to position [1234, 0]
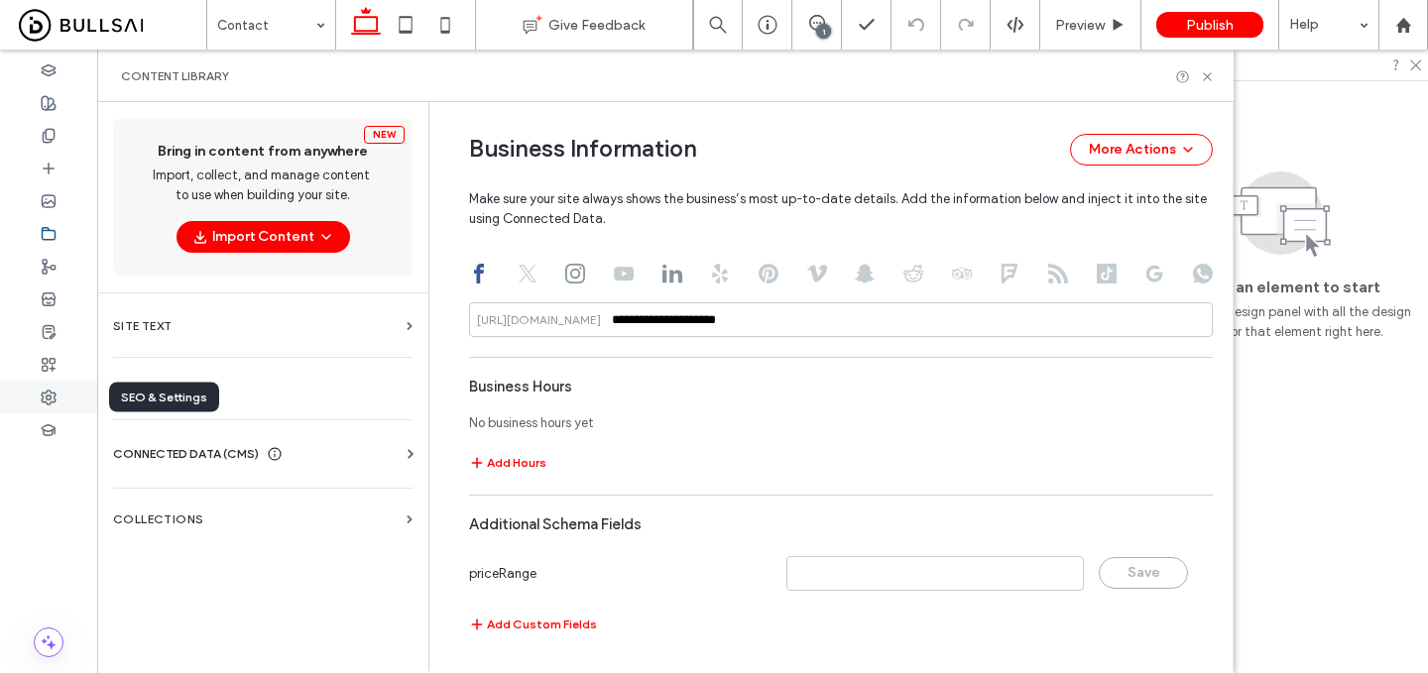
click at [41, 391] on icon at bounding box center [49, 398] width 16 height 16
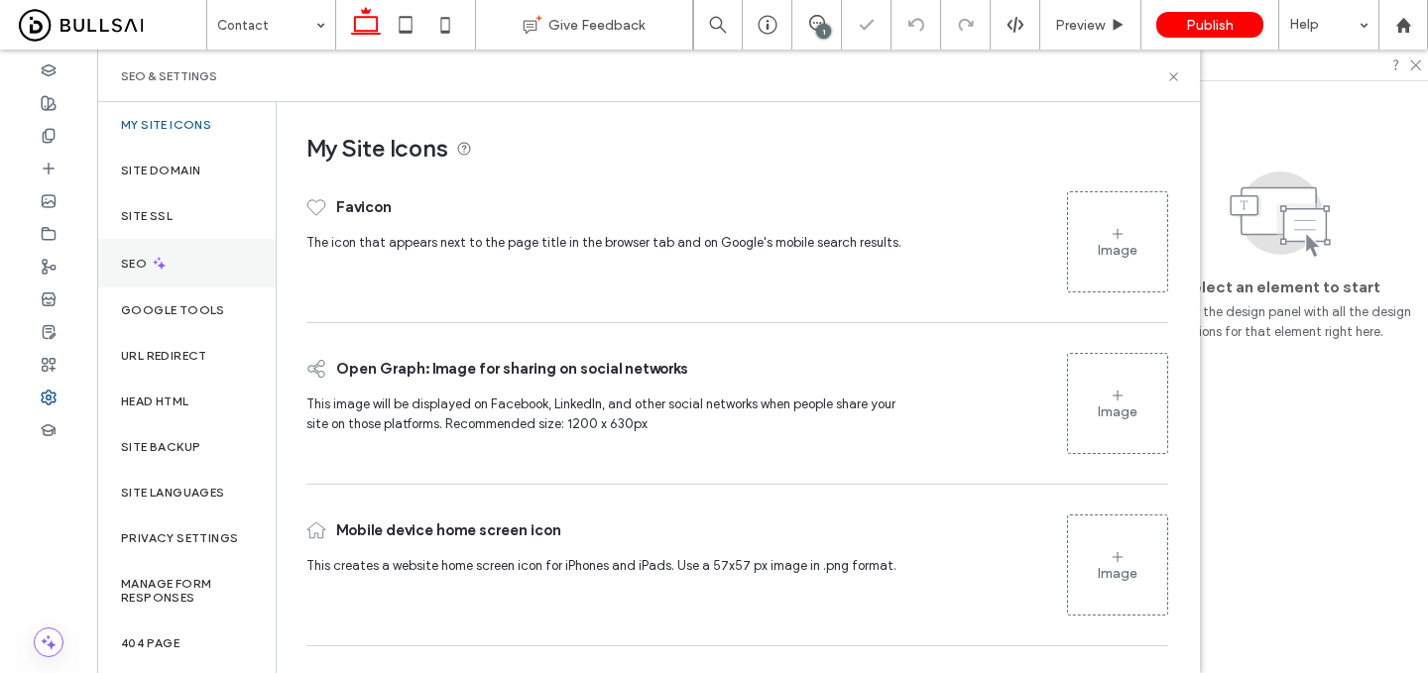
click at [172, 268] on div "SEO" at bounding box center [186, 263] width 179 height 49
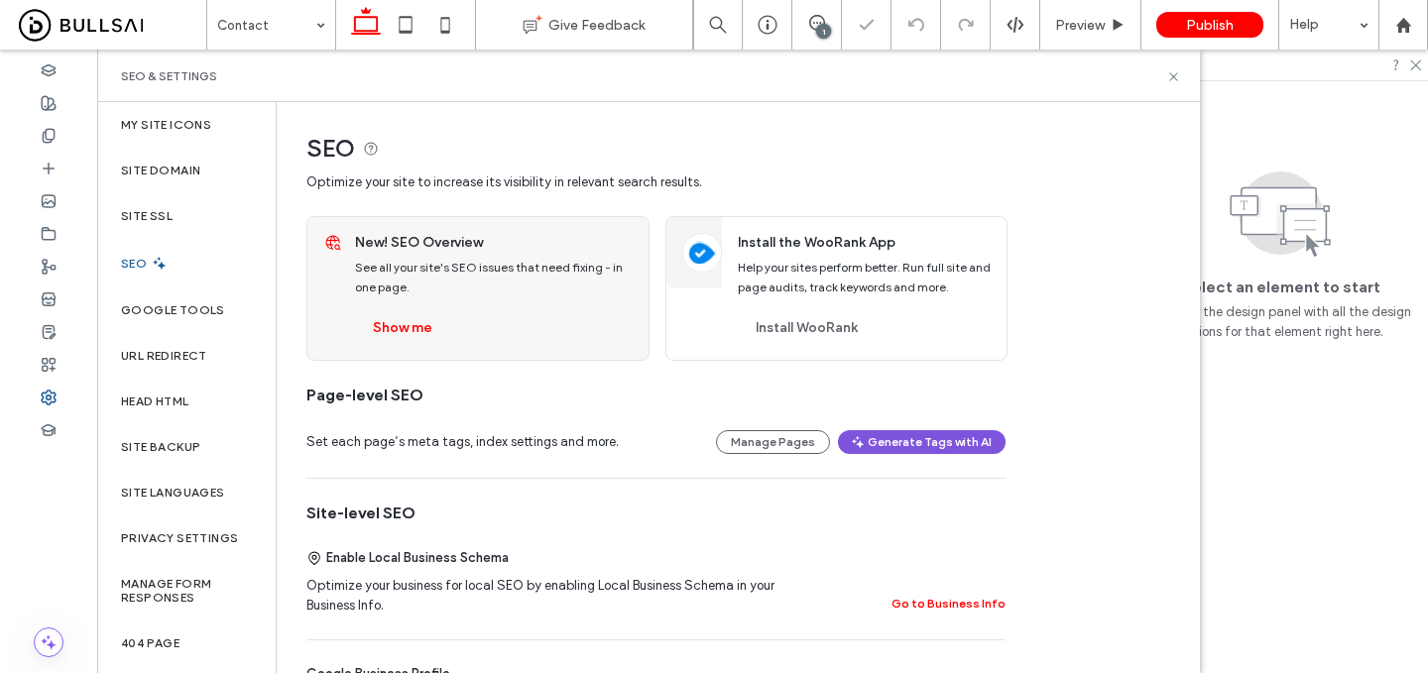
click at [888, 440] on button "Generate Tags with AI" at bounding box center [922, 442] width 168 height 24
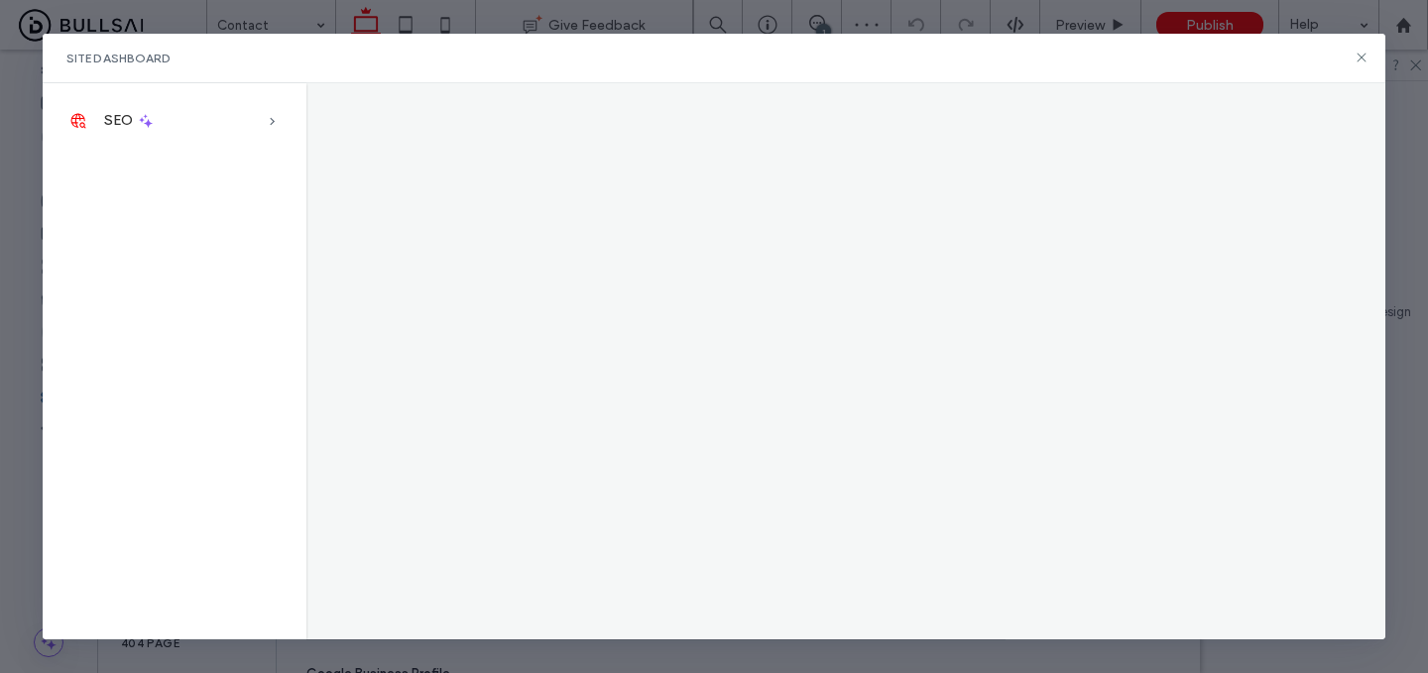
click at [1305, 60] on div "Site Dashboard" at bounding box center [714, 59] width 1343 height 50
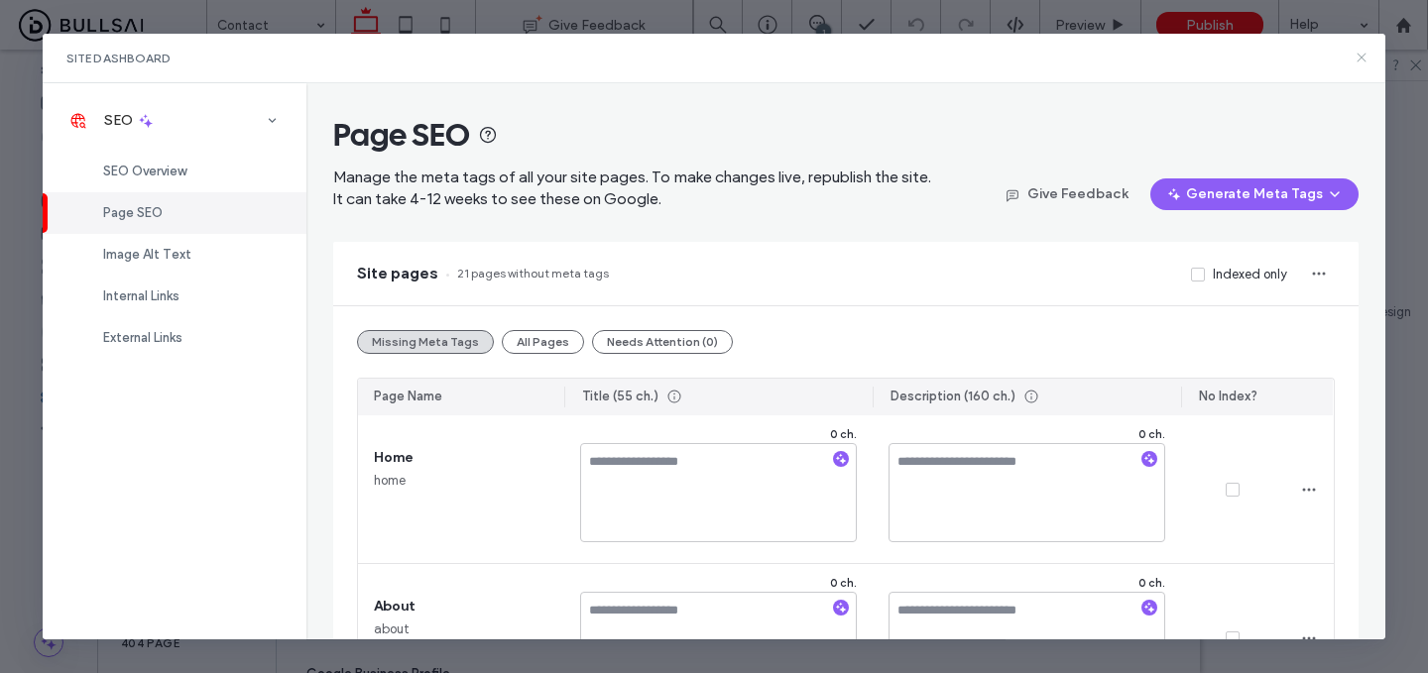
click at [1358, 53] on icon at bounding box center [1362, 58] width 16 height 16
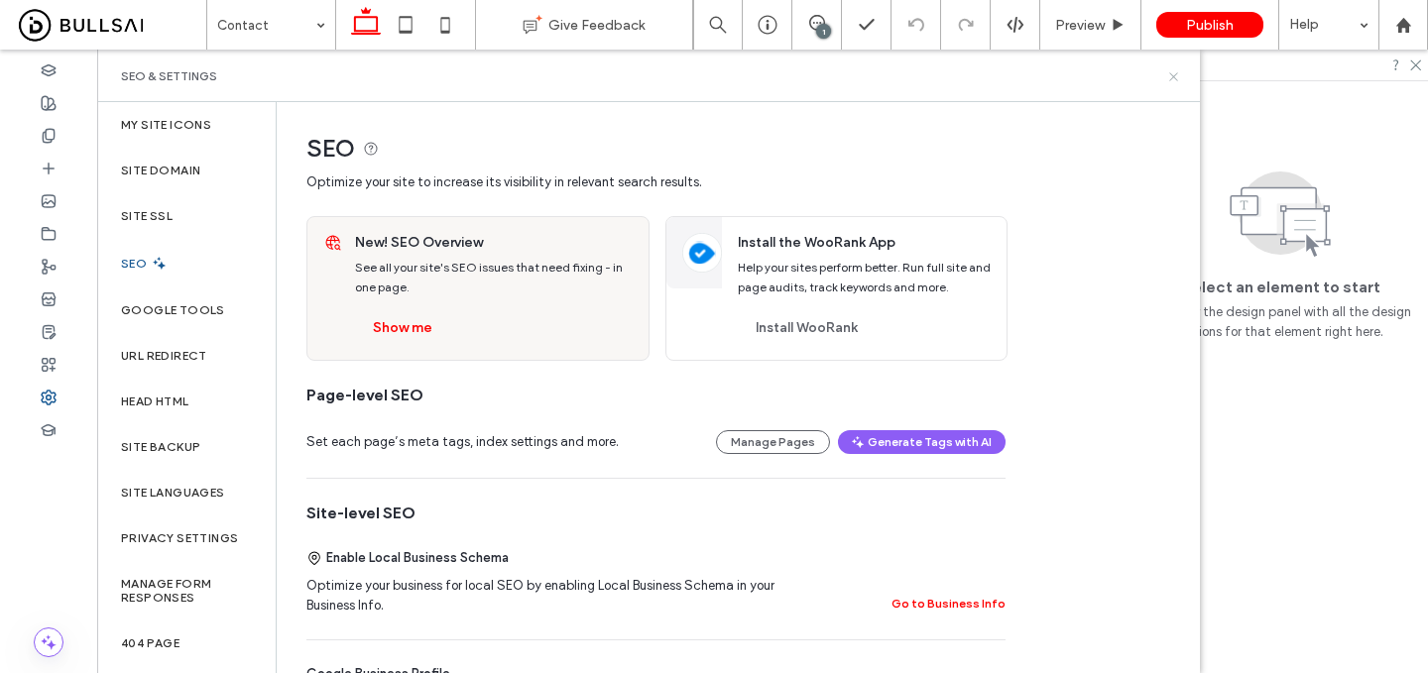
click at [1174, 71] on icon at bounding box center [1173, 76] width 15 height 15
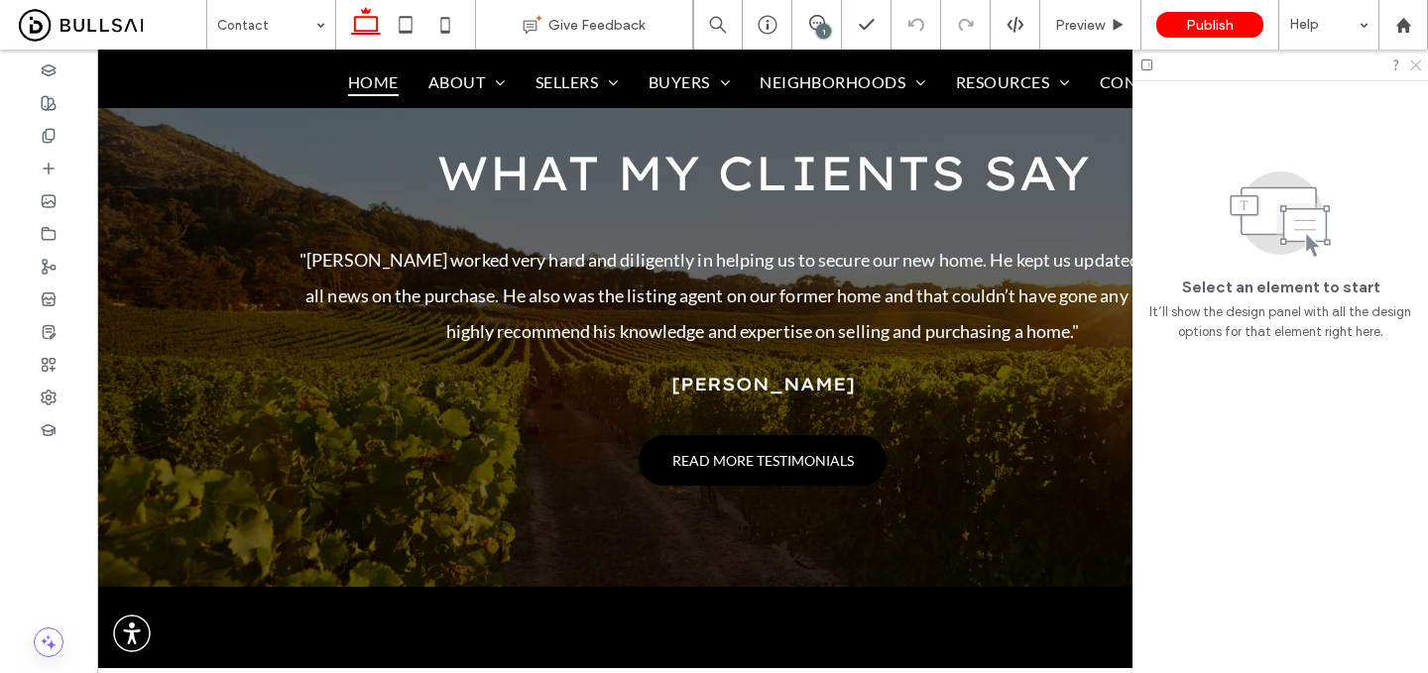
click at [1418, 59] on icon at bounding box center [1414, 64] width 13 height 13
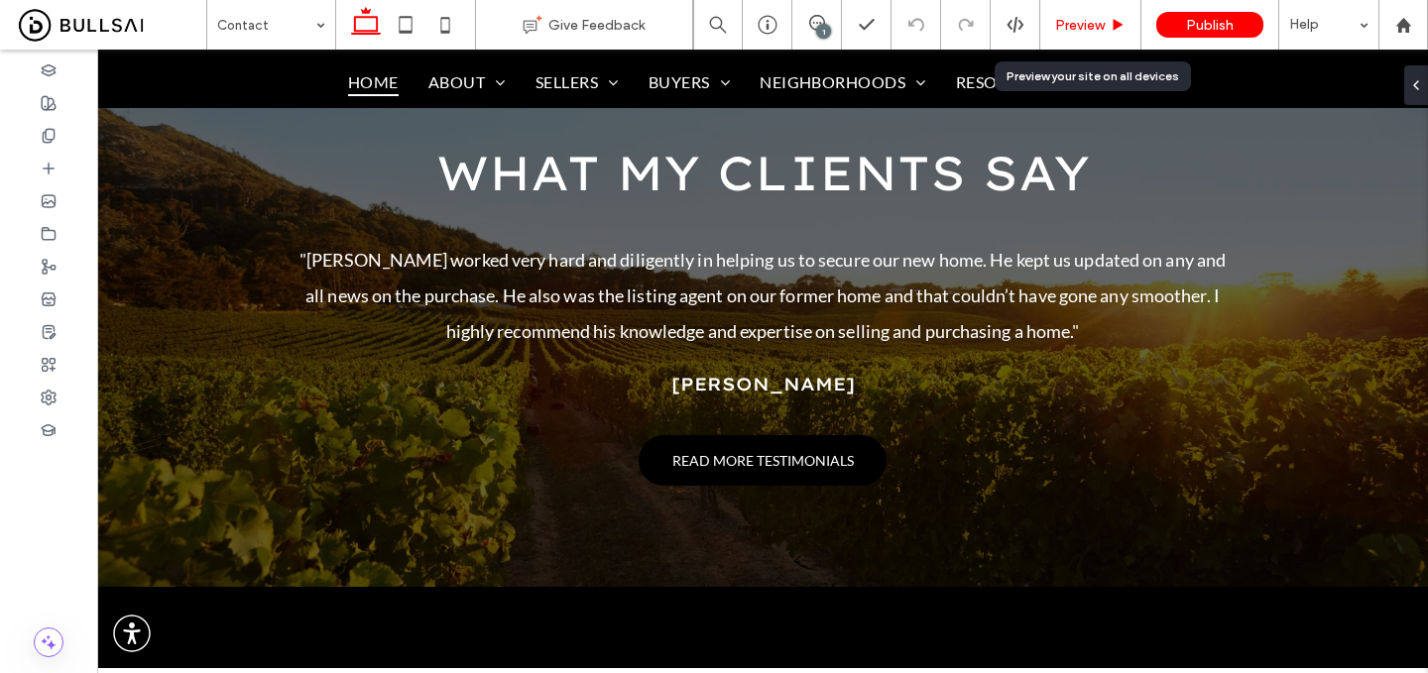
click at [1085, 29] on span "Preview" at bounding box center [1080, 25] width 50 height 17
click at [1079, 19] on span "Preview" at bounding box center [1080, 25] width 50 height 17
click at [1075, 26] on span "Preview" at bounding box center [1080, 25] width 50 height 17
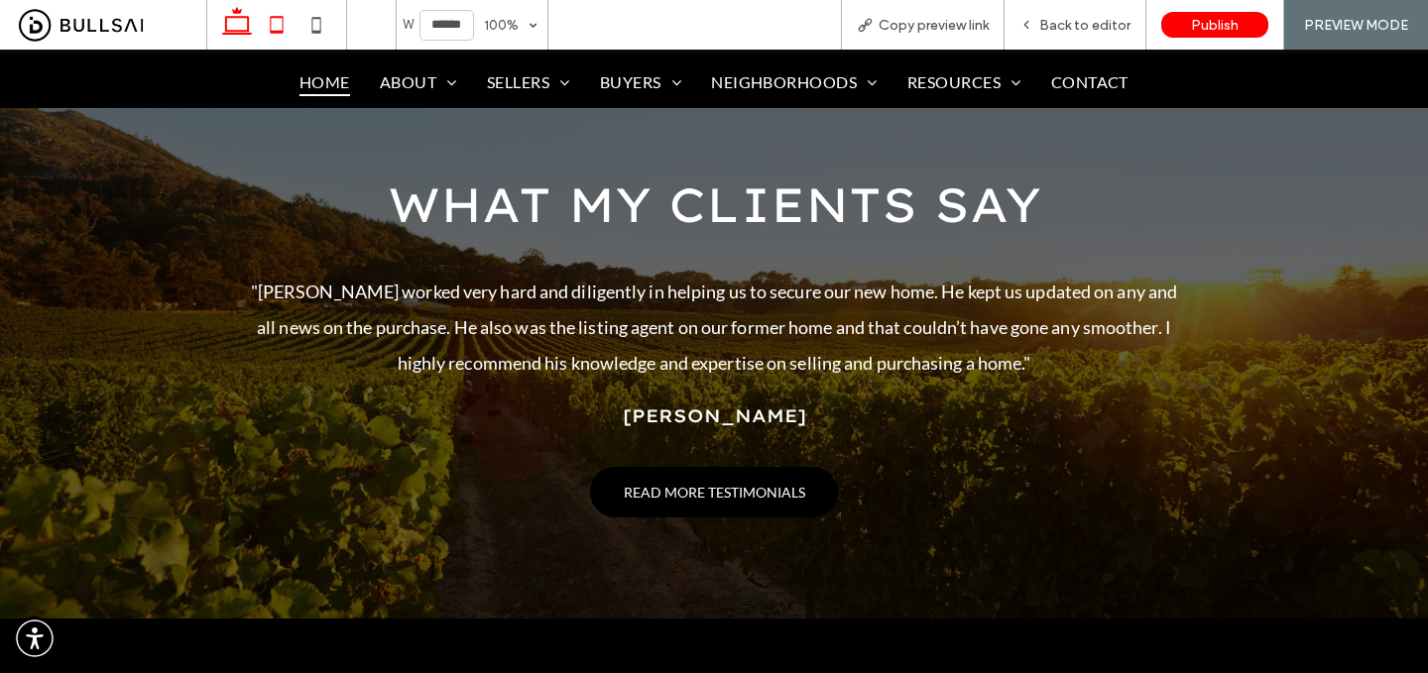
click at [272, 27] on icon at bounding box center [277, 25] width 40 height 40
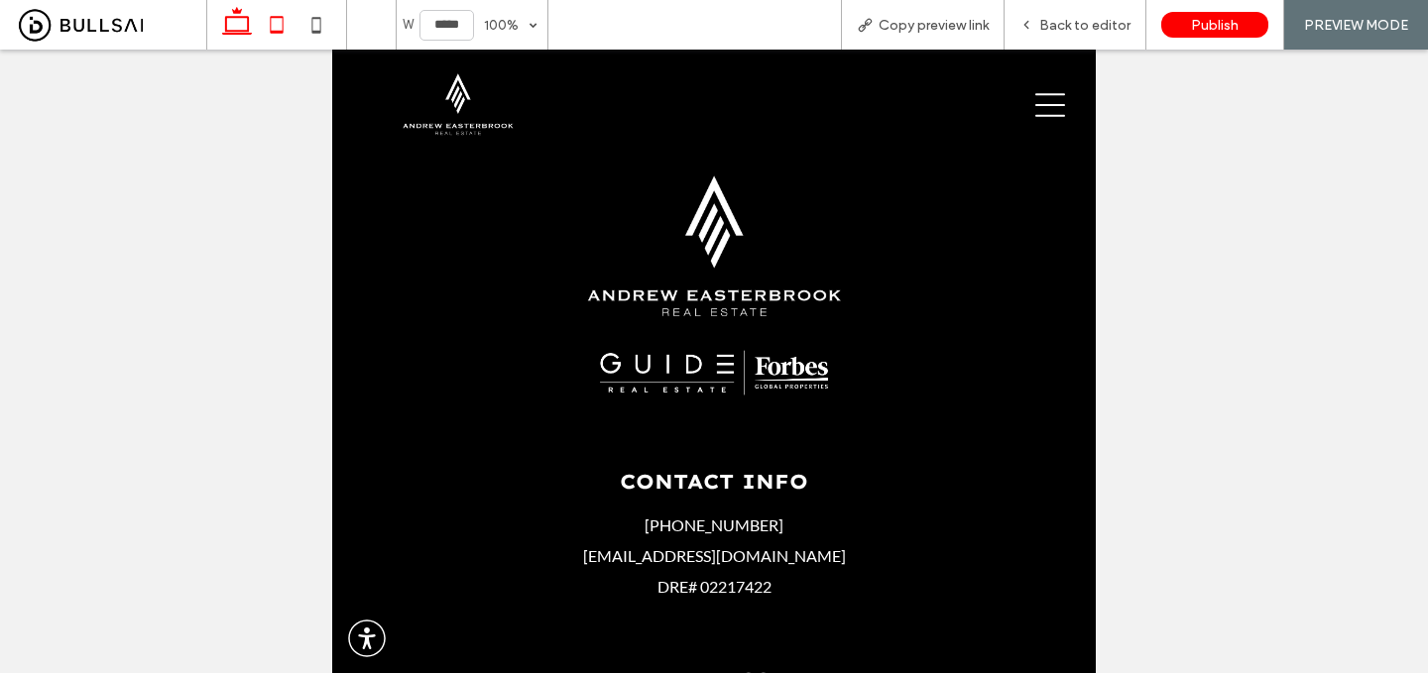
click at [243, 23] on icon at bounding box center [237, 25] width 40 height 40
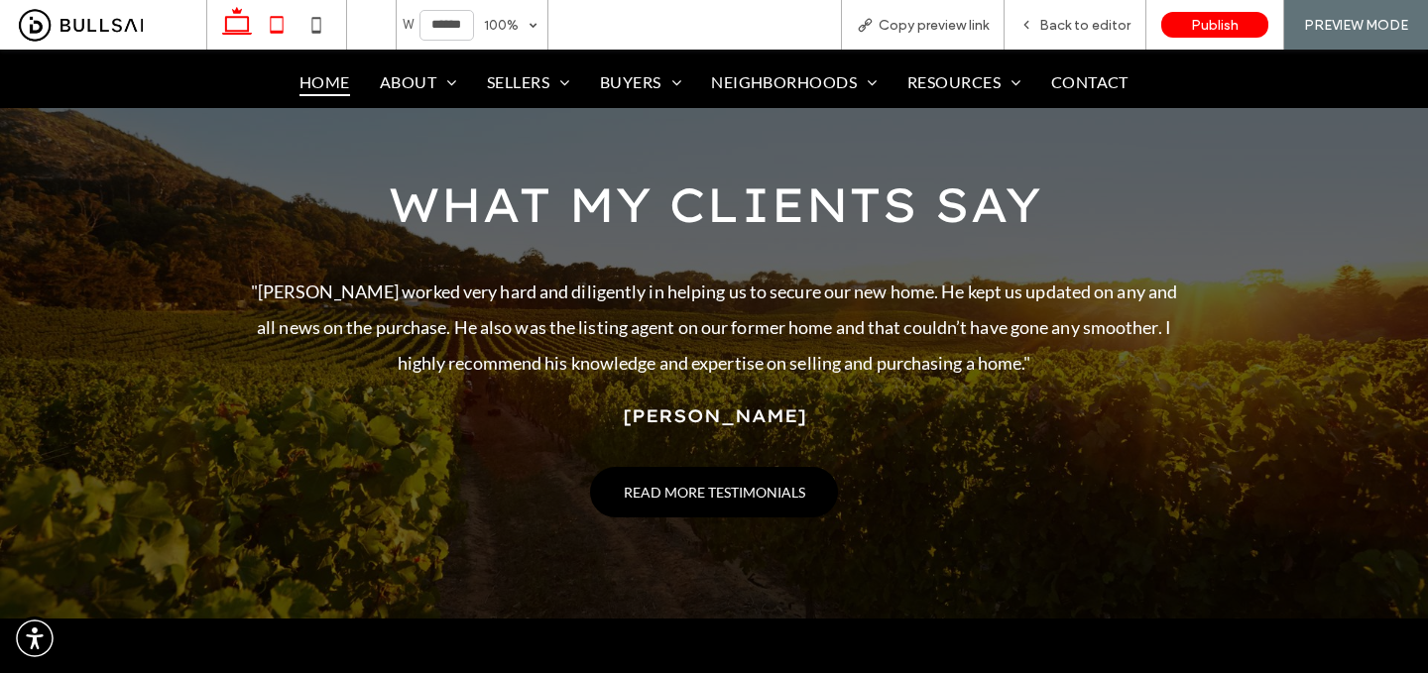
click at [289, 27] on icon at bounding box center [277, 25] width 40 height 40
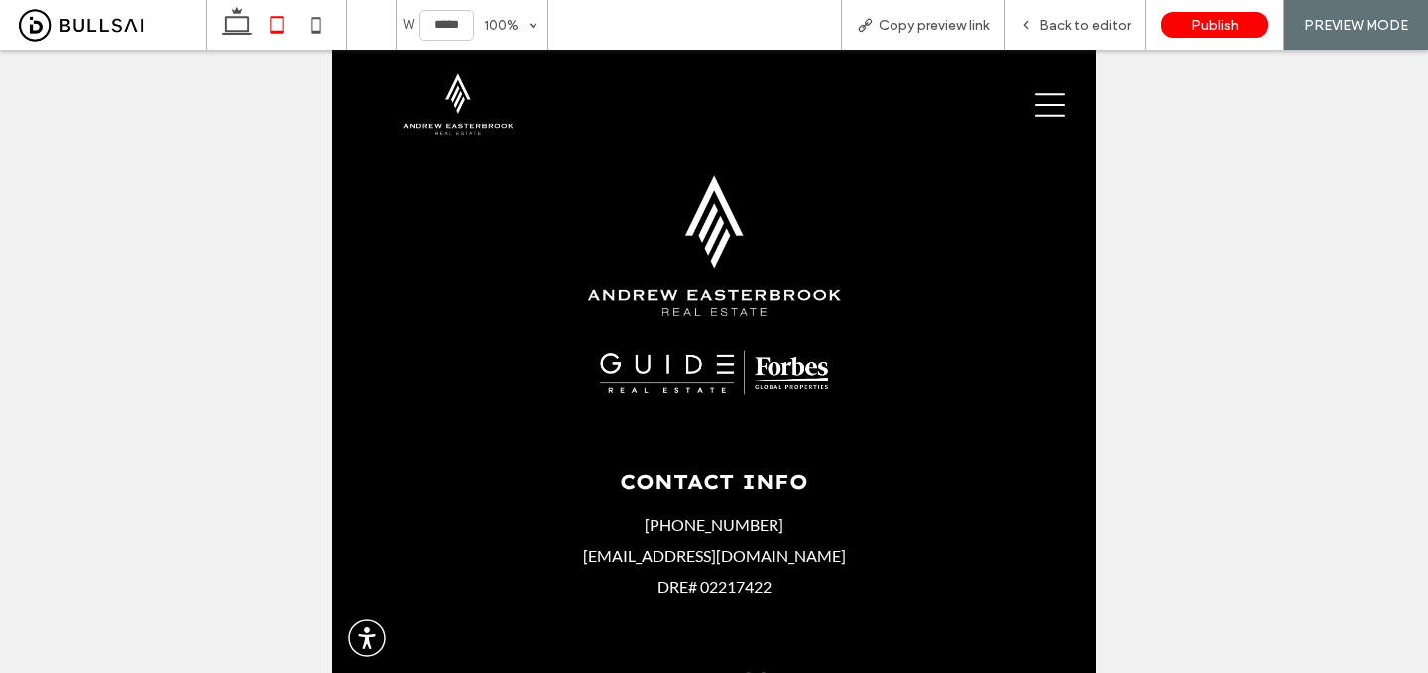
click at [789, 509] on div at bounding box center [714, 336] width 1428 height 673
click at [249, 33] on use at bounding box center [237, 21] width 30 height 28
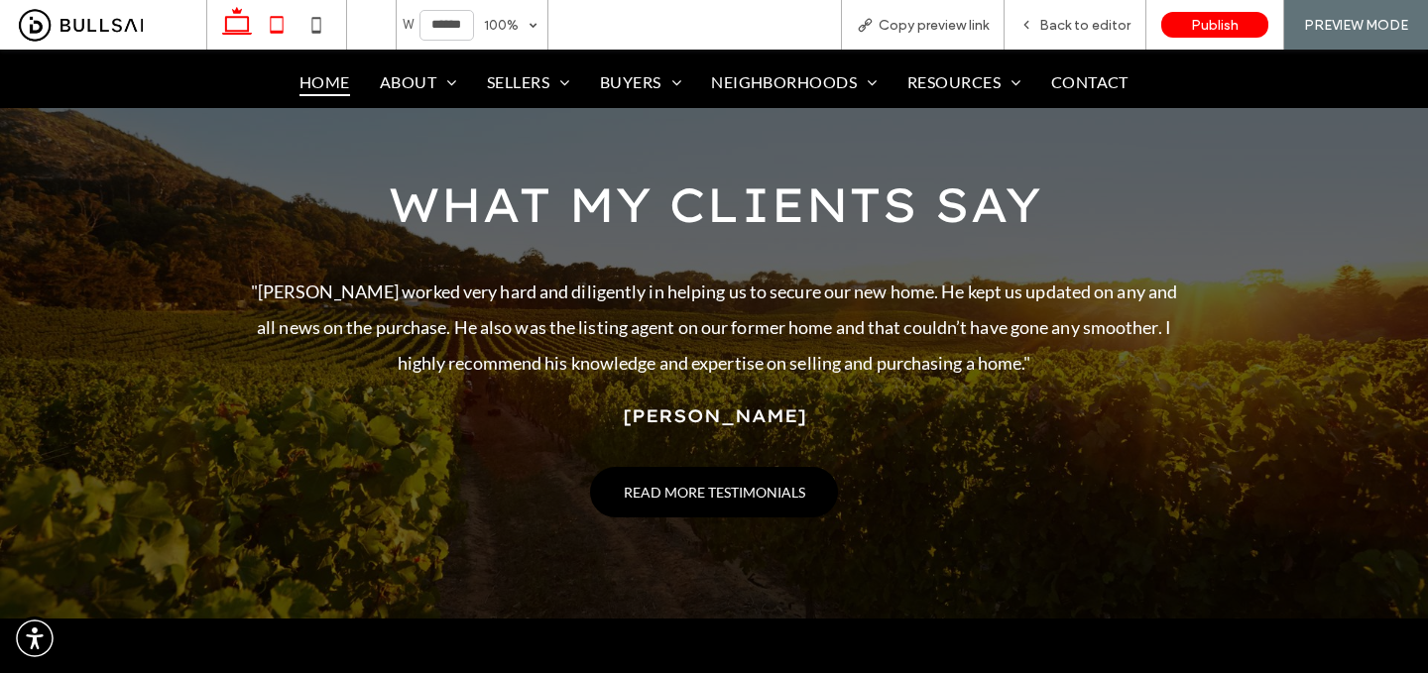
click at [279, 27] on icon at bounding box center [277, 25] width 40 height 40
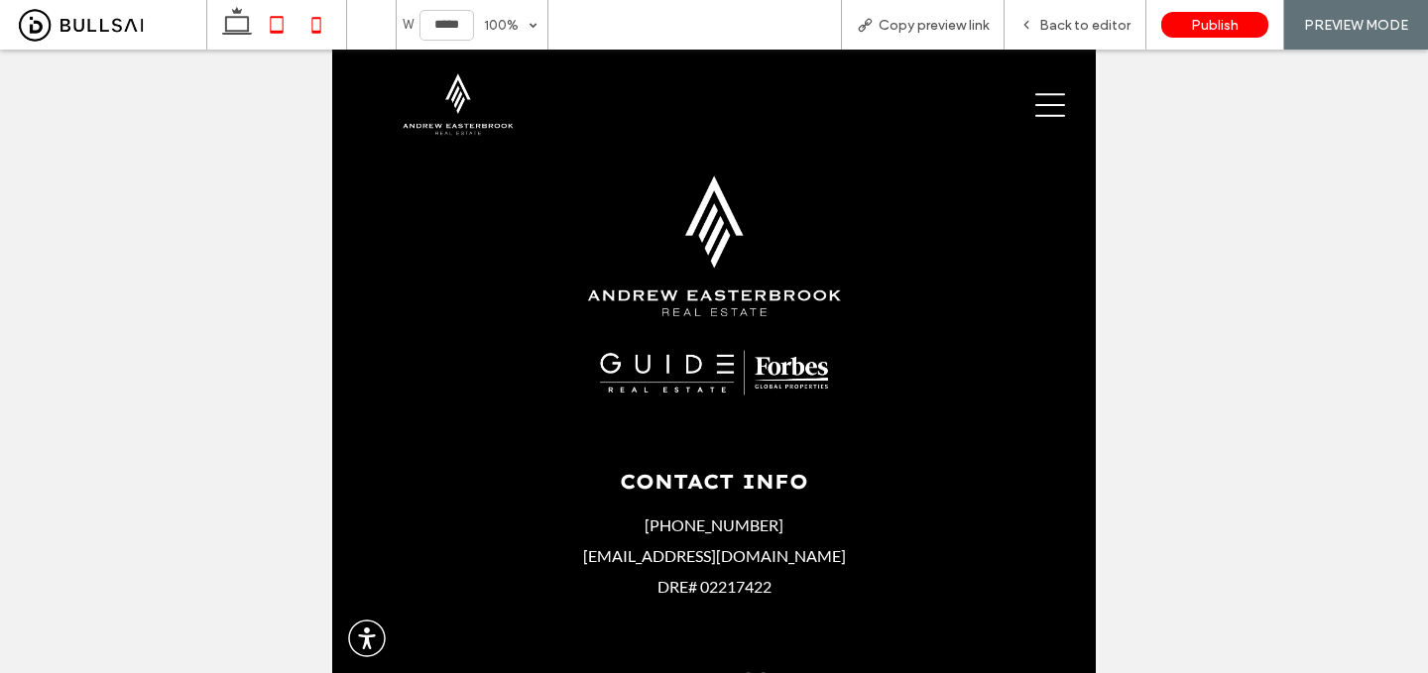
click at [307, 20] on icon at bounding box center [317, 25] width 40 height 40
type input "*****"
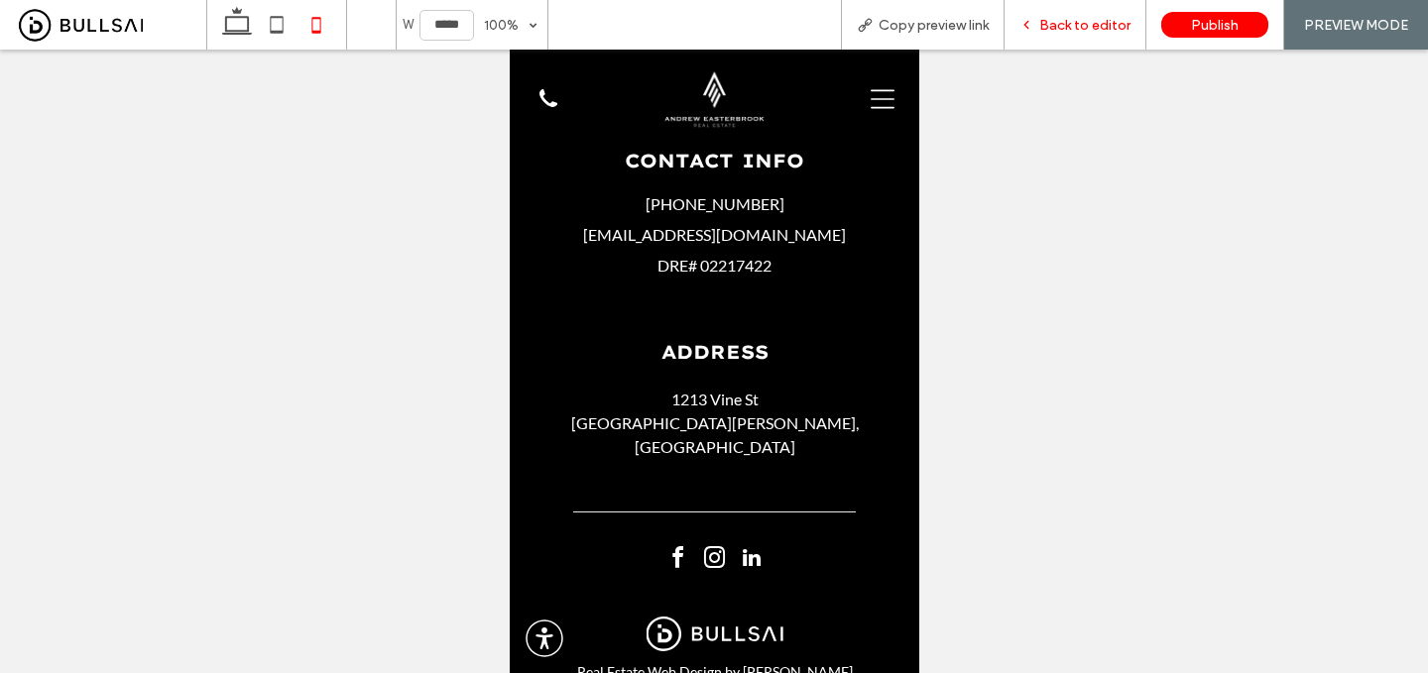
click at [1055, 15] on div "Back to editor" at bounding box center [1076, 25] width 142 height 50
click at [1068, 26] on span "Back to editor" at bounding box center [1084, 25] width 91 height 17
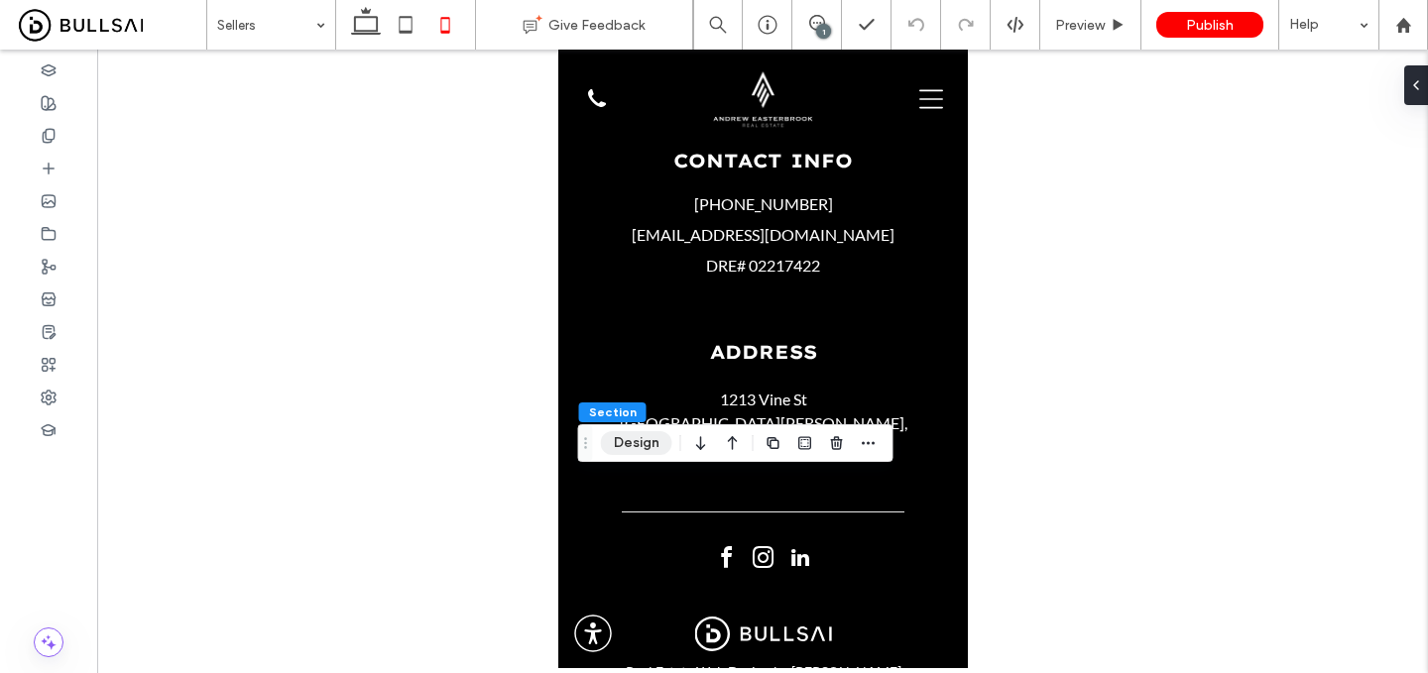
click at [641, 441] on button "Design" at bounding box center [636, 443] width 71 height 24
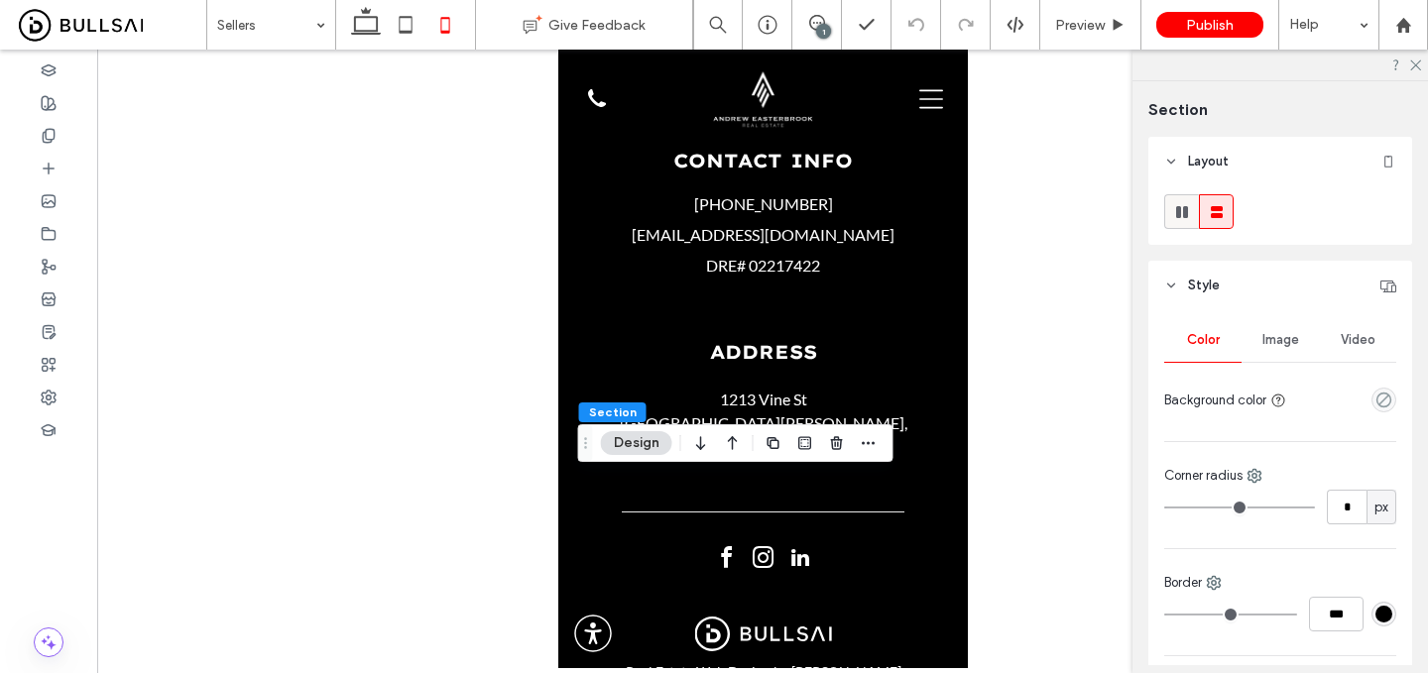
click at [1181, 219] on icon at bounding box center [1182, 212] width 20 height 20
type input "***"
click at [1218, 207] on use at bounding box center [1217, 212] width 12 height 12
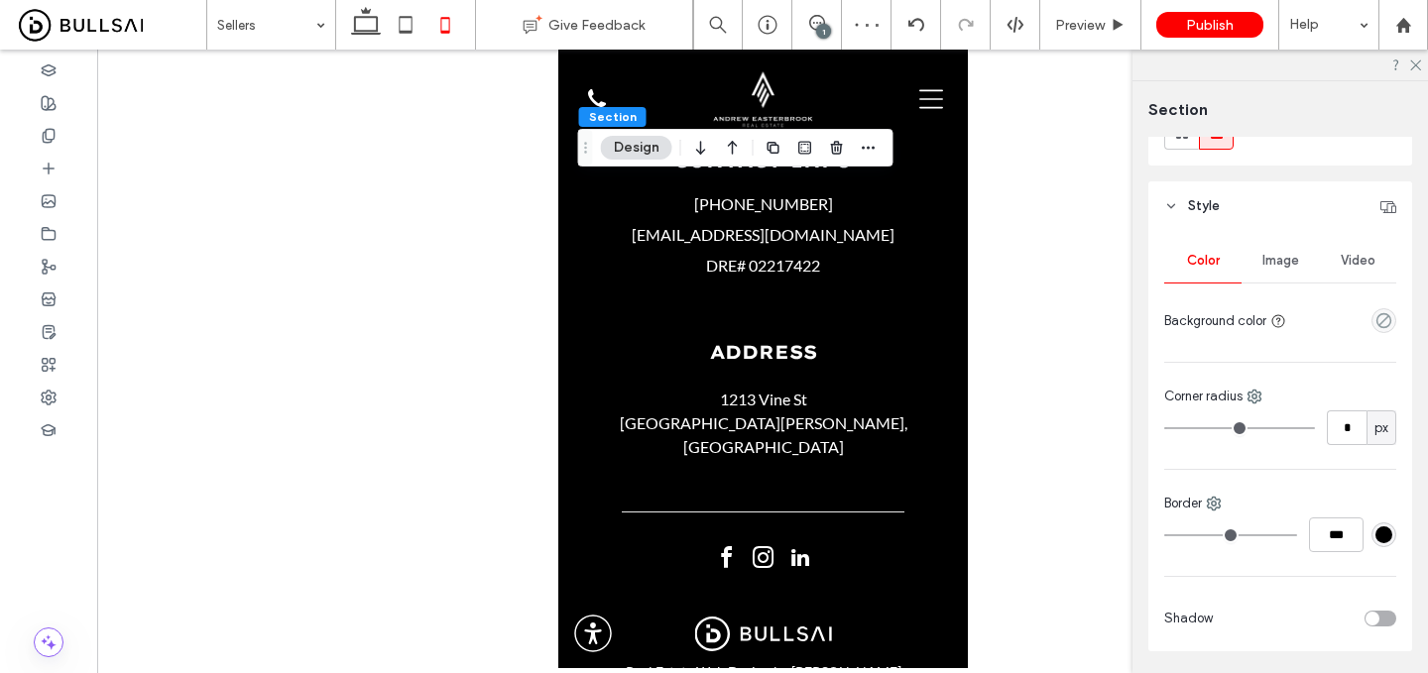
scroll to position [92, 0]
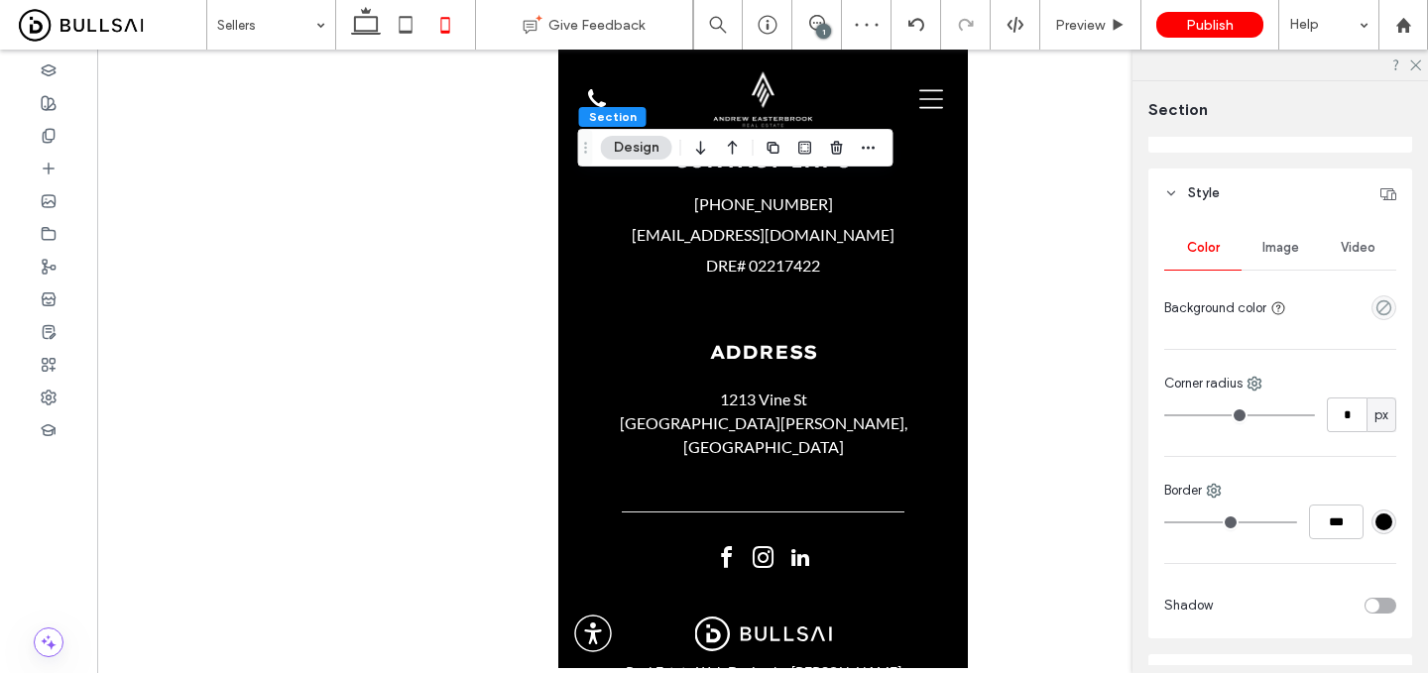
click at [1274, 252] on span "Image" at bounding box center [1281, 248] width 37 height 16
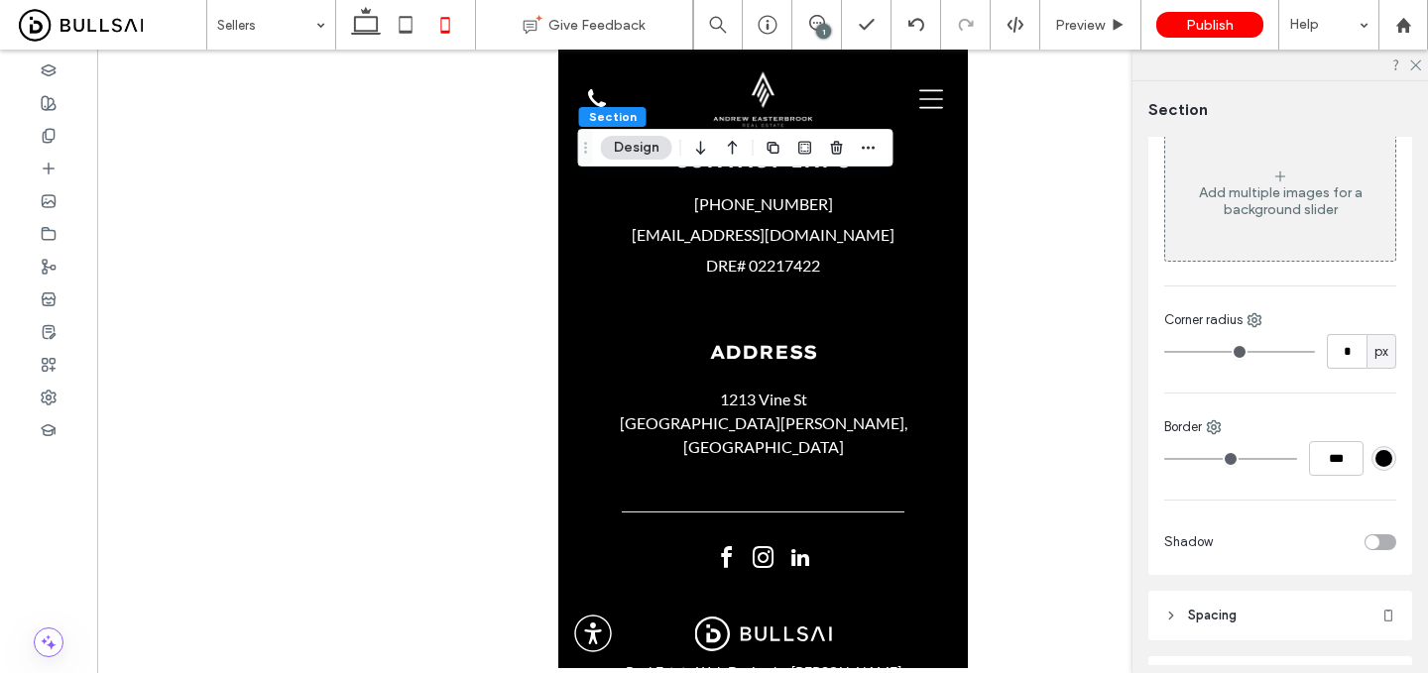
scroll to position [112, 0]
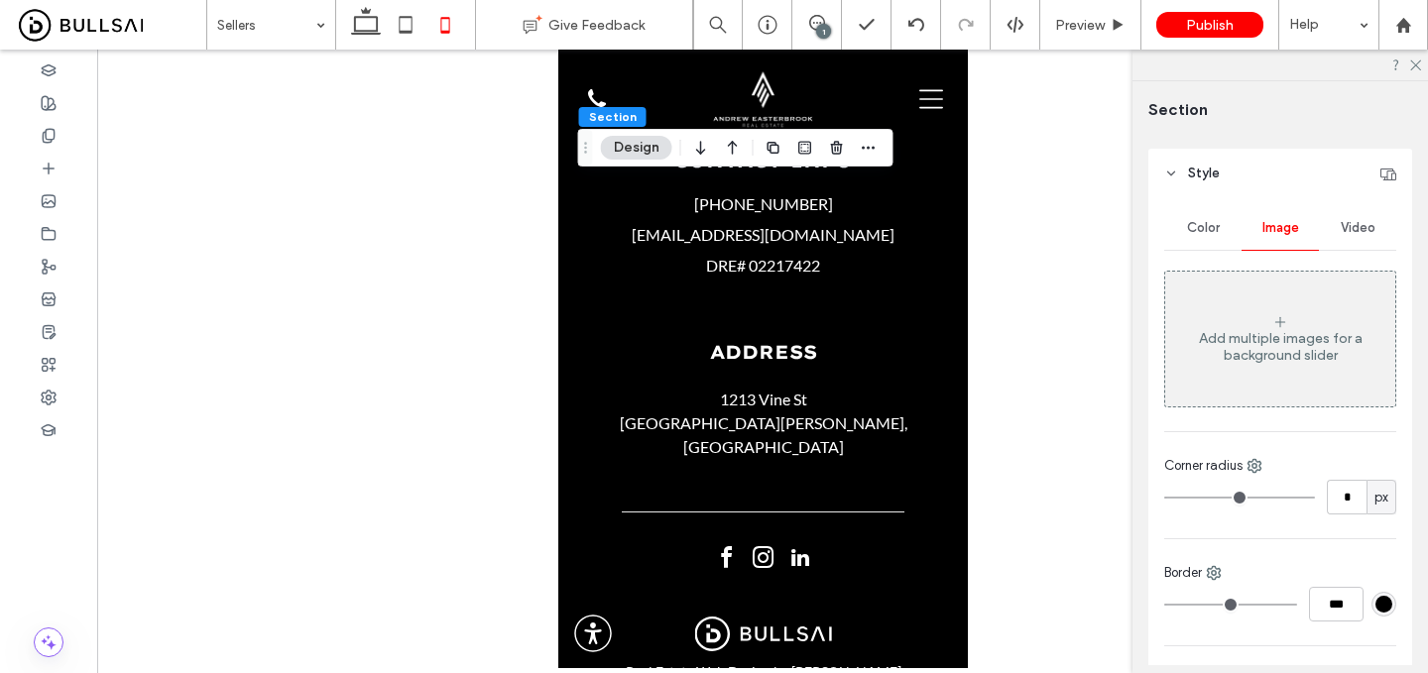
click at [1206, 237] on div "Color" at bounding box center [1202, 228] width 77 height 44
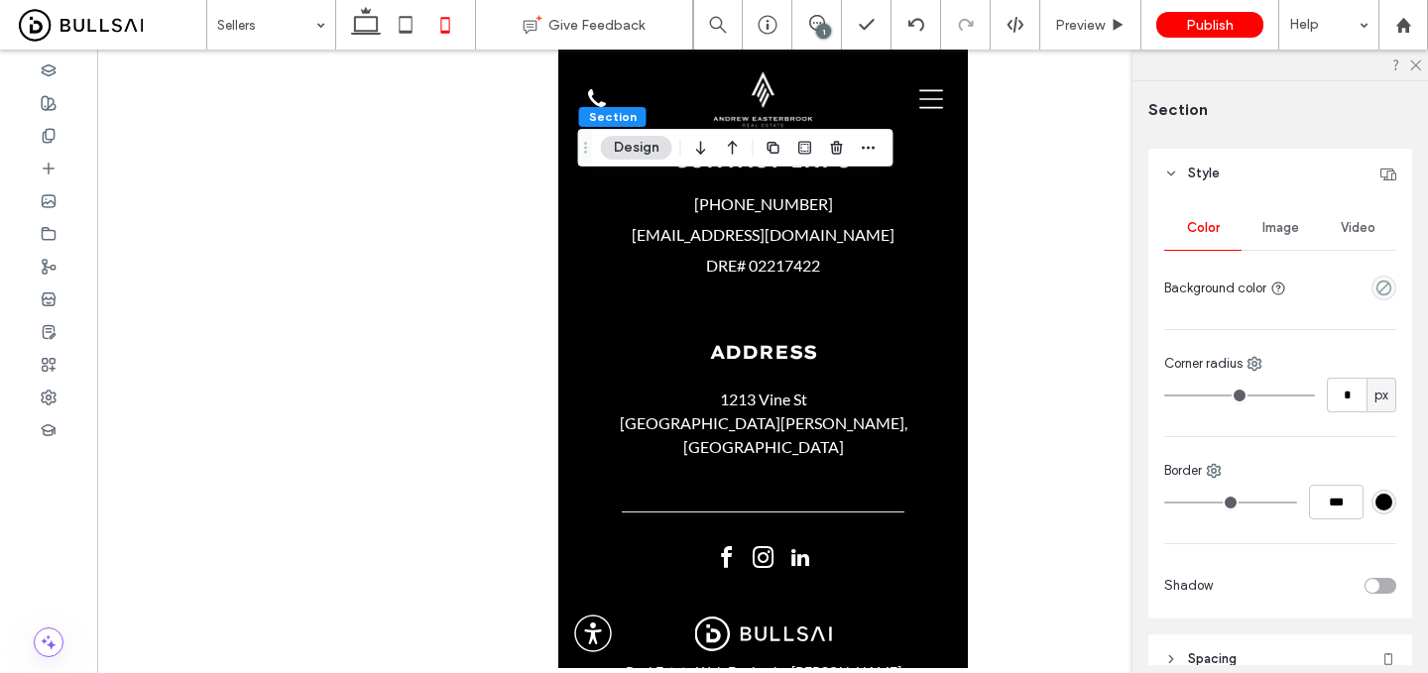
scroll to position [276, 0]
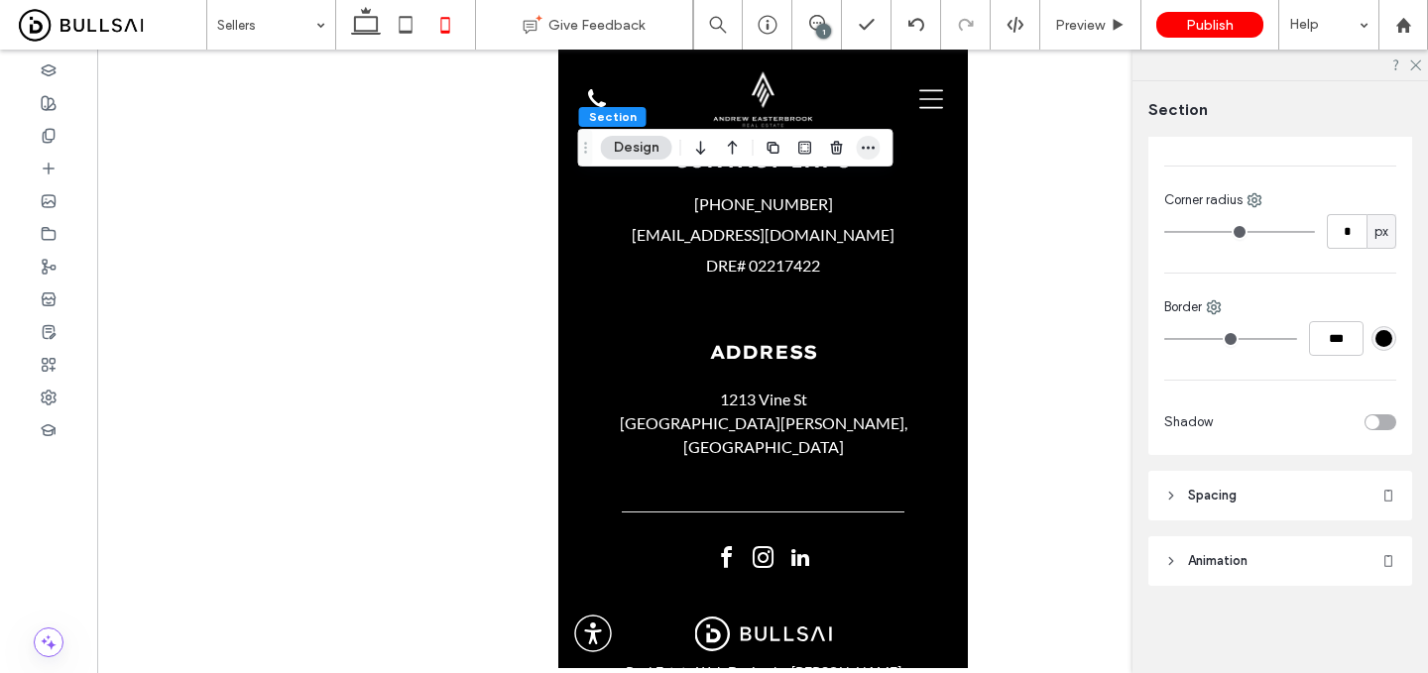
click at [870, 146] on icon "button" at bounding box center [869, 148] width 16 height 16
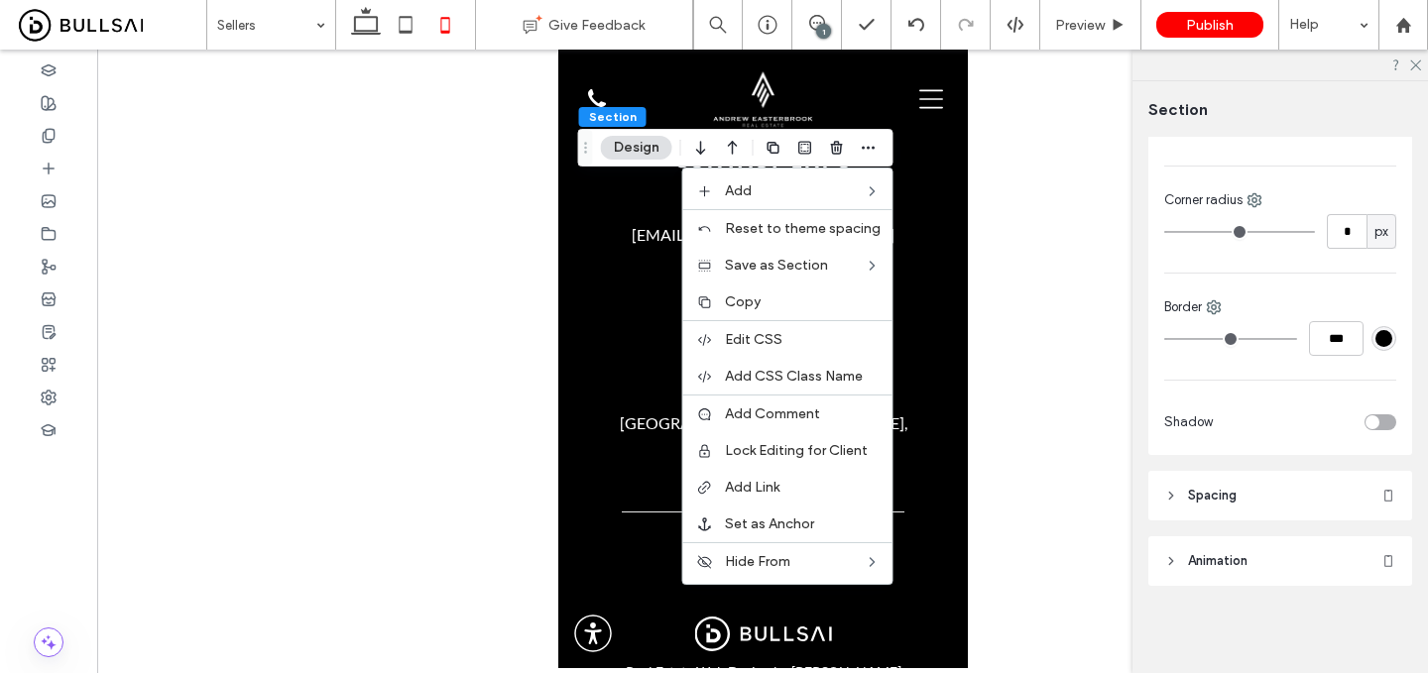
click at [543, 296] on div at bounding box center [762, 359] width 1331 height 619
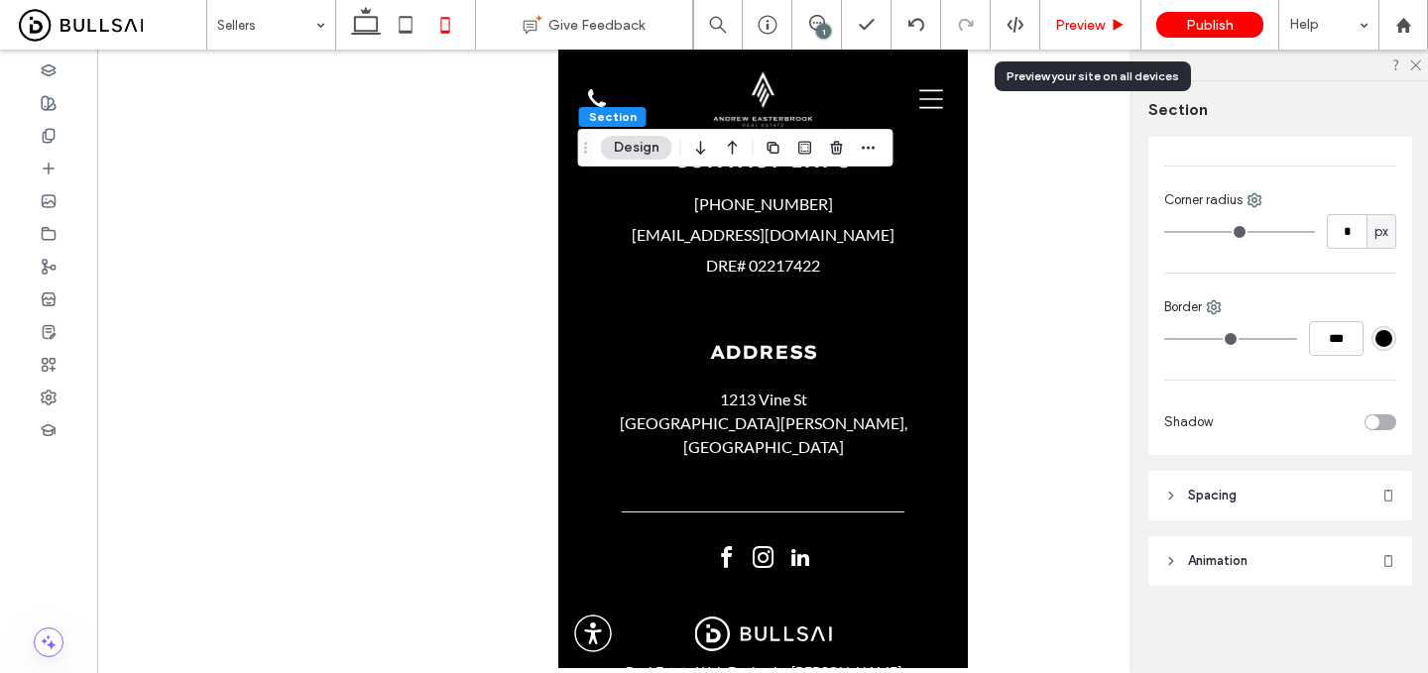
click at [1104, 17] on span "Preview" at bounding box center [1080, 25] width 50 height 17
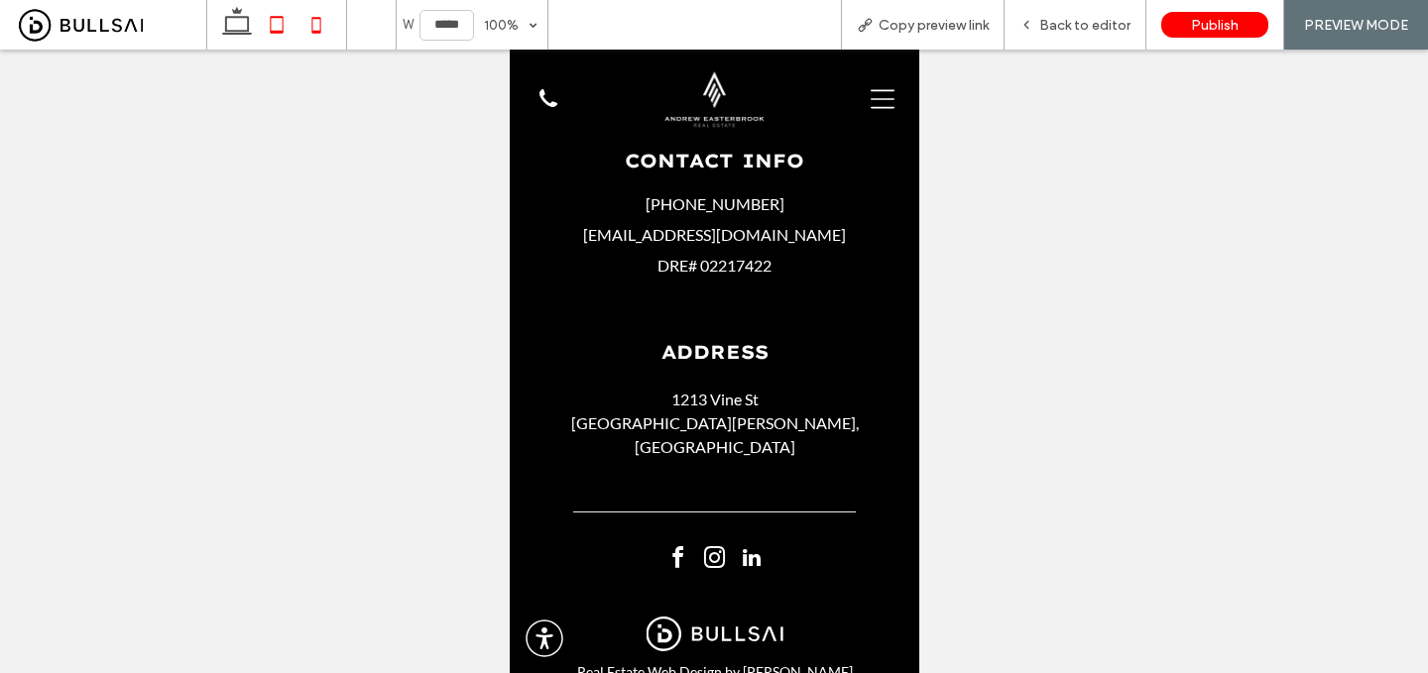
click at [271, 20] on icon at bounding box center [277, 25] width 40 height 40
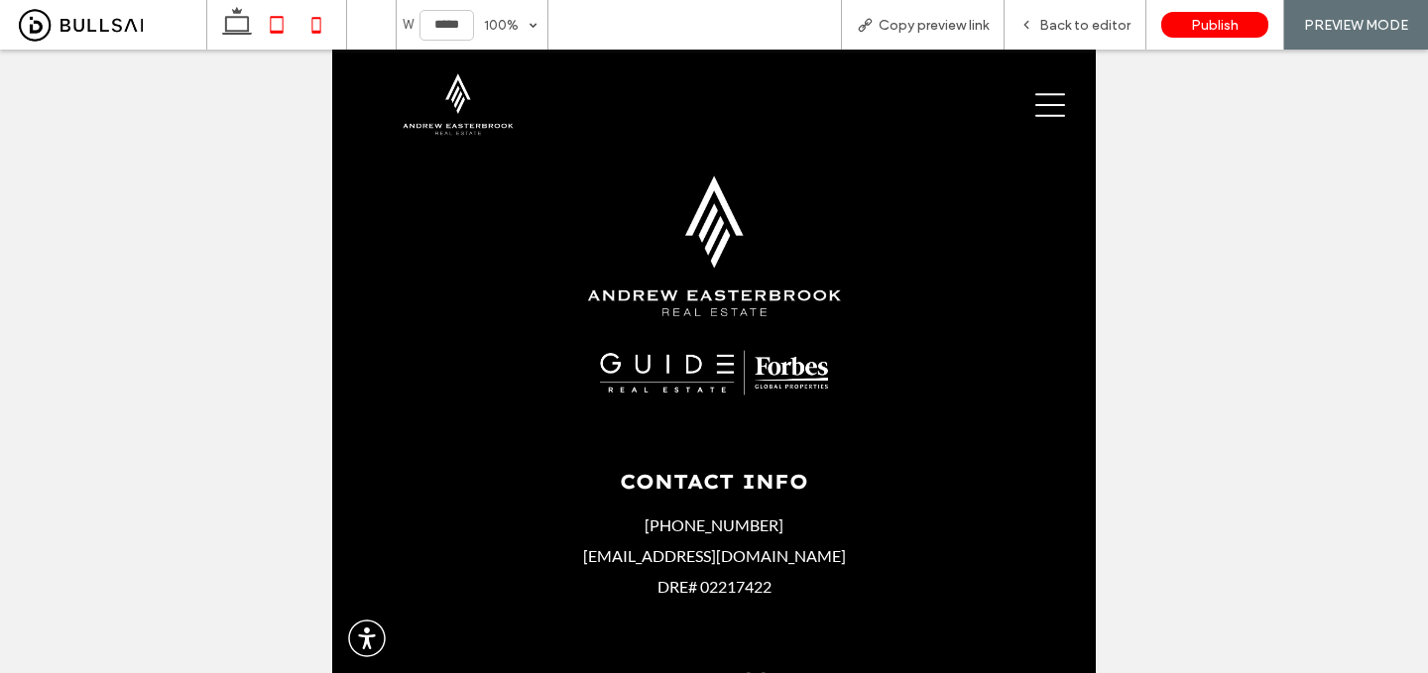
click at [317, 24] on icon at bounding box center [317, 25] width 40 height 40
type input "*****"
